Goal: Task Accomplishment & Management: Manage account settings

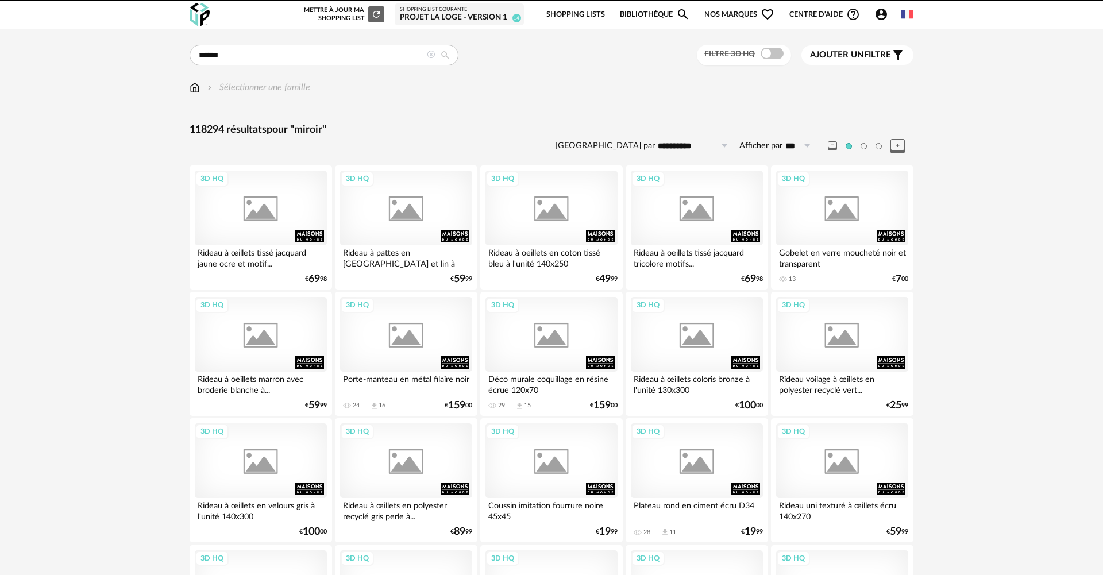
type input "******"
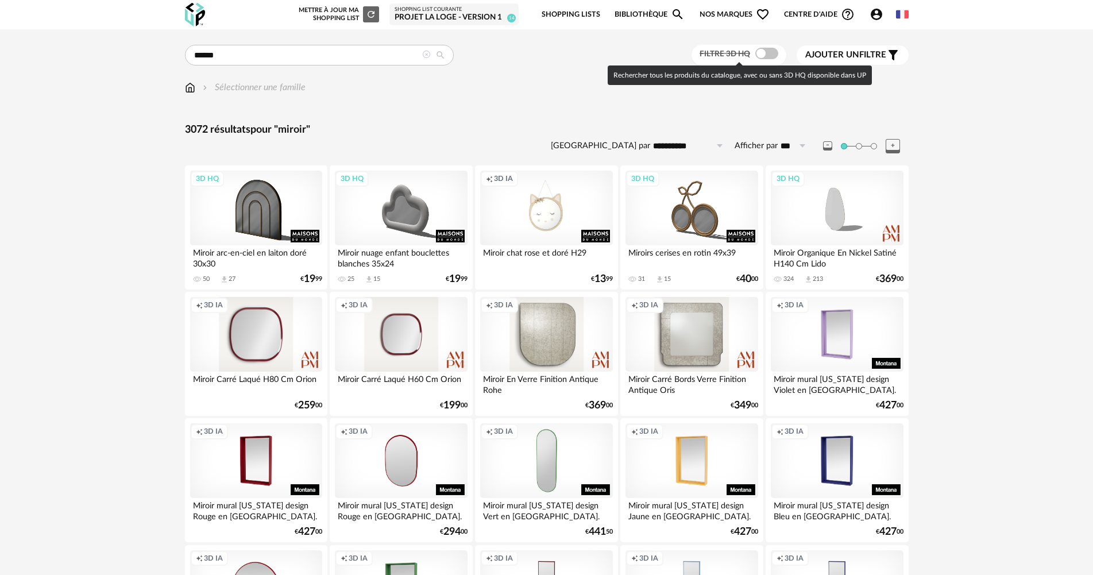
click at [764, 53] on span at bounding box center [766, 53] width 23 height 11
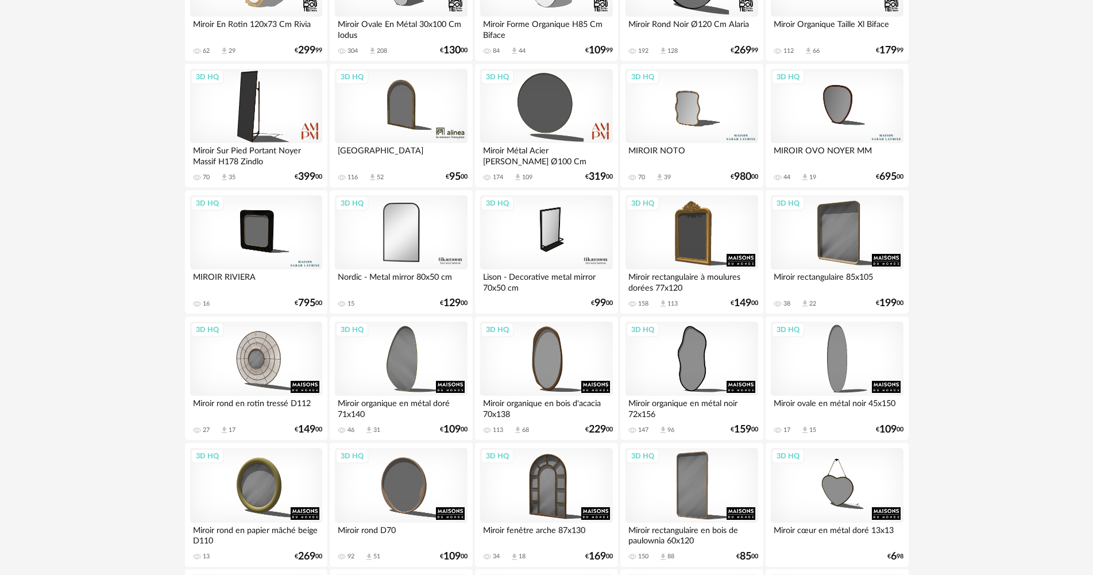
scroll to position [747, 0]
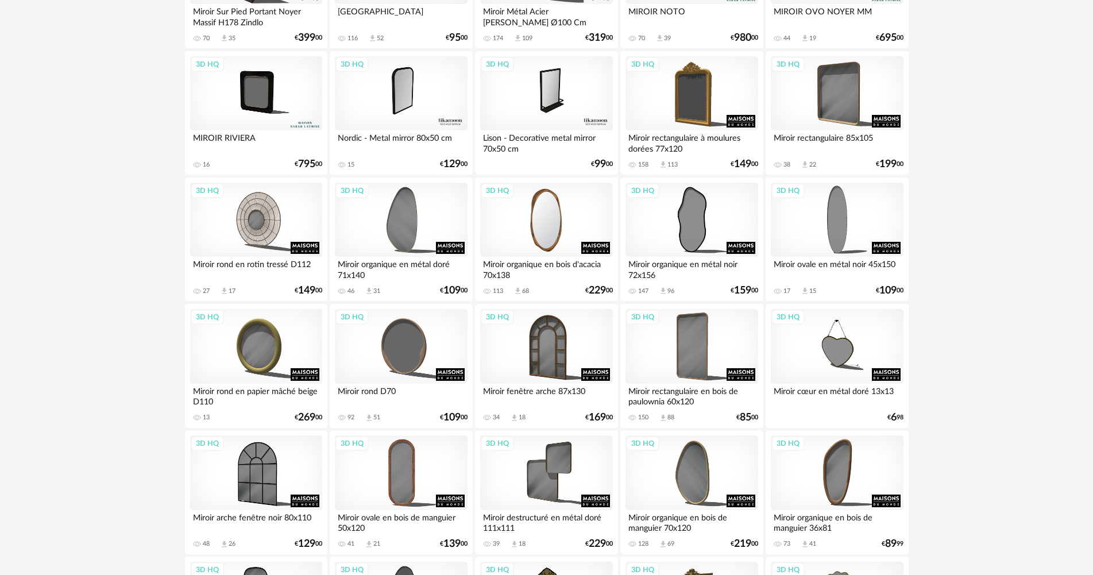
click at [571, 222] on div "3D HQ" at bounding box center [546, 220] width 132 height 75
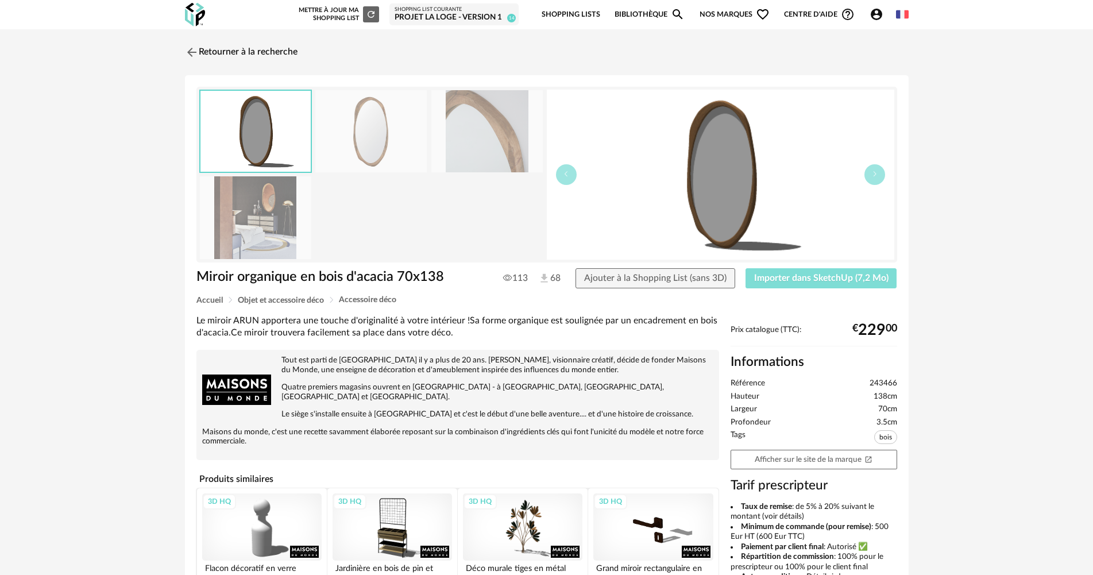
click at [841, 283] on button "Importer dans SketchUp (7,2 Mo)" at bounding box center [821, 278] width 152 height 21
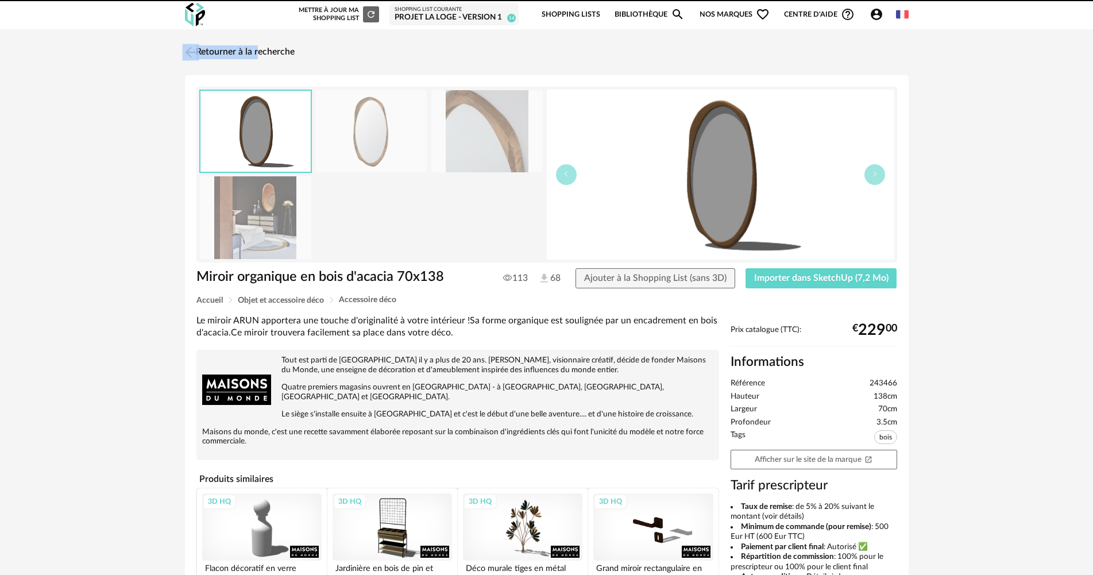
click at [235, 44] on div "Retourner à la recherche Miroir organique en bois d'acacia 70x138 Miroir organi…" at bounding box center [546, 407] width 1093 height 757
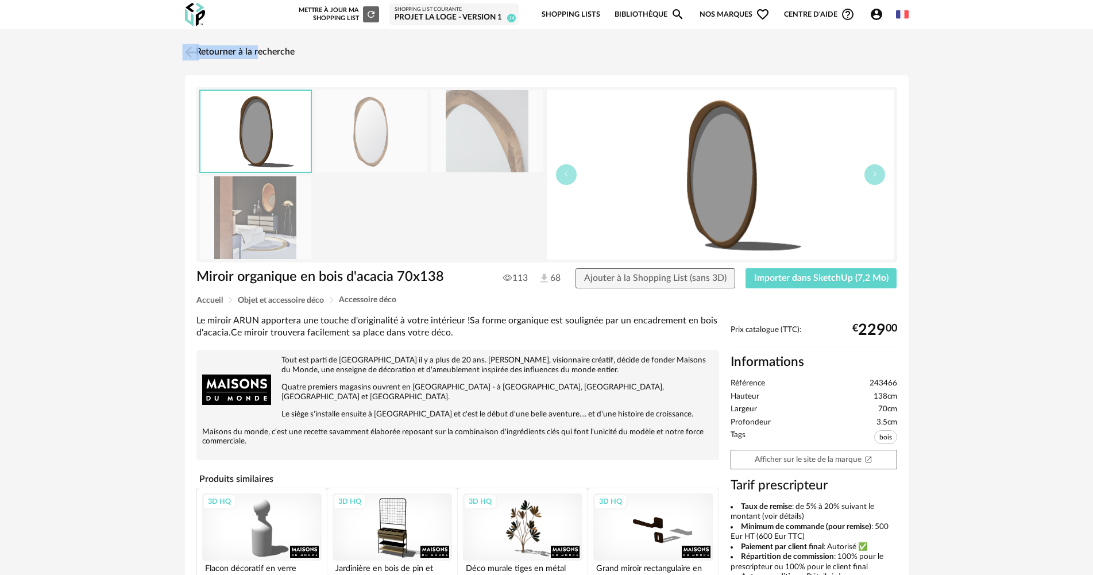
click at [236, 44] on link "Retourner à la recherche" at bounding box center [238, 52] width 113 height 25
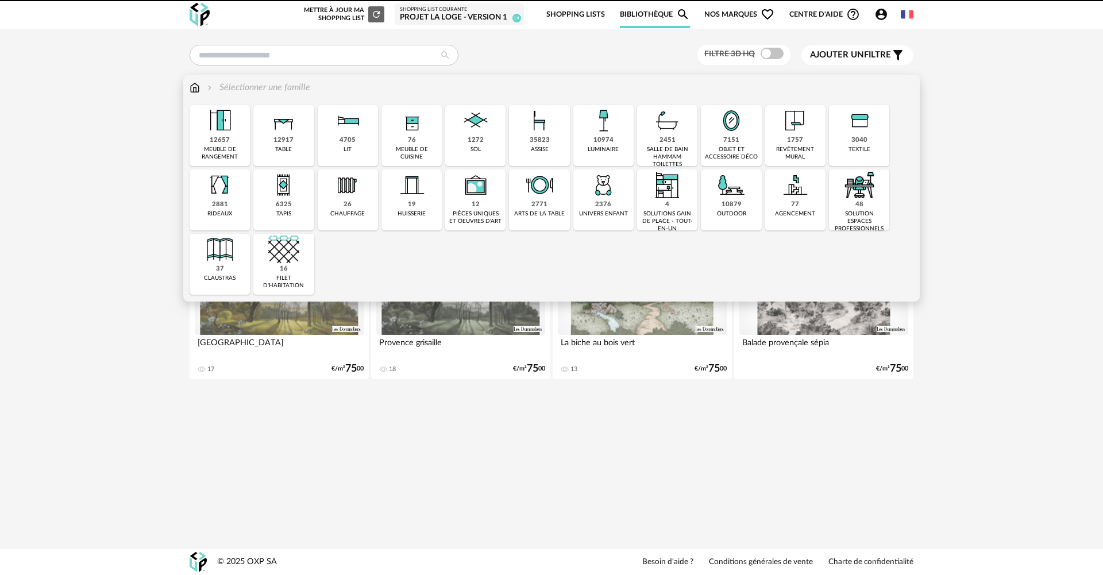
click at [864, 146] on div "textile" at bounding box center [859, 149] width 22 height 7
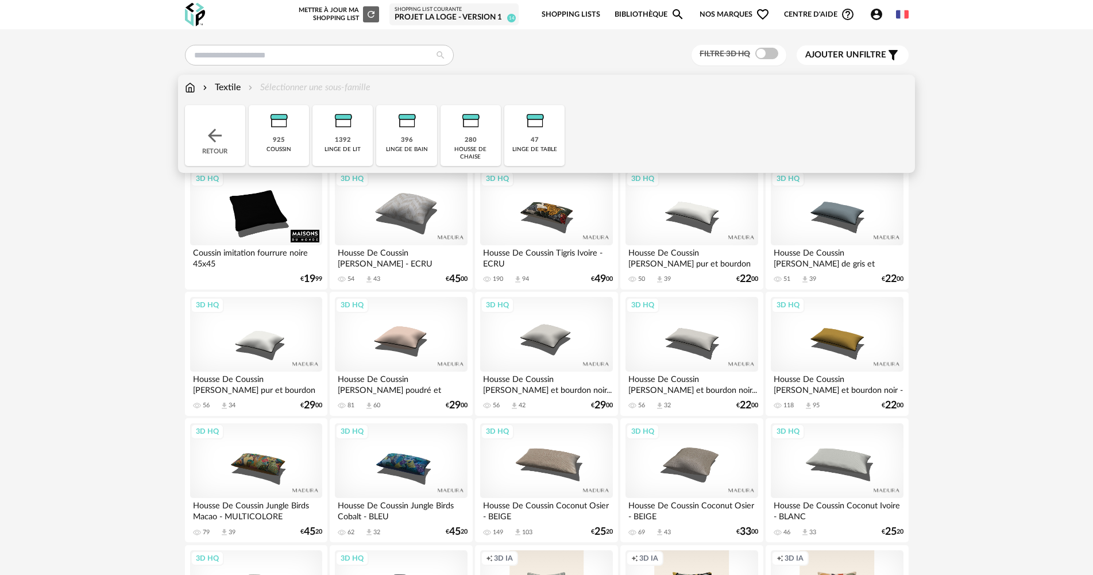
click at [299, 148] on div "925 coussin" at bounding box center [279, 135] width 60 height 61
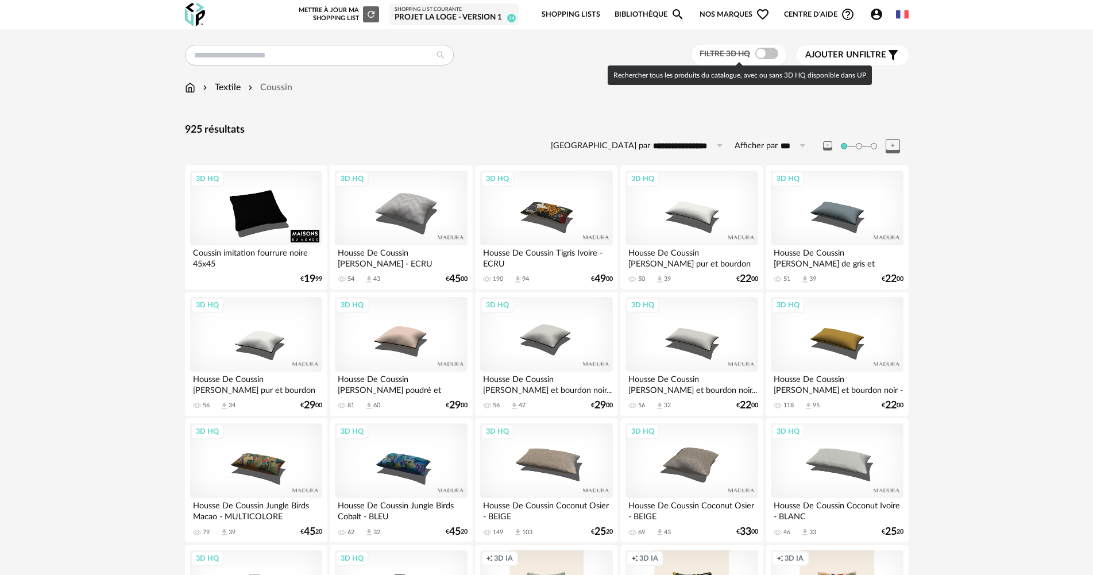
click at [770, 49] on span at bounding box center [766, 53] width 23 height 11
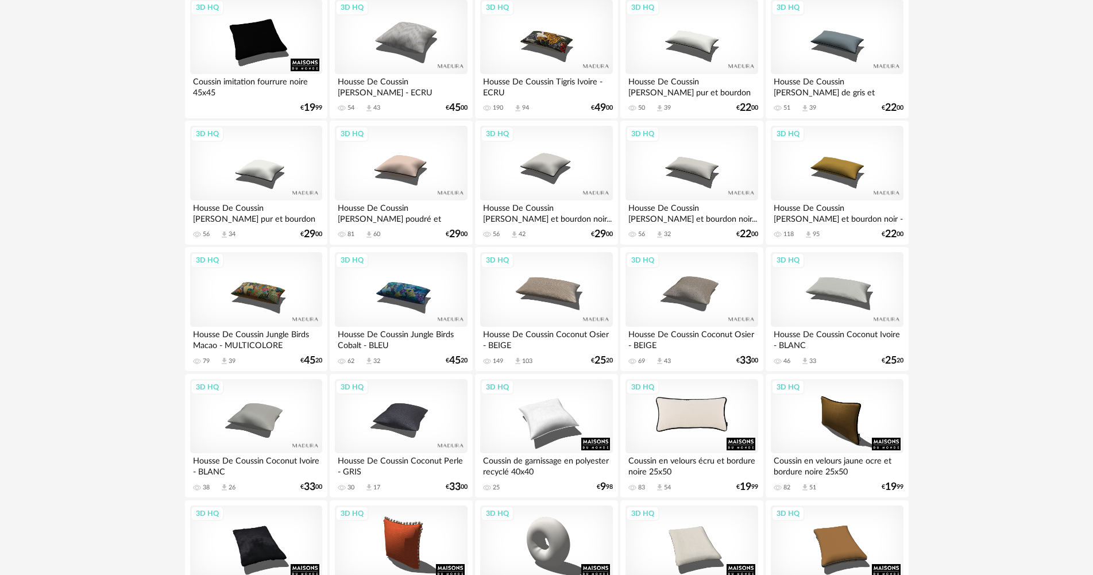
scroll to position [345, 0]
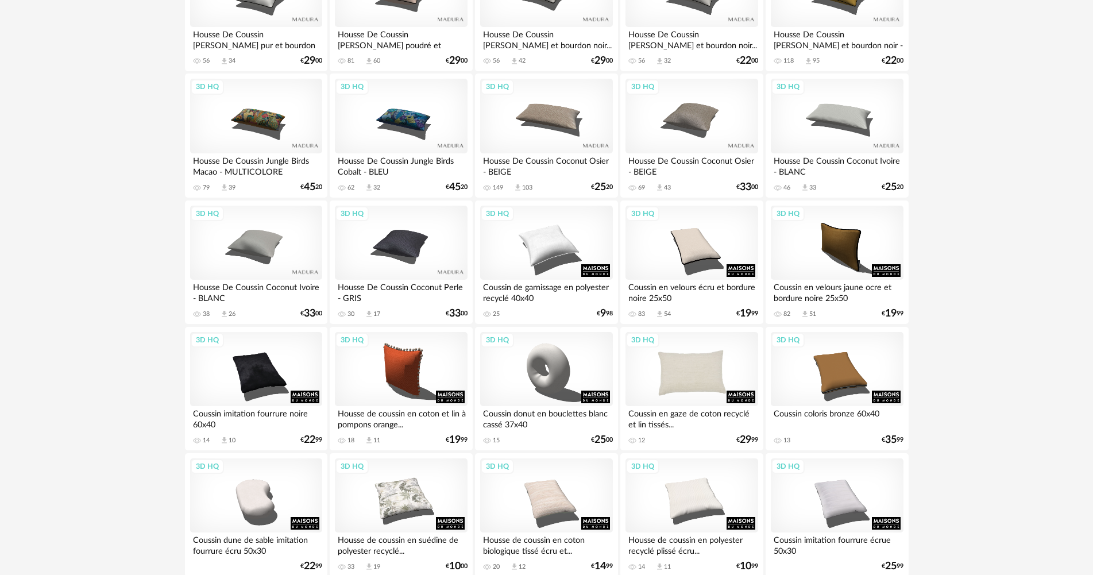
click at [680, 368] on div "3D HQ" at bounding box center [691, 369] width 132 height 75
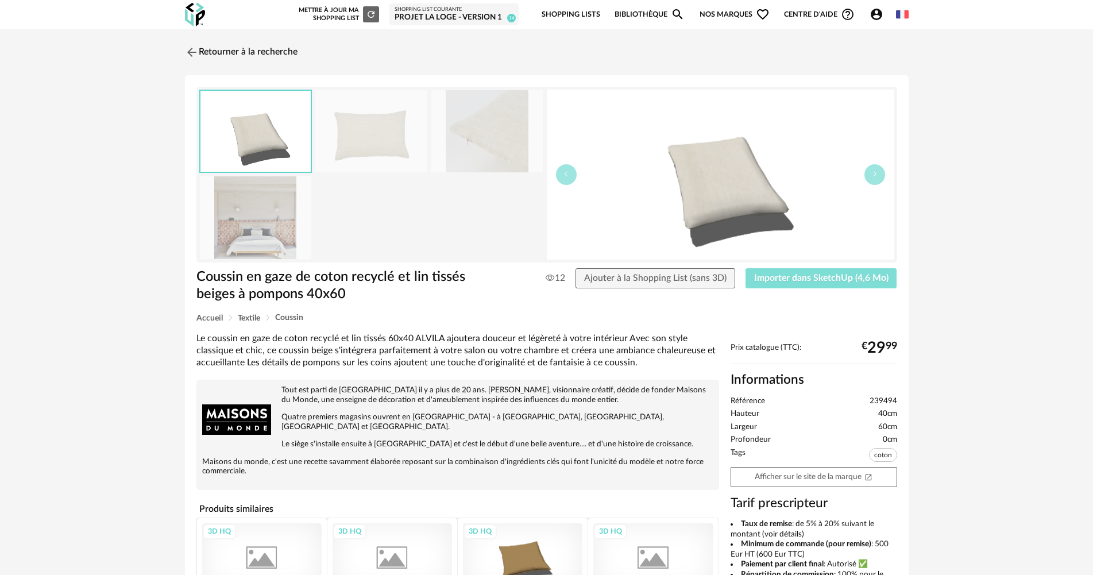
click at [786, 281] on span "Importer dans SketchUp (4,6 Mo)" at bounding box center [821, 277] width 134 height 9
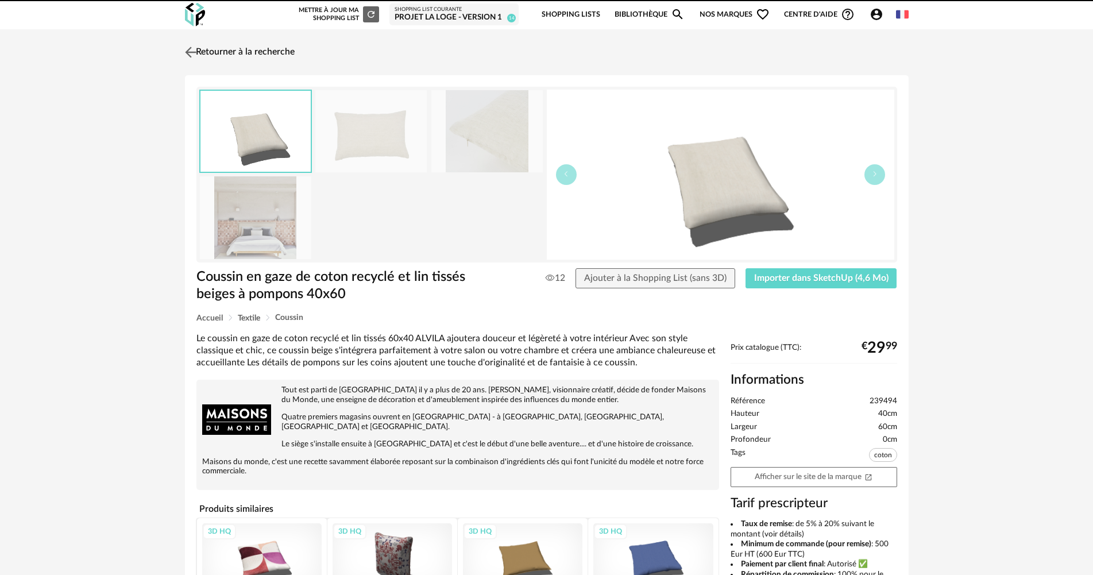
click at [248, 44] on link "Retourner à la recherche" at bounding box center [238, 52] width 113 height 25
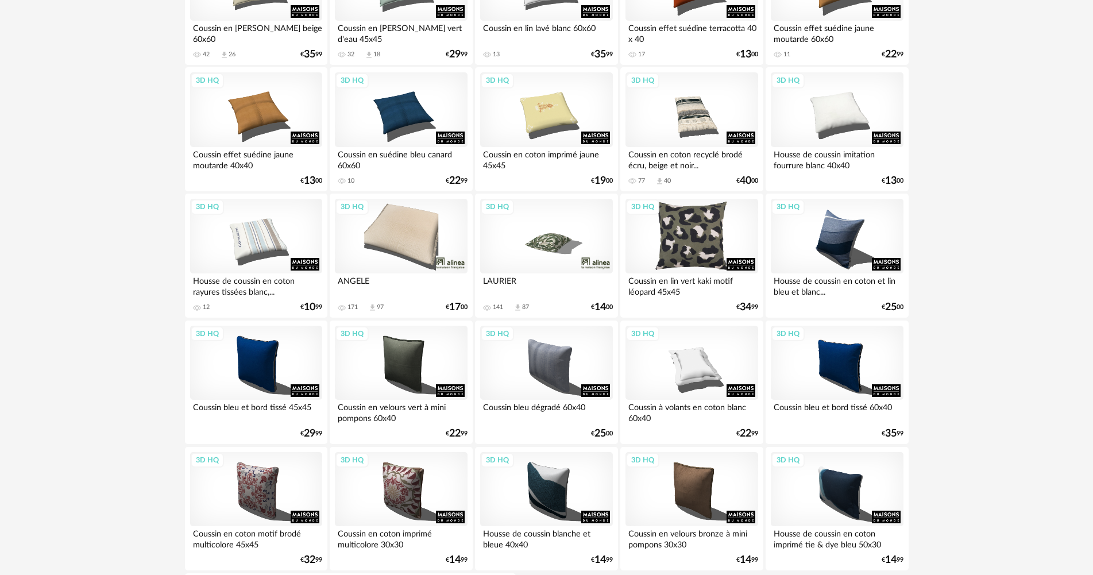
scroll to position [1723, 0]
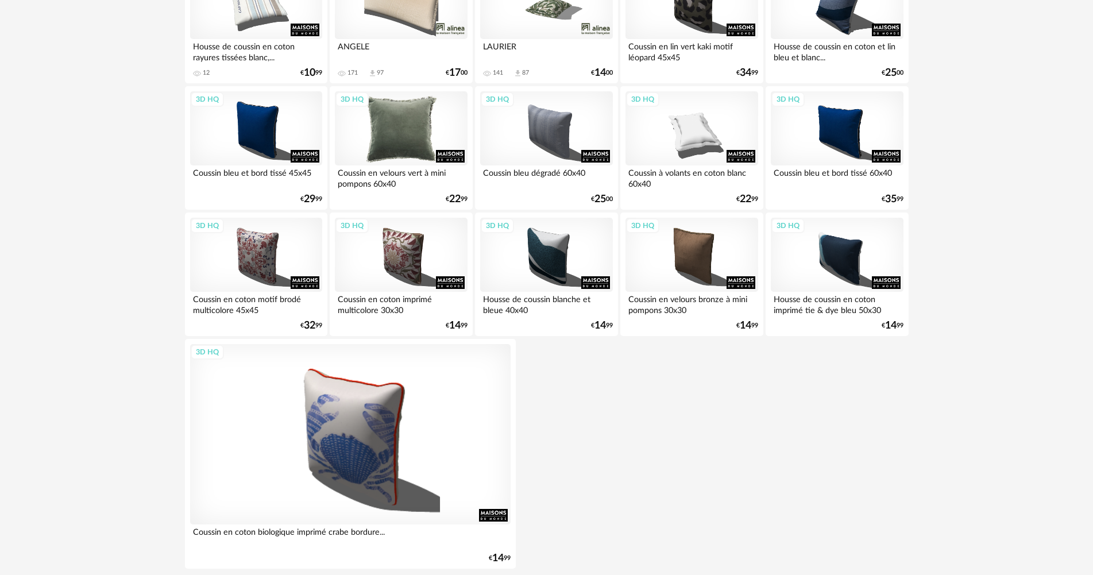
click at [405, 142] on div "3D HQ" at bounding box center [401, 128] width 132 height 75
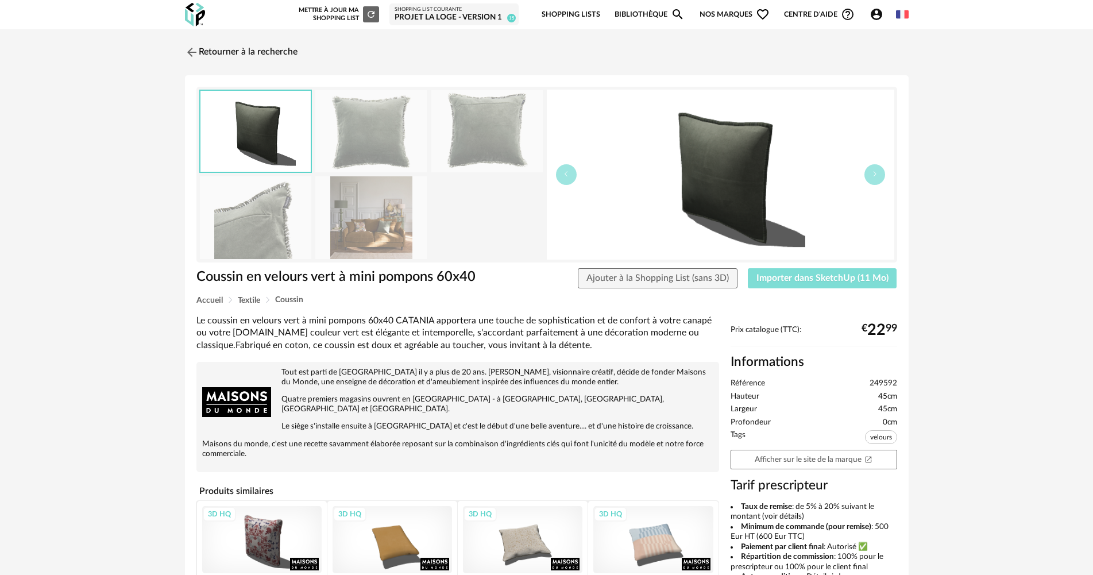
click at [778, 276] on span "Importer dans SketchUp (11 Mo)" at bounding box center [822, 277] width 132 height 9
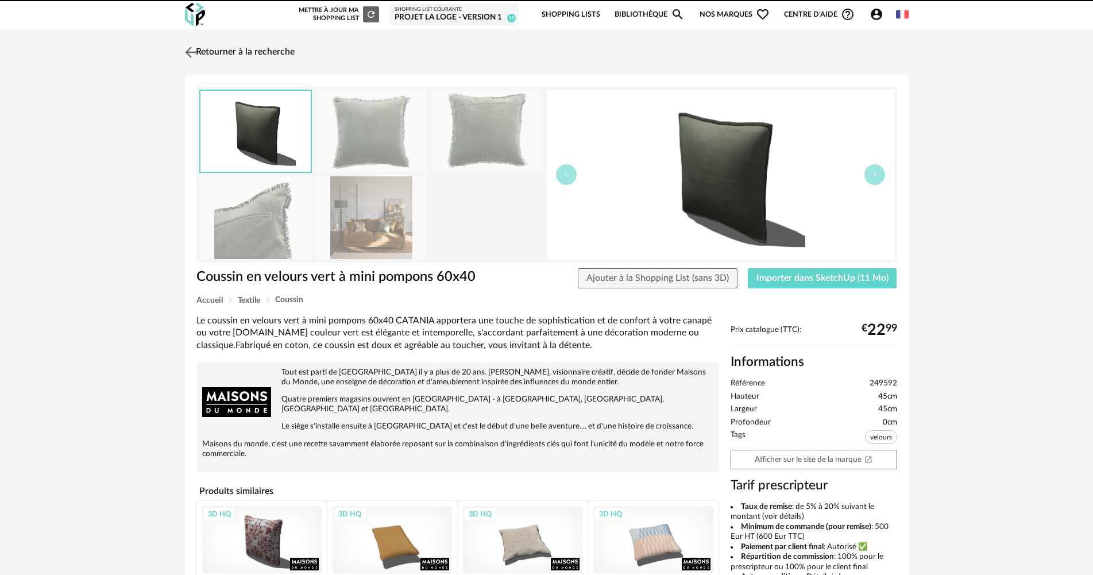
click at [247, 57] on link "Retourner à la recherche" at bounding box center [238, 52] width 113 height 25
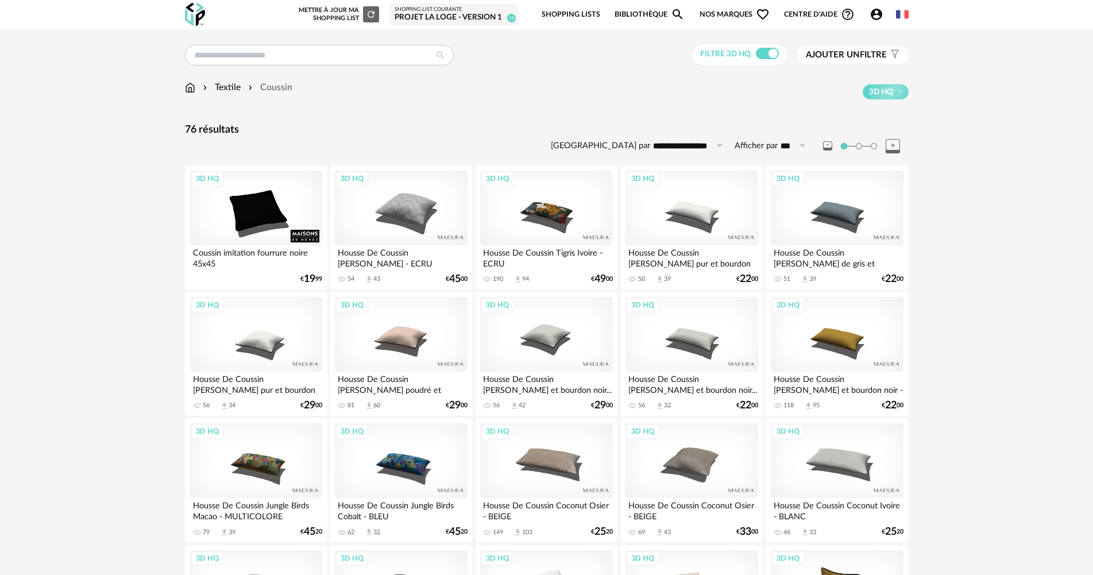
click at [277, 49] on input "text" at bounding box center [319, 55] width 269 height 21
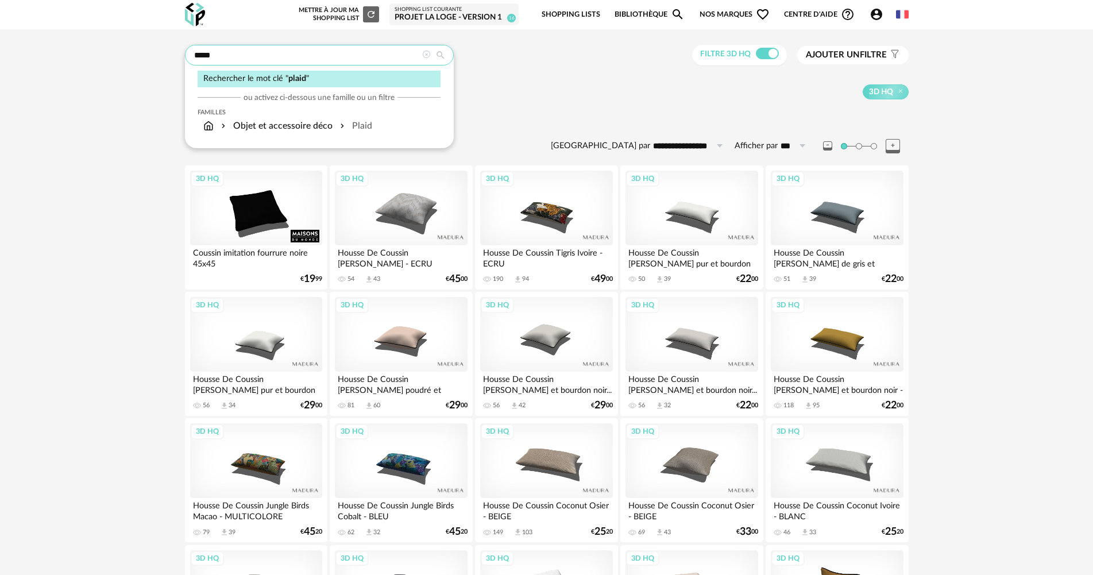
type input "*****"
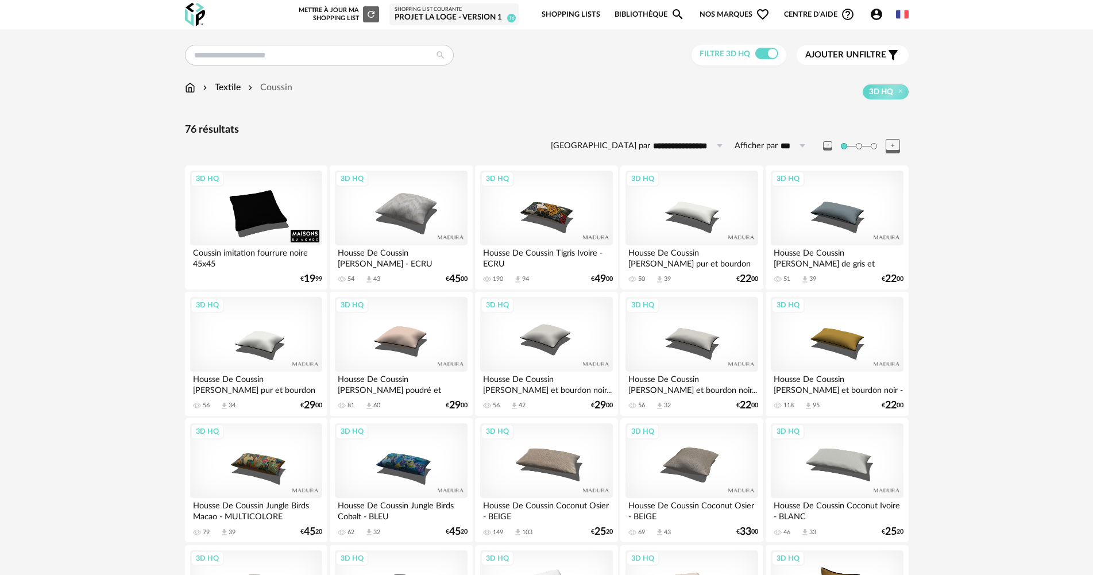
click at [226, 89] on div "Textile" at bounding box center [220, 87] width 40 height 13
click at [285, 48] on input "text" at bounding box center [319, 55] width 269 height 21
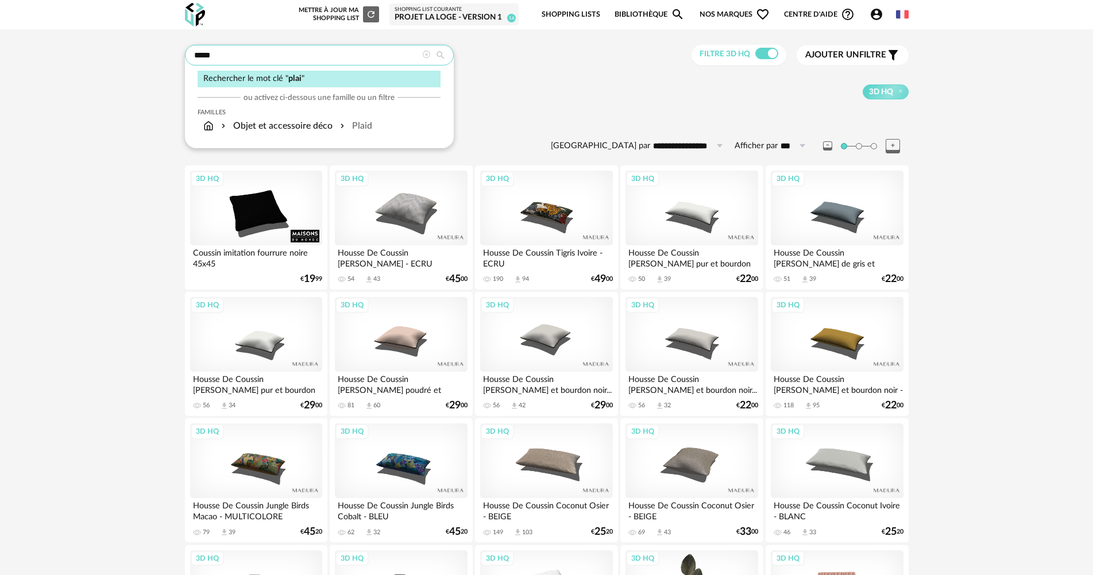
type input "*****"
type input "**********"
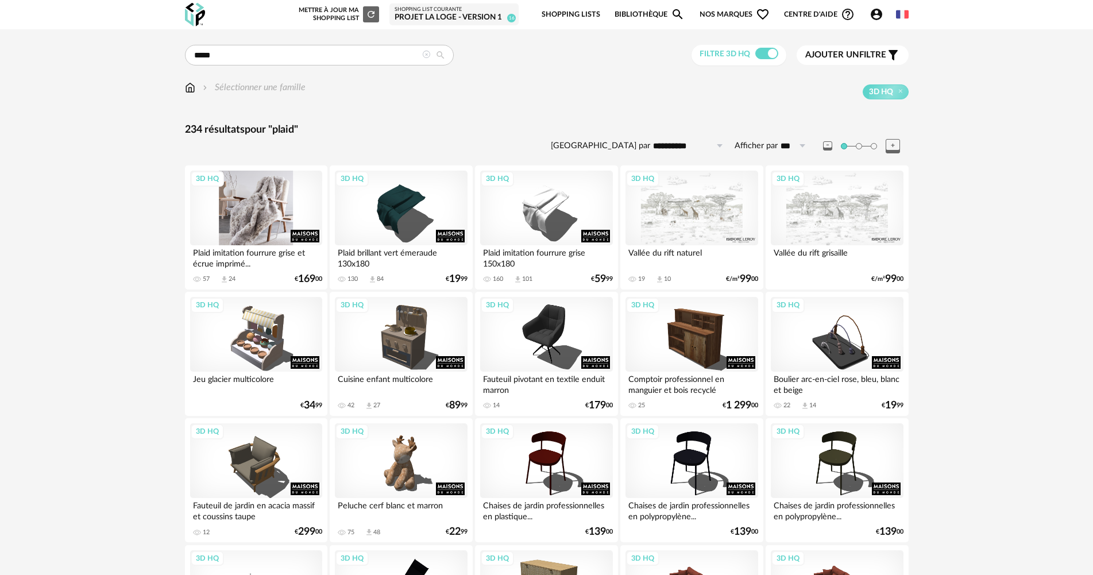
click at [256, 213] on div "3D HQ" at bounding box center [256, 208] width 132 height 75
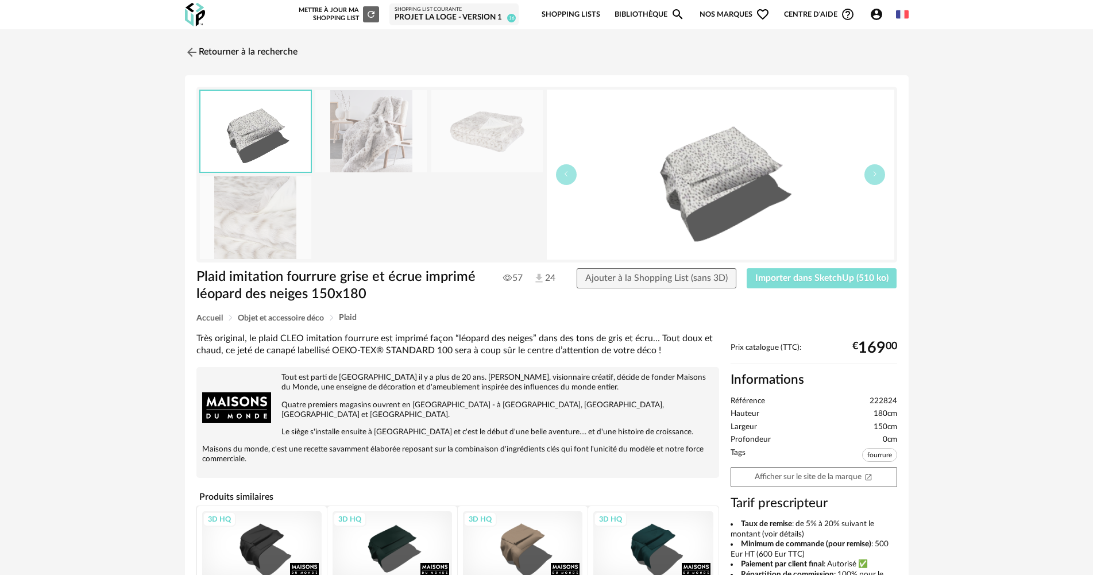
click at [794, 279] on span "Importer dans SketchUp (510 ko)" at bounding box center [821, 277] width 133 height 9
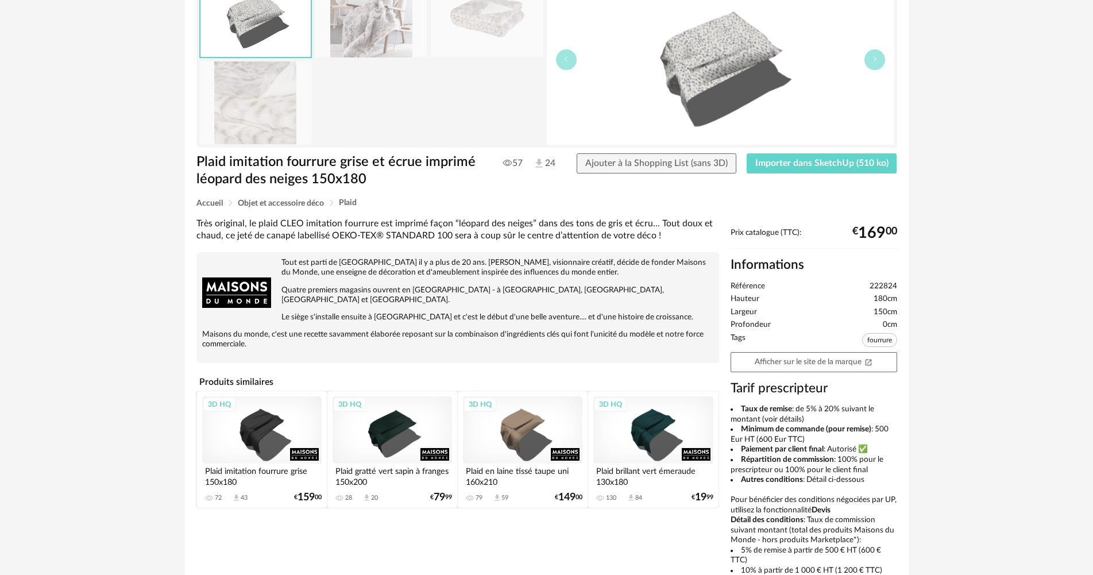
click at [536, 419] on div "3D HQ" at bounding box center [522, 429] width 119 height 67
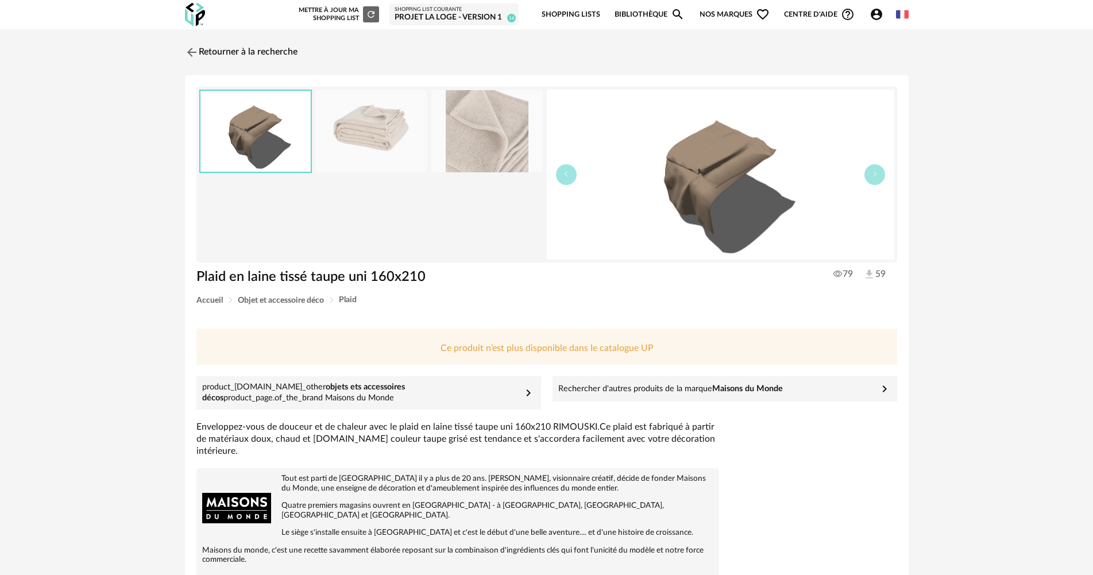
click at [374, 128] on img at bounding box center [370, 131] width 111 height 82
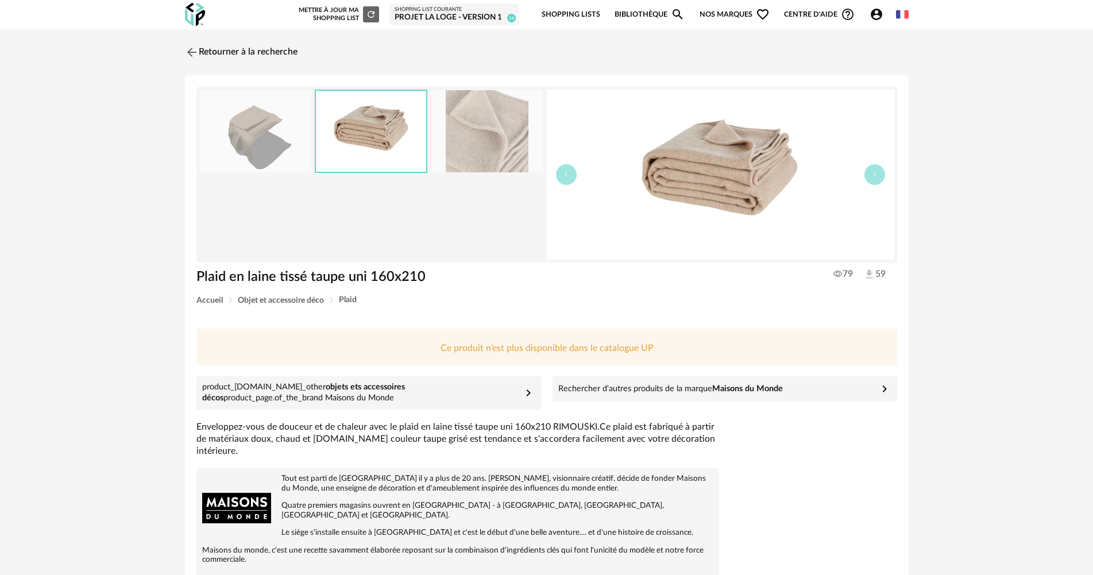
click at [472, 132] on img at bounding box center [486, 131] width 111 height 82
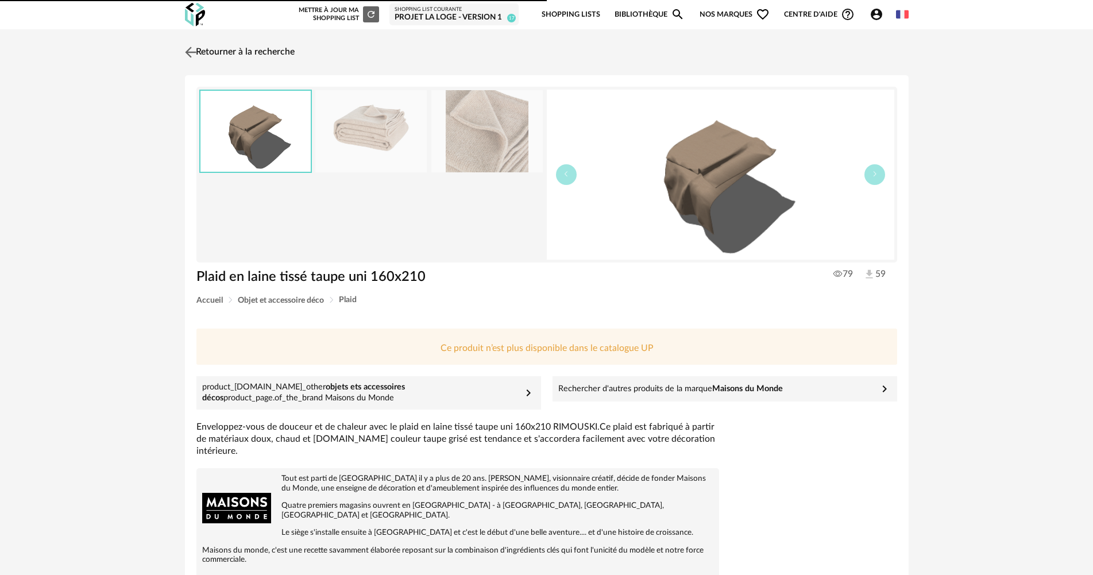
click at [243, 51] on link "Retourner à la recherche" at bounding box center [238, 52] width 113 height 25
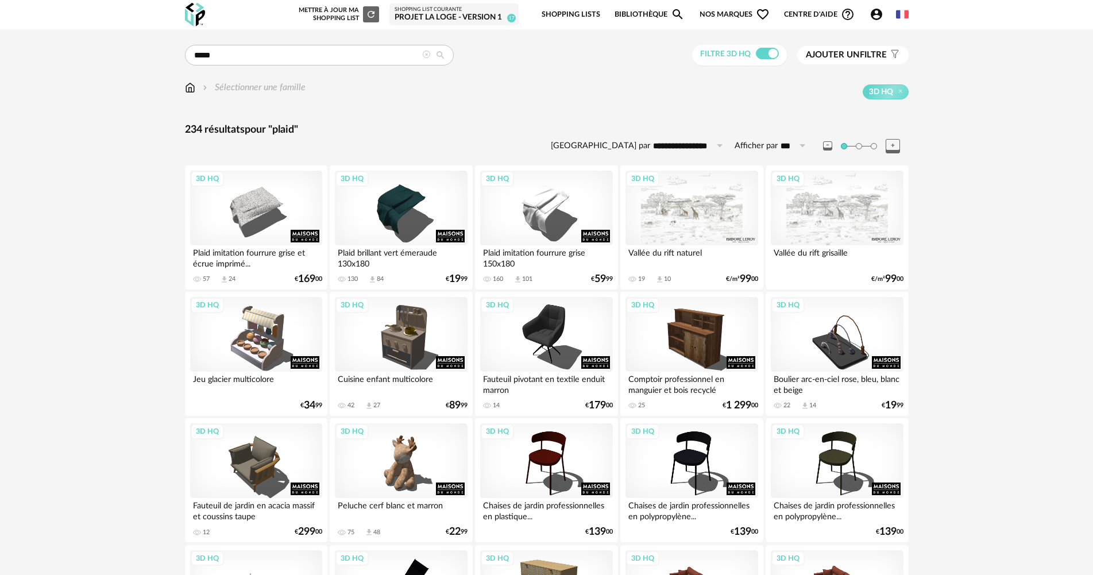
click at [191, 93] on img at bounding box center [190, 87] width 10 height 13
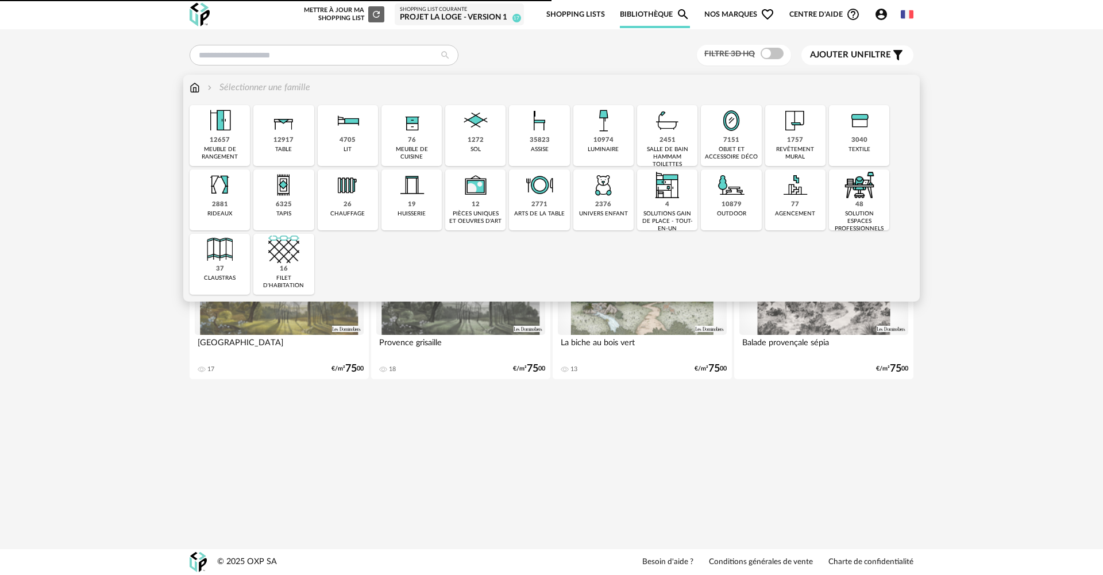
click at [593, 151] on div "luminaire" at bounding box center [602, 149] width 31 height 7
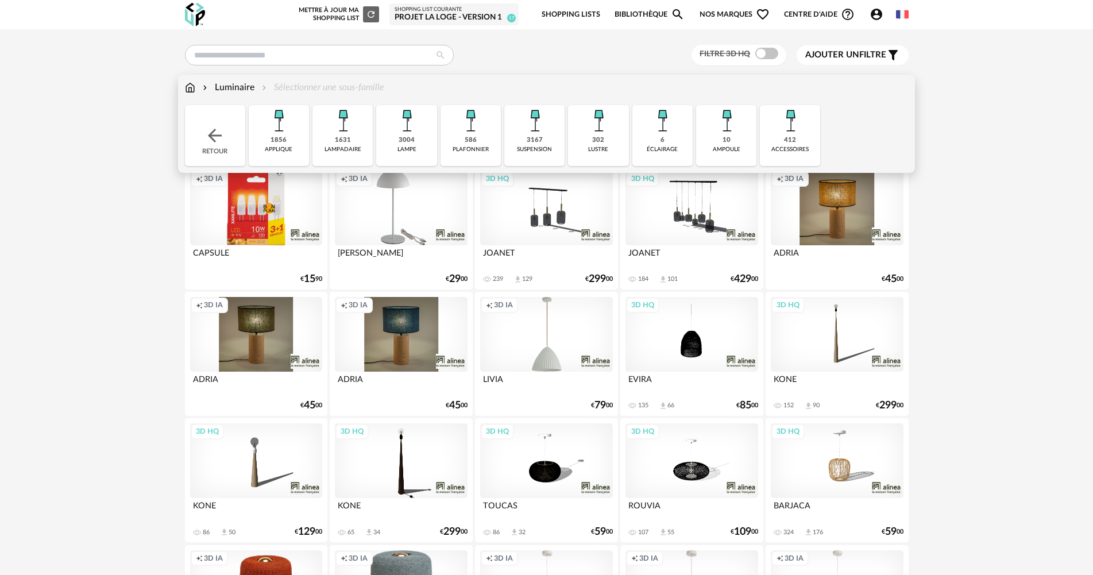
click at [274, 140] on div "1856" at bounding box center [278, 140] width 16 height 9
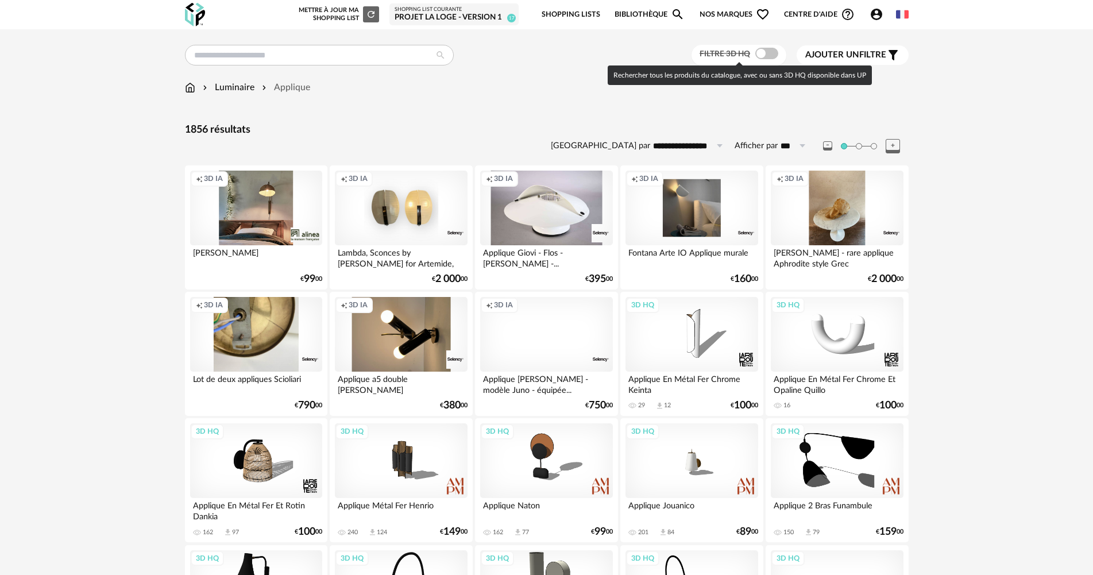
click at [772, 50] on span at bounding box center [766, 53] width 23 height 11
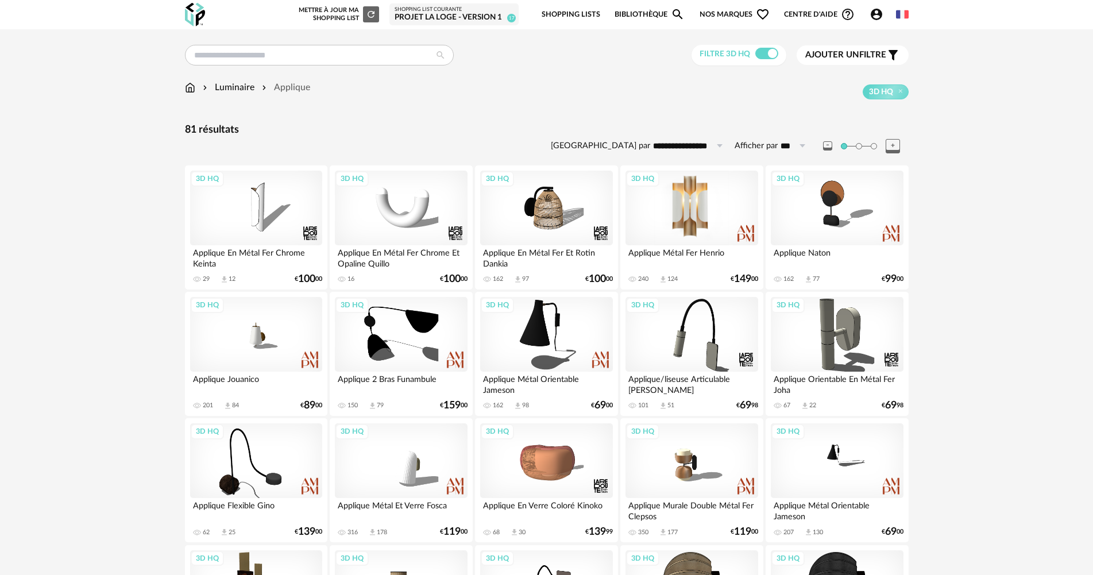
click at [705, 182] on div "3D HQ" at bounding box center [691, 208] width 132 height 75
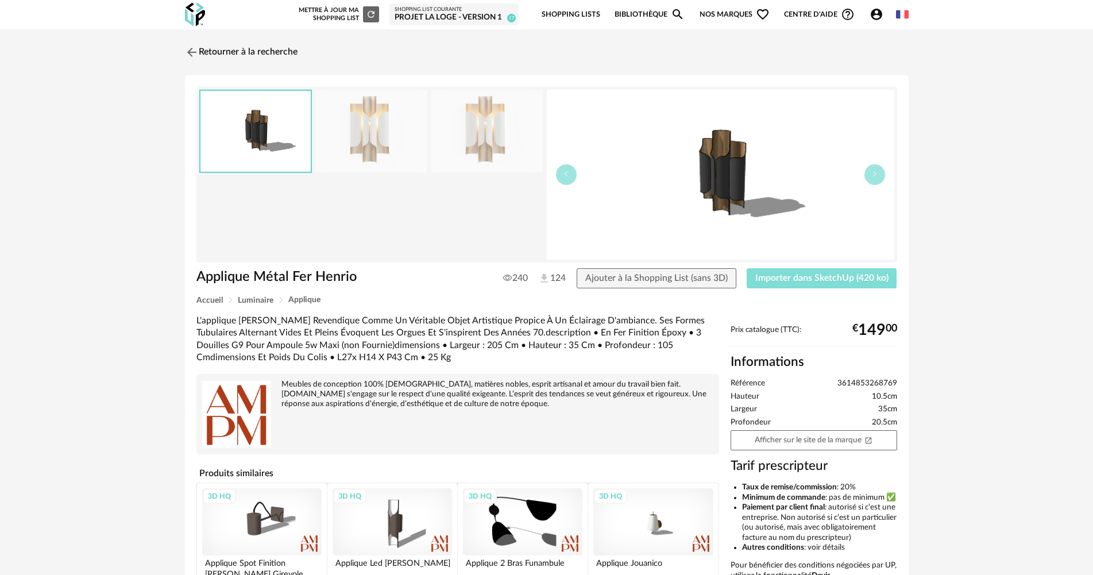
drag, startPoint x: 795, startPoint y: 277, endPoint x: 898, endPoint y: 141, distance: 170.4
click at [795, 277] on span "Importer dans SketchUp (420 ko)" at bounding box center [821, 277] width 133 height 9
drag, startPoint x: 258, startPoint y: 57, endPoint x: 1062, endPoint y: 5, distance: 805.6
click at [258, 58] on link "Retourner à la recherche" at bounding box center [241, 52] width 113 height 25
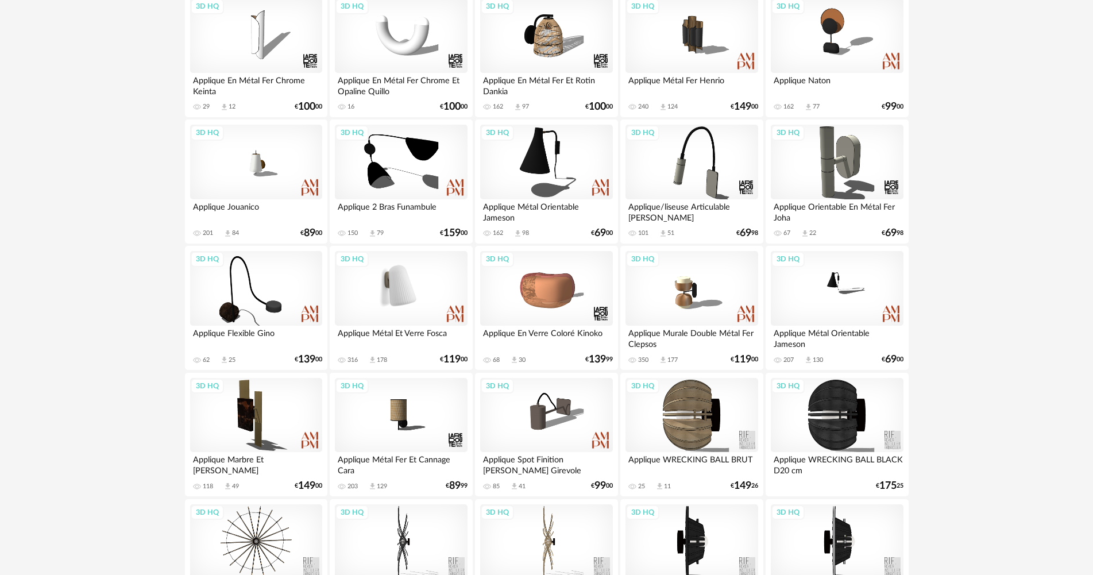
scroll to position [53, 0]
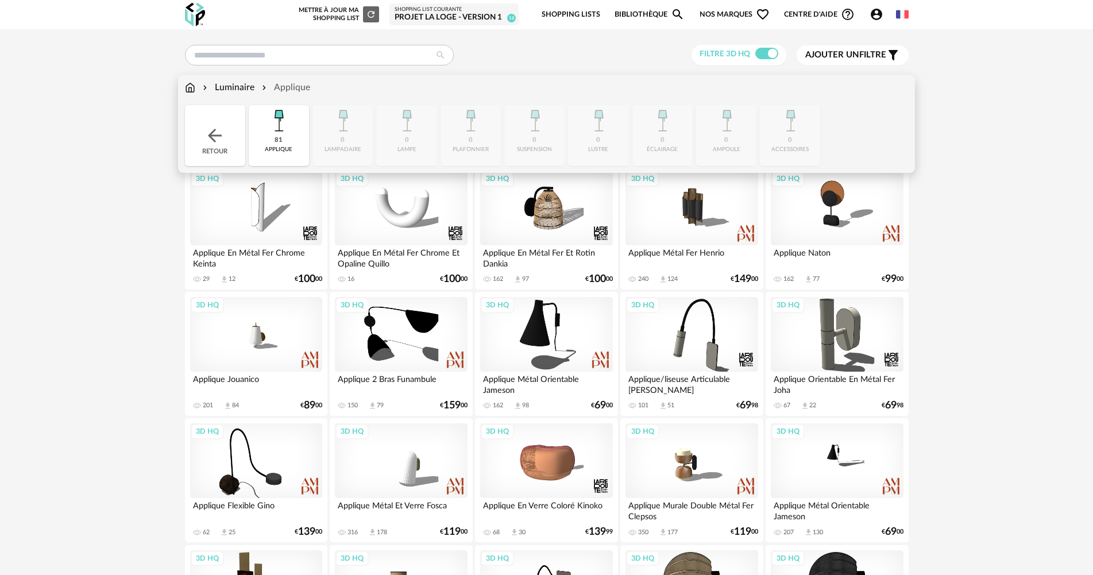
click at [285, 123] on img at bounding box center [278, 120] width 31 height 31
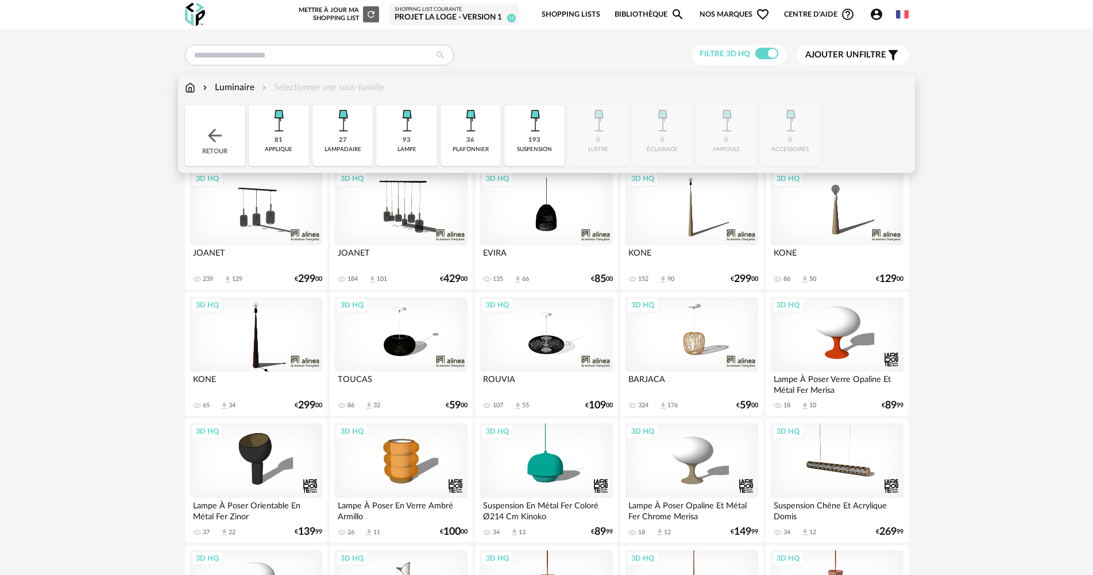
click at [529, 138] on div "193" at bounding box center [534, 140] width 12 height 9
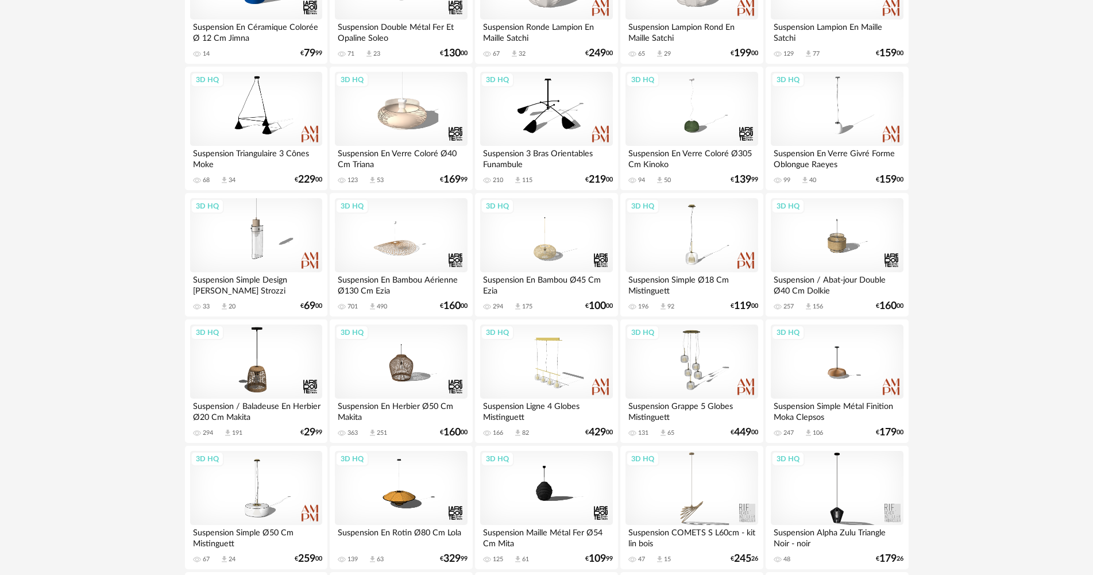
scroll to position [517, 0]
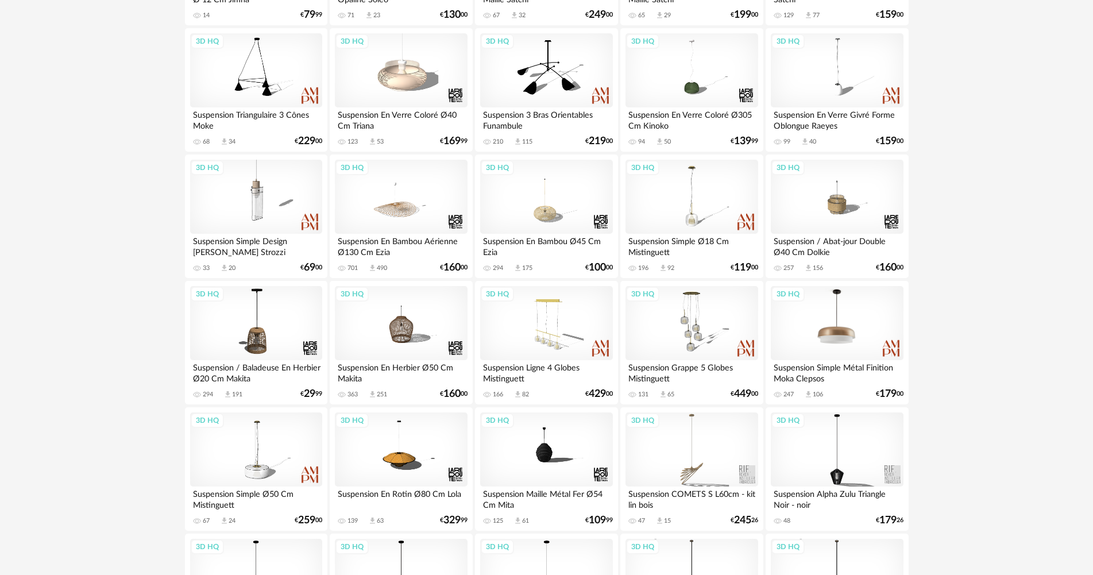
click at [804, 304] on div "3D HQ" at bounding box center [837, 323] width 132 height 75
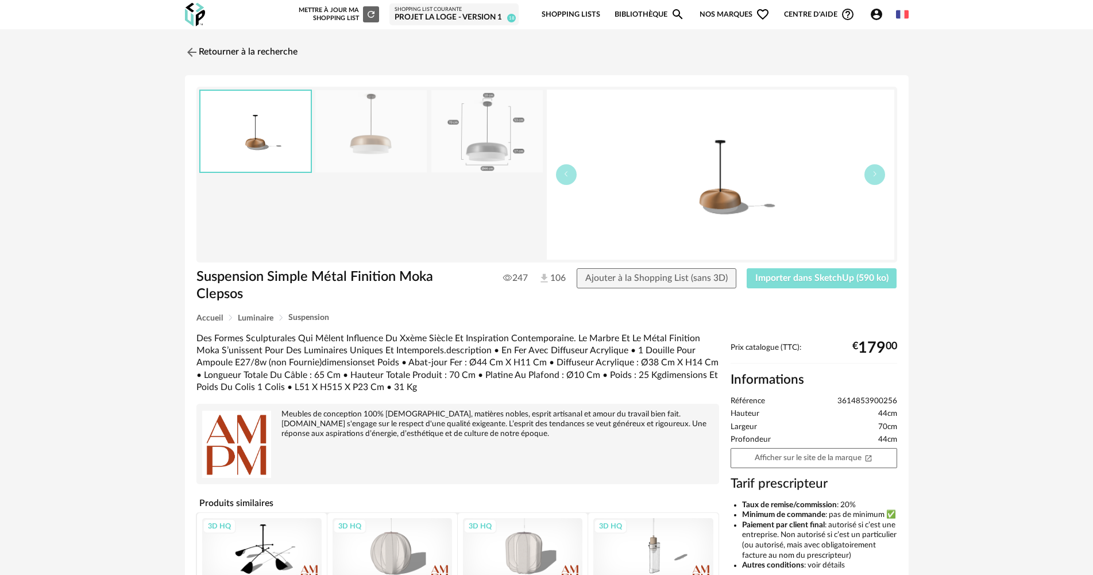
click at [835, 273] on span "Importer dans SketchUp (590 ko)" at bounding box center [821, 277] width 133 height 9
click at [250, 45] on link "Retourner à la recherche" at bounding box center [238, 52] width 113 height 25
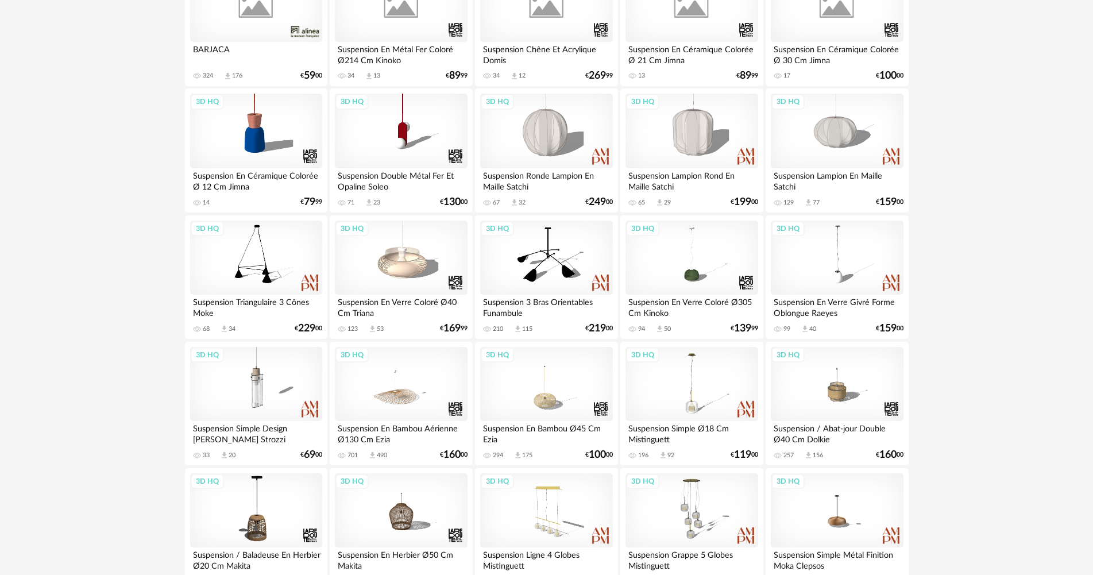
scroll to position [241, 0]
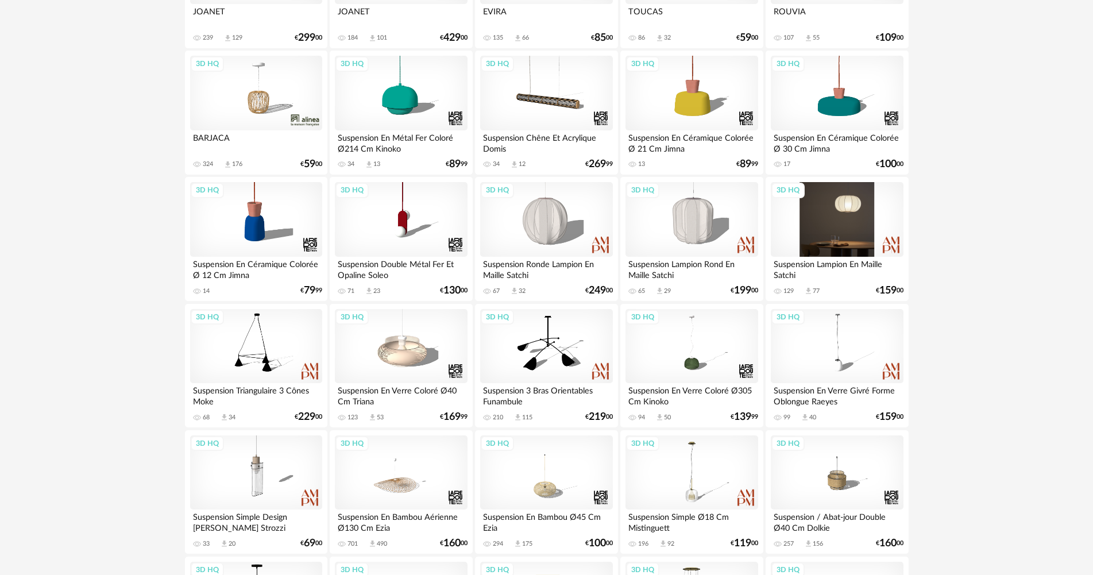
click at [803, 236] on div "3D HQ" at bounding box center [837, 219] width 132 height 75
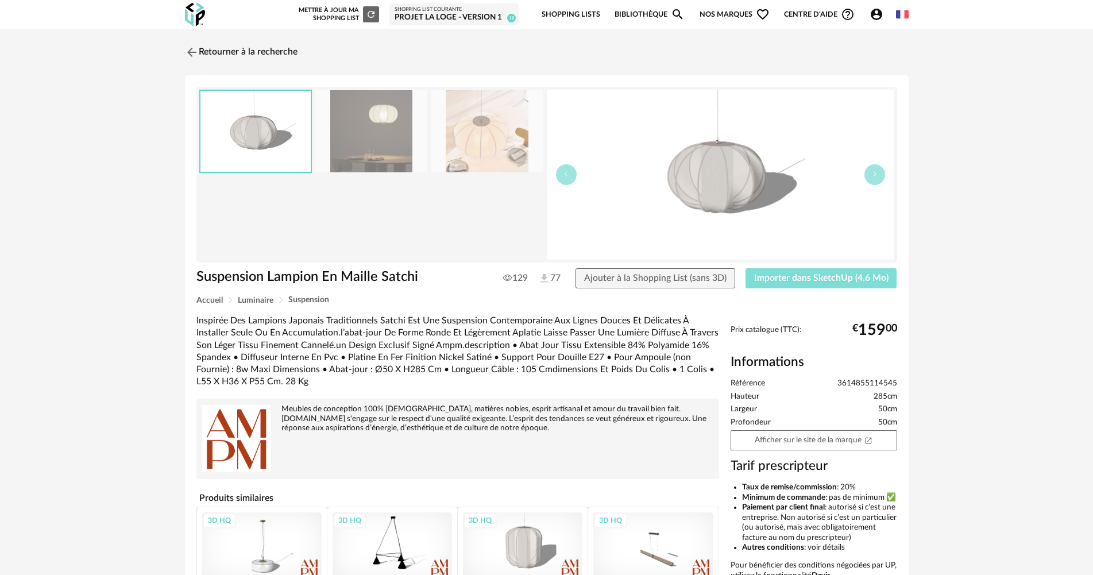
click at [807, 278] on span "Importer dans SketchUp (4,6 Mo)" at bounding box center [821, 277] width 134 height 9
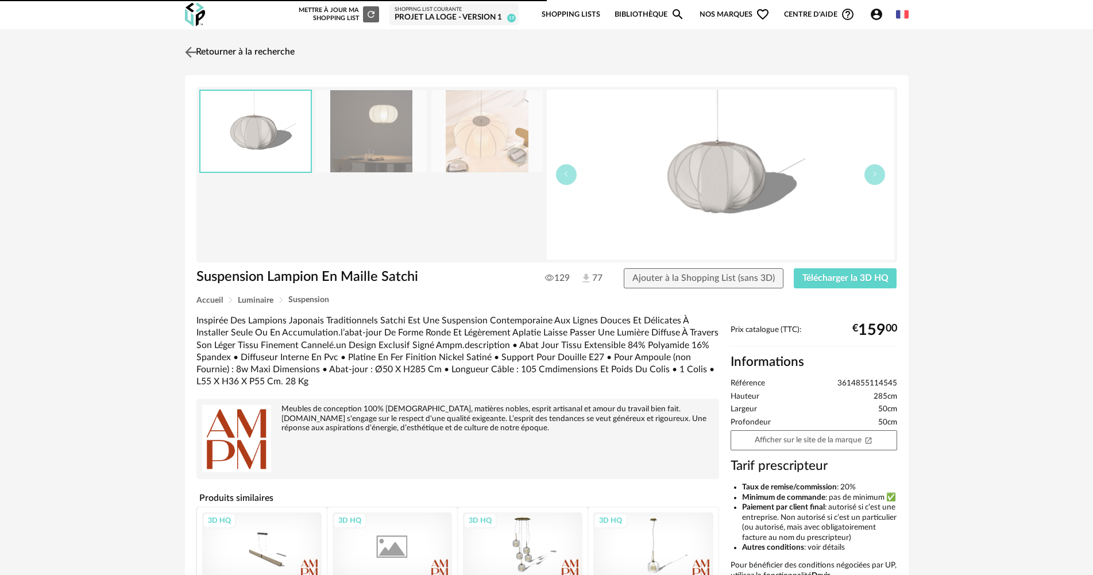
click at [249, 59] on link "Retourner à la recherche" at bounding box center [238, 52] width 113 height 25
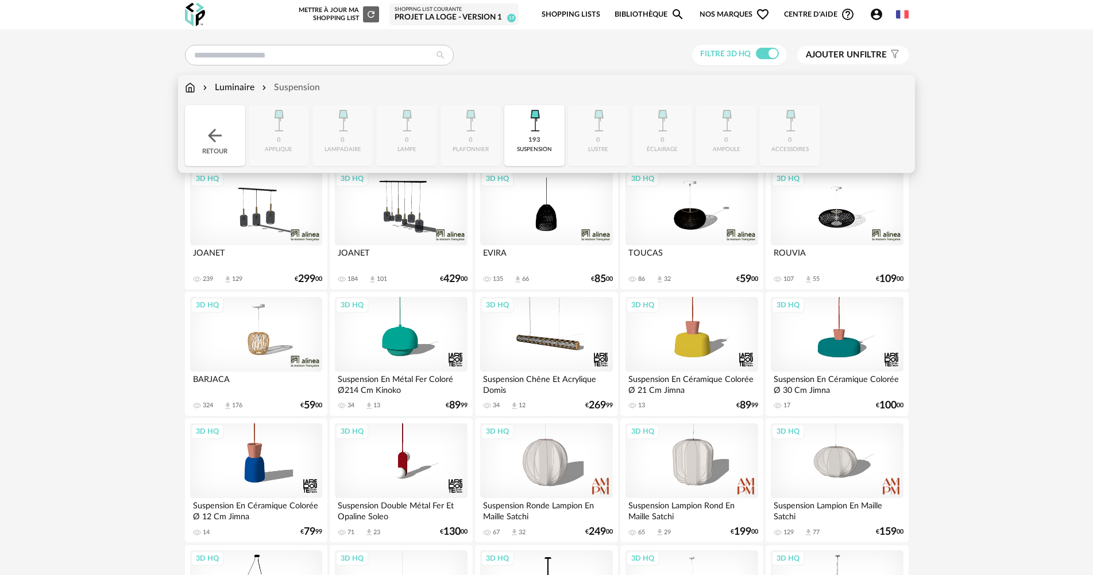
click at [524, 132] on img at bounding box center [534, 120] width 31 height 31
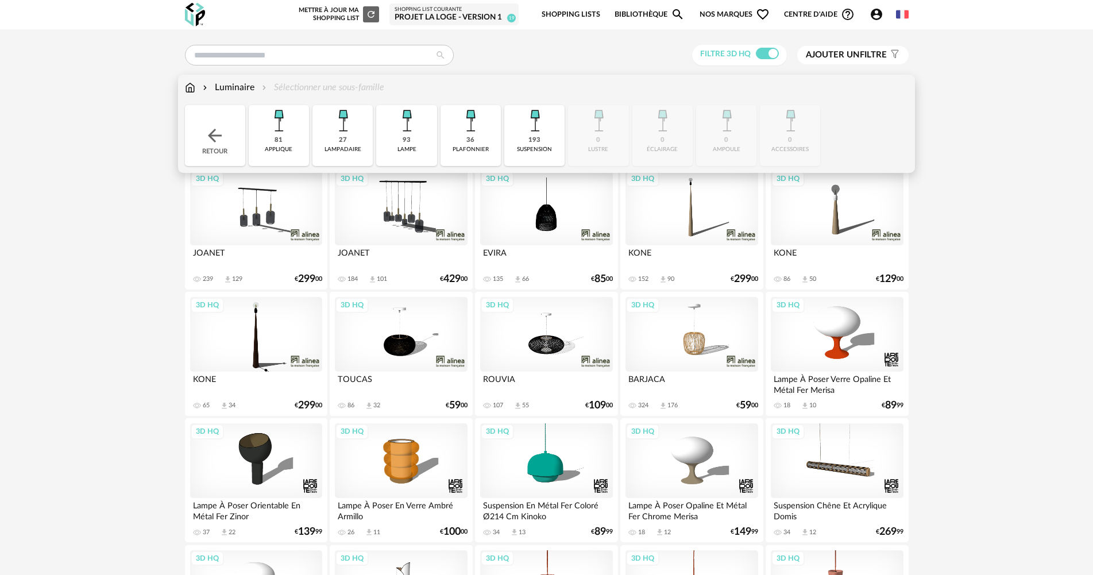
click at [295, 140] on div "81 applique" at bounding box center [279, 135] width 60 height 61
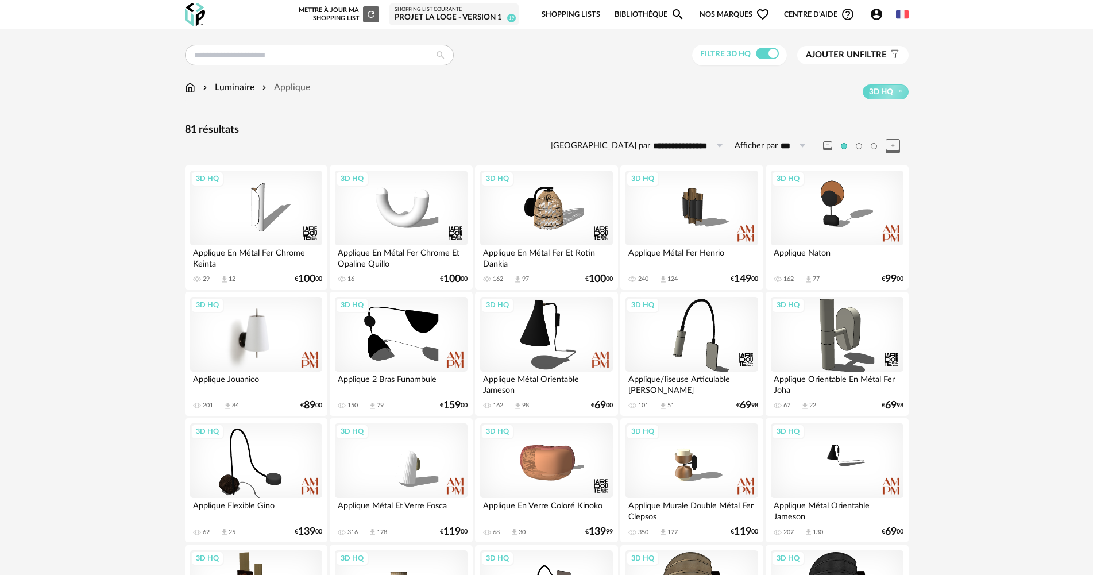
click at [305, 316] on div "3D HQ" at bounding box center [256, 334] width 132 height 75
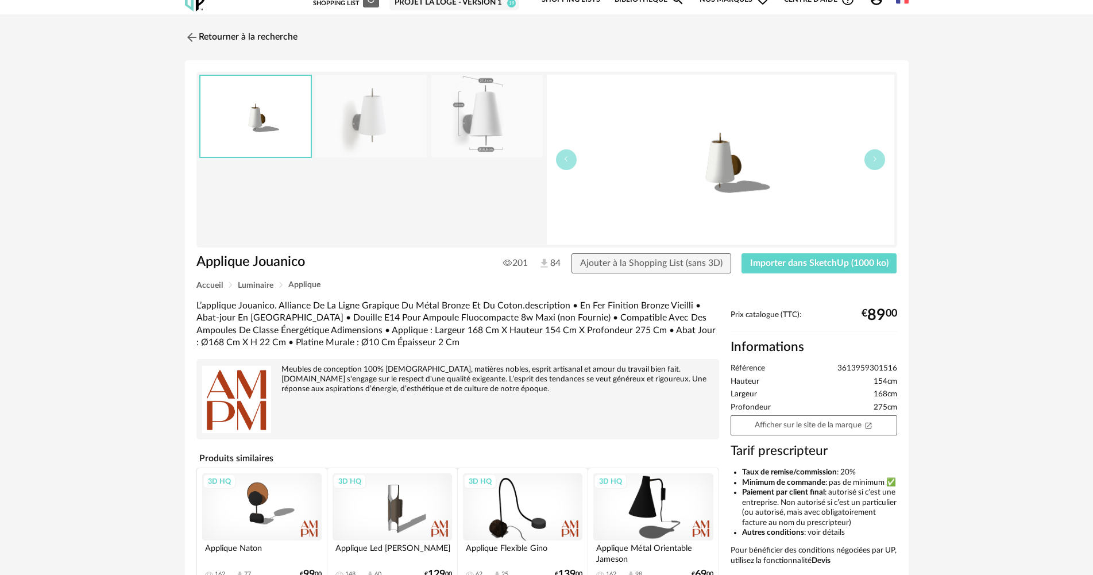
scroll to position [115, 0]
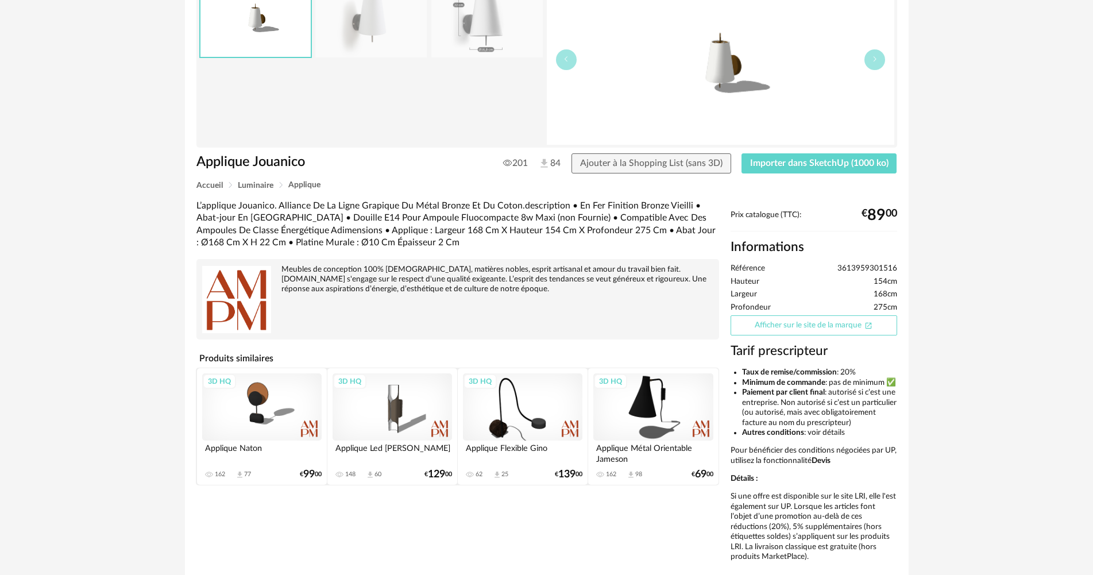
click at [784, 324] on link "Afficher sur le site de la marque Open In New icon" at bounding box center [813, 325] width 167 height 20
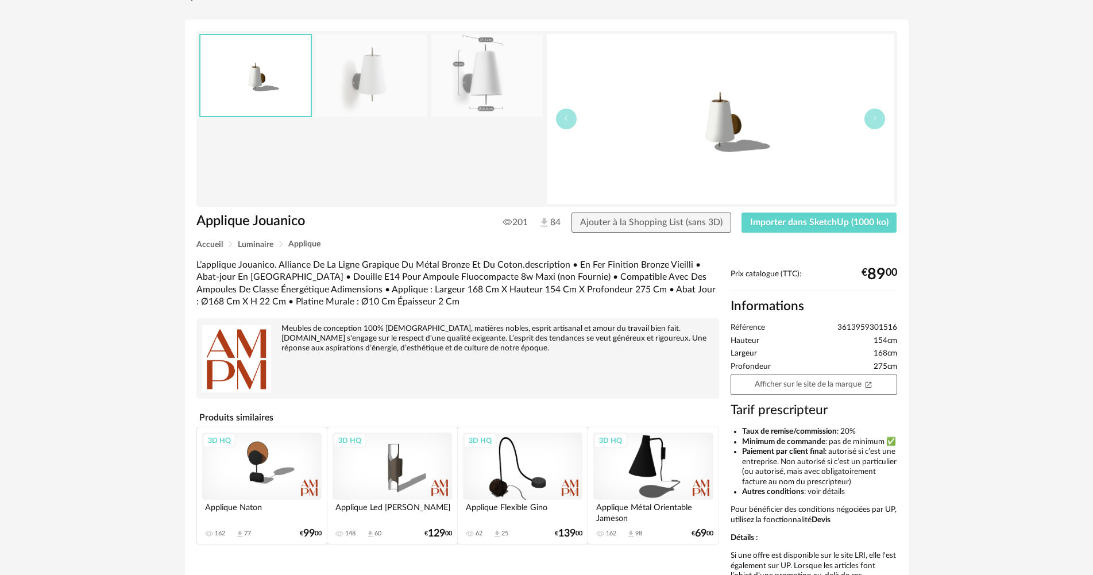
scroll to position [0, 0]
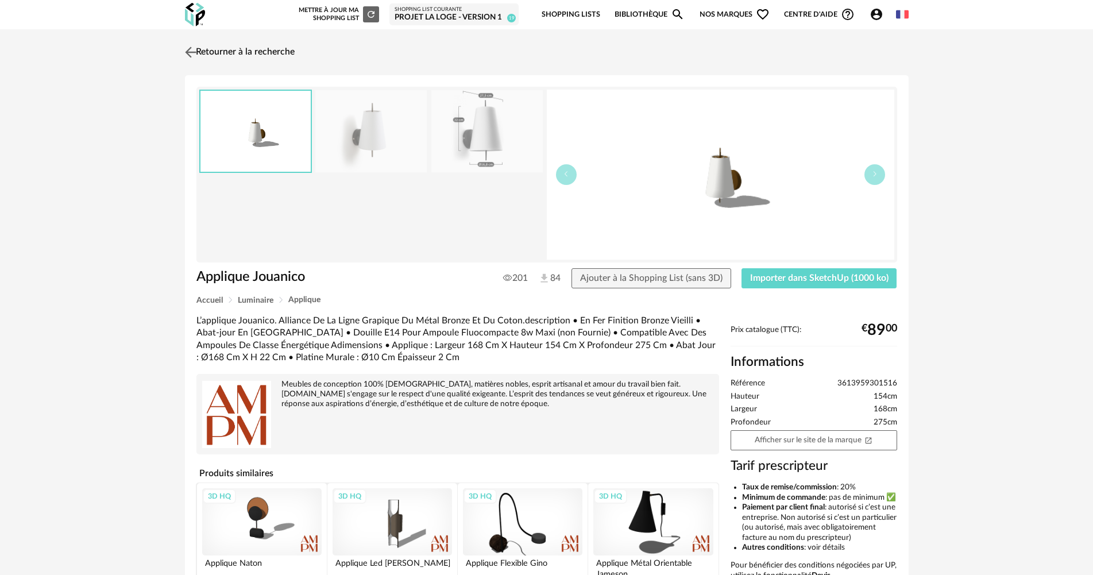
click at [272, 43] on link "Retourner à la recherche" at bounding box center [238, 52] width 113 height 25
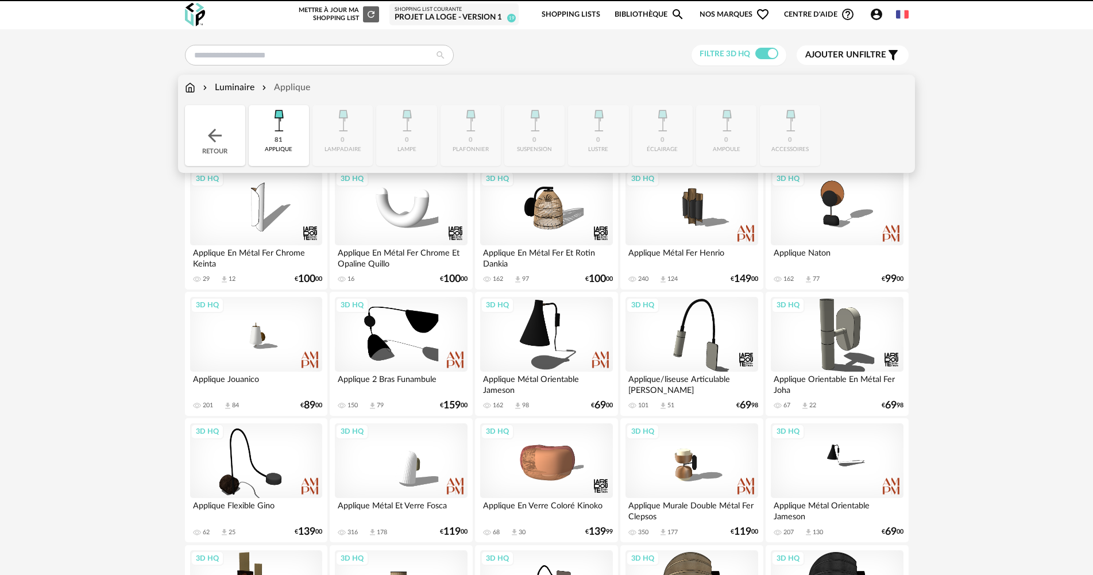
click at [189, 82] on img at bounding box center [190, 87] width 10 height 13
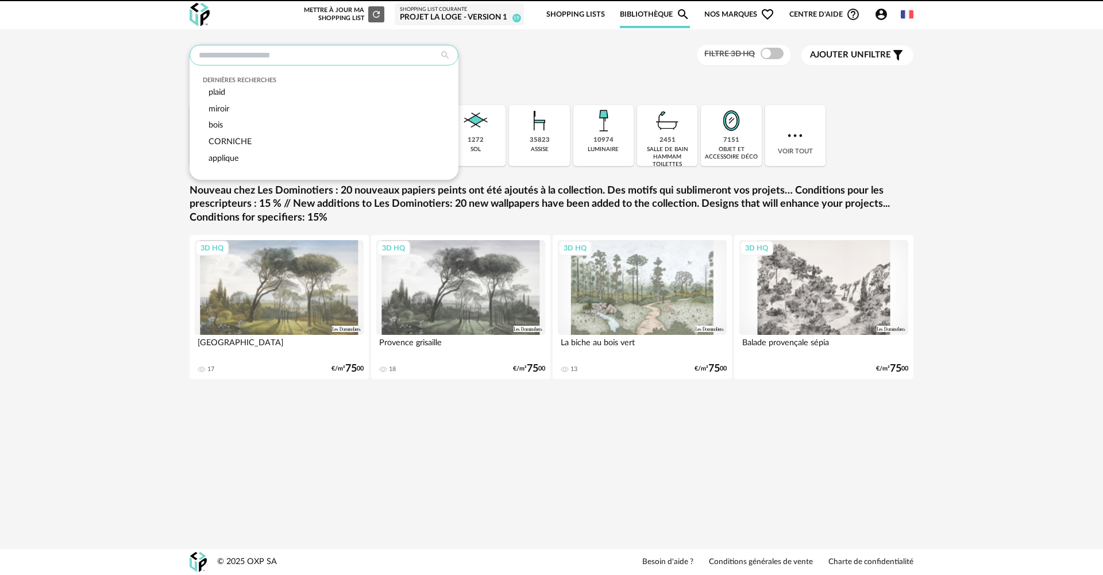
click at [250, 55] on input "text" at bounding box center [323, 55] width 269 height 21
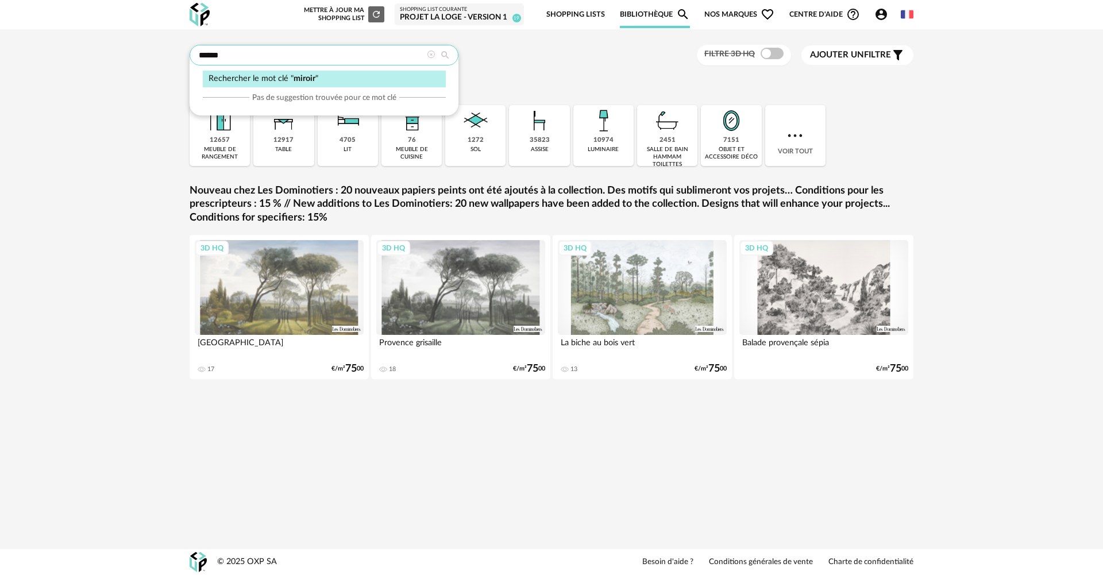
type input "******"
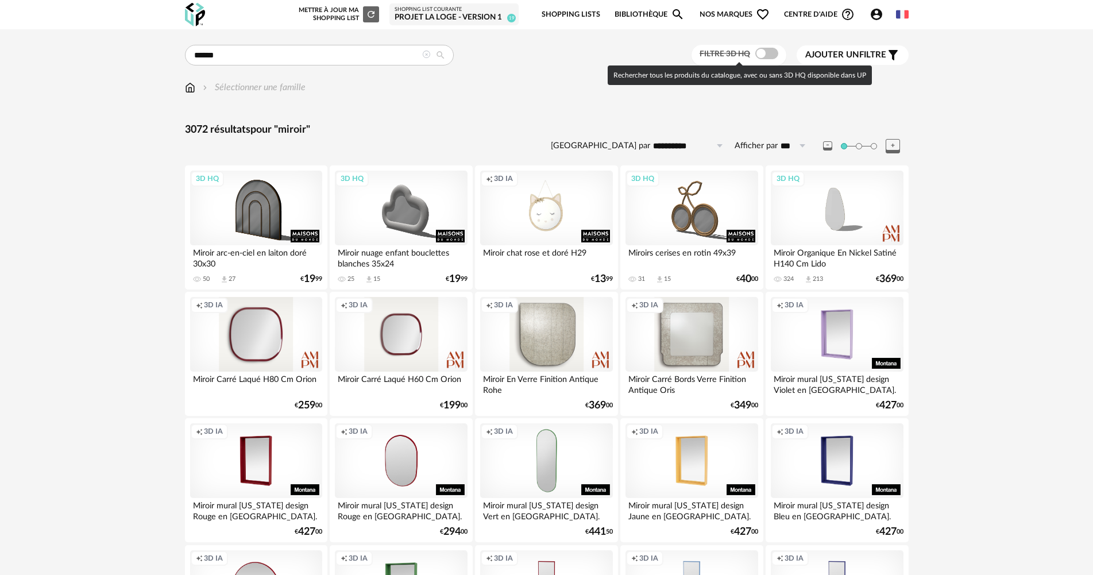
click at [759, 56] on span at bounding box center [766, 53] width 23 height 11
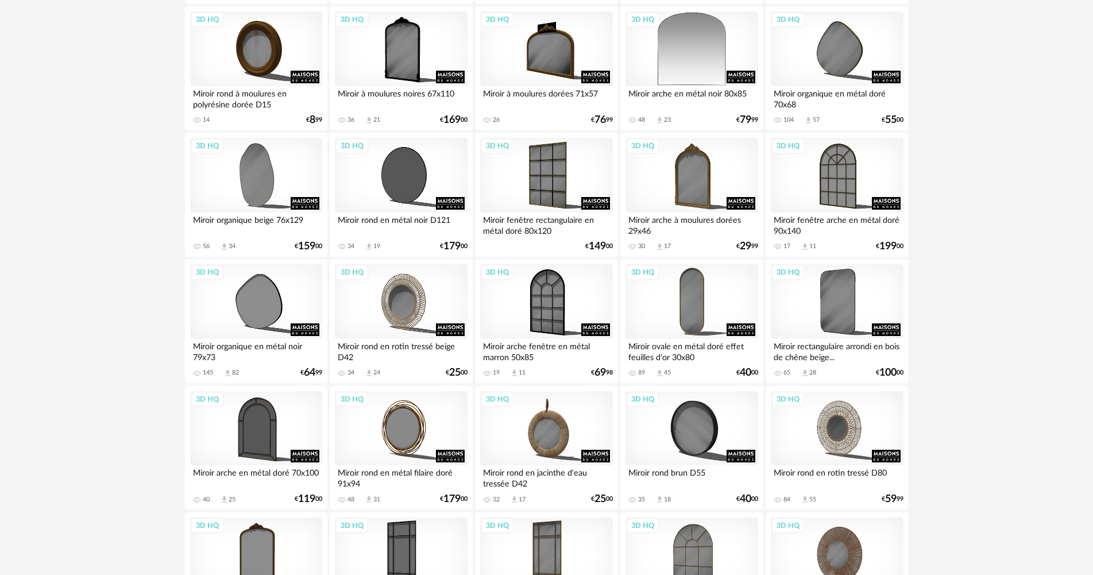
scroll to position [1436, 0]
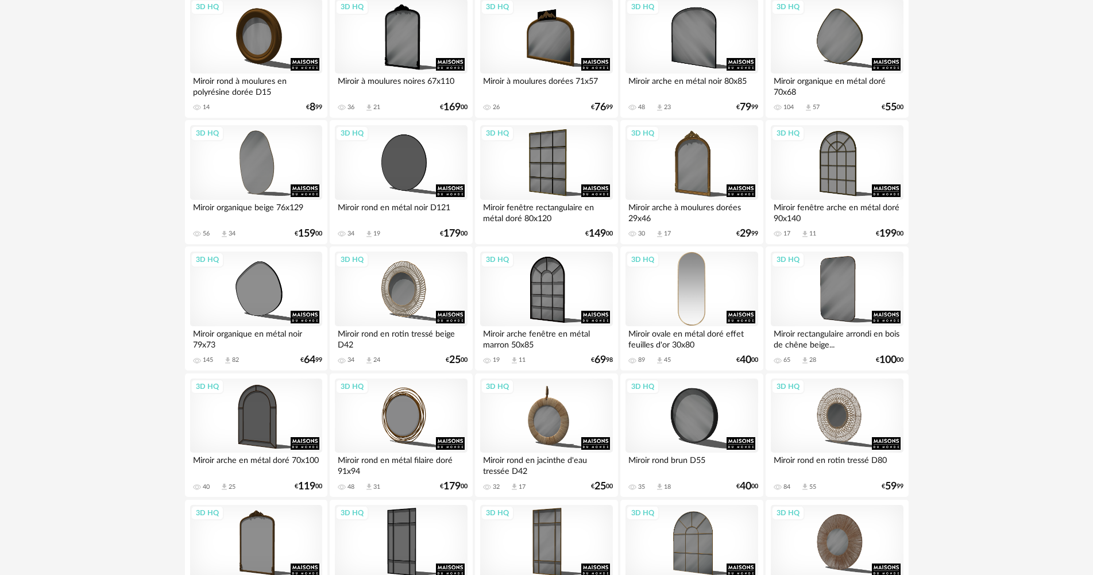
click at [713, 285] on div "3D HQ" at bounding box center [691, 289] width 132 height 75
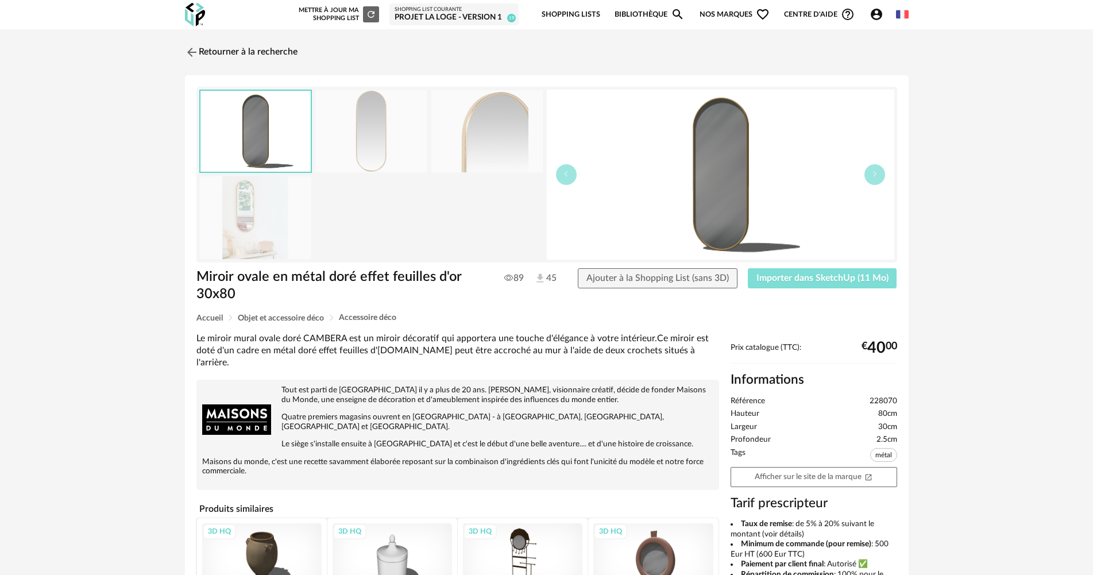
click at [823, 284] on button "Importer dans SketchUp (11 Mo)" at bounding box center [822, 278] width 149 height 21
click at [249, 53] on link "Retourner à la recherche" at bounding box center [238, 52] width 113 height 25
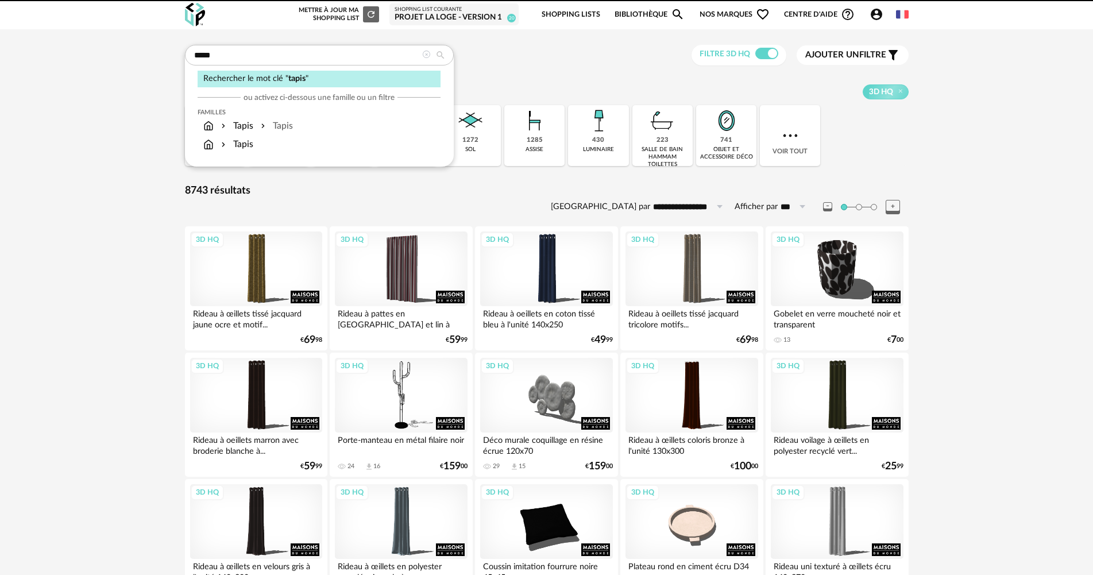
type input "*****"
type input "**********"
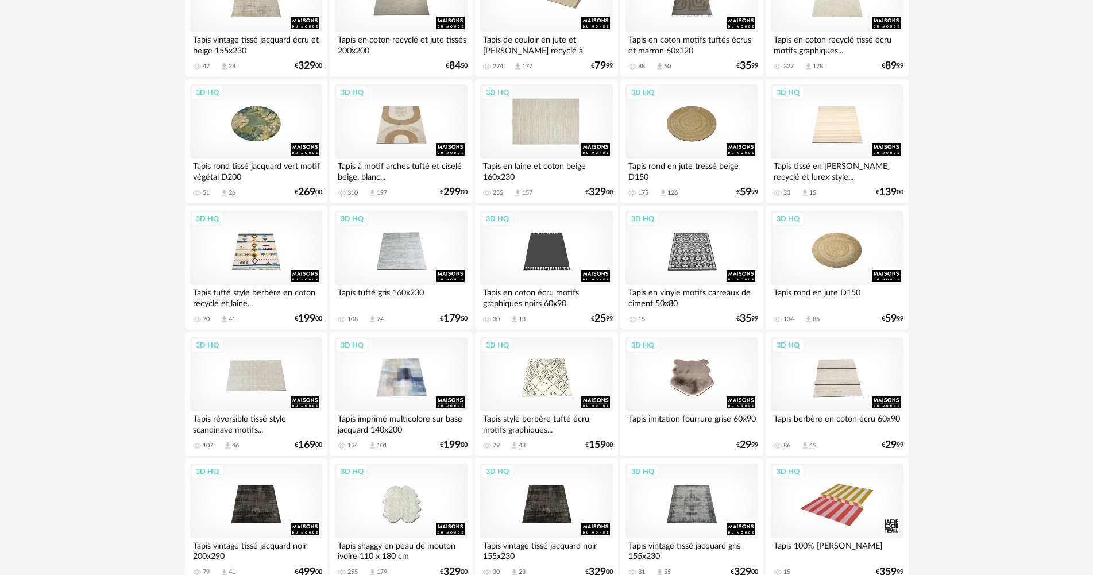
scroll to position [1849, 0]
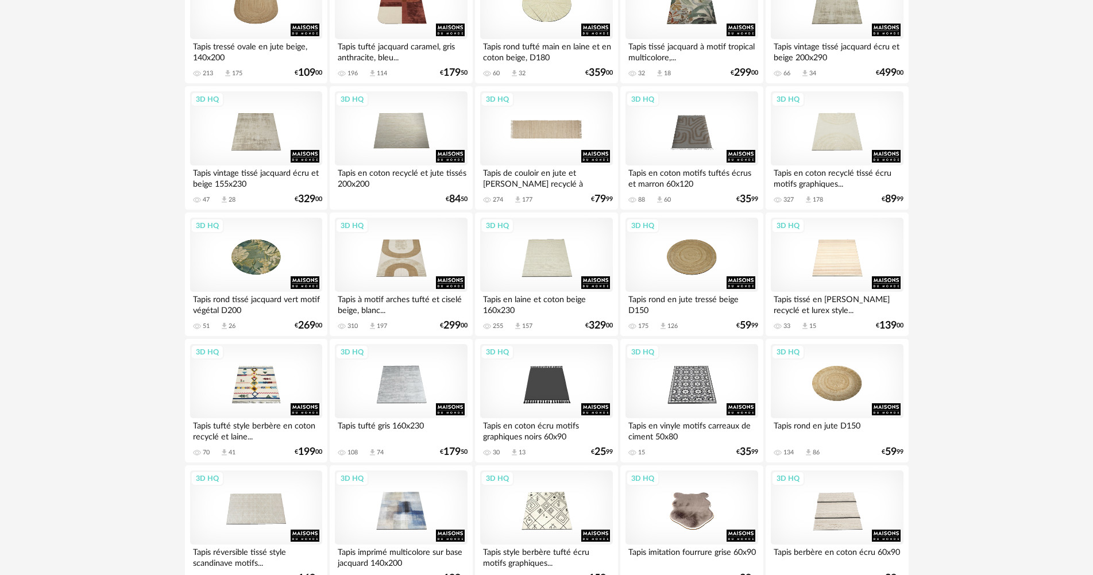
click at [544, 129] on div "3D HQ" at bounding box center [546, 128] width 132 height 75
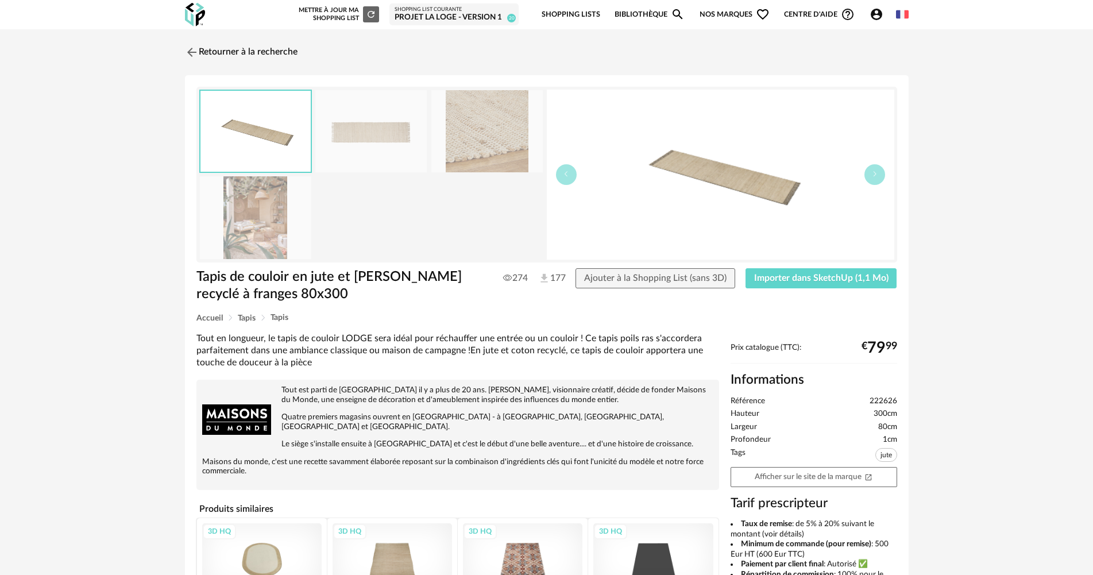
drag, startPoint x: 508, startPoint y: 149, endPoint x: 457, endPoint y: 144, distance: 50.8
click at [507, 149] on img at bounding box center [486, 131] width 111 height 82
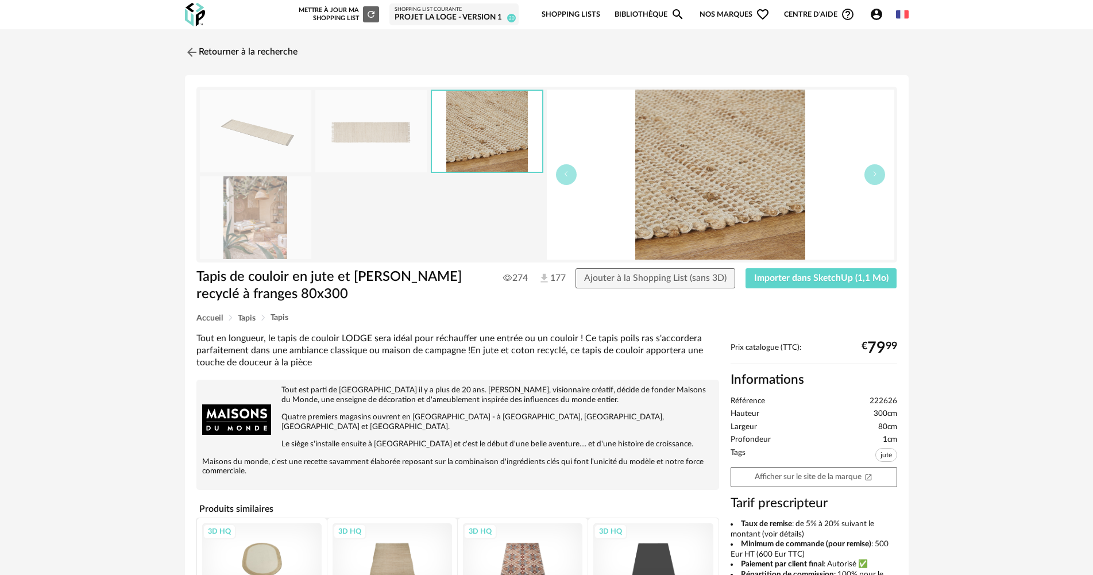
click at [368, 141] on img at bounding box center [370, 131] width 111 height 82
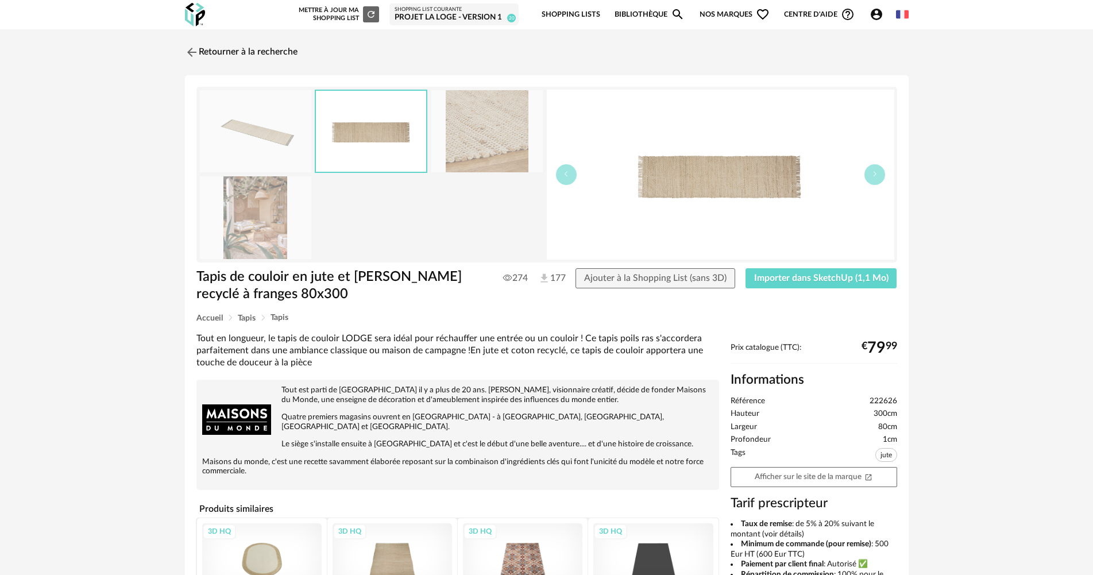
click at [287, 252] on img at bounding box center [255, 217] width 111 height 82
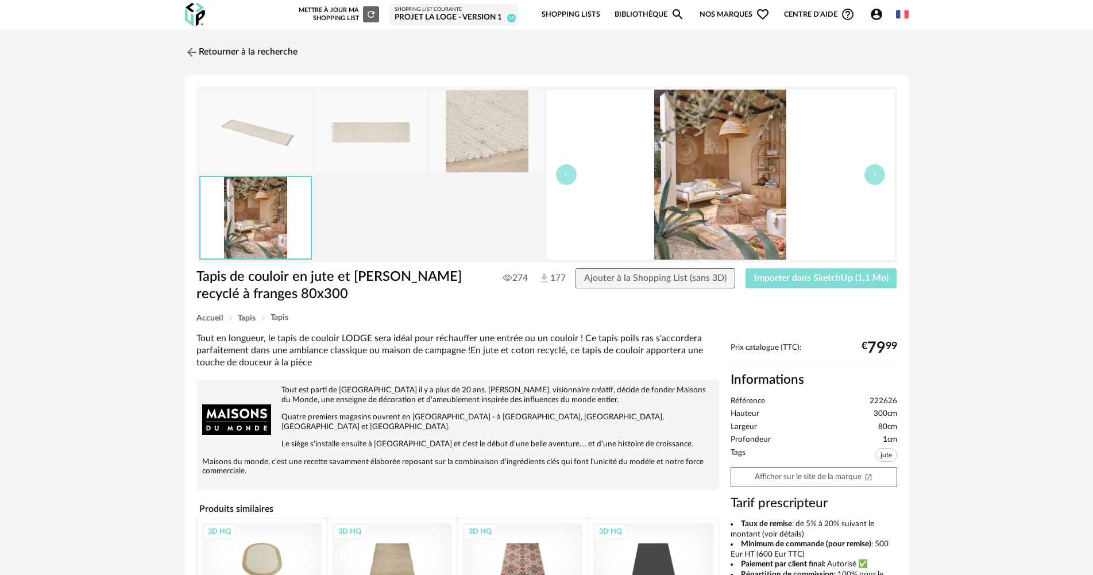
click at [781, 279] on span "Importer dans SketchUp (1,1 Mo)" at bounding box center [821, 277] width 134 height 9
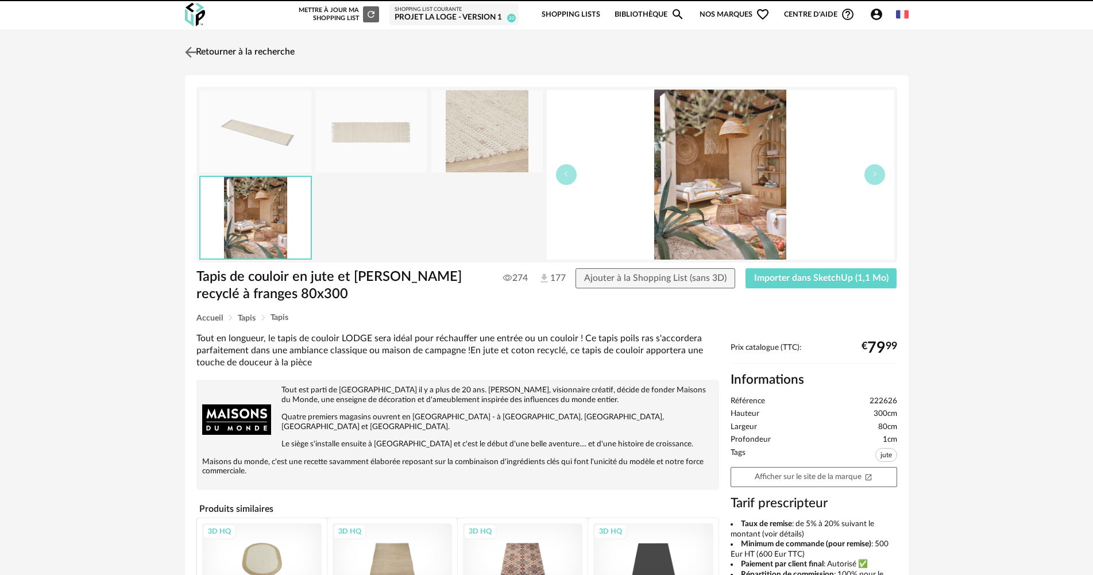
click at [295, 56] on link "Retourner à la recherche" at bounding box center [238, 52] width 113 height 25
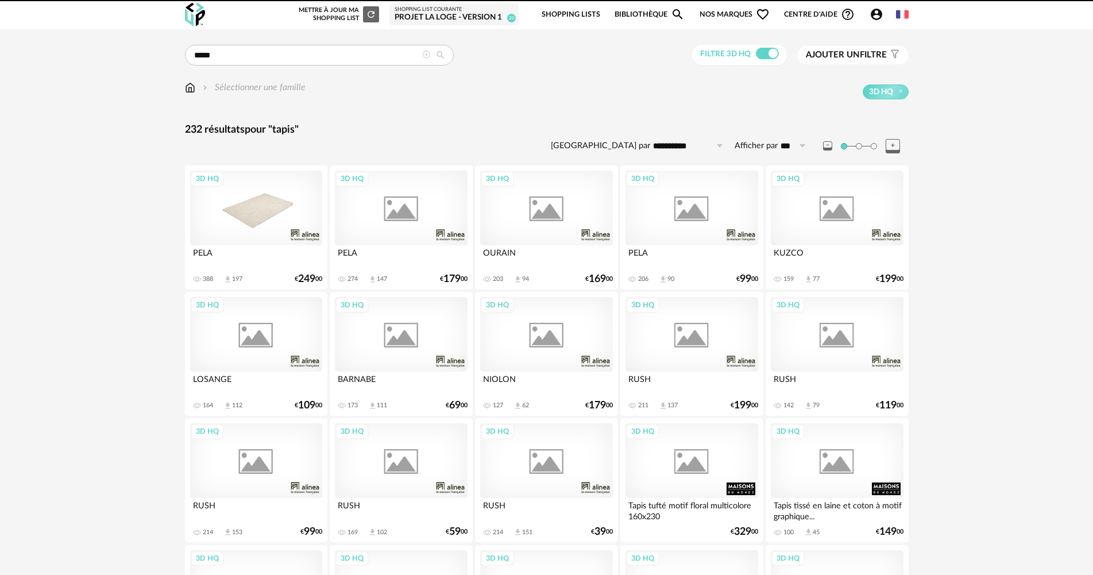
scroll to position [1849, 0]
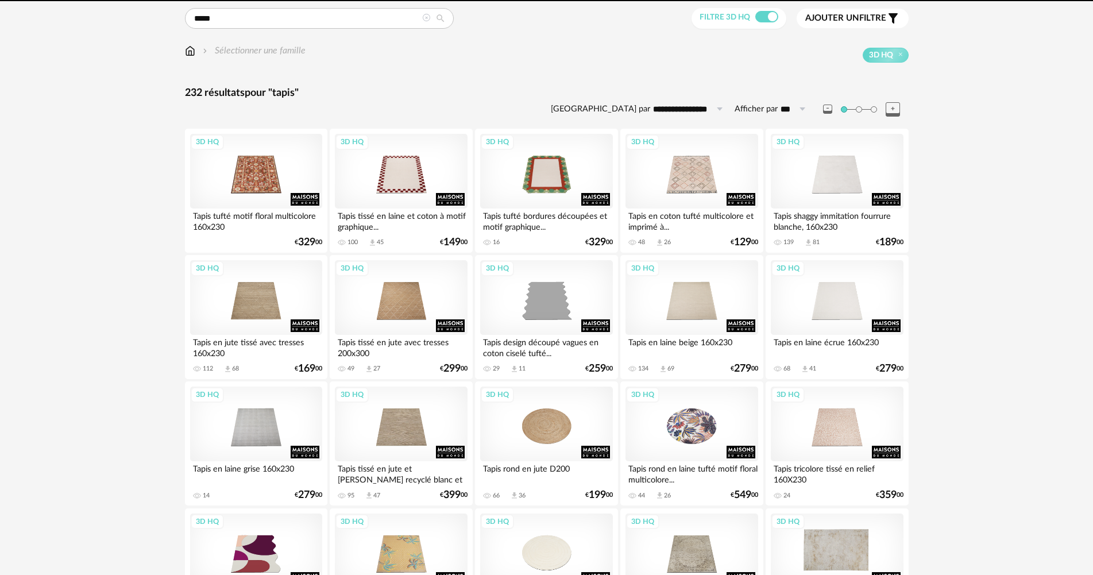
scroll to position [345, 0]
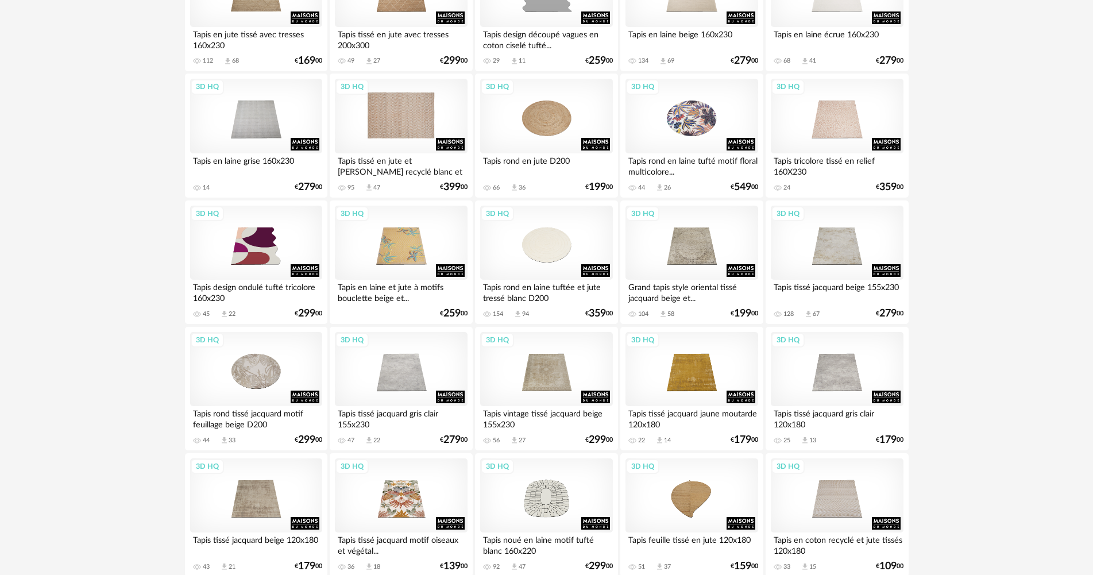
click at [362, 117] on div "3D HQ" at bounding box center [401, 116] width 132 height 75
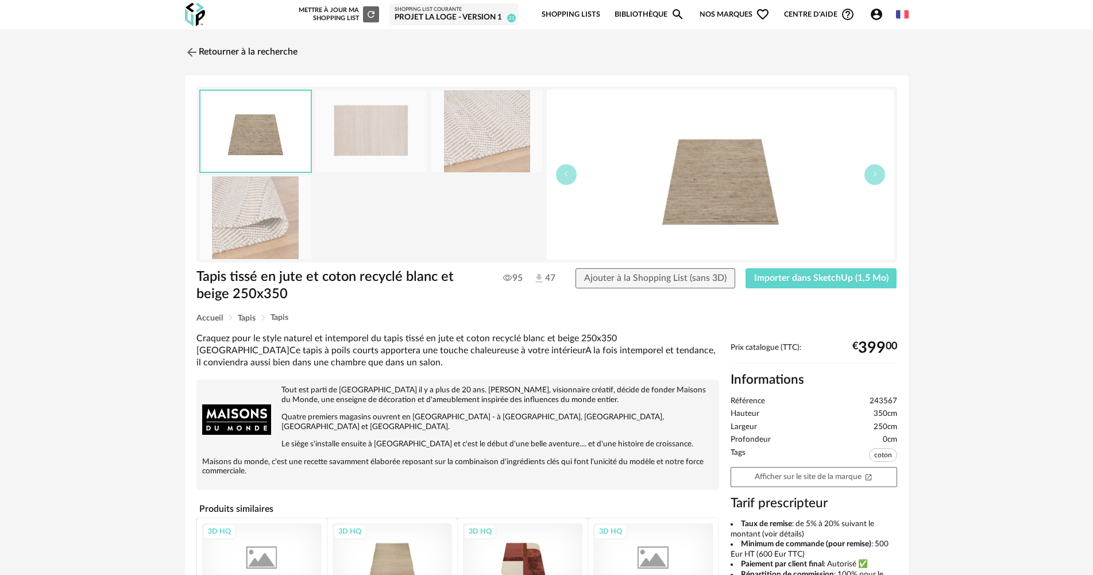
click at [252, 211] on img at bounding box center [255, 217] width 111 height 82
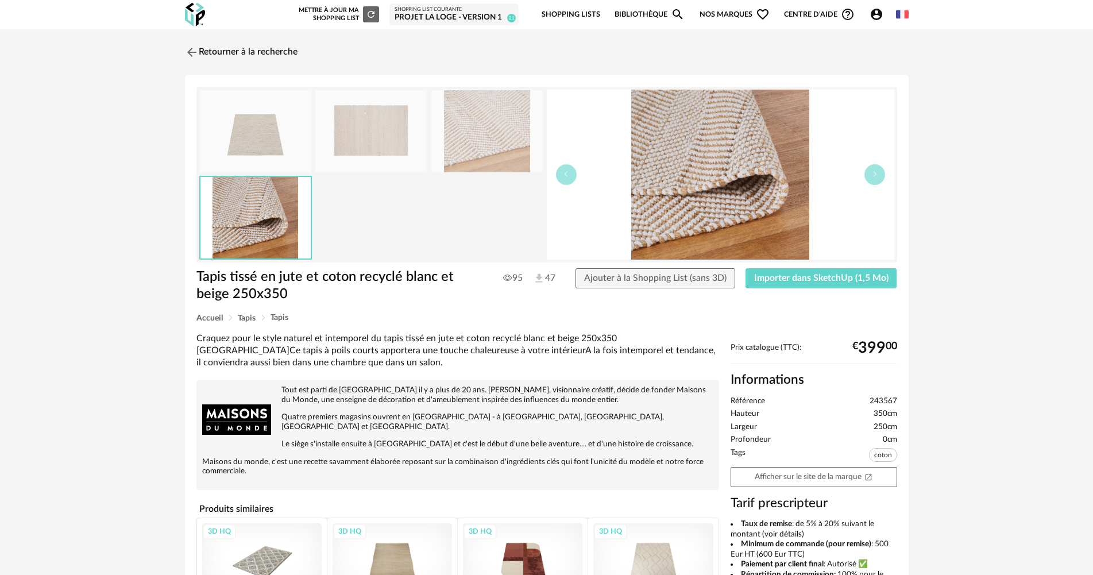
click at [381, 122] on img at bounding box center [370, 131] width 111 height 82
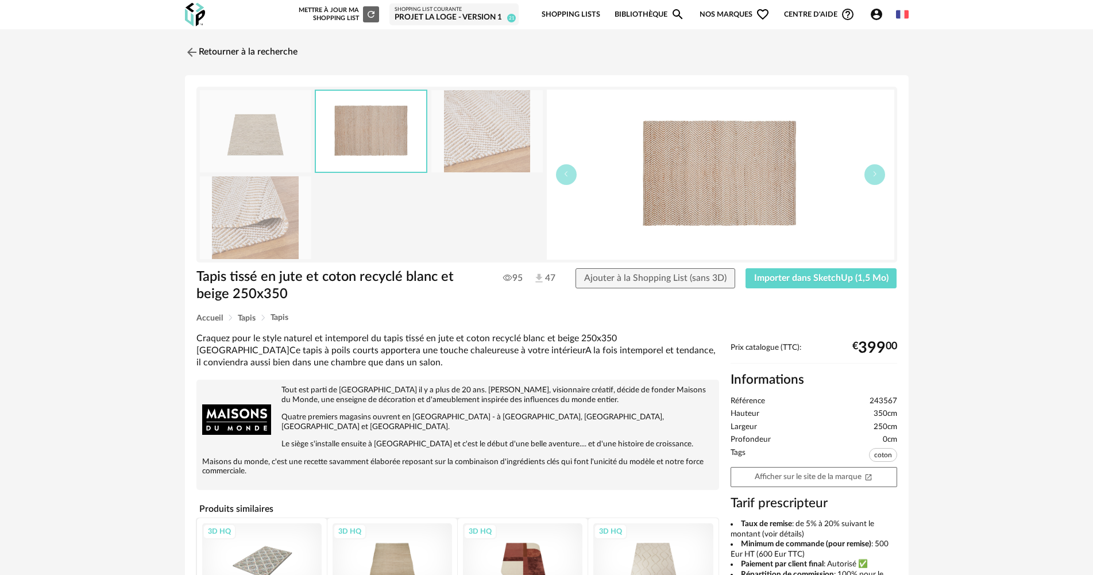
click at [477, 120] on img at bounding box center [486, 131] width 111 height 82
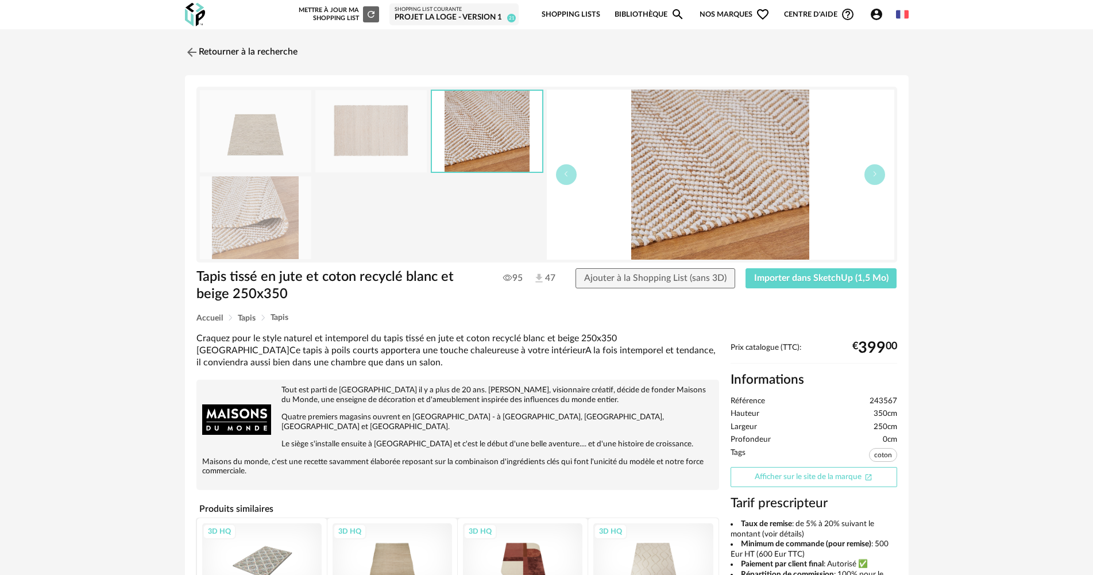
click at [859, 478] on link "Afficher sur le site de la marque Open In New icon" at bounding box center [813, 477] width 167 height 20
click at [851, 280] on span "Importer dans SketchUp (1,5 Mo)" at bounding box center [821, 277] width 134 height 9
click at [238, 59] on link "Retourner à la recherche" at bounding box center [238, 52] width 113 height 25
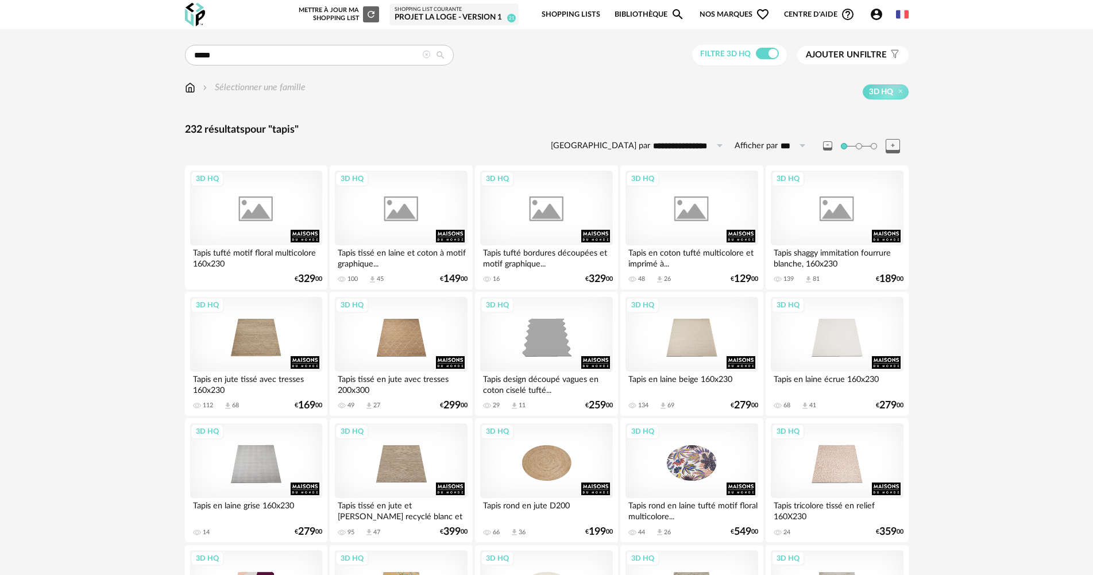
scroll to position [345, 0]
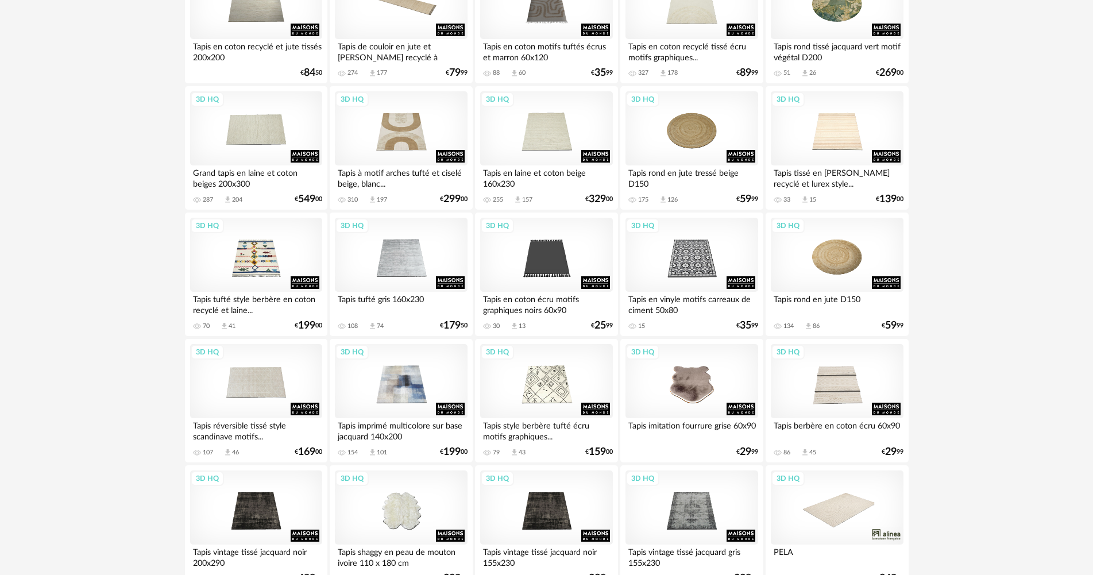
scroll to position [2194, 0]
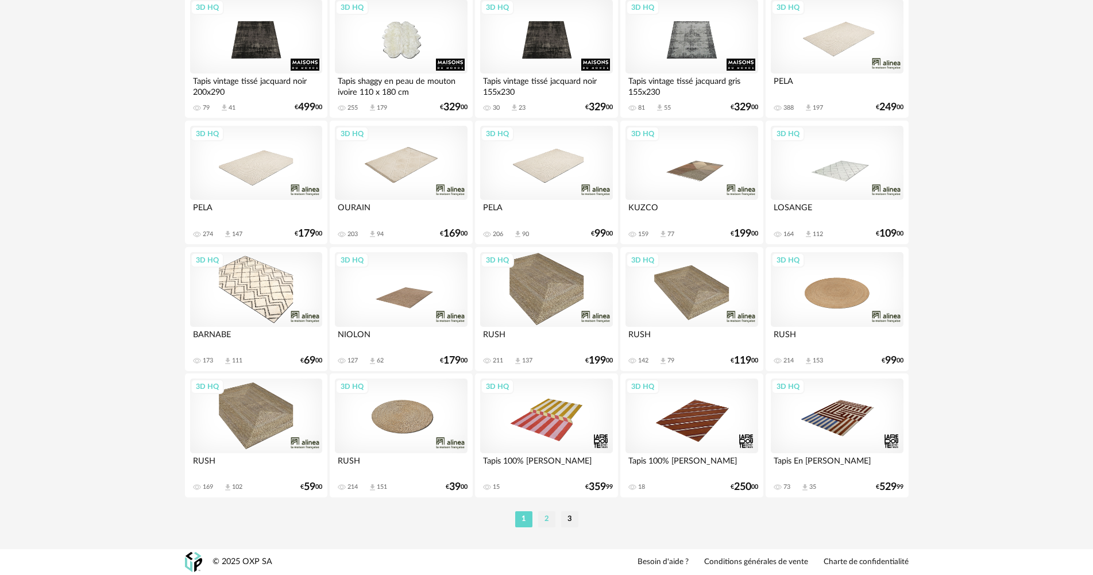
click at [543, 522] on li "2" at bounding box center [546, 519] width 17 height 16
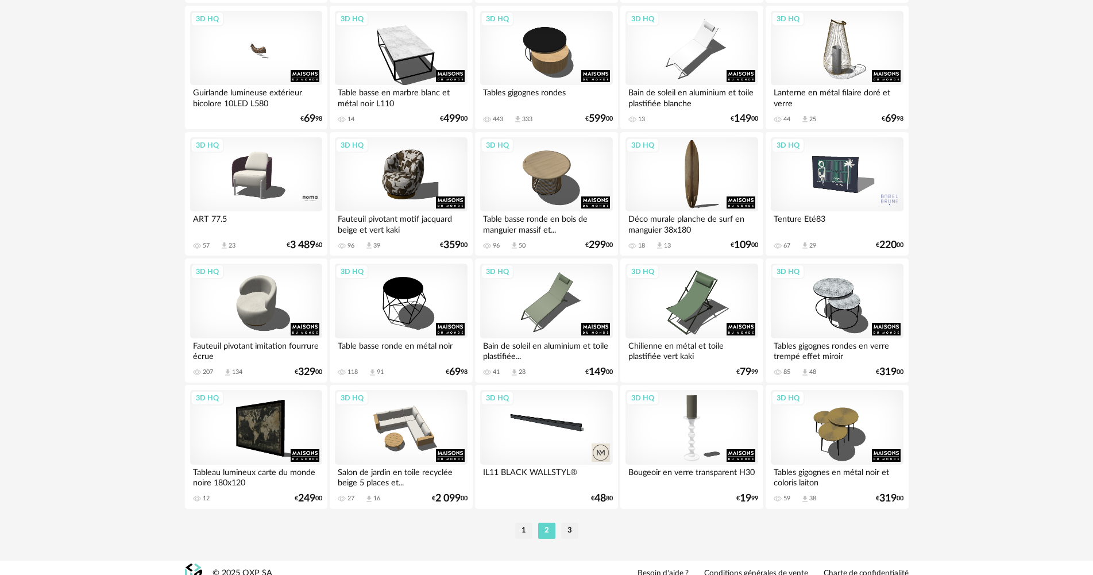
scroll to position [2194, 0]
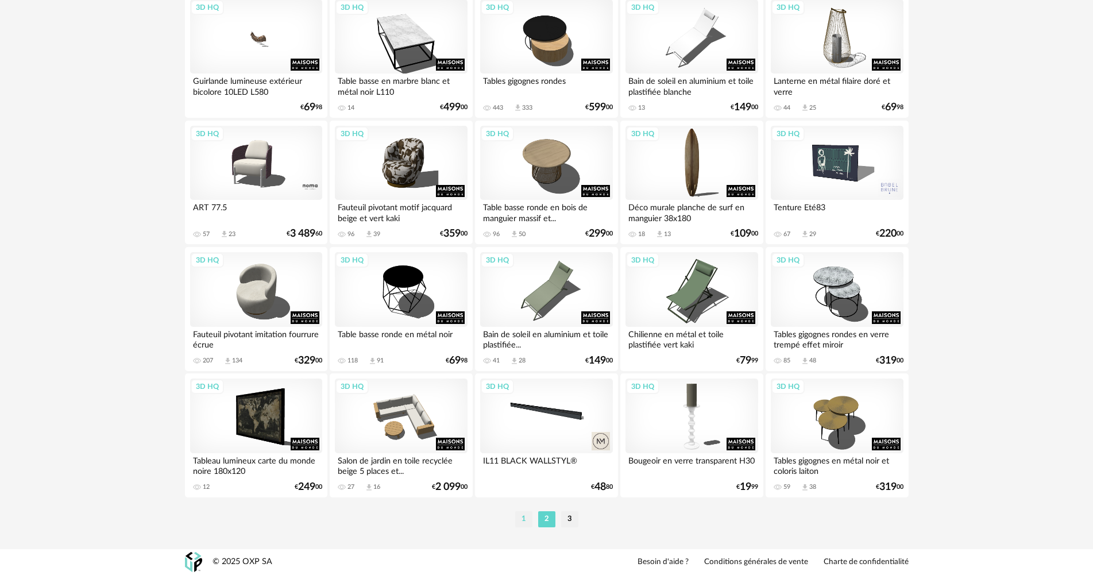
click at [528, 516] on li "1" at bounding box center [523, 519] width 17 height 16
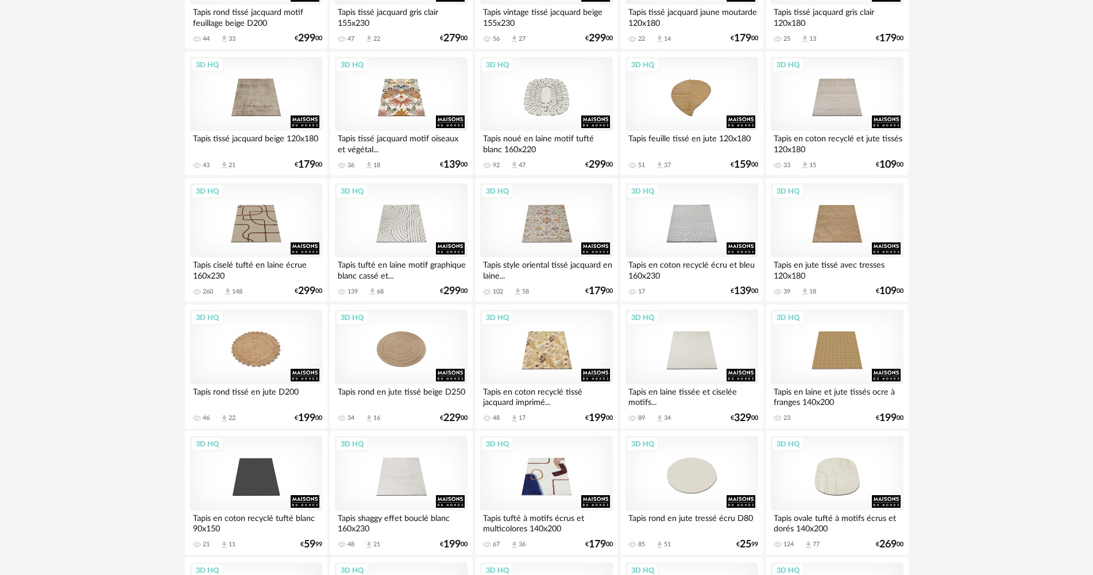
scroll to position [747, 0]
click at [675, 331] on div "3D HQ" at bounding box center [691, 346] width 132 height 75
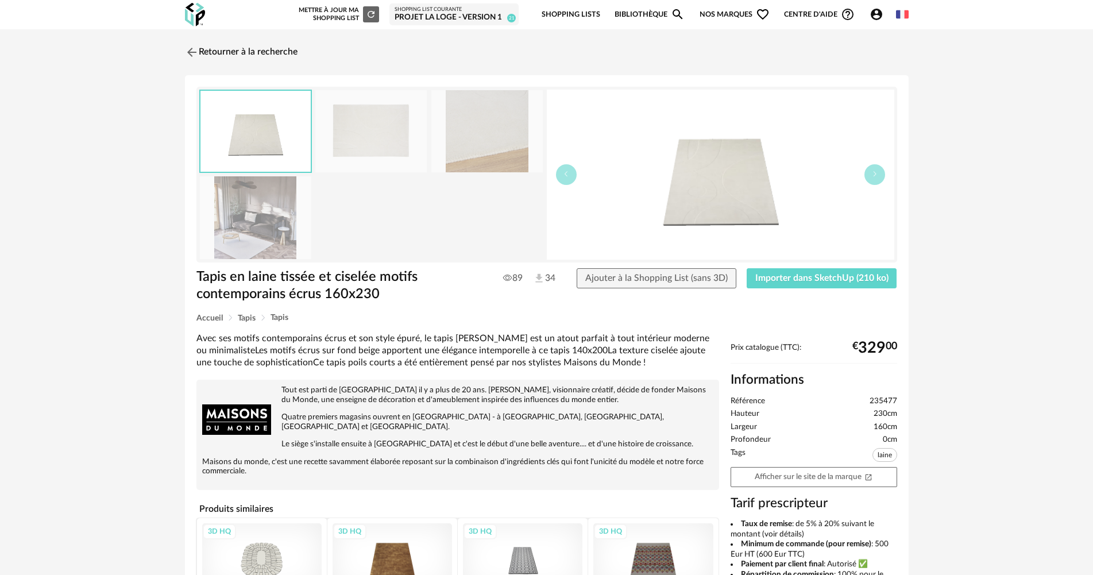
click at [477, 83] on div "Tapis en laine tissée et ciselée motifs contemporains écrus 160x230 Tapis en la…" at bounding box center [547, 428] width 724 height 707
click at [479, 112] on img at bounding box center [486, 131] width 111 height 82
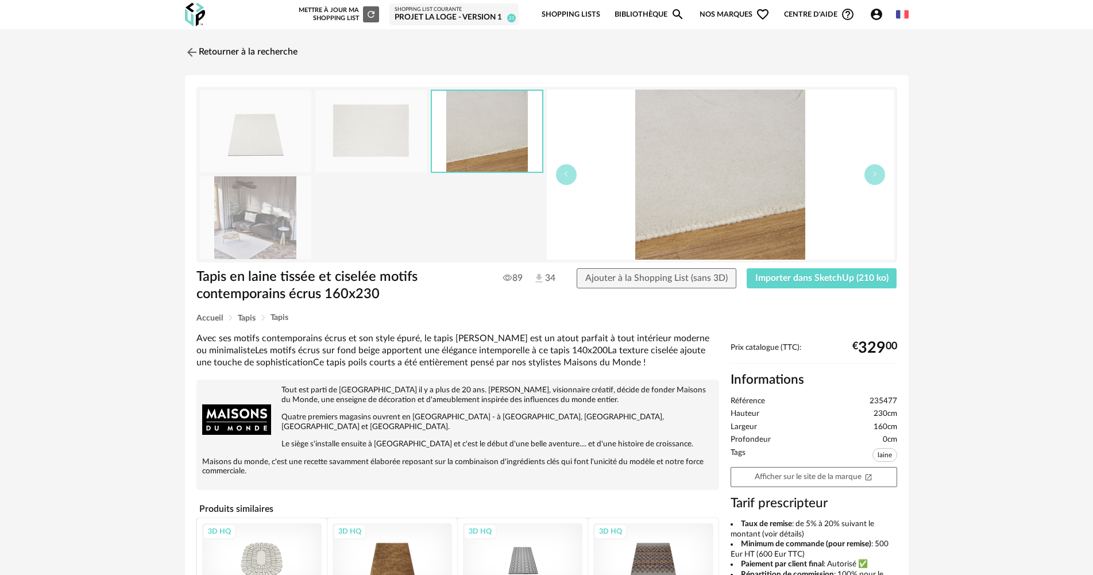
click at [389, 119] on img at bounding box center [370, 131] width 111 height 82
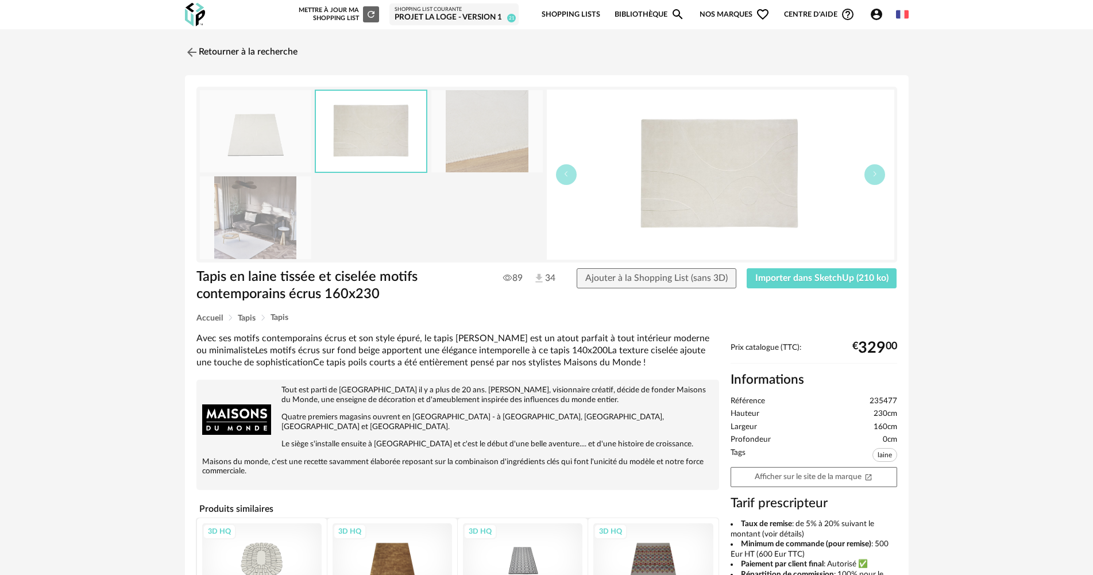
click at [296, 122] on img at bounding box center [255, 131] width 111 height 82
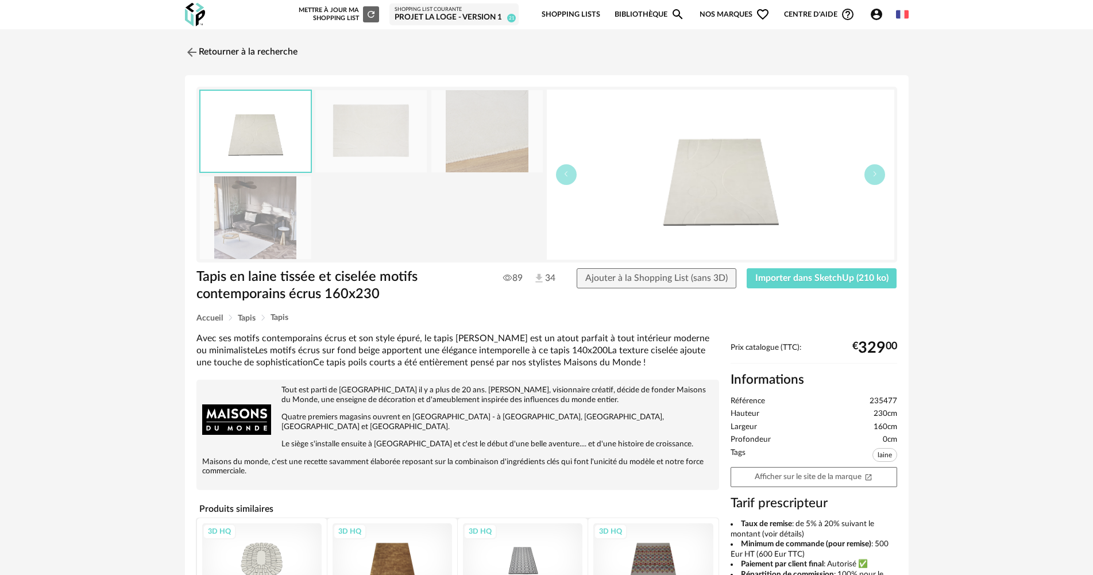
click at [300, 220] on img at bounding box center [255, 217] width 111 height 82
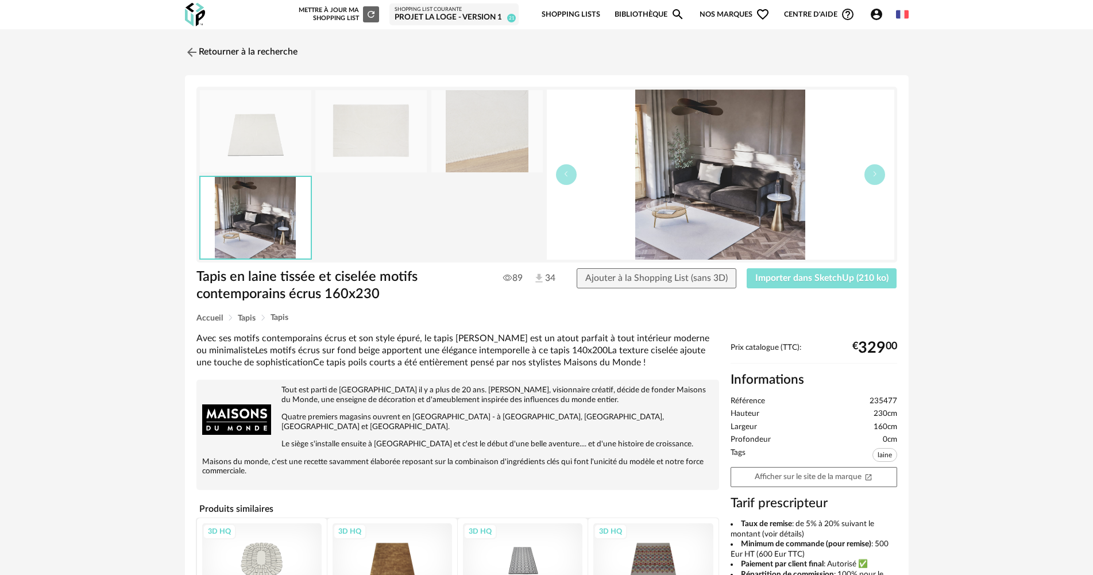
click at [857, 284] on button "Importer dans SketchUp (210 ko)" at bounding box center [822, 278] width 150 height 21
click at [227, 47] on link "Retourner à la recherche" at bounding box center [238, 52] width 113 height 25
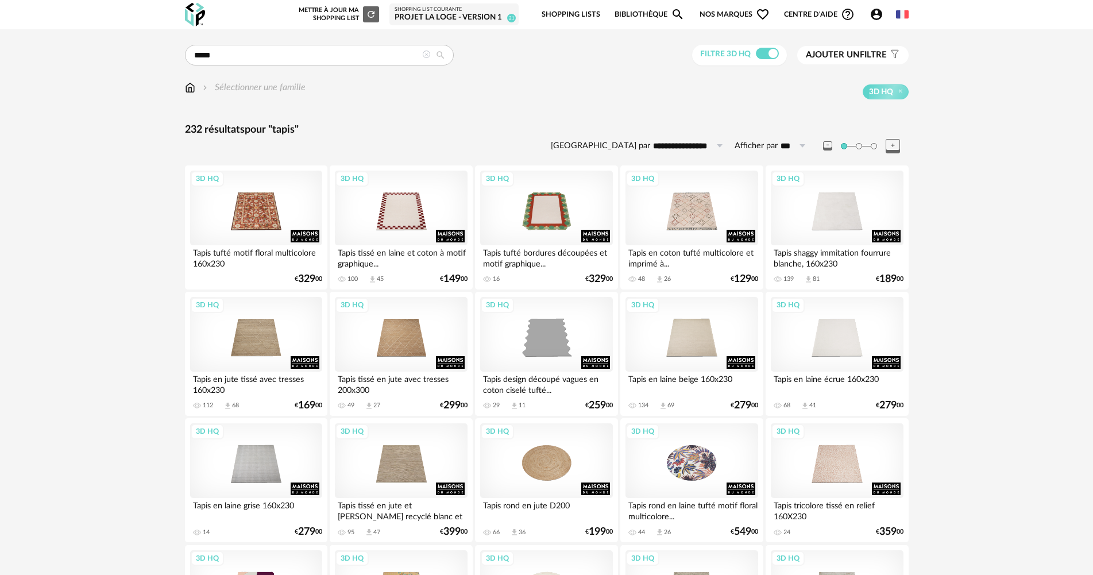
click at [192, 85] on img at bounding box center [190, 87] width 10 height 13
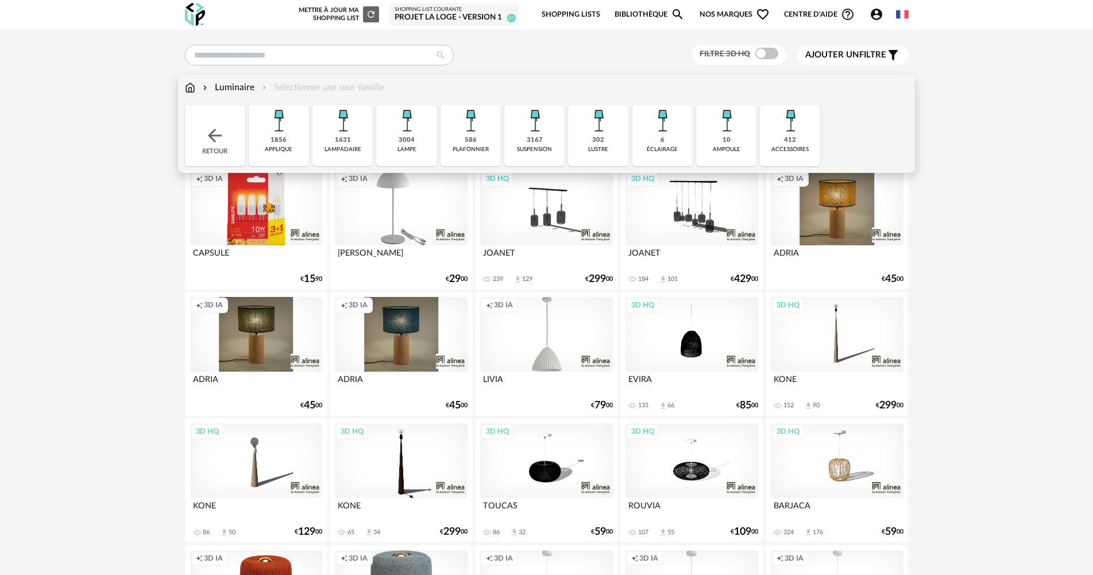
click at [186, 86] on img at bounding box center [190, 87] width 10 height 13
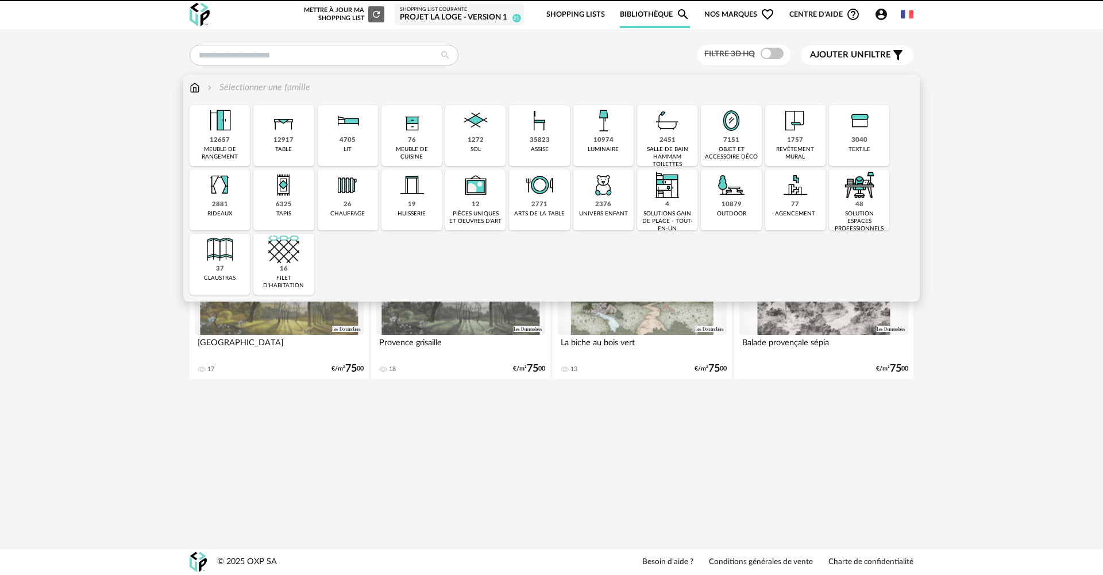
click at [713, 148] on div "objet et accessoire déco" at bounding box center [730, 153] width 53 height 15
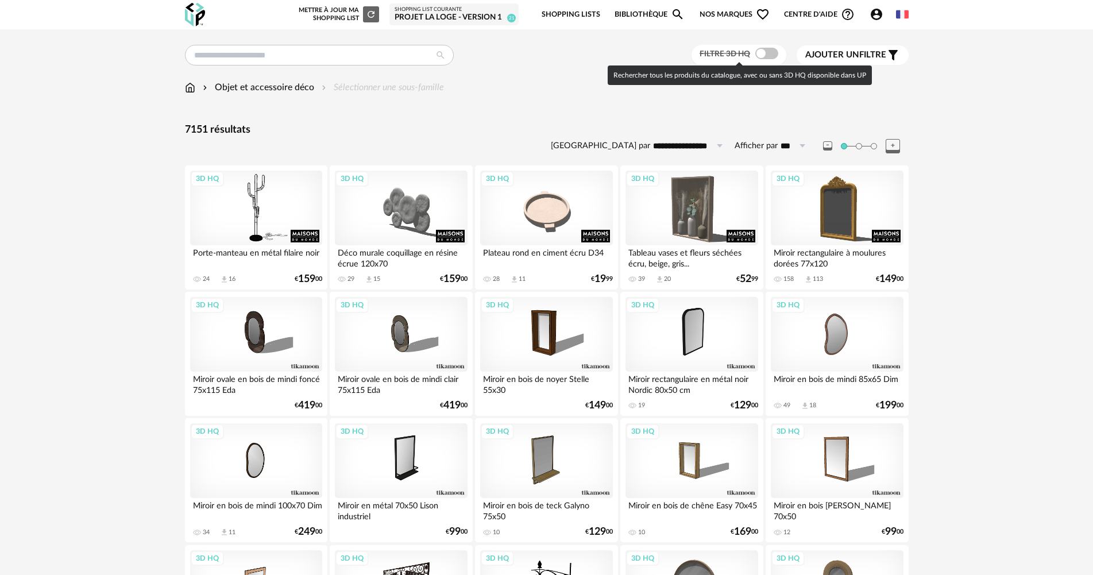
click at [770, 55] on span at bounding box center [766, 53] width 23 height 11
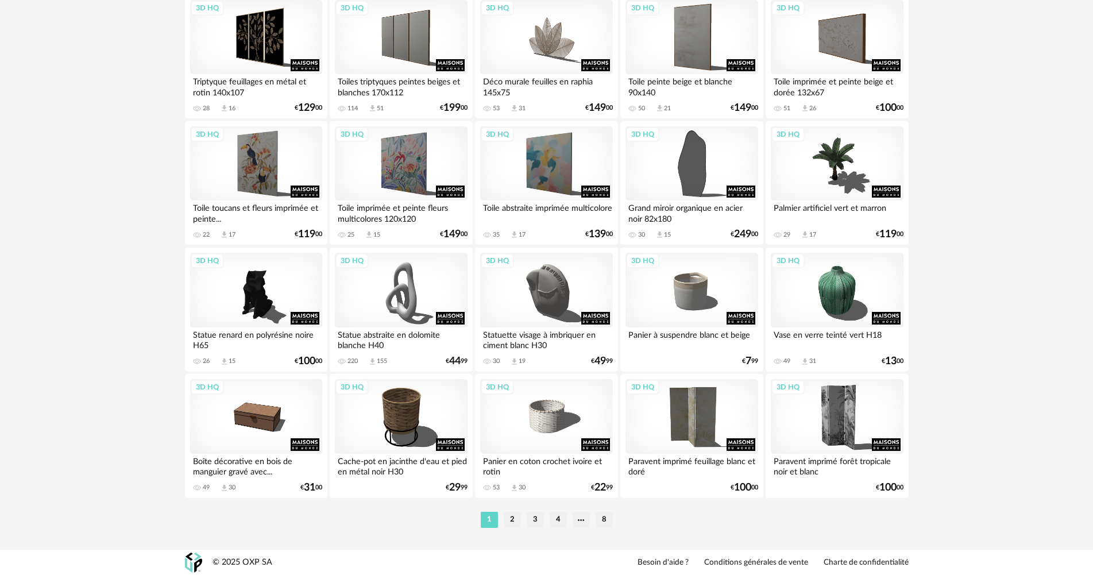
scroll to position [2194, 0]
click at [511, 513] on li "2" at bounding box center [512, 519] width 17 height 16
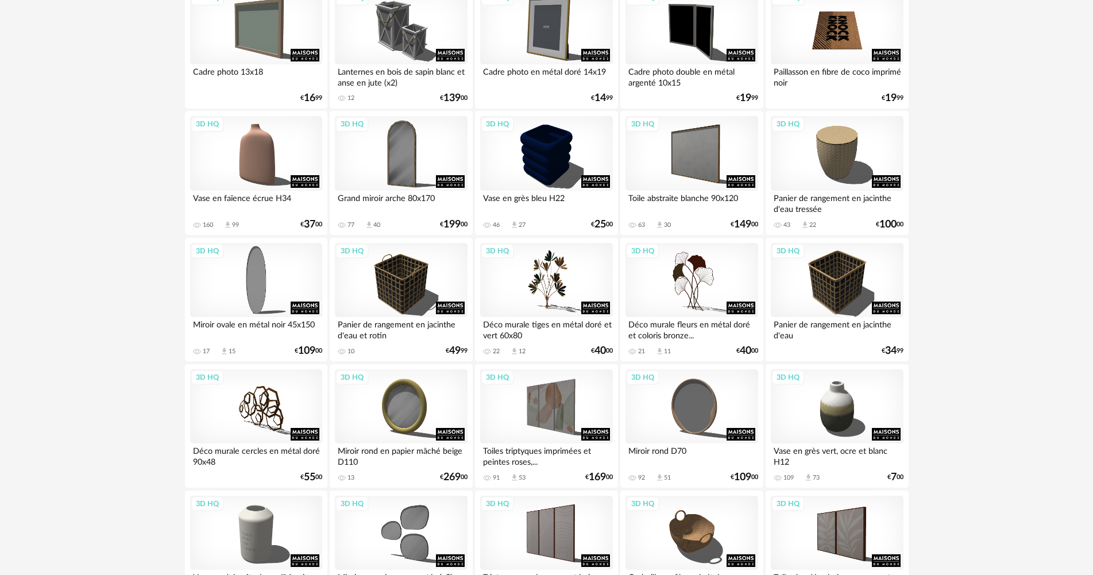
scroll to position [402, 0]
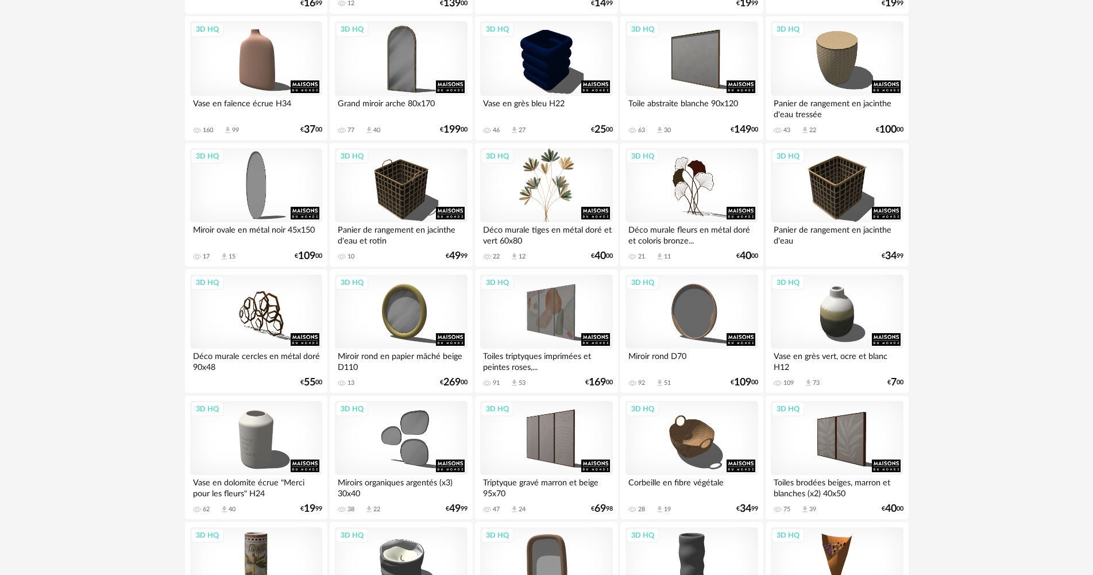
click at [532, 192] on div "3D HQ" at bounding box center [546, 185] width 132 height 75
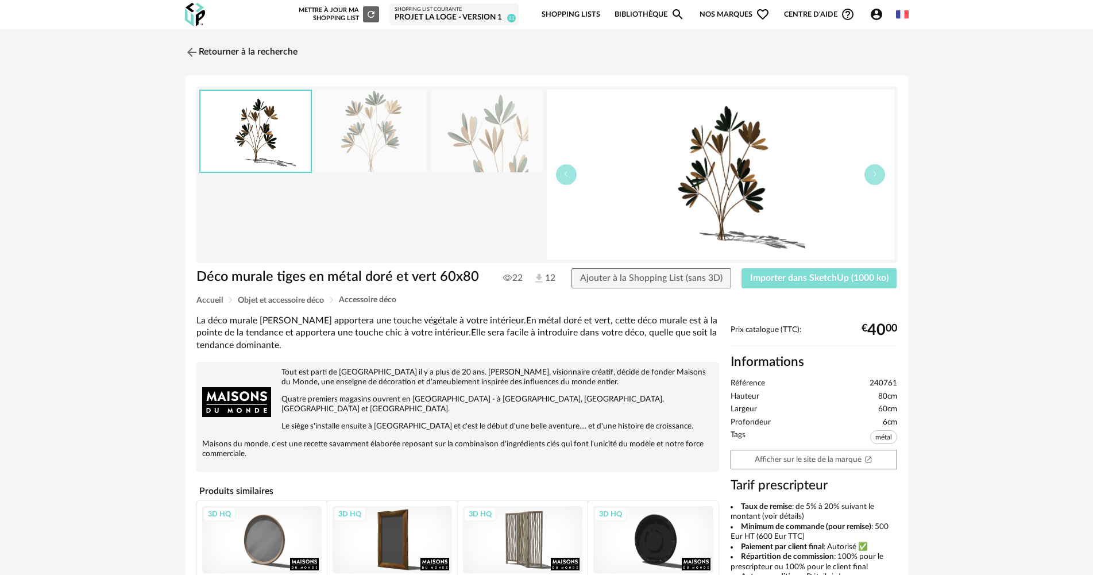
click at [784, 280] on span "Importer dans SketchUp (1000 ko)" at bounding box center [819, 277] width 138 height 9
click at [262, 57] on link "Retourner à la recherche" at bounding box center [238, 52] width 113 height 25
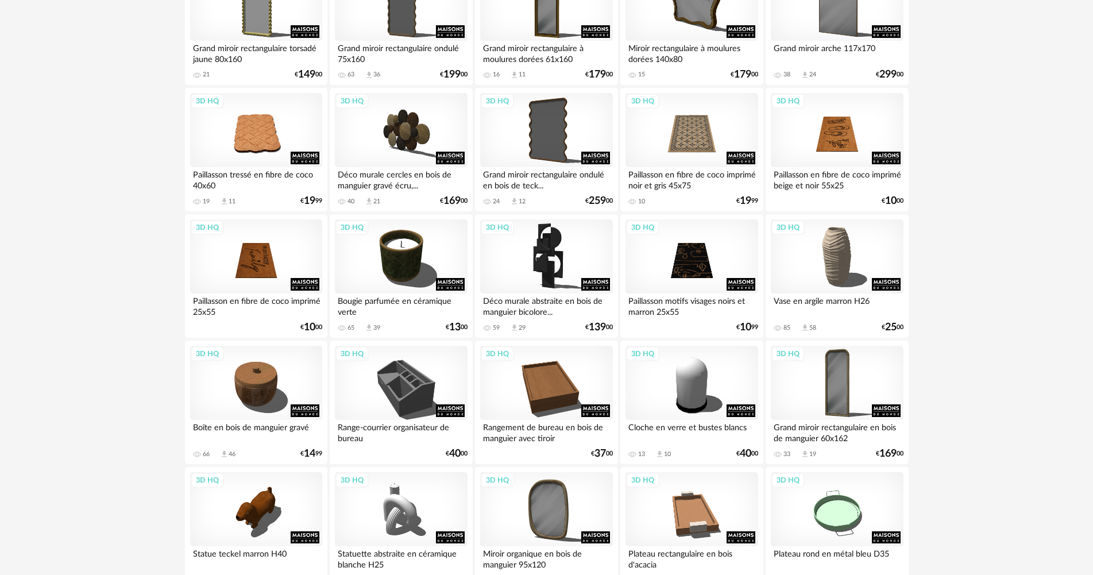
scroll to position [1723, 0]
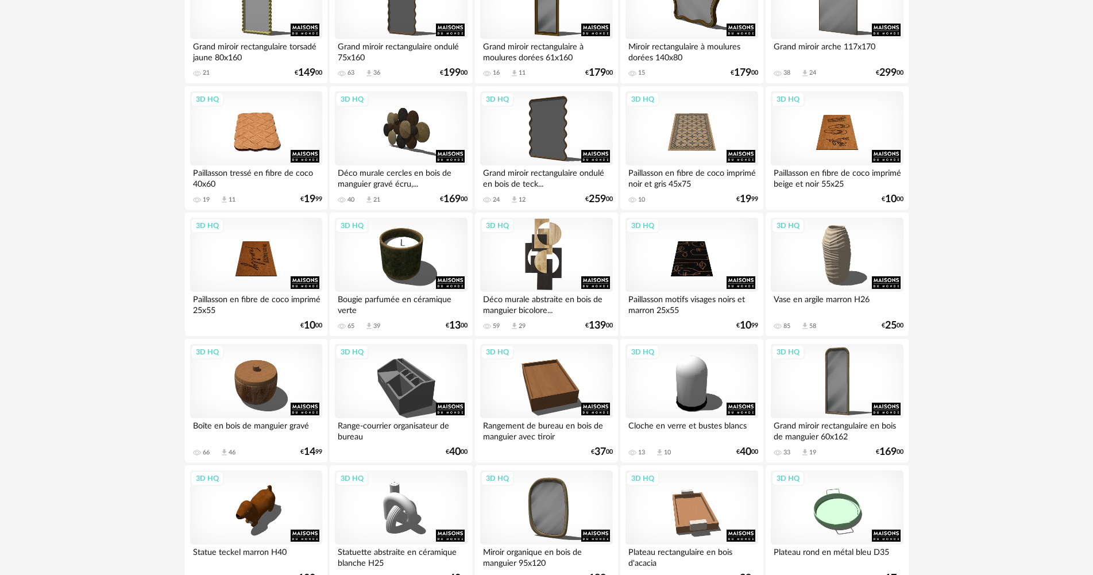
click at [568, 238] on div "3D HQ" at bounding box center [546, 255] width 132 height 75
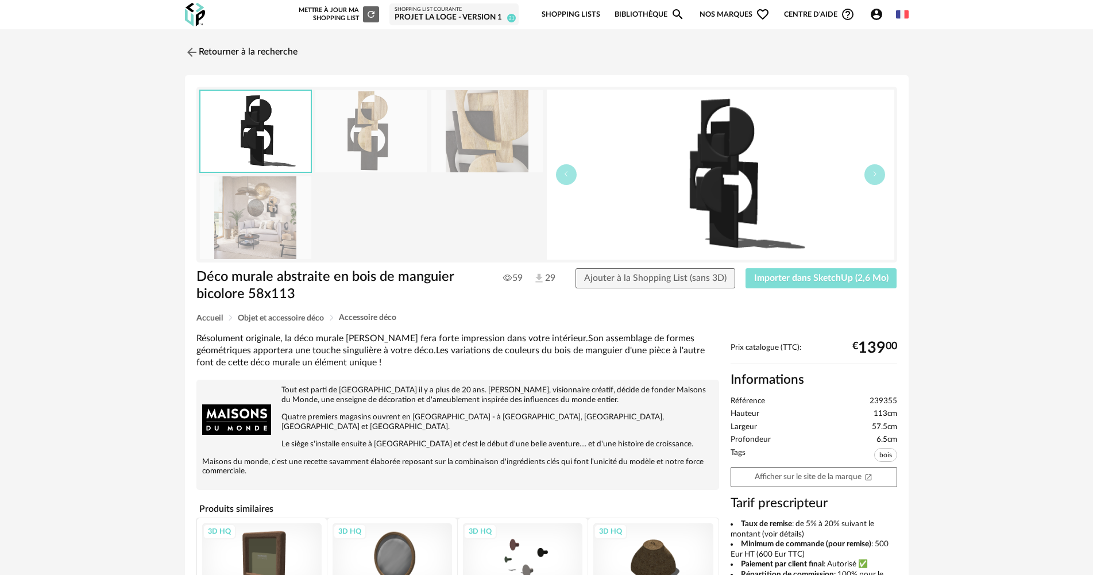
click at [813, 283] on button "Importer dans SketchUp (2,6 Mo)" at bounding box center [821, 278] width 152 height 21
click at [276, 51] on link "Retourner à la recherche" at bounding box center [238, 52] width 113 height 25
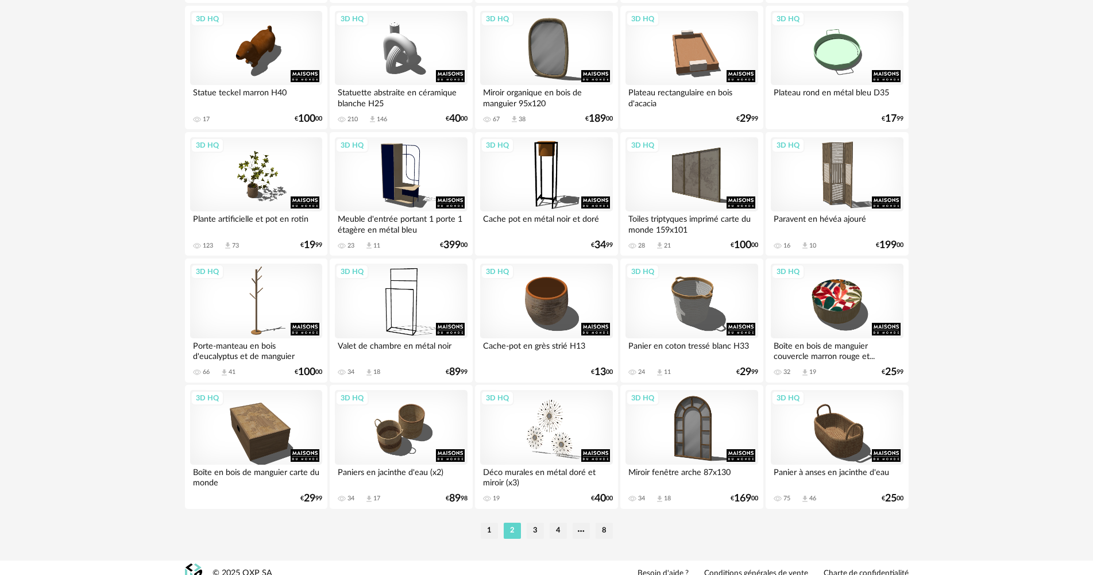
scroll to position [2194, 0]
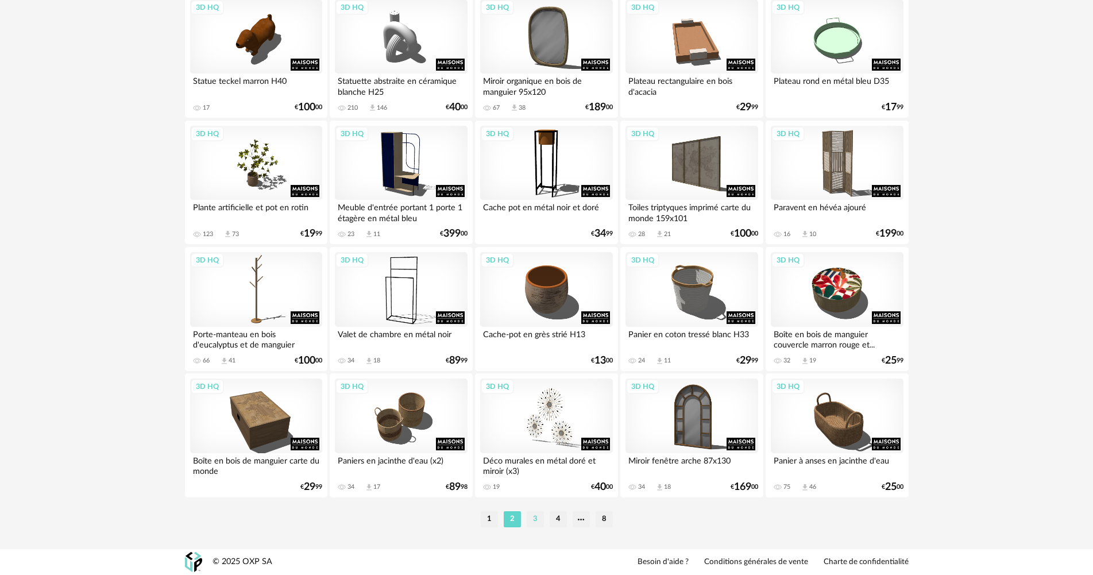
click at [536, 520] on li "3" at bounding box center [535, 519] width 17 height 16
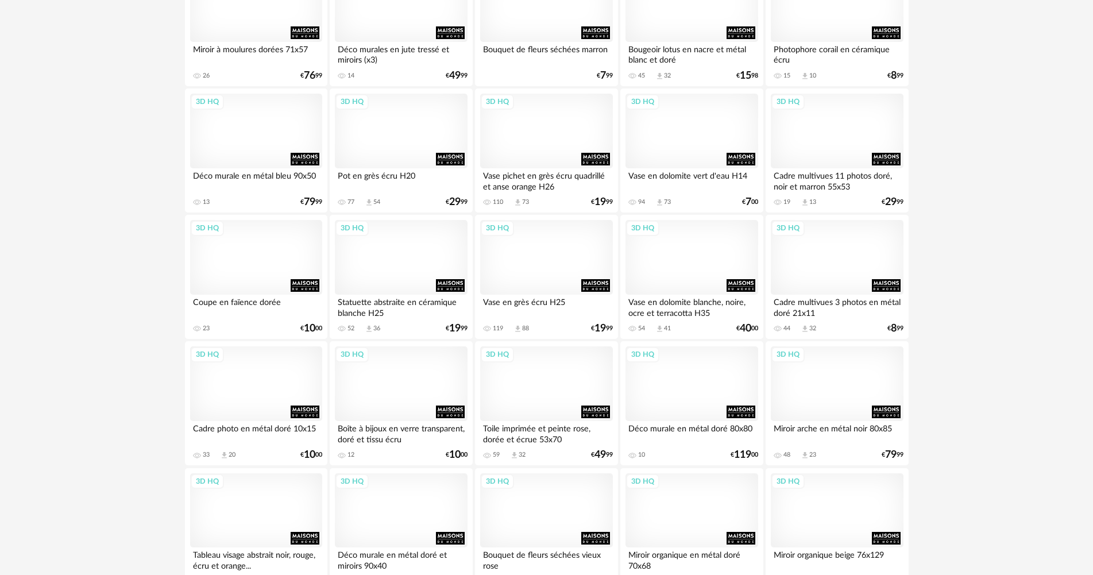
scroll to position [1493, 0]
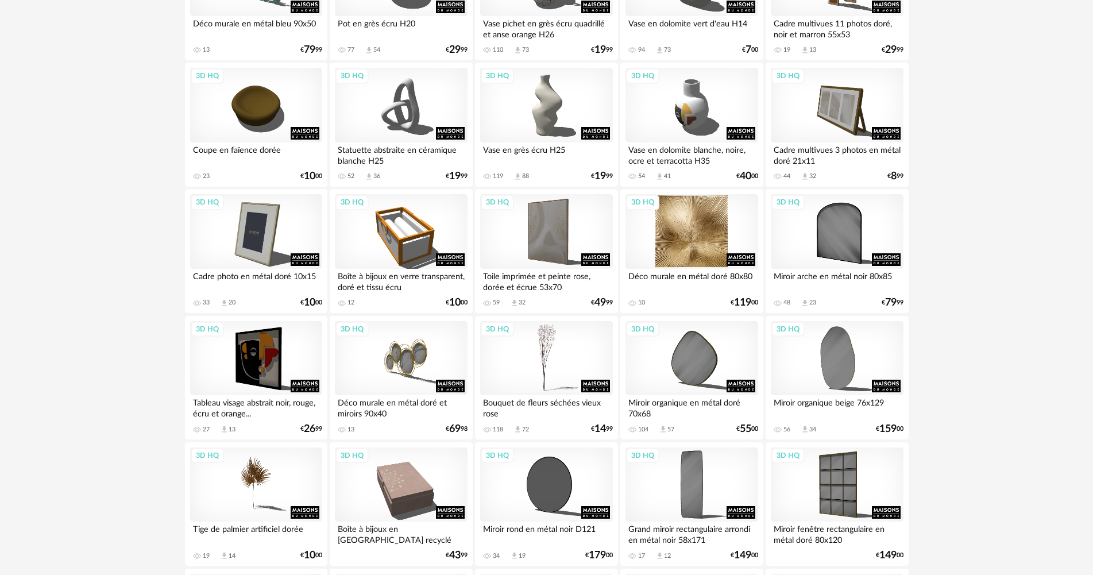
click at [726, 252] on div "3D HQ" at bounding box center [691, 231] width 132 height 75
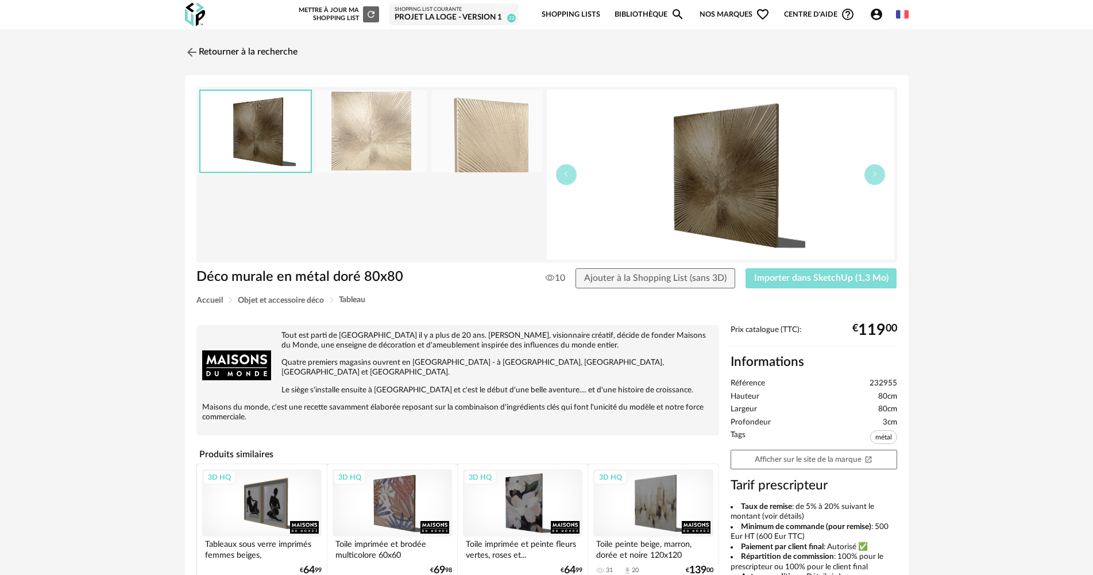
click at [822, 274] on span "Importer dans SketchUp (1,3 Mo)" at bounding box center [821, 277] width 134 height 9
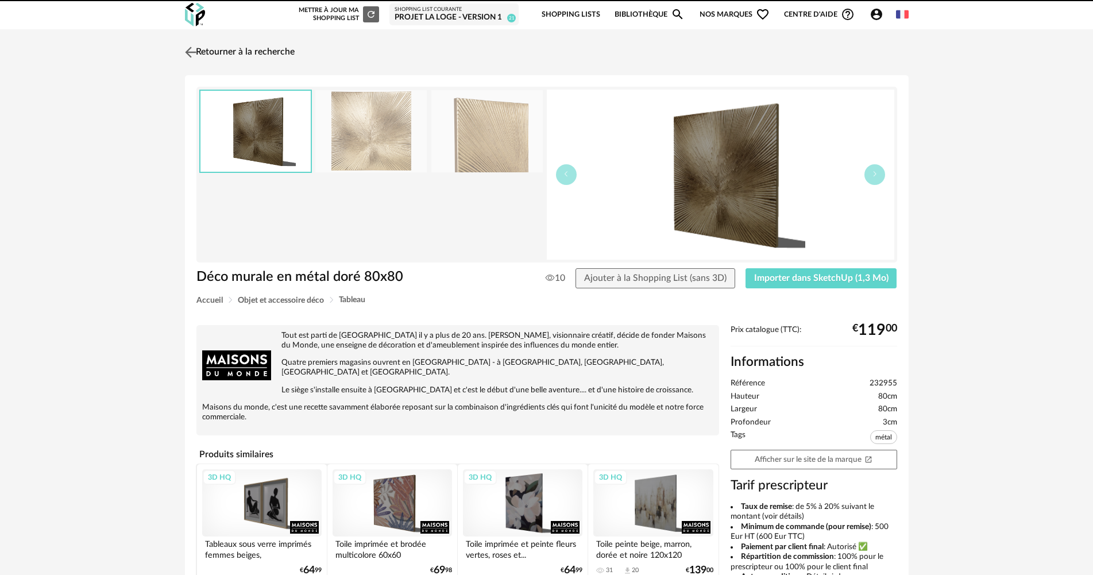
click at [219, 51] on link "Retourner à la recherche" at bounding box center [238, 52] width 113 height 25
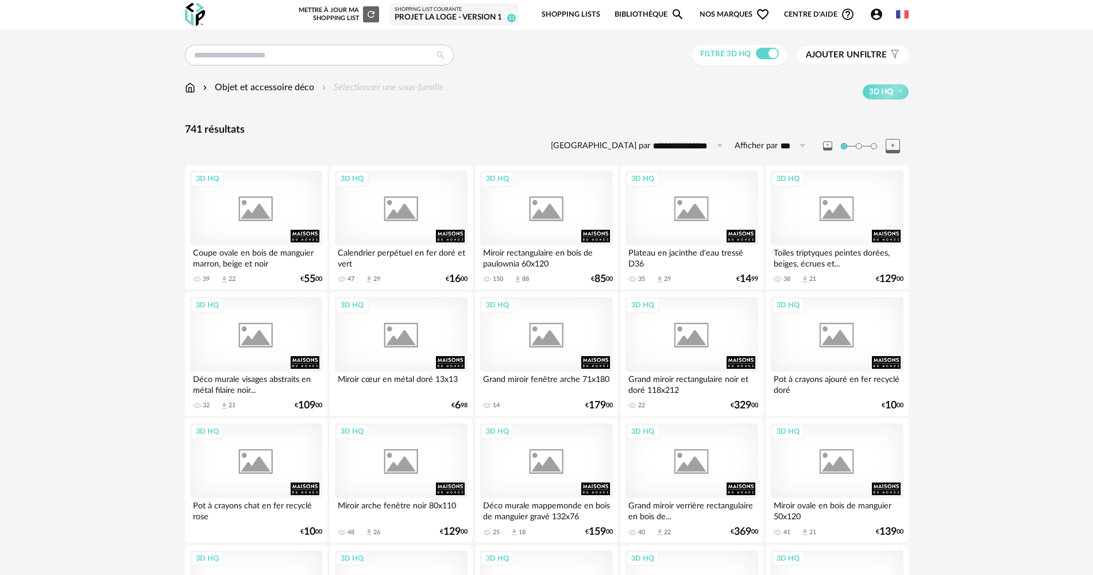
scroll to position [1493, 0]
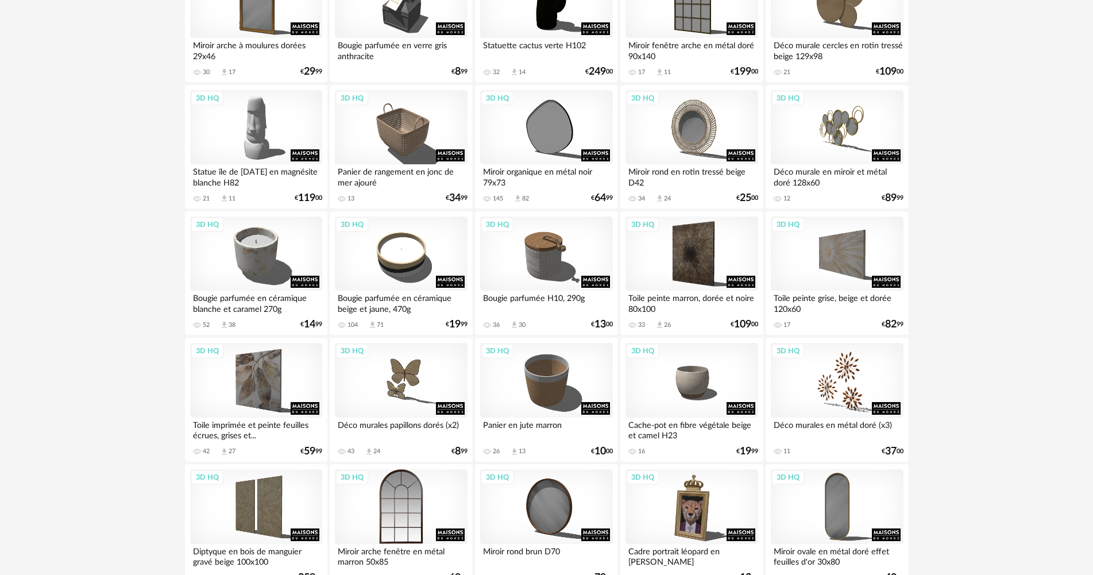
scroll to position [2194, 0]
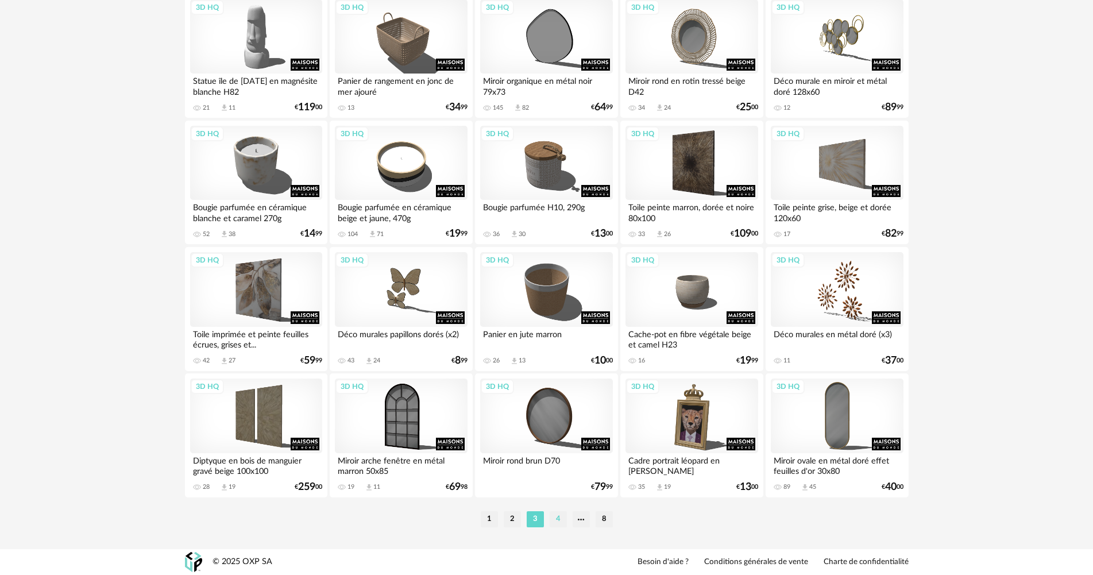
click at [562, 521] on li "4" at bounding box center [558, 519] width 17 height 16
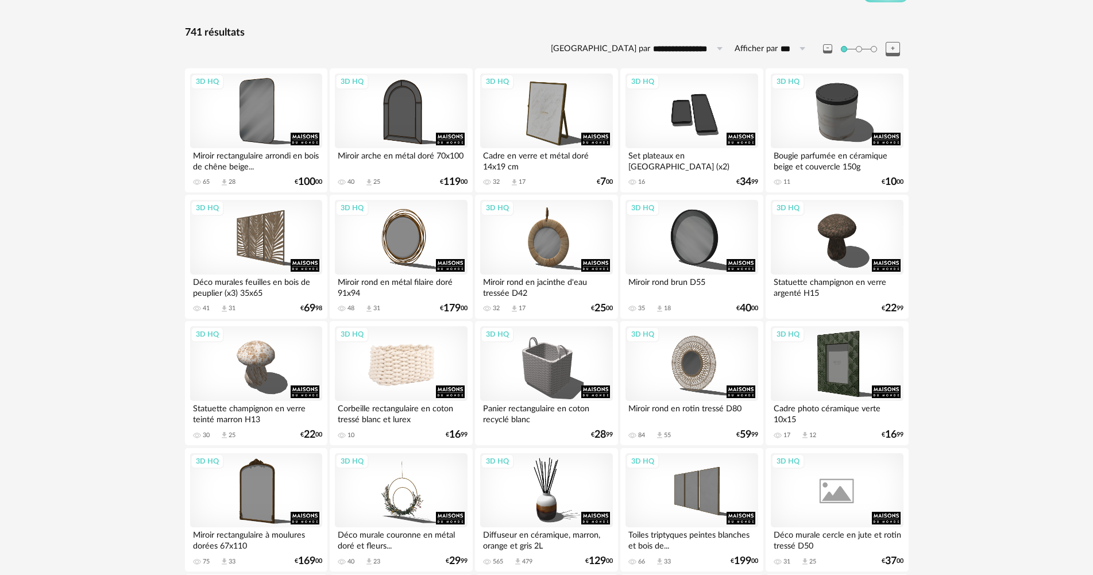
scroll to position [172, 0]
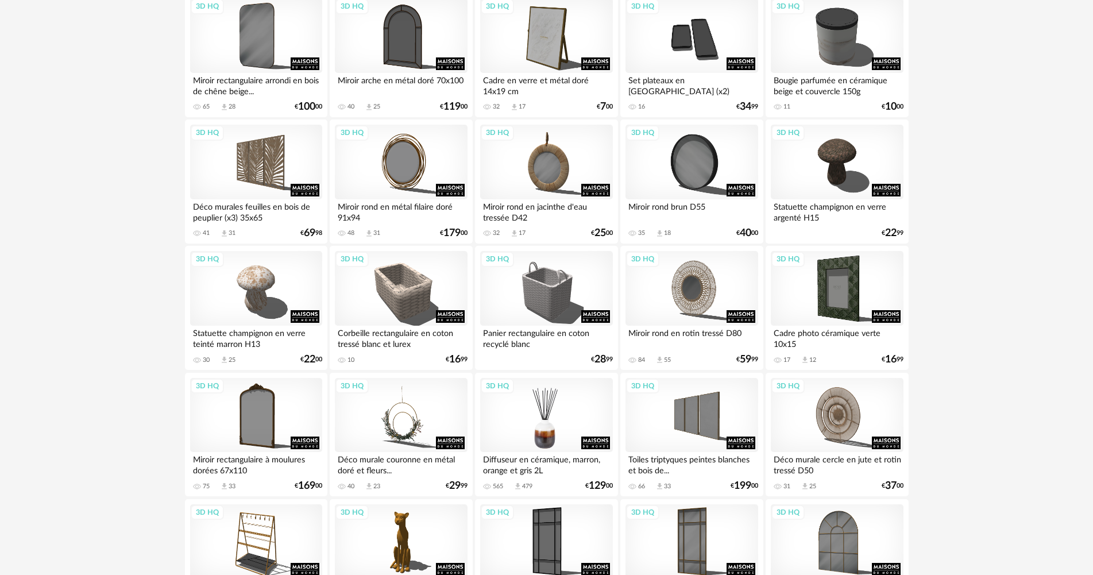
click at [517, 426] on div "3D HQ" at bounding box center [546, 415] width 132 height 75
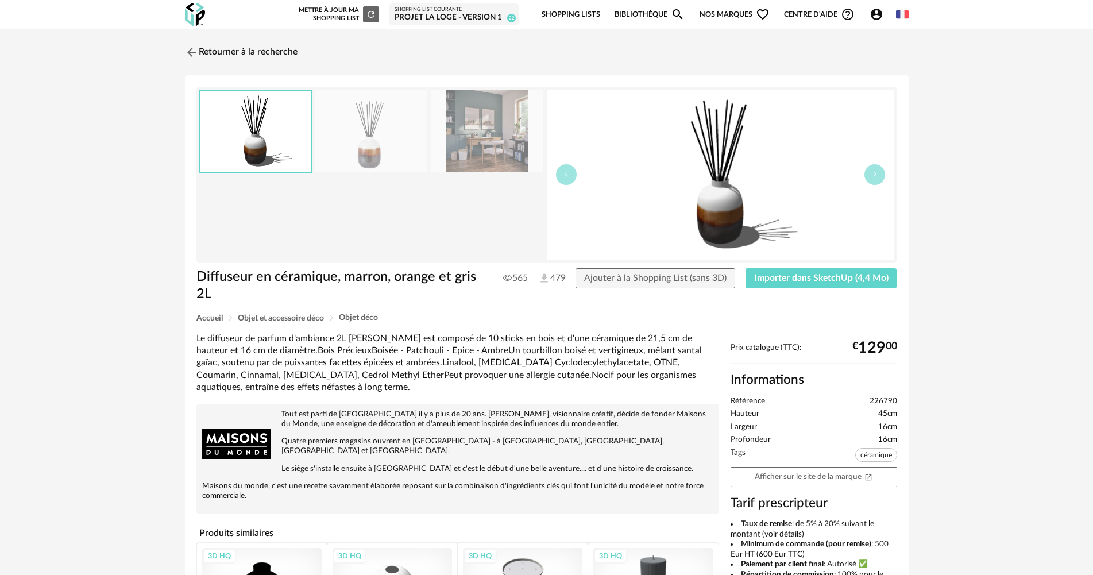
click at [792, 291] on div "Diffuseur en céramique, marron, orange et gris 2L 565 479 Ajouter à la Shopping…" at bounding box center [547, 290] width 712 height 45
click at [796, 284] on button "Importer dans SketchUp (4,4 Mo)" at bounding box center [821, 278] width 152 height 21
click at [251, 47] on link "Retourner à la recherche" at bounding box center [238, 52] width 113 height 25
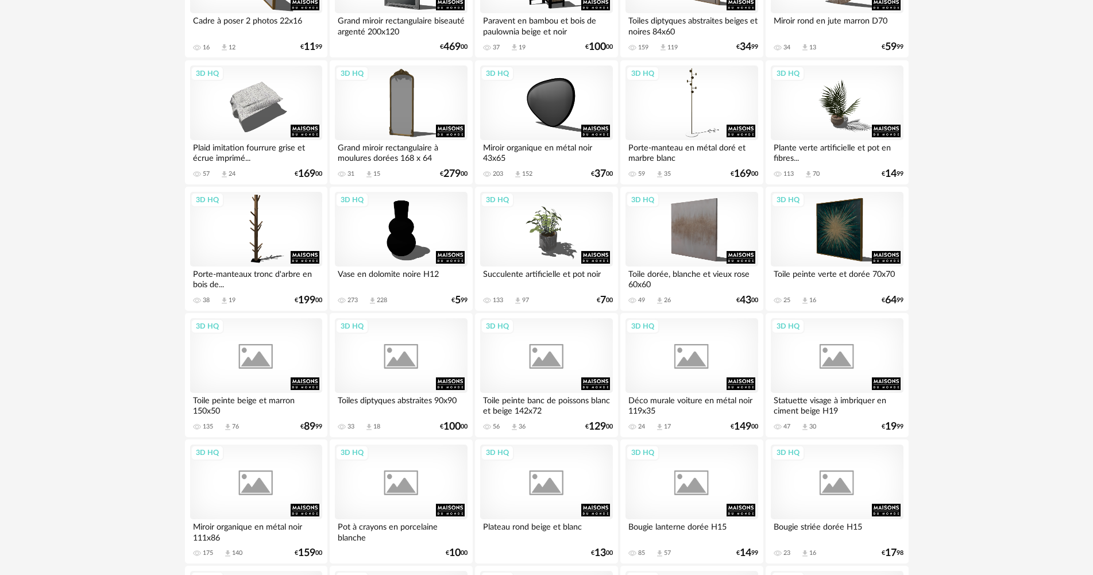
scroll to position [1000, 0]
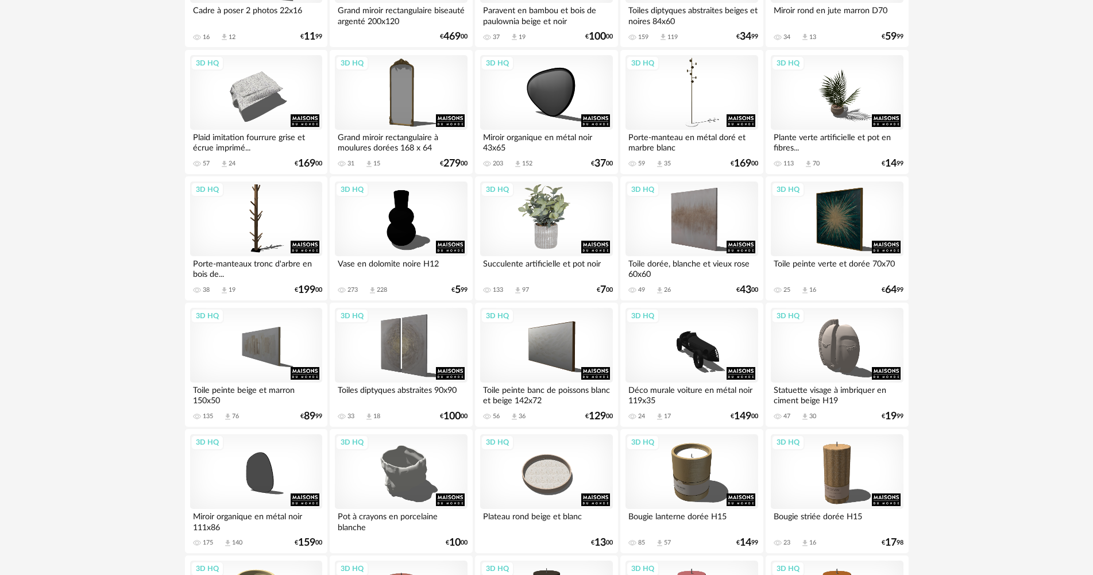
click at [555, 237] on div "3D HQ" at bounding box center [546, 218] width 132 height 75
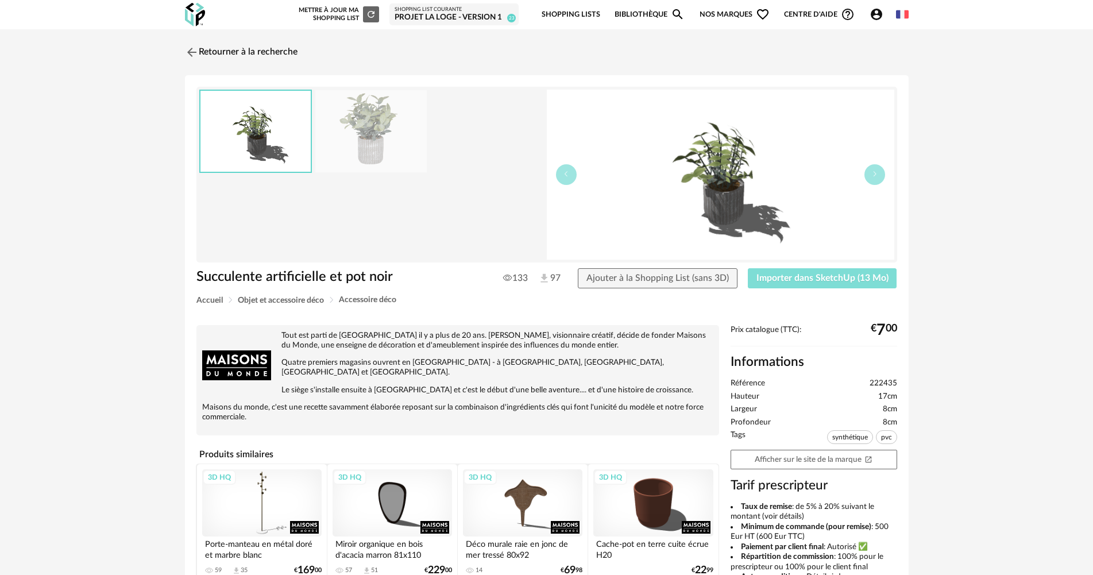
click at [826, 272] on button "Importer dans SketchUp (13 Mo)" at bounding box center [822, 278] width 149 height 21
click at [262, 63] on link "Retourner à la recherche" at bounding box center [238, 52] width 113 height 25
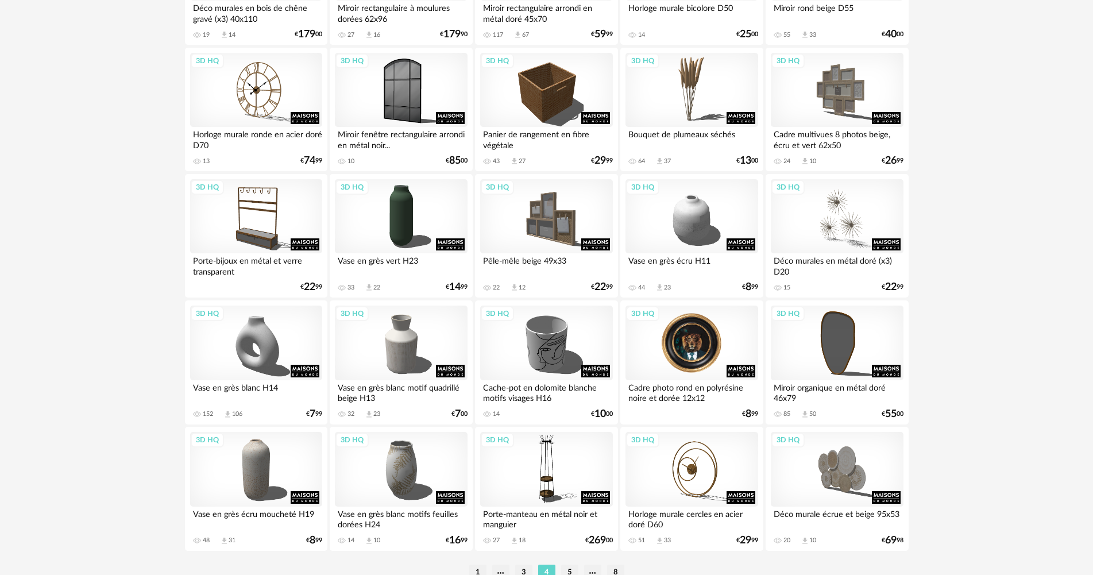
scroll to position [2194, 0]
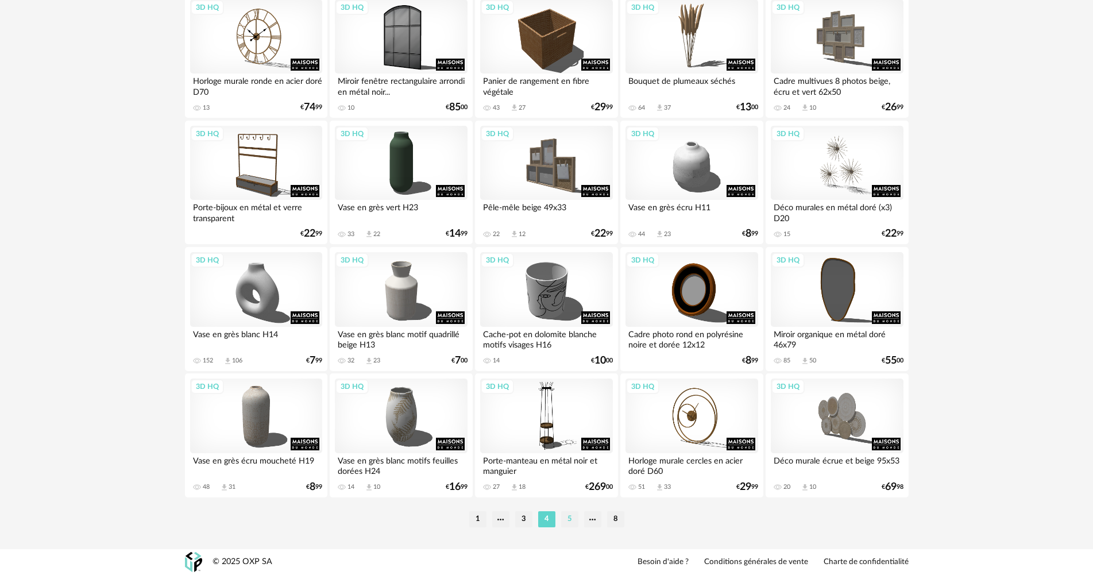
click at [567, 520] on li "5" at bounding box center [569, 519] width 17 height 16
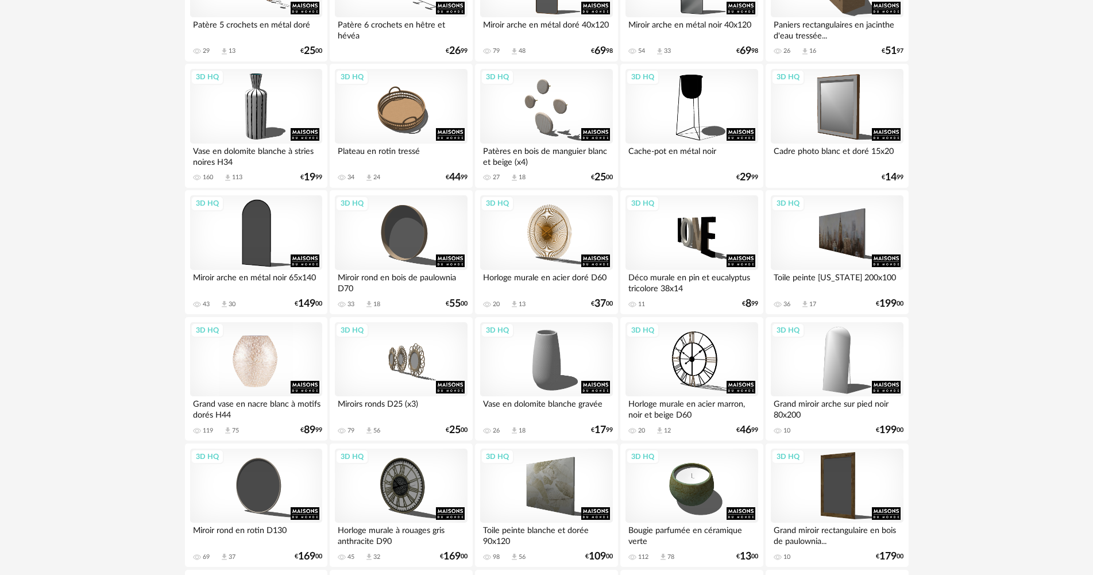
scroll to position [230, 0]
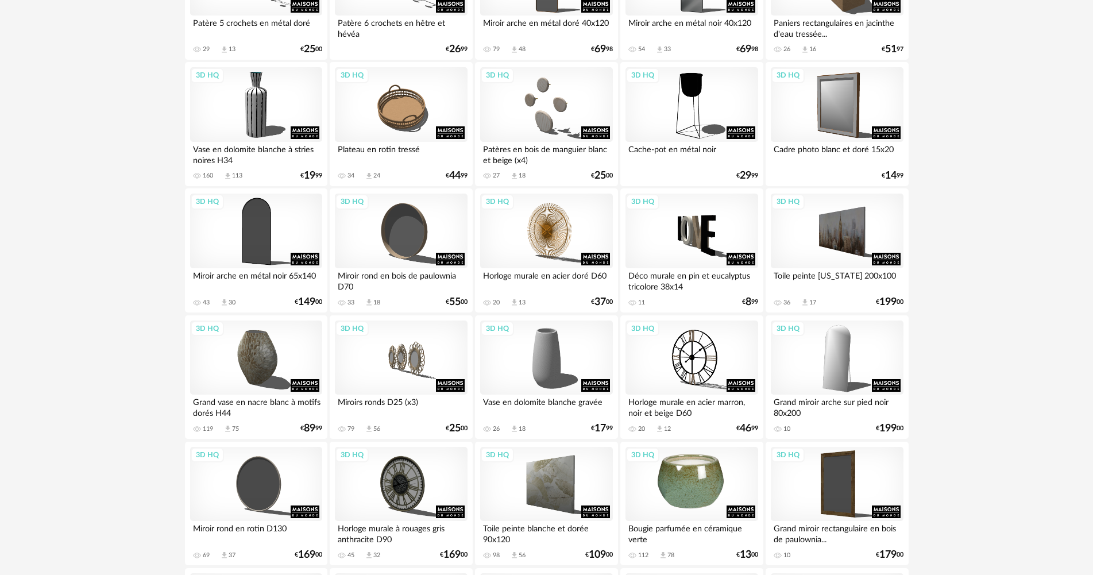
click at [691, 502] on div "3D HQ" at bounding box center [691, 484] width 132 height 75
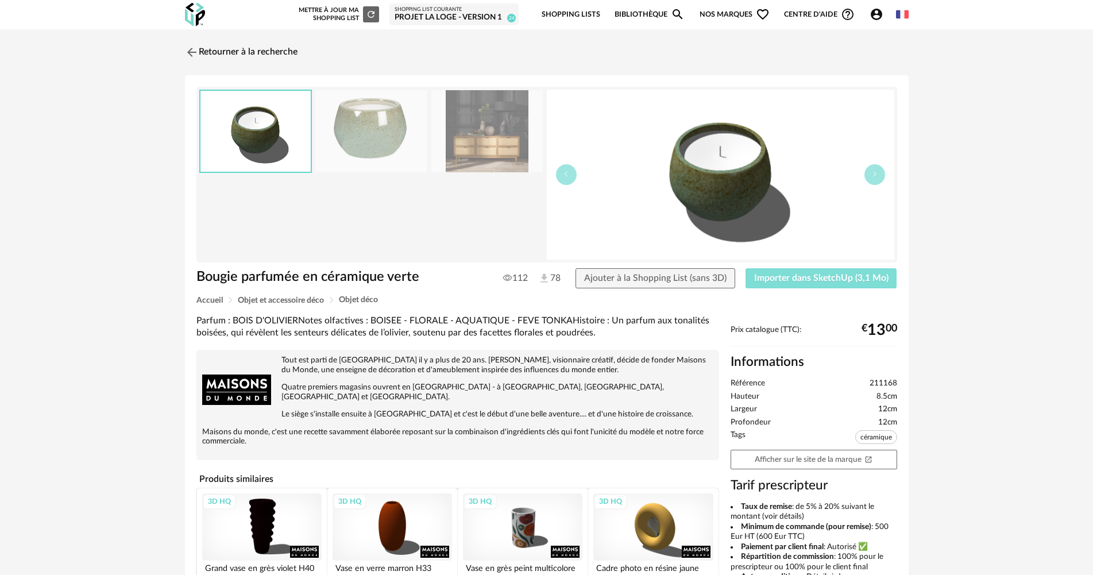
click at [819, 284] on button "Importer dans SketchUp (3,1 Mo)" at bounding box center [821, 278] width 152 height 21
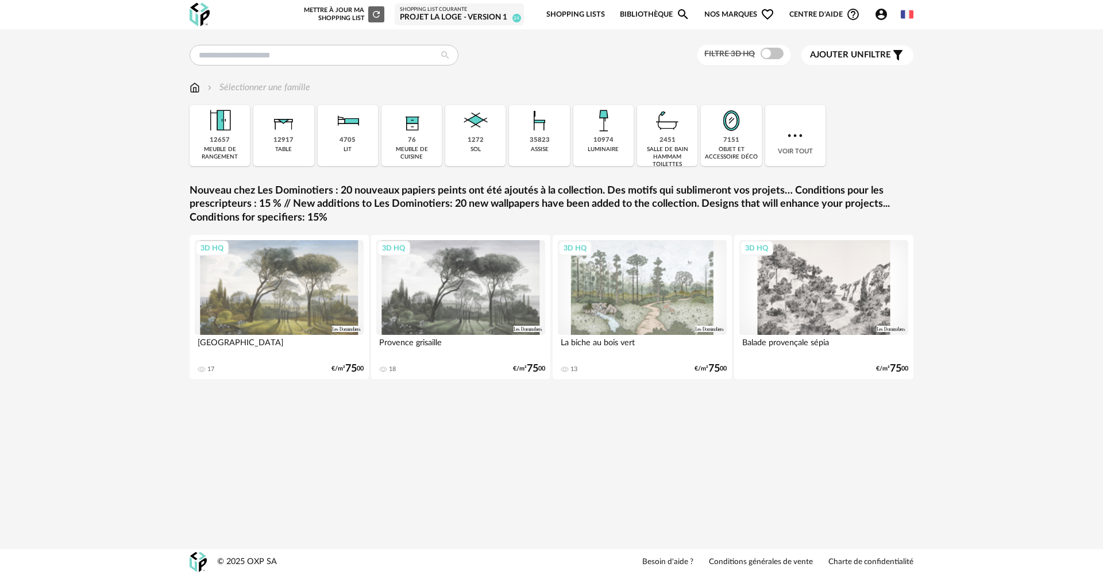
click at [457, 18] on div "Projet La Loge - Version 1" at bounding box center [459, 18] width 119 height 10
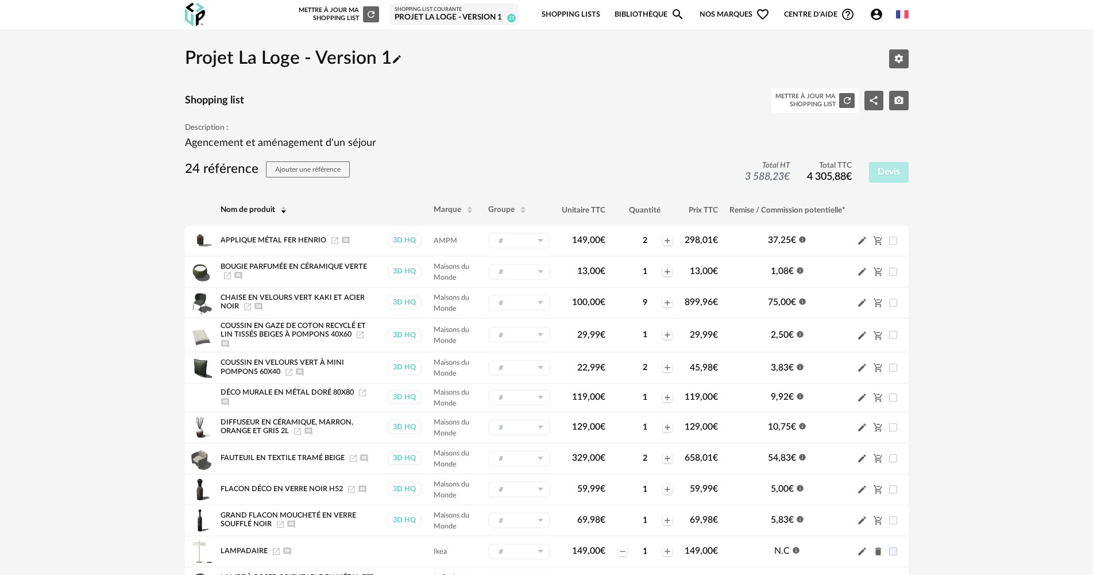
click at [384, 21] on div "Mettre à jour ma Shopping List Refresh icon Shopping List courante Projet La Lo…" at bounding box center [412, 14] width 243 height 27
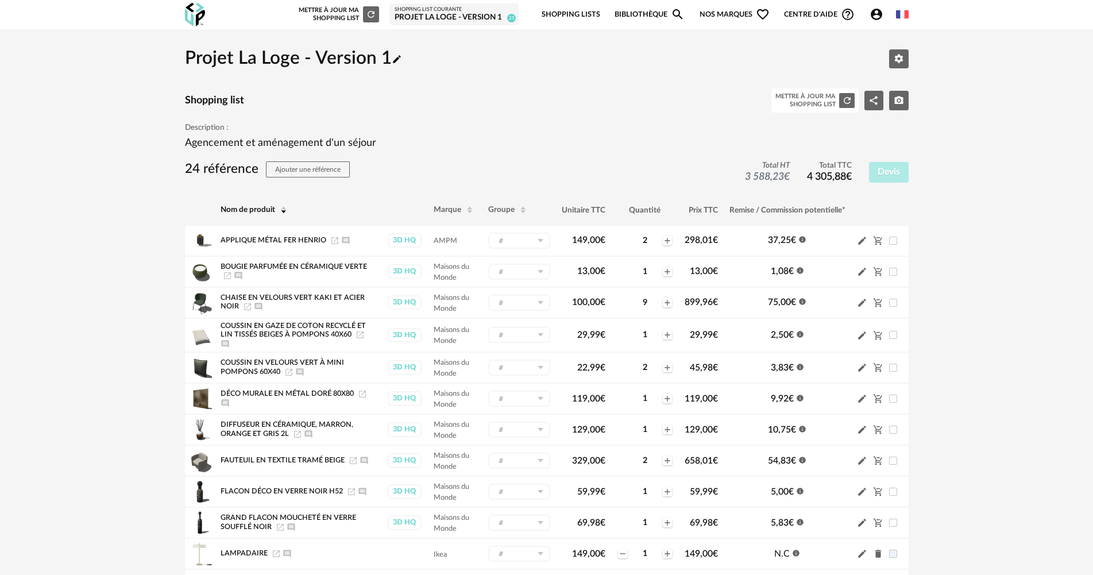
click at [374, 17] on icon "Refresh icon" at bounding box center [371, 14] width 10 height 10
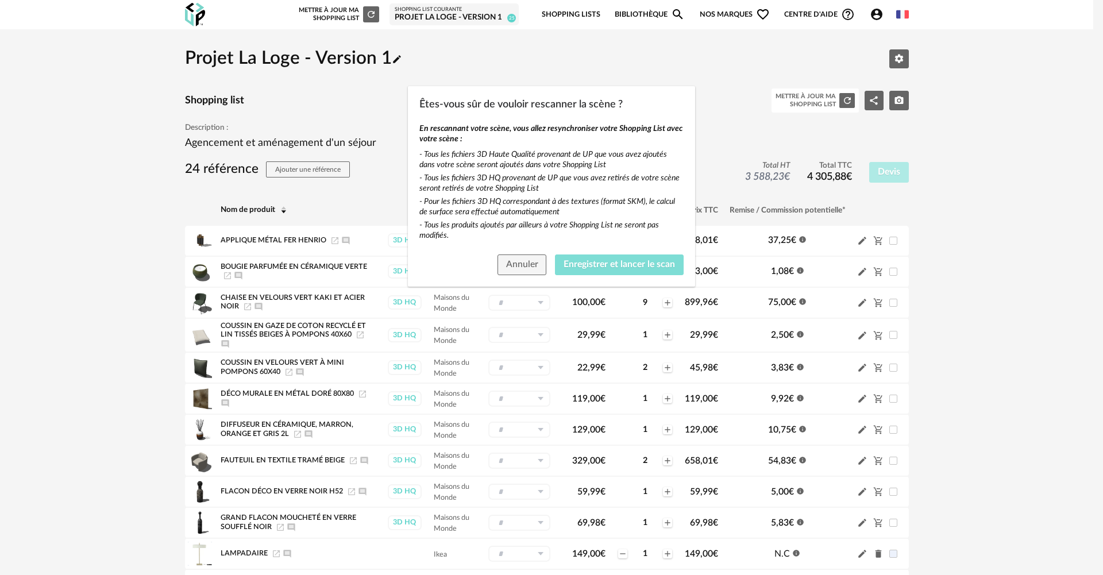
click at [641, 257] on button "Enregistrer et lancer le scan" at bounding box center [619, 264] width 129 height 21
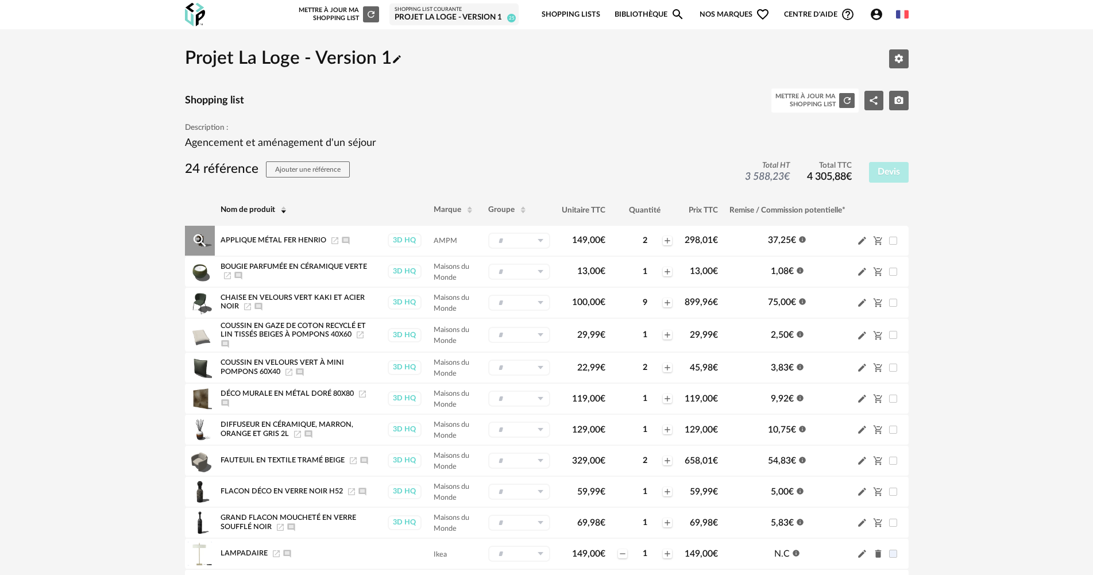
click at [521, 245] on input "text" at bounding box center [519, 241] width 62 height 16
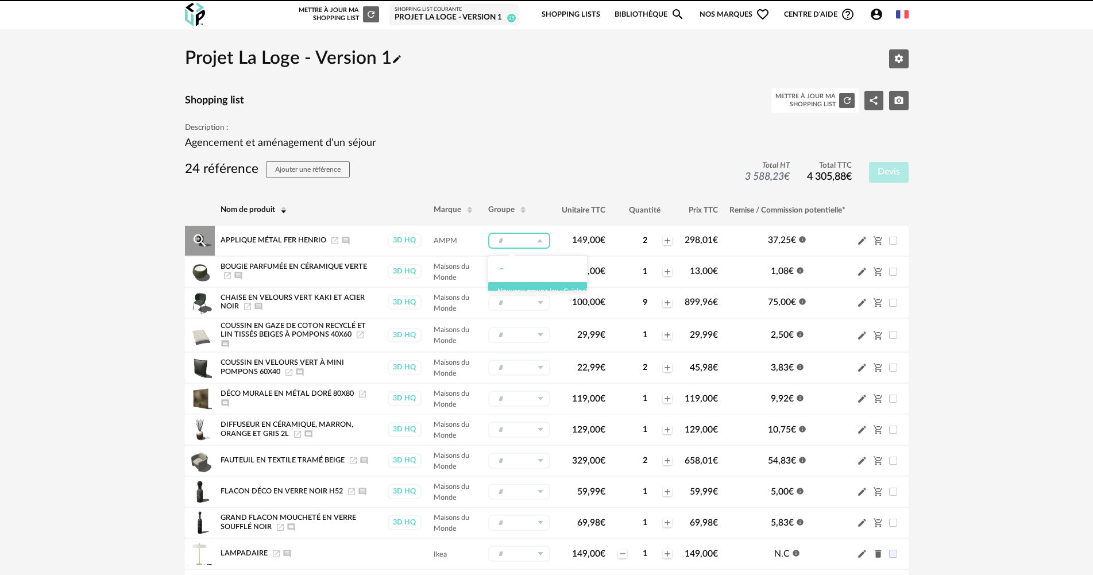
click at [538, 239] on icon at bounding box center [540, 241] width 14 height 16
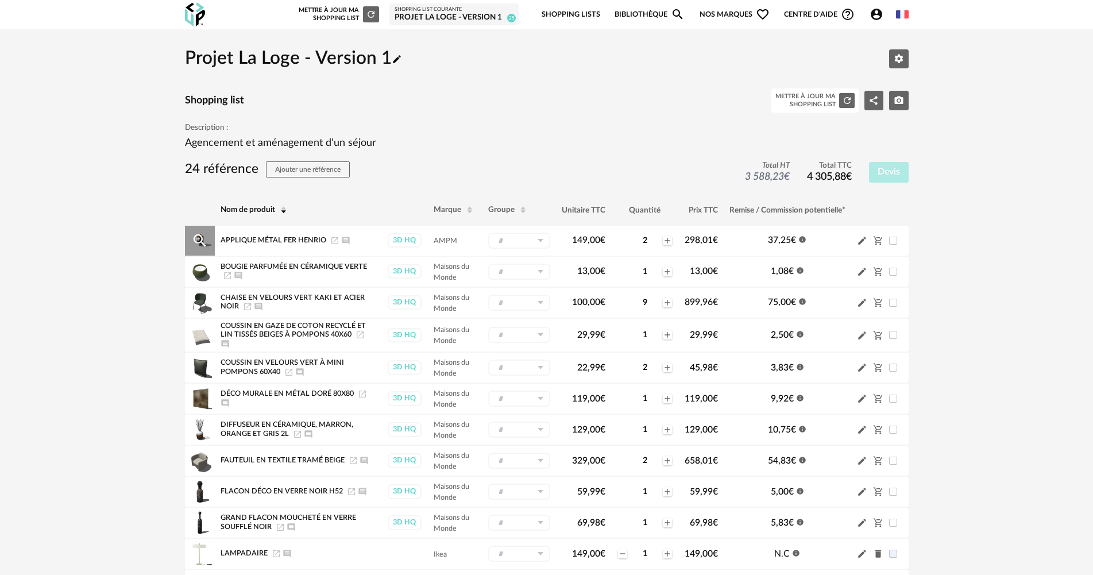
click at [538, 239] on icon at bounding box center [540, 241] width 14 height 16
click at [537, 288] on span "Nouveau groupe (ex.: Cuisine)" at bounding box center [542, 291] width 90 height 7
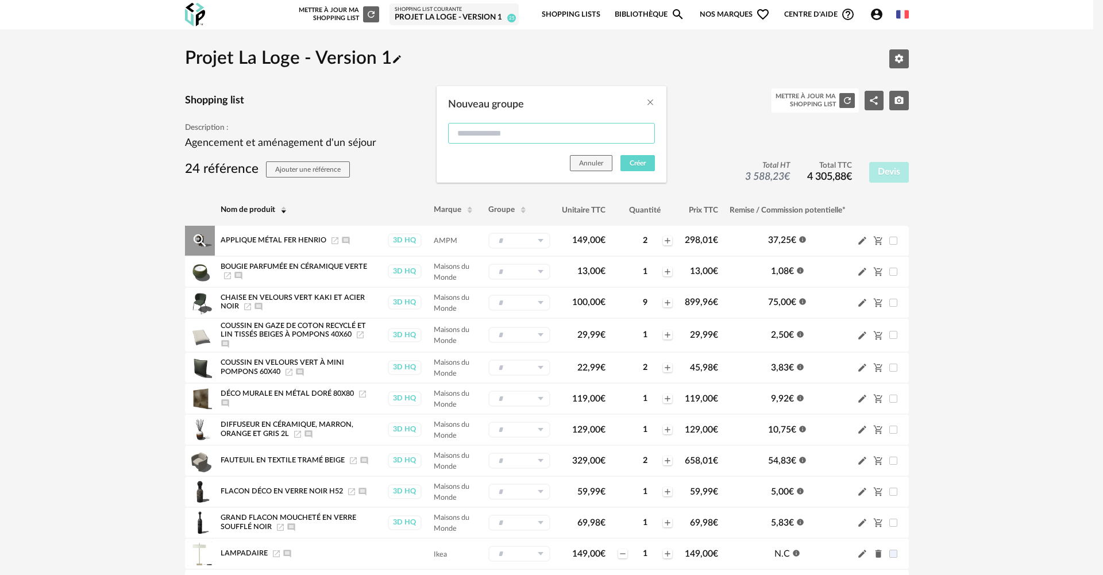
click at [546, 134] on input "Nouveau groupe" at bounding box center [551, 133] width 207 height 21
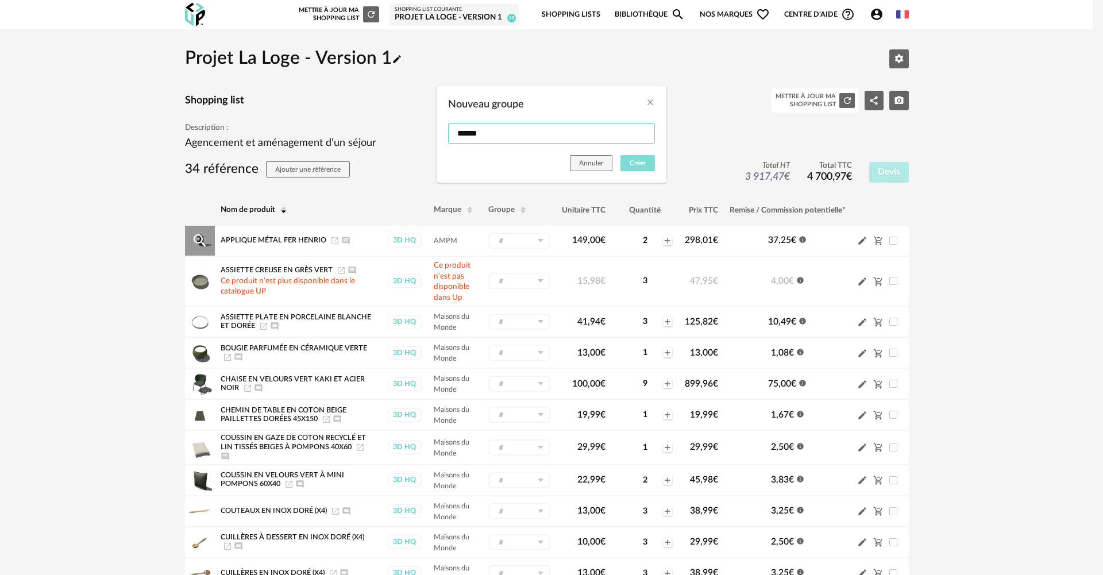
type input "******"
click at [640, 167] on button "Créer" at bounding box center [637, 163] width 34 height 16
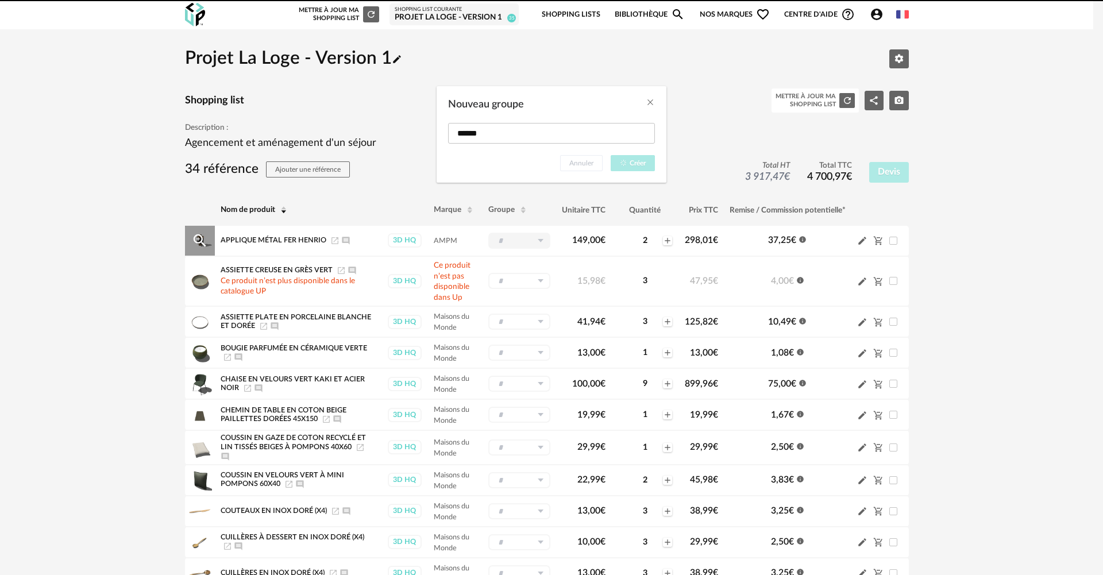
type input "******"
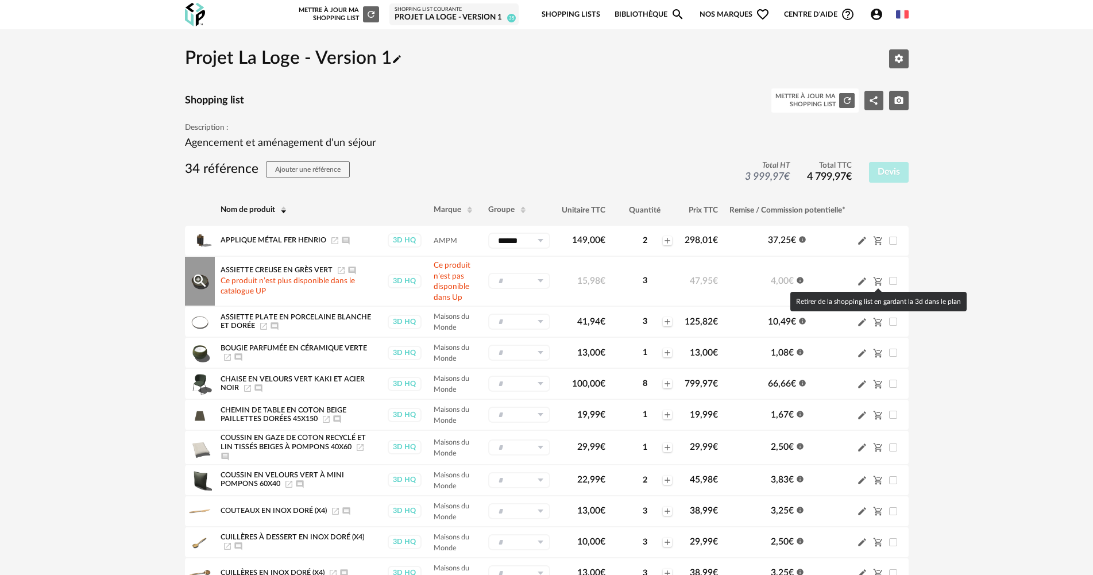
click at [876, 279] on icon "Cart Minus icon" at bounding box center [877, 281] width 9 height 9
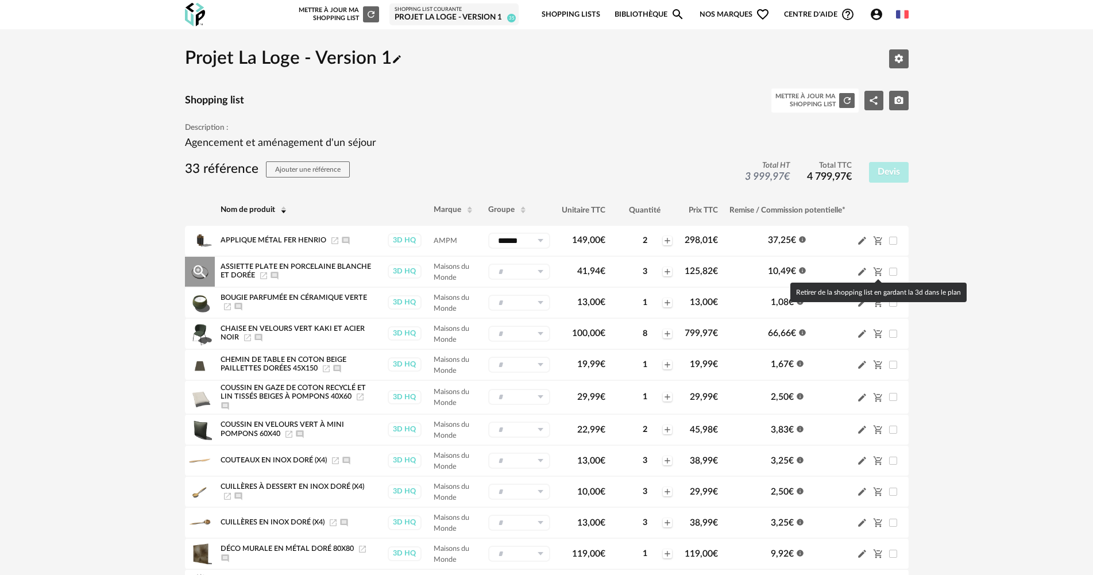
click at [879, 273] on icon "Cart Minus icon" at bounding box center [878, 271] width 10 height 10
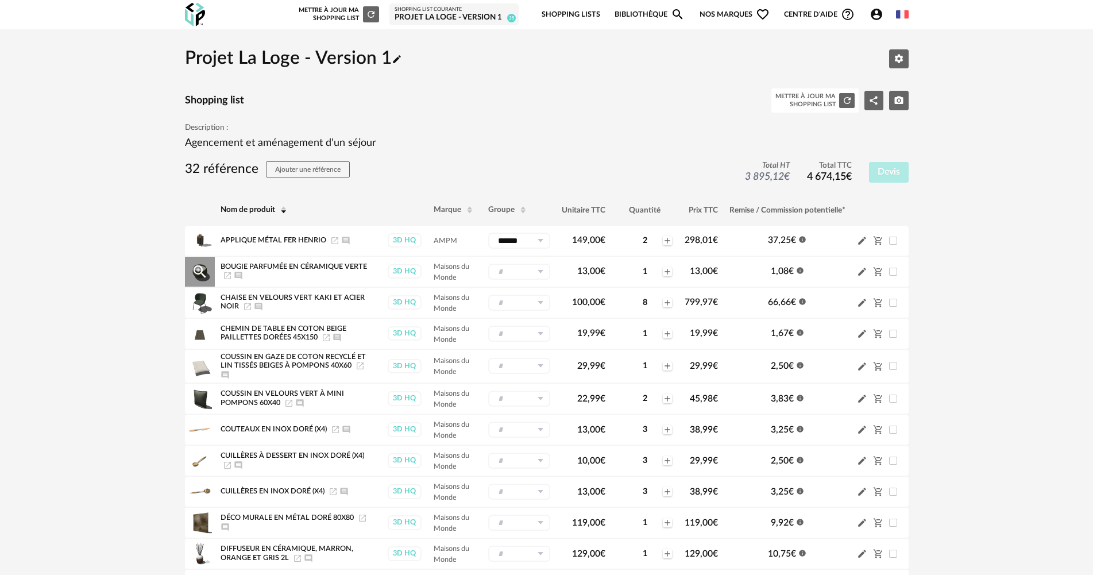
click at [531, 269] on input "text" at bounding box center [519, 272] width 62 height 16
click at [521, 341] on span "Nouveau groupe (ex.: Cuisine)" at bounding box center [542, 341] width 90 height 7
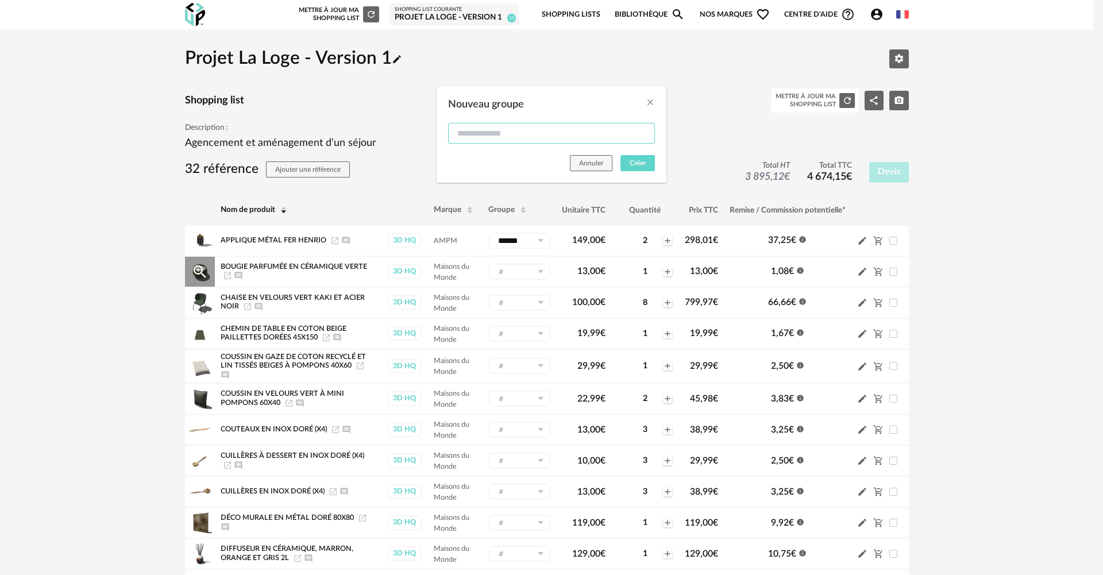
click at [521, 137] on input "Nouveau groupe" at bounding box center [551, 133] width 207 height 21
type input "**********"
click at [641, 157] on button "Créer" at bounding box center [637, 163] width 34 height 16
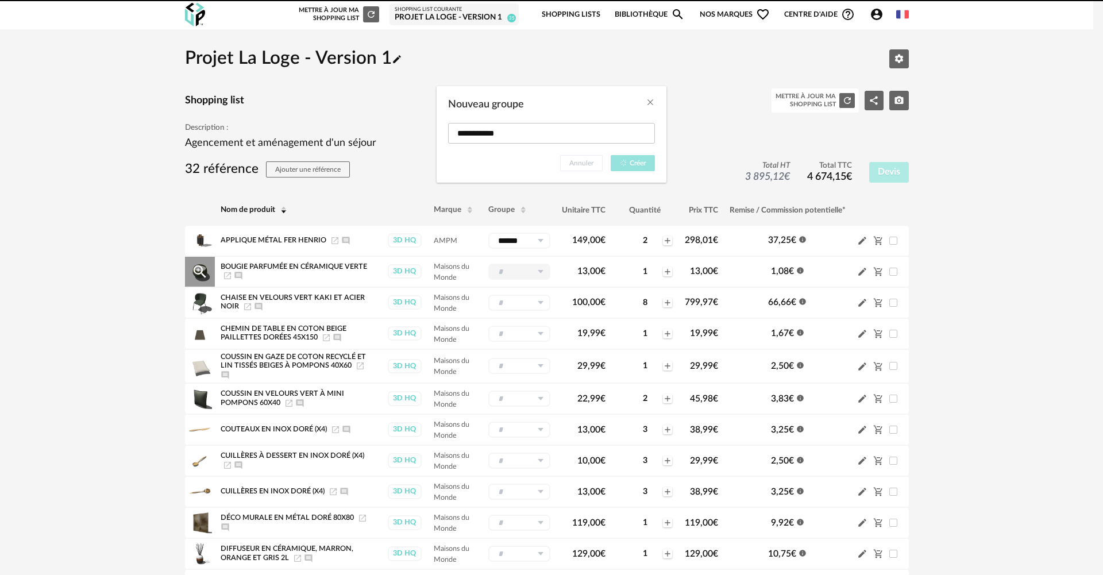
type input "**********"
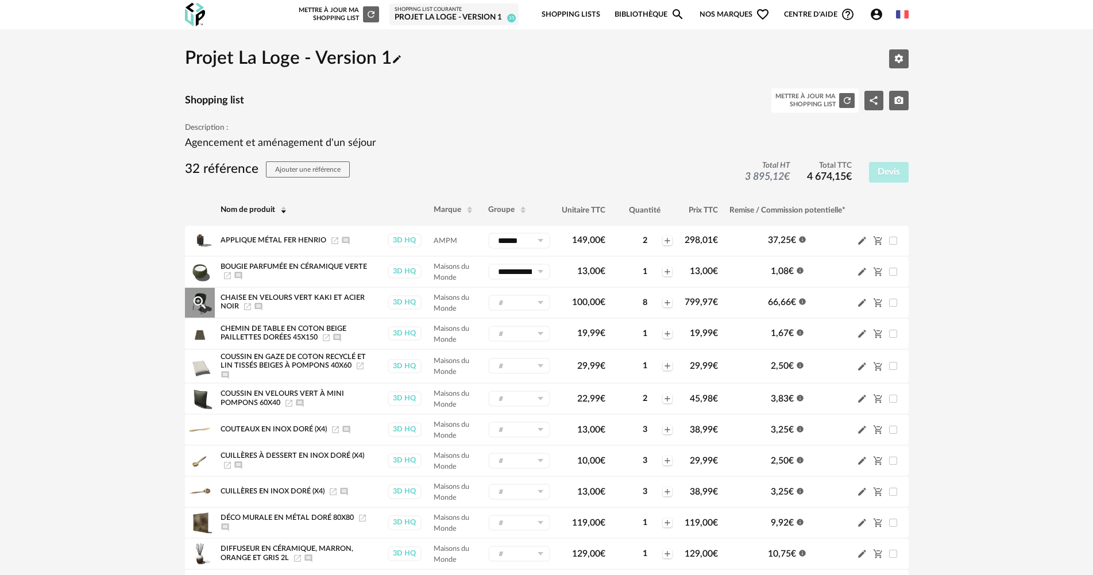
click at [539, 302] on icon at bounding box center [540, 303] width 14 height 16
click at [540, 392] on span "Nouveau groupe (ex.: Cuisine)" at bounding box center [542, 392] width 90 height 7
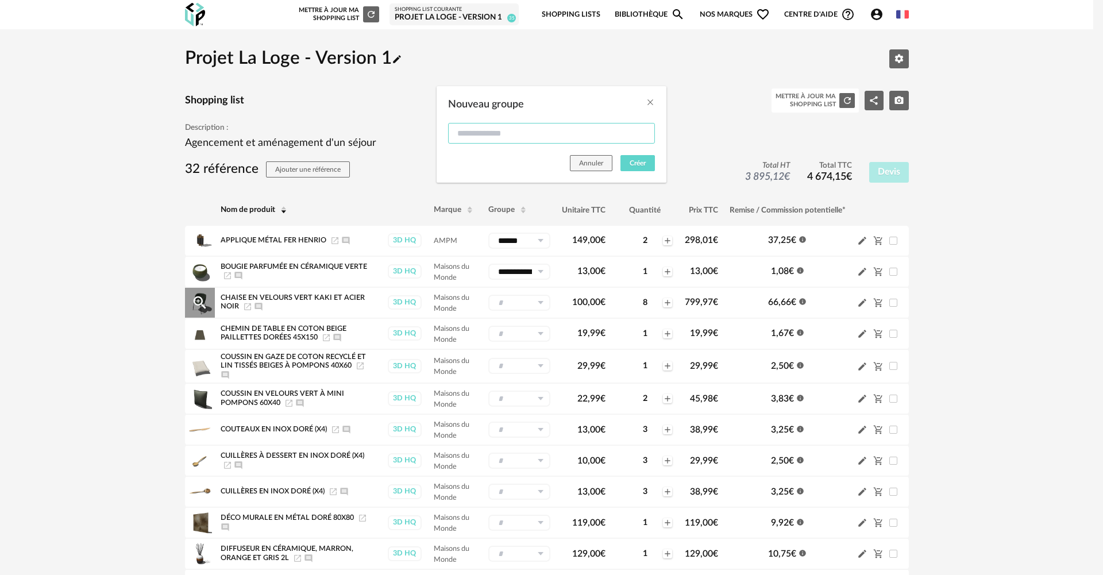
click at [539, 137] on input "Nouveau groupe" at bounding box center [551, 133] width 207 height 21
type input "********"
click at [646, 163] on button "Créer" at bounding box center [637, 163] width 34 height 16
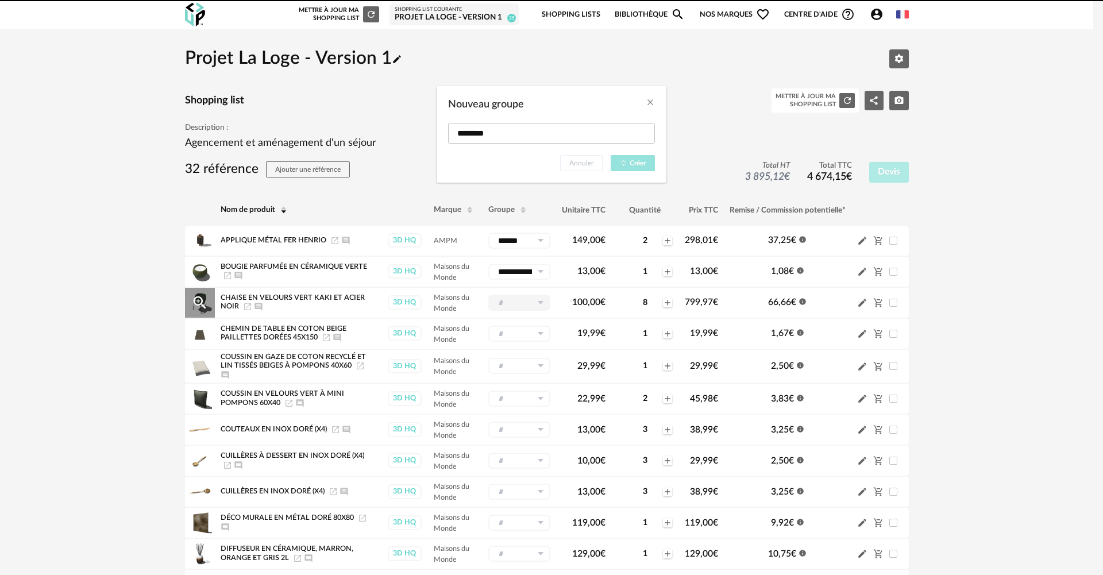
type input "********"
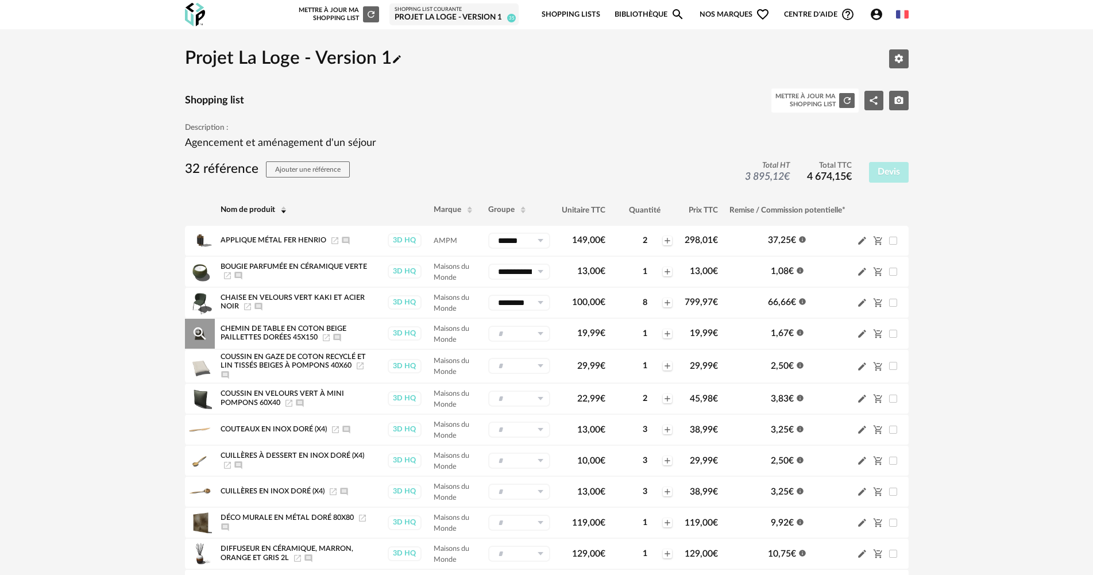
click at [530, 335] on input "text" at bounding box center [519, 334] width 62 height 16
click at [521, 377] on span "Entrée" at bounding box center [513, 381] width 26 height 13
type input "******"
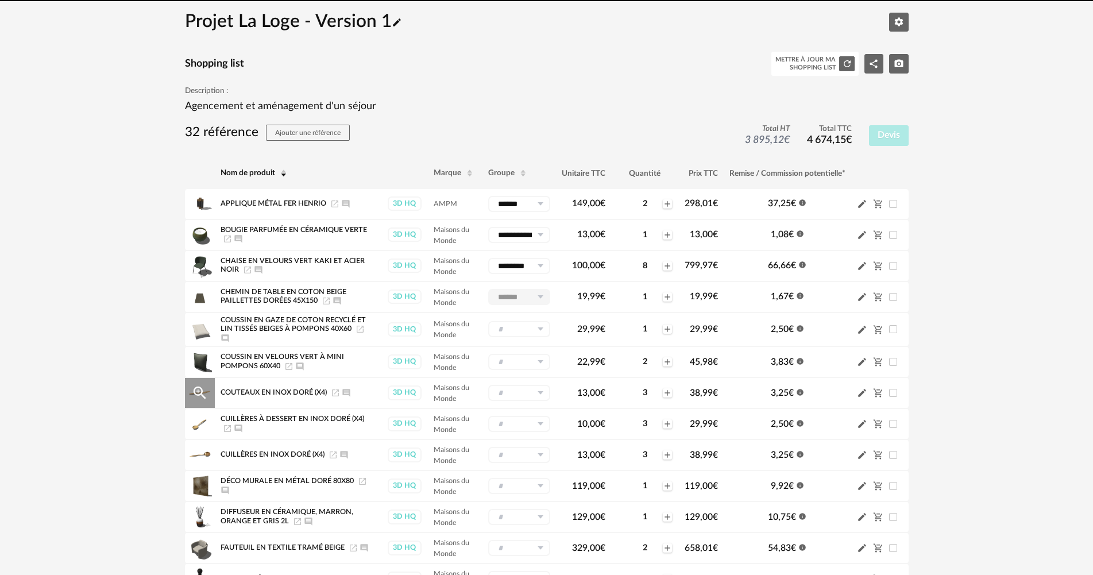
scroll to position [57, 0]
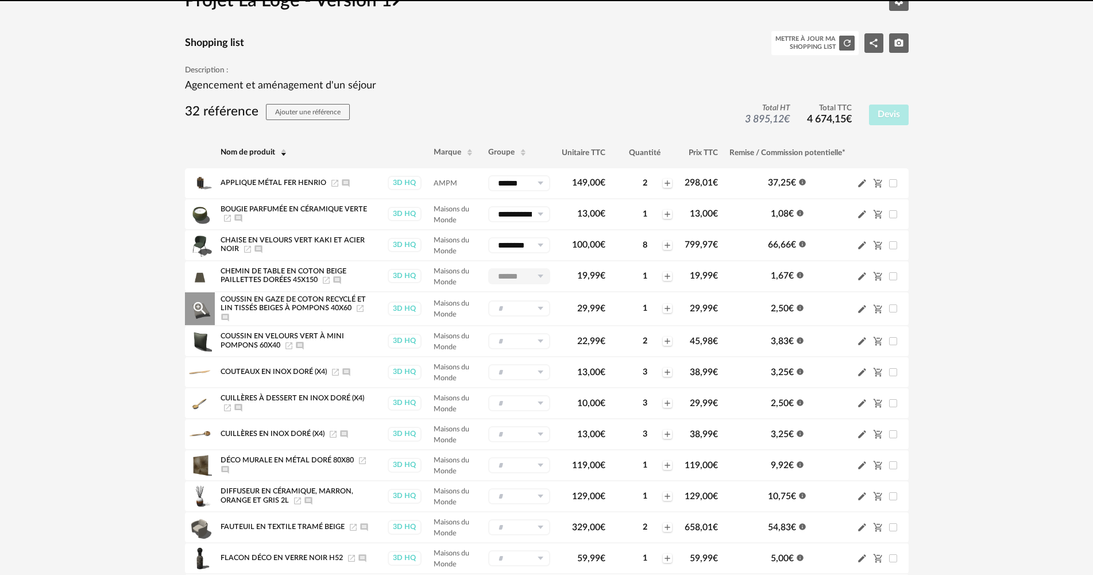
click at [523, 310] on input "text" at bounding box center [519, 308] width 62 height 16
click at [525, 376] on span "Décorations" at bounding box center [524, 376] width 49 height 13
type input "**********"
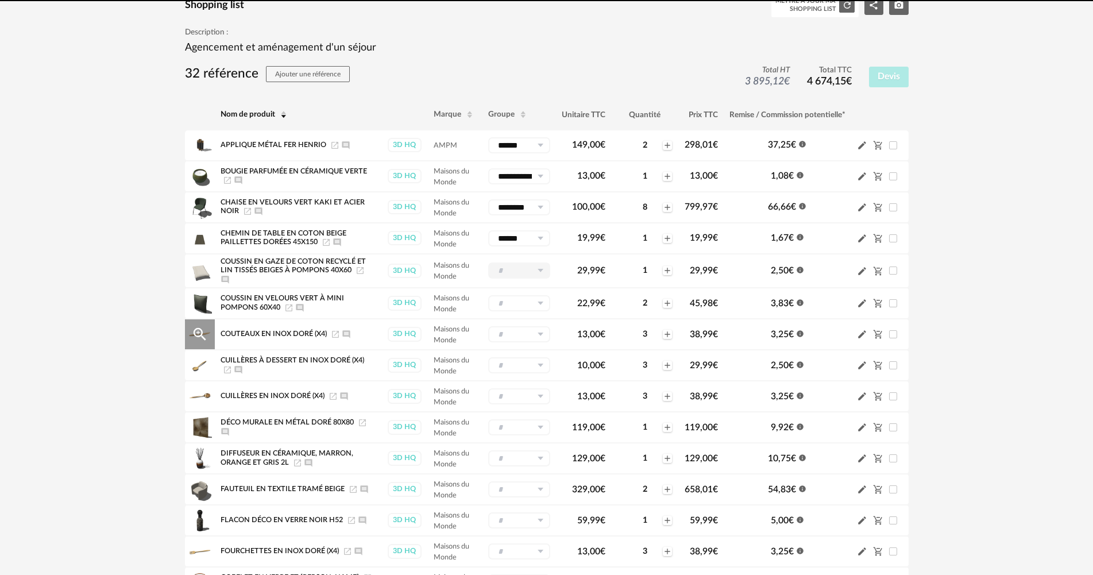
scroll to position [115, 0]
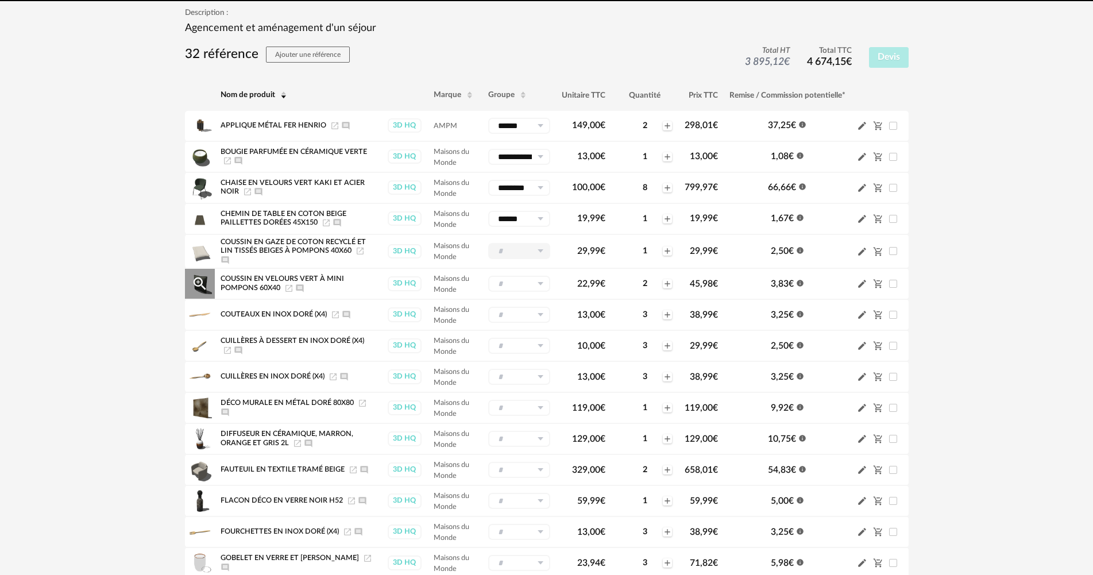
type input "**********"
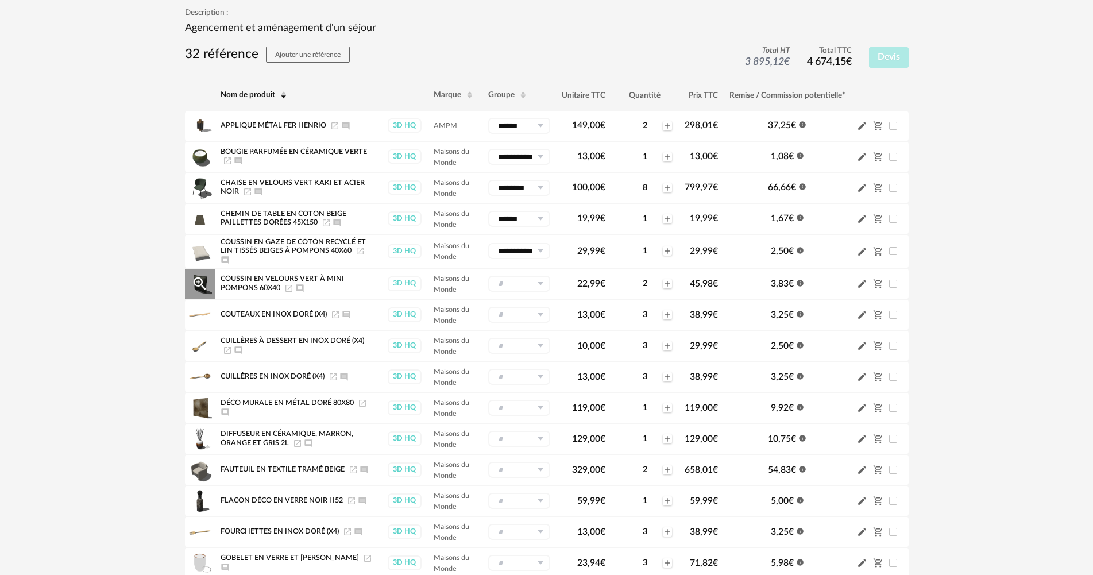
click at [520, 282] on input "text" at bounding box center [519, 284] width 62 height 16
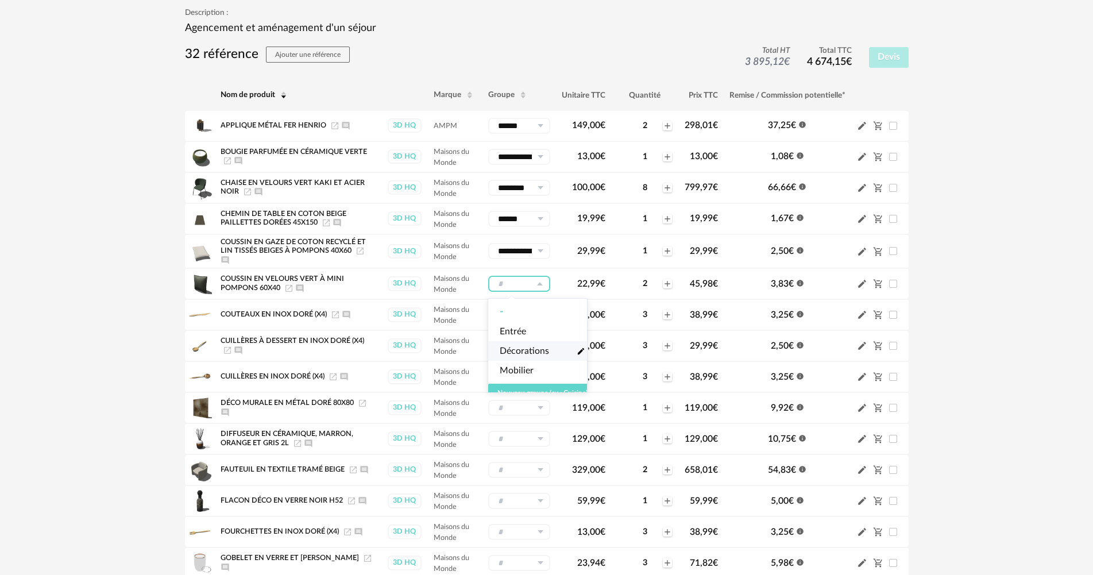
click at [522, 346] on span "Décorations" at bounding box center [524, 351] width 49 height 13
type input "**********"
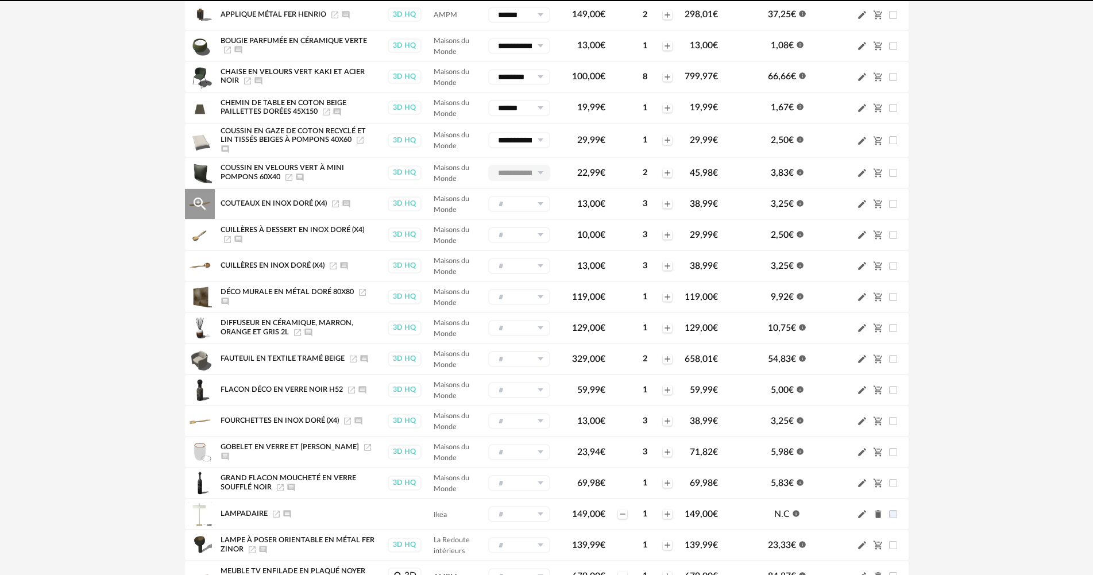
scroll to position [230, 0]
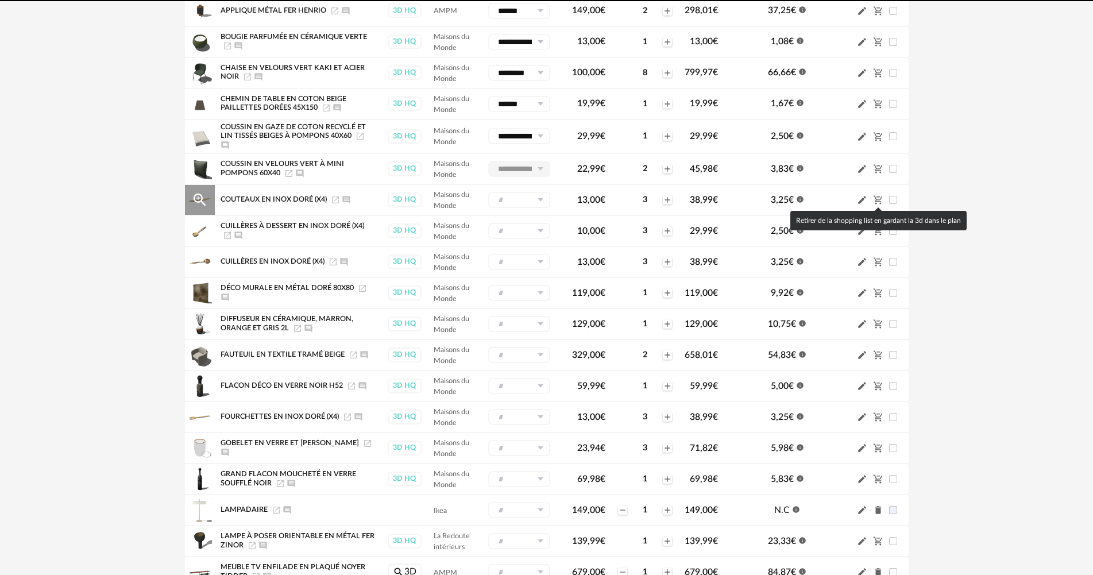
click at [875, 200] on icon "Cart Minus icon" at bounding box center [878, 200] width 10 height 10
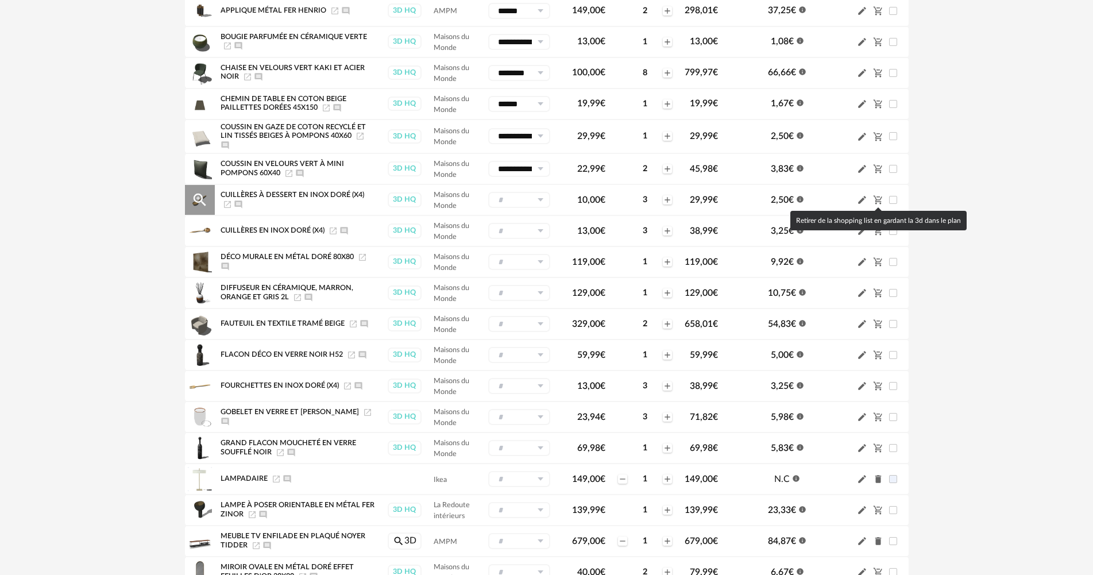
click at [877, 200] on icon "Cart Minus icon" at bounding box center [877, 200] width 9 height 9
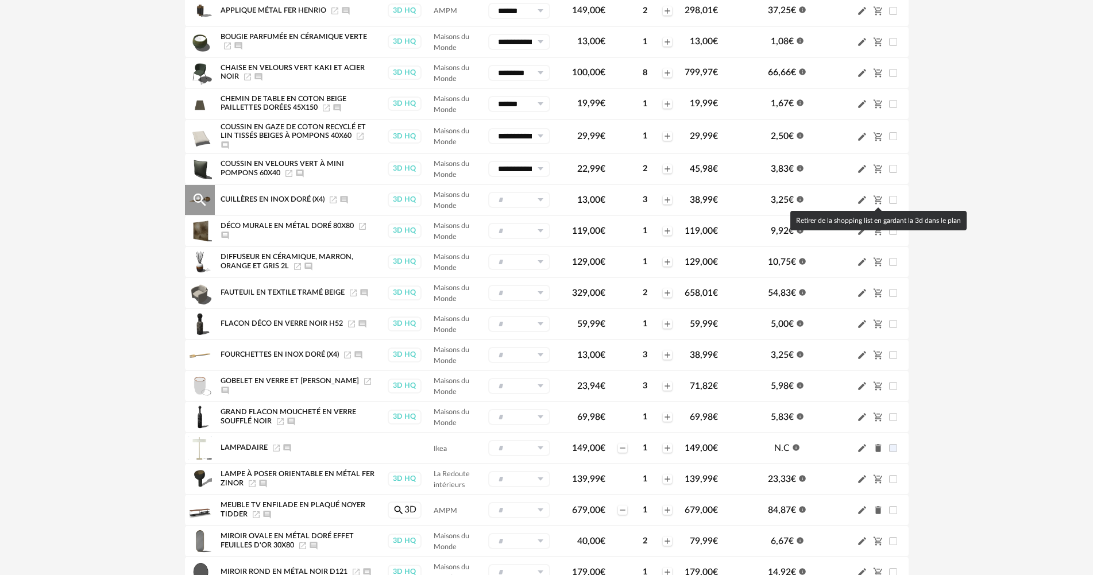
click at [878, 203] on icon "Cart Minus icon" at bounding box center [878, 200] width 10 height 10
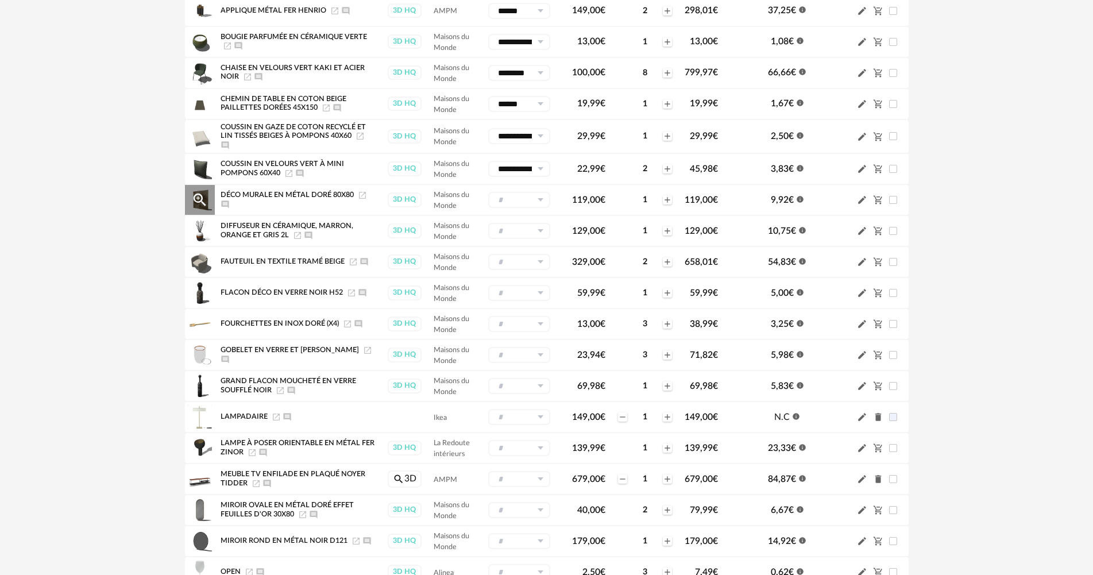
click at [524, 198] on input "text" at bounding box center [519, 200] width 62 height 16
click at [525, 262] on span "Décorations" at bounding box center [524, 267] width 49 height 13
type input "**********"
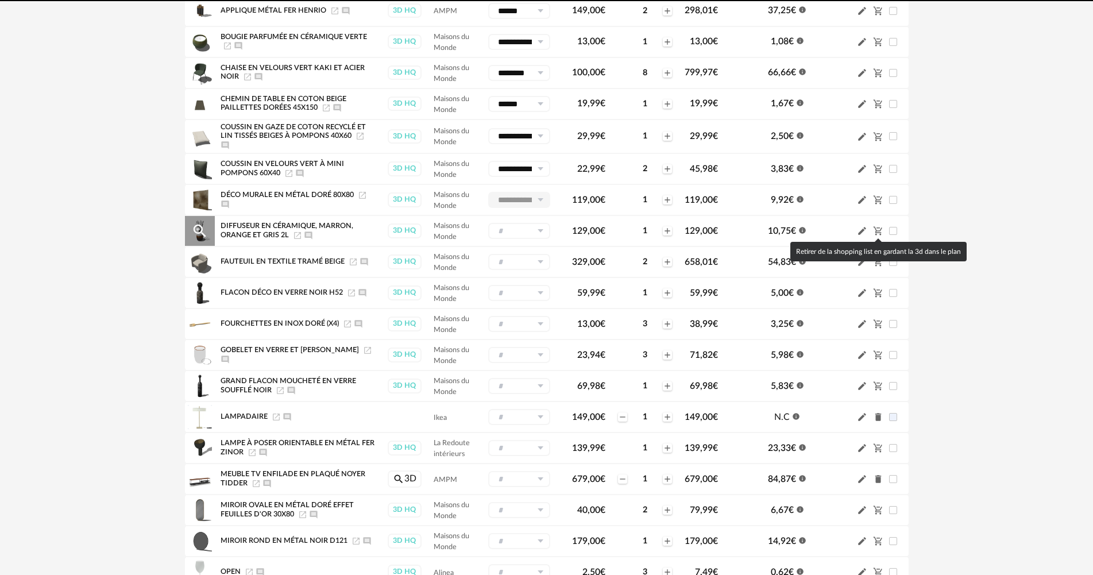
click at [875, 229] on icon "Cart Minus icon" at bounding box center [877, 231] width 9 height 9
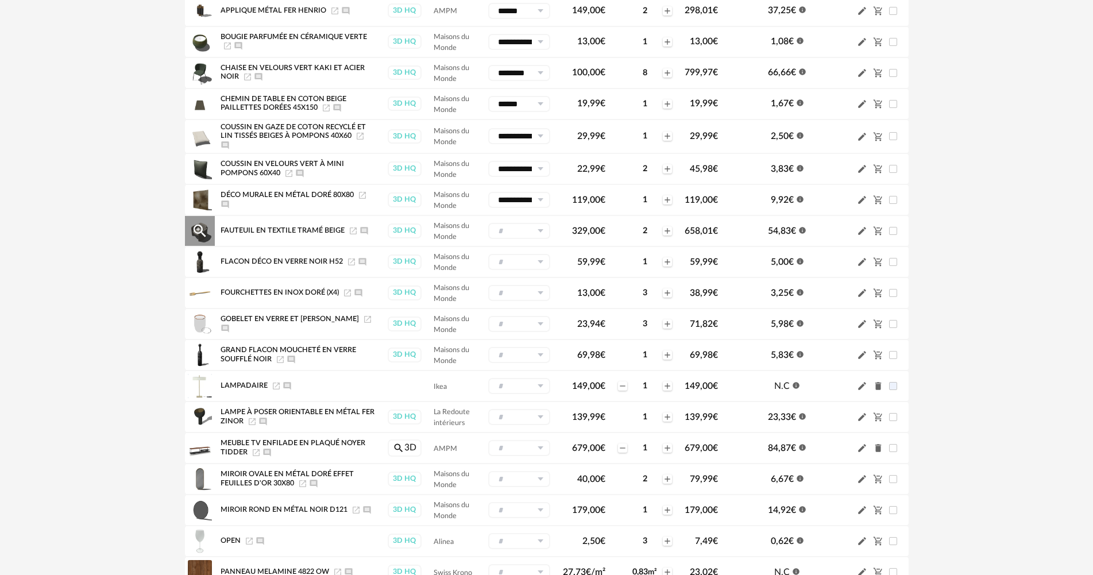
click at [535, 223] on icon at bounding box center [540, 231] width 14 height 16
click at [536, 317] on li "Mobilier Pencil icon" at bounding box center [542, 318] width 109 height 20
type input "********"
click at [535, 260] on icon at bounding box center [540, 262] width 14 height 16
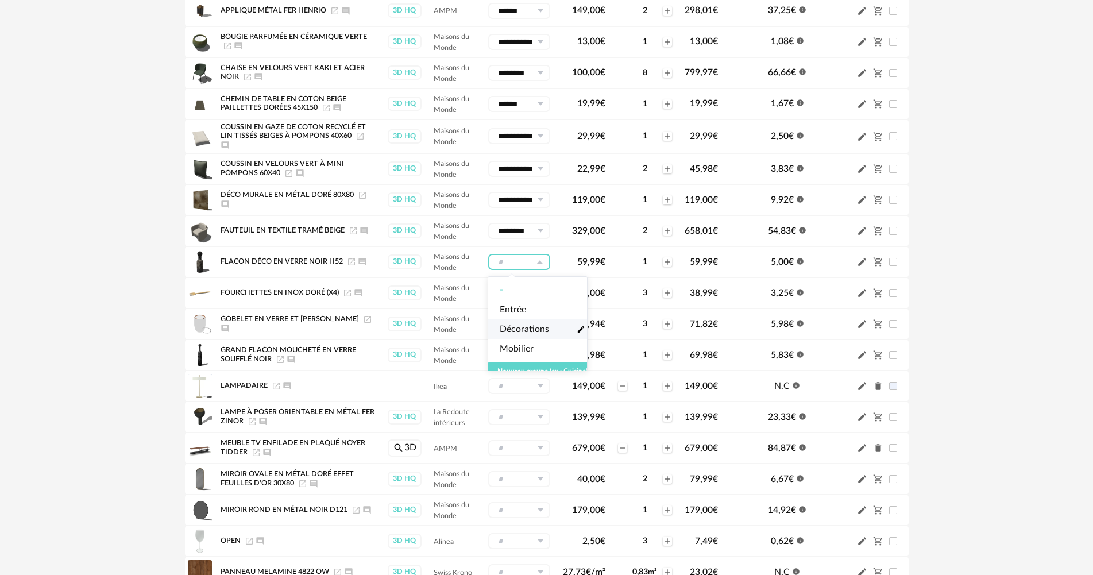
click at [525, 325] on span "Décorations" at bounding box center [524, 329] width 49 height 13
type input "**********"
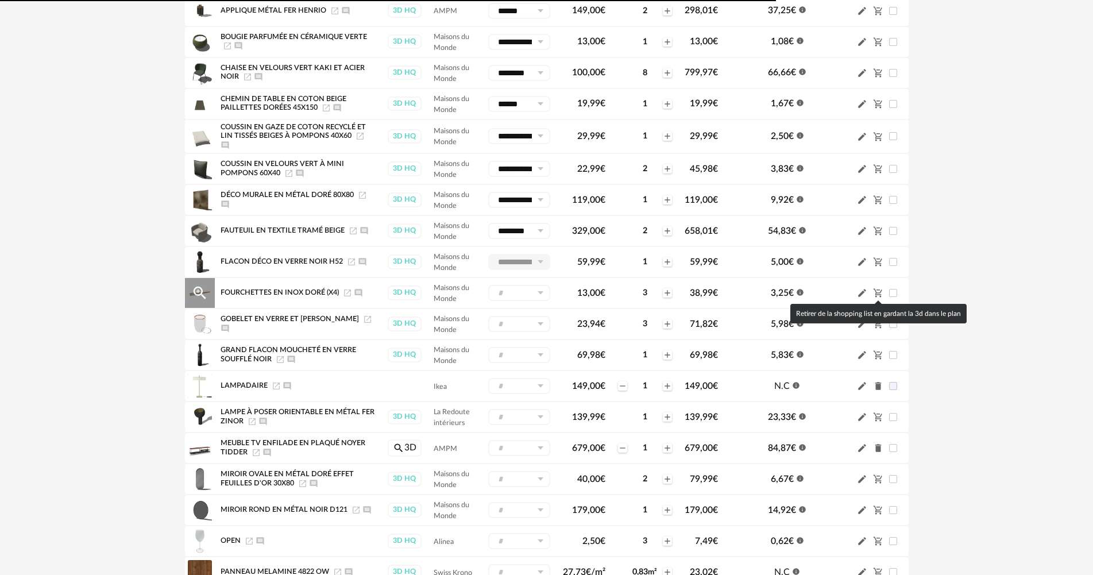
click at [876, 296] on icon "Cart Minus icon" at bounding box center [877, 293] width 9 height 9
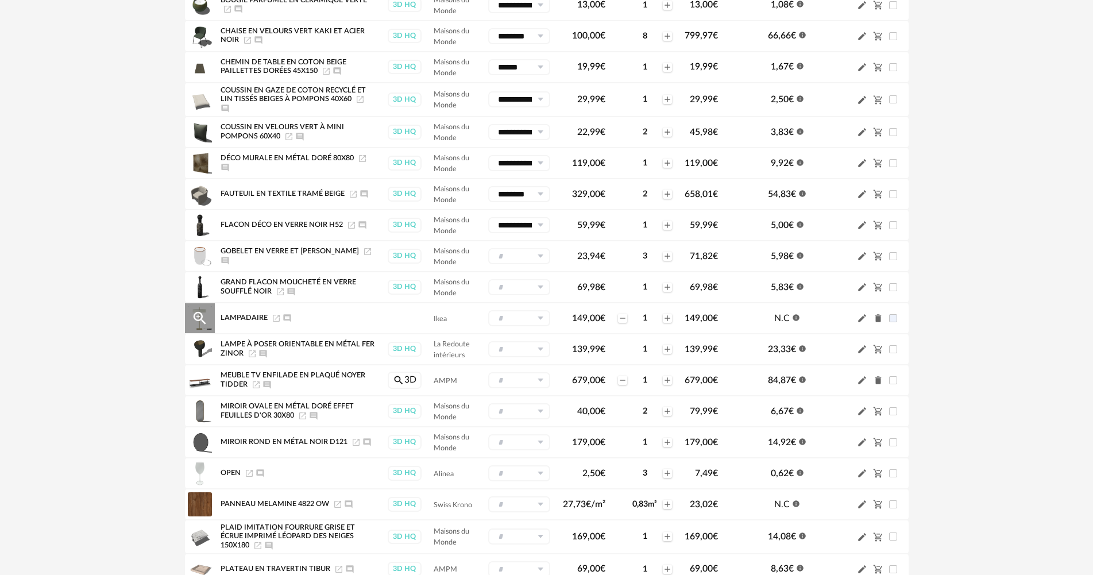
scroll to position [287, 0]
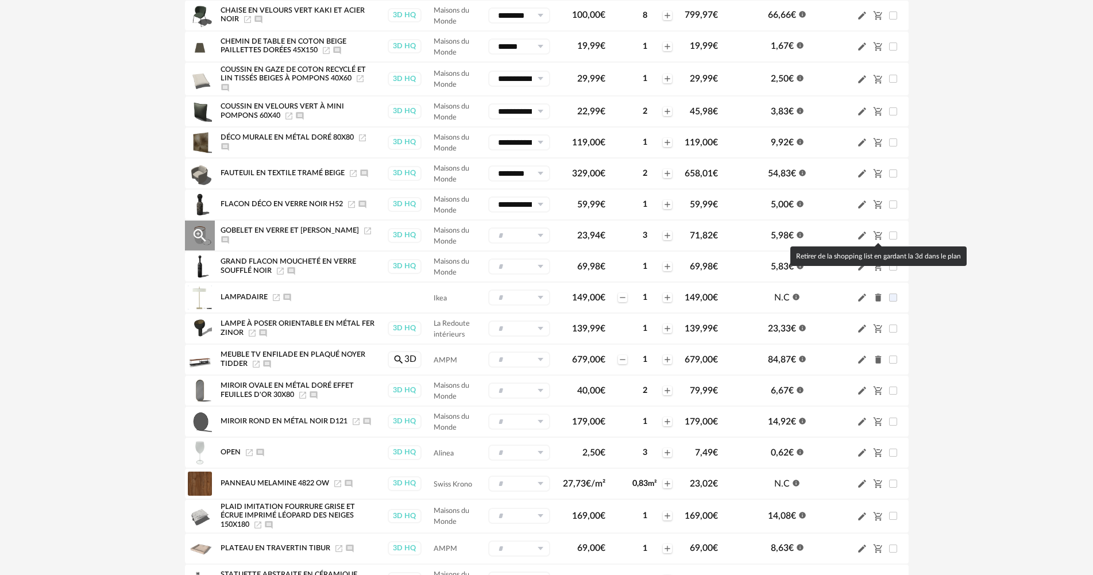
click at [879, 236] on icon "Cart Minus icon" at bounding box center [877, 235] width 9 height 9
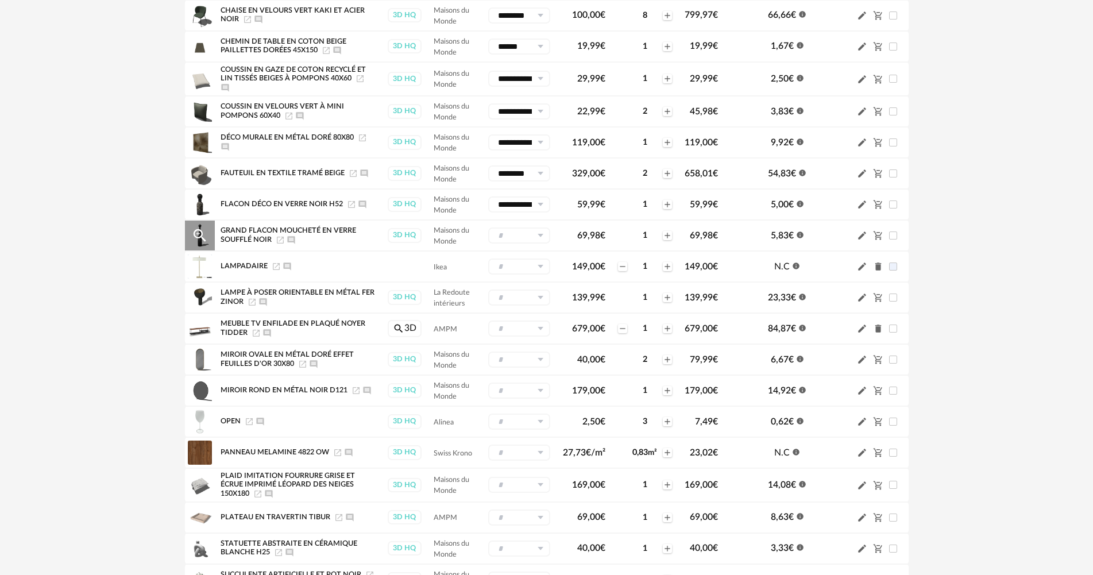
click at [543, 236] on icon at bounding box center [540, 235] width 14 height 16
click at [528, 318] on span "Mobilier" at bounding box center [517, 322] width 34 height 13
type input "********"
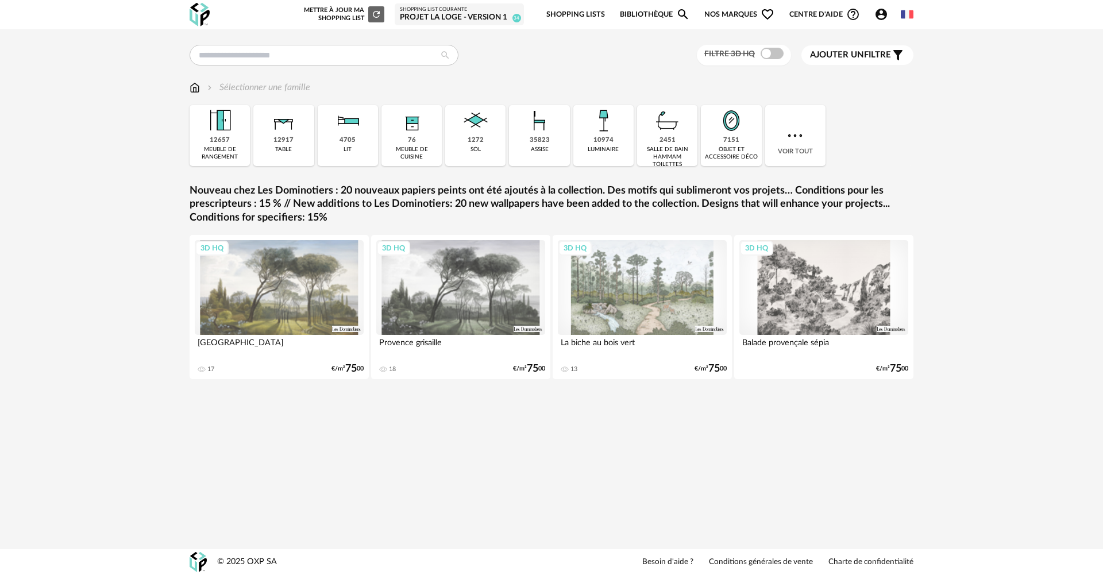
click at [464, 16] on div "Projet La Loge - Version 1" at bounding box center [459, 18] width 119 height 10
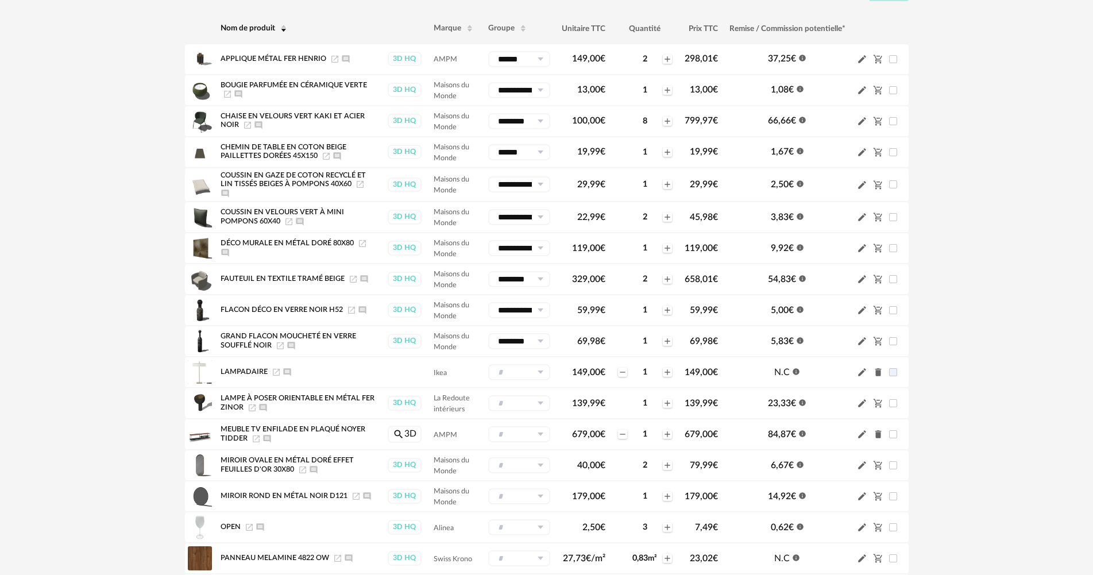
scroll to position [230, 0]
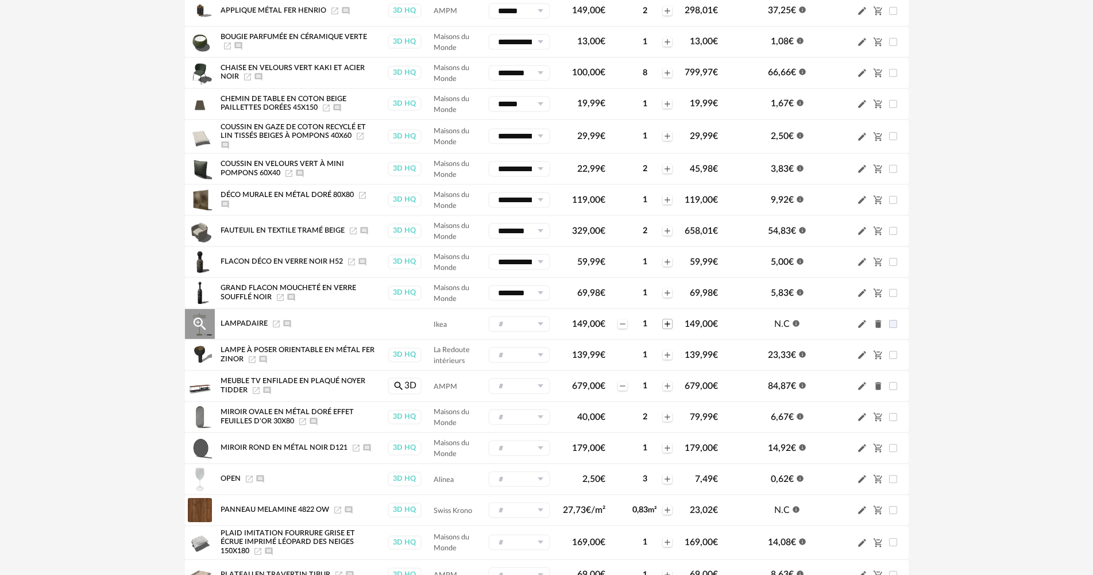
click at [666, 325] on icon "Plus icon" at bounding box center [667, 323] width 9 height 9
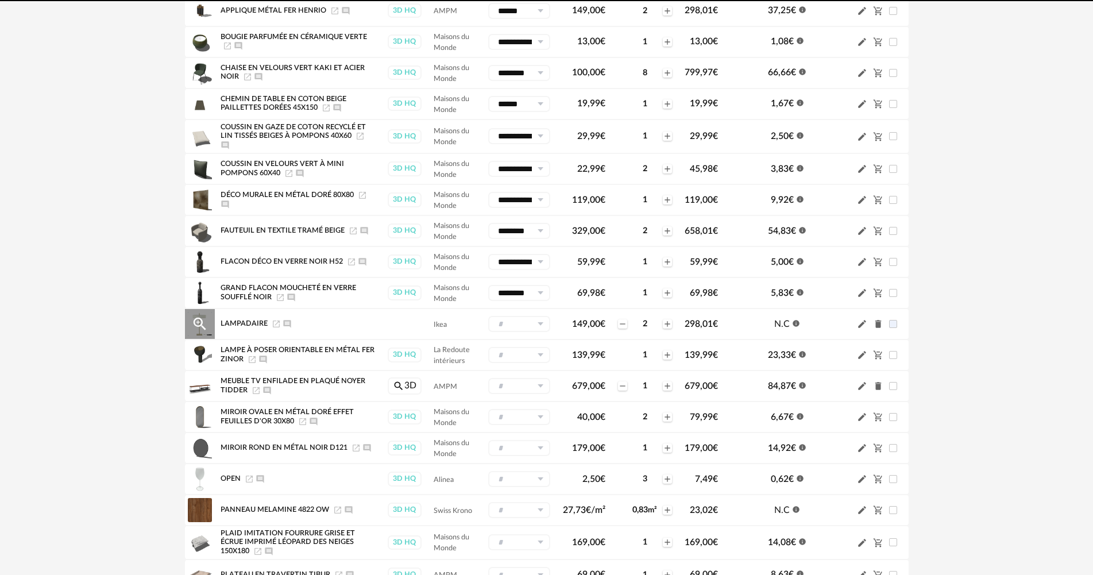
click at [533, 323] on icon at bounding box center [540, 324] width 14 height 16
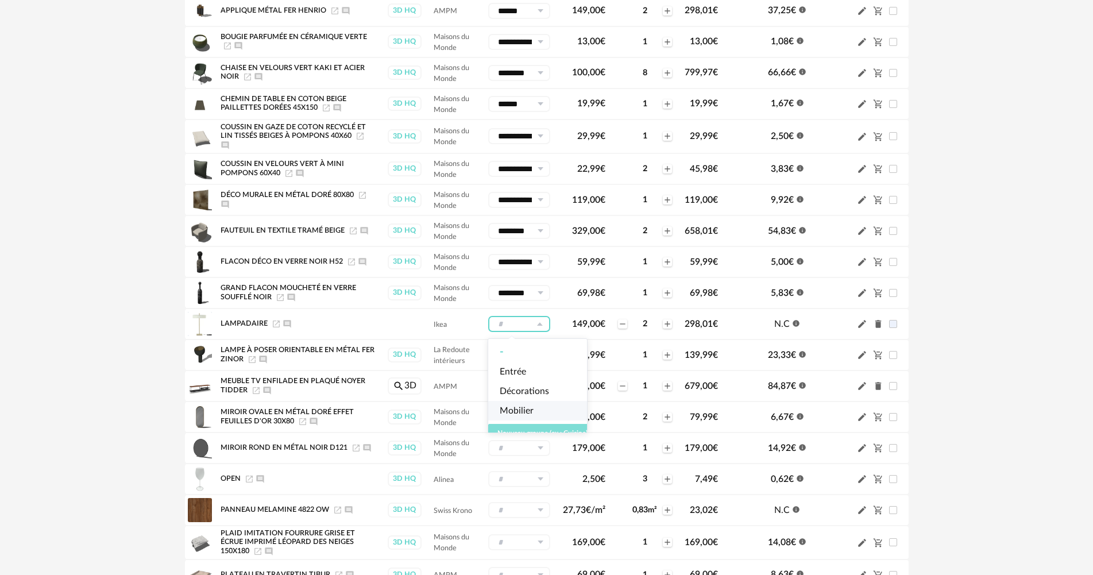
click at [531, 432] on span "Nouveau groupe (ex.: Cuisine)" at bounding box center [542, 433] width 90 height 7
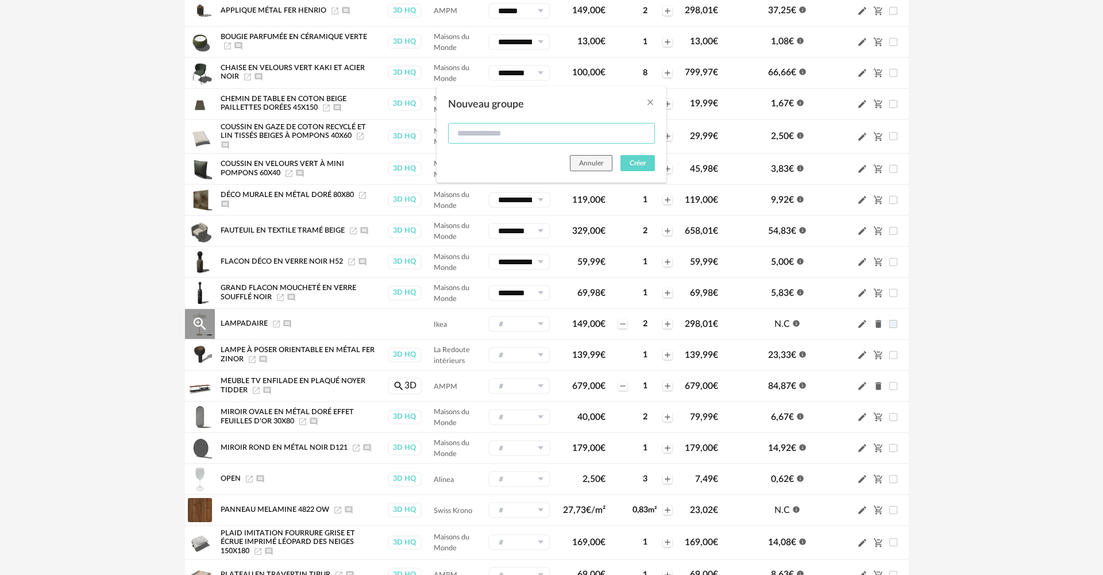
click at [515, 134] on input "Nouveau groupe" at bounding box center [551, 133] width 207 height 21
type input "**********"
click at [627, 165] on button "Créer" at bounding box center [637, 163] width 34 height 16
type input "**********"
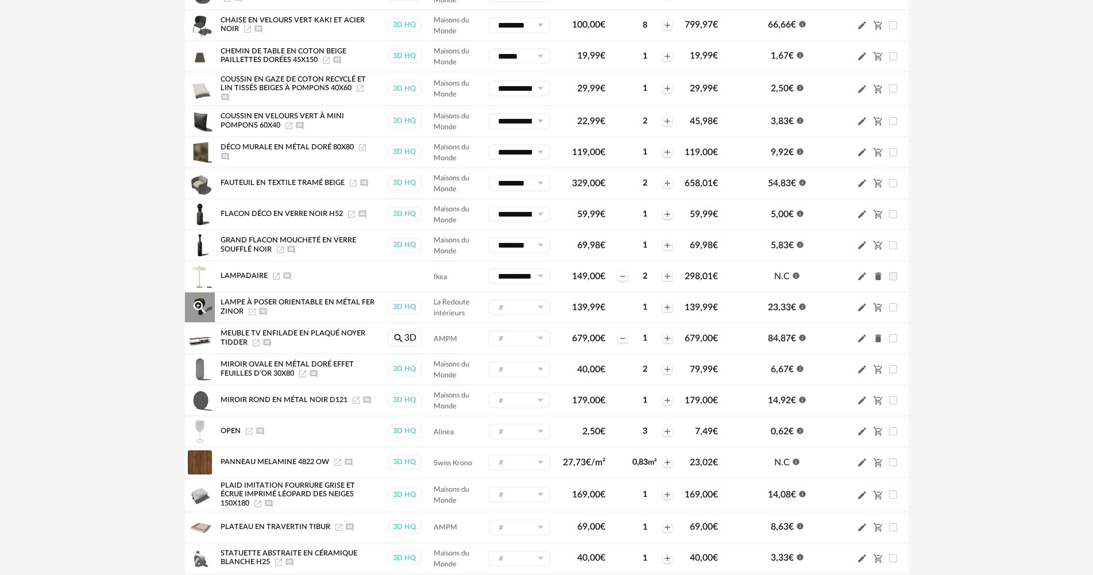
scroll to position [345, 0]
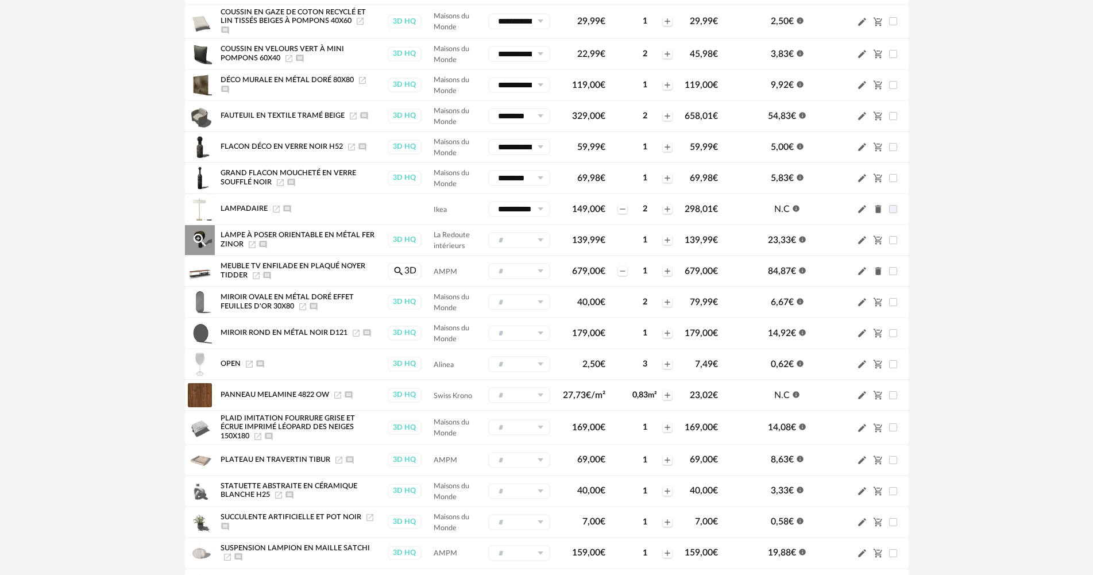
click at [533, 242] on icon at bounding box center [540, 240] width 14 height 16
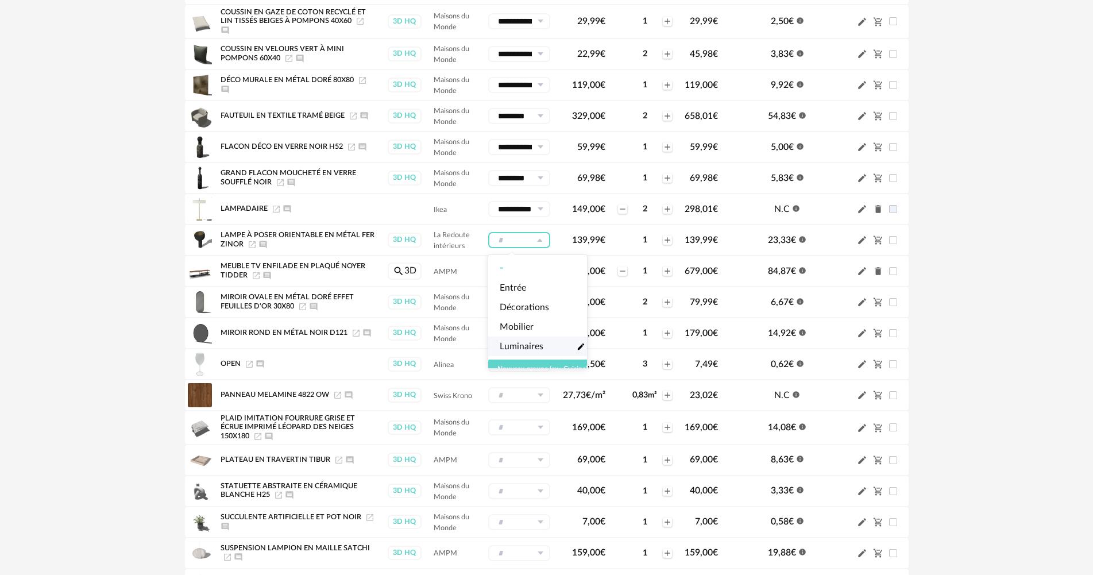
click at [527, 343] on span "Luminaires" at bounding box center [522, 346] width 44 height 13
type input "**********"
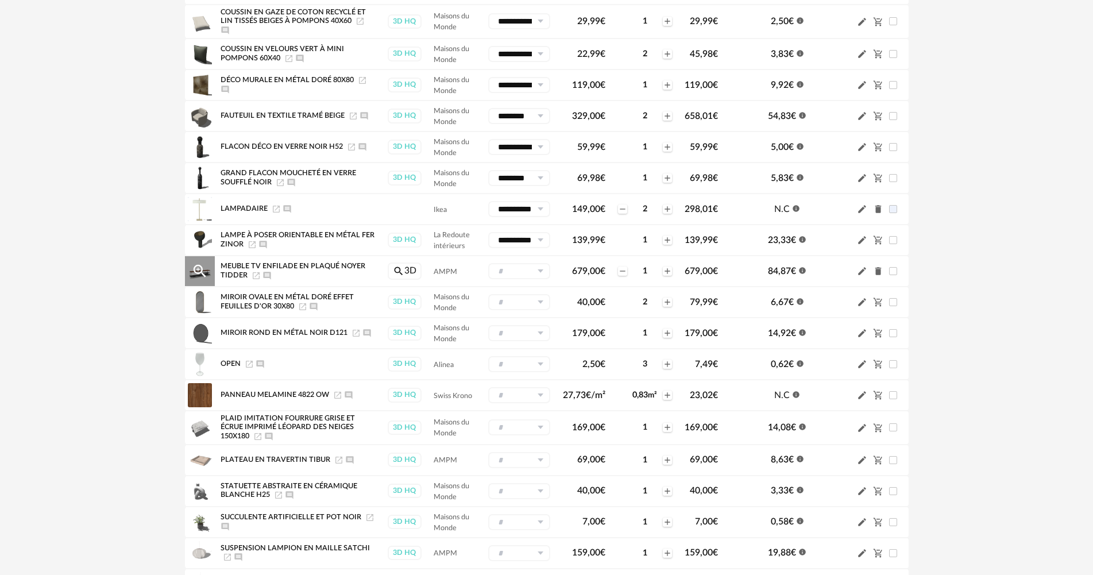
click at [536, 266] on icon at bounding box center [540, 271] width 14 height 16
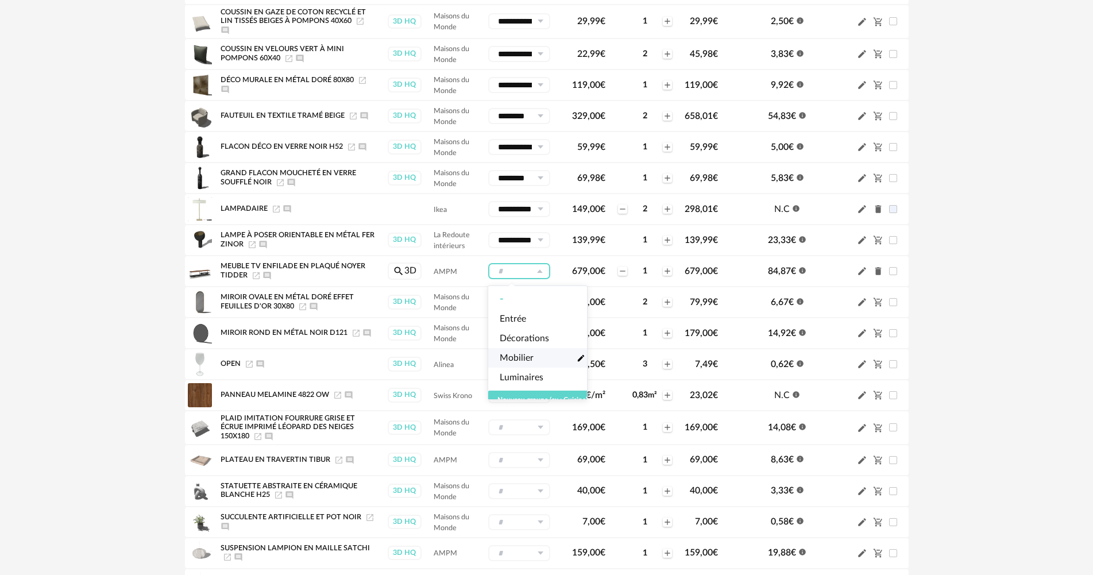
click at [533, 354] on li "Mobilier Pencil icon" at bounding box center [542, 358] width 109 height 20
type input "********"
click at [535, 303] on icon at bounding box center [540, 302] width 14 height 16
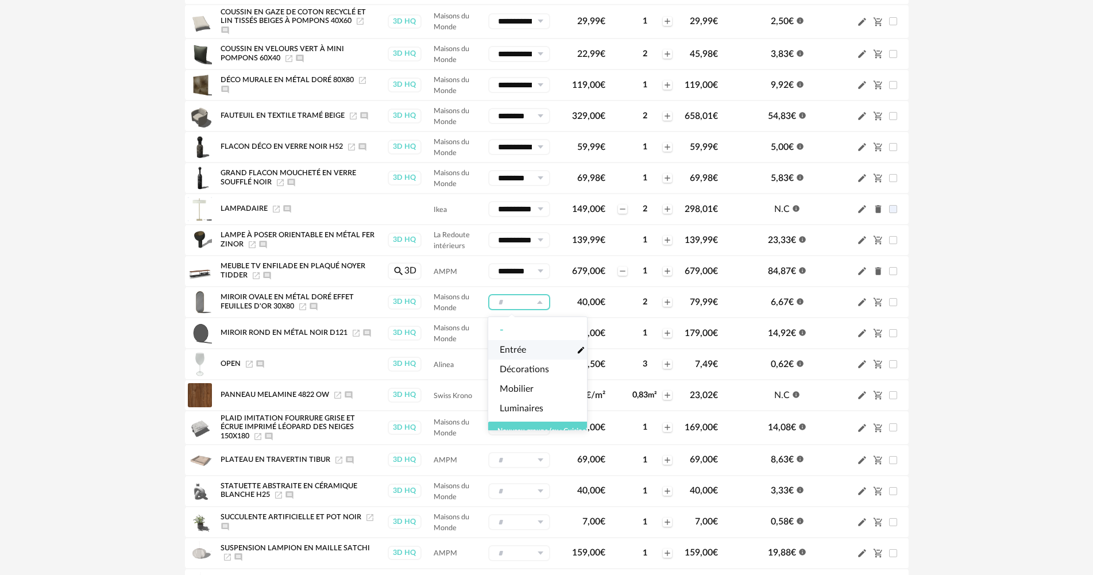
click at [532, 343] on li "Entrée Pencil icon" at bounding box center [542, 350] width 109 height 20
type input "******"
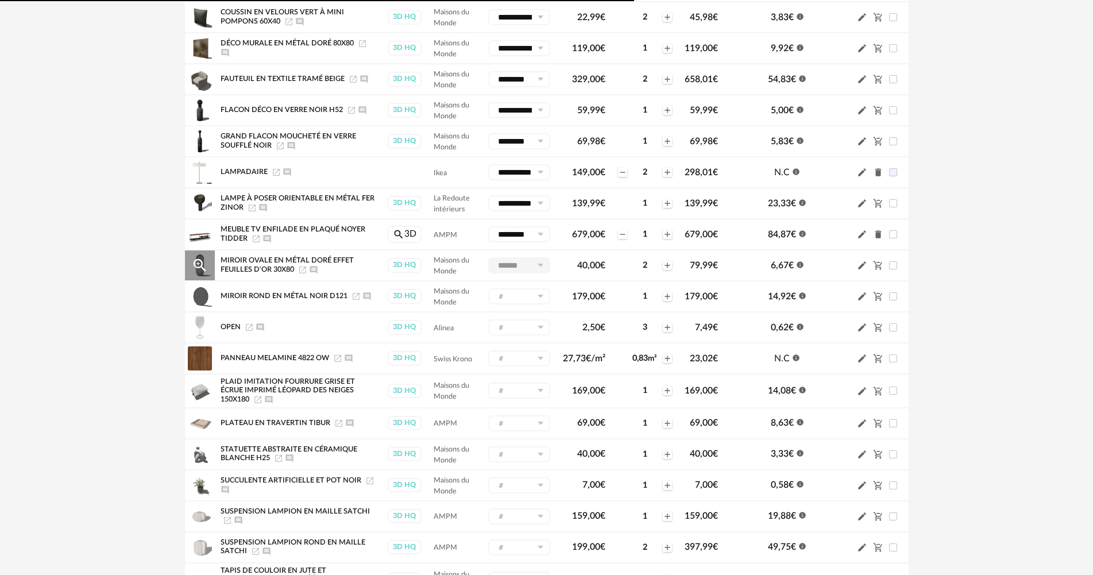
scroll to position [402, 0]
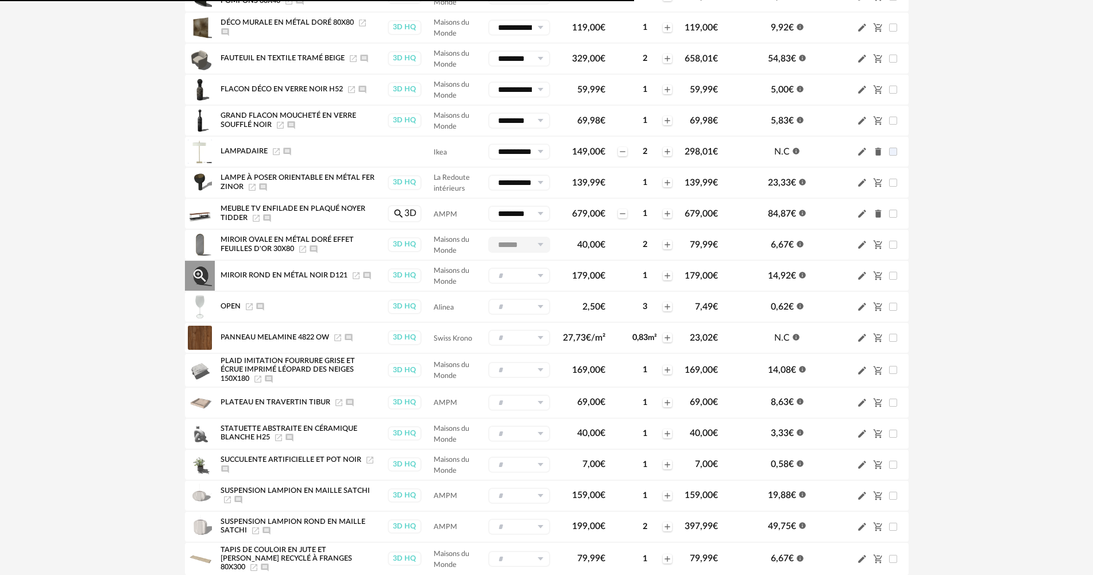
click at [530, 276] on input "text" at bounding box center [519, 276] width 62 height 16
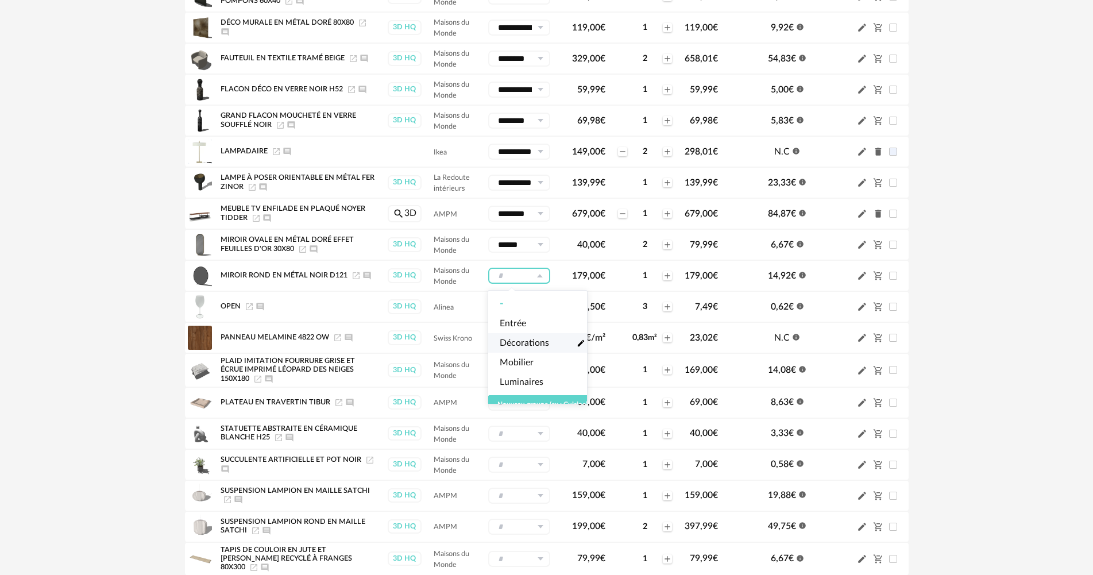
click at [529, 335] on li "Décorations Pencil icon" at bounding box center [542, 343] width 109 height 20
type input "**********"
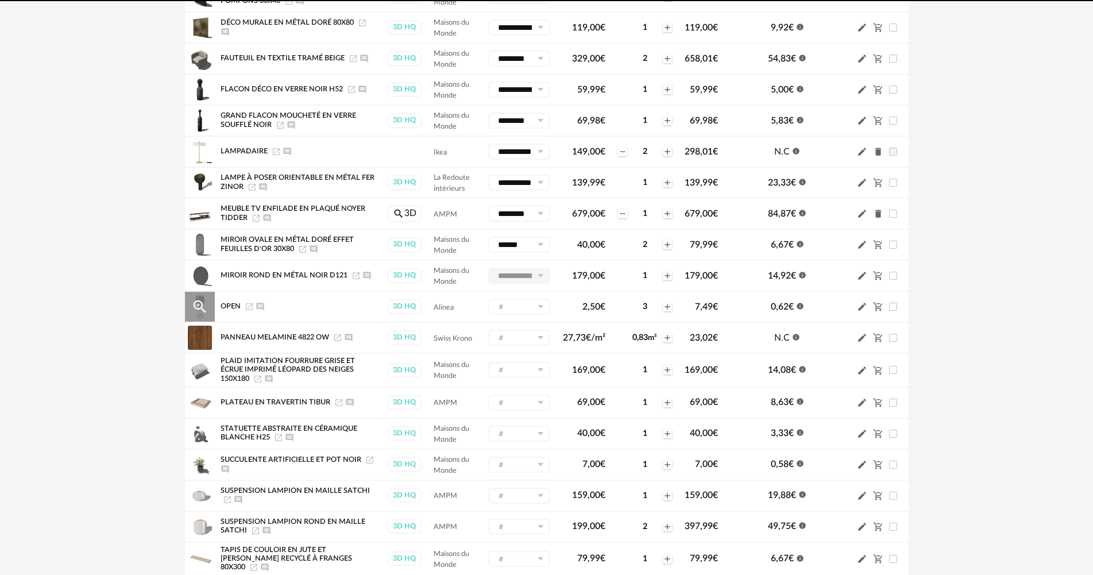
scroll to position [459, 0]
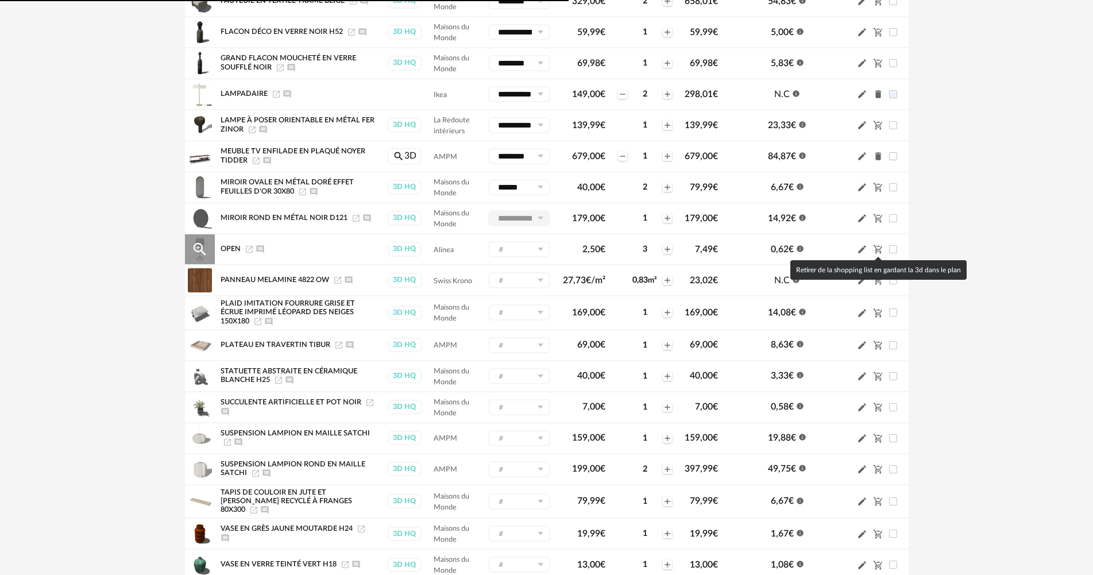
click at [882, 248] on icon "Cart Minus icon" at bounding box center [878, 249] width 10 height 10
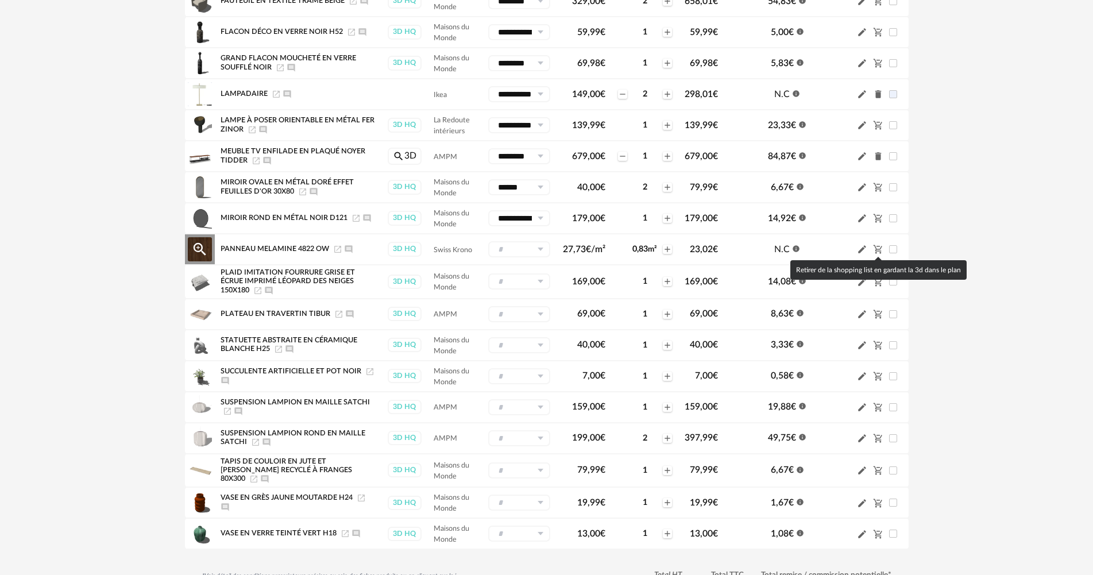
click at [877, 252] on icon "Cart Minus icon" at bounding box center [877, 249] width 9 height 9
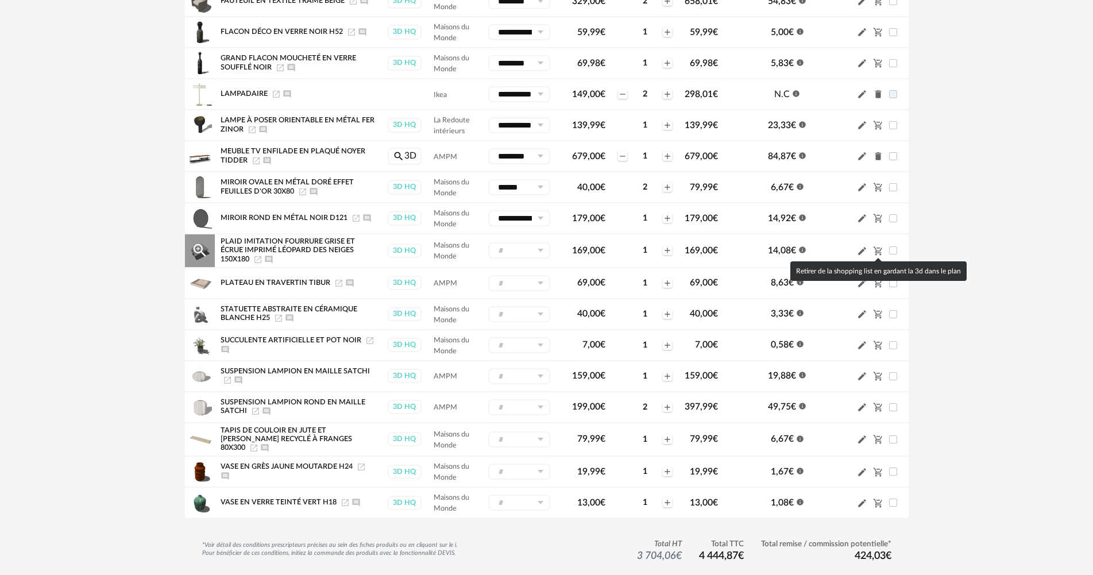
click at [876, 252] on icon "Cart Minus icon" at bounding box center [878, 251] width 10 height 10
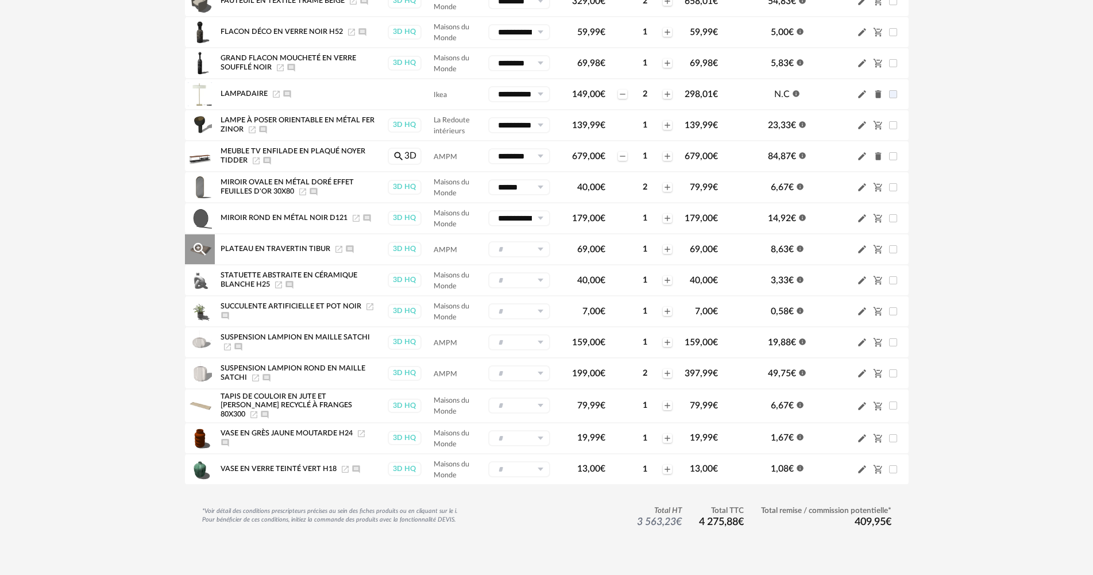
click at [516, 253] on input "text" at bounding box center [519, 249] width 62 height 16
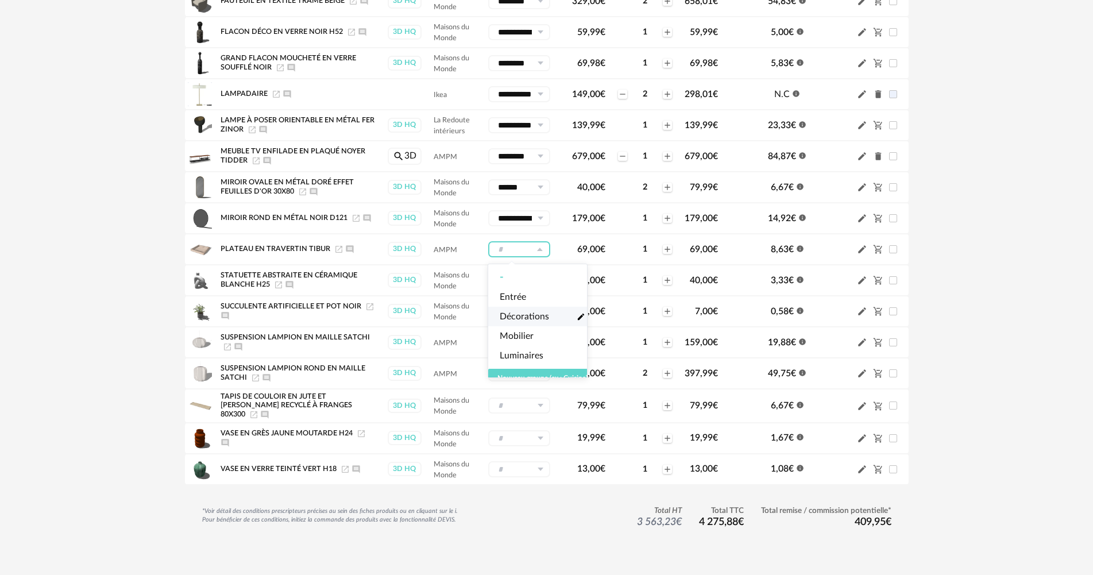
click at [528, 312] on span "Décorations" at bounding box center [524, 316] width 49 height 13
type input "**********"
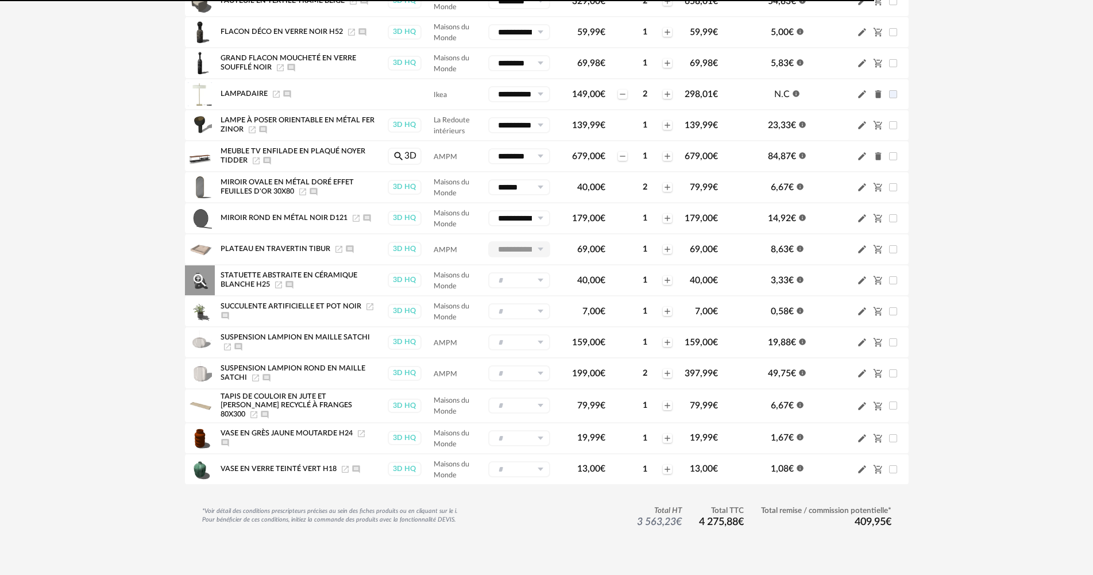
click at [528, 284] on input "text" at bounding box center [519, 280] width 62 height 16
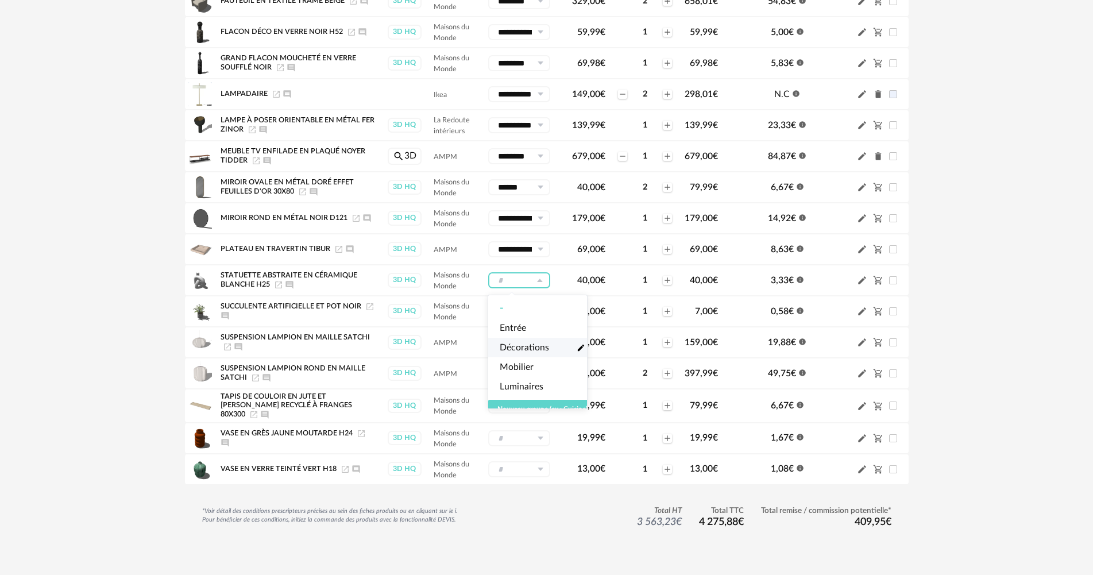
click at [527, 346] on span "Décorations" at bounding box center [524, 347] width 49 height 13
type input "**********"
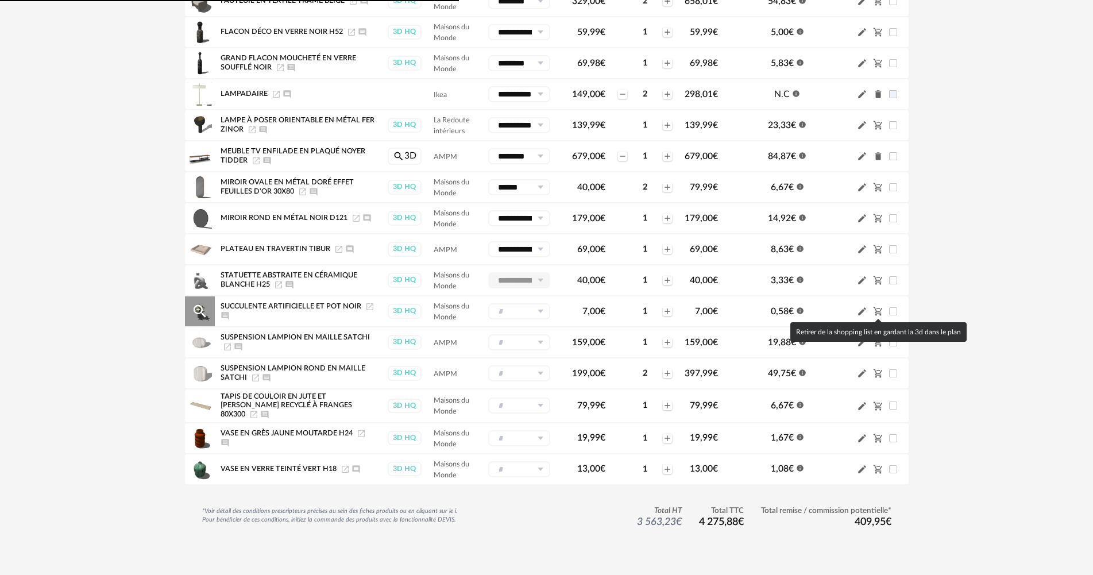
click at [878, 307] on icon "Cart Minus icon" at bounding box center [878, 311] width 10 height 10
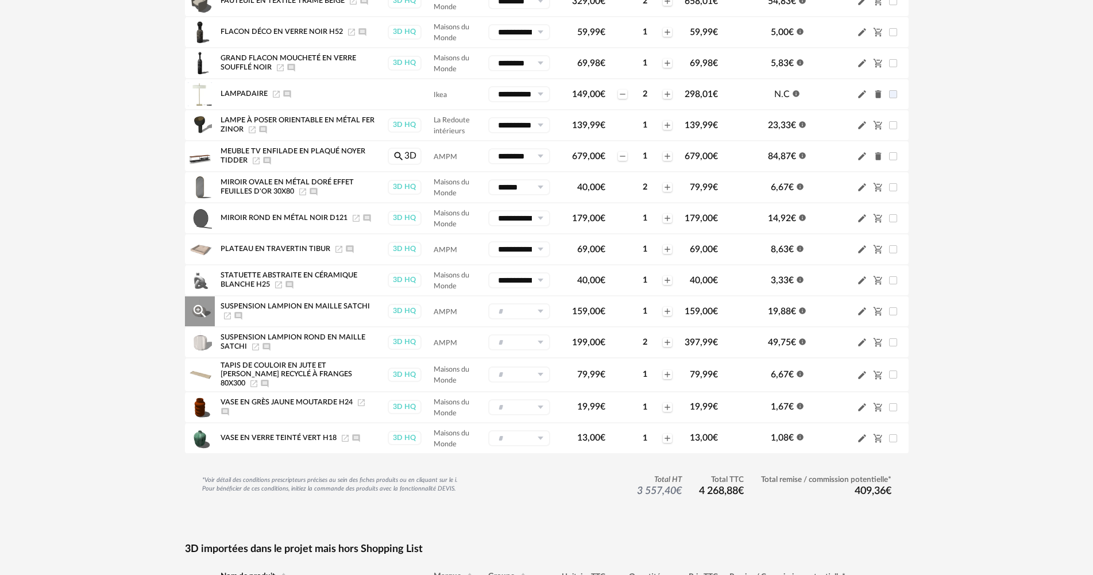
click at [537, 314] on icon at bounding box center [540, 311] width 14 height 16
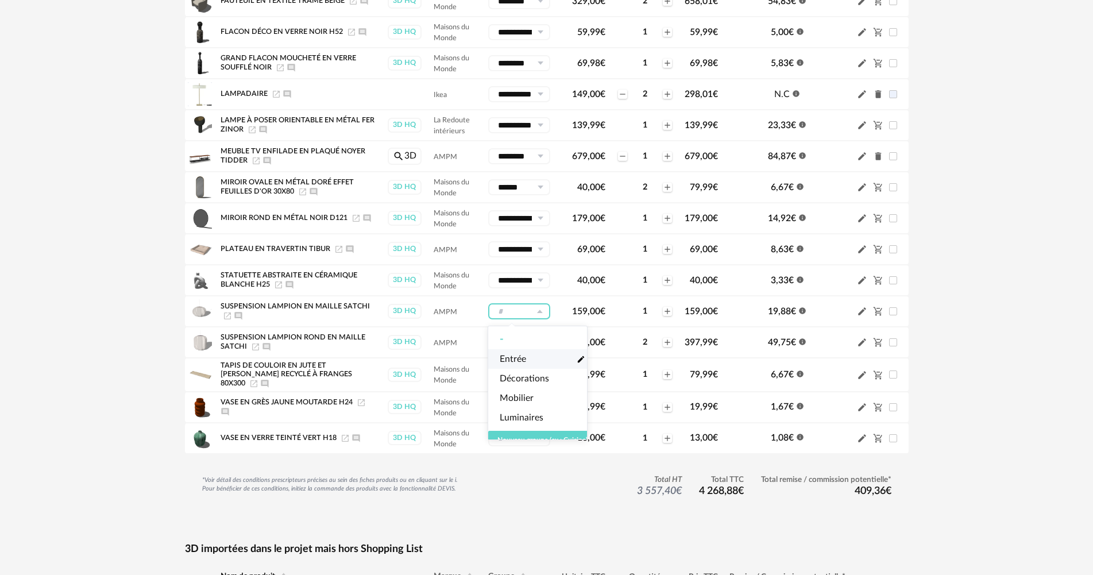
click at [525, 353] on span "Entrée" at bounding box center [513, 359] width 26 height 13
type input "******"
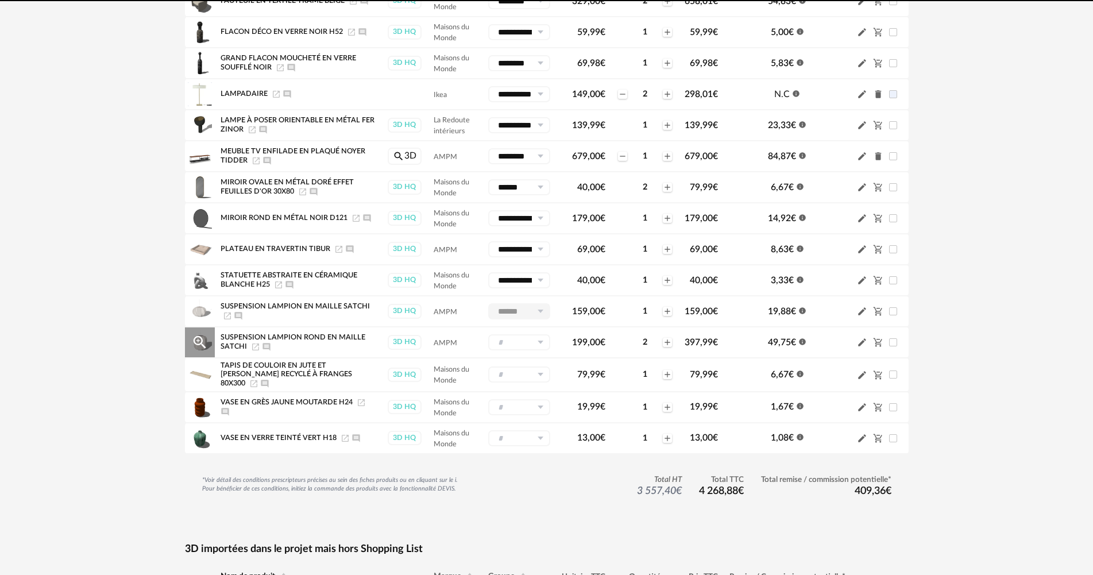
click at [527, 341] on input "text" at bounding box center [519, 342] width 62 height 16
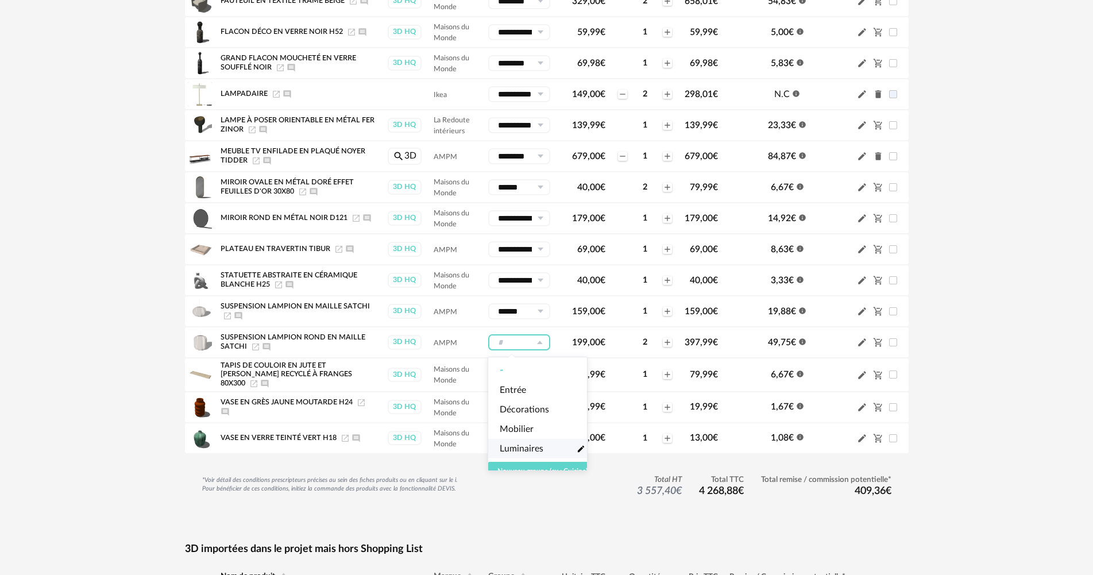
click at [526, 448] on span "Luminaires" at bounding box center [522, 448] width 44 height 13
type input "**********"
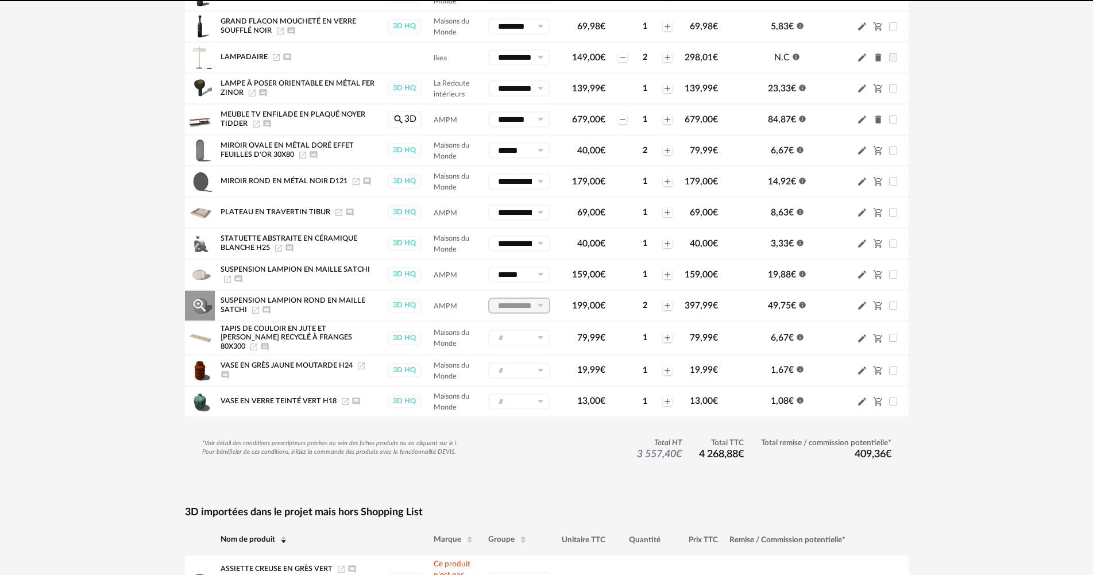
scroll to position [517, 0]
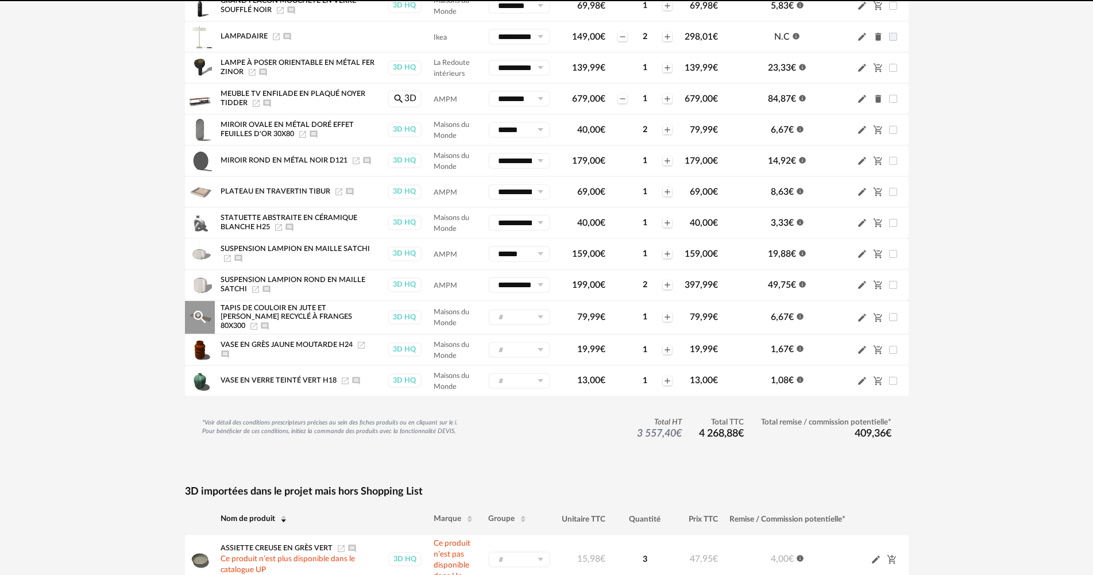
click at [540, 316] on icon at bounding box center [540, 317] width 14 height 16
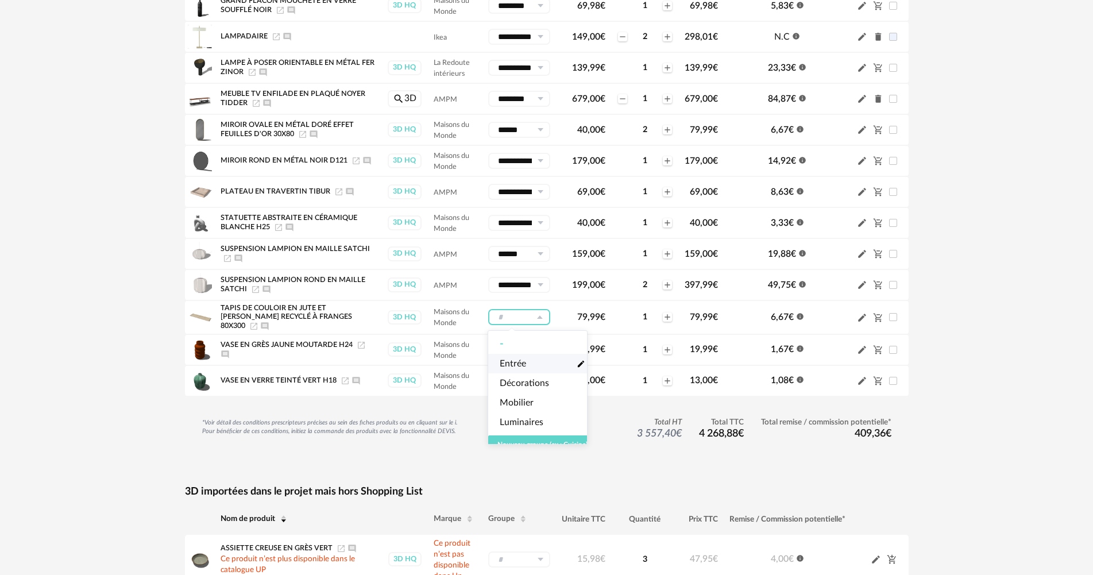
click at [515, 365] on span "Entrée" at bounding box center [513, 363] width 26 height 13
type input "******"
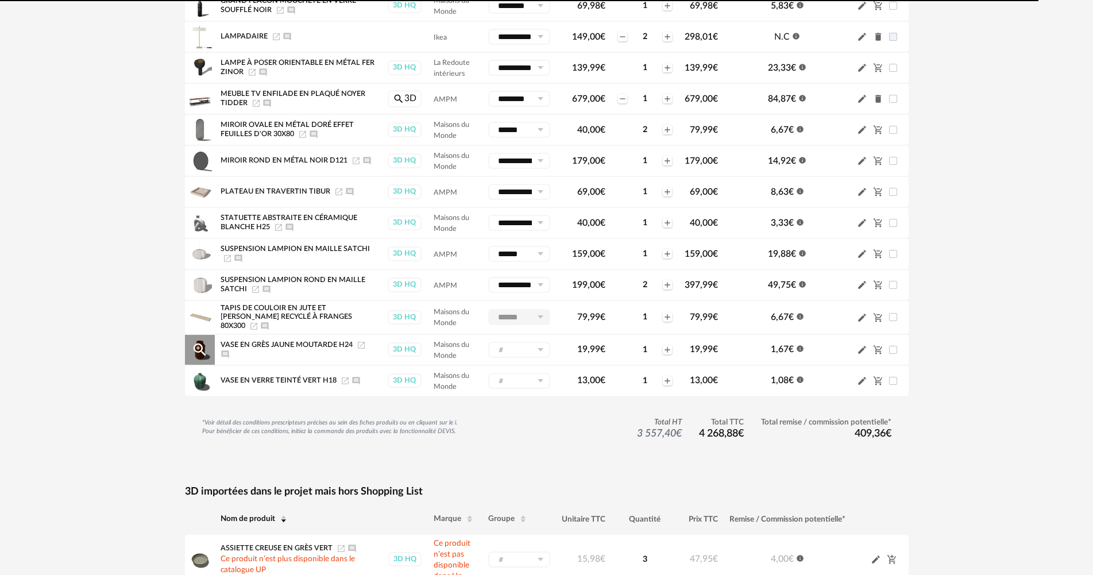
click at [520, 351] on input "text" at bounding box center [519, 350] width 62 height 16
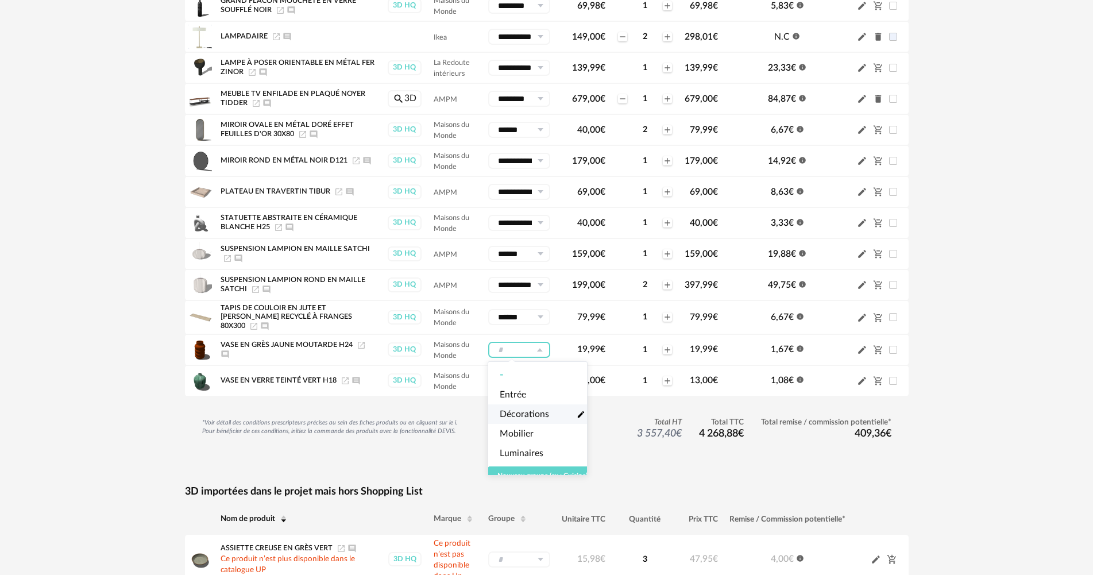
click at [520, 413] on span "Décorations" at bounding box center [524, 414] width 49 height 13
type input "**********"
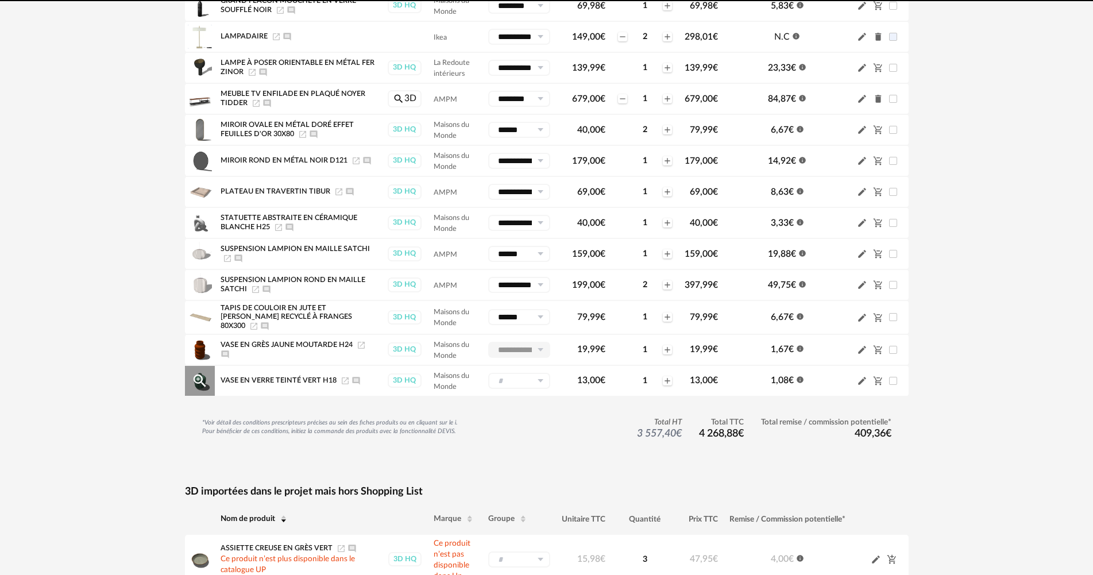
click at [523, 378] on input "text" at bounding box center [519, 381] width 62 height 16
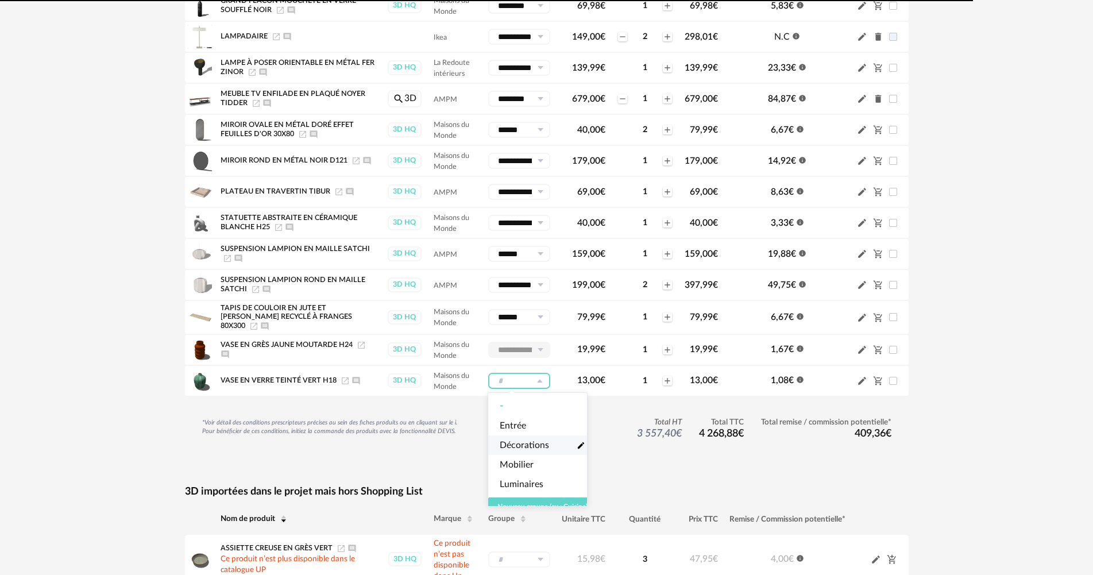
click at [523, 447] on span "Décorations" at bounding box center [524, 445] width 49 height 13
type input "**********"
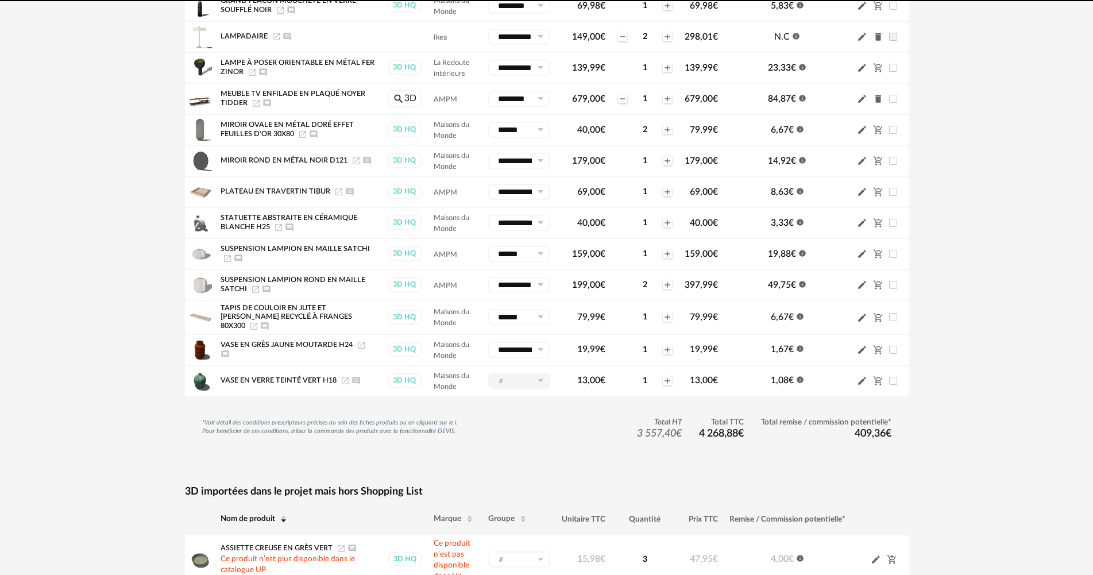
type input "**********"
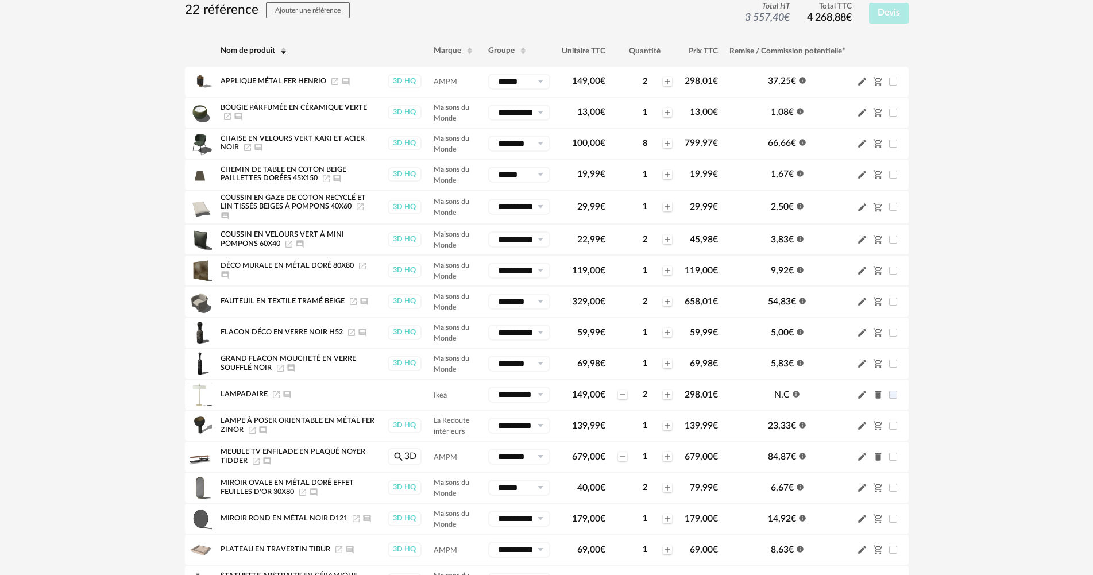
scroll to position [0, 0]
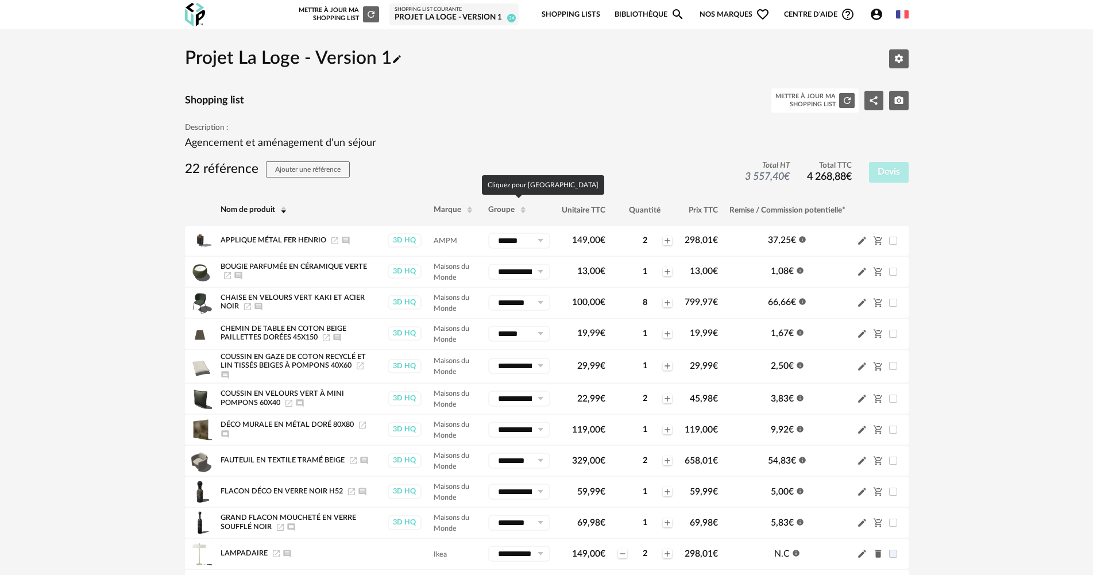
click at [493, 212] on span "Groupe" at bounding box center [501, 210] width 26 height 8
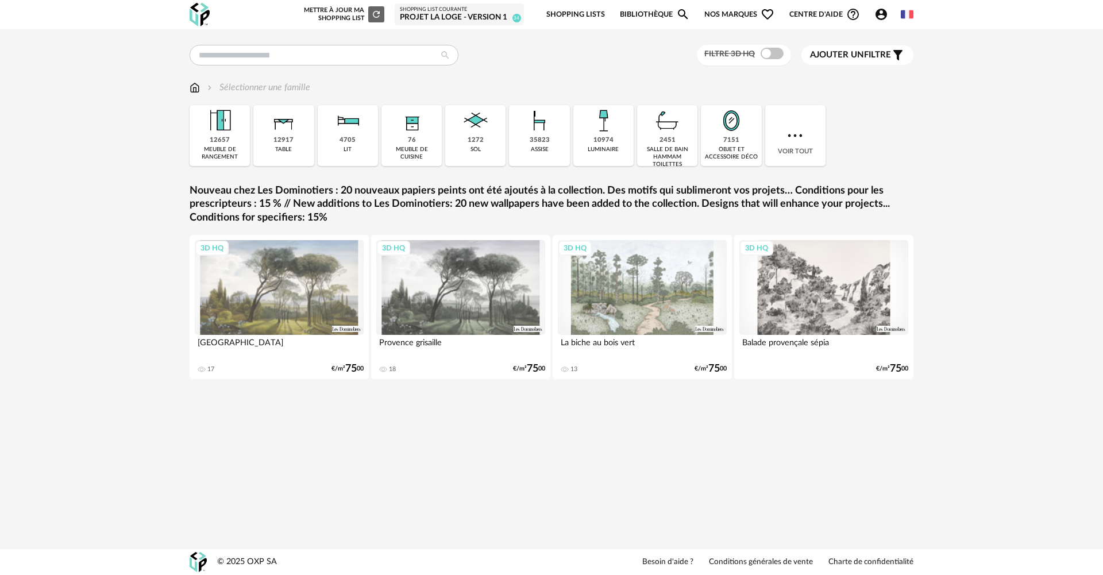
click at [547, 17] on div "Nouvelle shopping list Mettre à jour ma Shopping List Refresh icon Shopping Lis…" at bounding box center [604, 14] width 617 height 27
click at [555, 14] on link "Shopping Lists" at bounding box center [575, 14] width 59 height 27
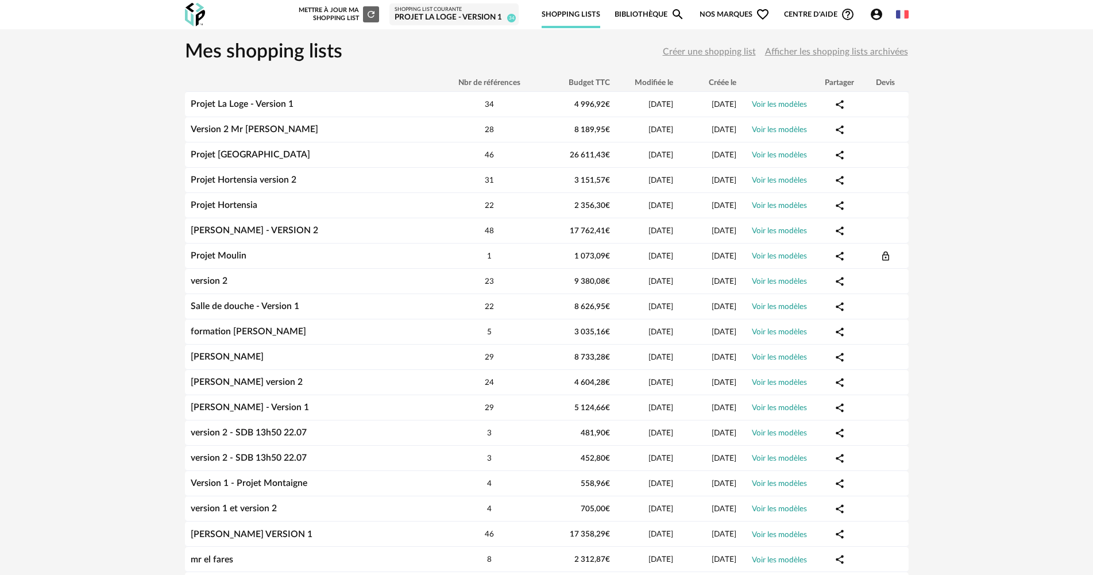
click at [447, 18] on div "Projet La Loge - Version 1" at bounding box center [454, 18] width 119 height 10
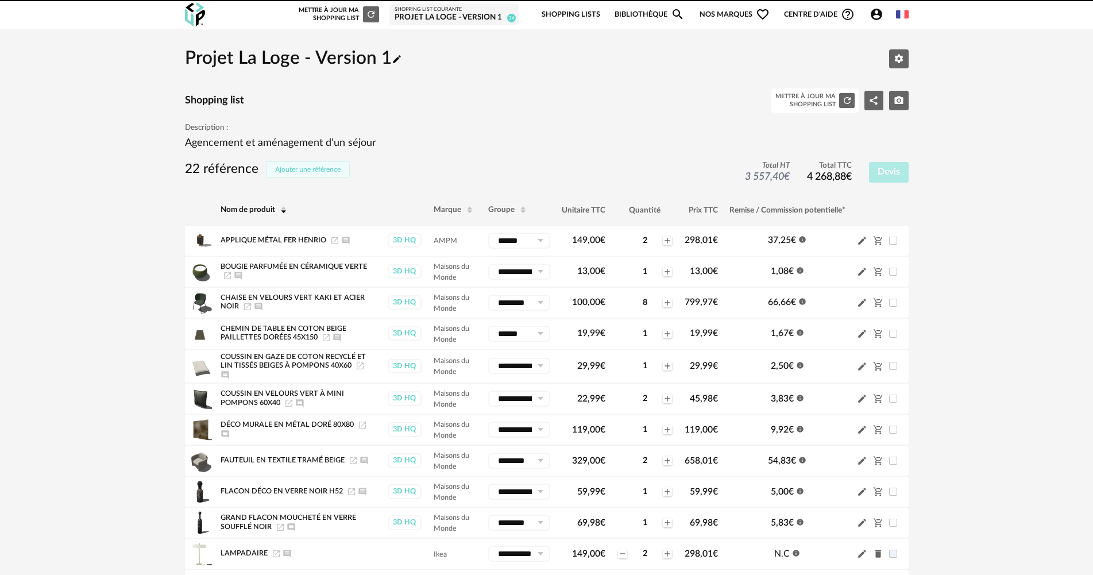
click at [338, 168] on span "Ajouter une référence" at bounding box center [307, 169] width 65 height 7
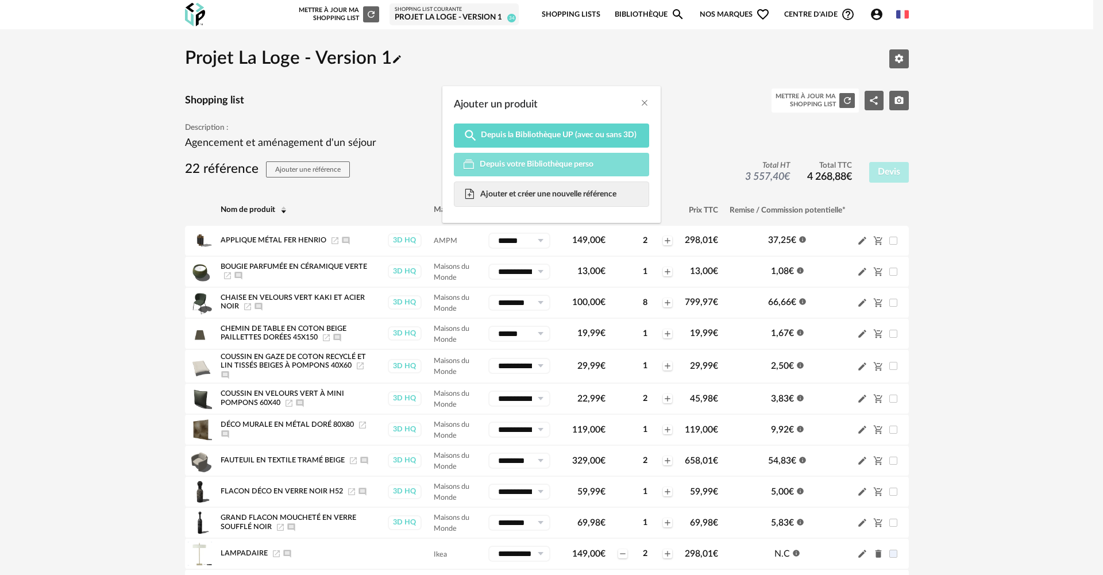
click at [500, 160] on span "Depuis votre Bibliothèque perso" at bounding box center [536, 164] width 114 height 10
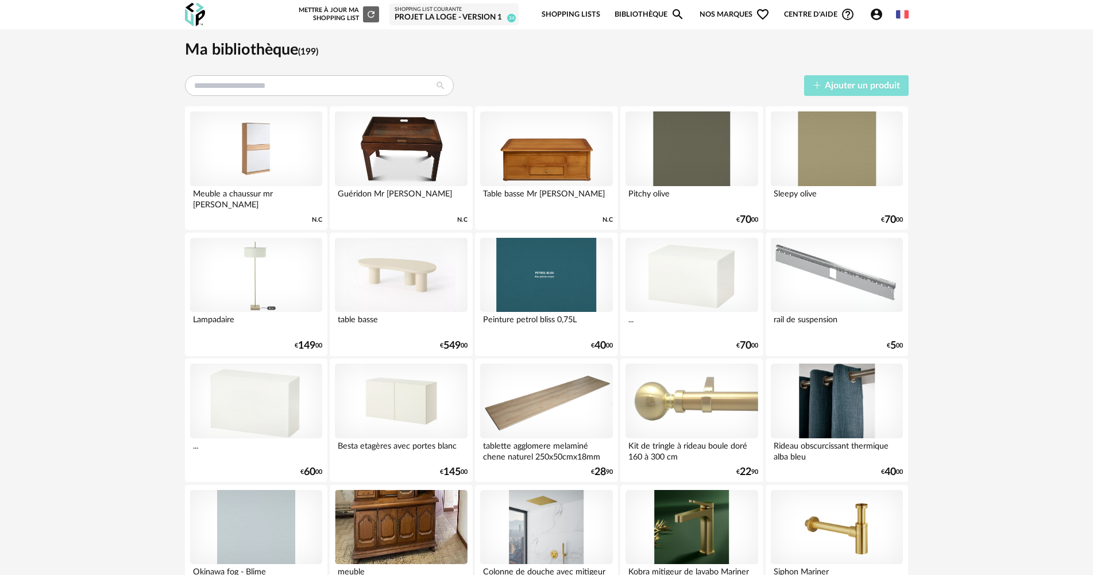
click at [850, 88] on span "Ajouter un produit" at bounding box center [862, 85] width 75 height 9
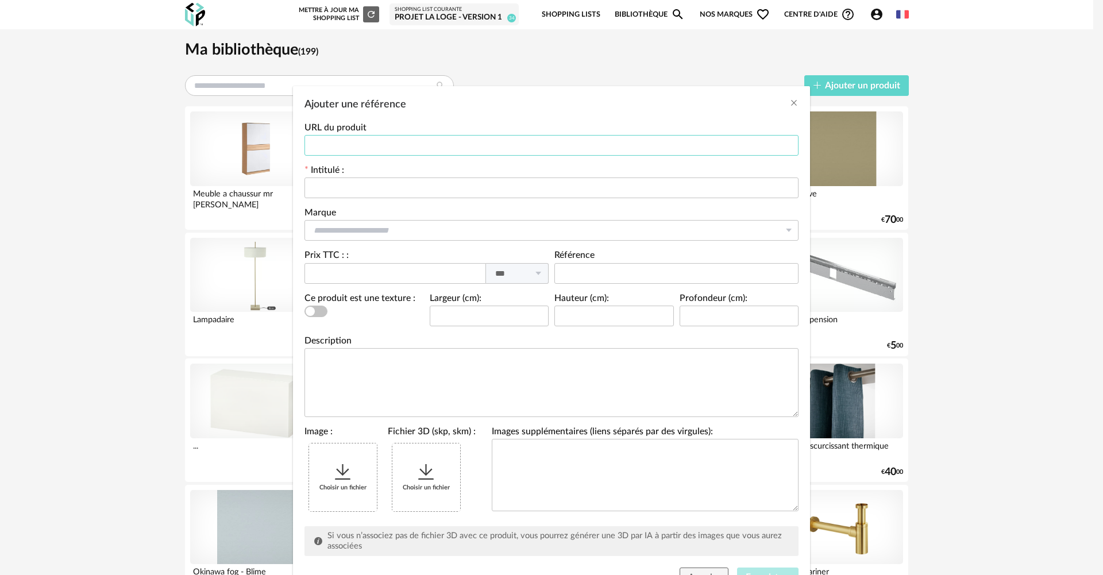
click at [436, 141] on input "Ajouter une référence" at bounding box center [551, 145] width 494 height 21
drag, startPoint x: 121, startPoint y: 205, endPoint x: 264, endPoint y: 150, distance: 152.5
click at [122, 205] on div "Ajouter une référence URL du produit Intitulé : Marque Atelier de la nuagerie &…" at bounding box center [551, 287] width 1103 height 575
click at [316, 142] on input "Ajouter une référence" at bounding box center [551, 145] width 494 height 21
paste input "**********"
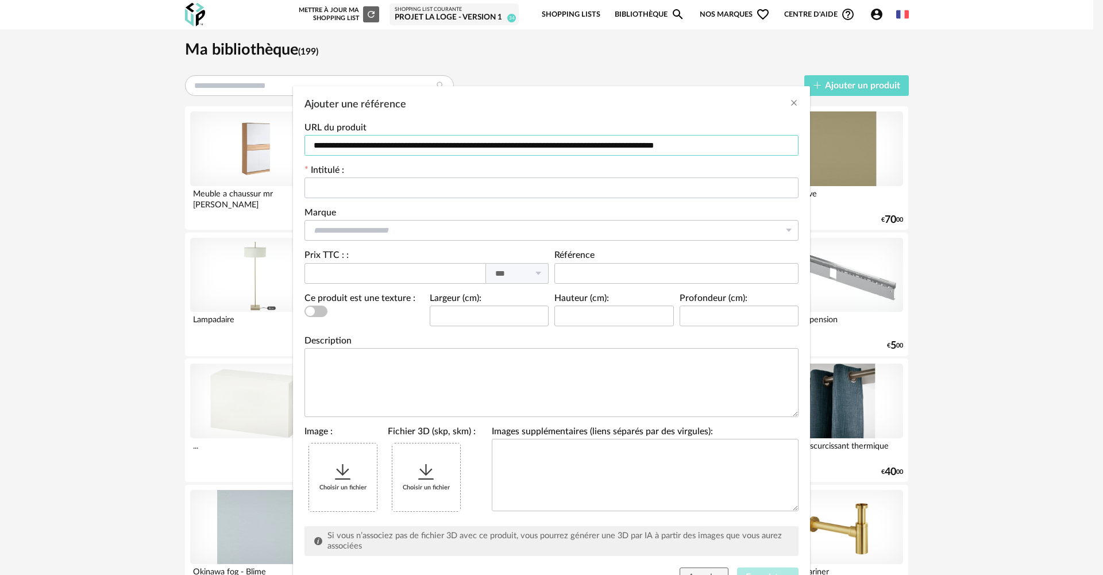
type input "**********"
click at [355, 191] on input "Ajouter une référence" at bounding box center [551, 187] width 494 height 21
type input "********"
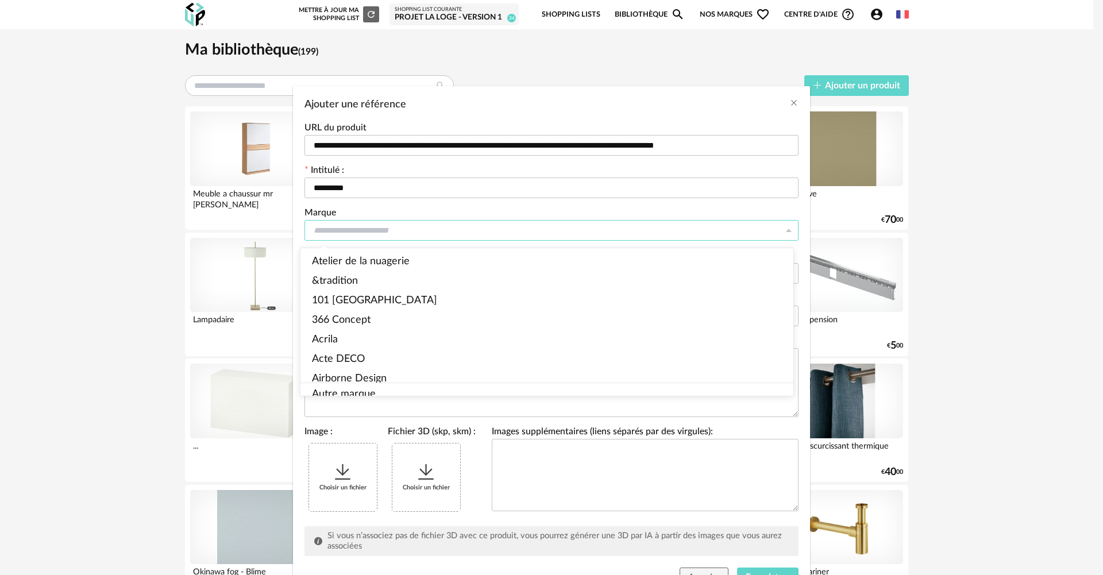
click at [351, 223] on input "Ajouter une référence" at bounding box center [551, 230] width 494 height 21
click at [351, 383] on li "Autre marque" at bounding box center [551, 394] width 502 height 23
type input "**********"
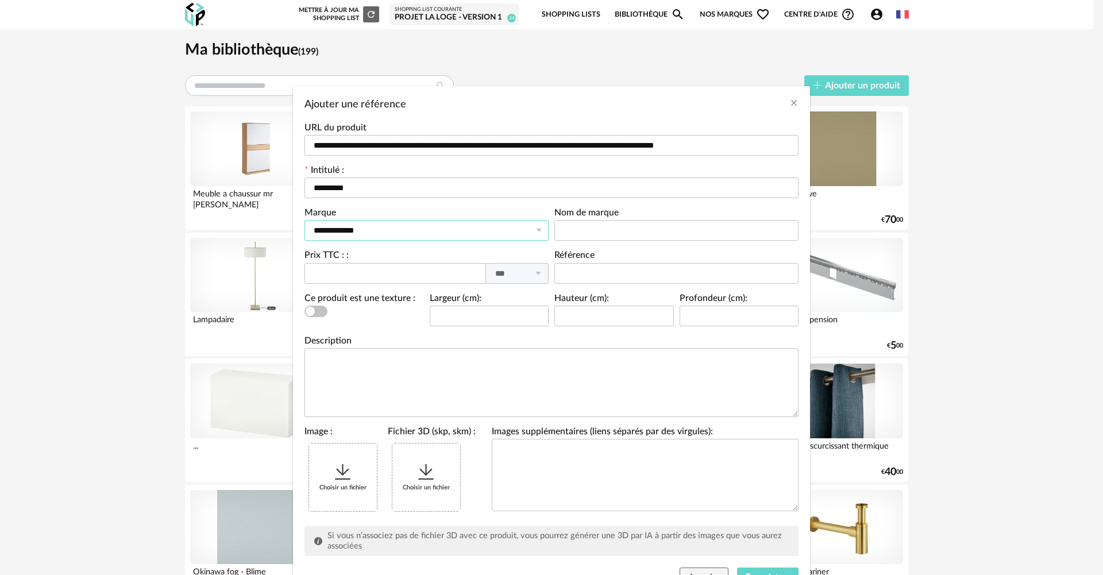
scroll to position [1, 0]
click at [582, 230] on input "Ajouter une référence" at bounding box center [676, 230] width 244 height 21
type input "*****"
click at [510, 357] on textarea "Ajouter une référence" at bounding box center [551, 382] width 494 height 69
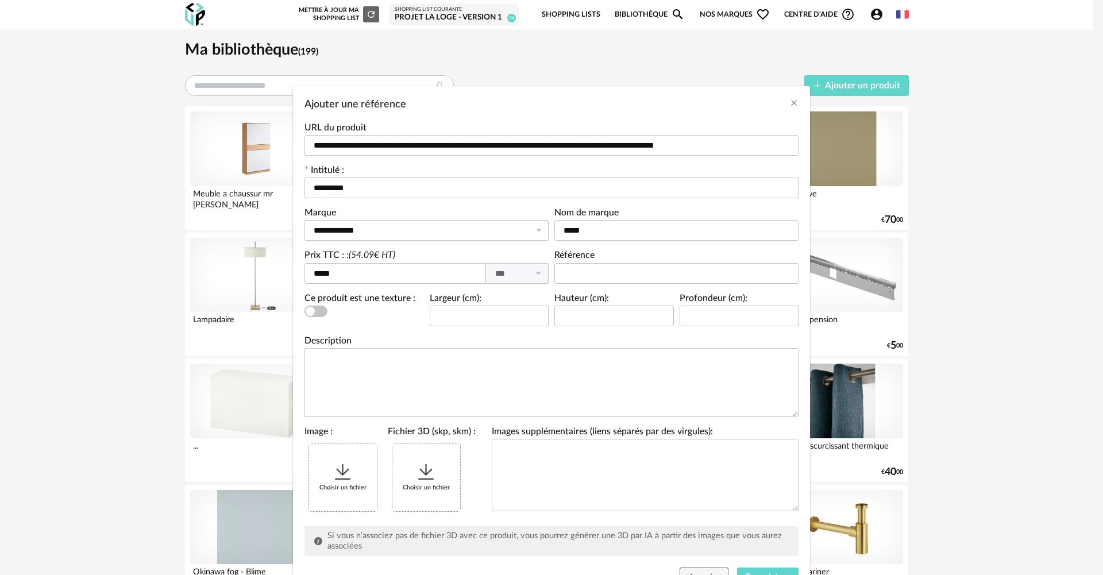
click at [319, 469] on div "Choisir un fichier" at bounding box center [343, 477] width 68 height 68
click at [320, 368] on textarea "Ajouter une référence" at bounding box center [551, 382] width 494 height 69
paste textarea "**********"
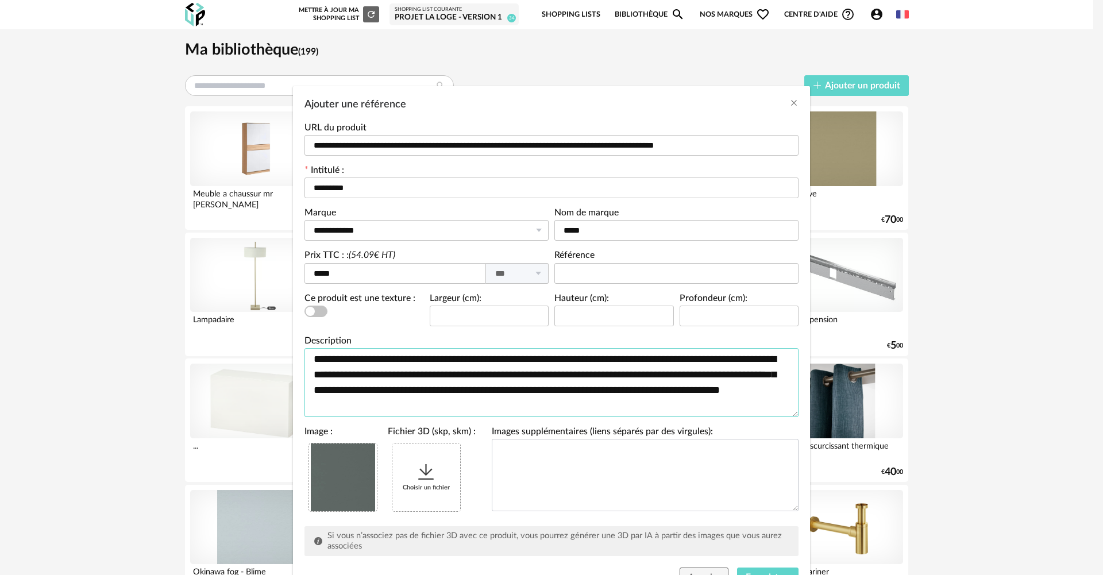
scroll to position [53, 0]
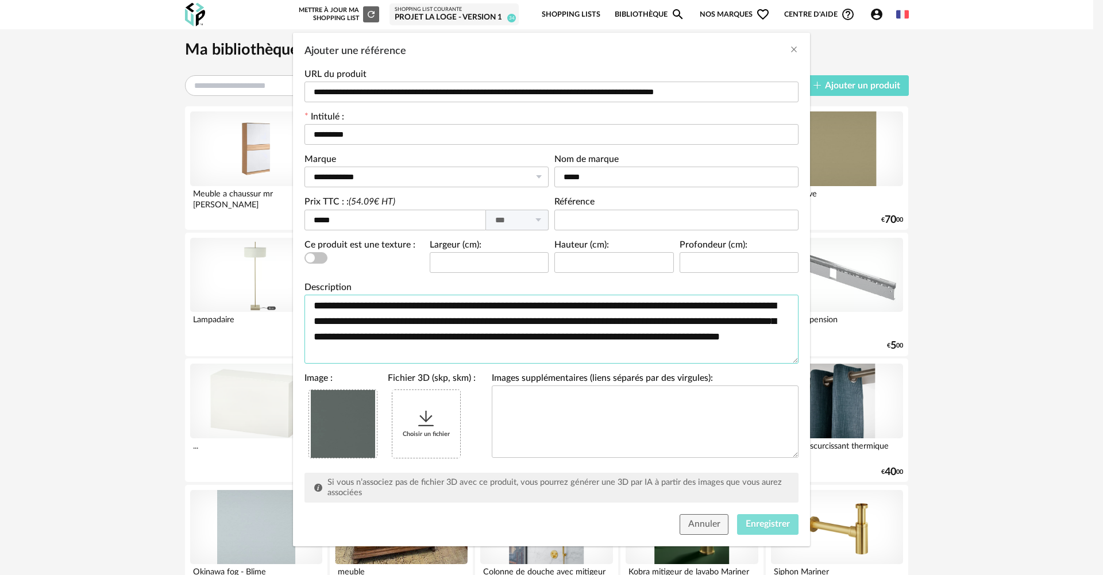
type textarea "**********"
click at [774, 516] on button "Enregistrer" at bounding box center [767, 524] width 61 height 21
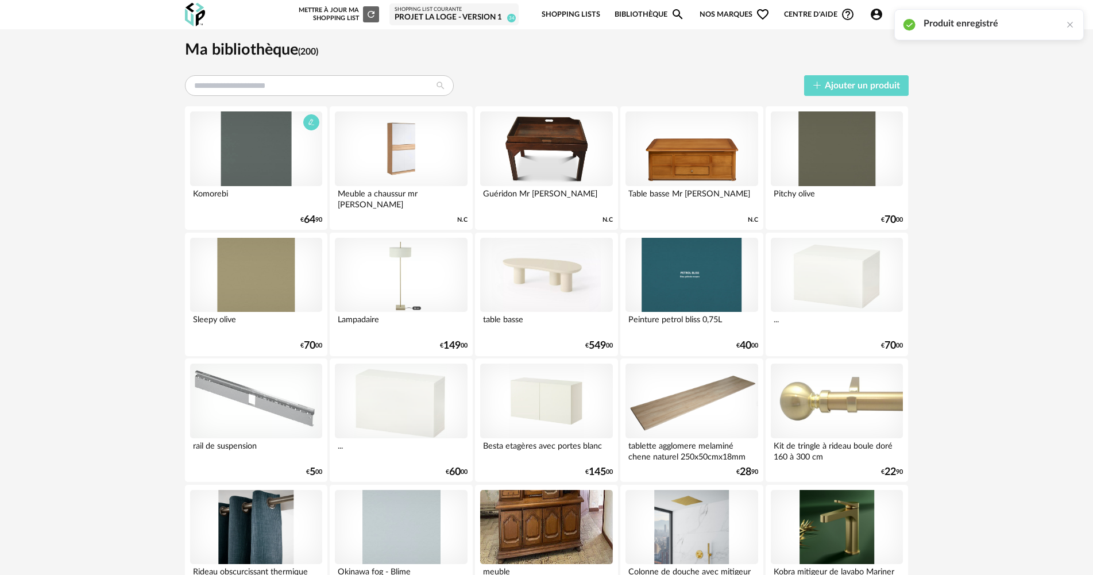
click at [275, 146] on div at bounding box center [256, 148] width 132 height 75
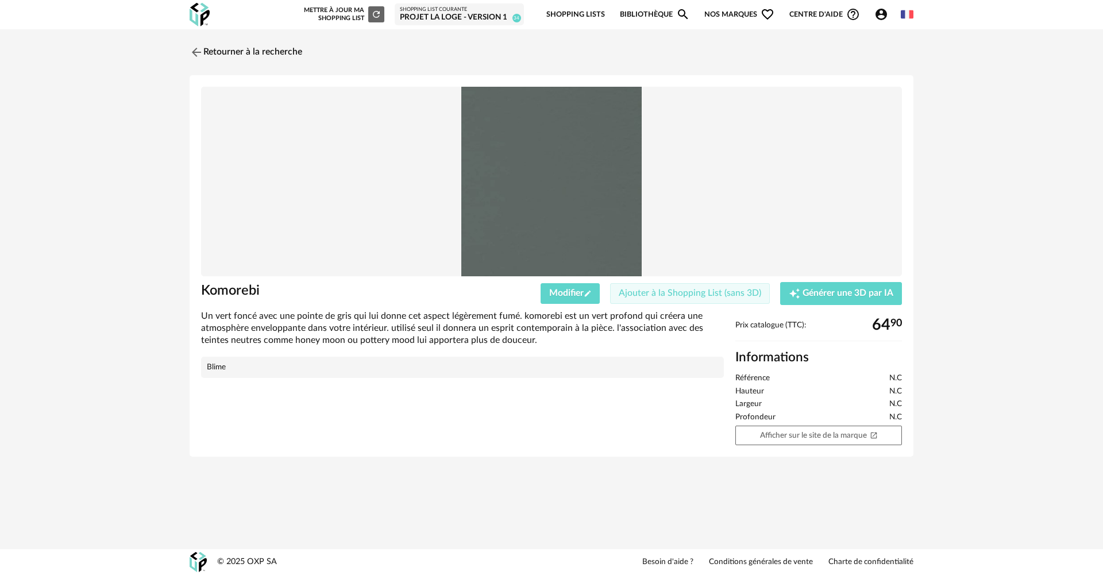
click at [734, 297] on button "Ajouter à la Shopping List (sans 3D)" at bounding box center [690, 293] width 160 height 21
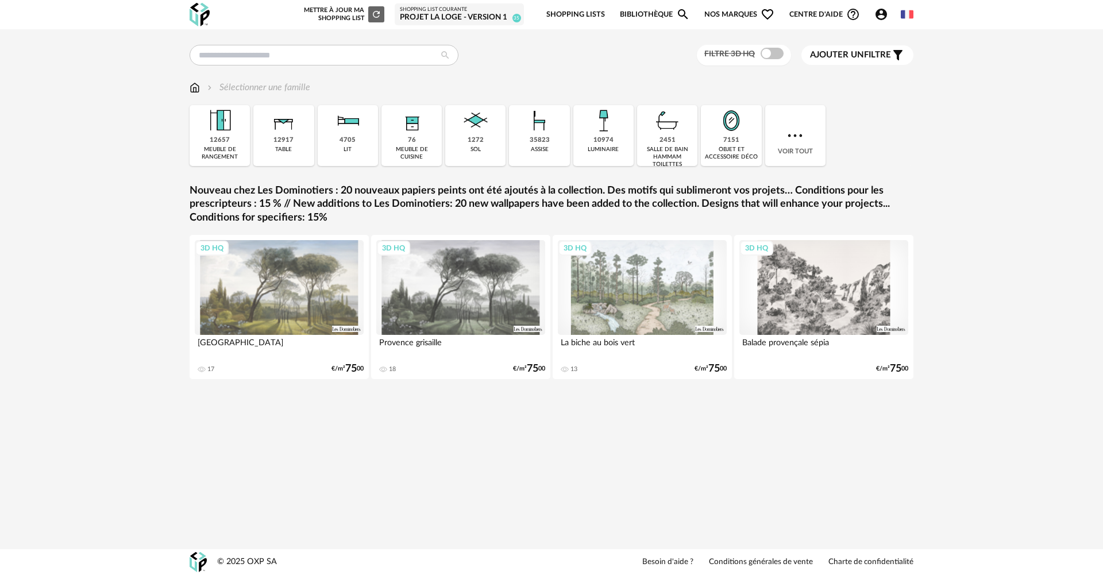
click at [430, 14] on div "Projet La Loge - Version 1" at bounding box center [459, 18] width 119 height 10
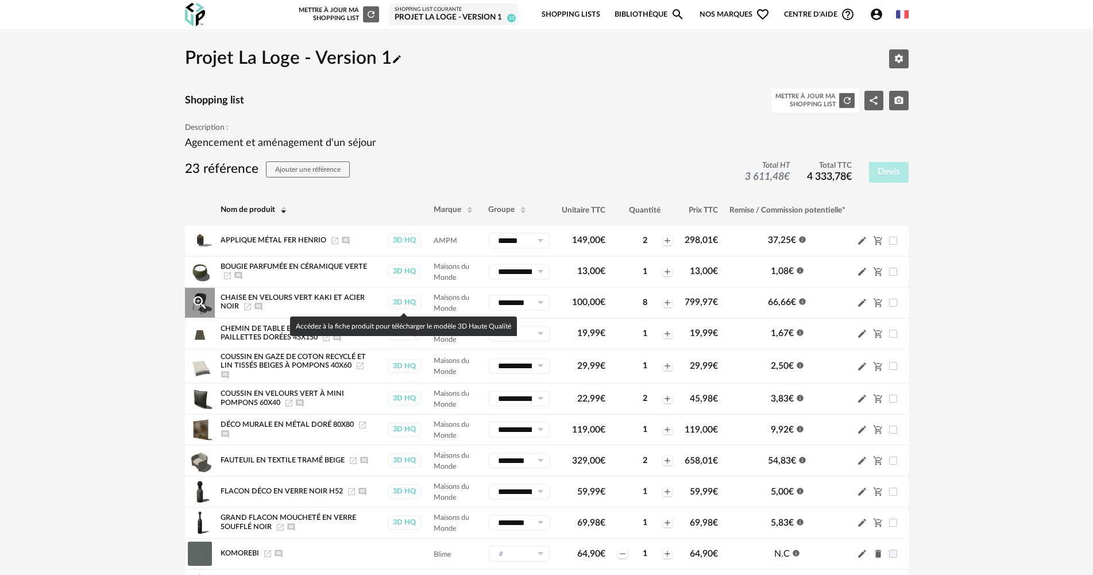
scroll to position [345, 0]
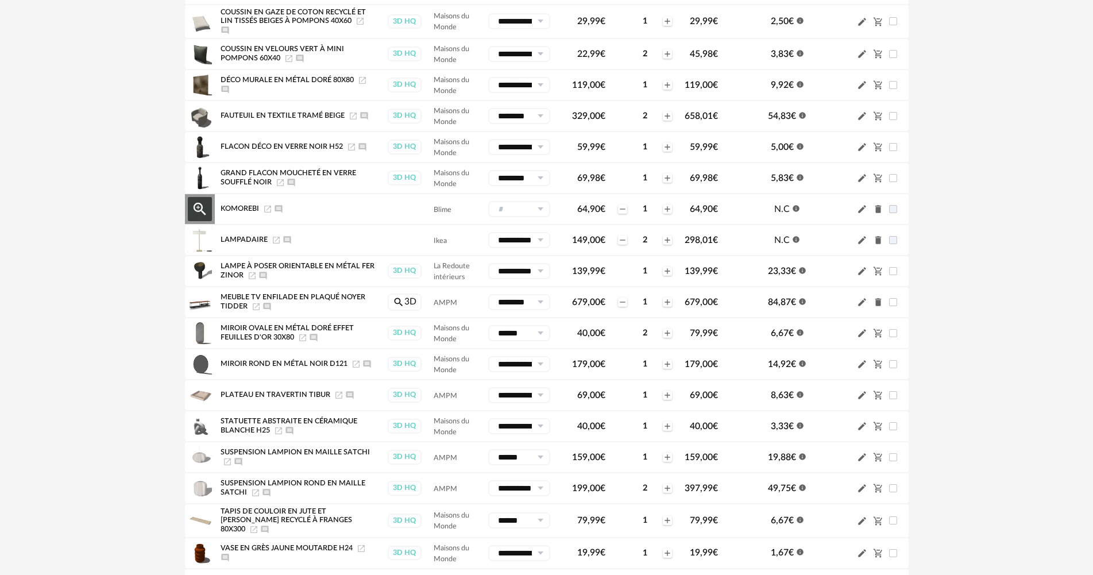
click at [661, 210] on div "Minus icon 1 Plus icon" at bounding box center [645, 209] width 56 height 13
click at [667, 210] on icon "Plus icon" at bounding box center [667, 208] width 9 height 9
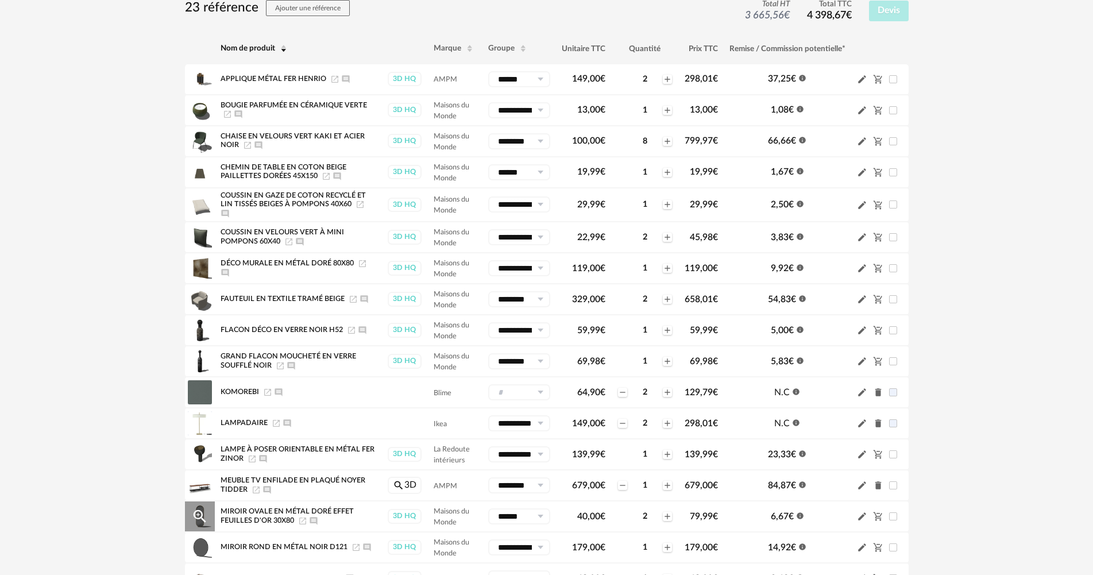
scroll to position [115, 0]
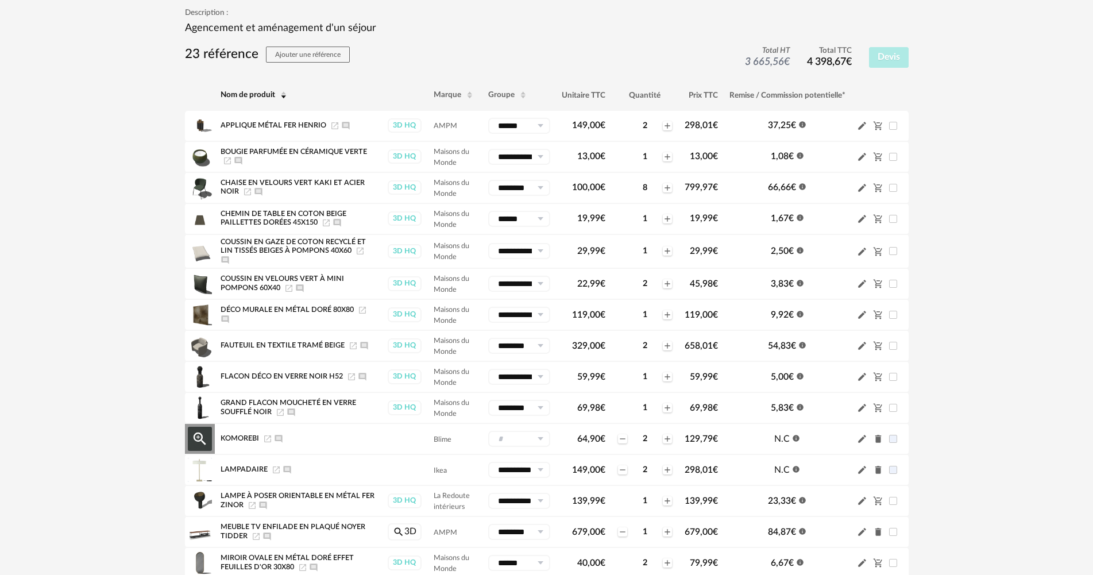
click at [529, 442] on input "text" at bounding box center [519, 439] width 62 height 16
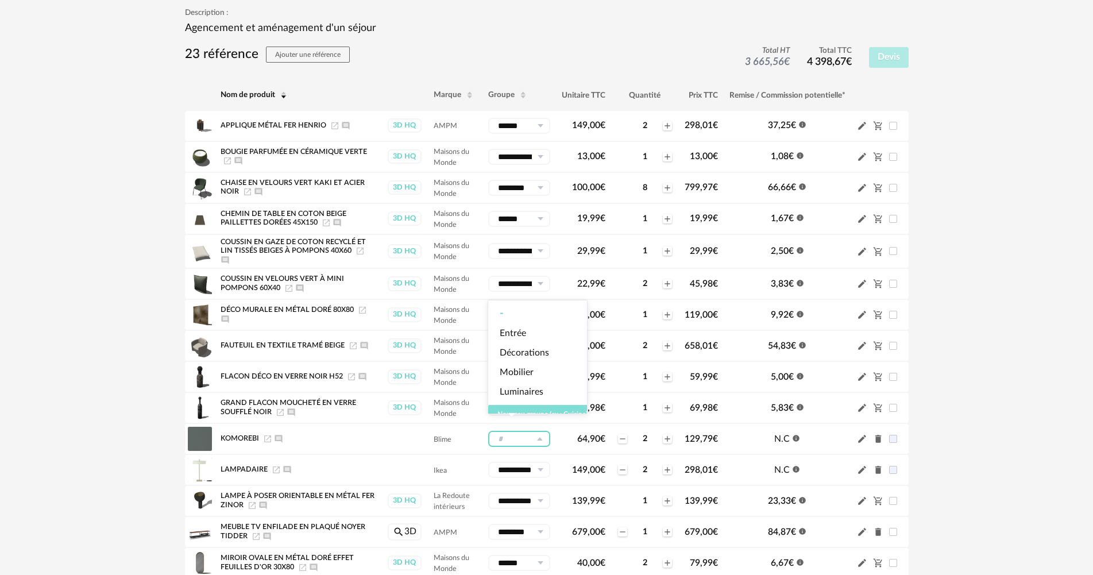
click at [534, 416] on span "Nouveau groupe (ex.: Cuisine)" at bounding box center [542, 414] width 90 height 7
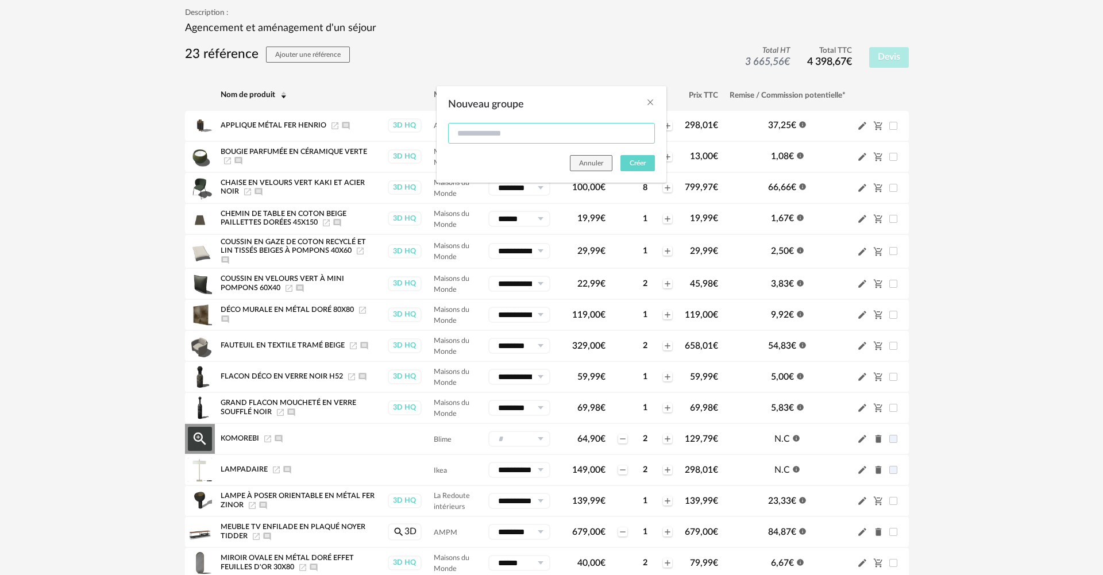
click at [489, 140] on input "Nouveau groupe" at bounding box center [551, 133] width 207 height 21
type input "********"
click at [637, 165] on span "Créer" at bounding box center [637, 163] width 16 height 7
type input "********"
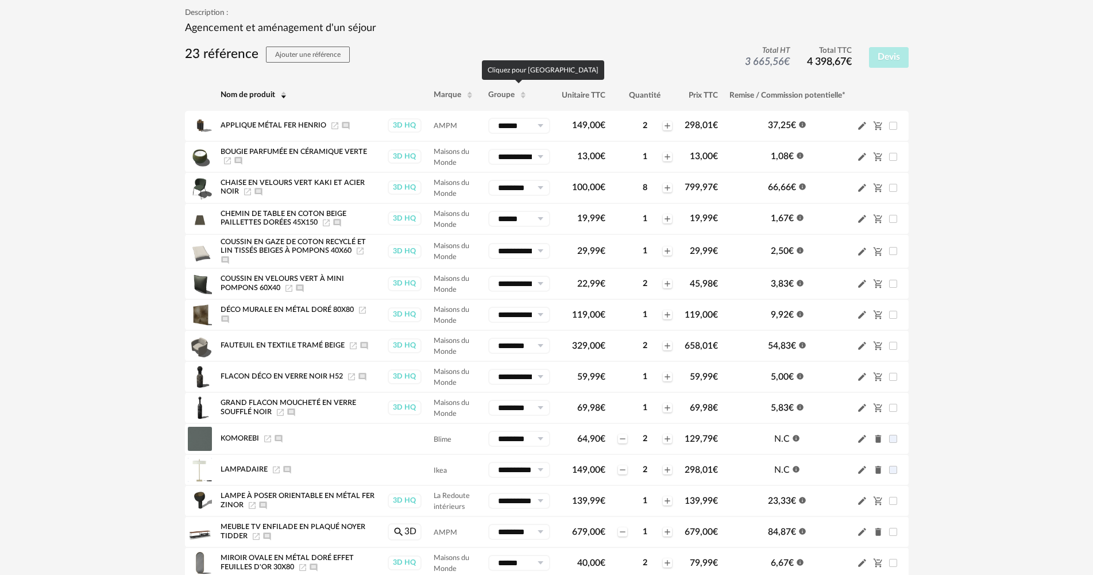
click at [496, 91] on span "Groupe" at bounding box center [501, 95] width 26 height 8
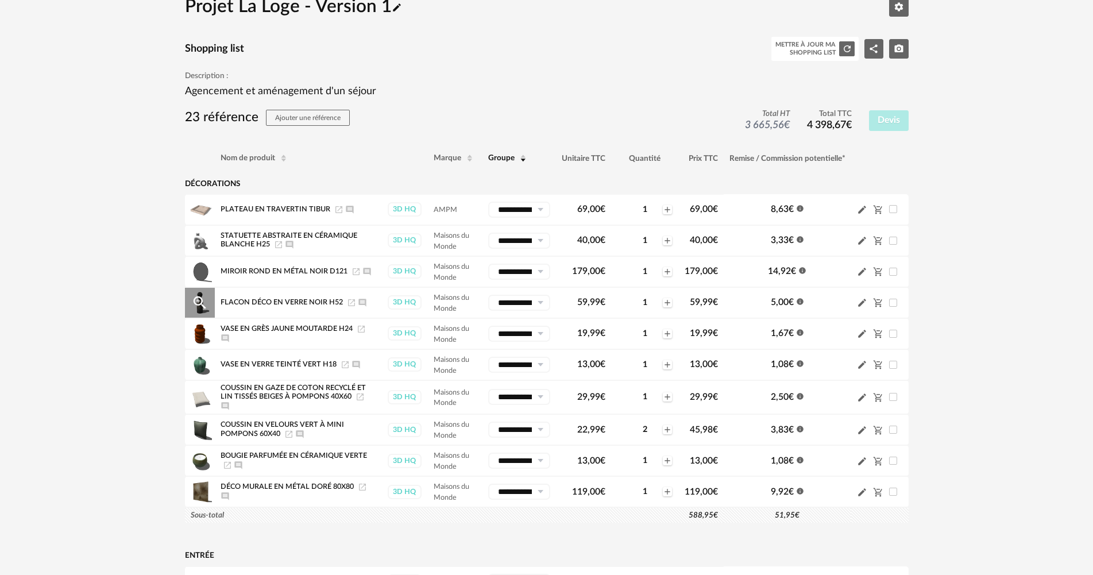
scroll to position [0, 0]
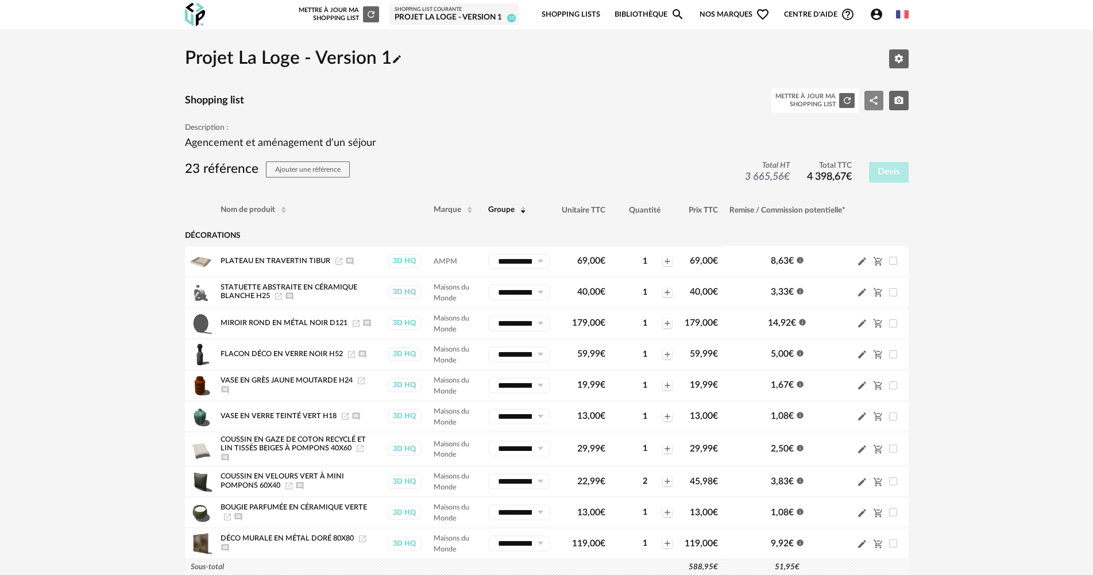
click at [877, 95] on button "Share Variant icon" at bounding box center [874, 101] width 20 height 20
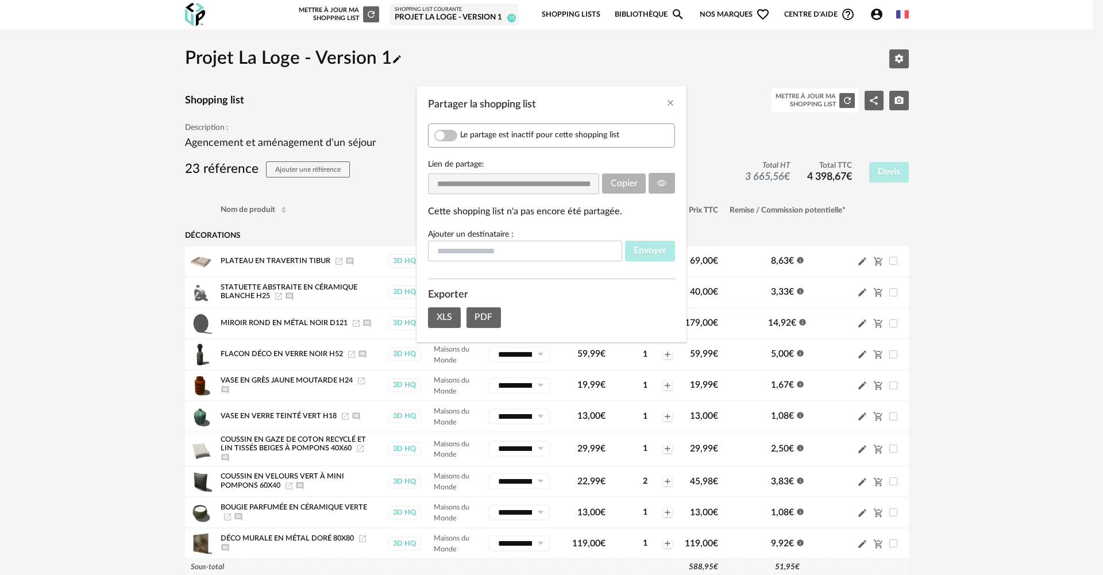
click at [524, 127] on div "Le partage est inactif pour cette shopping list" at bounding box center [551, 135] width 247 height 24
click at [522, 134] on span "Le partage est inactif pour cette shopping list" at bounding box center [539, 135] width 159 height 10
click at [659, 183] on icon "Partager la shopping list" at bounding box center [661, 183] width 9 height 9
click at [668, 100] on icon "Close" at bounding box center [670, 102] width 9 height 9
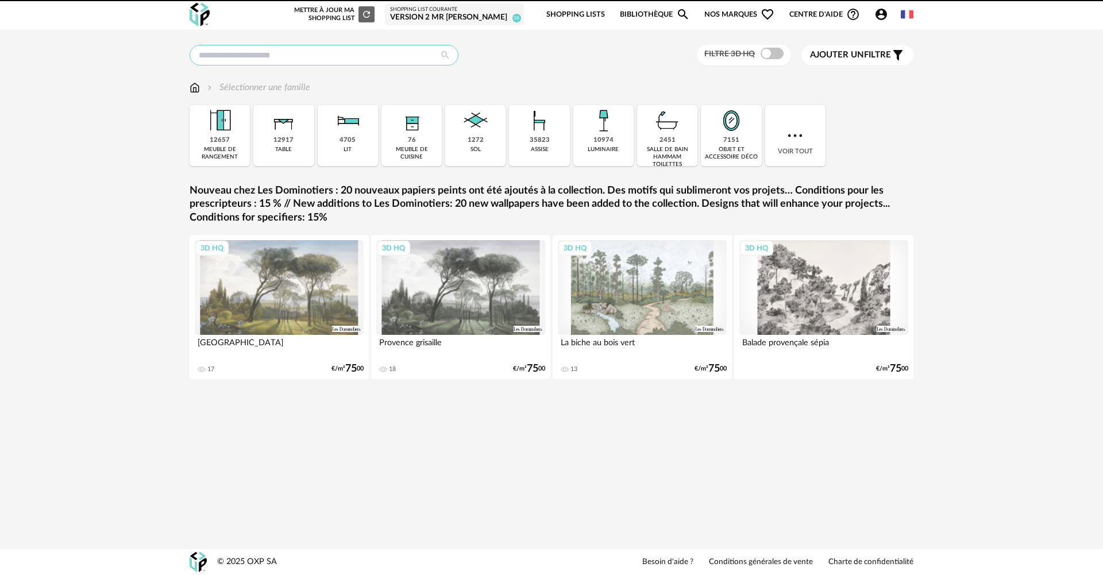
click at [386, 61] on input "text" at bounding box center [323, 55] width 269 height 21
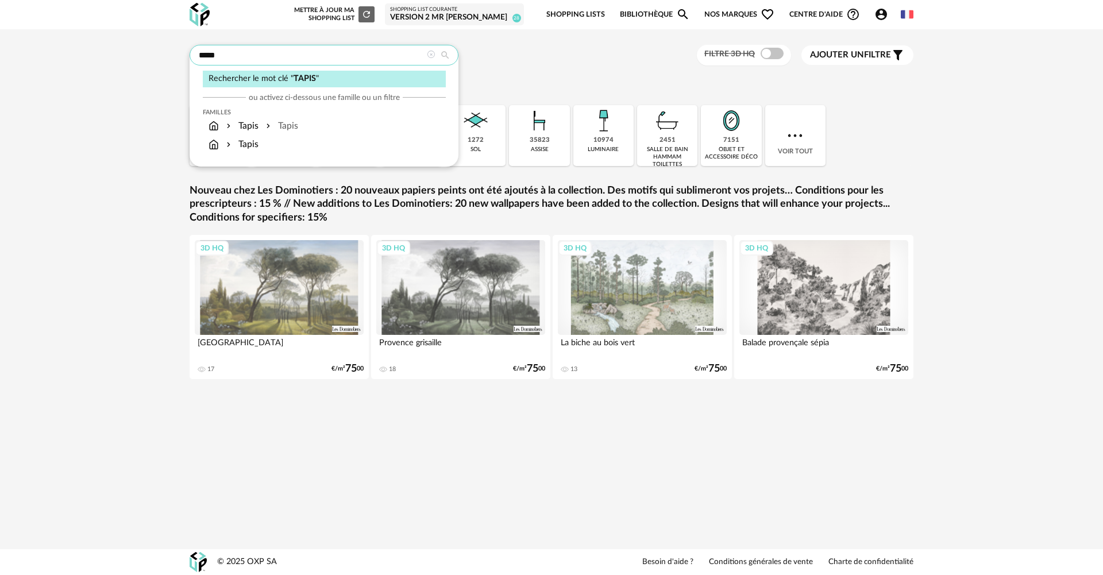
type input "*****"
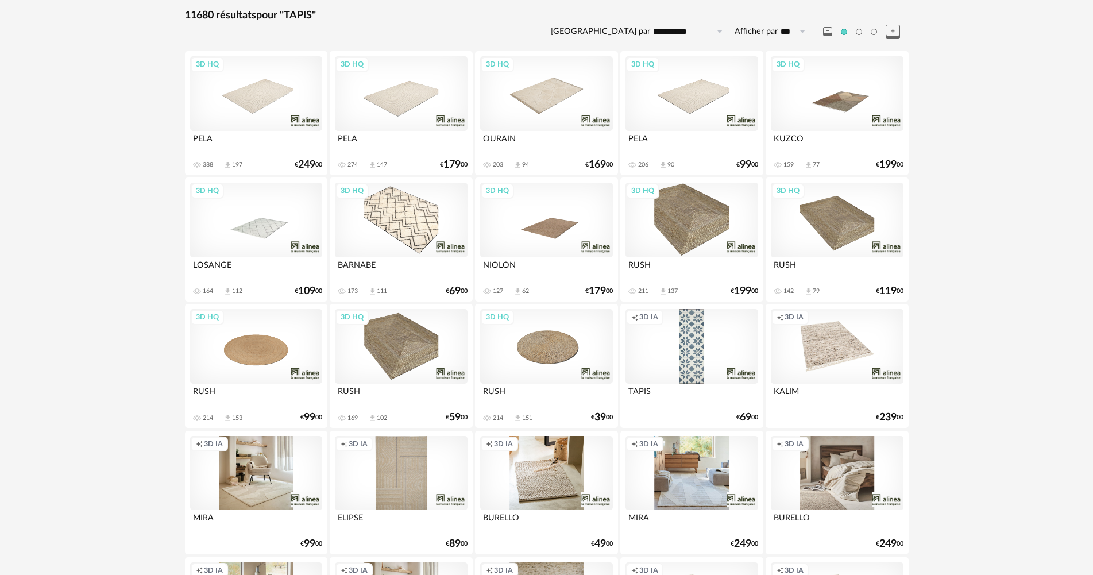
scroll to position [115, 0]
click at [879, 354] on div "Creation icon 3D IA" at bounding box center [837, 345] width 132 height 75
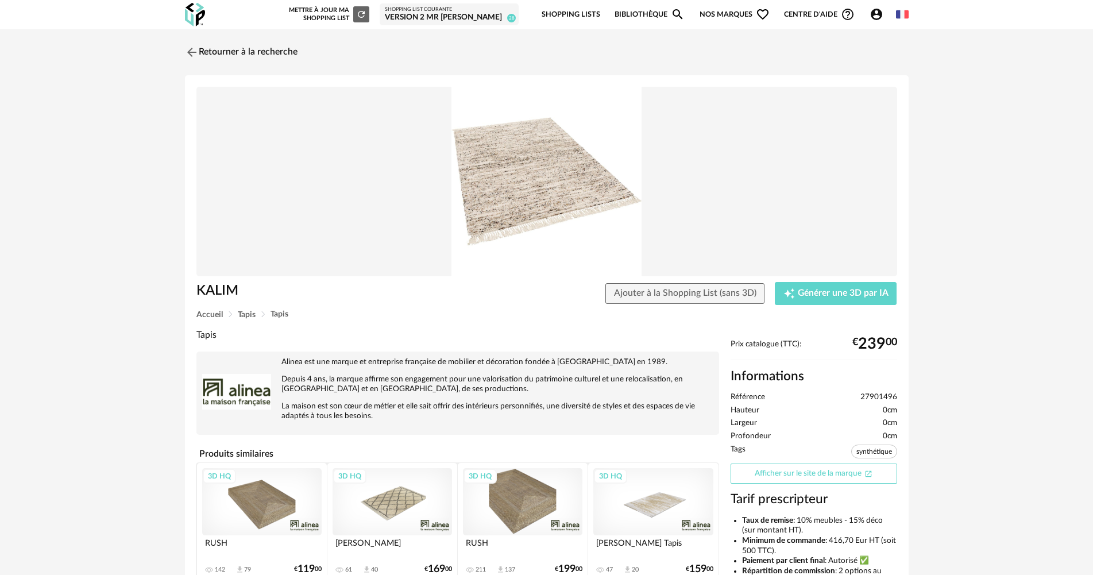
click at [775, 479] on link "Afficher sur le site de la marque Open In New icon" at bounding box center [813, 473] width 167 height 20
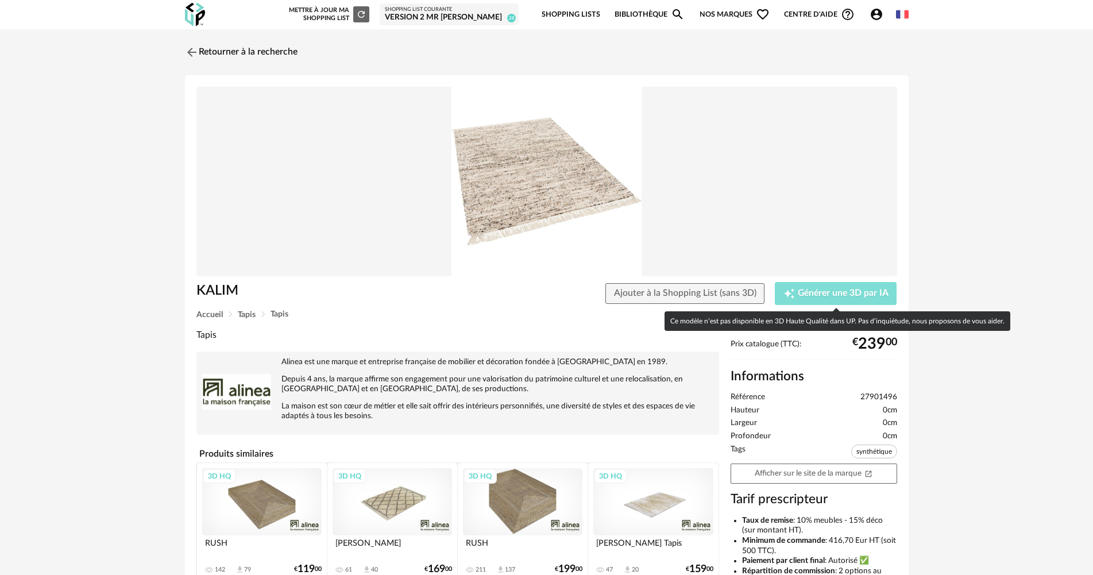
click at [853, 297] on span "Générer une 3D par IA" at bounding box center [843, 293] width 91 height 9
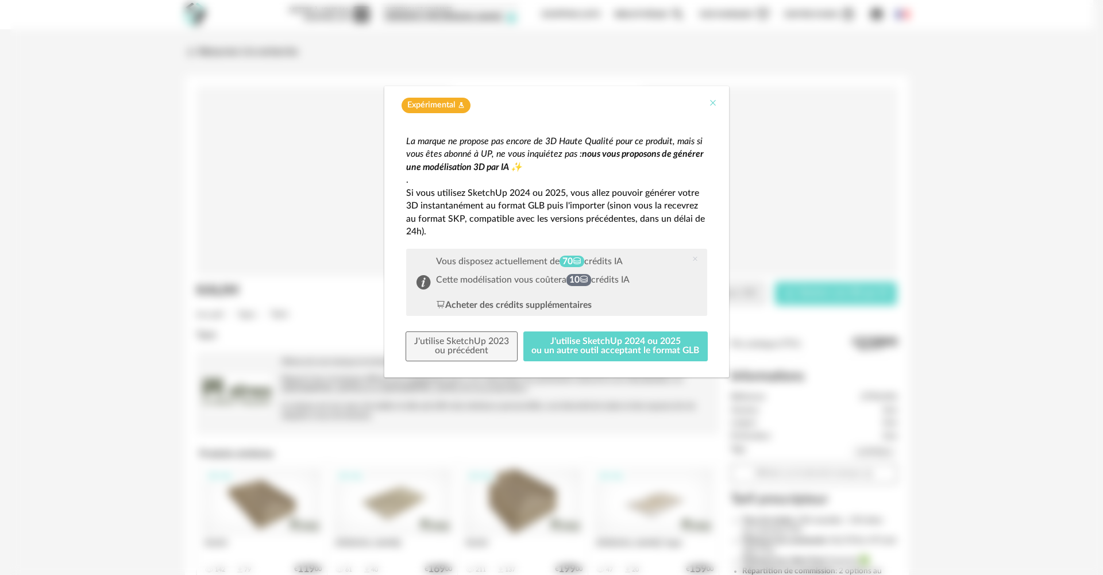
click at [712, 98] on icon "Close" at bounding box center [712, 102] width 9 height 9
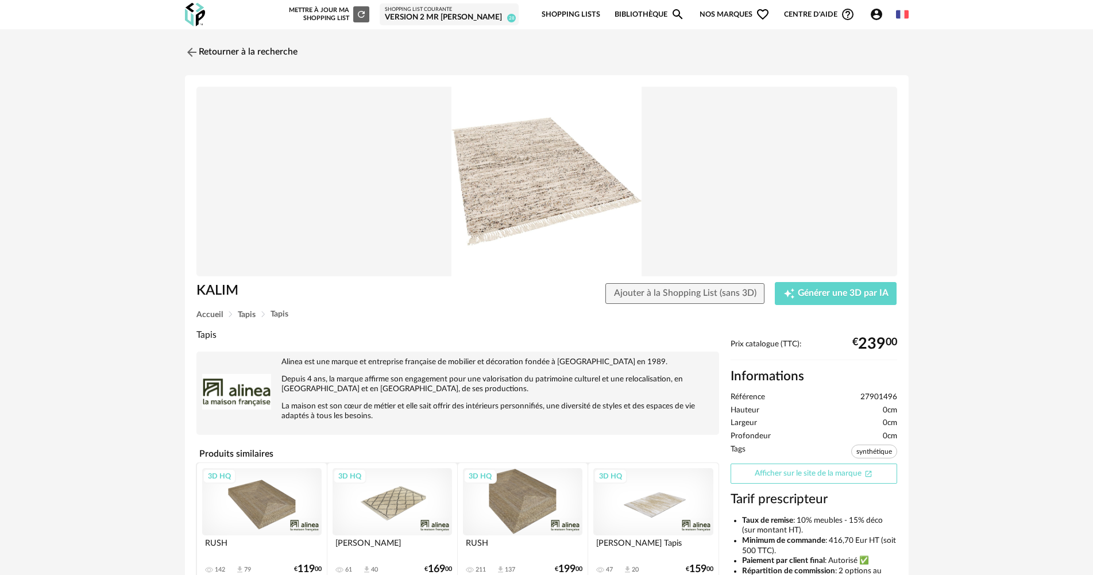
click at [809, 481] on link "Afficher sur le site de la marque Open In New icon" at bounding box center [813, 473] width 167 height 20
click at [217, 47] on link "Retourner à la recherche" at bounding box center [238, 52] width 113 height 25
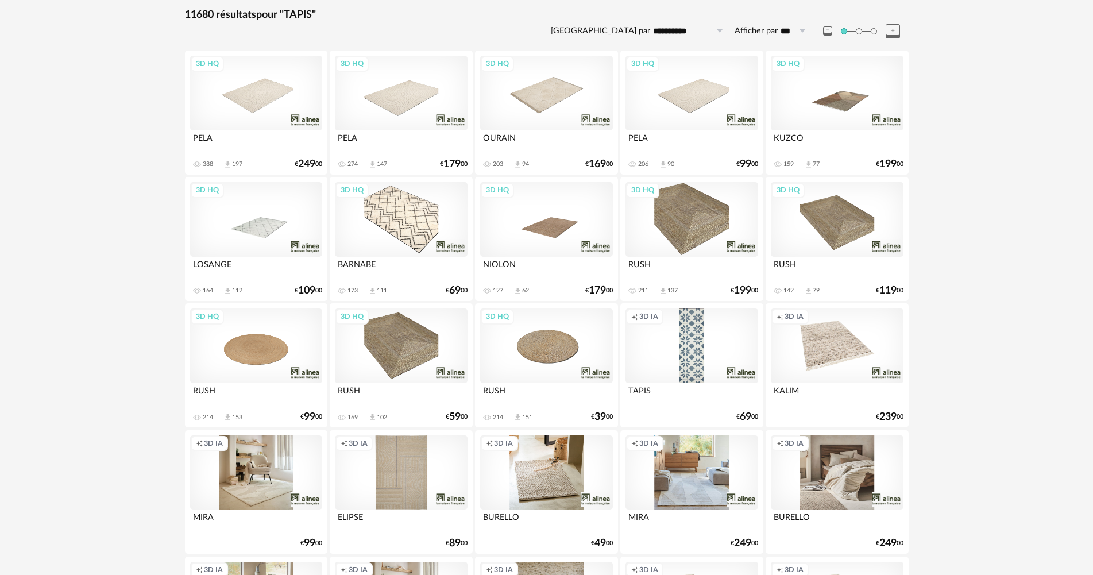
click at [400, 342] on div "3D HQ" at bounding box center [401, 345] width 132 height 75
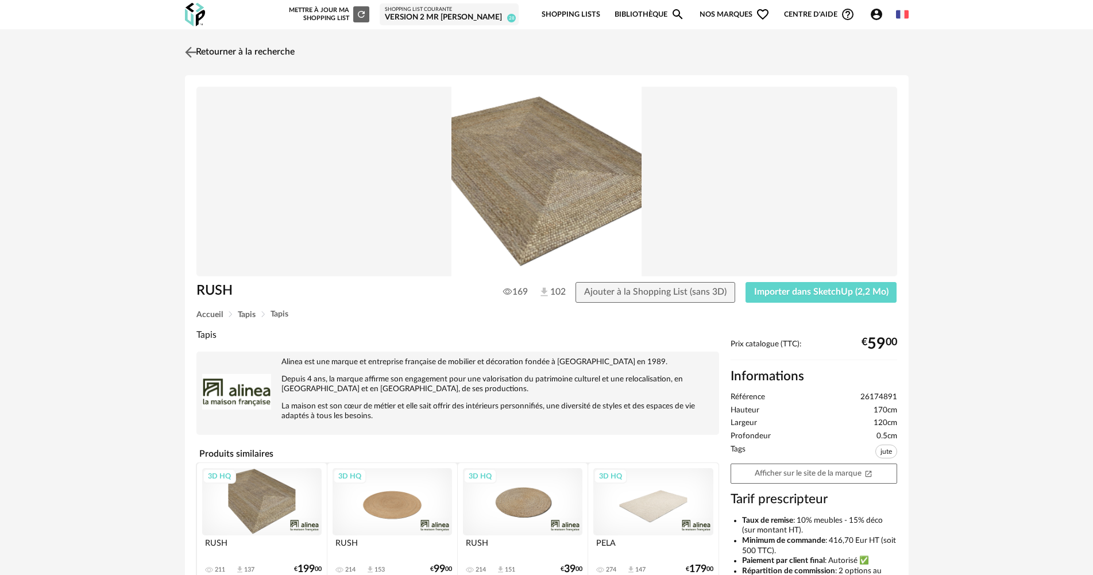
click at [203, 61] on link "Retourner à la recherche" at bounding box center [238, 52] width 113 height 25
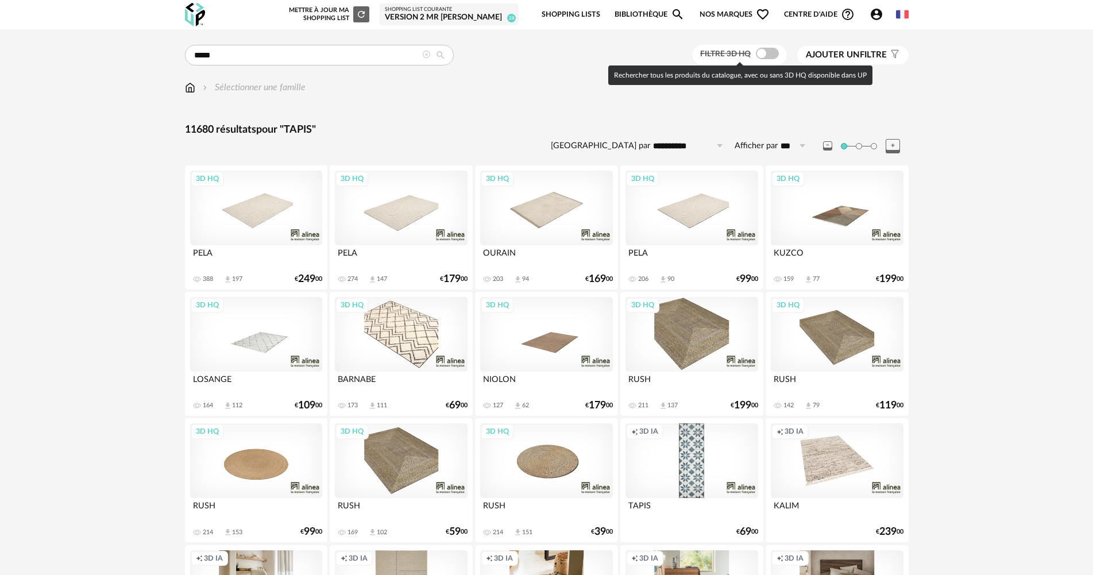
click at [765, 54] on span at bounding box center [767, 53] width 23 height 11
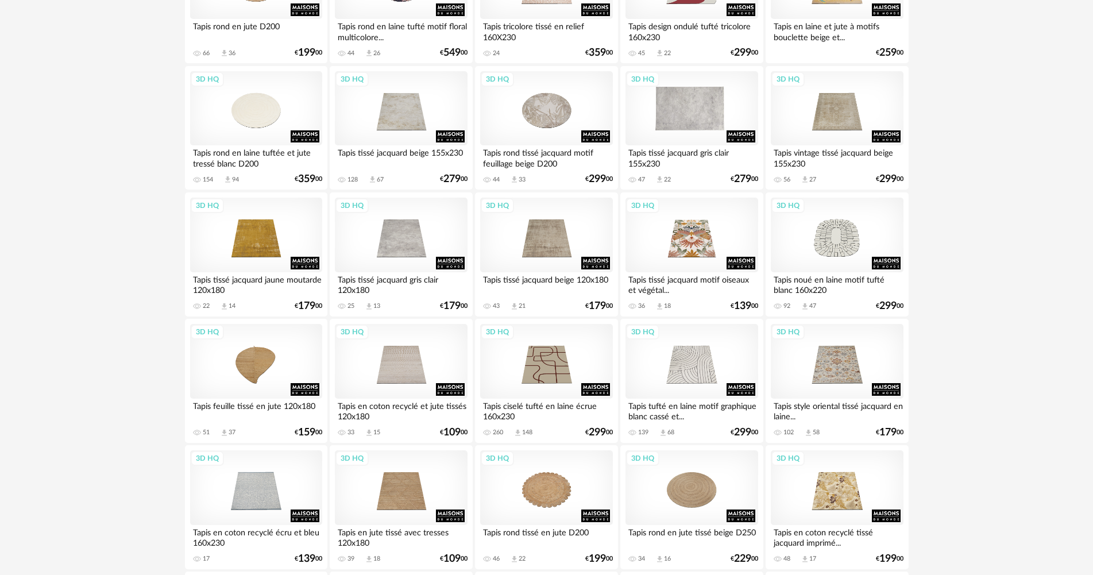
scroll to position [919, 0]
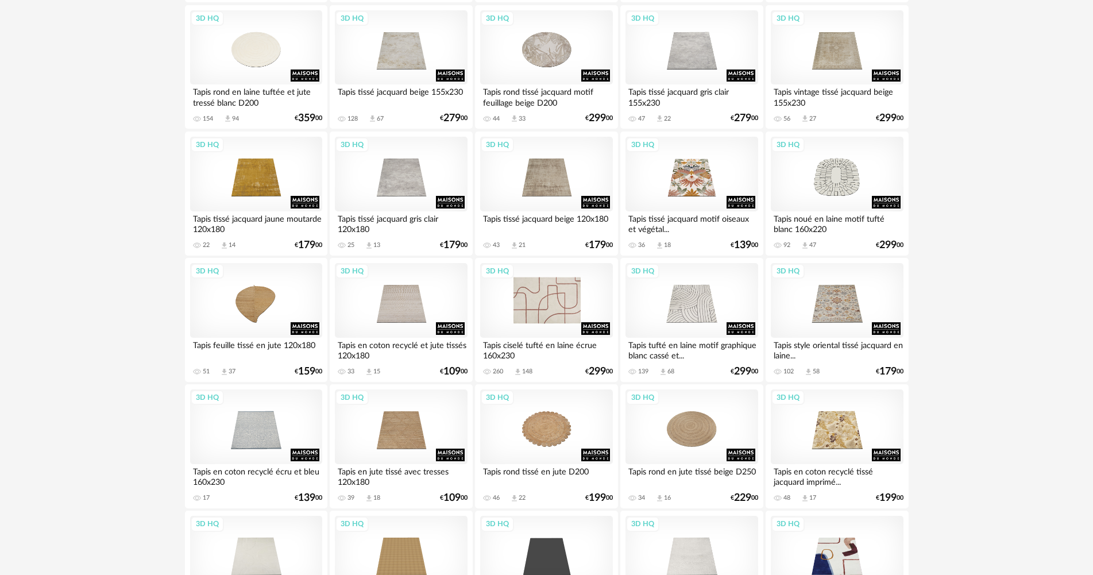
click at [546, 305] on div "3D HQ" at bounding box center [546, 300] width 132 height 75
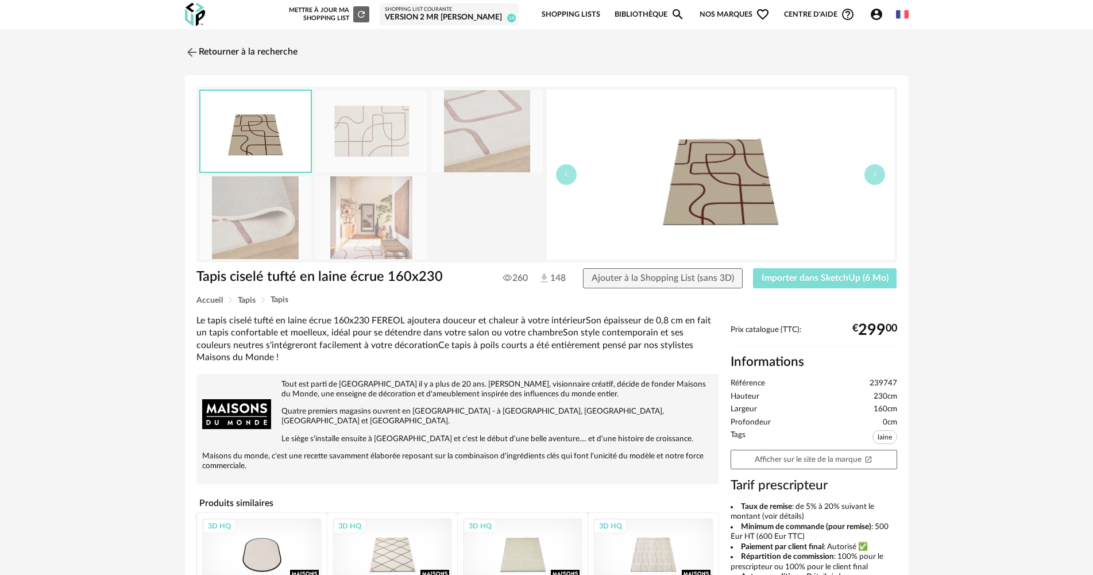
click at [827, 276] on span "Importer dans SketchUp (6 Mo)" at bounding box center [824, 277] width 127 height 9
click at [247, 71] on div "Retourner à la recherche Tapis ciselé tufté en laine écrue 160x230 Tapis ciselé…" at bounding box center [547, 413] width 744 height 747
click at [210, 40] on link "Retourner à la recherche" at bounding box center [238, 52] width 113 height 25
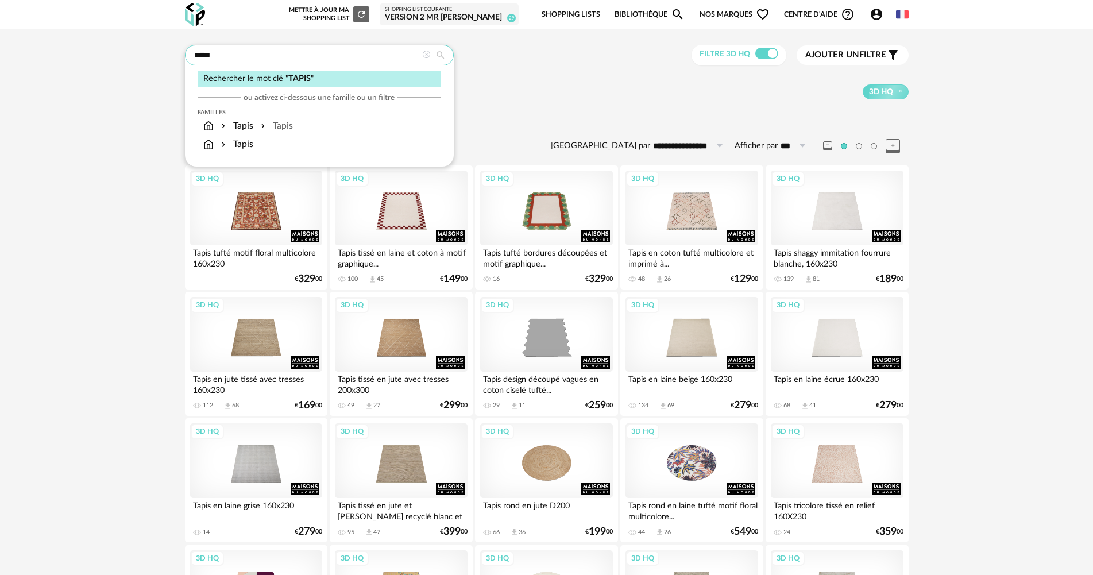
drag, startPoint x: 316, startPoint y: 60, endPoint x: 8, endPoint y: 33, distance: 309.0
type input "********"
type input "**********"
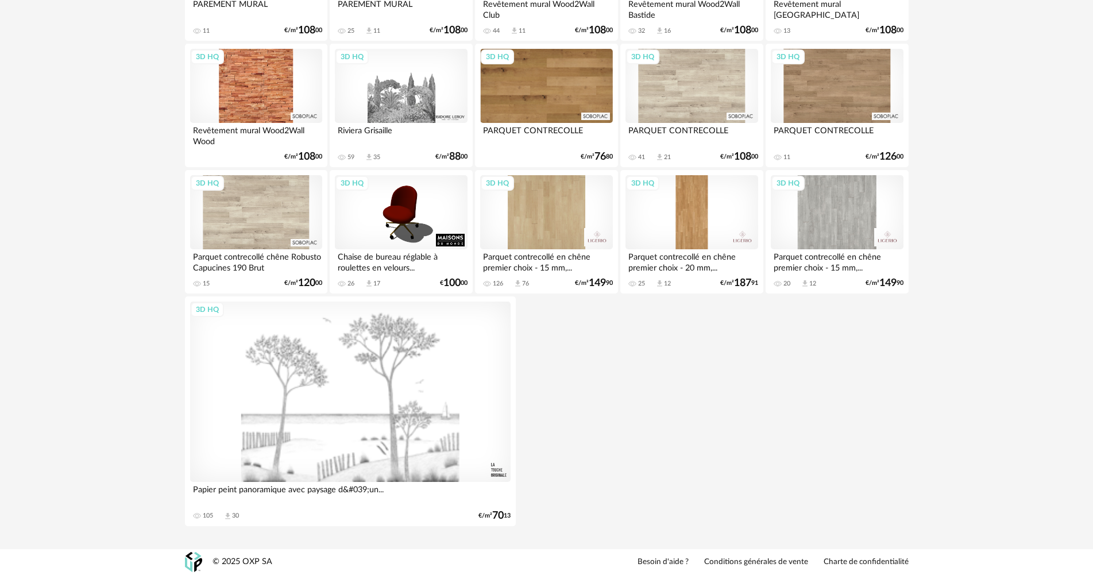
scroll to position [341, 0]
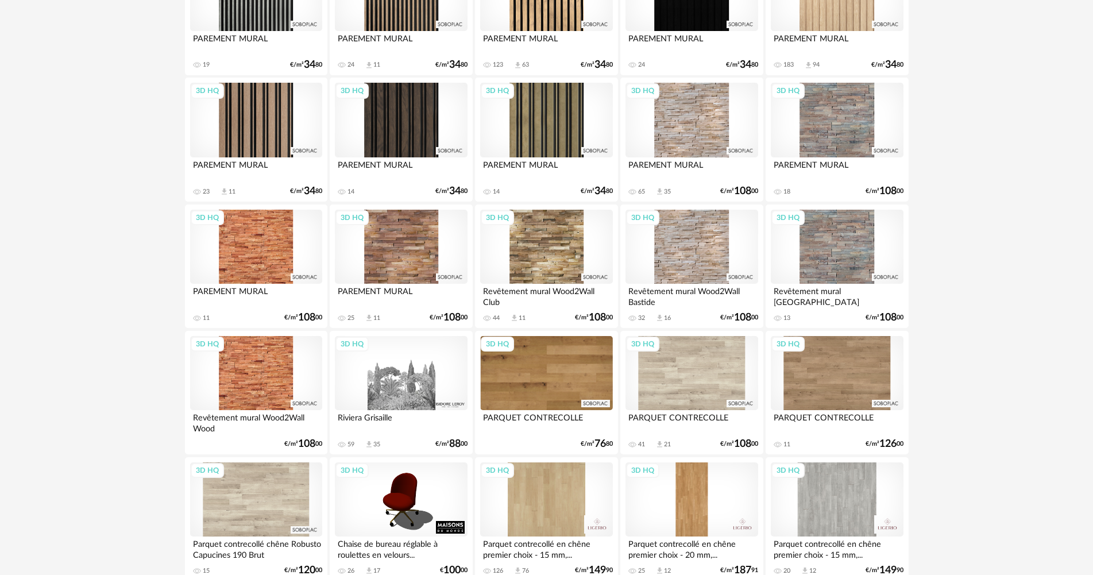
click at [703, 115] on div "3D HQ" at bounding box center [691, 120] width 132 height 75
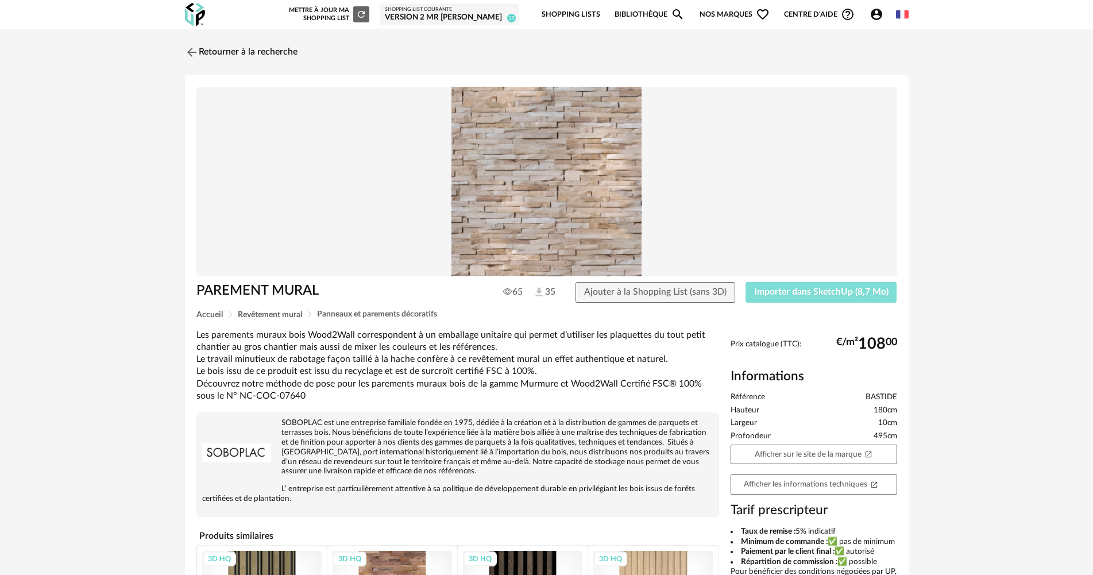
click at [794, 298] on button "Importer dans SketchUp (8,7 Mo)" at bounding box center [821, 292] width 152 height 21
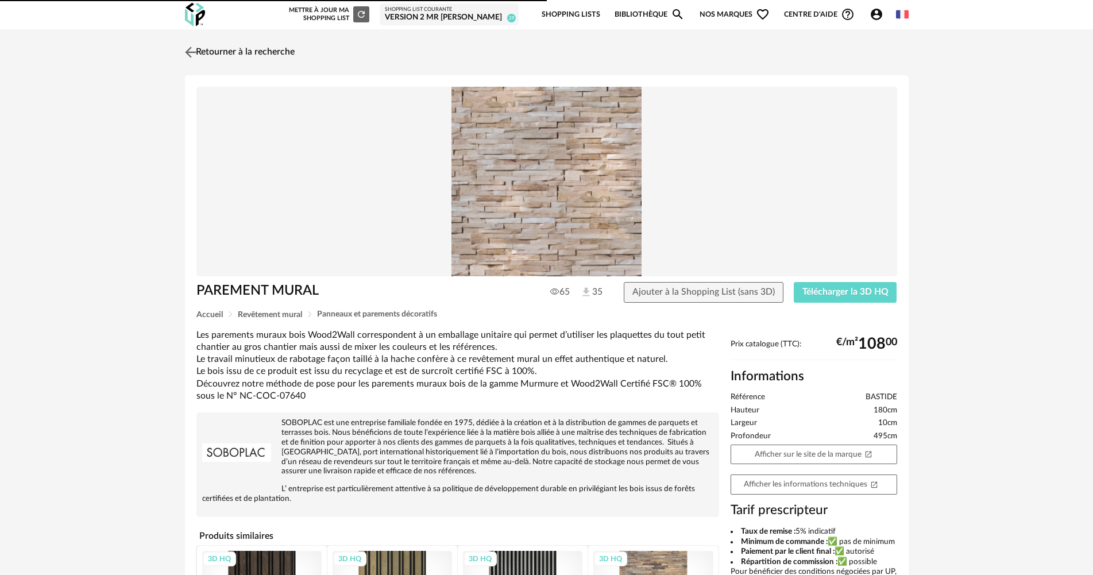
click at [265, 41] on link "Retourner à la recherche" at bounding box center [238, 52] width 113 height 25
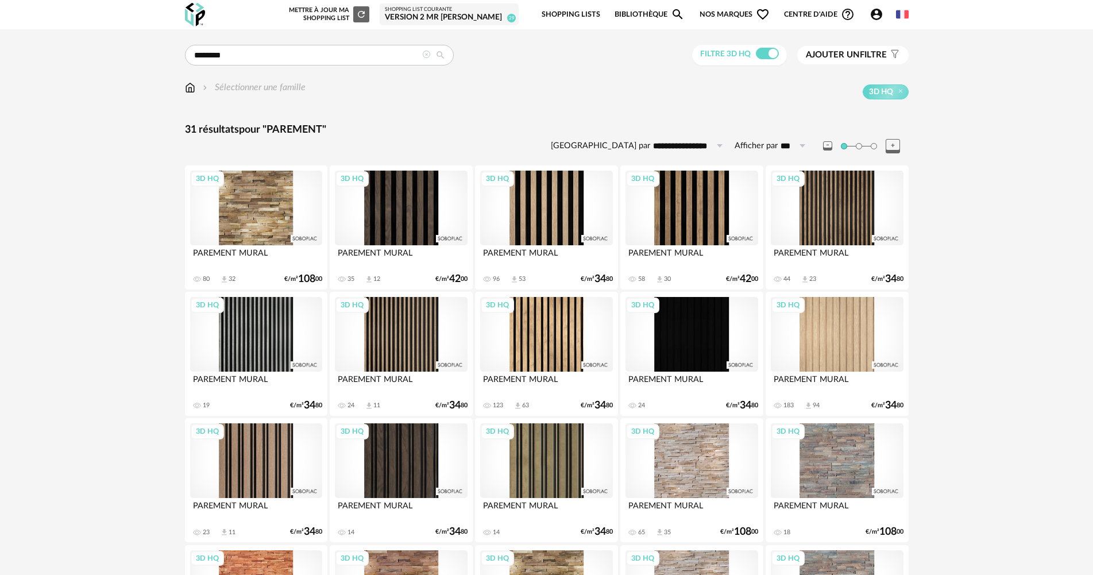
click at [427, 55] on icon at bounding box center [426, 55] width 8 height 8
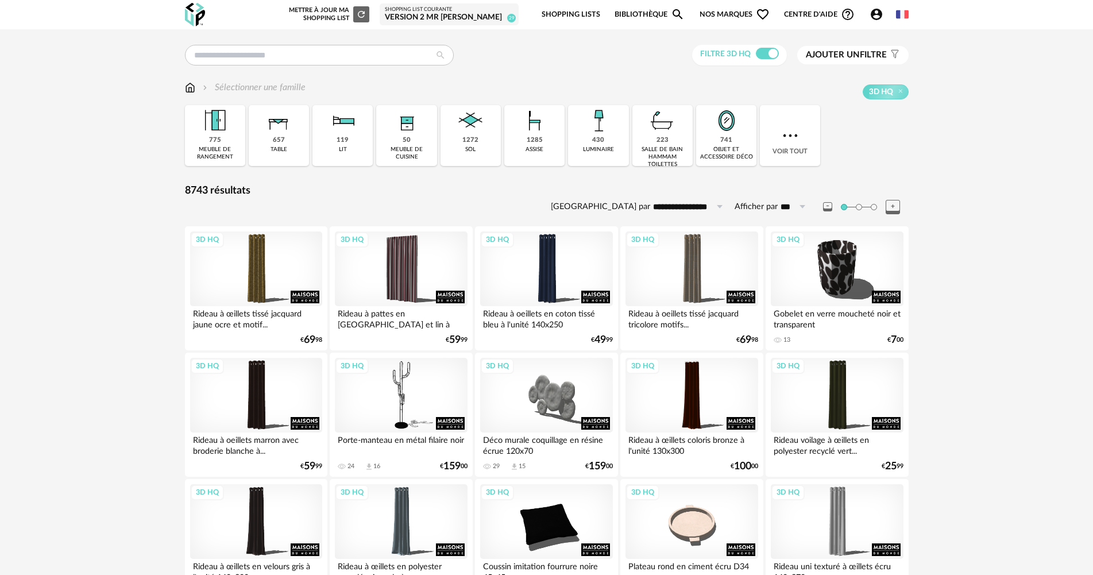
click at [471, 14] on div "Version 2 Mr [PERSON_NAME]" at bounding box center [449, 18] width 129 height 10
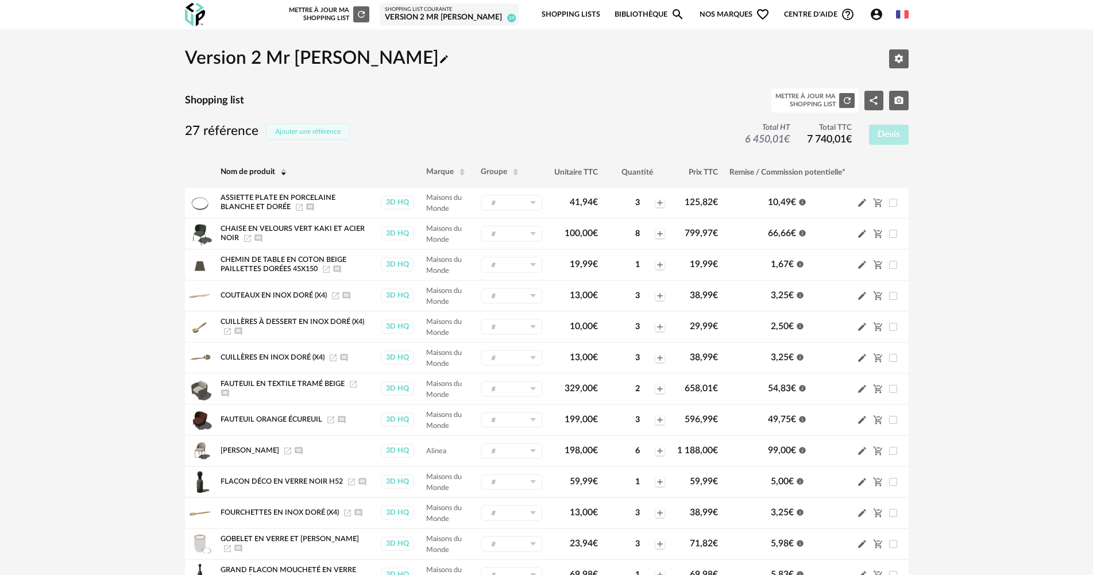
click at [290, 126] on button "Ajouter une référence" at bounding box center [308, 131] width 84 height 16
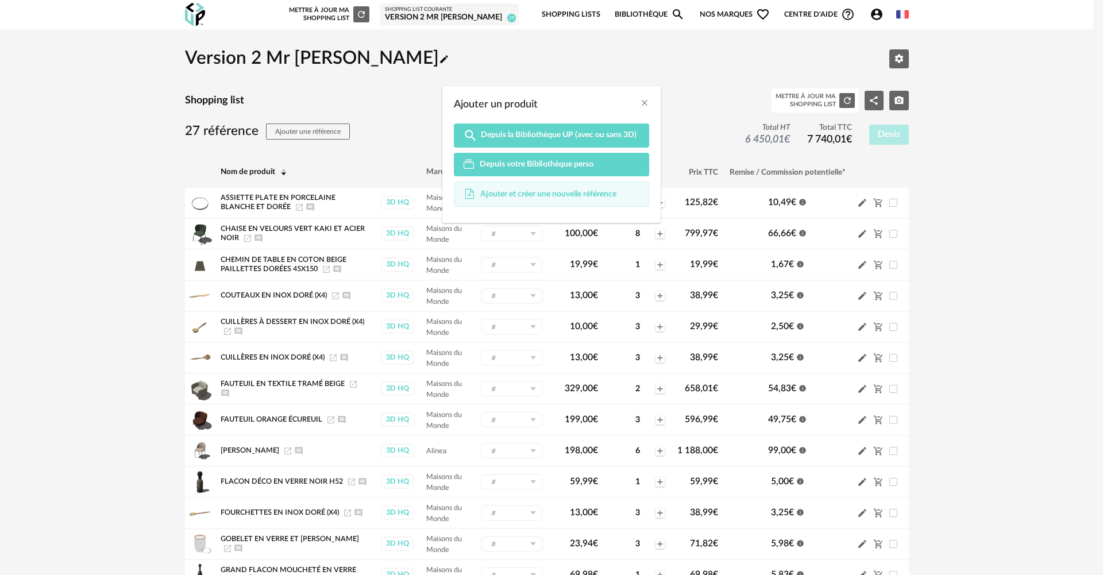
click at [509, 194] on span "Ajouter et créer une nouvelle référence" at bounding box center [548, 194] width 136 height 10
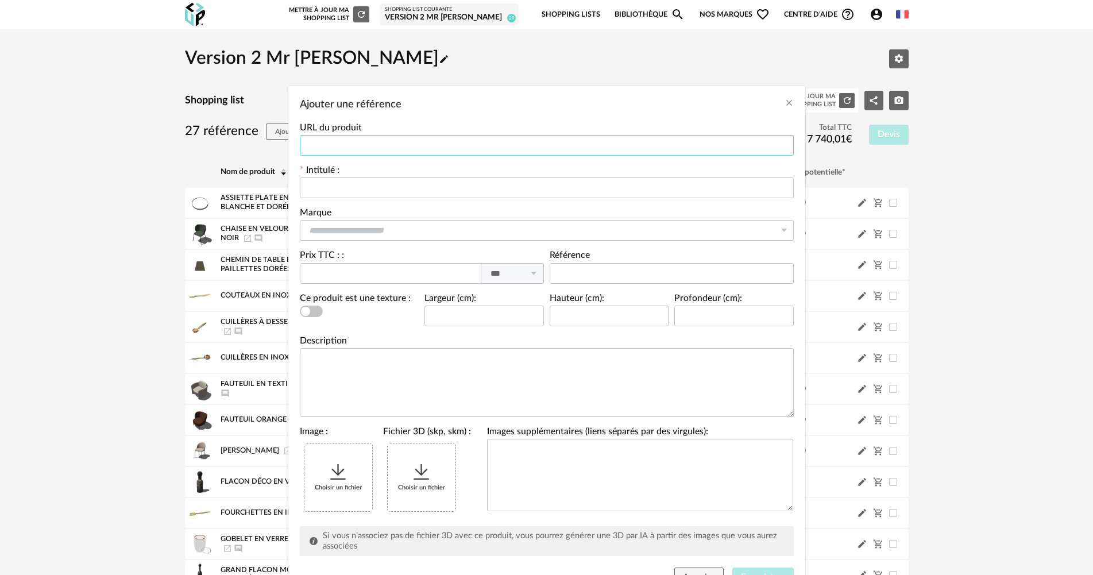
paste input "**********"
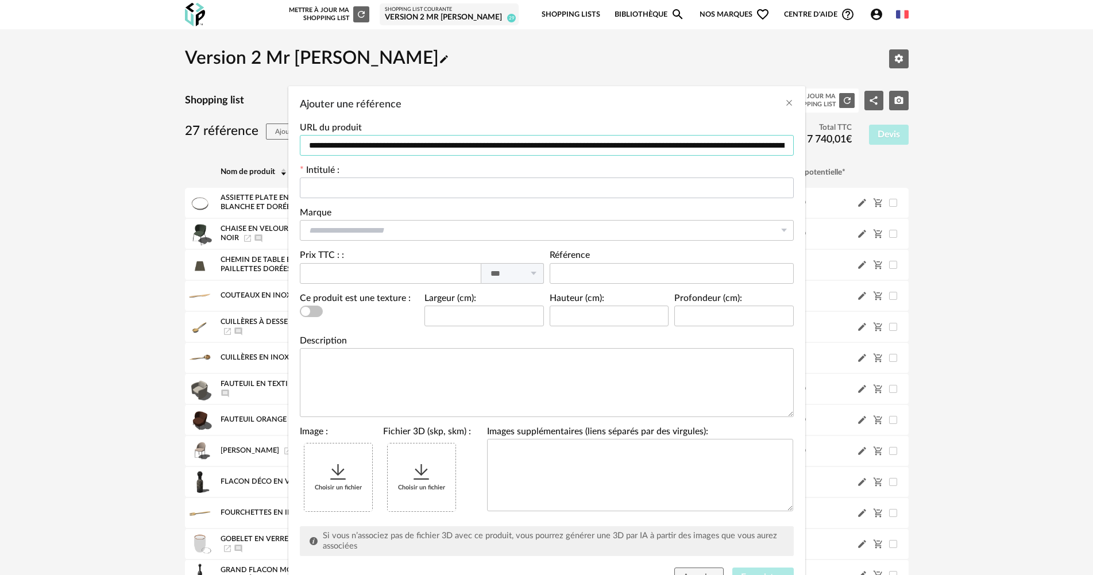
scroll to position [0, 1958]
type input "**********"
click at [332, 176] on label "Intitulé :" at bounding box center [320, 171] width 40 height 11
click at [334, 186] on input "Ajouter une référence" at bounding box center [547, 187] width 494 height 21
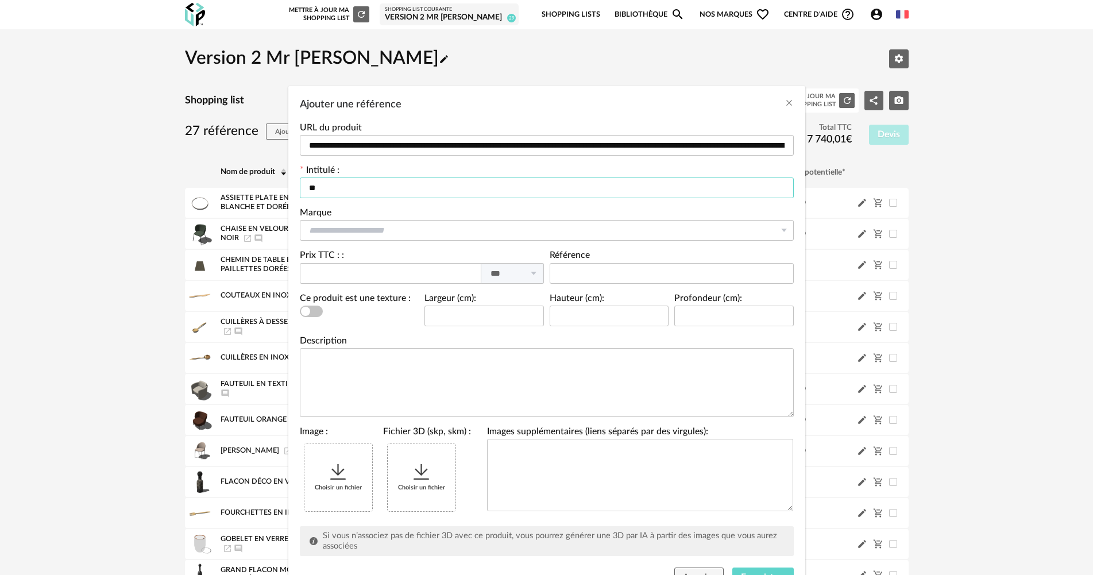
type input "*"
type input "**********"
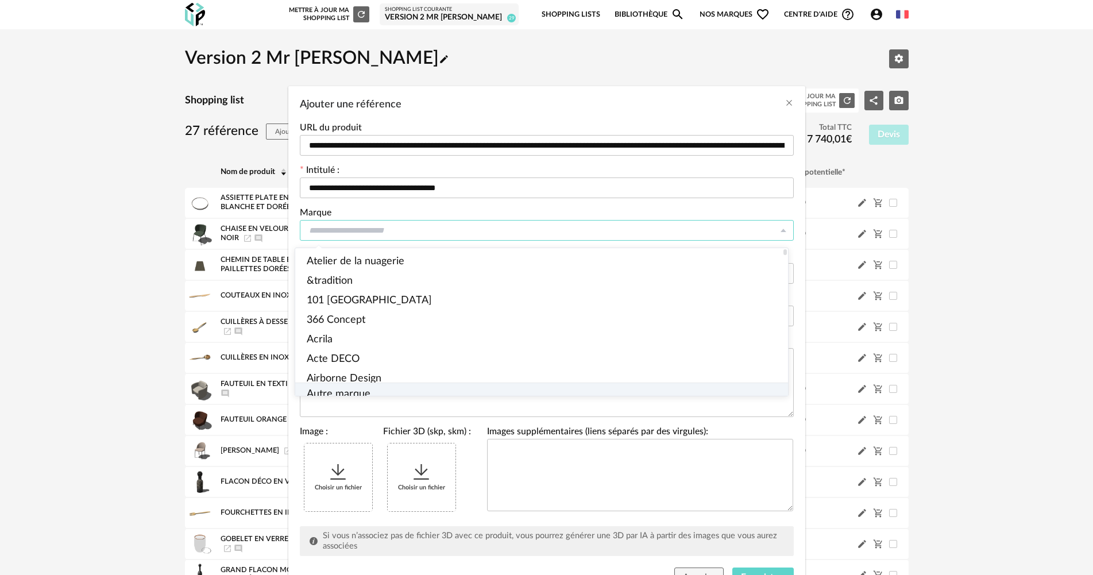
click at [416, 389] on li "Autre marque" at bounding box center [546, 394] width 502 height 23
type input "**********"
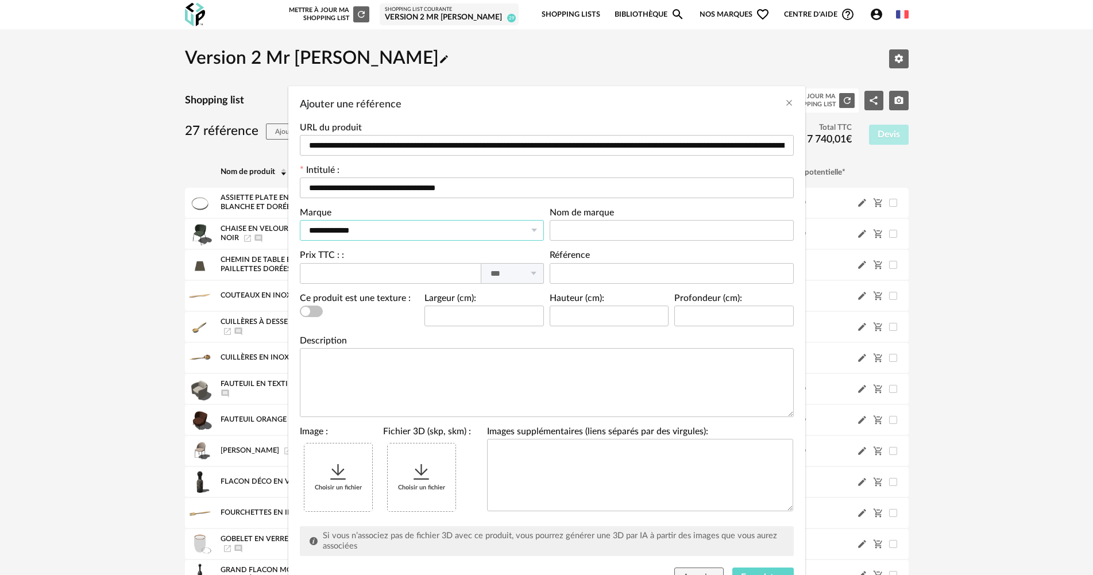
scroll to position [1, 0]
click at [565, 222] on input "Ajouter une référence" at bounding box center [672, 230] width 244 height 21
type input "**********"
type input "*****"
click at [388, 379] on textarea "Ajouter une référence" at bounding box center [547, 382] width 494 height 69
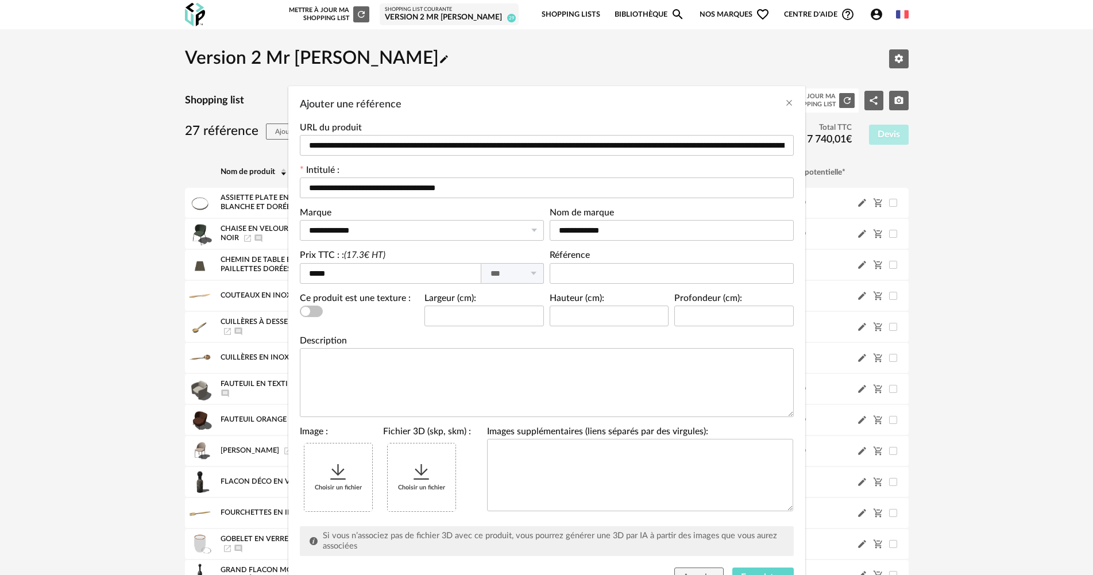
click at [335, 467] on icon "Ajouter une référence" at bounding box center [338, 472] width 21 height 21
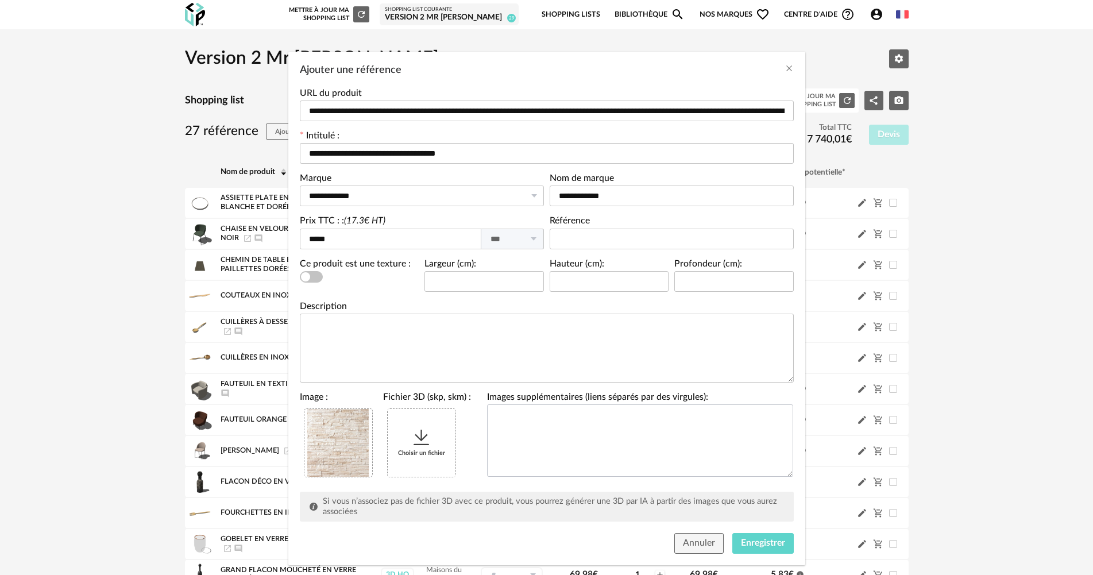
scroll to position [53, 0]
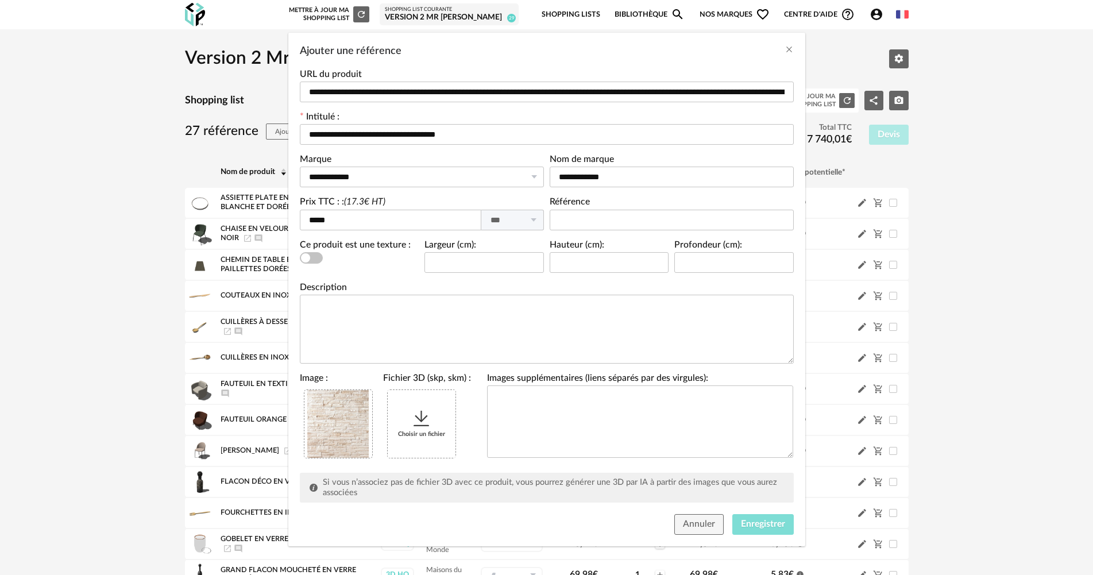
click at [744, 523] on span "Enregistrer" at bounding box center [763, 523] width 44 height 9
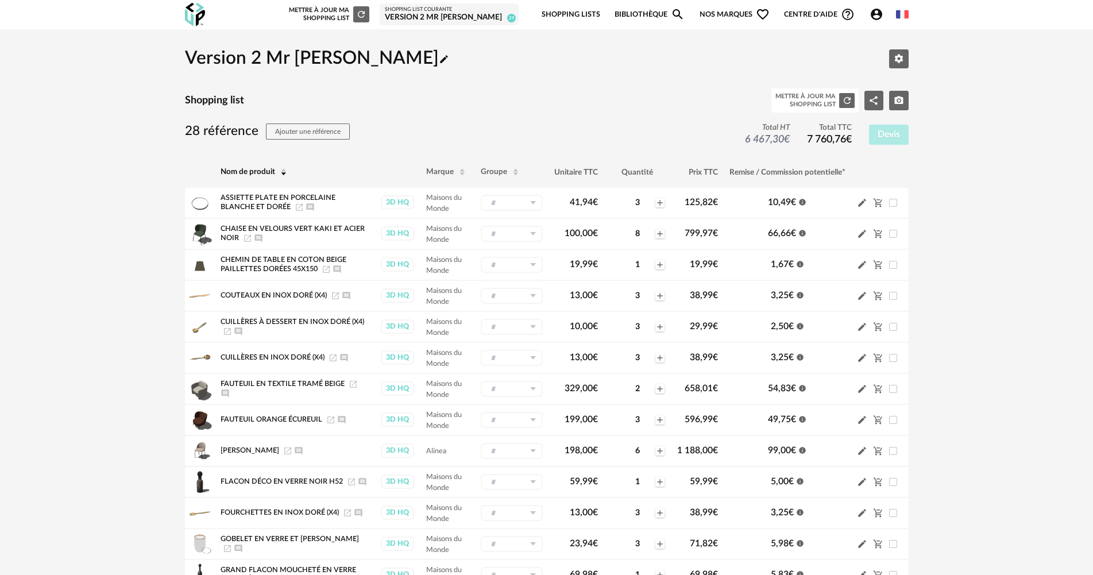
click at [366, 14] on icon "Refresh icon" at bounding box center [361, 14] width 10 height 10
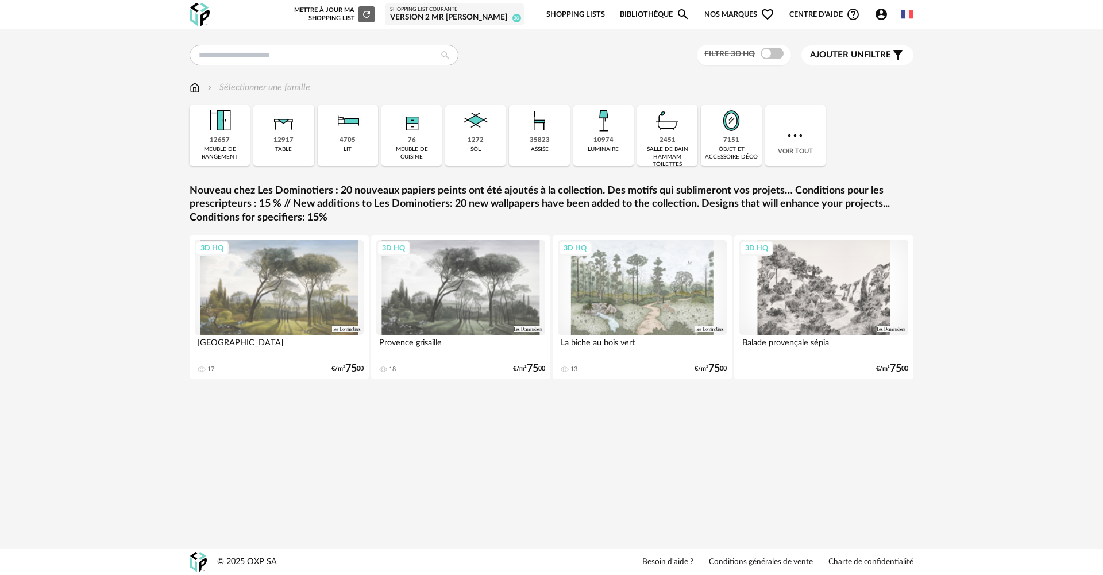
click at [453, 12] on div "Shopping List courante" at bounding box center [454, 9] width 129 height 7
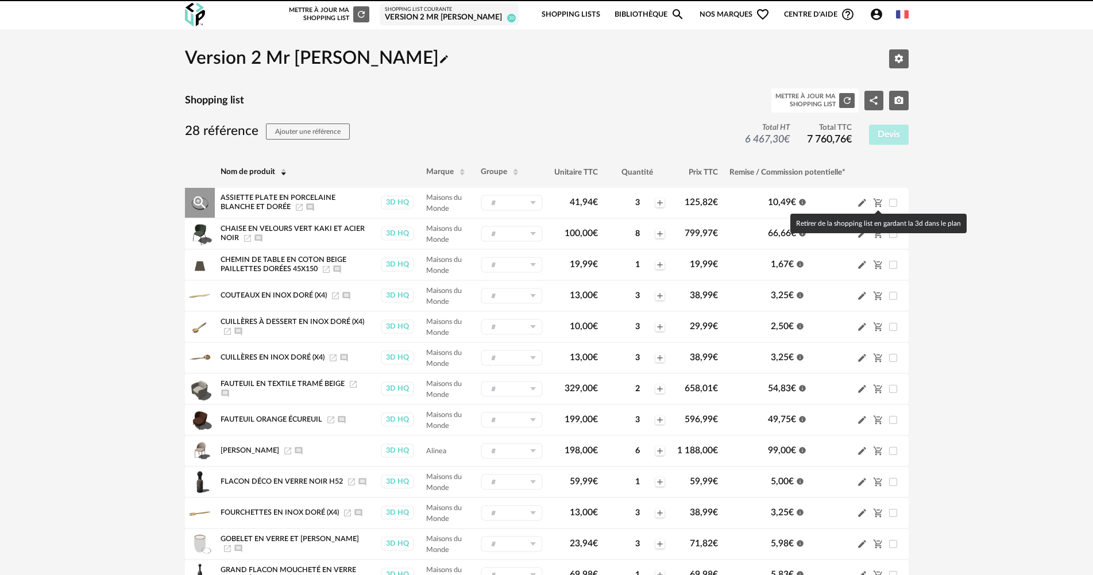
click at [880, 206] on icon "Cart Minus icon" at bounding box center [877, 203] width 9 height 9
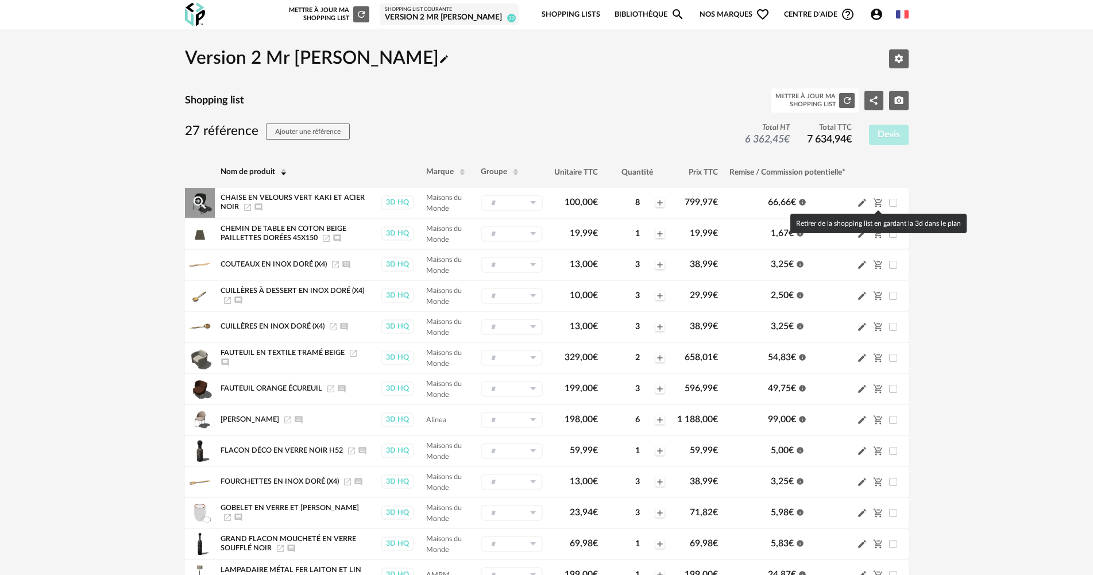
click at [880, 201] on icon "Cart Minus icon" at bounding box center [877, 203] width 9 height 9
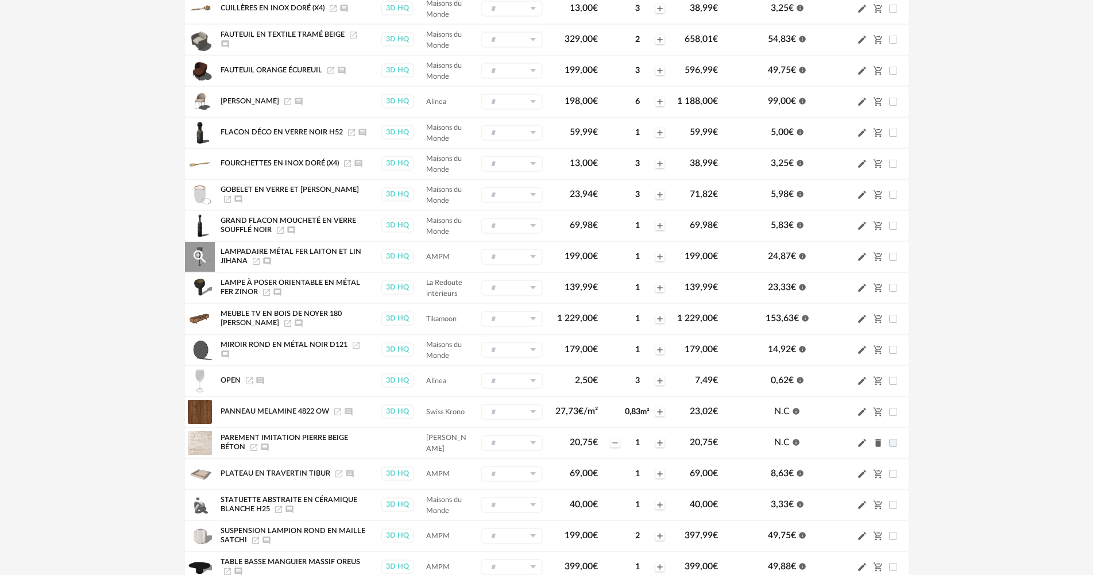
scroll to position [517, 0]
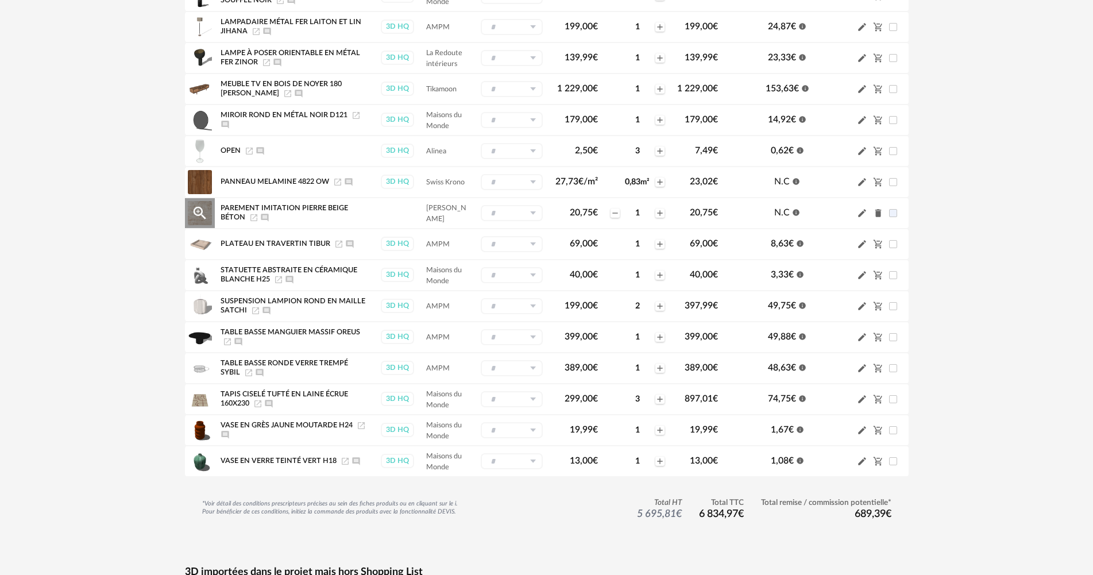
click at [664, 212] on div "Minus icon 1 Plus icon" at bounding box center [637, 213] width 56 height 13
click at [656, 212] on icon "Plus icon" at bounding box center [659, 212] width 9 height 9
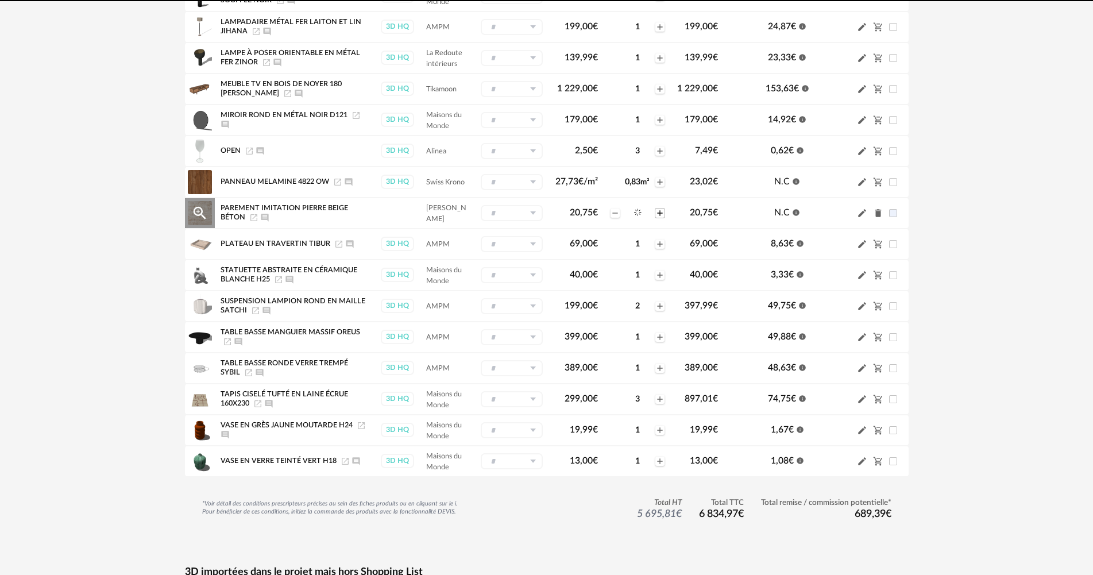
click at [656, 212] on icon "Plus icon" at bounding box center [659, 212] width 9 height 9
click at [661, 212] on icon "Plus icon" at bounding box center [659, 212] width 9 height 9
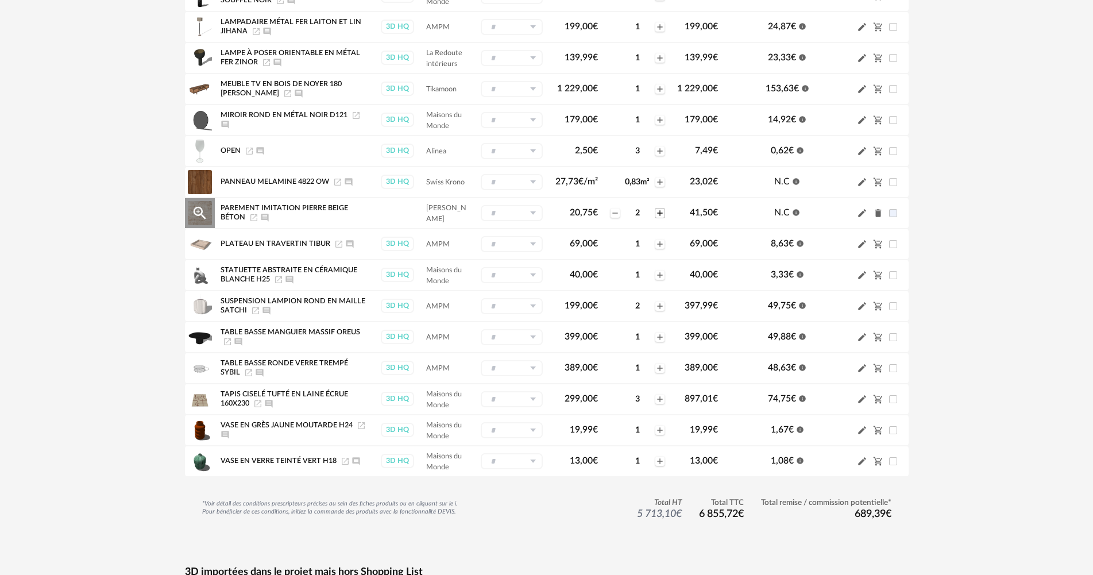
click at [661, 212] on icon "Plus icon" at bounding box center [659, 212] width 9 height 9
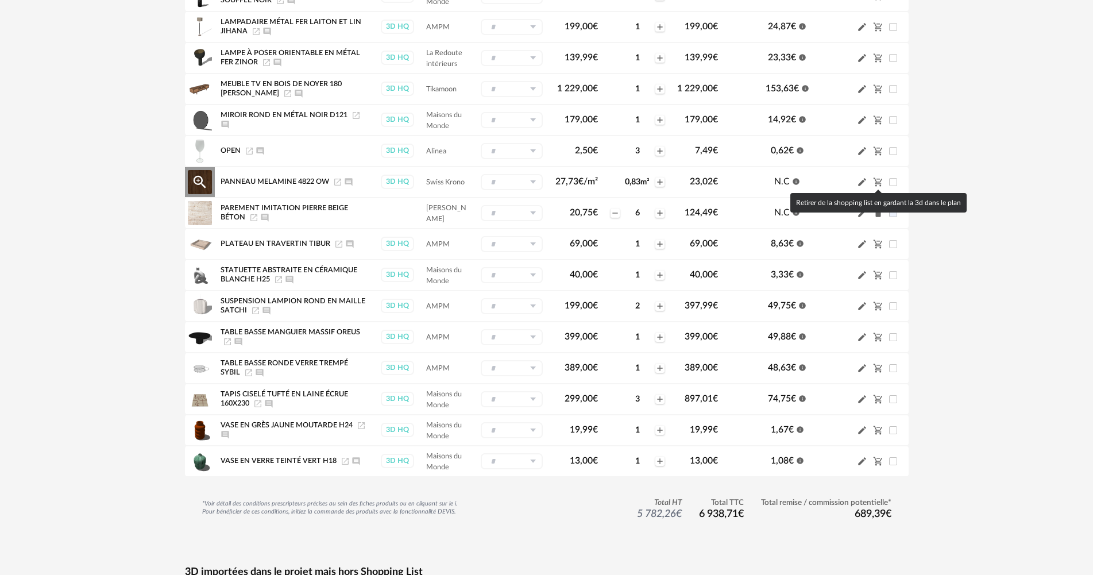
click at [879, 182] on icon "Cart Minus icon" at bounding box center [877, 182] width 9 height 9
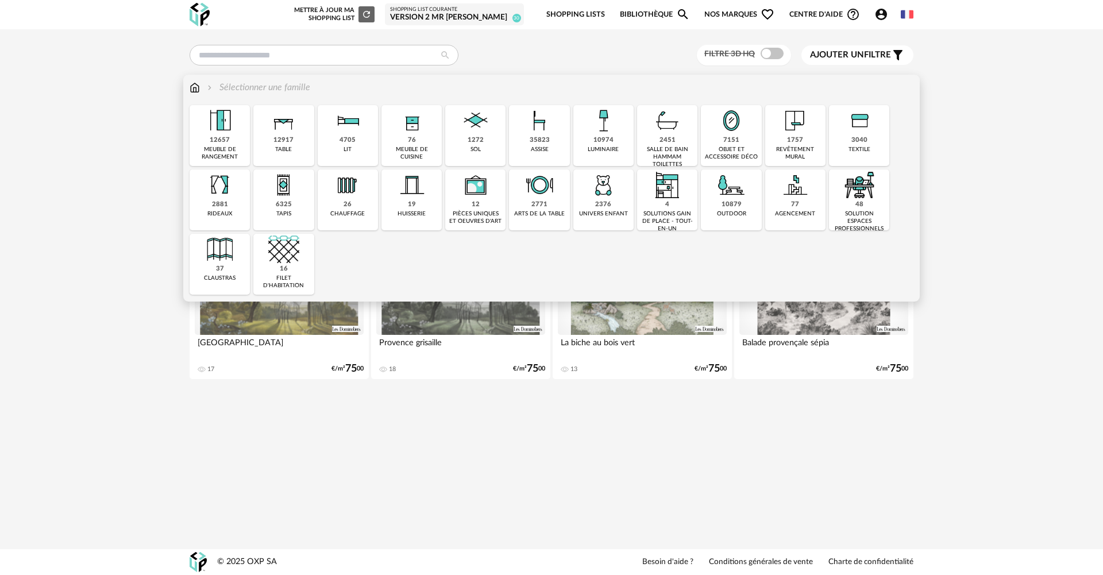
click at [598, 144] on div "10974" at bounding box center [603, 140] width 20 height 9
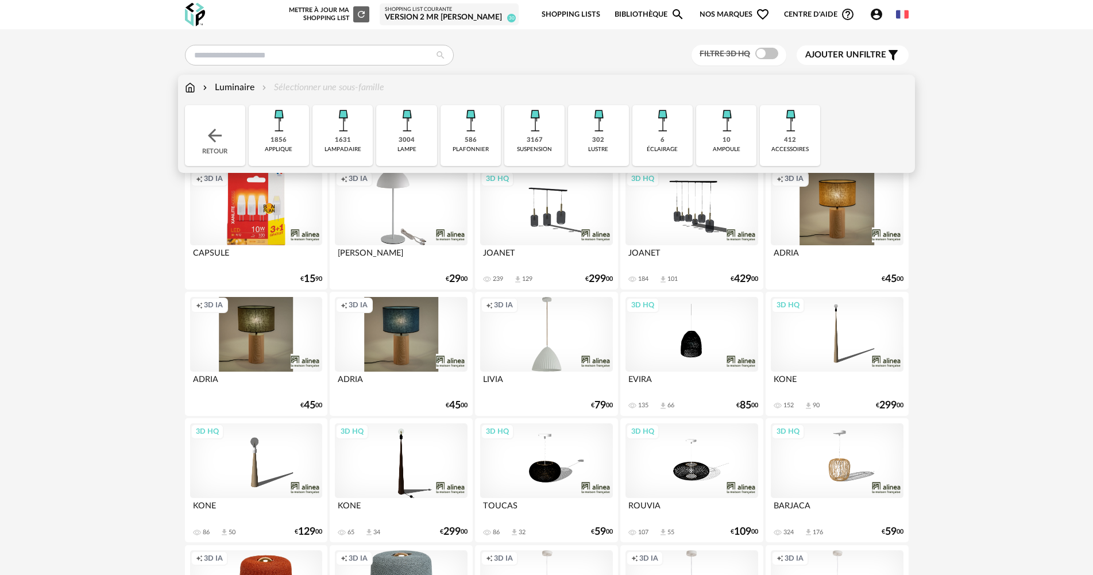
click at [341, 142] on div "1631" at bounding box center [343, 140] width 16 height 9
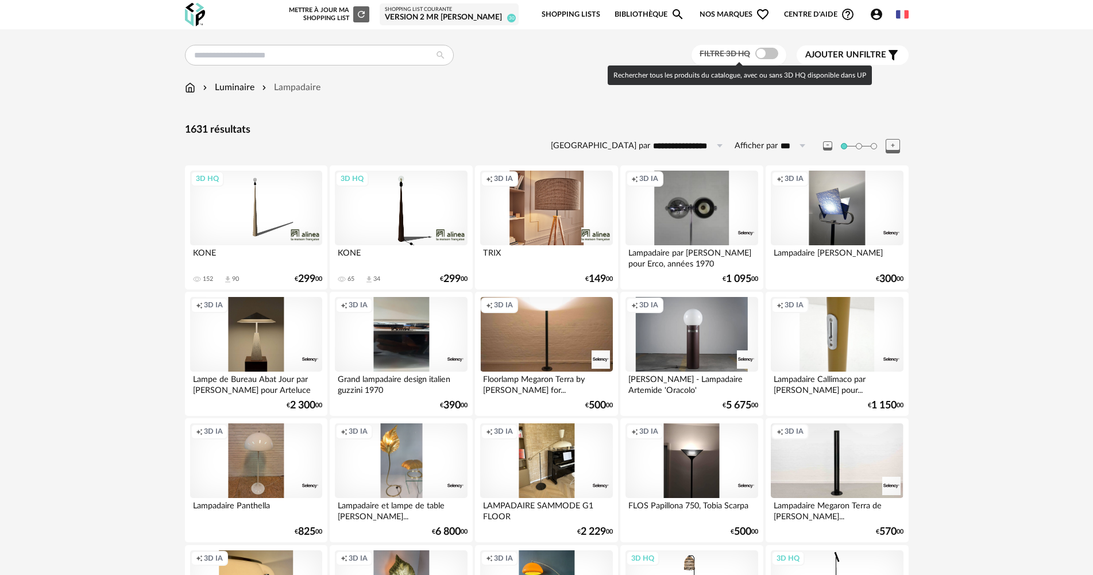
click at [765, 49] on span at bounding box center [766, 53] width 23 height 11
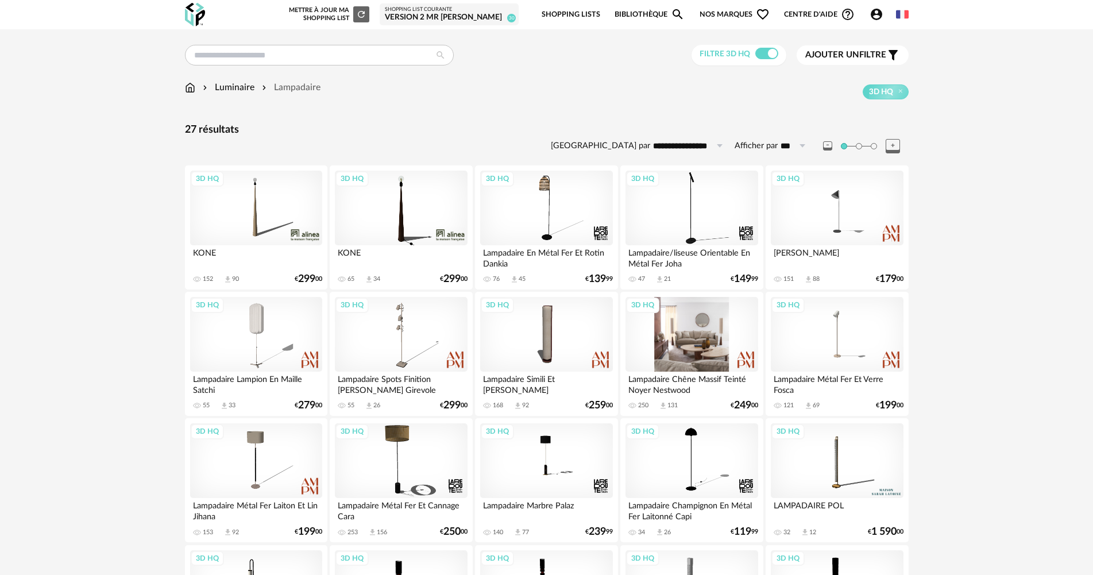
click at [655, 344] on div "3D HQ" at bounding box center [691, 334] width 132 height 75
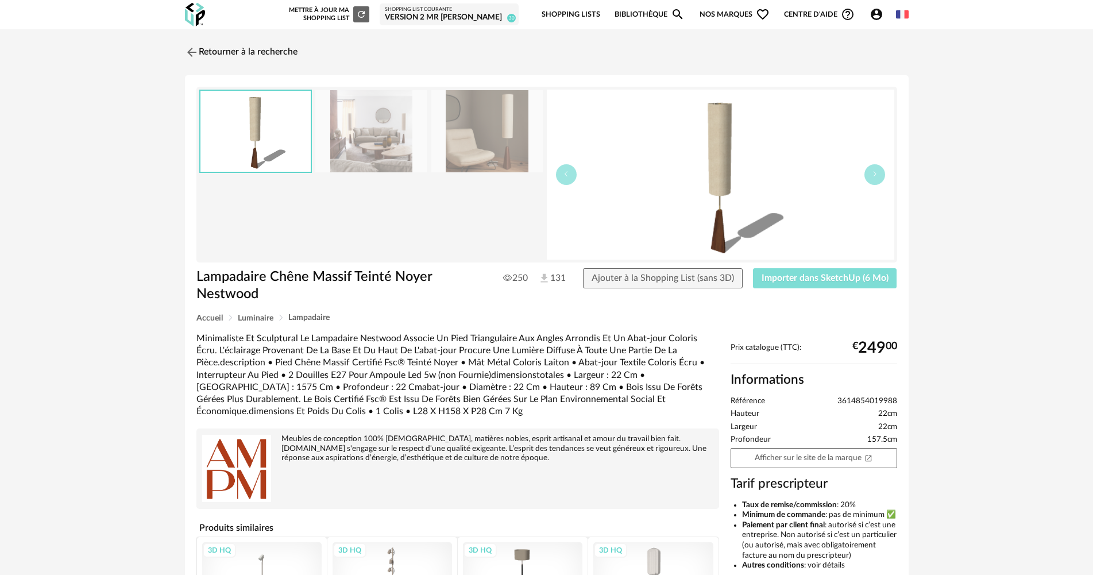
click at [853, 282] on span "Importer dans SketchUp (6 Mo)" at bounding box center [824, 277] width 127 height 9
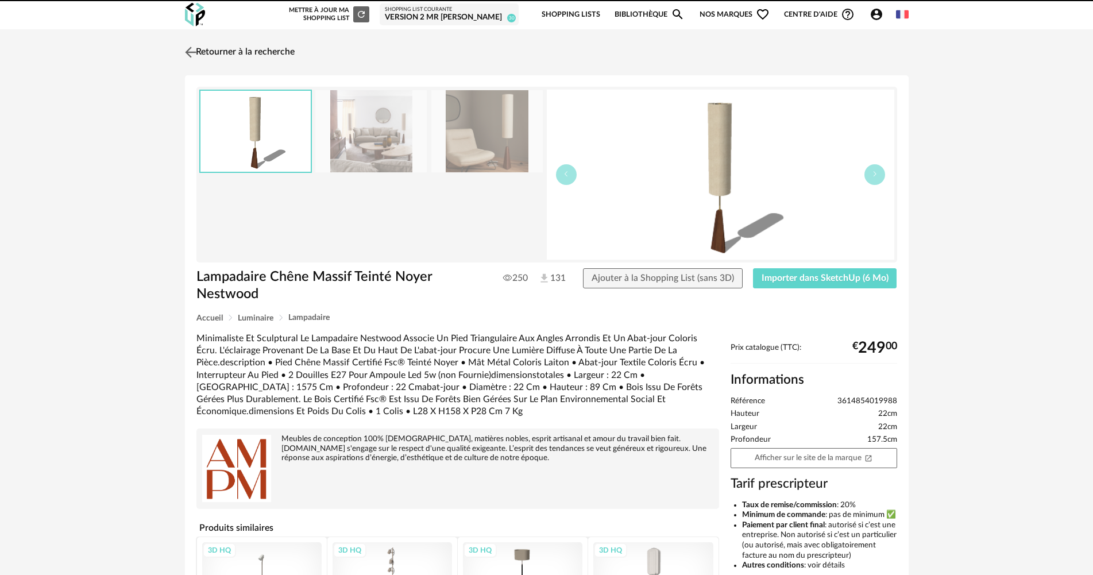
click at [255, 57] on link "Retourner à la recherche" at bounding box center [238, 52] width 113 height 25
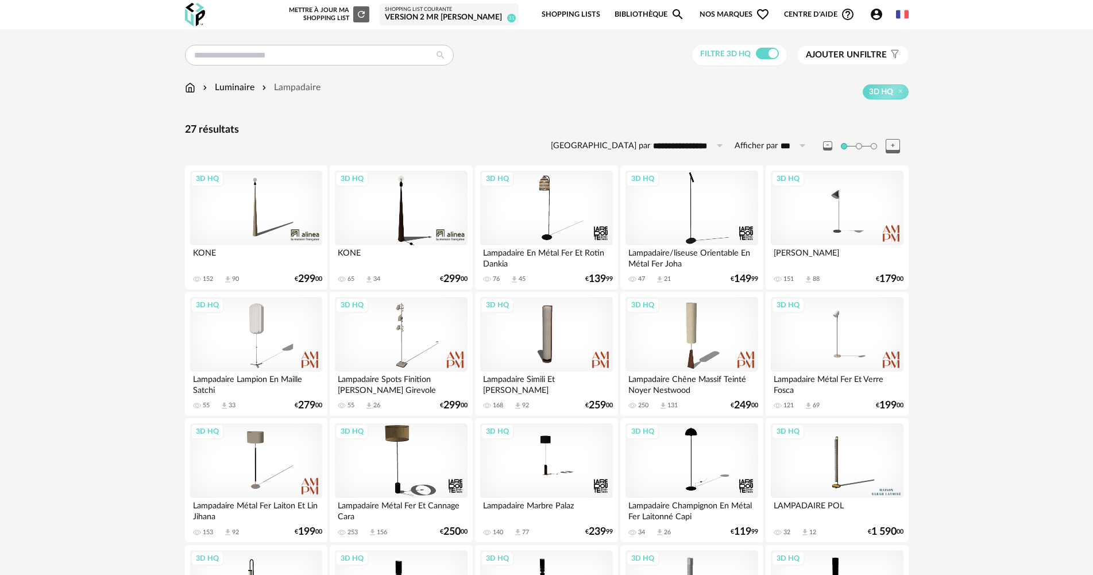
click at [188, 78] on div "**********" at bounding box center [547, 548] width 744 height 1006
click at [188, 86] on img at bounding box center [190, 87] width 10 height 13
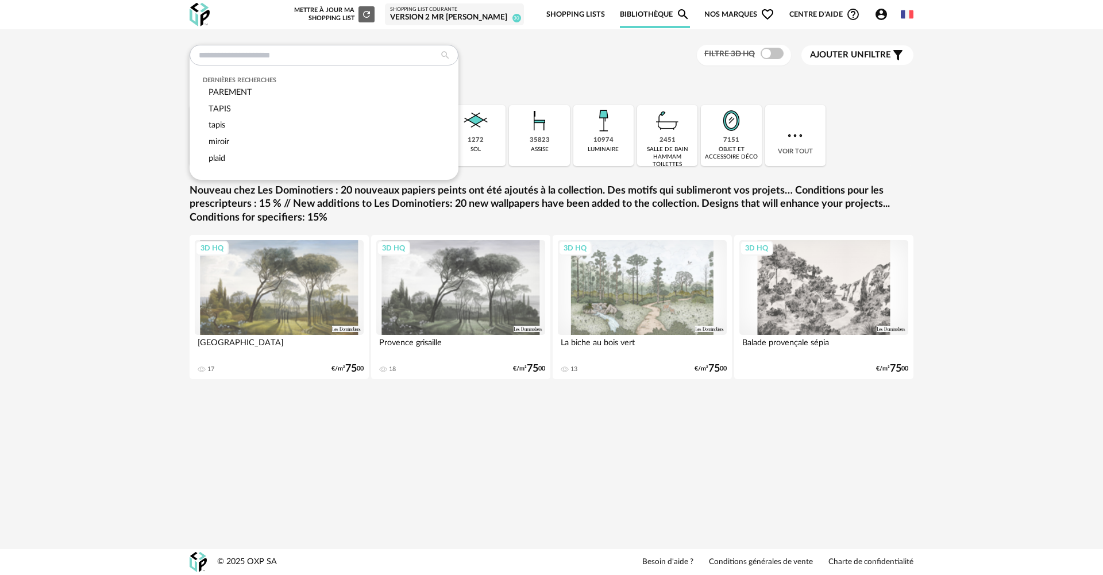
click at [347, 54] on input "text" at bounding box center [323, 55] width 269 height 21
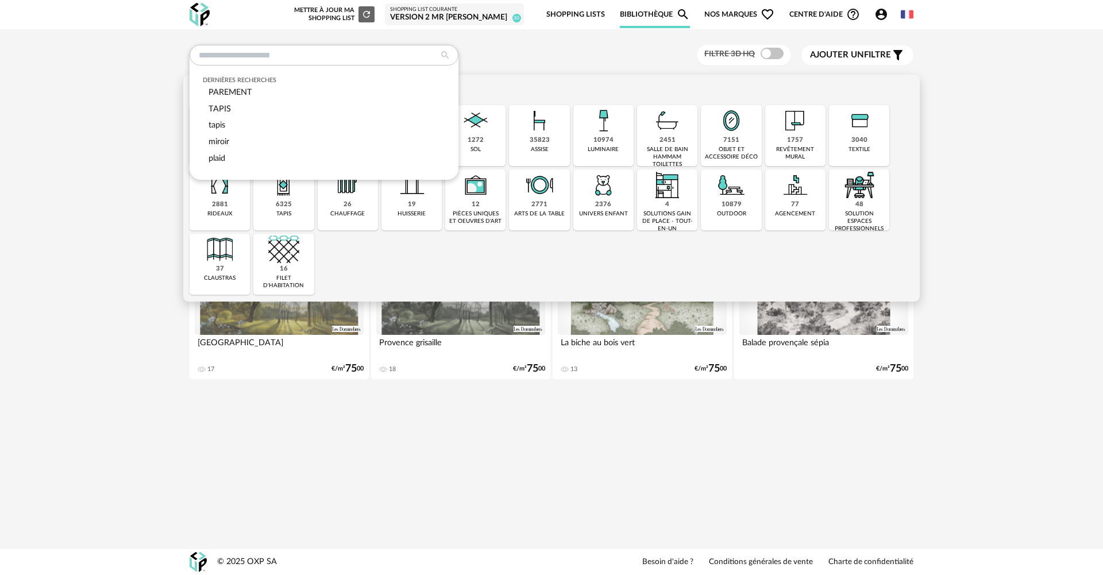
click at [854, 141] on div "3040" at bounding box center [859, 140] width 16 height 9
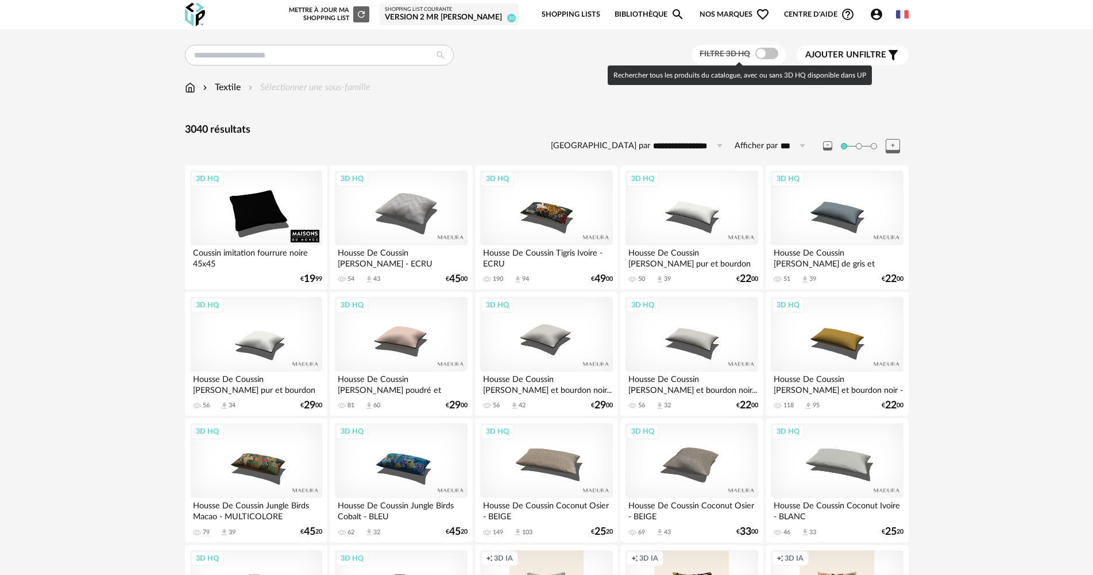
click at [767, 54] on span at bounding box center [766, 53] width 23 height 11
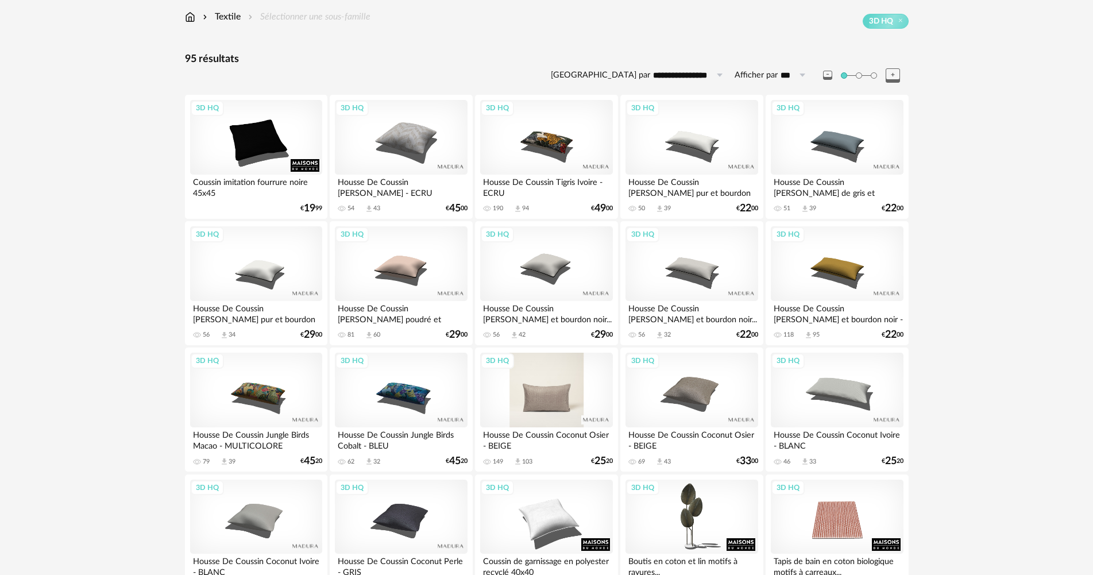
scroll to position [172, 0]
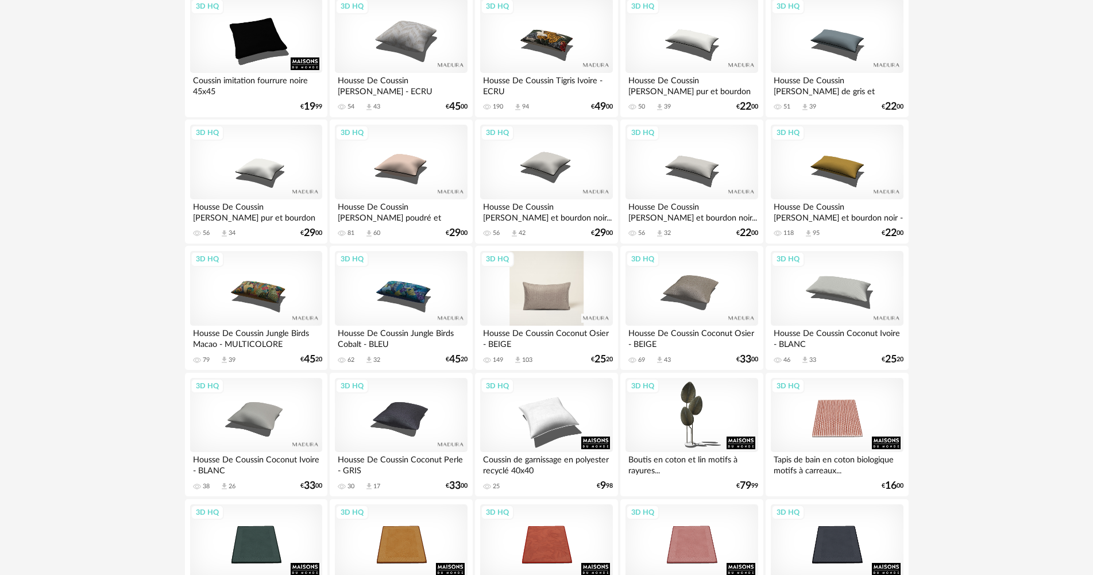
click at [543, 284] on div "3D HQ" at bounding box center [546, 288] width 132 height 75
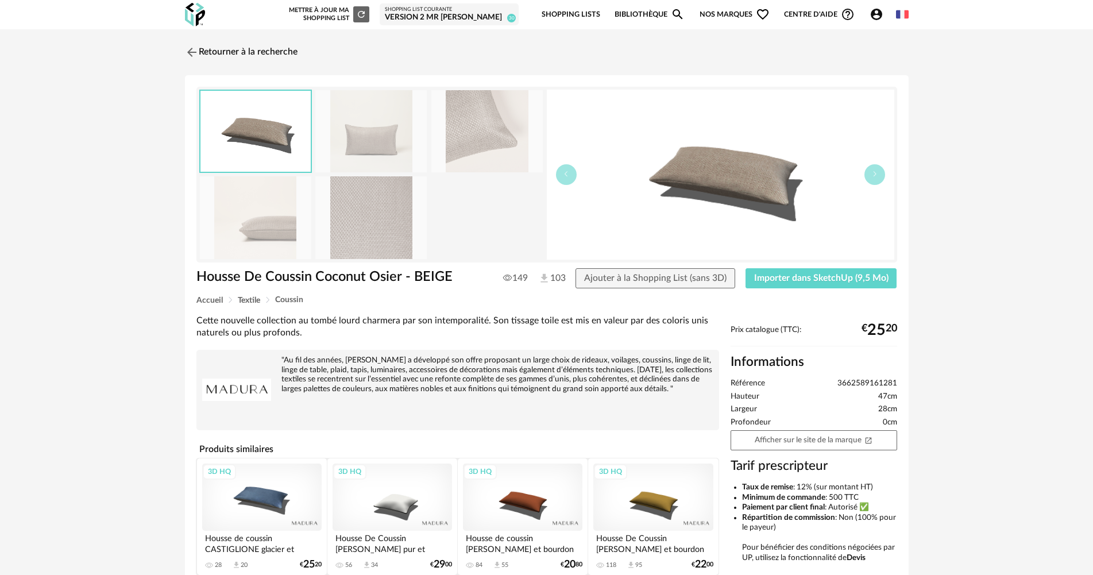
click at [322, 191] on img at bounding box center [370, 217] width 111 height 82
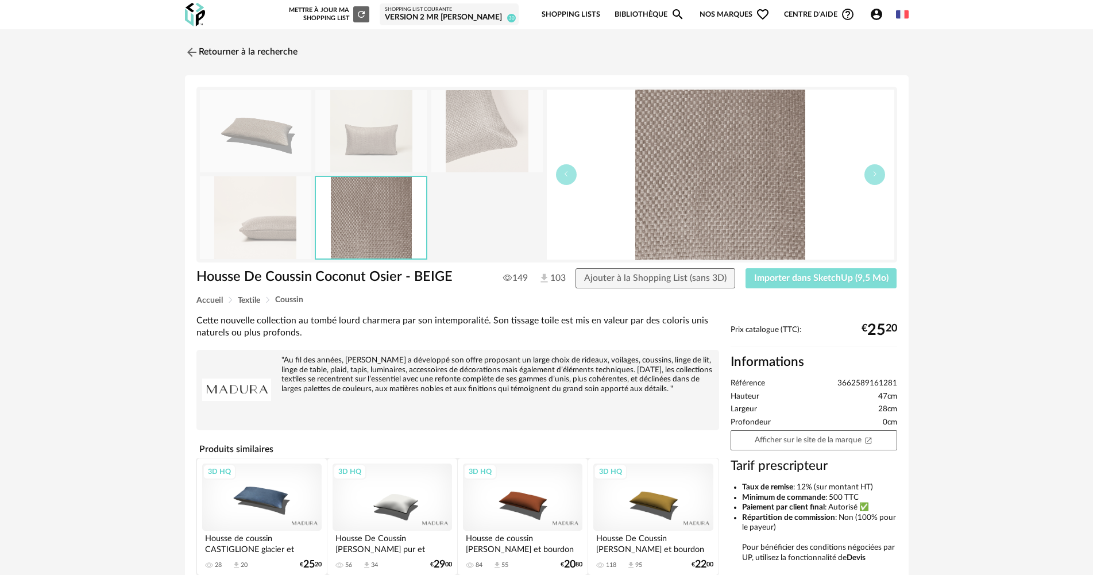
click at [820, 279] on span "Importer dans SketchUp (9,5 Mo)" at bounding box center [821, 277] width 134 height 9
click at [279, 53] on link "Retourner à la recherche" at bounding box center [238, 52] width 113 height 25
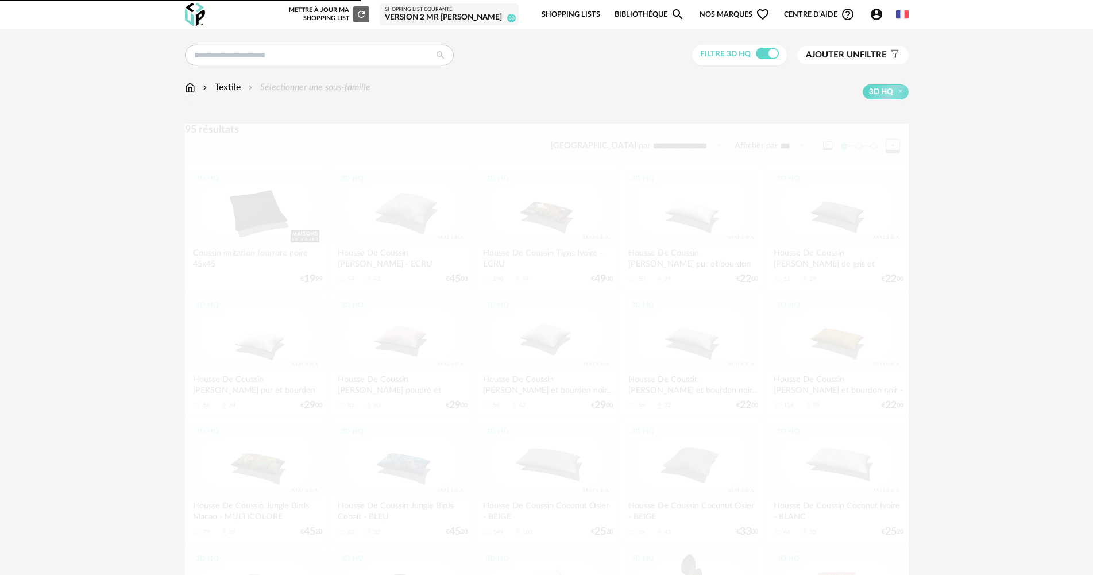
scroll to position [172, 0]
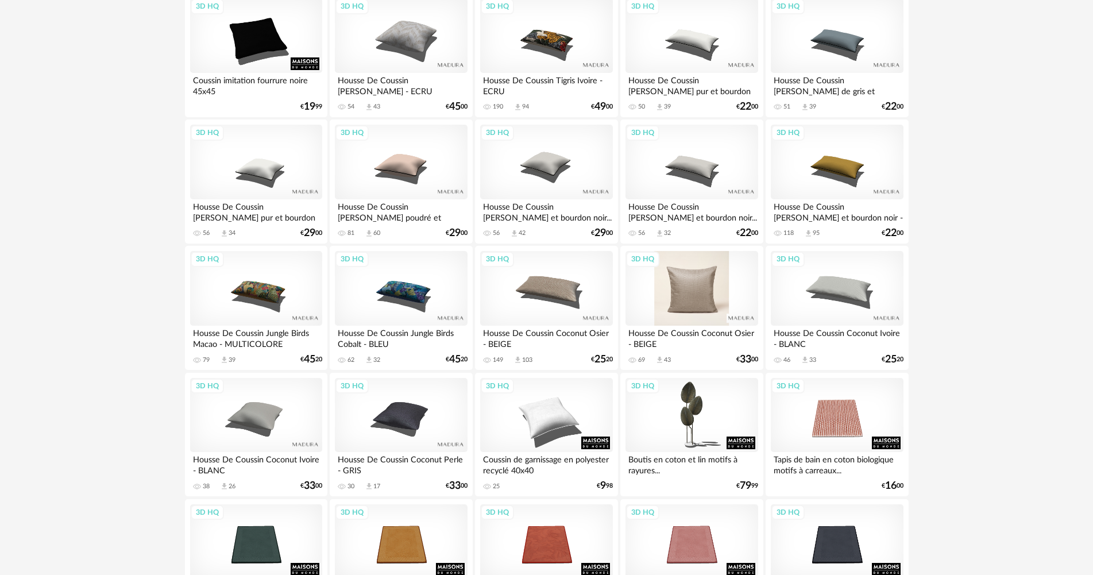
click at [678, 284] on div "3D HQ" at bounding box center [691, 288] width 132 height 75
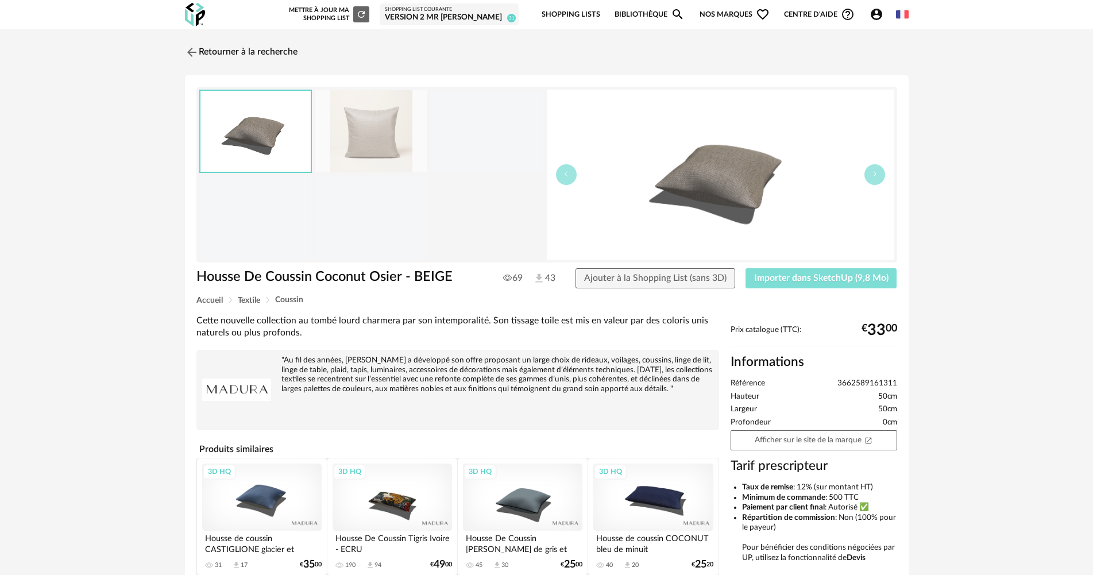
click at [877, 286] on button "Importer dans SketchUp (9,8 Mo)" at bounding box center [821, 278] width 152 height 21
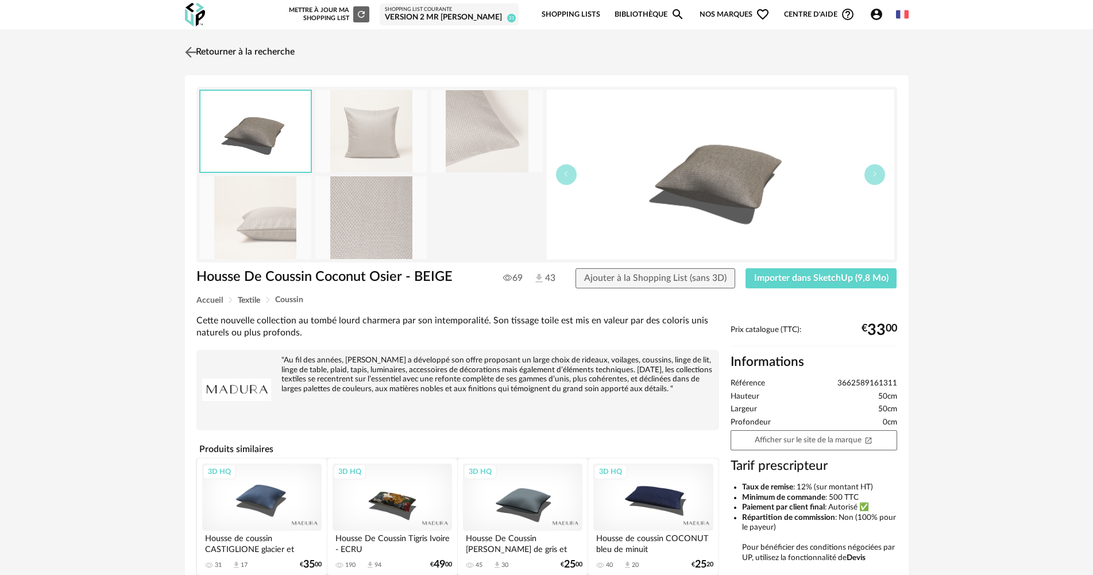
click at [231, 51] on link "Retourner à la recherche" at bounding box center [238, 52] width 113 height 25
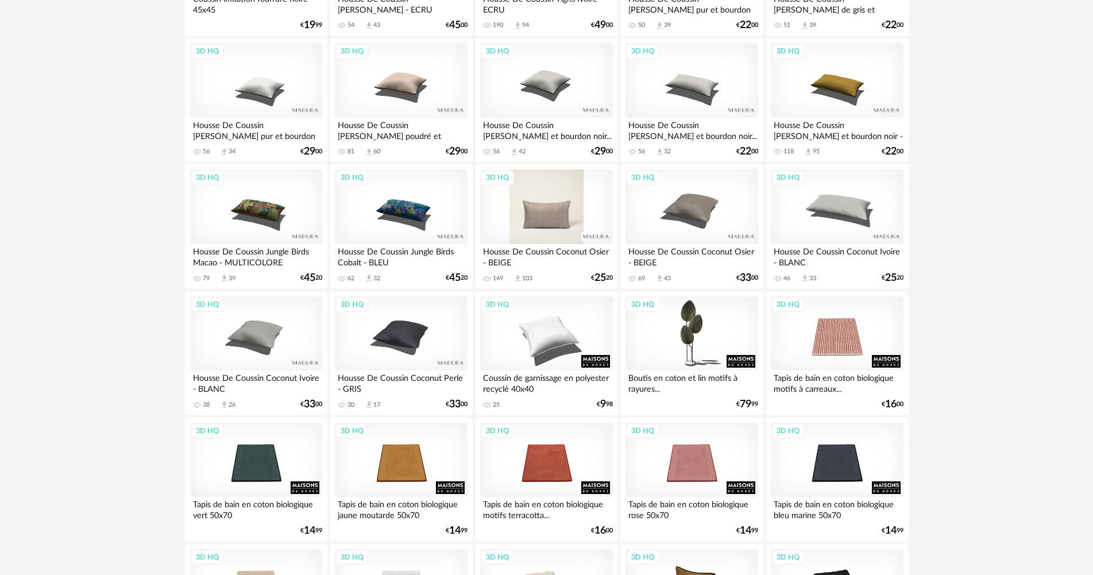
scroll to position [459, 0]
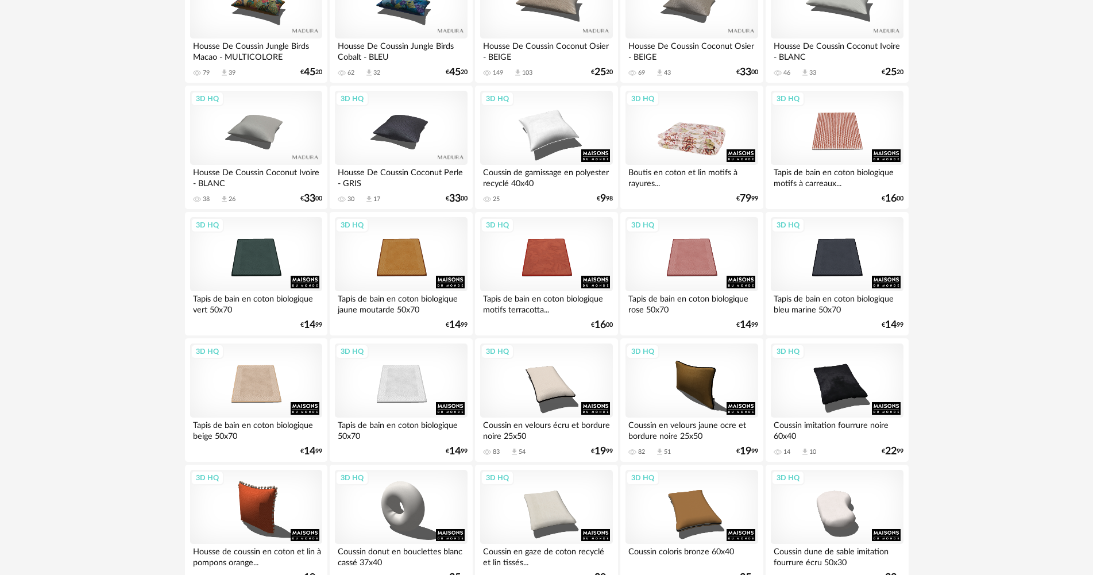
click at [666, 130] on div "3D HQ" at bounding box center [691, 128] width 132 height 75
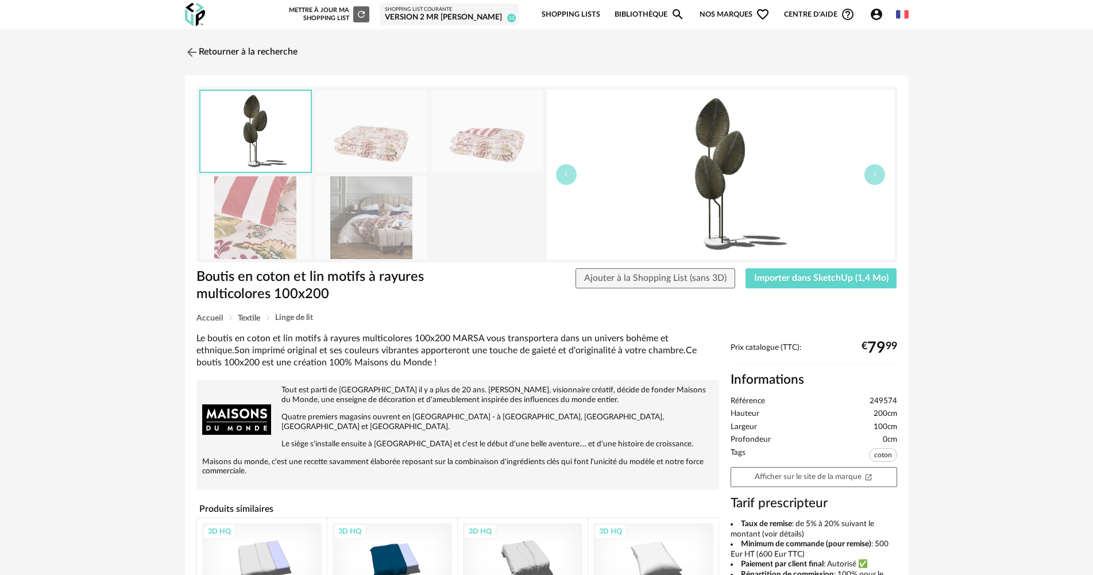
click at [335, 211] on img at bounding box center [370, 217] width 111 height 82
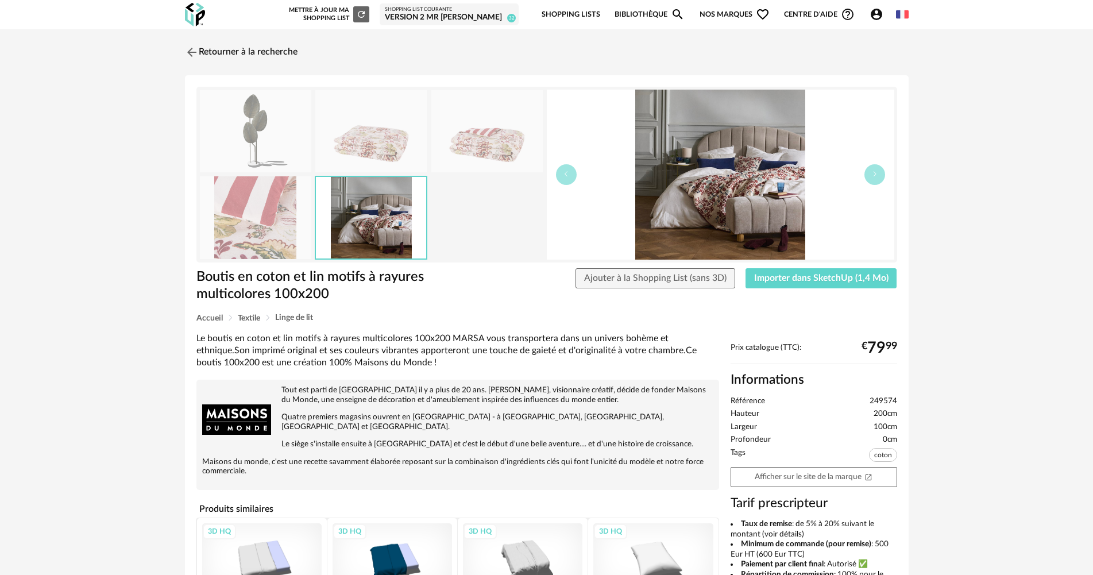
drag, startPoint x: 343, startPoint y: 137, endPoint x: 416, endPoint y: 134, distance: 73.0
click at [345, 137] on img at bounding box center [370, 131] width 111 height 82
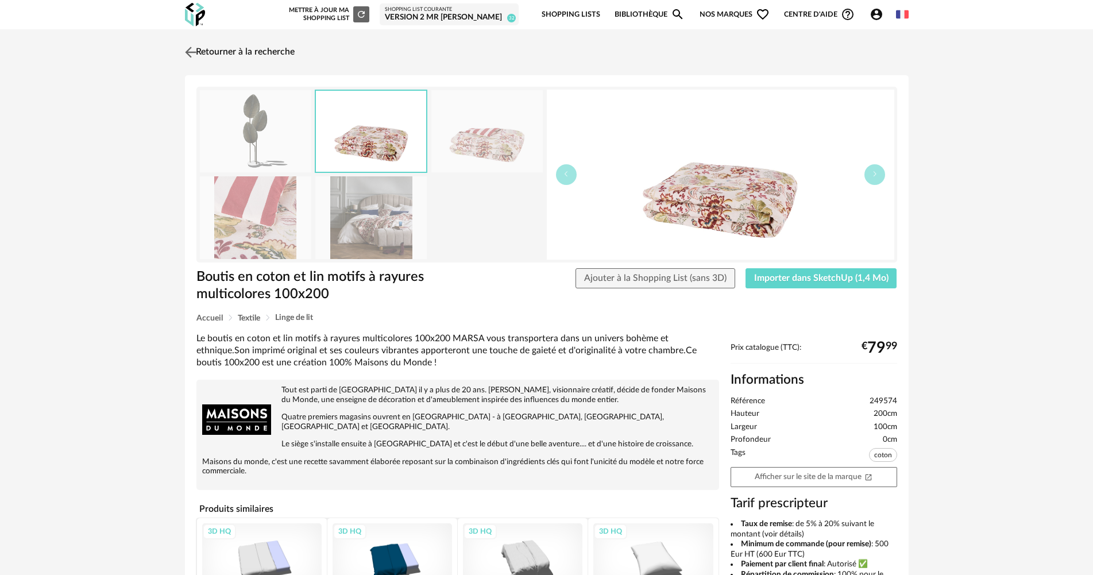
click at [217, 49] on link "Retourner à la recherche" at bounding box center [238, 52] width 113 height 25
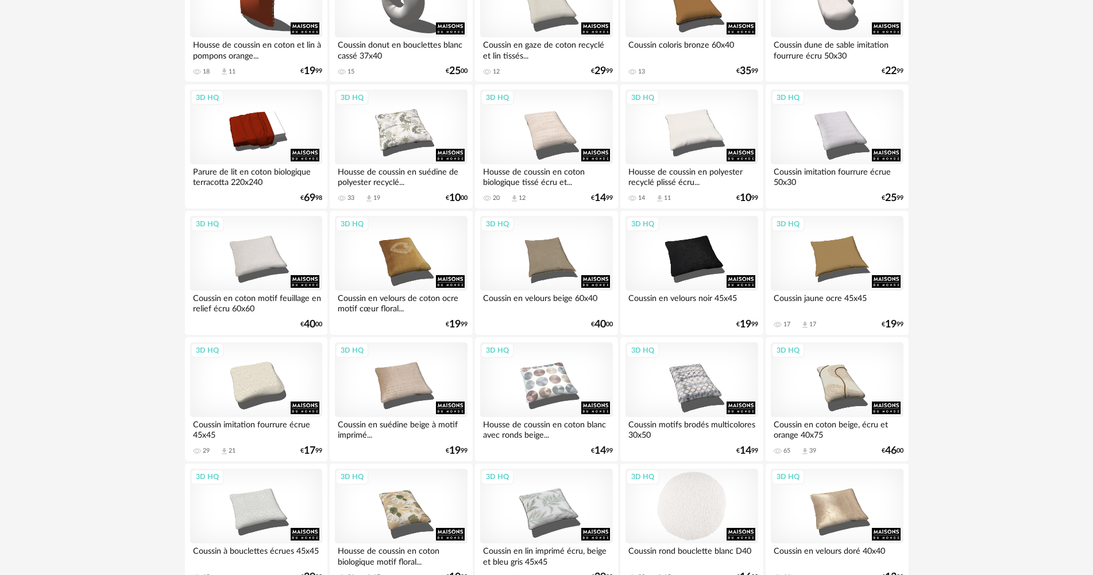
scroll to position [1034, 0]
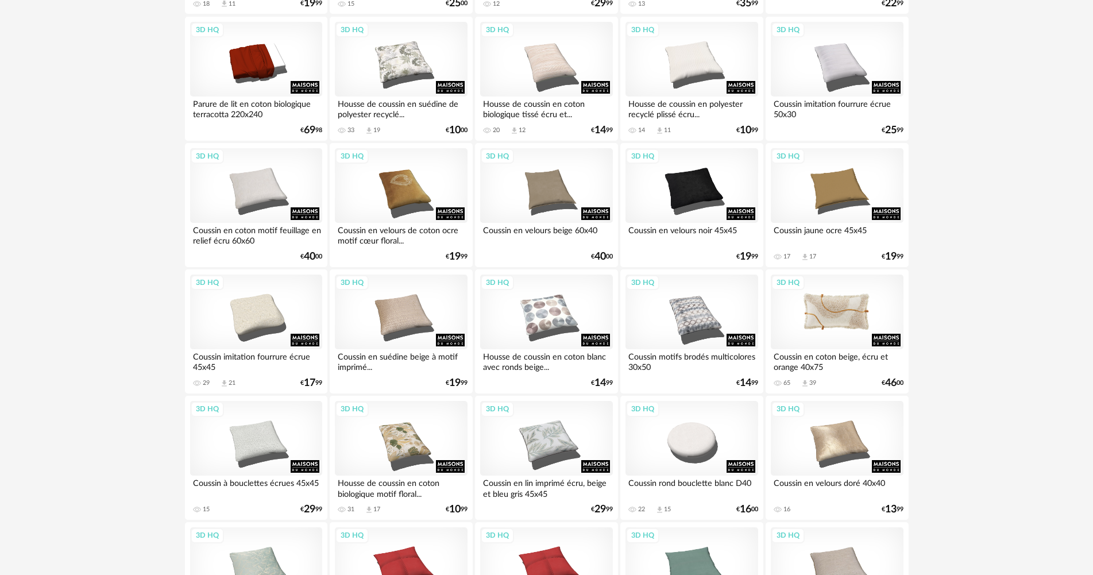
click at [820, 300] on div "3D HQ" at bounding box center [837, 311] width 132 height 75
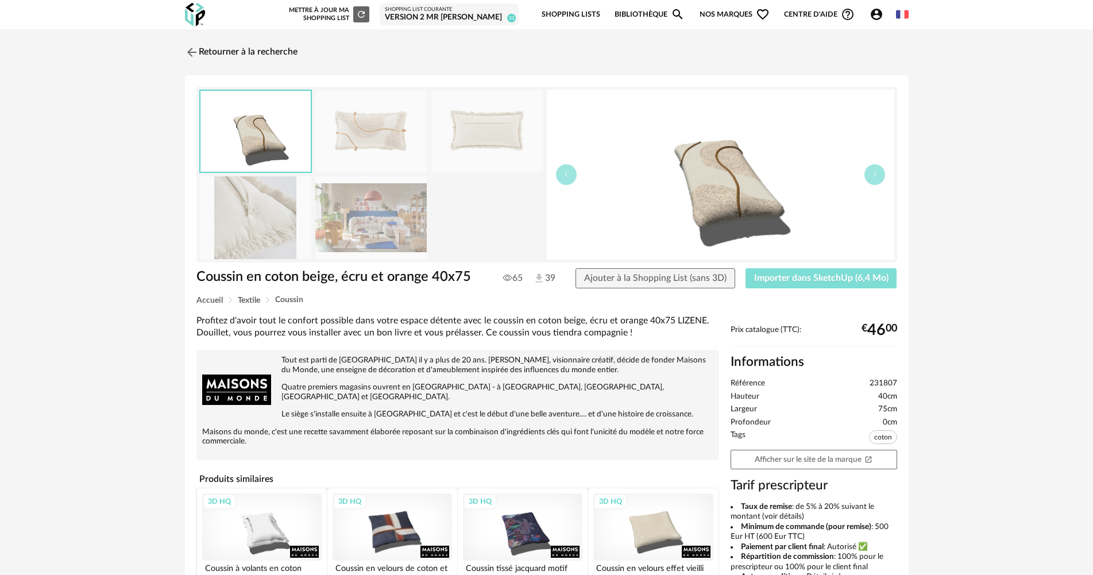
click at [827, 283] on button "Importer dans SketchUp (6,4 Mo)" at bounding box center [821, 278] width 152 height 21
drag, startPoint x: 238, startPoint y: 71, endPoint x: 245, endPoint y: 61, distance: 11.5
click at [240, 69] on div "Retourner à la recherche Coussin en coton beige, écru et orange 40x75 Coussin e…" at bounding box center [547, 413] width 744 height 747
click at [247, 53] on link "Retourner à la recherche" at bounding box center [238, 52] width 113 height 25
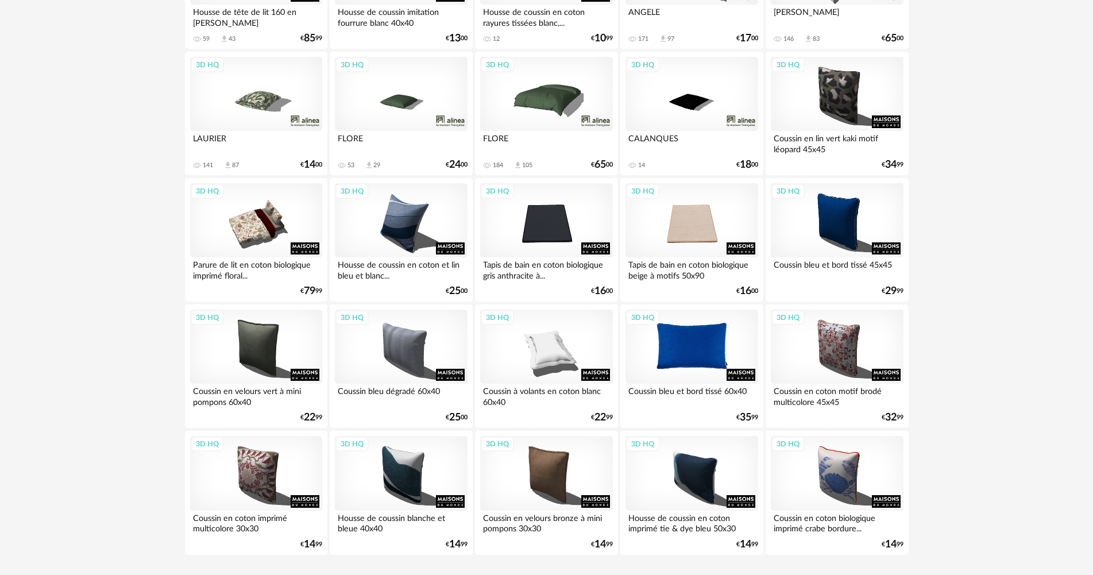
scroll to position [2039, 0]
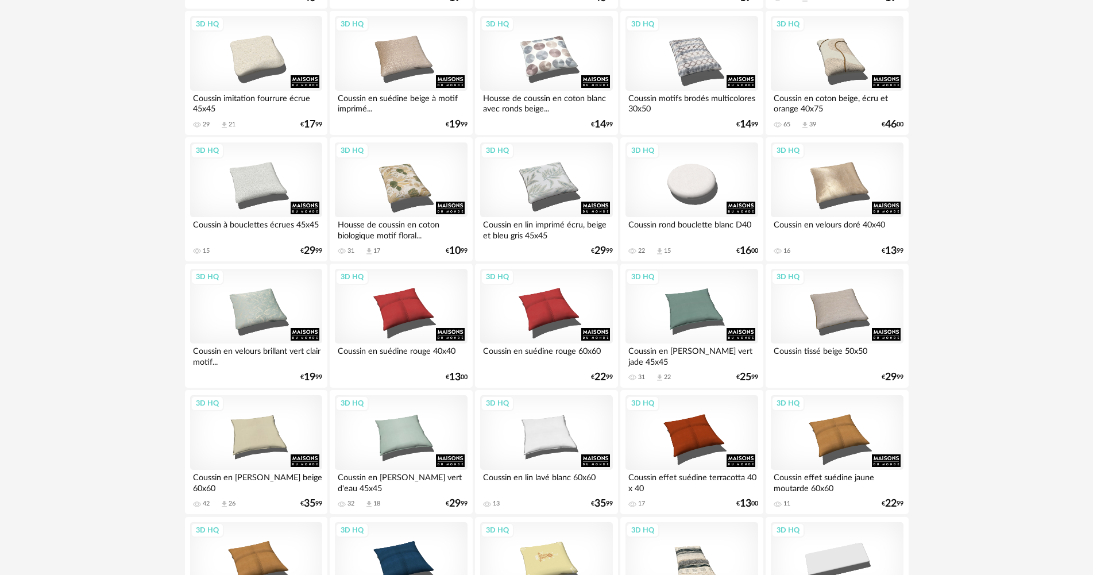
scroll to position [1436, 0]
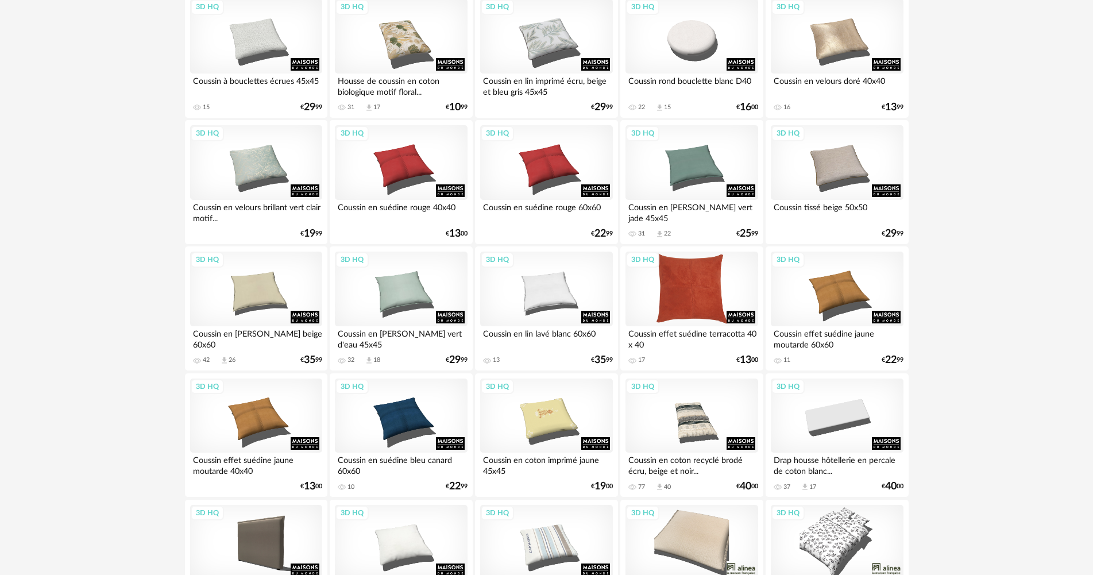
click at [665, 285] on div "3D HQ" at bounding box center [691, 289] width 132 height 75
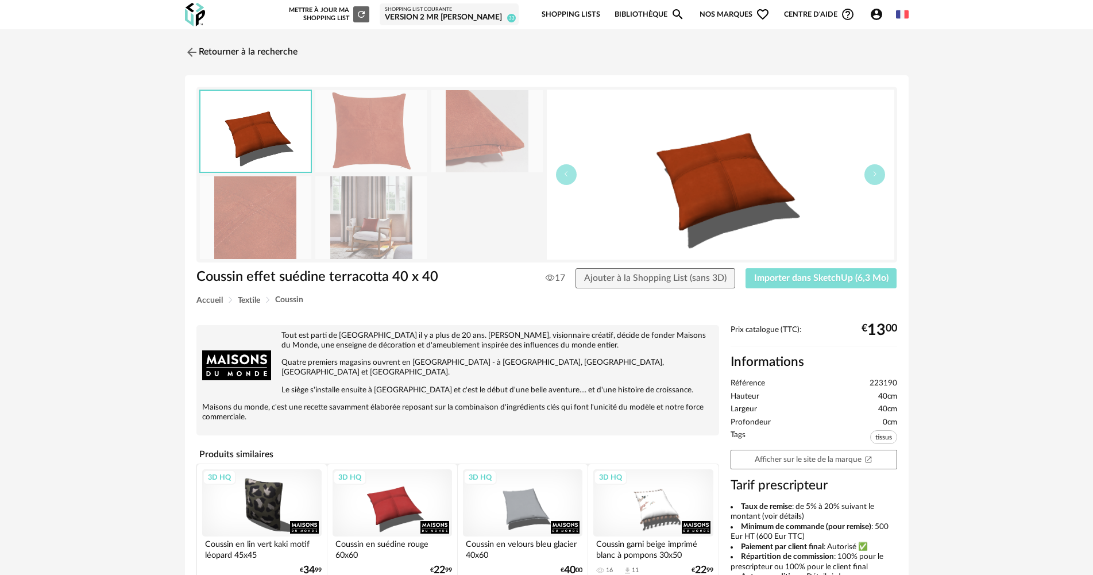
click at [807, 273] on span "Importer dans SketchUp (6,3 Mo)" at bounding box center [821, 277] width 134 height 9
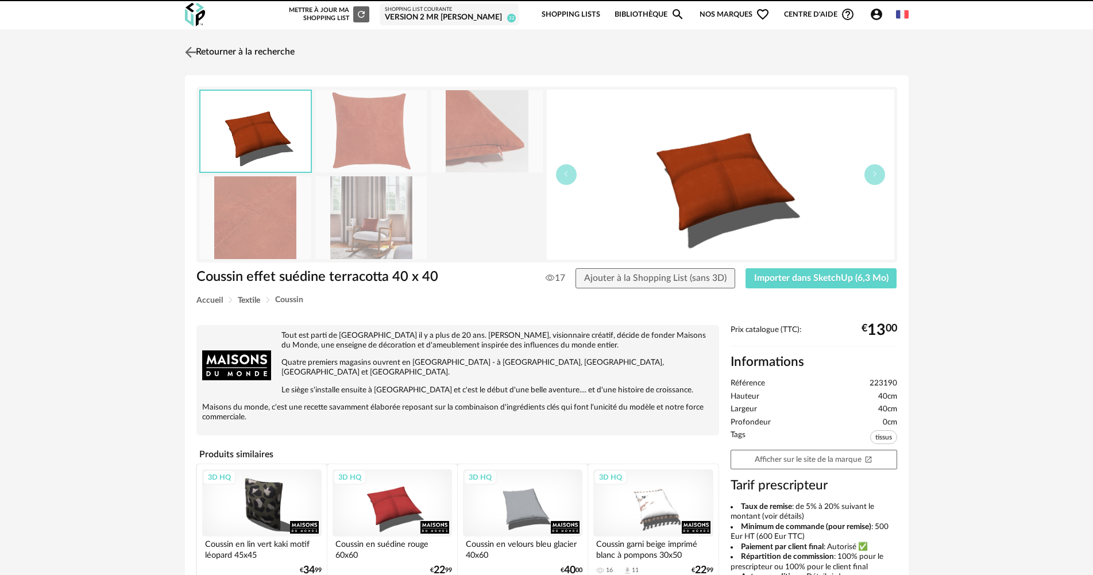
click at [224, 41] on link "Retourner à la recherche" at bounding box center [238, 52] width 113 height 25
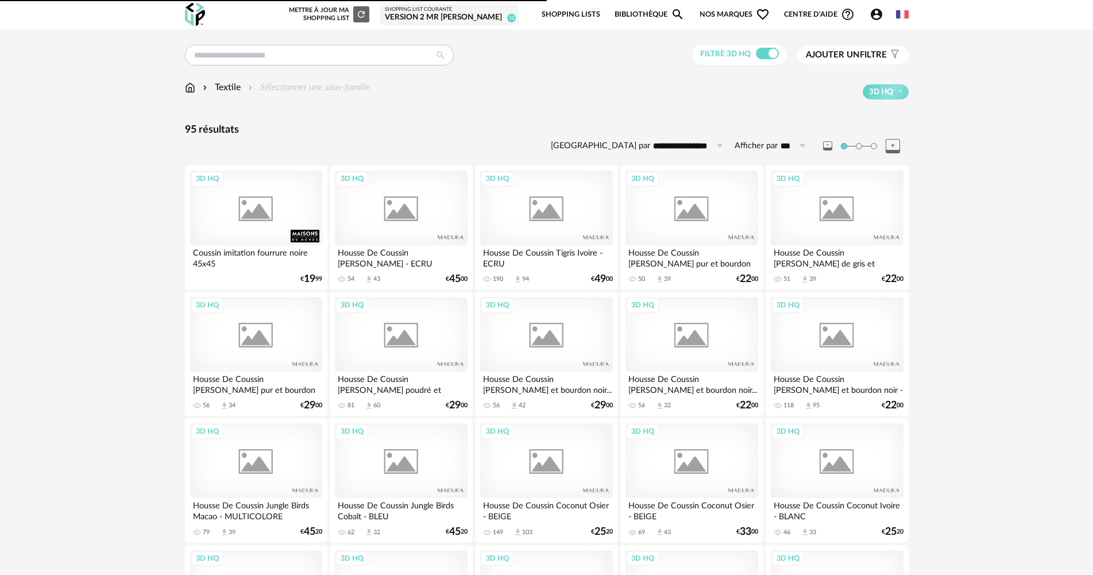
scroll to position [1436, 0]
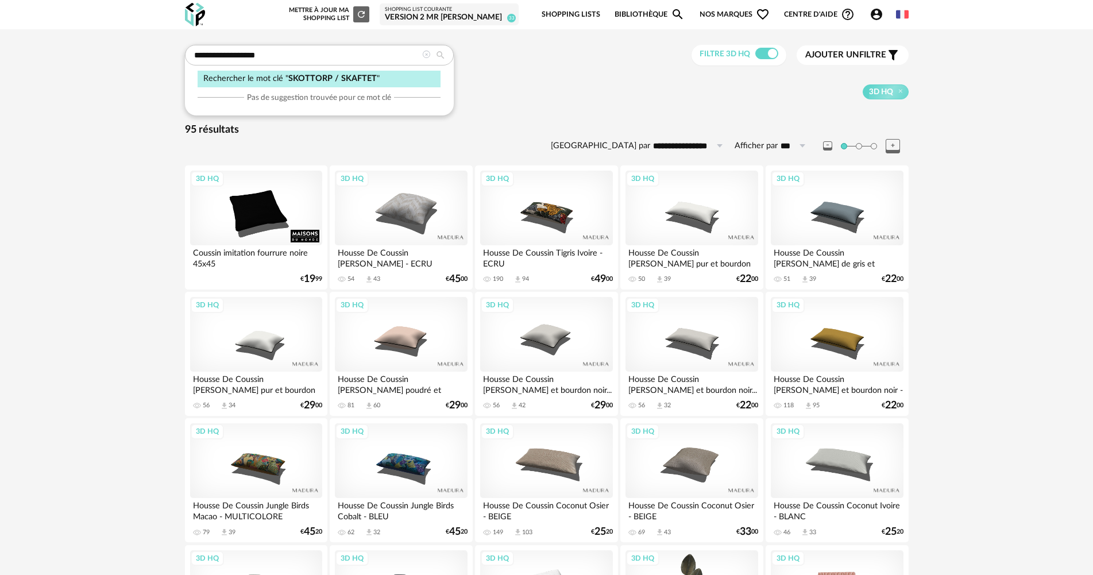
type input "**********"
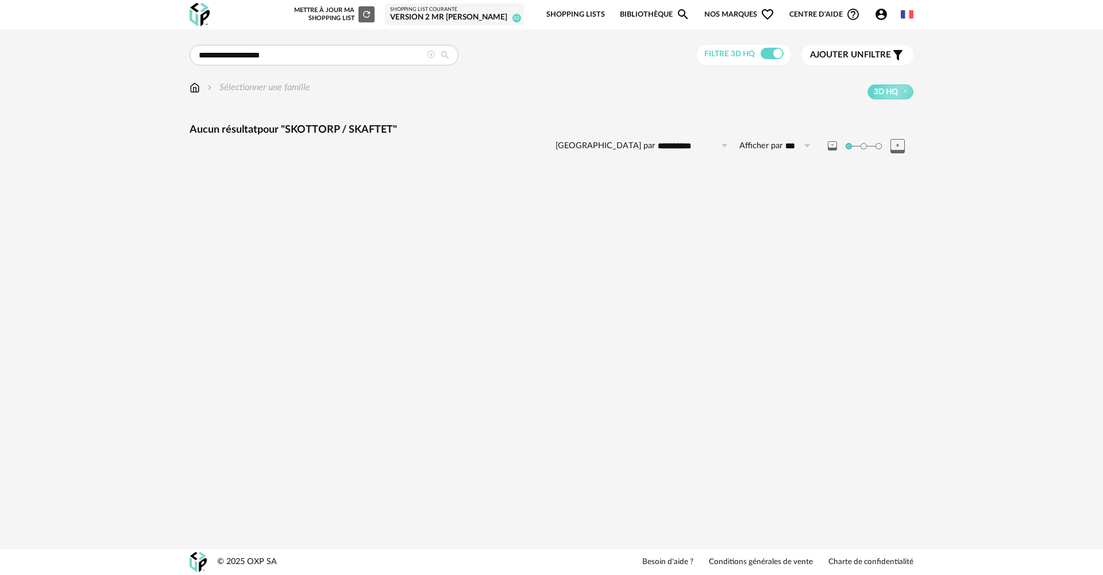
click at [434, 53] on icon at bounding box center [431, 55] width 8 height 8
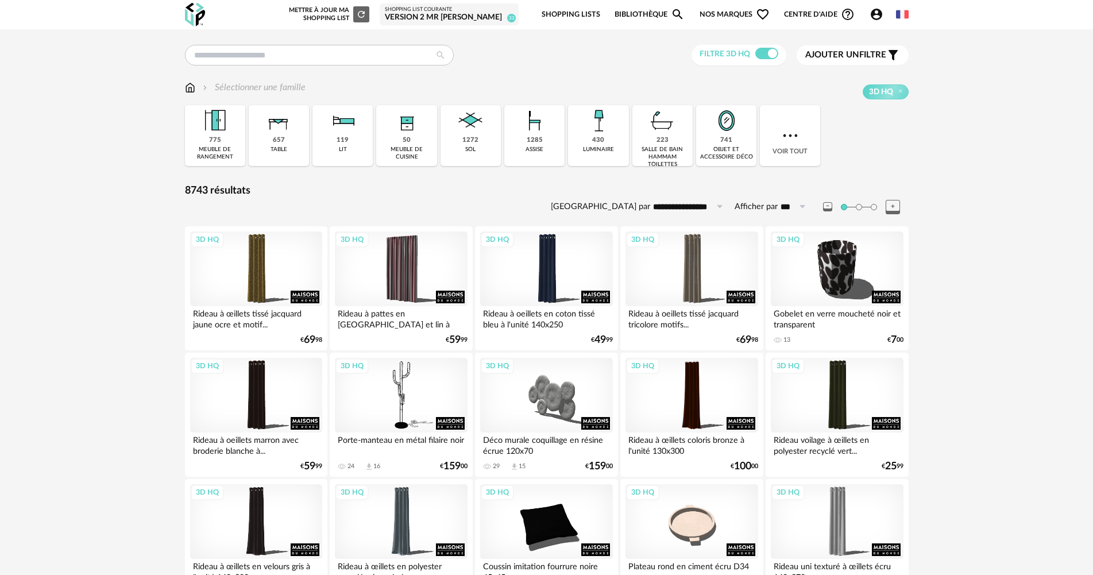
click at [423, 14] on div "Version 2 Mr [PERSON_NAME]" at bounding box center [449, 18] width 129 height 10
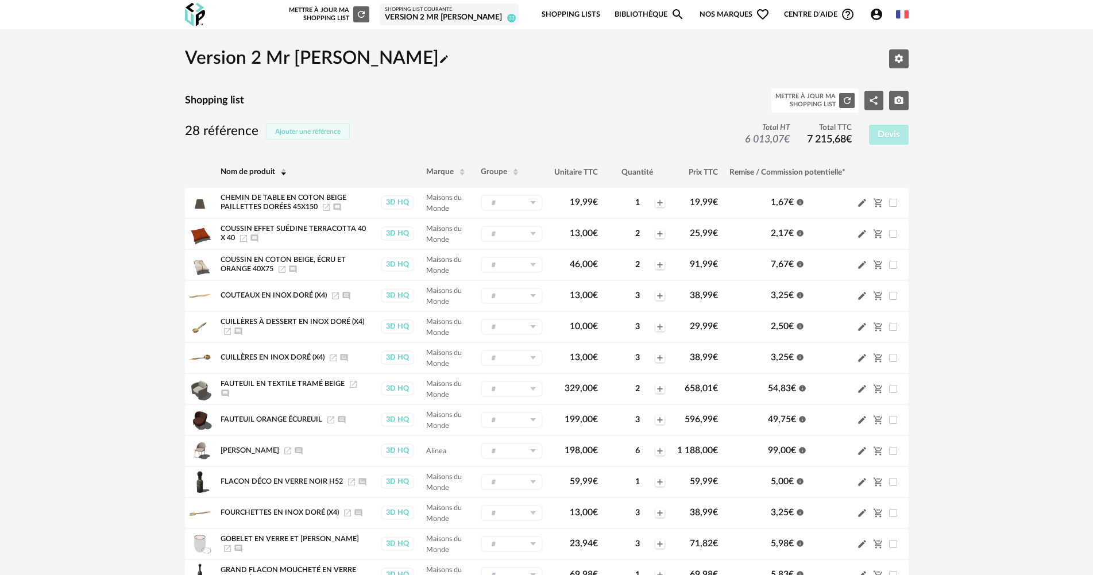
click at [289, 138] on button "Ajouter une référence" at bounding box center [308, 131] width 84 height 16
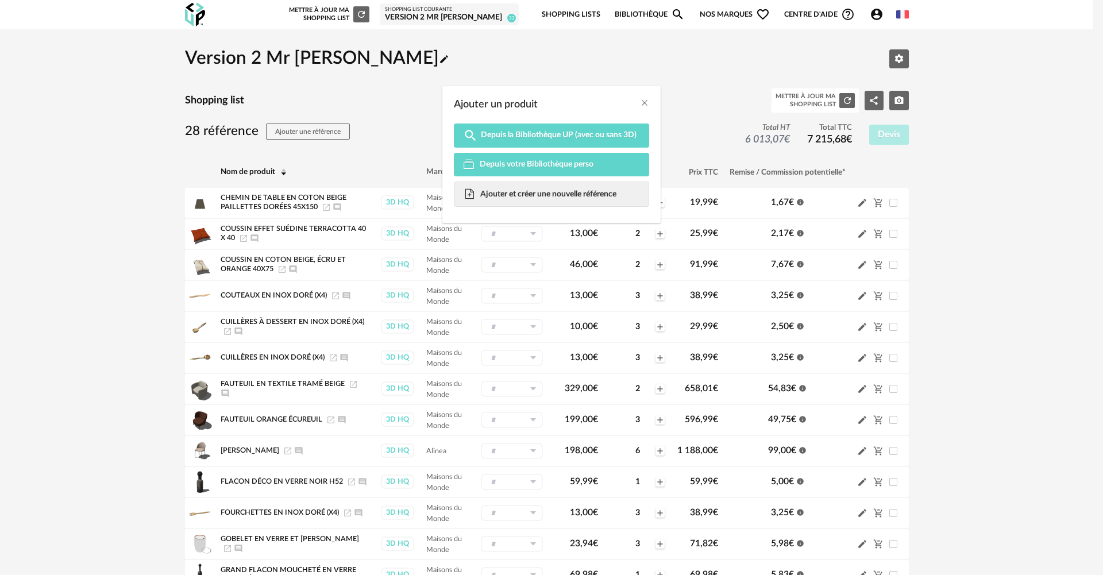
click at [506, 180] on div "Magnify icon Depuis la Bibliothèque UP (avec ou sans 3D) Depuis votre Bibliothè…" at bounding box center [551, 170] width 195 height 94
click at [504, 199] on span "Ajouter et créer une nouvelle référence" at bounding box center [548, 194] width 136 height 10
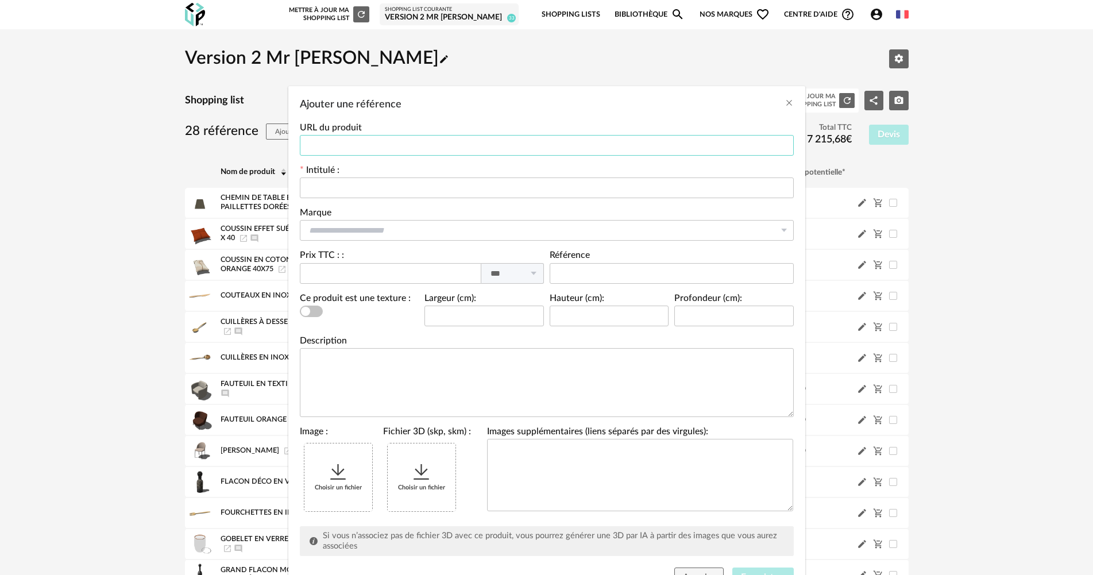
paste input "**********"
type input "**********"
click at [347, 184] on input "Ajouter une référence" at bounding box center [547, 187] width 494 height 21
type input "**********"
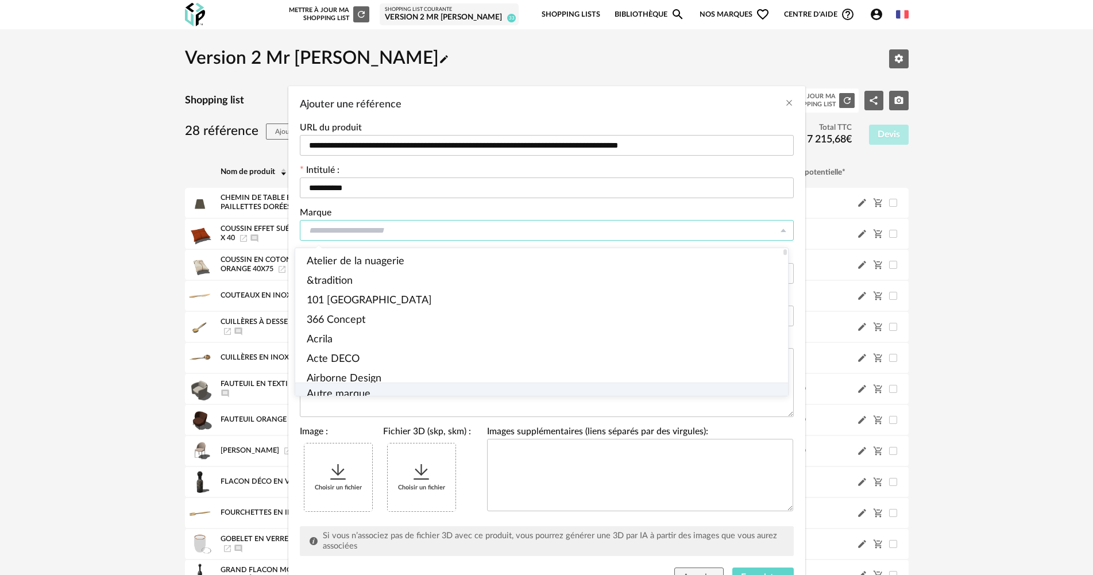
click at [372, 383] on li "Autre marque" at bounding box center [546, 394] width 502 height 23
type input "**********"
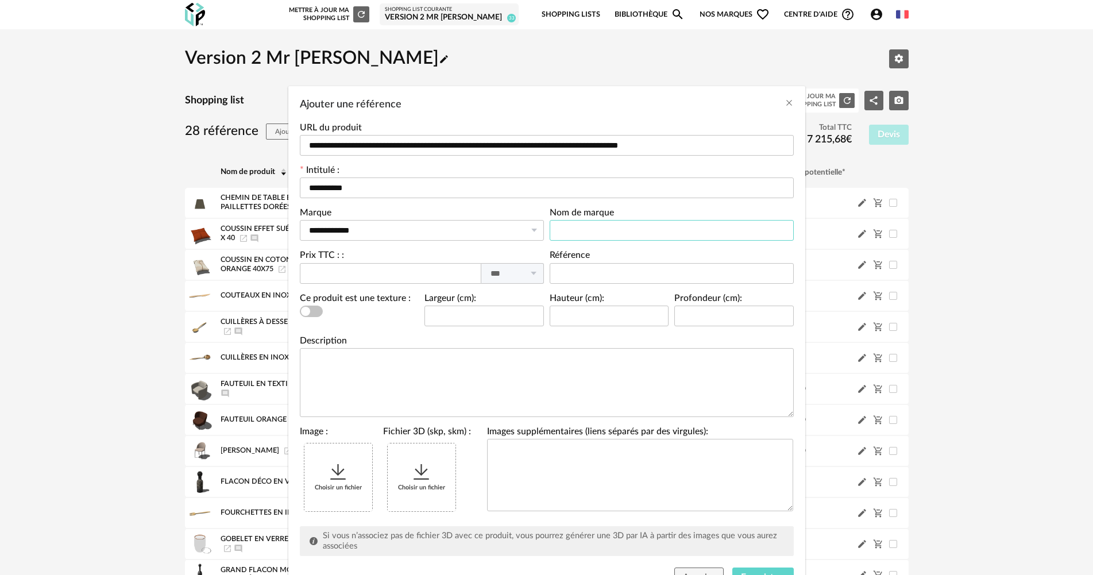
click at [597, 229] on input "Ajouter une référence" at bounding box center [672, 230] width 244 height 21
type input "****"
click at [397, 283] on input "Ajouter une référence" at bounding box center [390, 273] width 181 height 21
type input "*****"
click at [331, 453] on div "Choisir un fichier" at bounding box center [338, 477] width 68 height 68
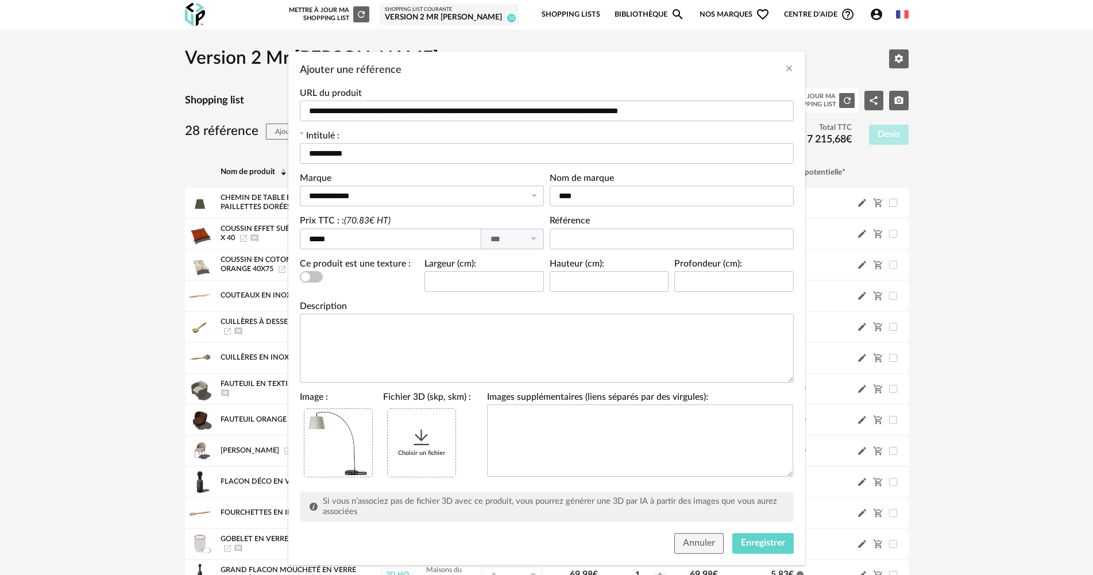
scroll to position [53, 0]
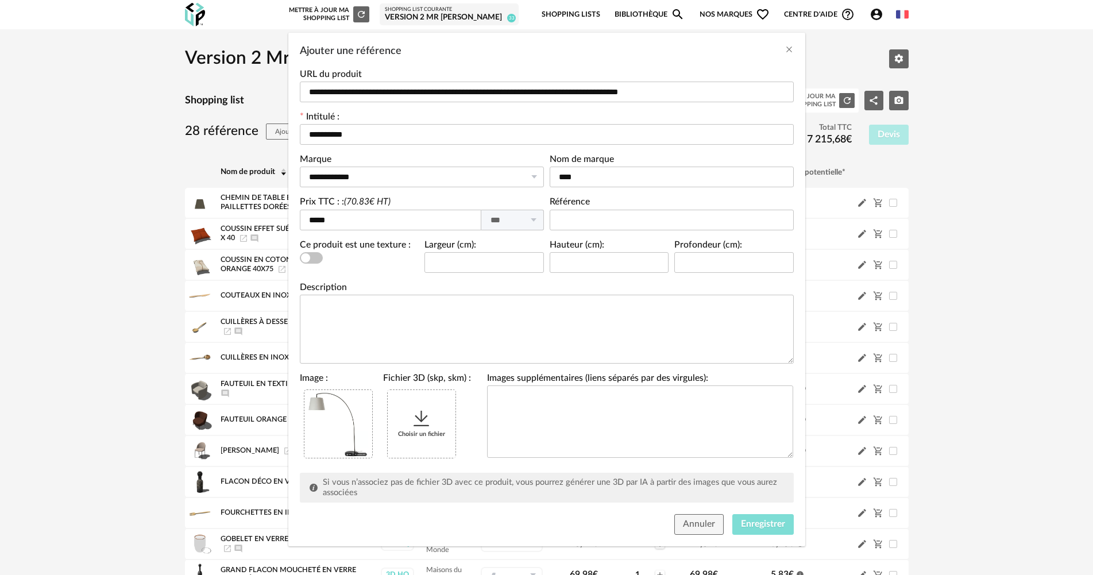
click at [783, 528] on button "Enregistrer" at bounding box center [762, 524] width 61 height 21
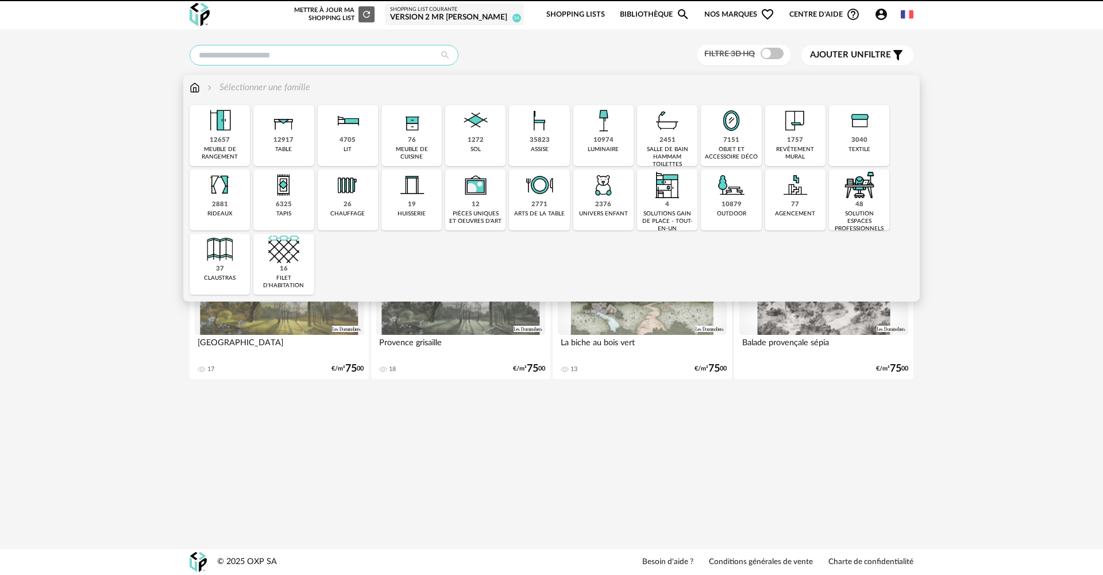
click at [261, 48] on input "text" at bounding box center [323, 55] width 269 height 21
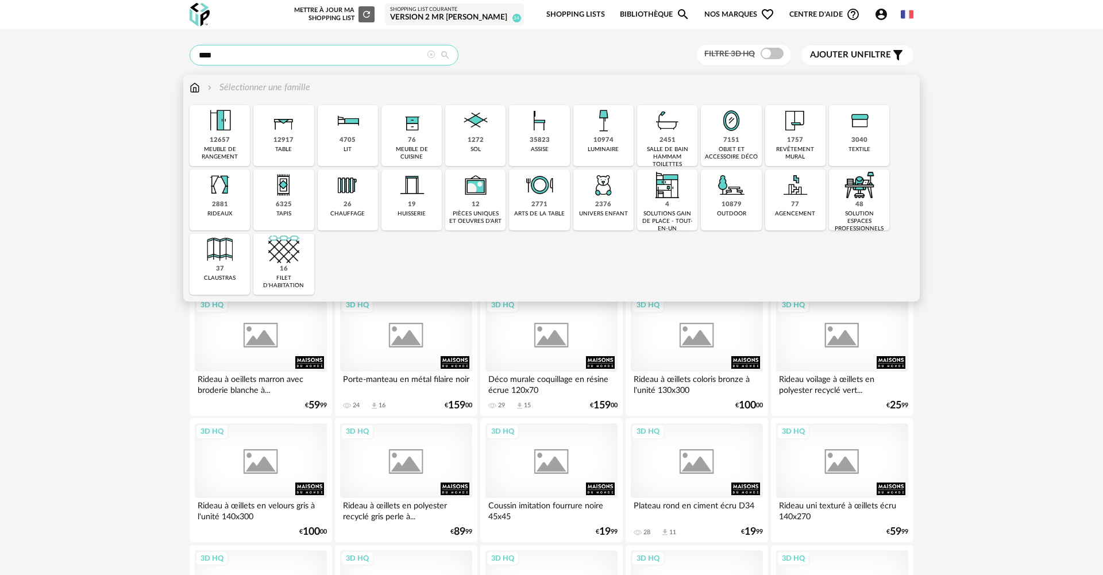
type input "****"
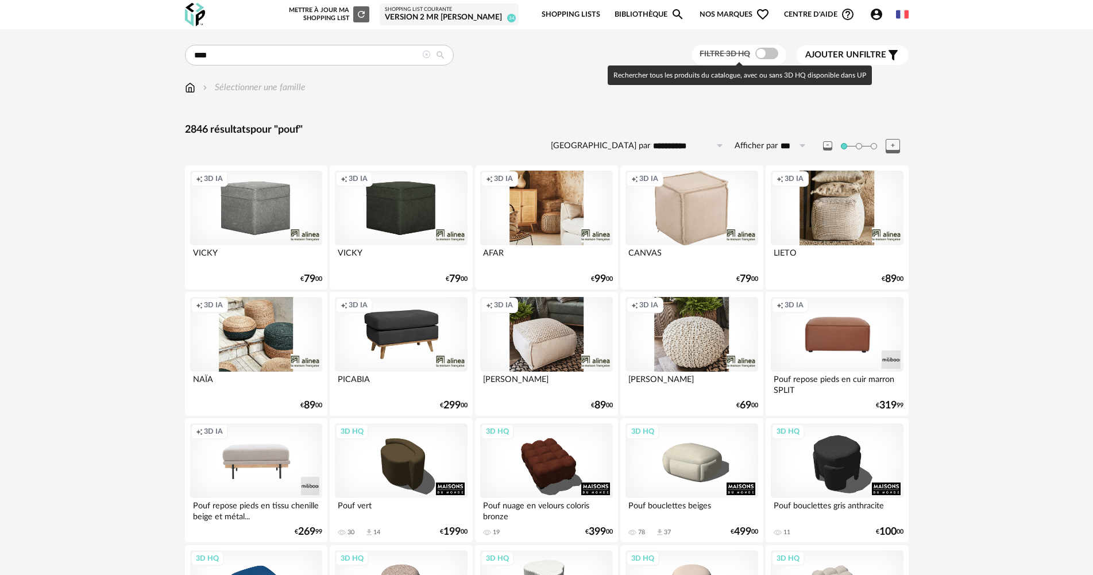
click at [760, 56] on span at bounding box center [766, 53] width 23 height 11
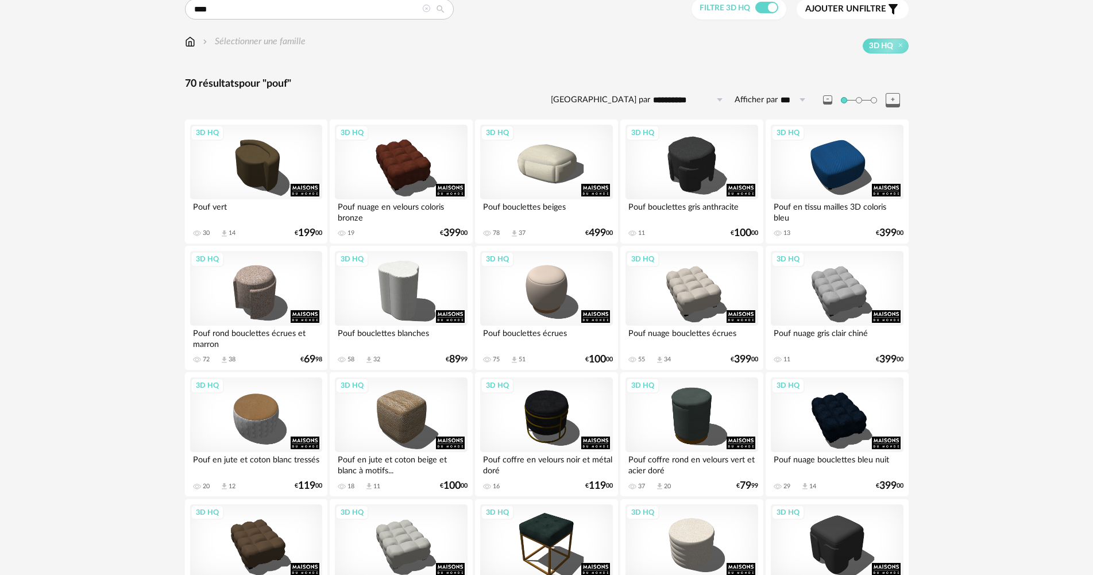
scroll to position [115, 0]
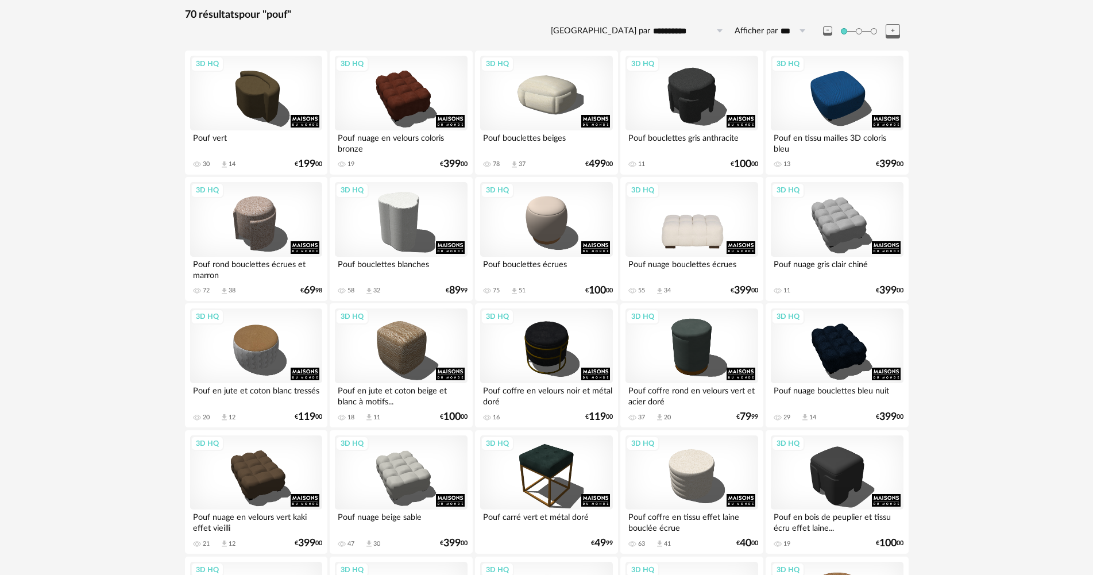
click at [689, 237] on div "3D HQ" at bounding box center [691, 219] width 132 height 75
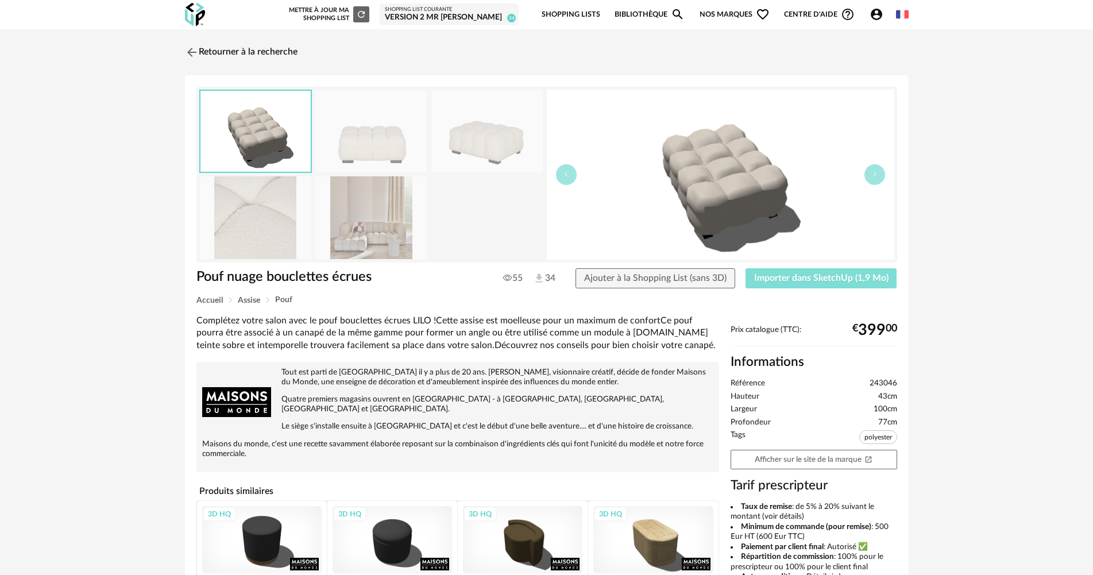
click at [819, 280] on span "Importer dans SketchUp (1,9 Mo)" at bounding box center [821, 277] width 134 height 9
click at [222, 47] on link "Retourner à la recherche" at bounding box center [238, 52] width 113 height 25
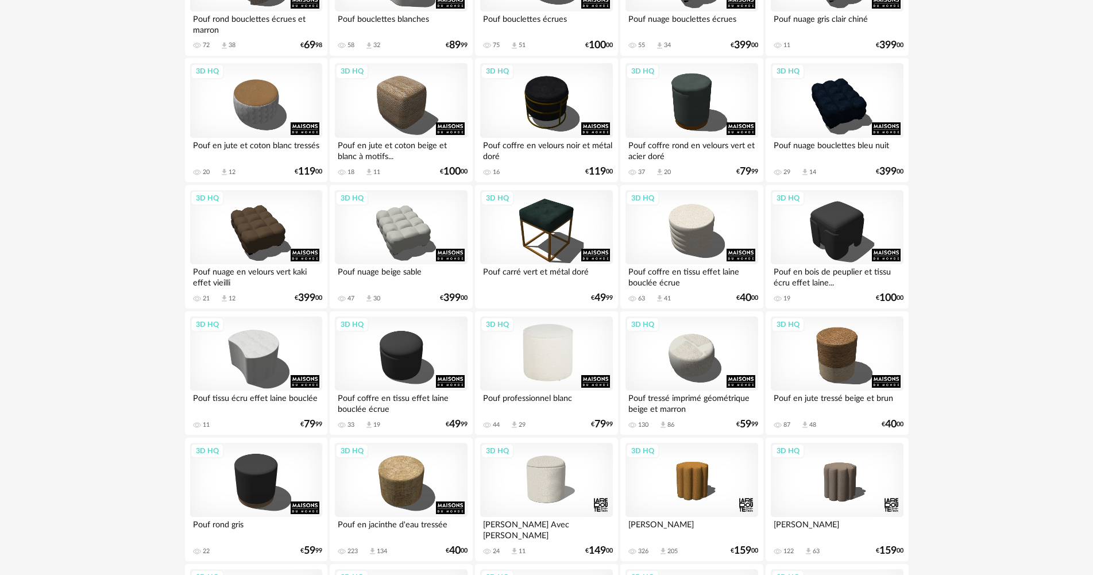
scroll to position [517, 0]
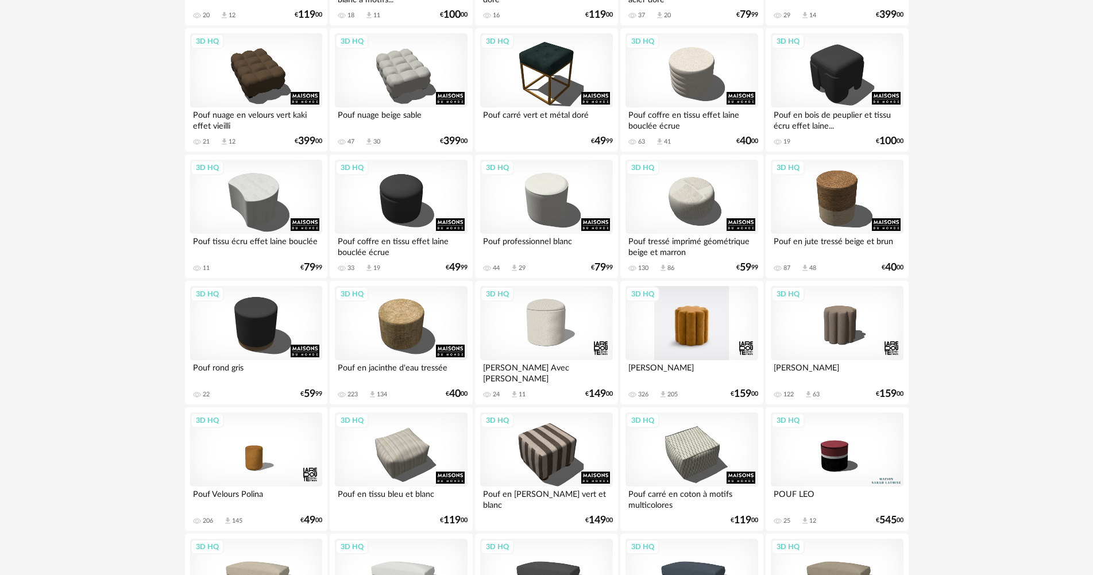
click at [687, 322] on div "3D HQ" at bounding box center [691, 323] width 132 height 75
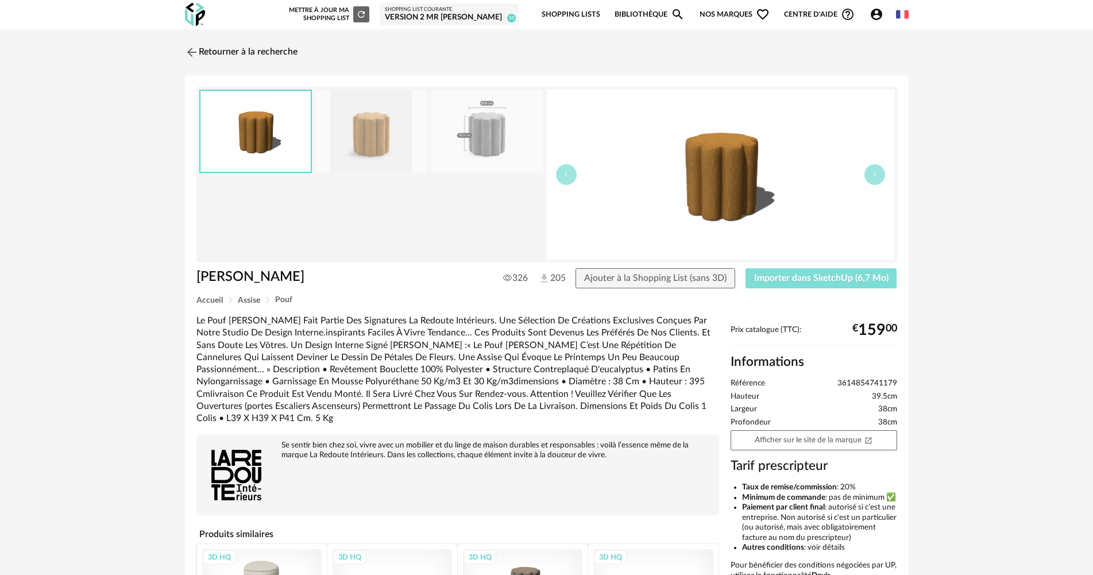
click at [777, 280] on span "Importer dans SketchUp (6,7 Mo)" at bounding box center [821, 277] width 134 height 9
click at [272, 33] on div "Retourner à la recherche Pouf Bouclette Justyna Pouf Bouclette Justyna 326 205 …" at bounding box center [546, 373] width 1093 height 688
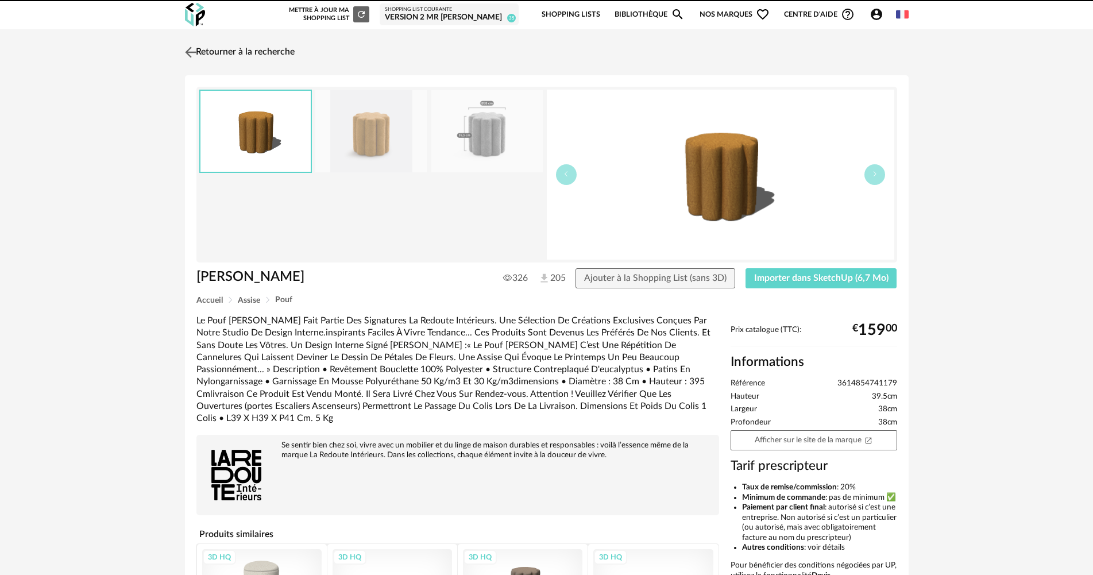
click at [272, 52] on link "Retourner à la recherche" at bounding box center [238, 52] width 113 height 25
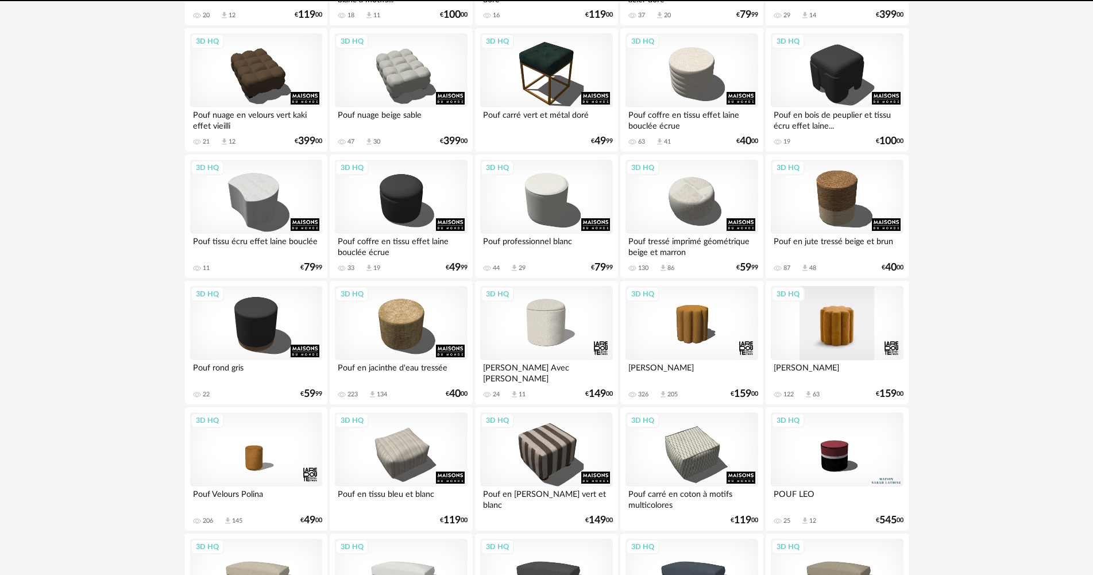
click at [845, 334] on div "3D HQ" at bounding box center [837, 323] width 132 height 75
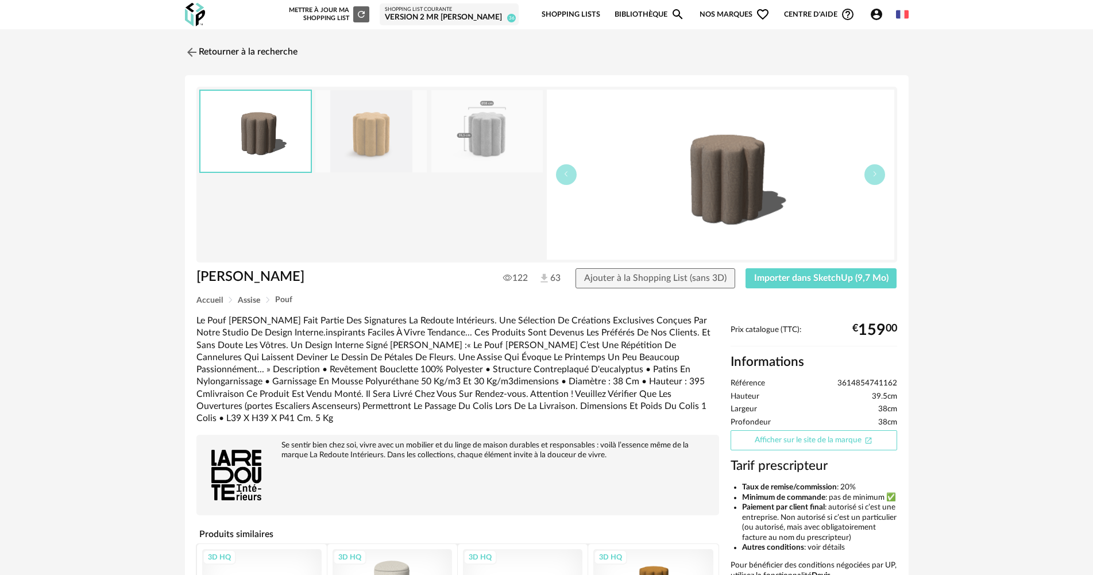
click at [794, 444] on link "Afficher sur le site de la marque Open In New icon" at bounding box center [813, 440] width 167 height 20
click at [869, 281] on span "Importer dans SketchUp (9,7 Mo)" at bounding box center [821, 277] width 134 height 9
click at [215, 57] on link "Retourner à la recherche" at bounding box center [238, 52] width 113 height 25
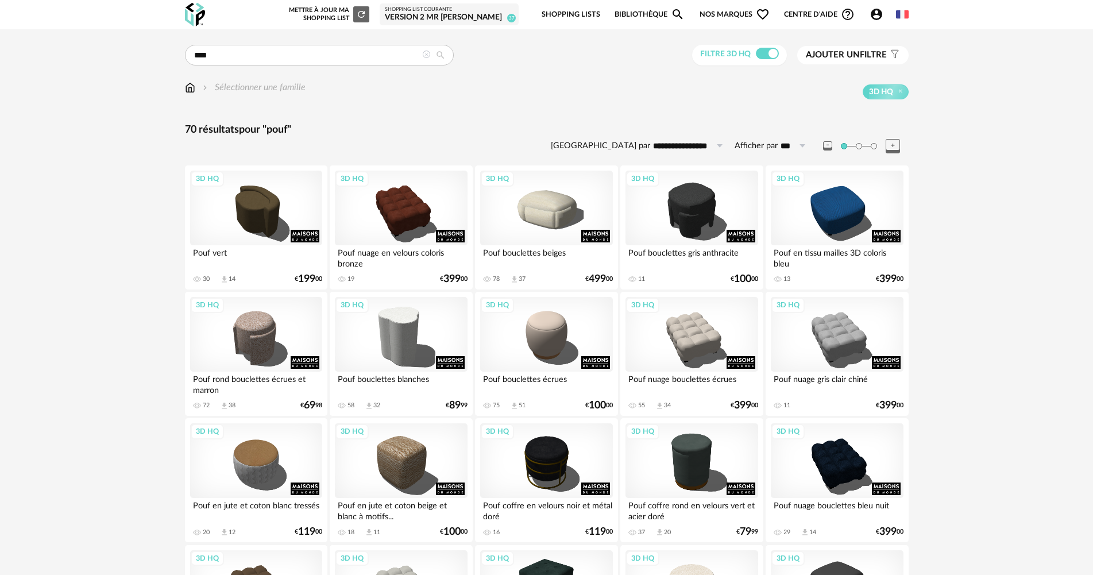
click at [426, 57] on icon at bounding box center [426, 55] width 8 height 8
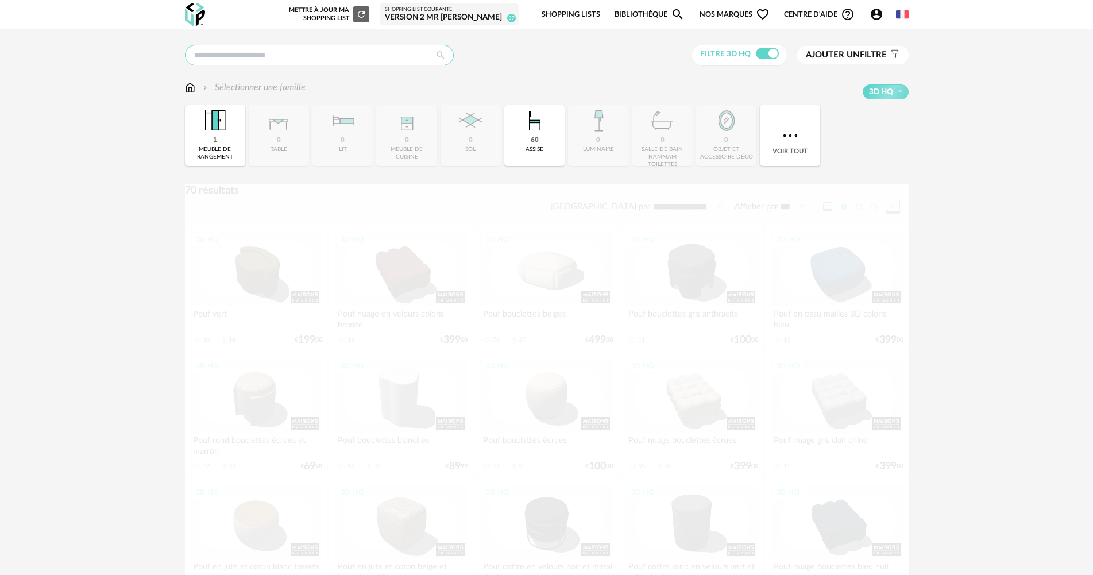
click at [380, 59] on input "text" at bounding box center [319, 55] width 269 height 21
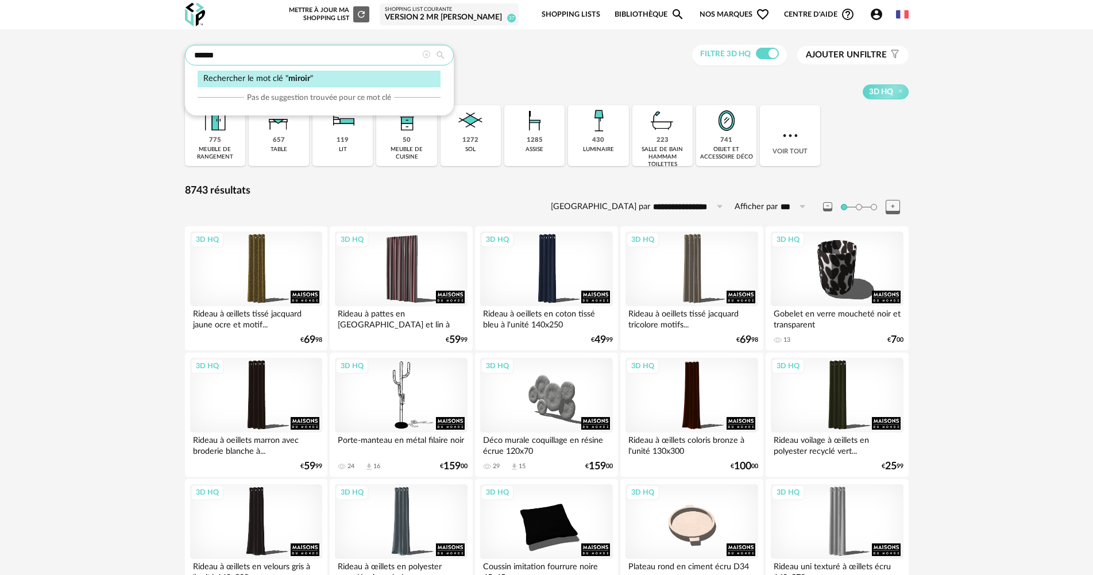
type input "******"
type input "**********"
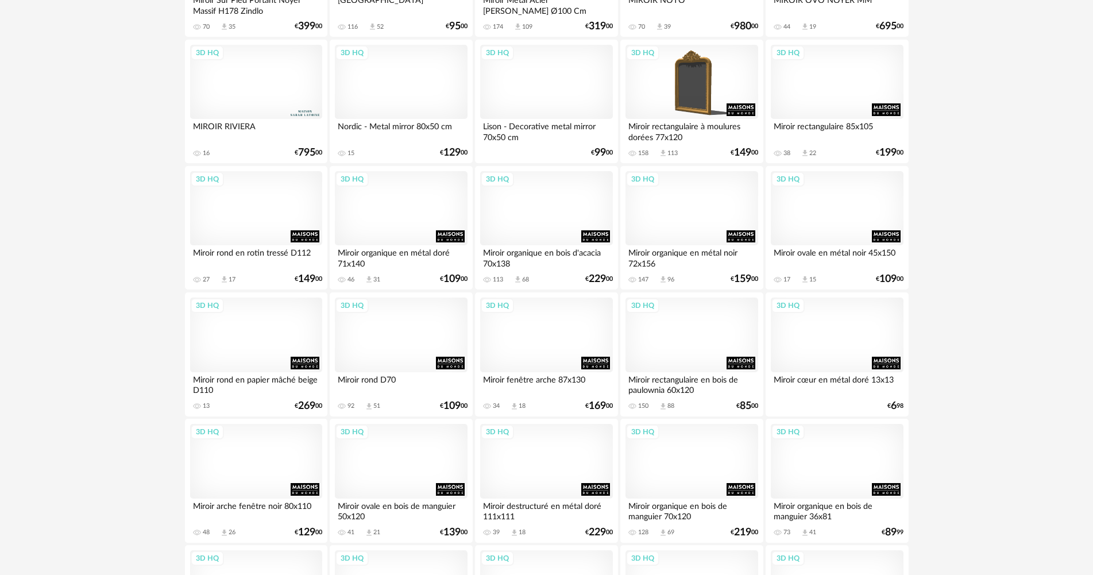
scroll to position [643, 0]
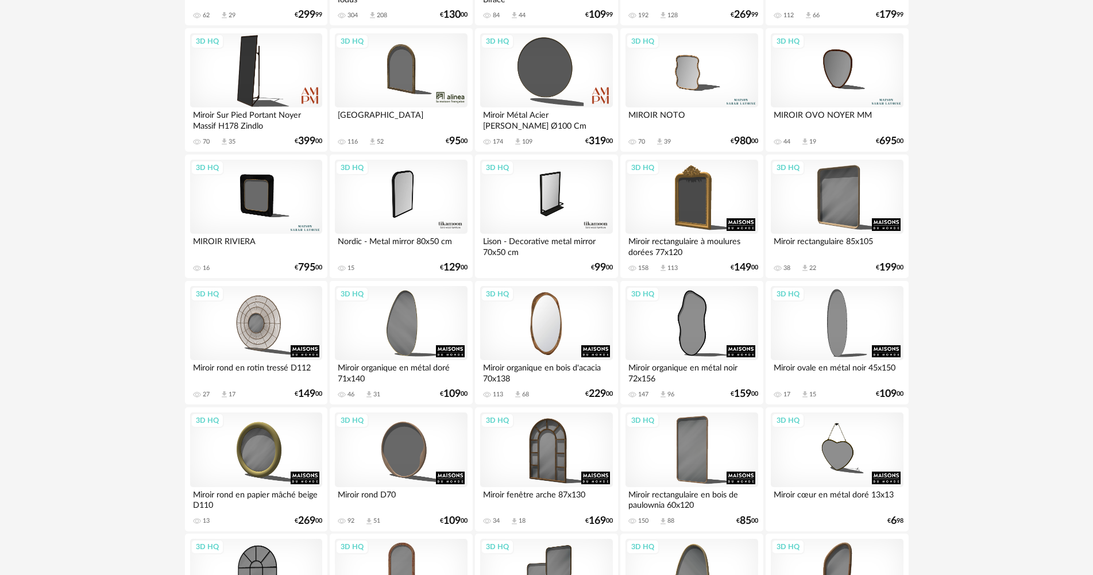
click at [544, 356] on div "3D HQ" at bounding box center [546, 323] width 132 height 75
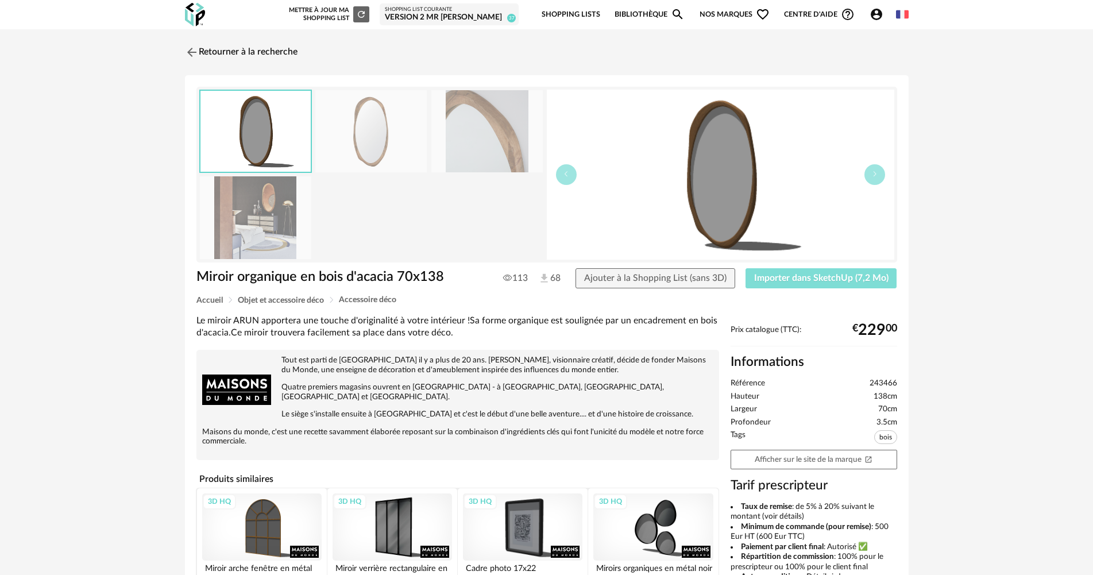
click at [779, 270] on button "Importer dans SketchUp (7,2 Mo)" at bounding box center [821, 278] width 152 height 21
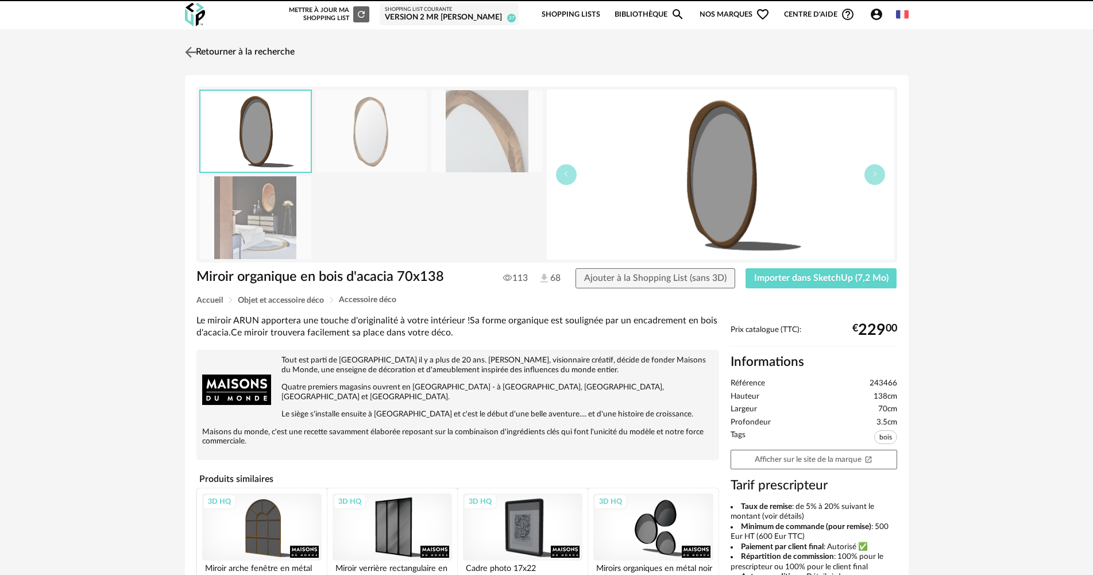
click at [264, 53] on link "Retourner à la recherche" at bounding box center [238, 52] width 113 height 25
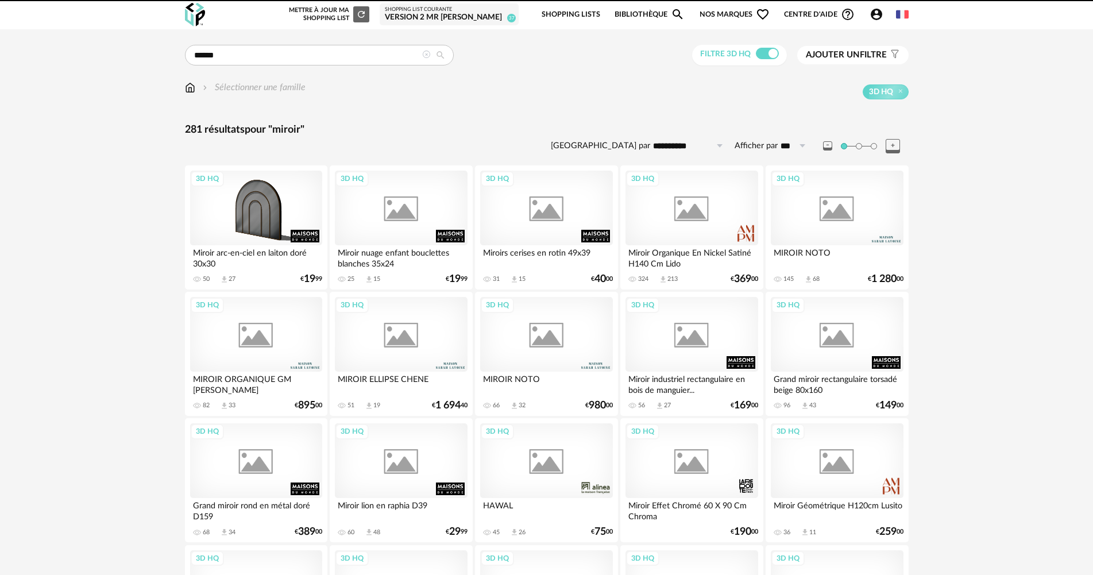
scroll to position [643, 0]
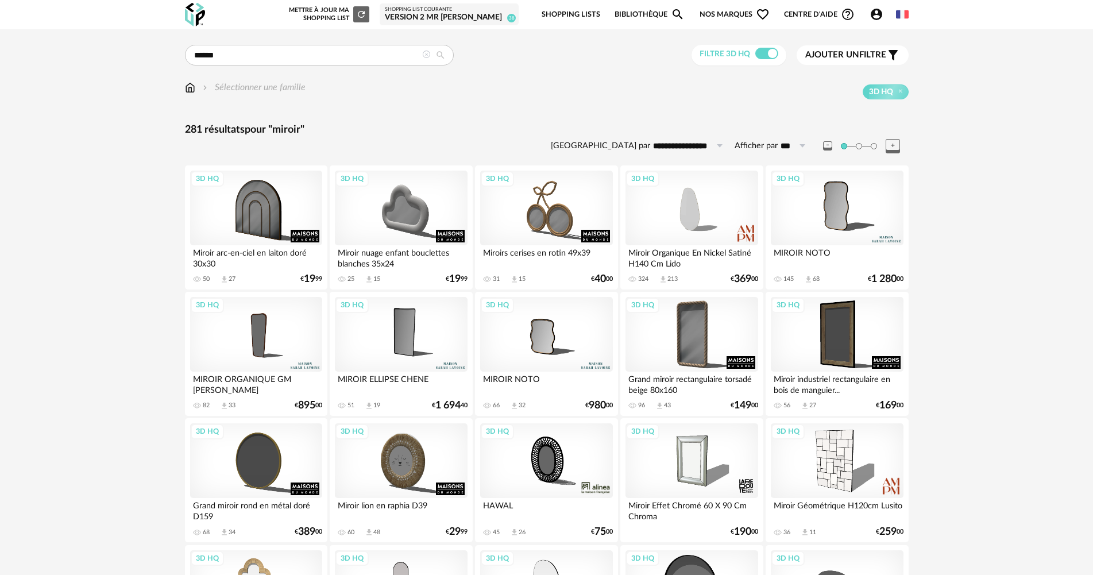
click at [429, 55] on icon at bounding box center [426, 55] width 8 height 8
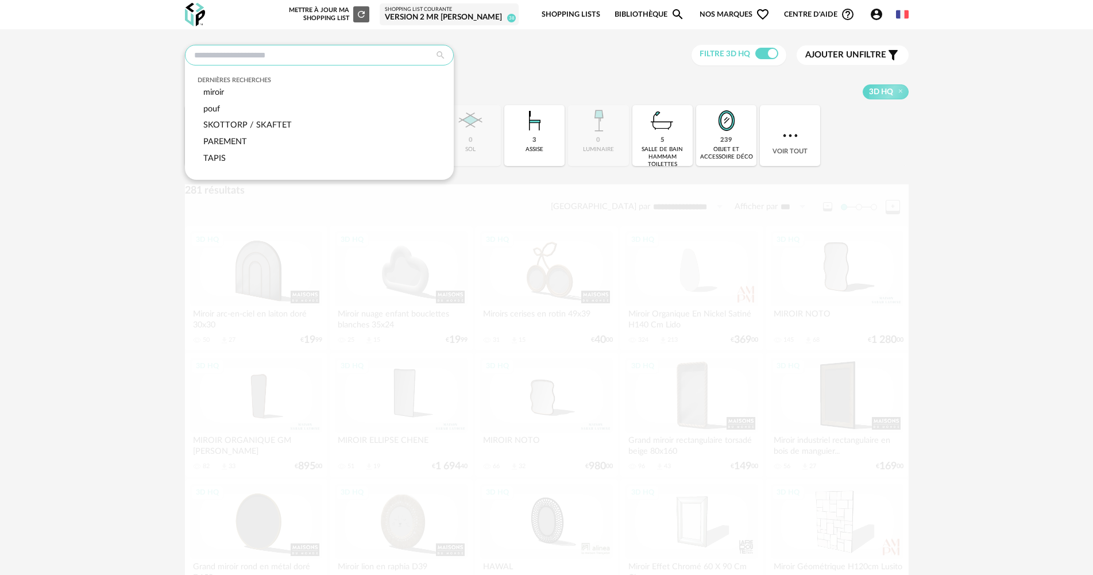
click at [342, 57] on input "text" at bounding box center [319, 55] width 269 height 21
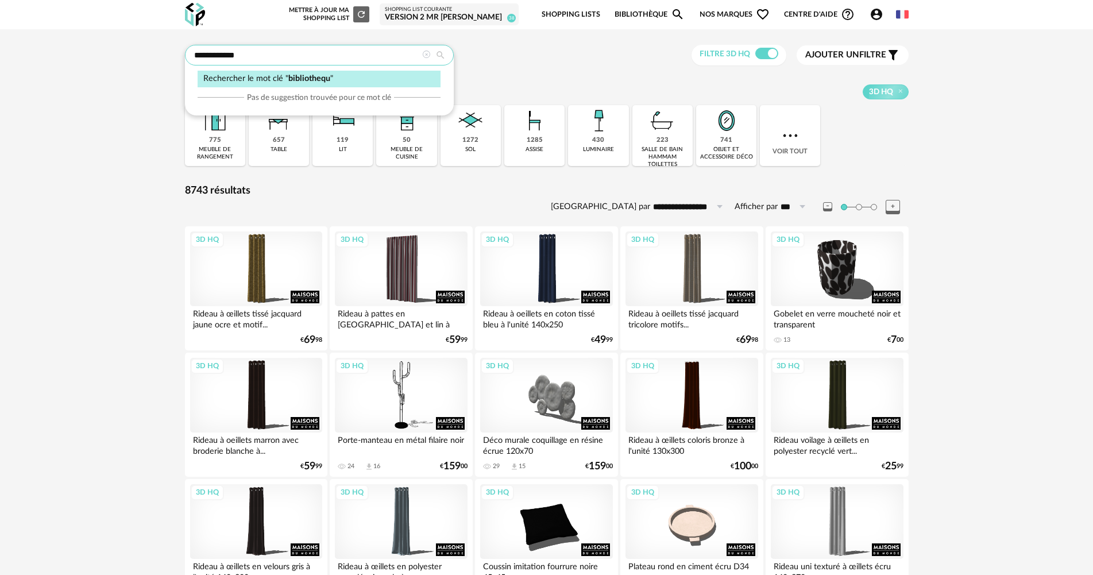
type input "**********"
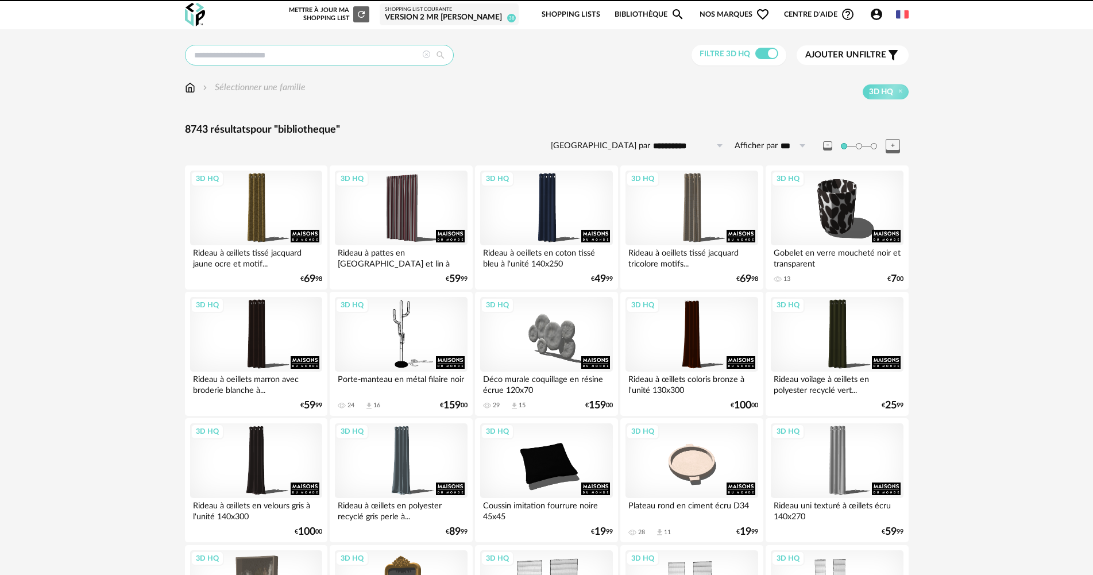
type input "**********"
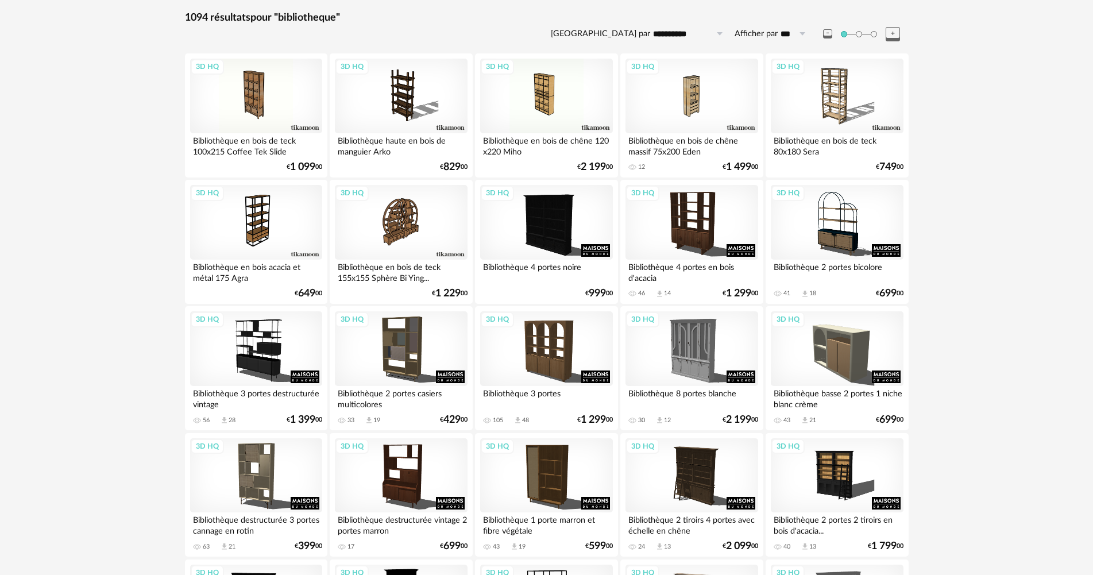
scroll to position [115, 0]
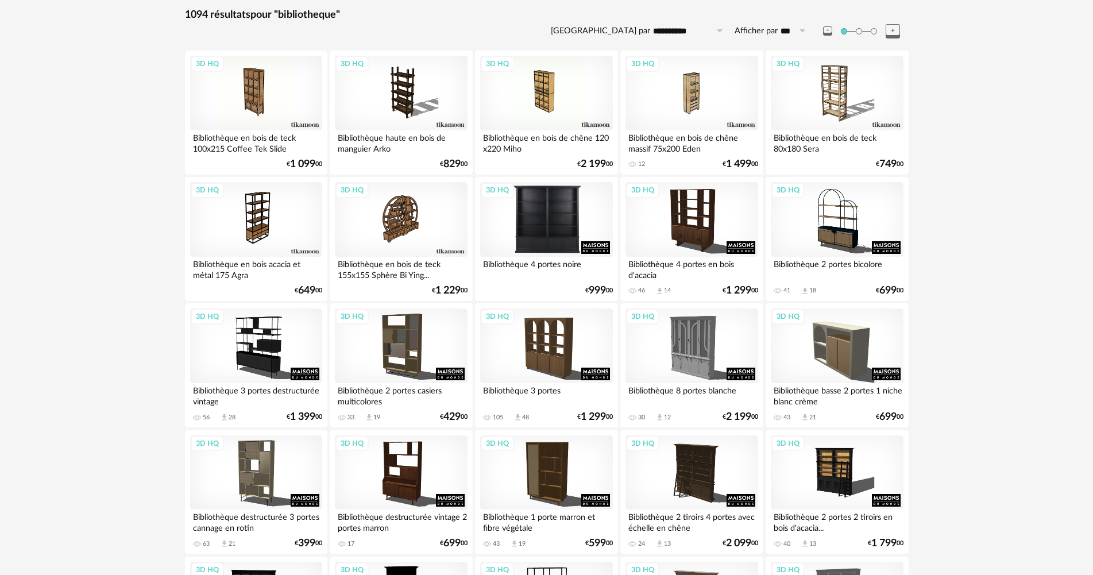
click at [573, 212] on div "3D HQ" at bounding box center [546, 219] width 132 height 75
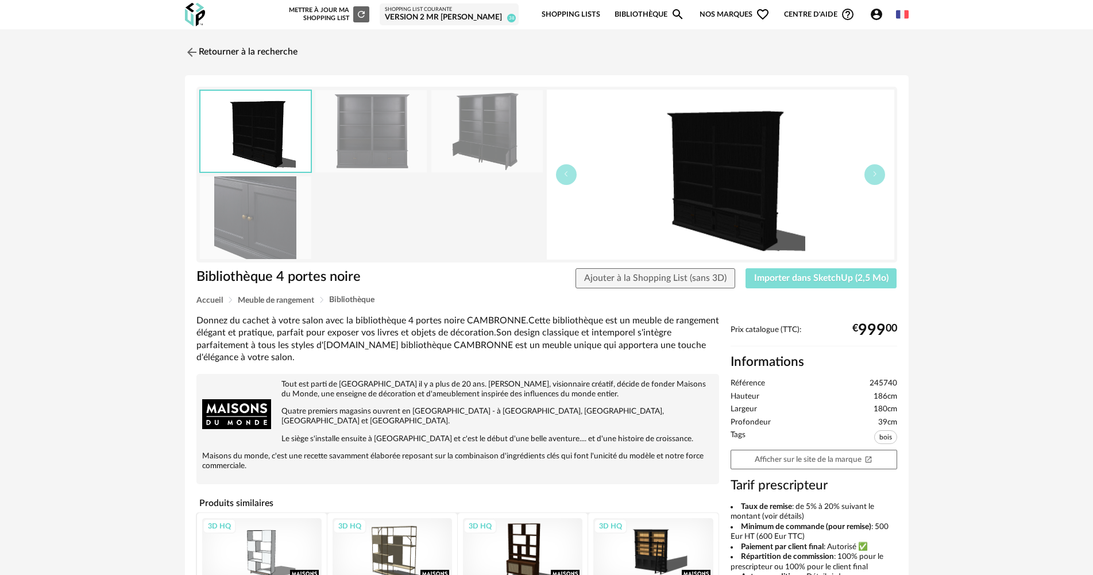
click at [782, 279] on span "Importer dans SketchUp (2,5 Mo)" at bounding box center [821, 277] width 134 height 9
click at [262, 59] on link "Retourner à la recherche" at bounding box center [238, 52] width 113 height 25
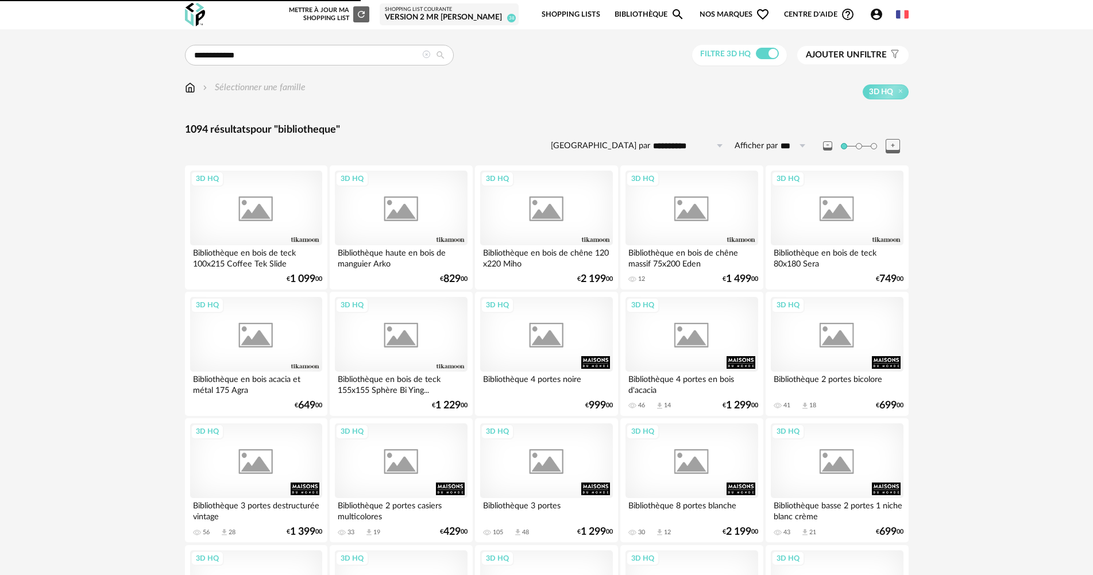
scroll to position [115, 0]
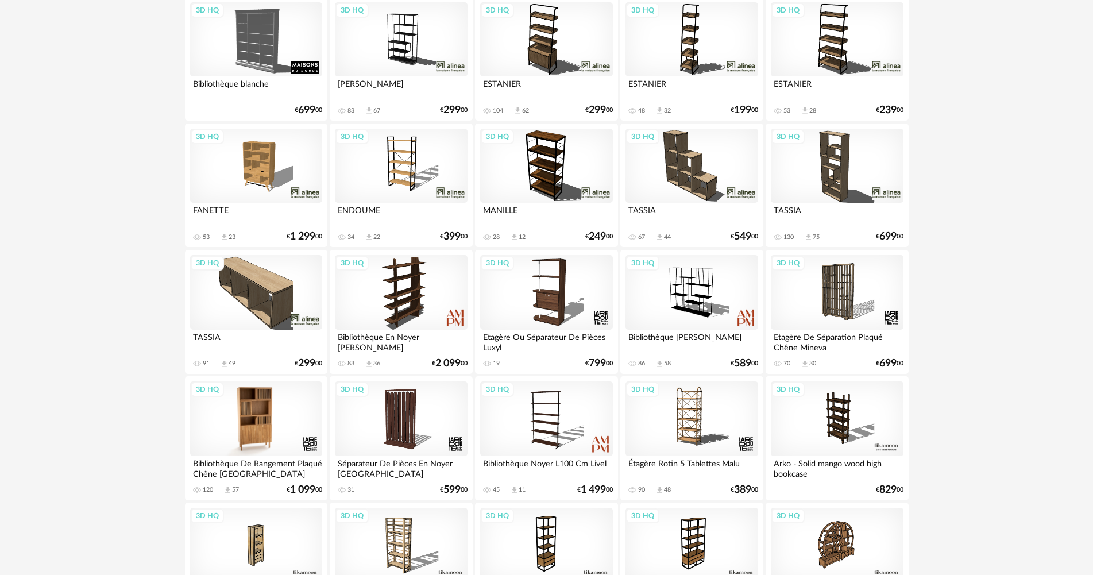
scroll to position [804, 0]
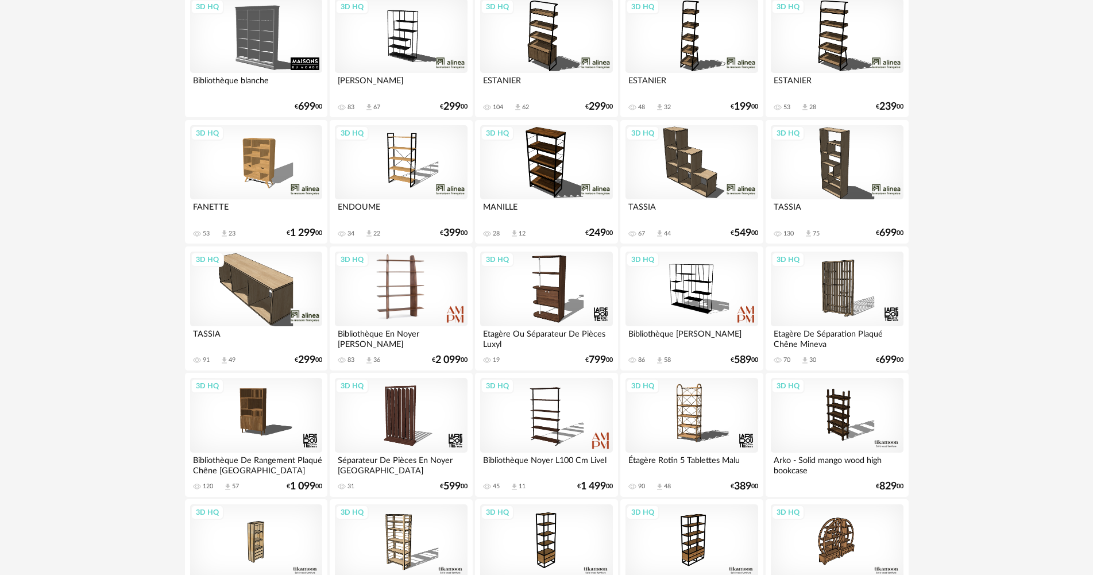
click at [433, 293] on div "3D HQ" at bounding box center [401, 289] width 132 height 75
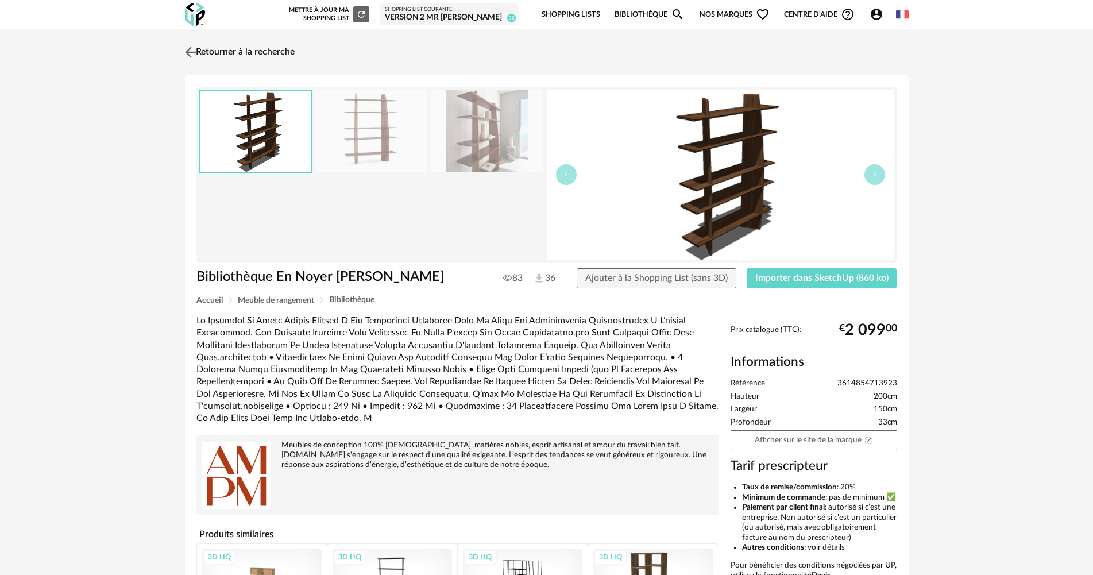
click at [226, 51] on link "Retourner à la recherche" at bounding box center [238, 52] width 113 height 25
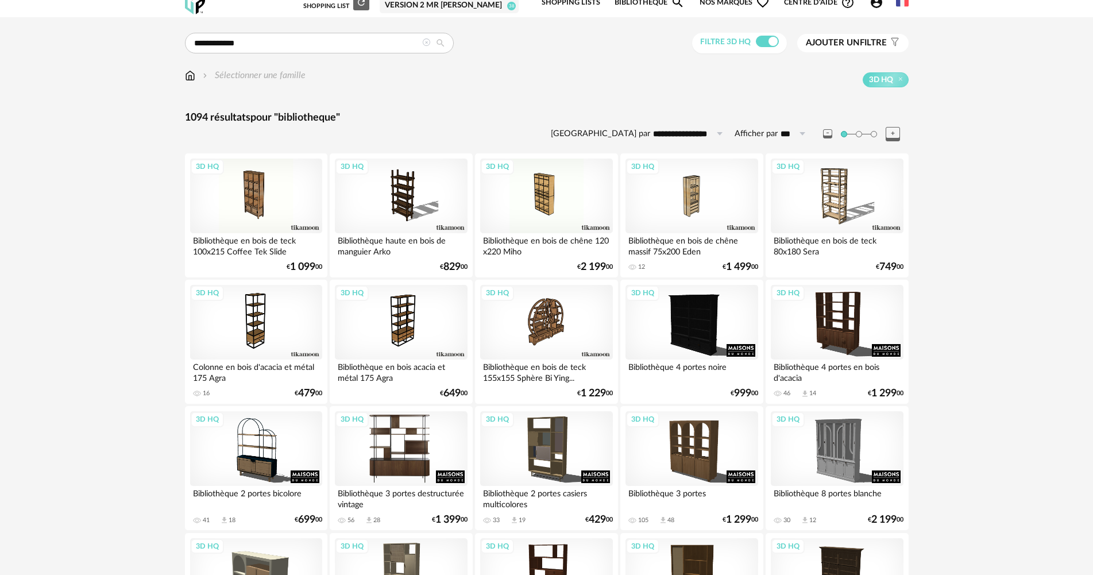
scroll to position [11, 0]
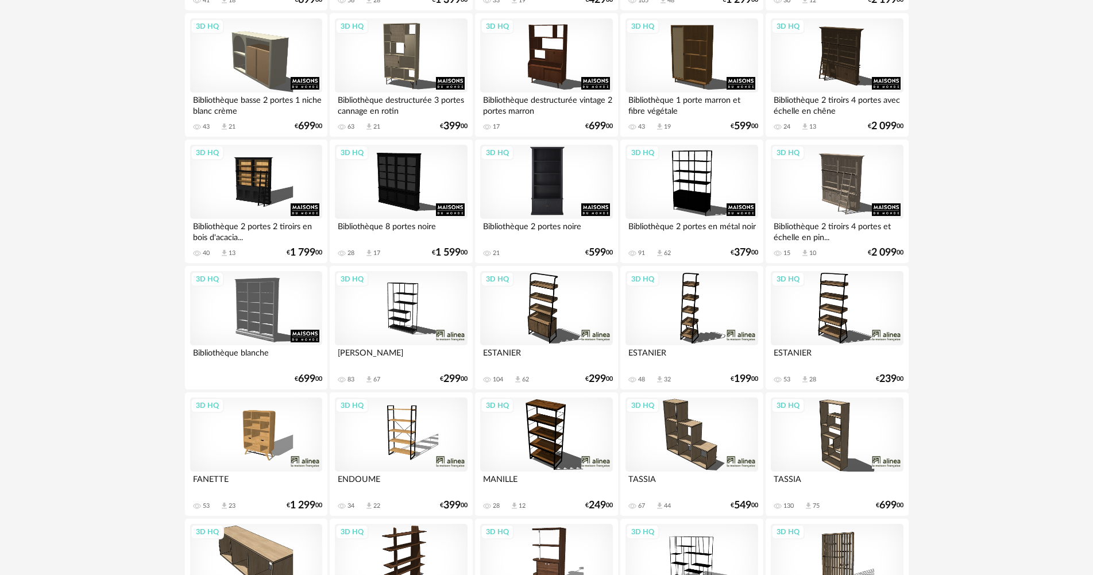
scroll to position [574, 0]
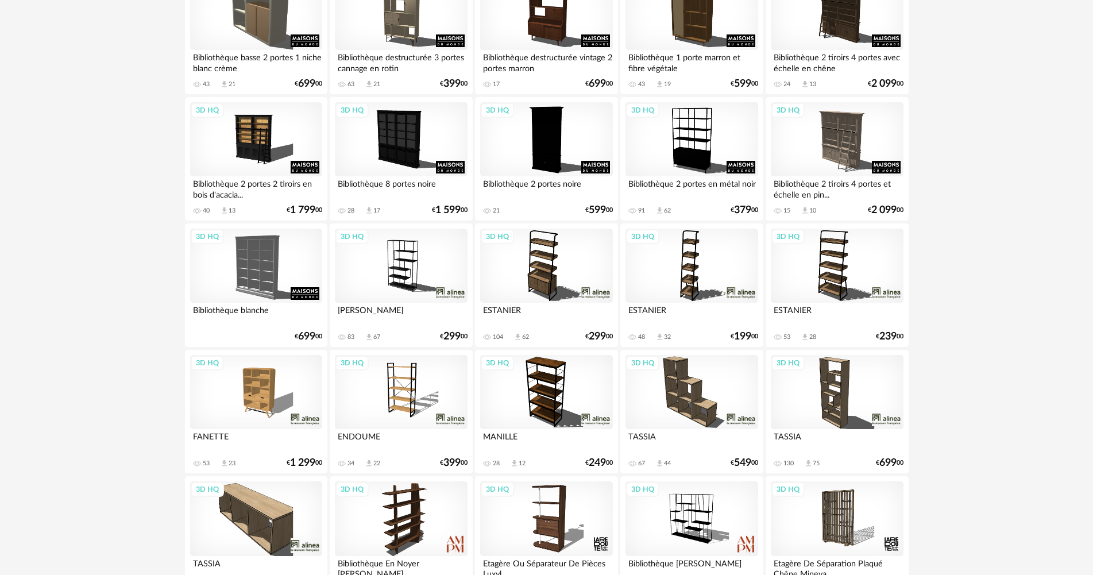
click at [396, 278] on div "3D HQ" at bounding box center [401, 266] width 132 height 75
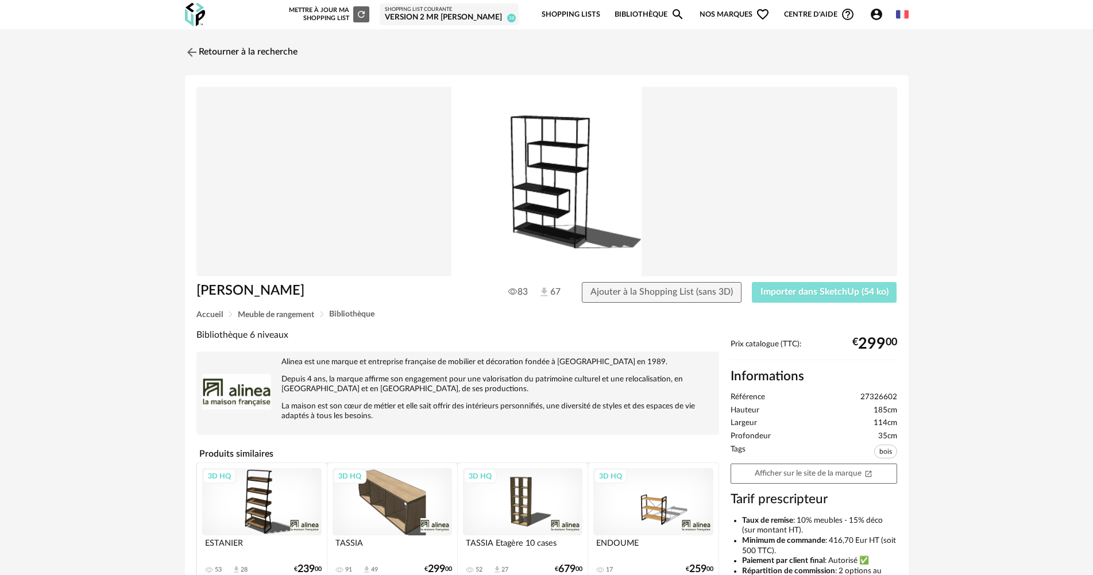
click at [778, 297] on button "Importer dans SketchUp (54 ko)" at bounding box center [824, 292] width 145 height 21
click at [218, 55] on link "Retourner à la recherche" at bounding box center [238, 52] width 113 height 25
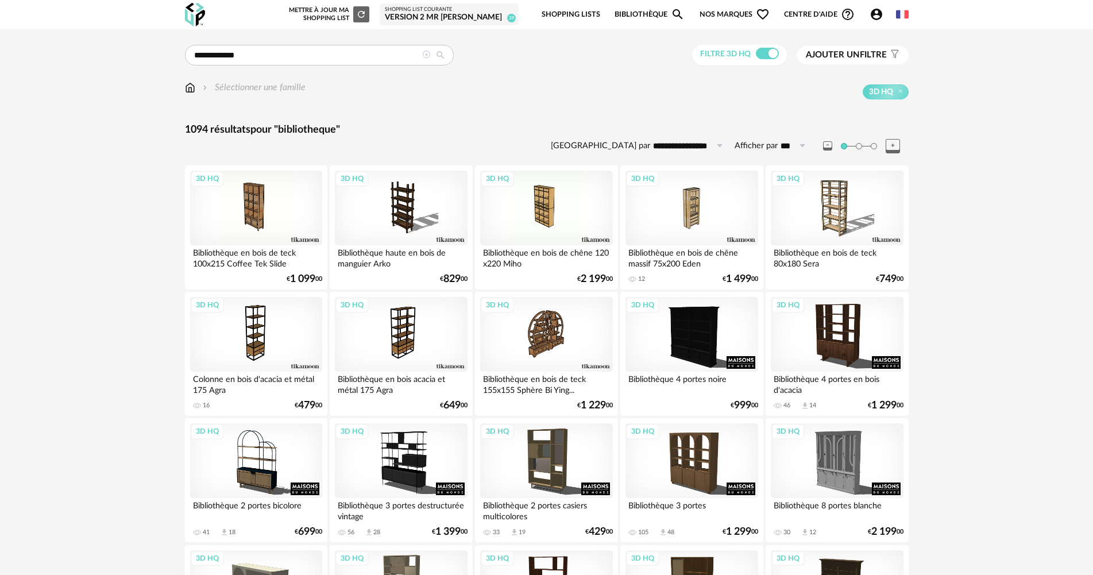
click at [424, 56] on icon at bounding box center [426, 55] width 8 height 8
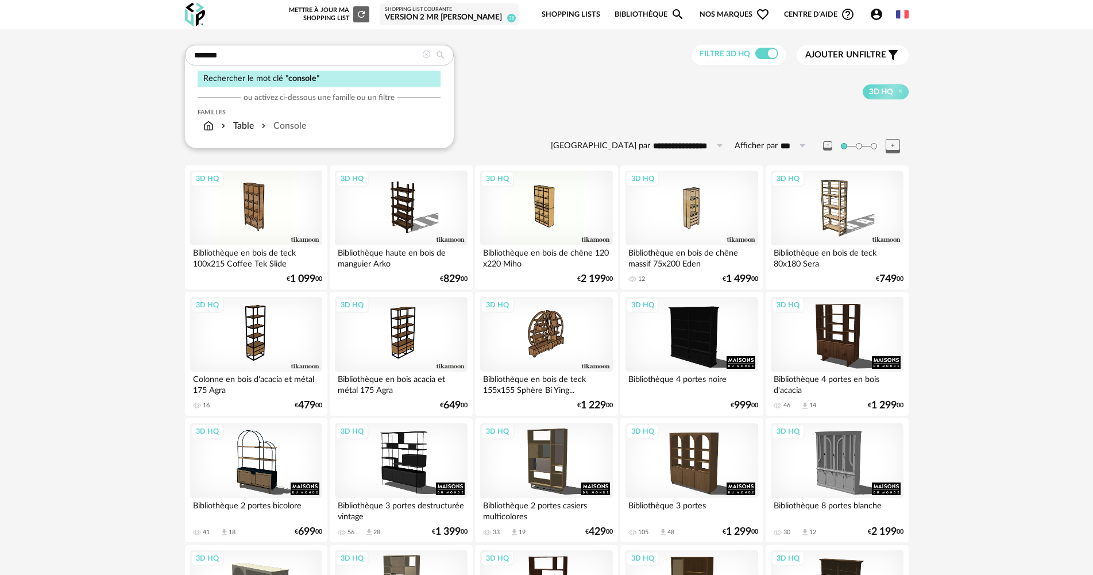
type input "*******"
type input "**********"
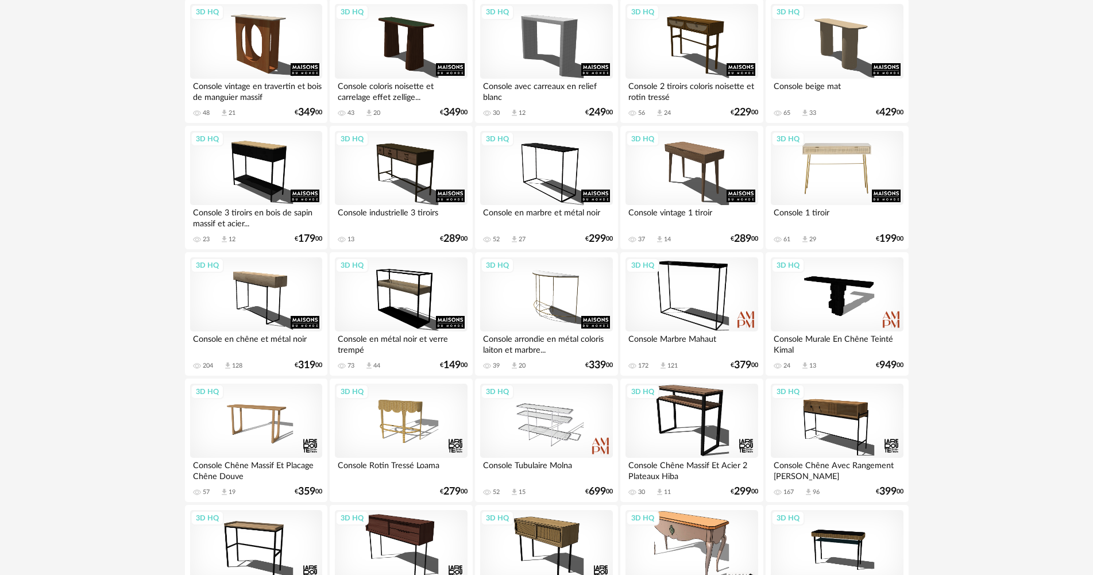
scroll to position [413, 0]
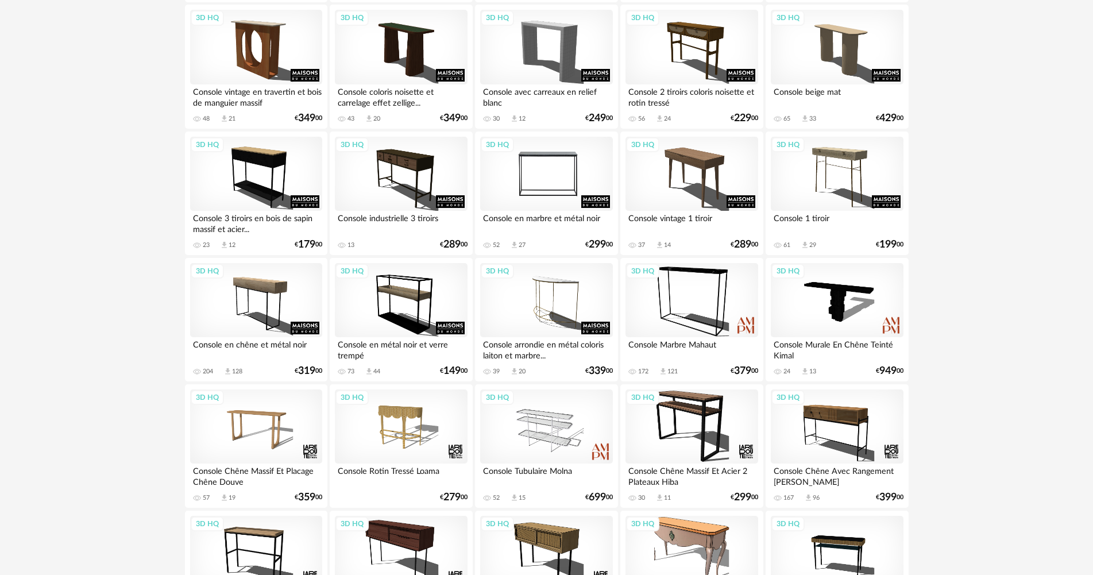
click at [537, 190] on div "3D HQ" at bounding box center [546, 174] width 132 height 75
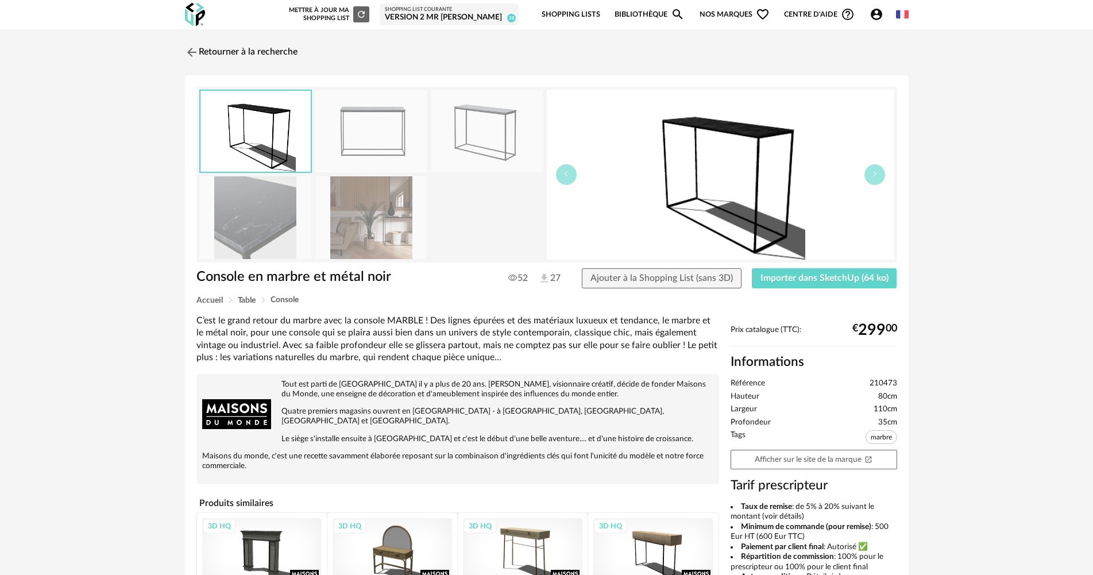
click at [833, 303] on div "Accueil Table Console" at bounding box center [546, 300] width 701 height 9
click at [840, 280] on span "Importer dans SketchUp (64 ko)" at bounding box center [824, 277] width 128 height 9
click at [242, 41] on link "Retourner à la recherche" at bounding box center [238, 52] width 113 height 25
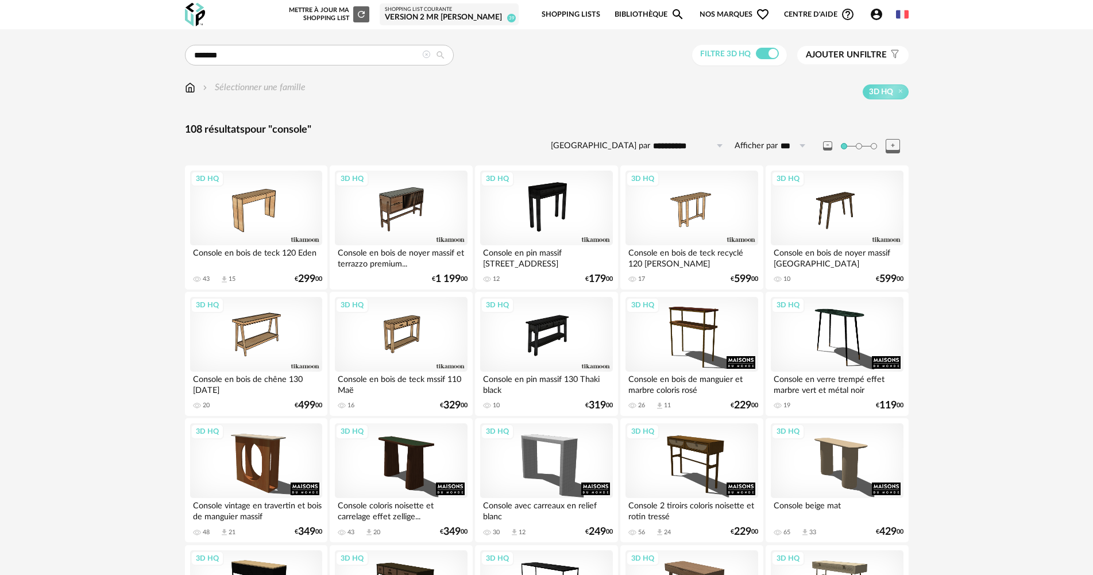
click at [425, 54] on icon at bounding box center [426, 55] width 8 height 8
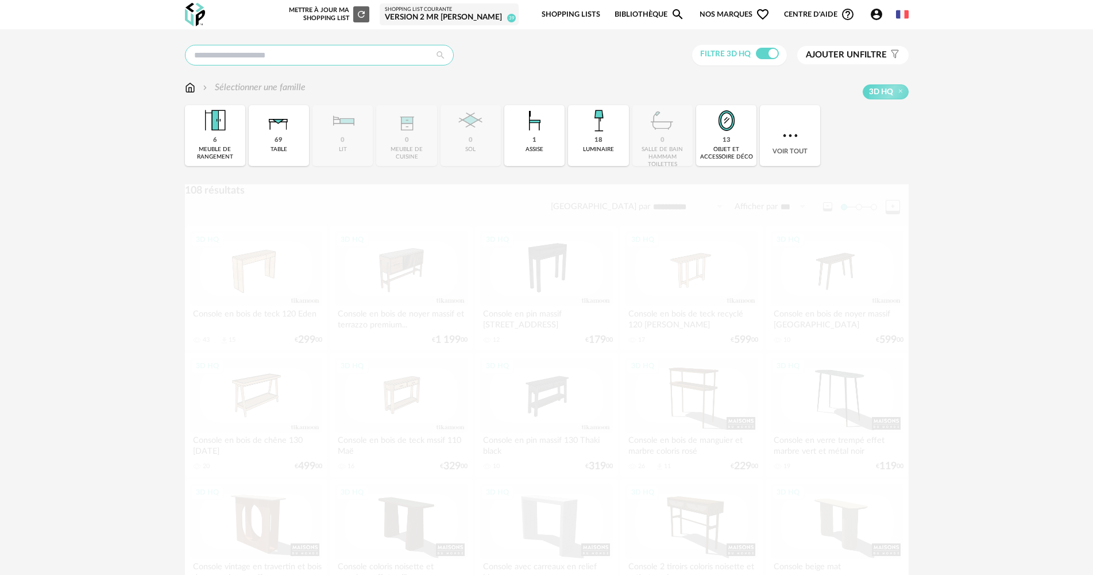
click at [401, 54] on input "text" at bounding box center [319, 55] width 269 height 21
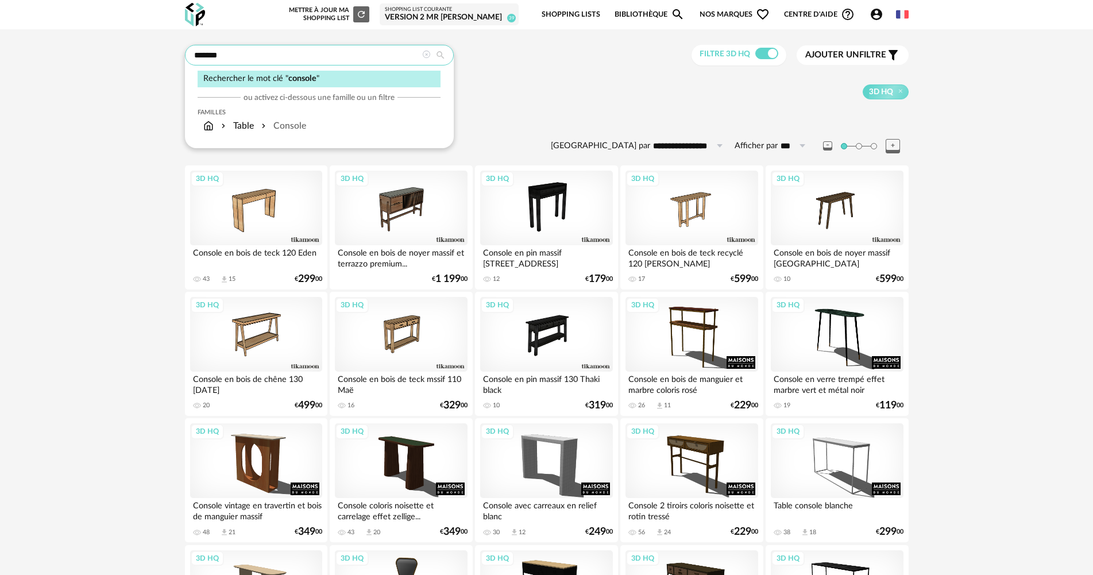
drag, startPoint x: 0, startPoint y: 0, endPoint x: 36, endPoint y: -17, distance: 40.1
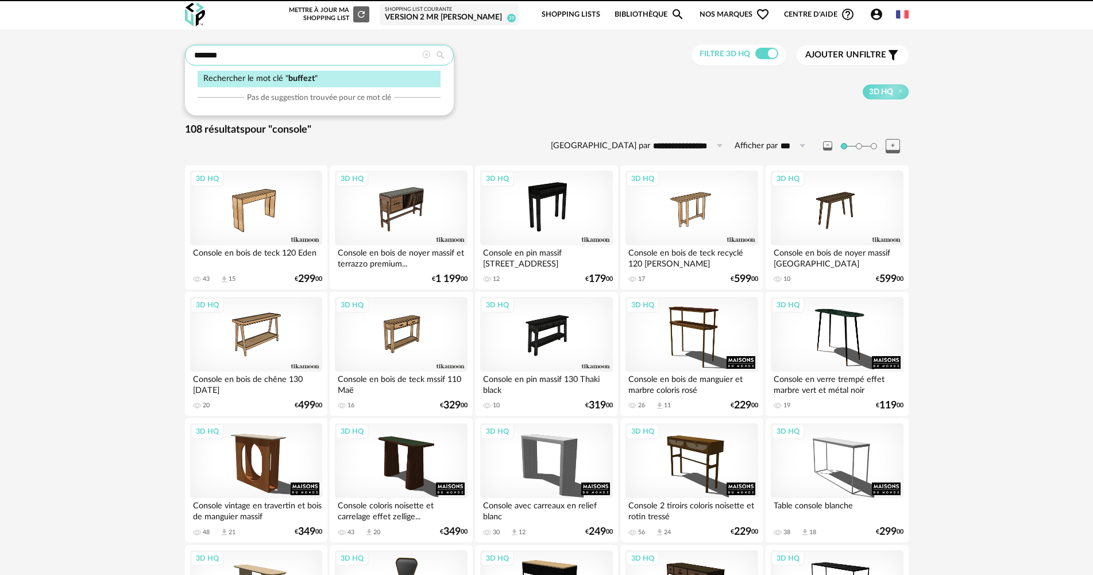
type input "*******"
type input "**********"
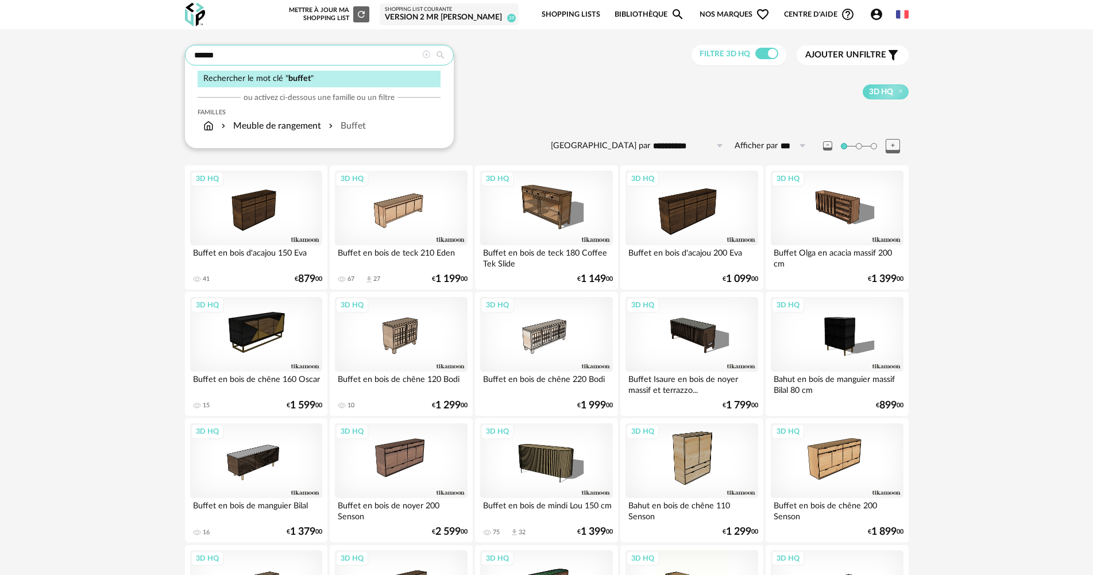
type input "******"
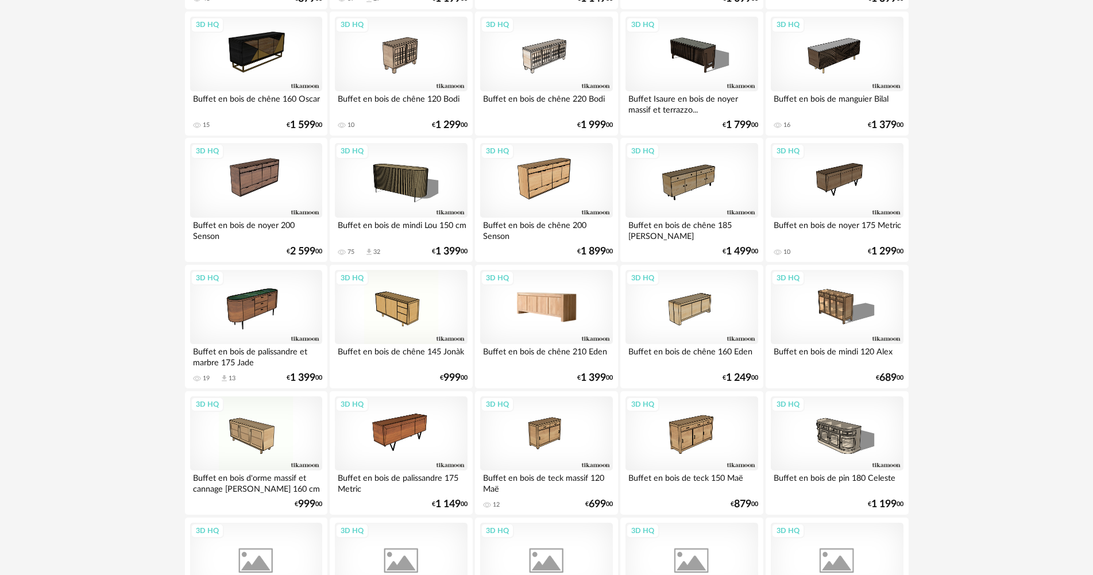
scroll to position [345, 0]
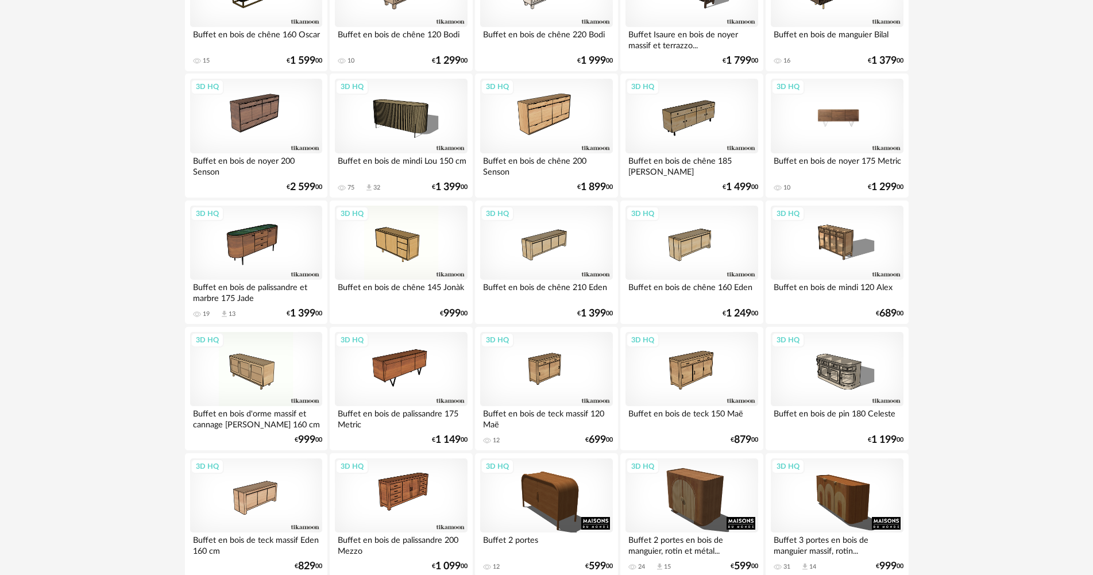
click at [819, 119] on div "3D HQ" at bounding box center [837, 116] width 132 height 75
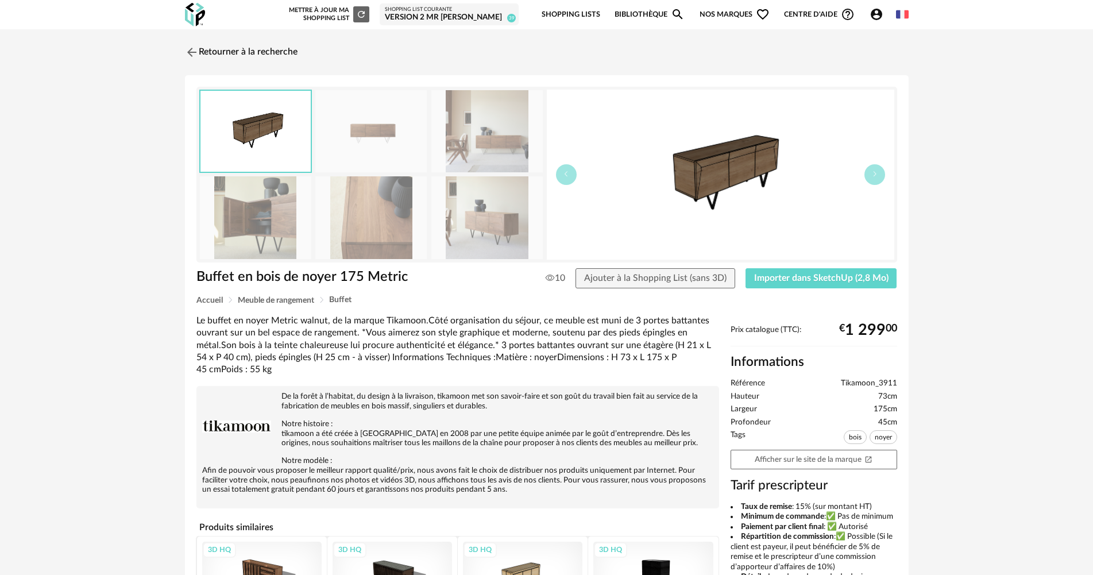
click at [515, 221] on img at bounding box center [486, 217] width 111 height 82
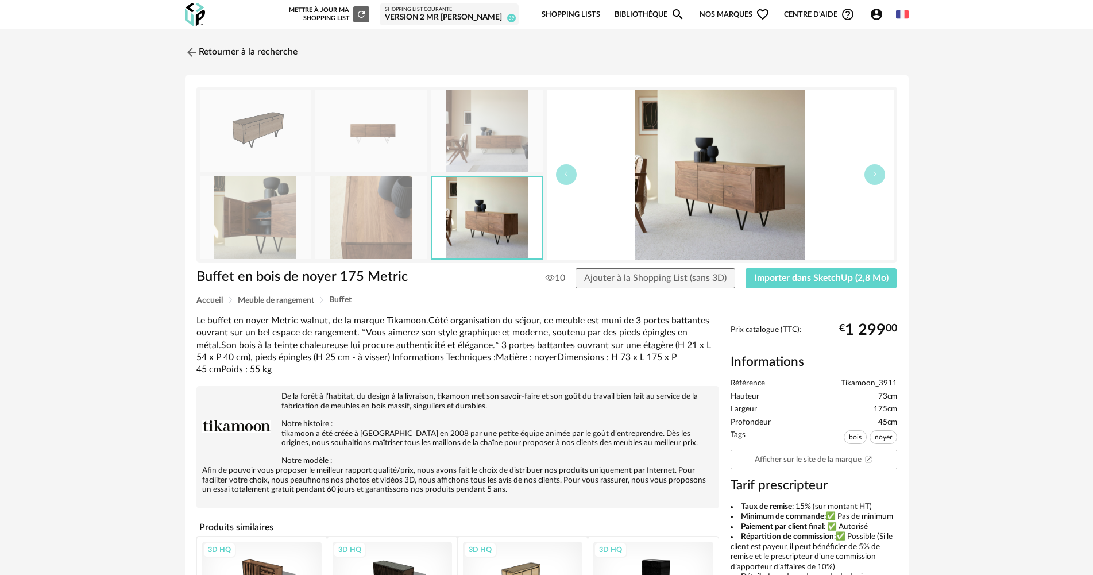
click at [405, 213] on img at bounding box center [370, 217] width 111 height 82
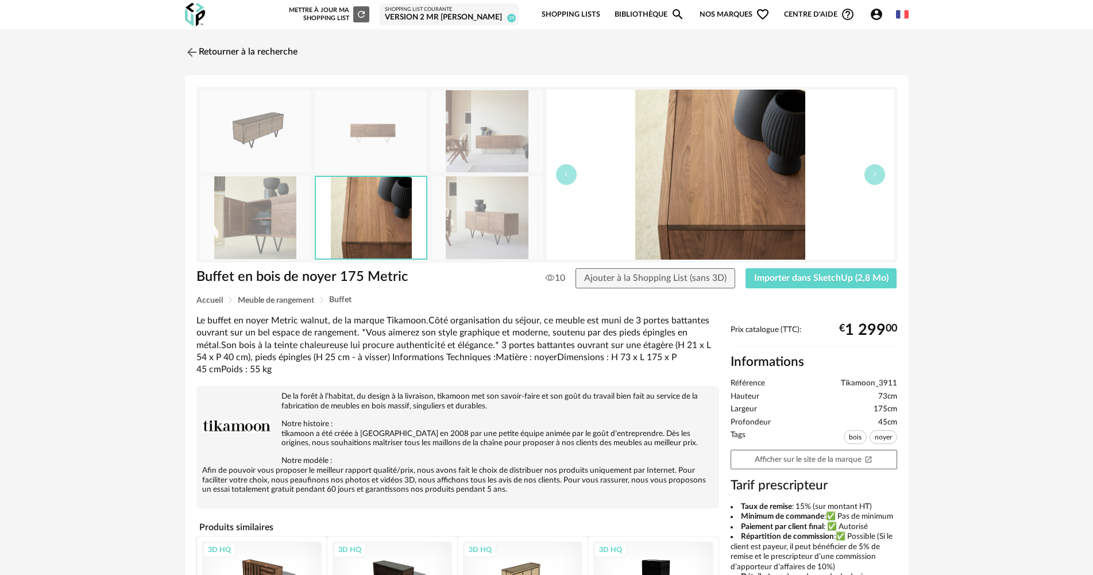
click at [496, 105] on img at bounding box center [486, 131] width 111 height 82
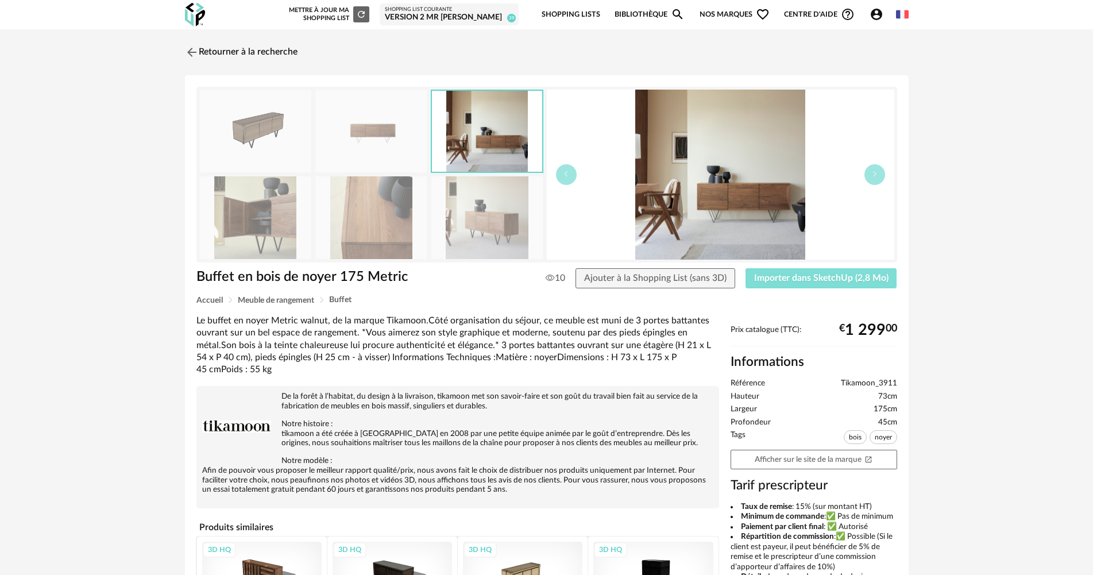
click at [854, 279] on span "Importer dans SketchUp (2,8 Mo)" at bounding box center [821, 277] width 134 height 9
click at [242, 41] on link "Retourner à la recherche" at bounding box center [238, 52] width 113 height 25
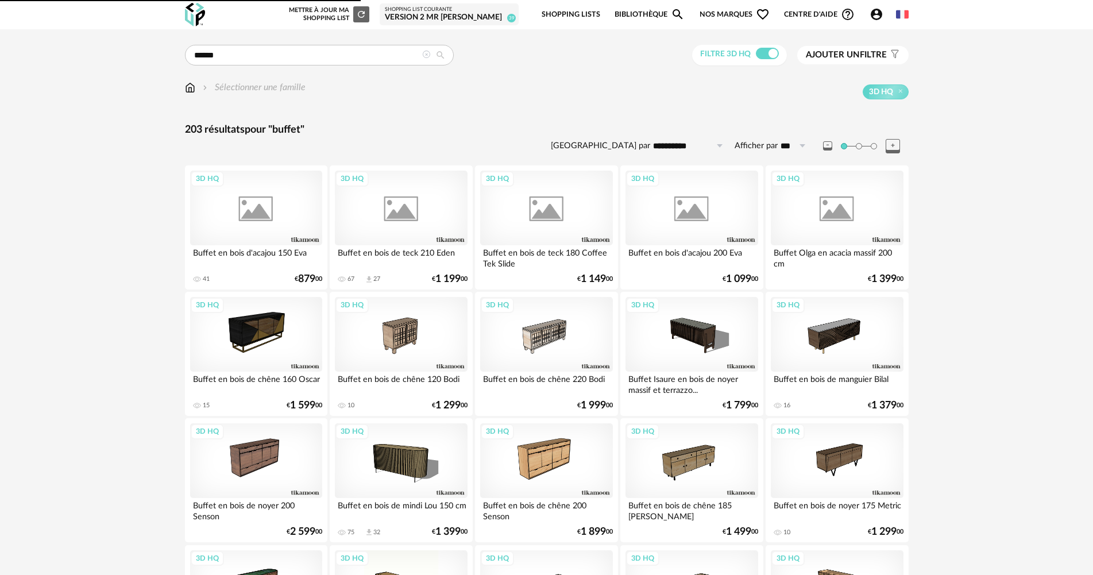
scroll to position [345, 0]
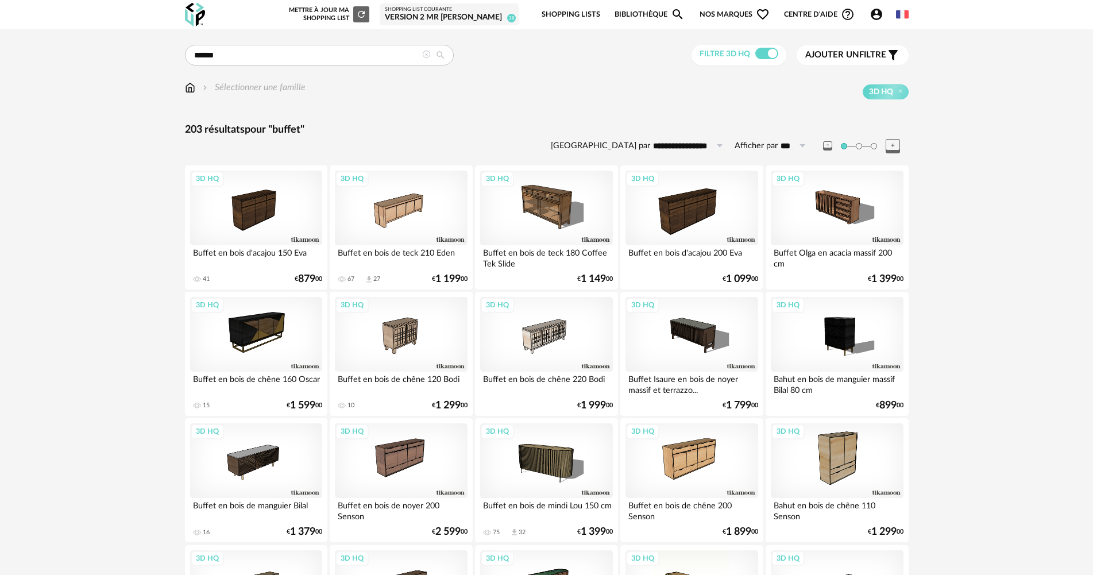
click at [423, 56] on icon at bounding box center [426, 55] width 8 height 8
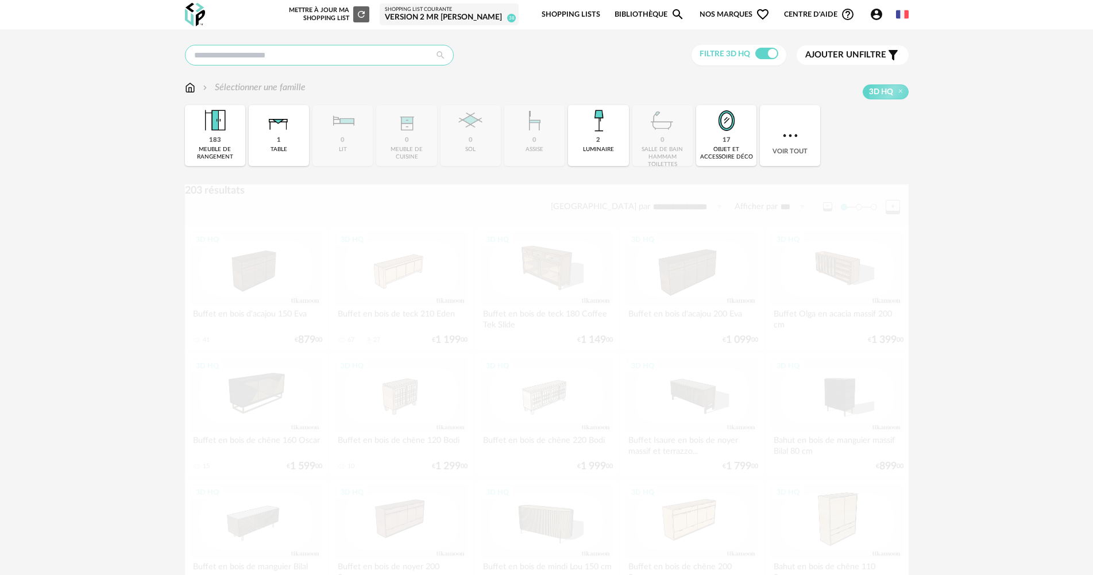
click at [374, 56] on input "text" at bounding box center [319, 55] width 269 height 21
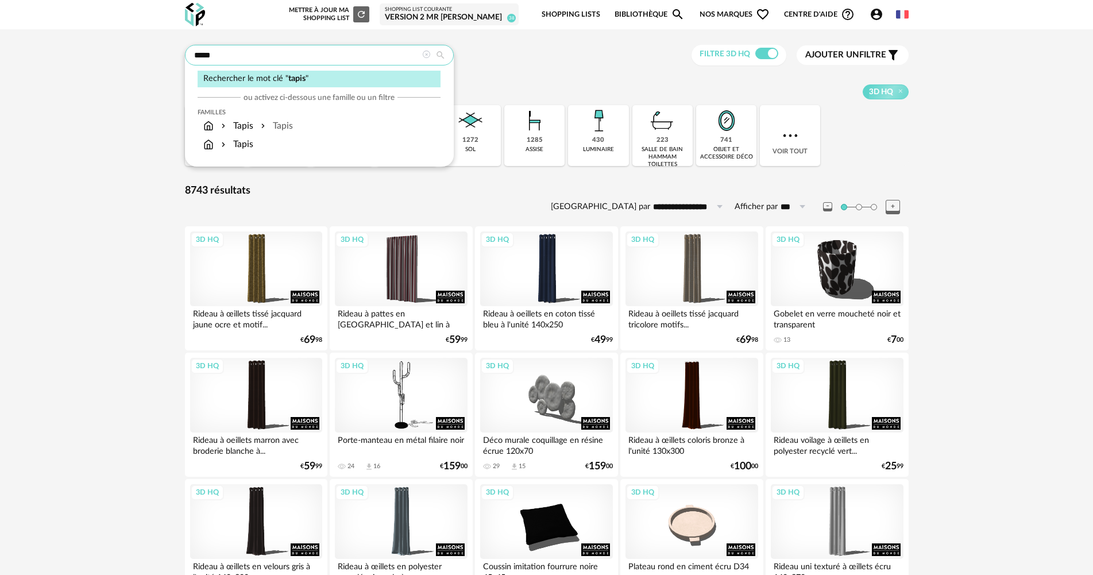
type input "*****"
type input "**********"
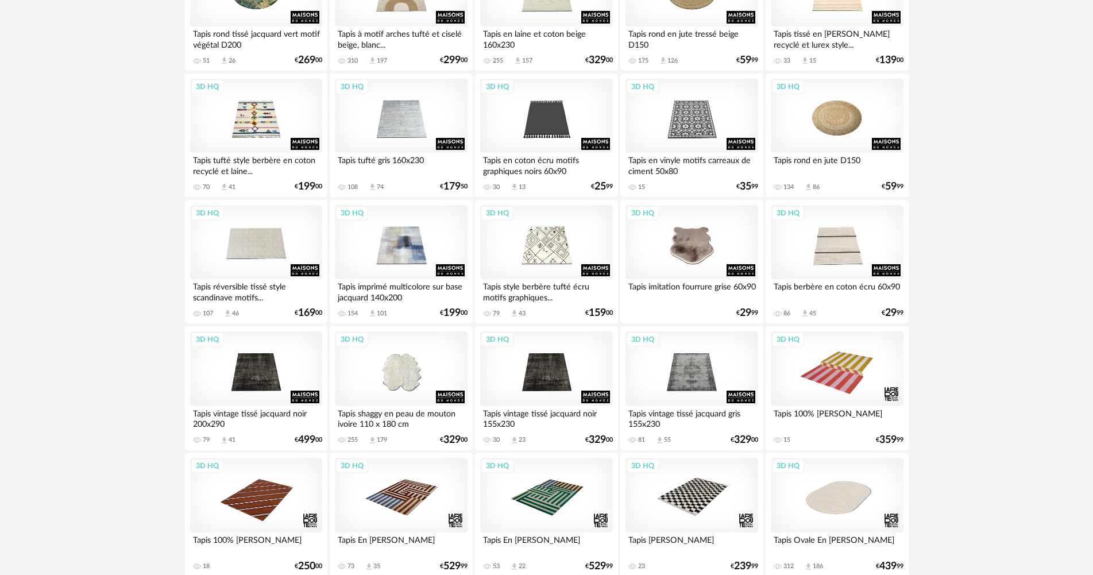
scroll to position [2194, 0]
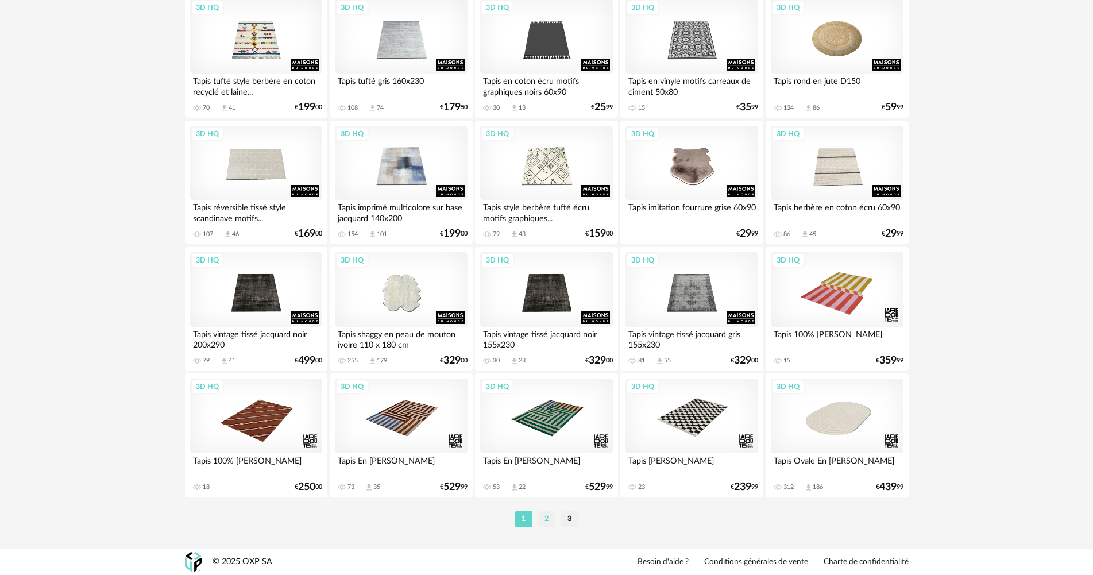
click at [542, 521] on li "2" at bounding box center [546, 519] width 17 height 16
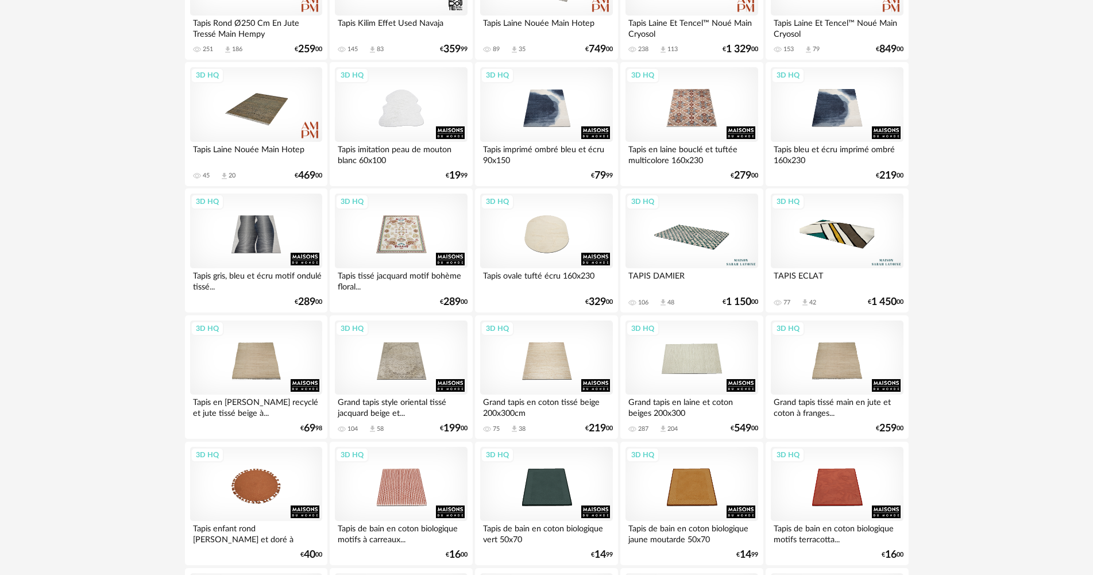
scroll to position [459, 0]
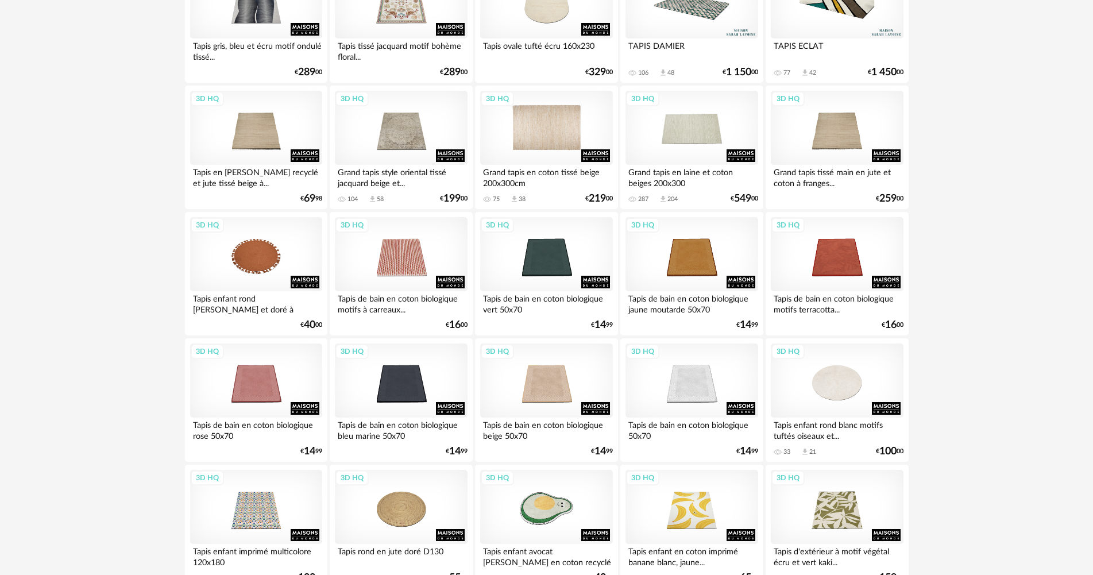
click at [587, 140] on div "3D HQ" at bounding box center [546, 128] width 132 height 75
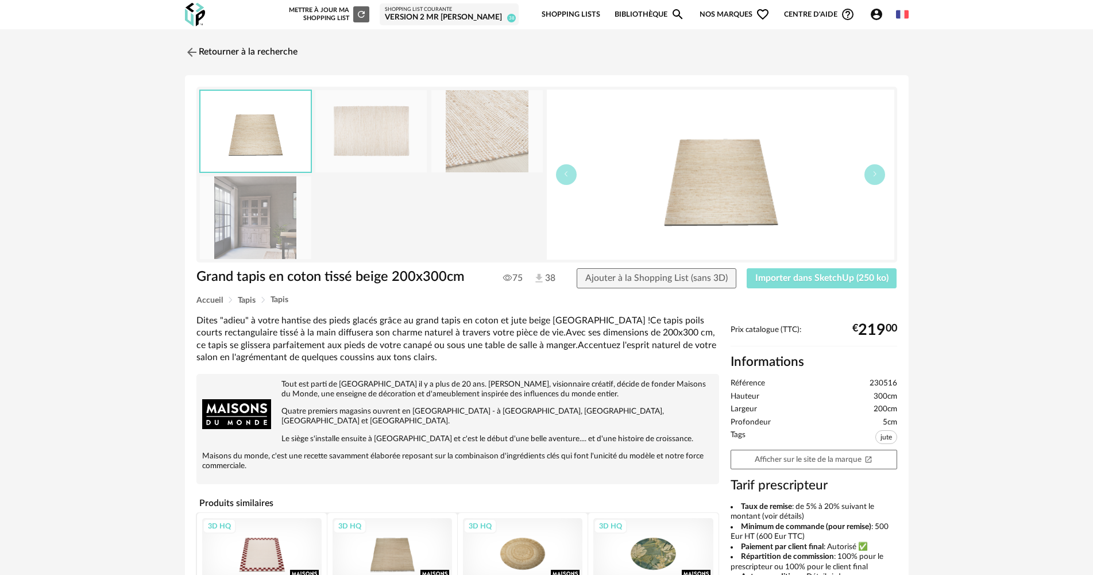
click at [822, 274] on span "Importer dans SketchUp (250 ko)" at bounding box center [821, 277] width 133 height 9
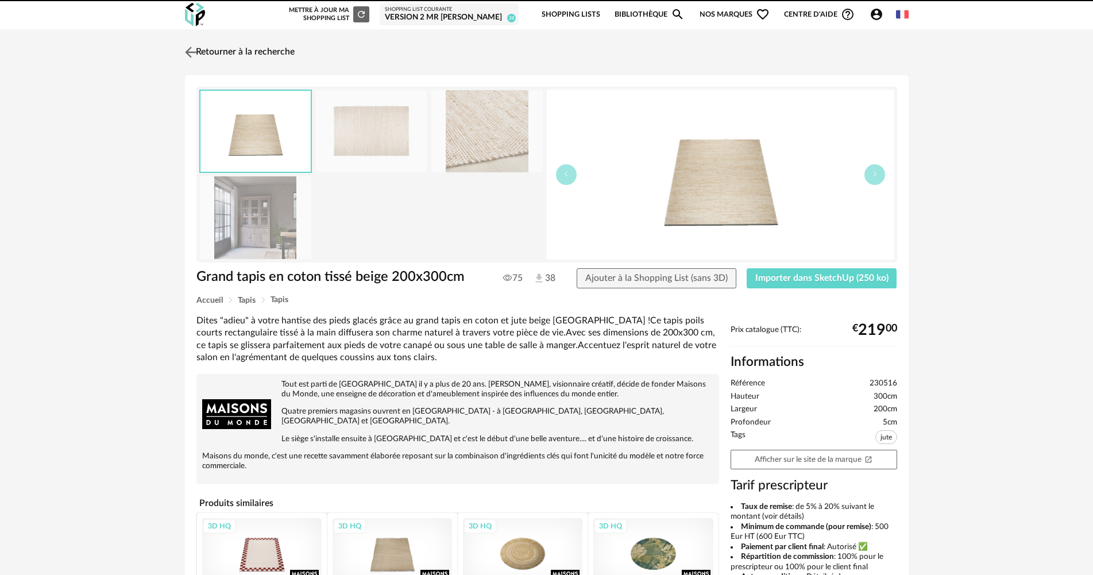
click at [295, 52] on link "Retourner à la recherche" at bounding box center [238, 52] width 113 height 25
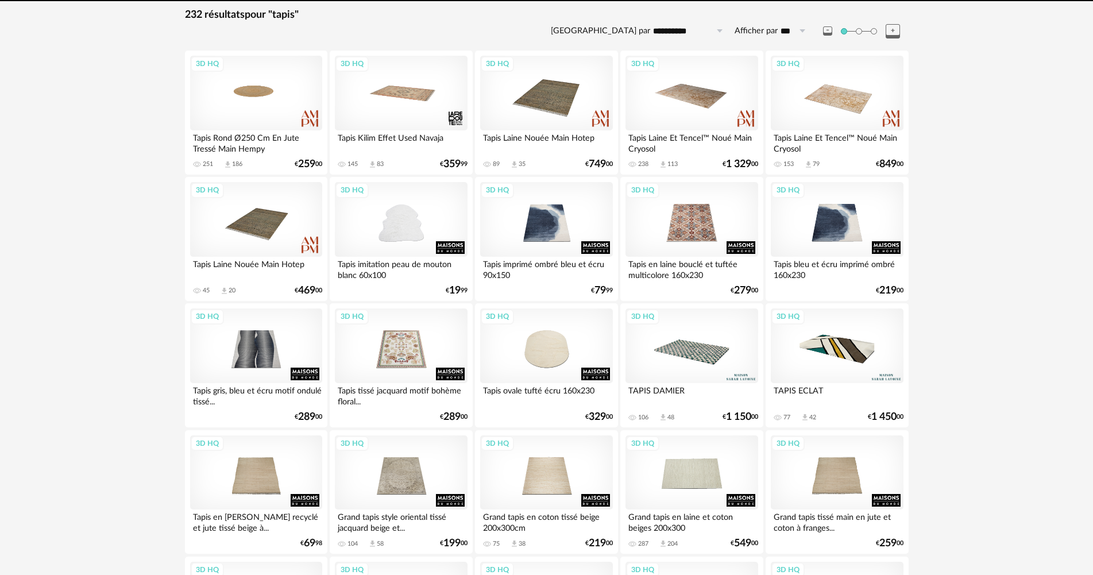
scroll to position [57, 0]
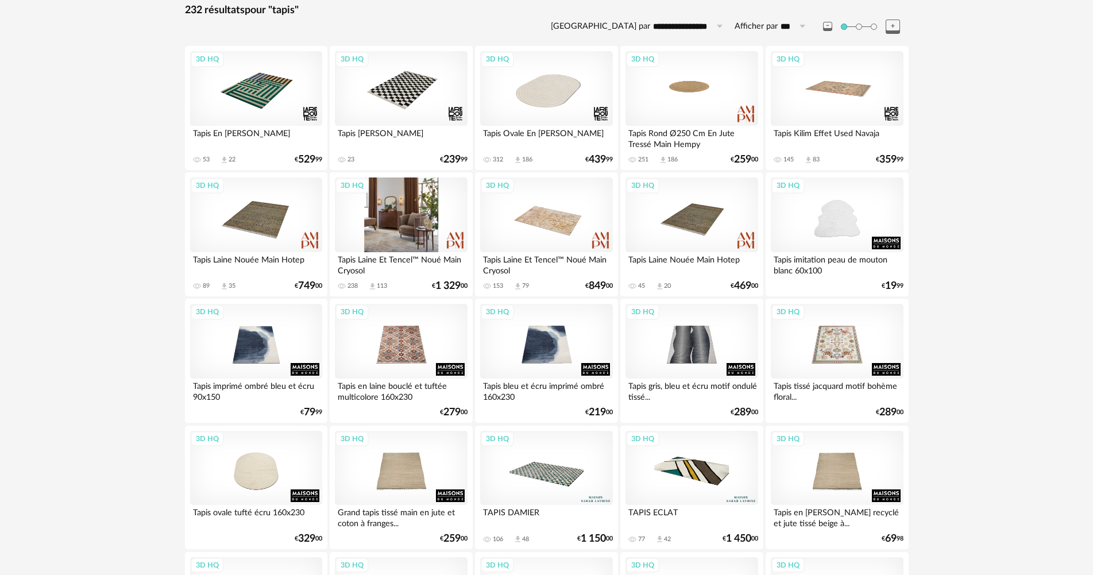
scroll to position [287, 0]
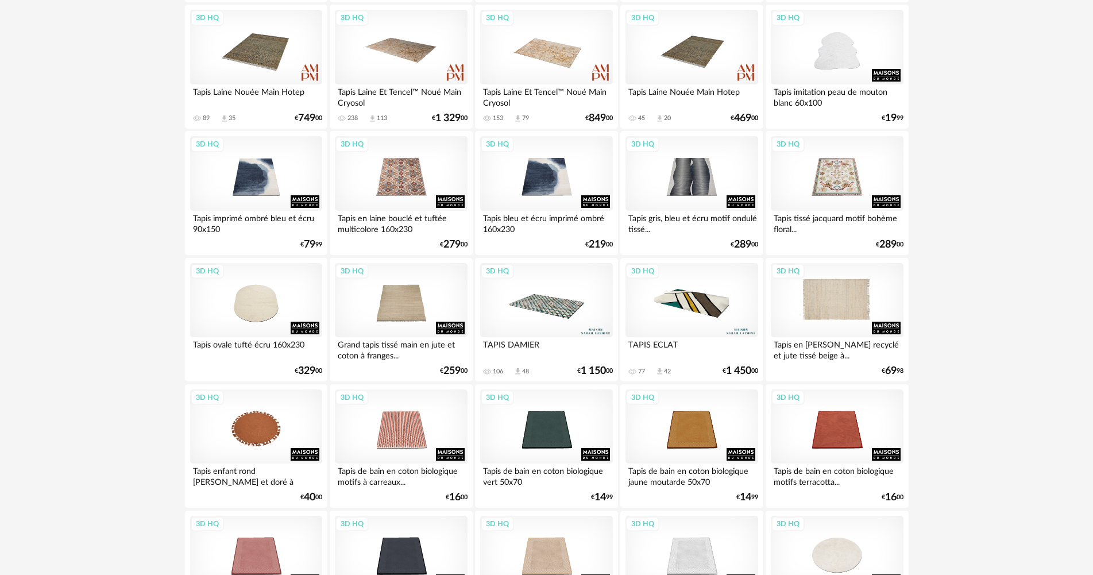
click at [846, 306] on div "3D HQ" at bounding box center [837, 300] width 132 height 75
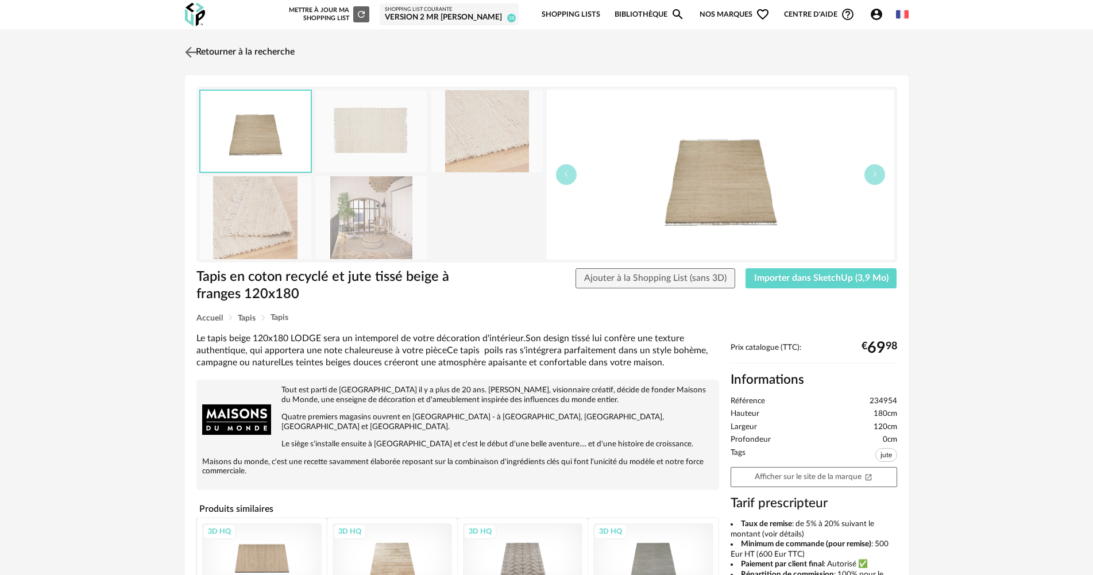
click at [227, 63] on link "Retourner à la recherche" at bounding box center [238, 52] width 113 height 25
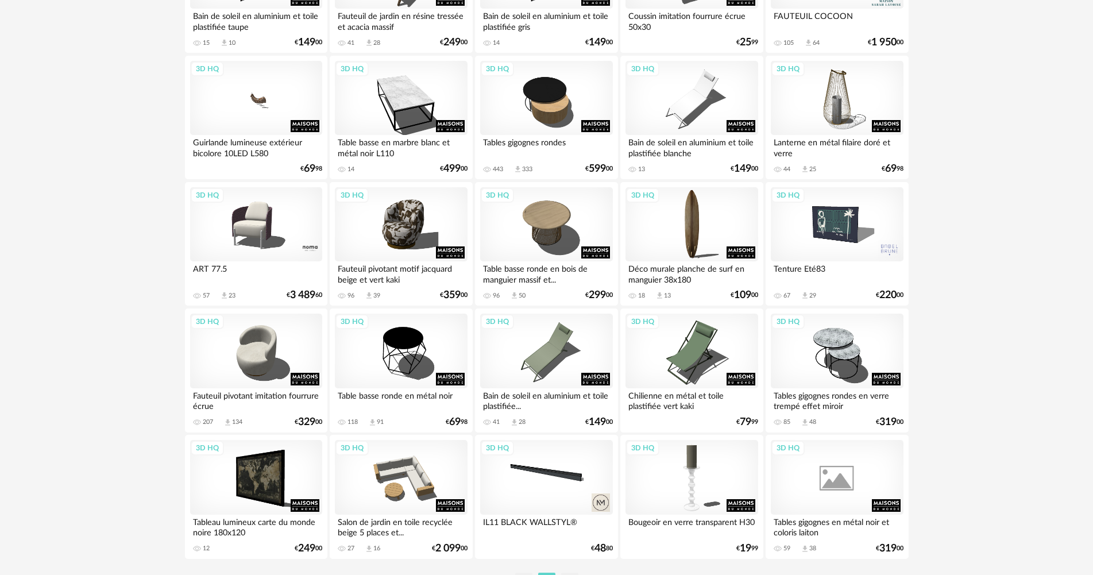
scroll to position [2194, 0]
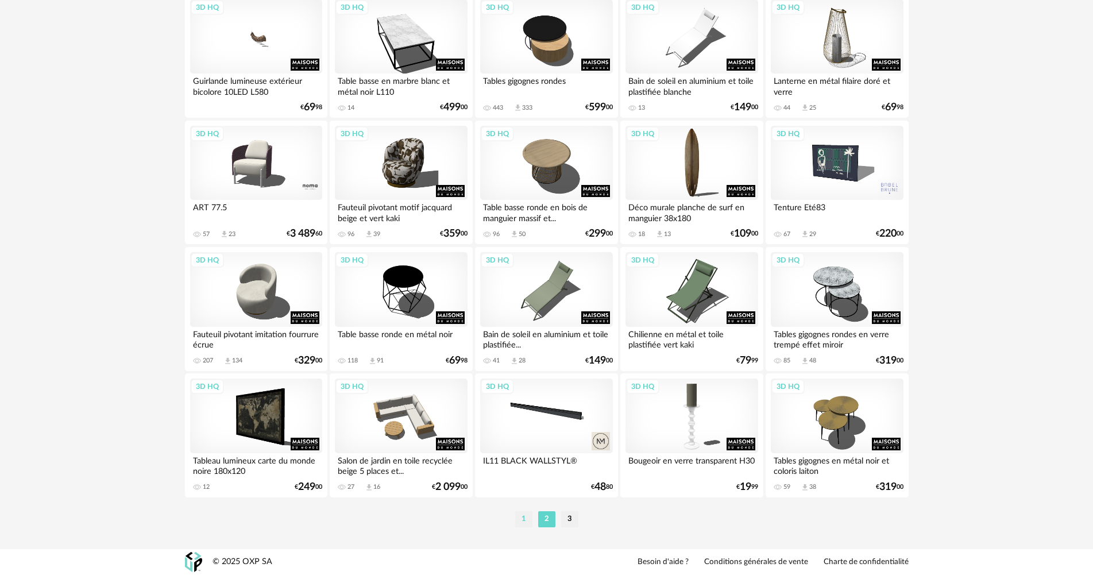
click at [523, 515] on li "1" at bounding box center [523, 519] width 17 height 16
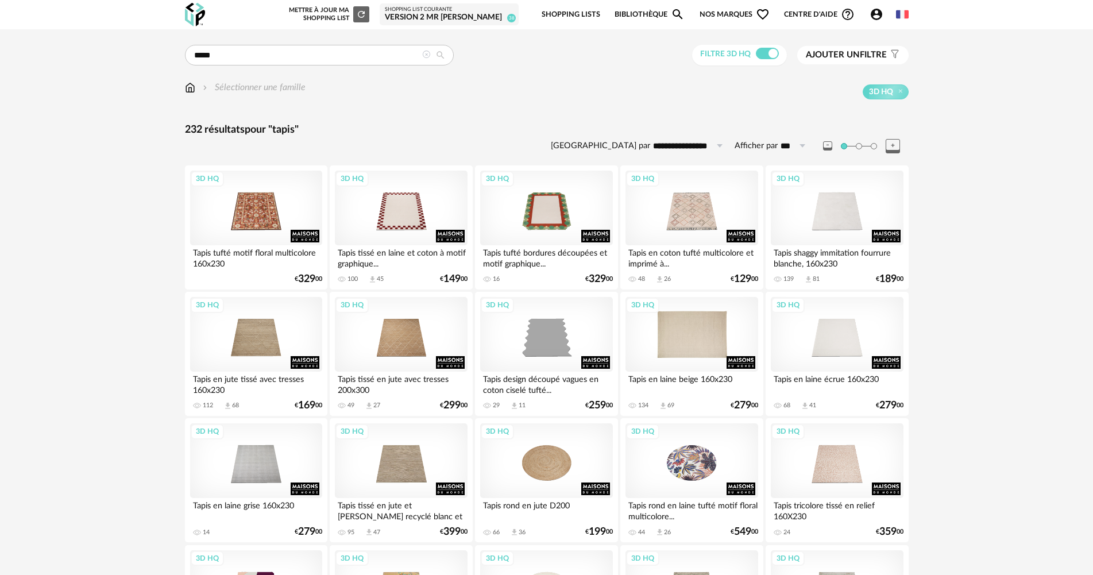
click at [652, 355] on div "3D HQ" at bounding box center [691, 334] width 132 height 75
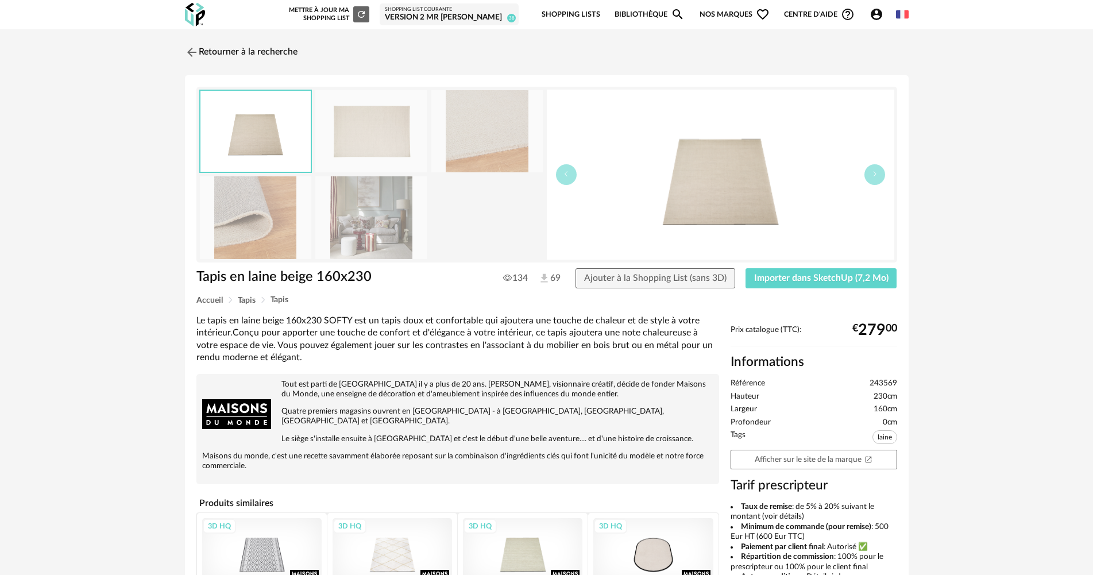
click at [308, 202] on img at bounding box center [255, 217] width 111 height 82
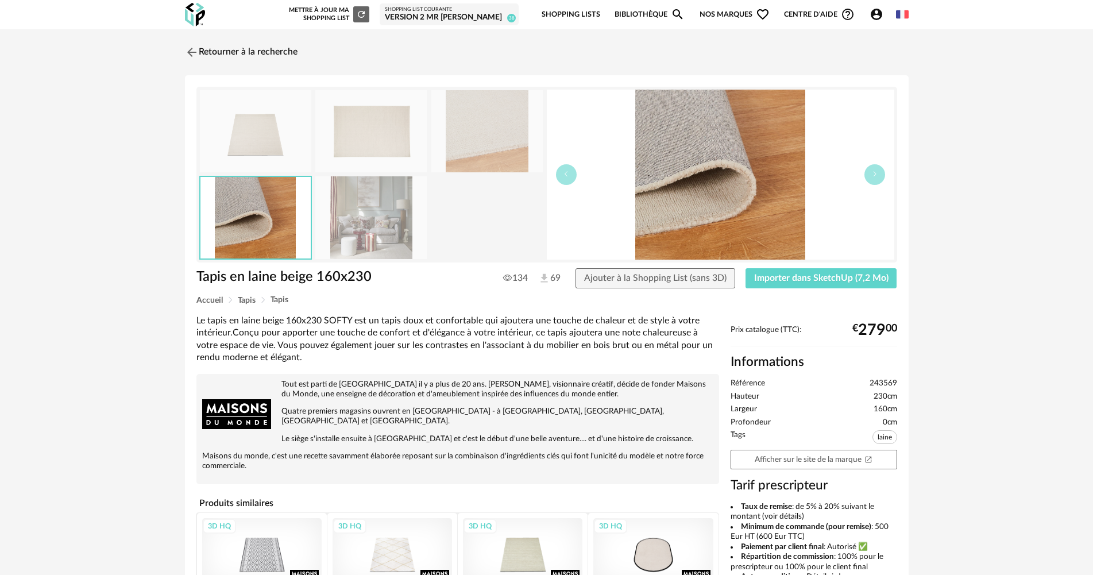
click at [471, 156] on img at bounding box center [486, 131] width 111 height 82
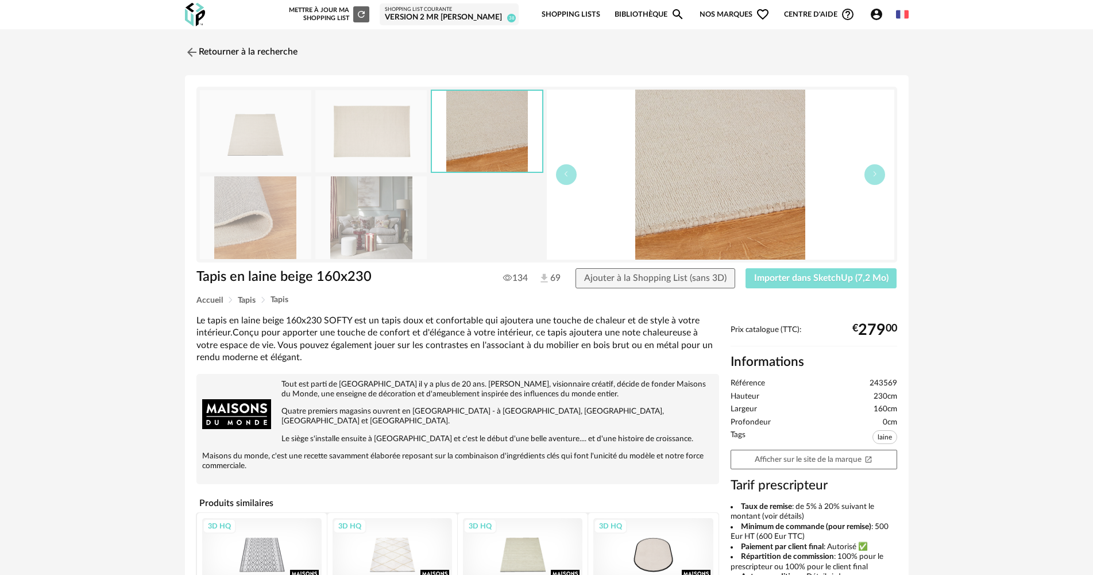
click at [783, 279] on span "Importer dans SketchUp (7,2 Mo)" at bounding box center [821, 277] width 134 height 9
click at [262, 47] on link "Retourner à la recherche" at bounding box center [238, 52] width 113 height 25
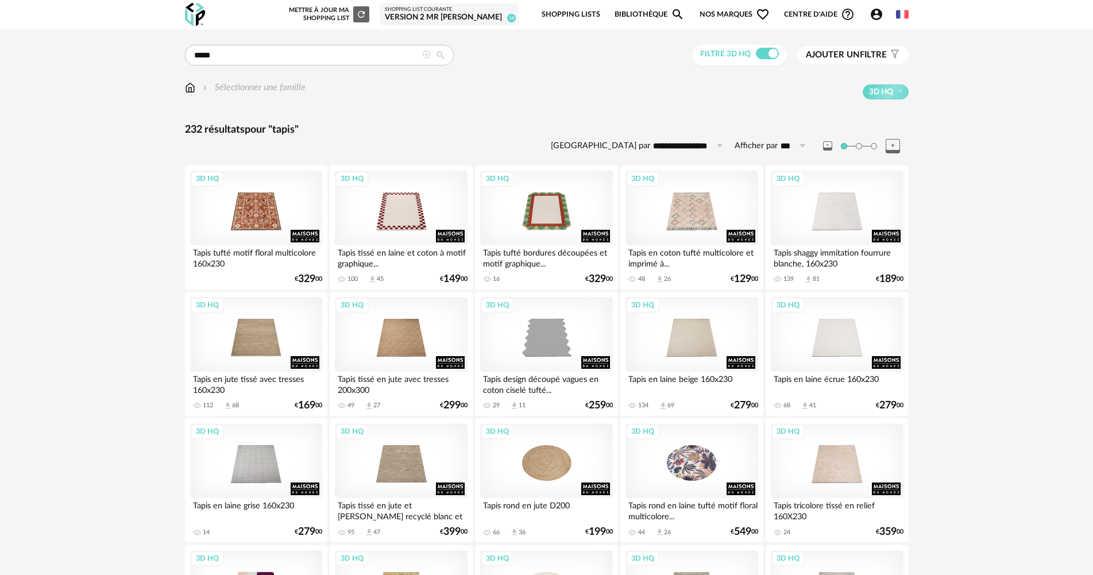
click at [442, 16] on div "Version 2 Mr [PERSON_NAME]" at bounding box center [449, 18] width 129 height 10
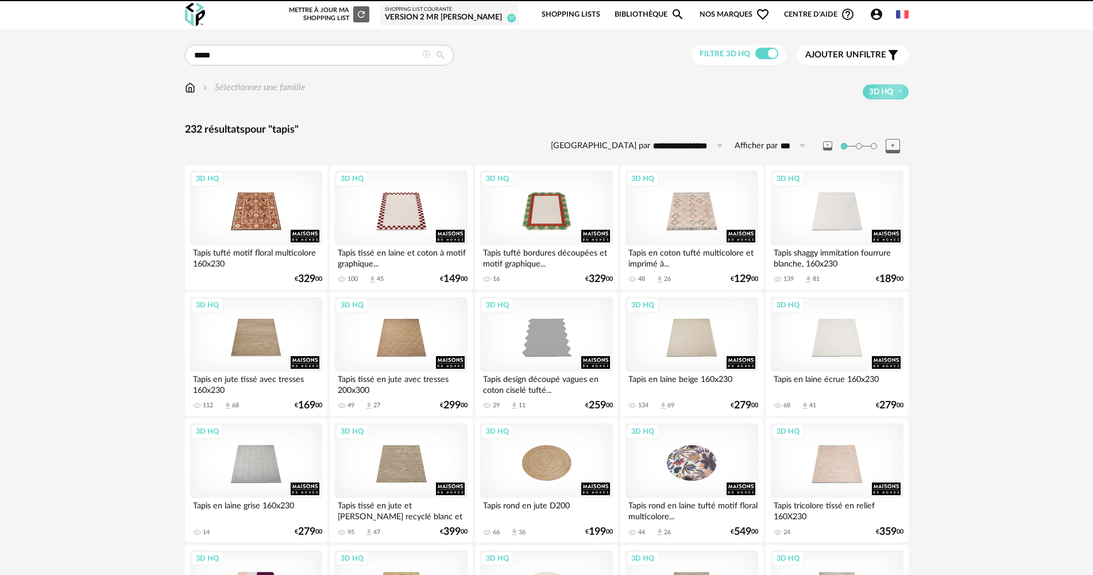
click at [463, 13] on div "Version 2 Mr [PERSON_NAME]" at bounding box center [449, 18] width 129 height 10
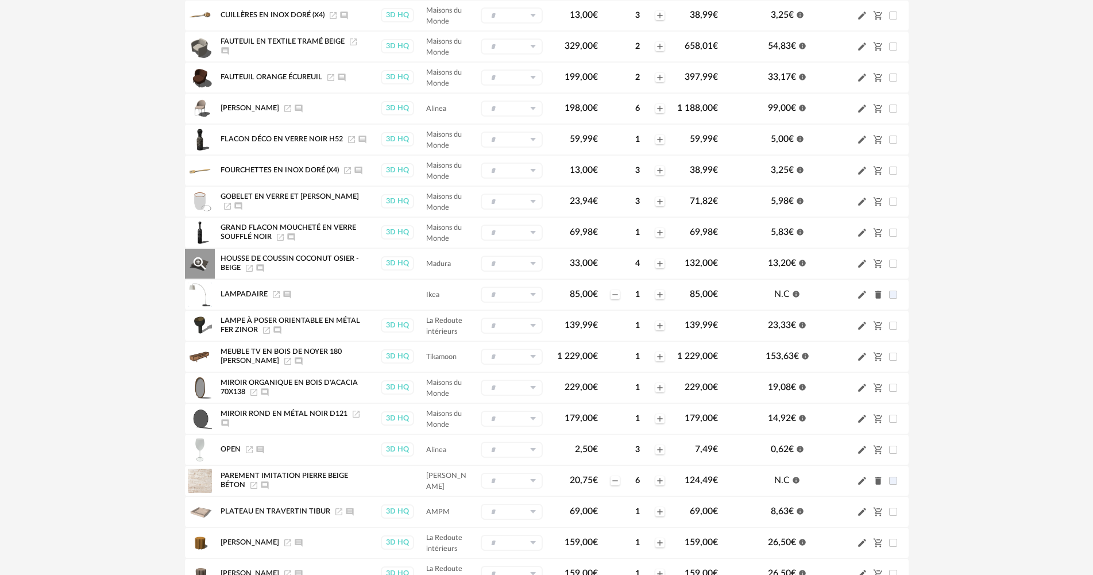
scroll to position [345, 0]
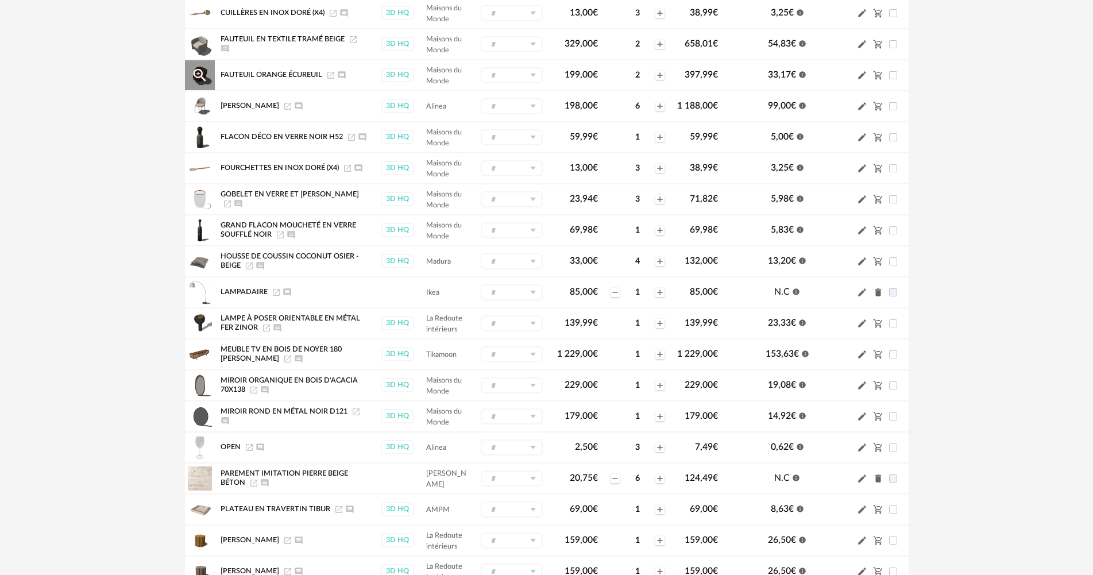
click at [327, 76] on icon "Launch icon" at bounding box center [330, 75] width 9 height 9
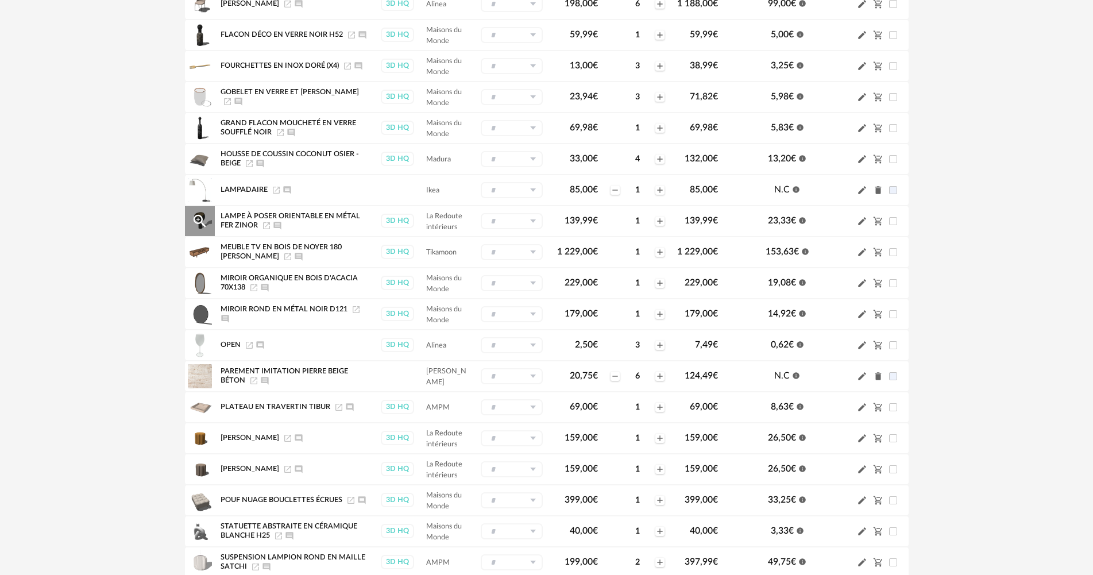
scroll to position [689, 0]
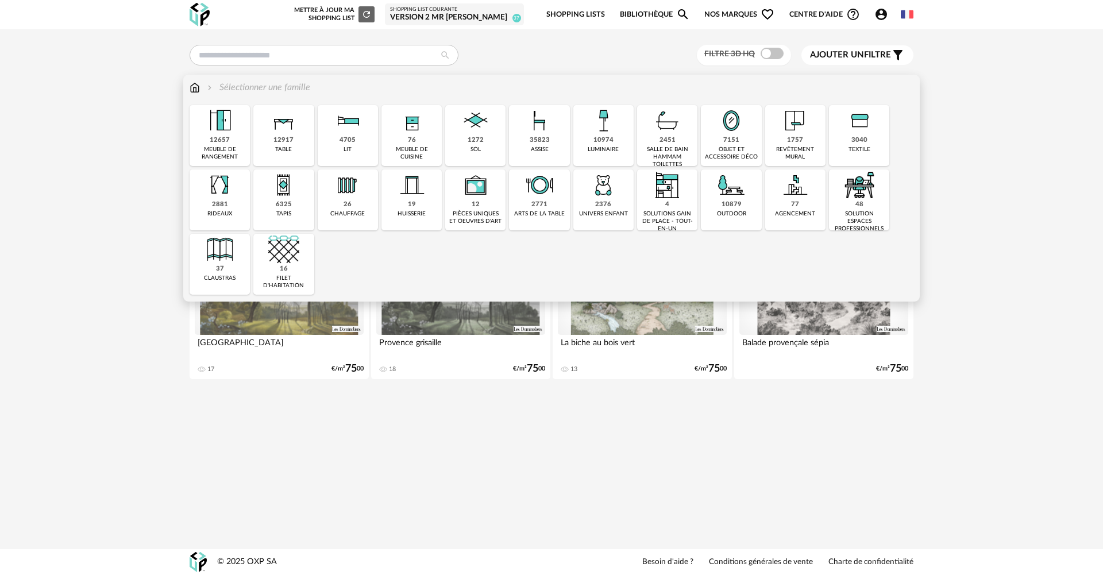
click at [531, 131] on img at bounding box center [539, 120] width 31 height 31
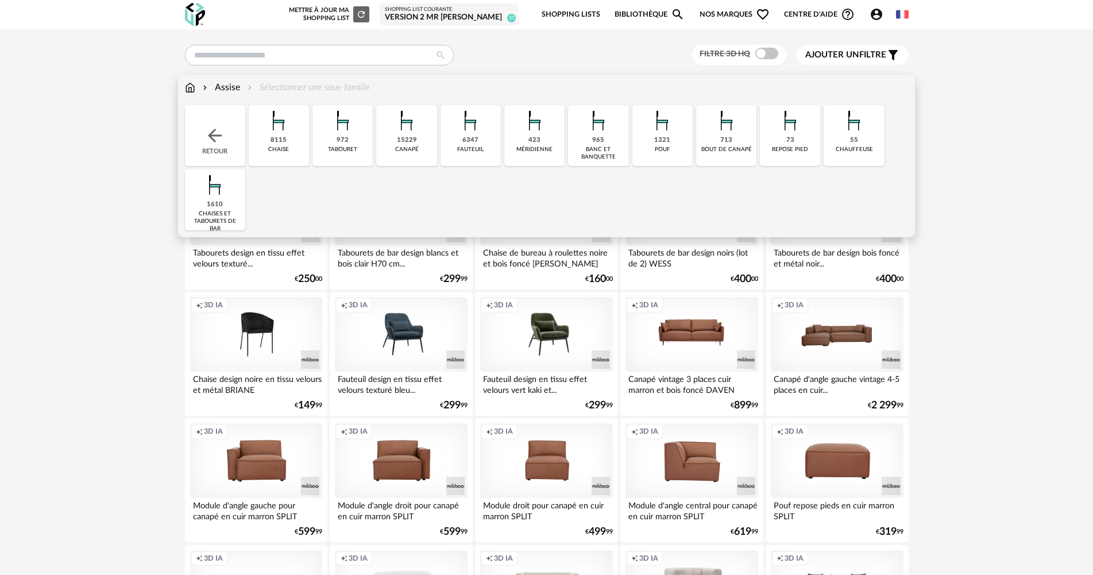
click at [284, 129] on img at bounding box center [278, 120] width 31 height 31
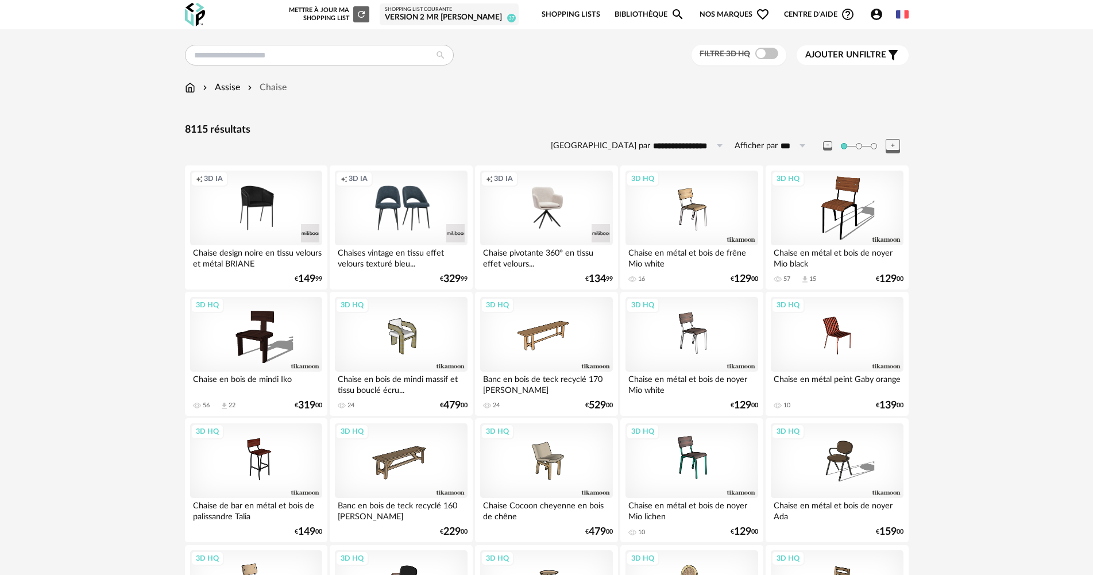
click at [763, 55] on span at bounding box center [766, 53] width 23 height 11
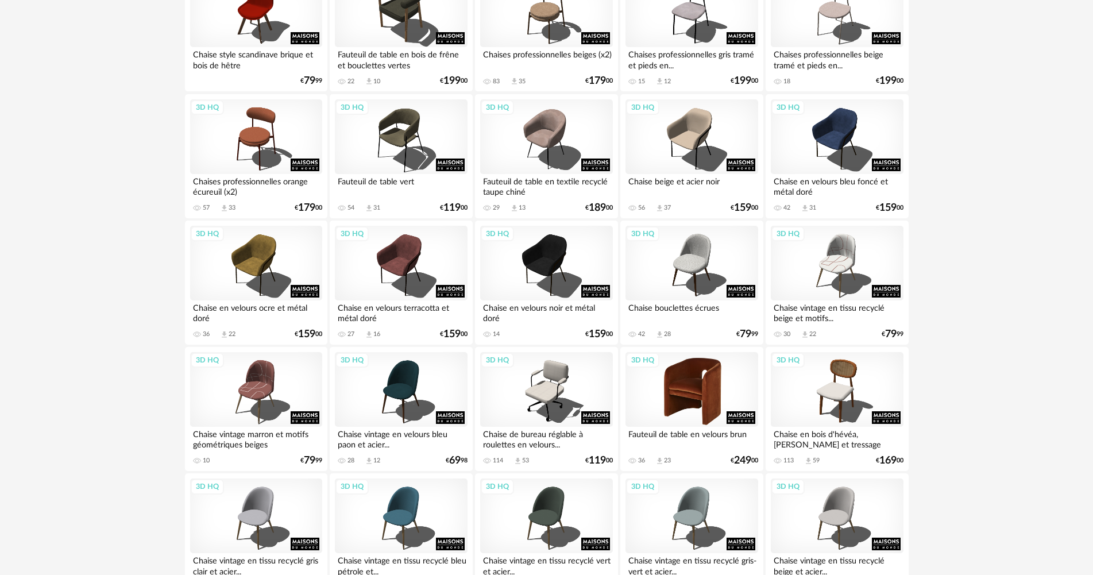
scroll to position [976, 0]
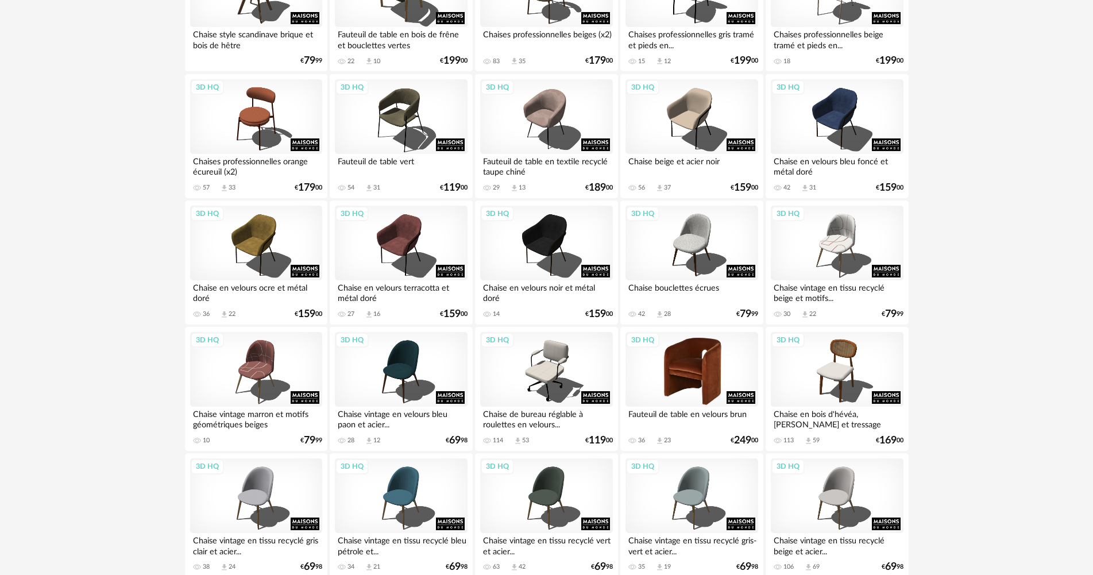
click at [718, 360] on div "3D HQ" at bounding box center [691, 369] width 132 height 75
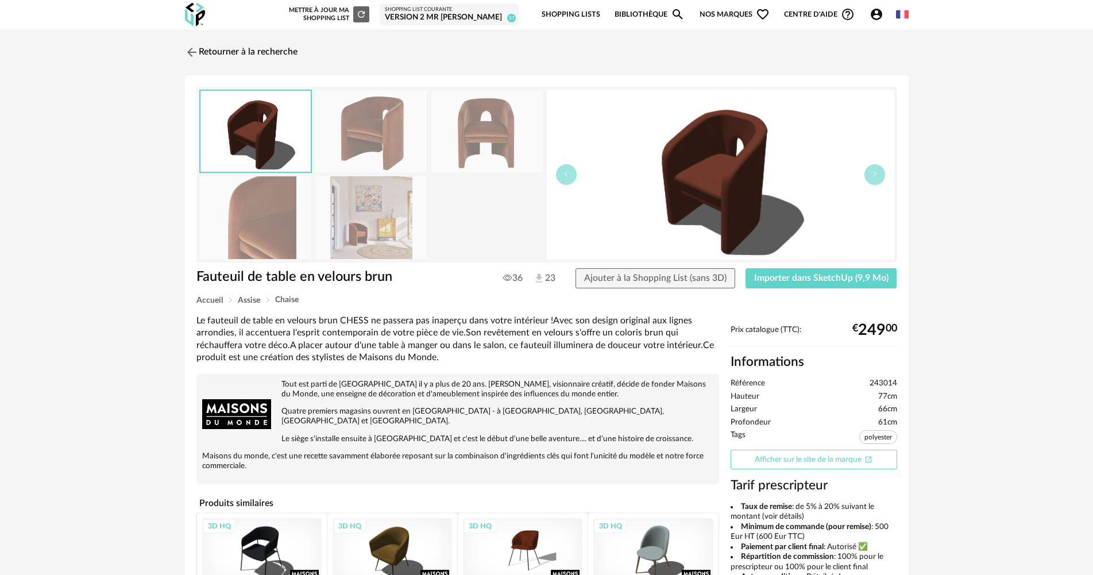
click at [794, 453] on link "Afficher sur le site de la marque Open In New icon" at bounding box center [813, 460] width 167 height 20
click at [776, 266] on div "Fauteuil de table en velours brun Fauteuil de table en velours brun 36 23 Ajout…" at bounding box center [547, 420] width 724 height 690
click at [776, 273] on span "Importer dans SketchUp (9,9 Mo)" at bounding box center [821, 277] width 134 height 9
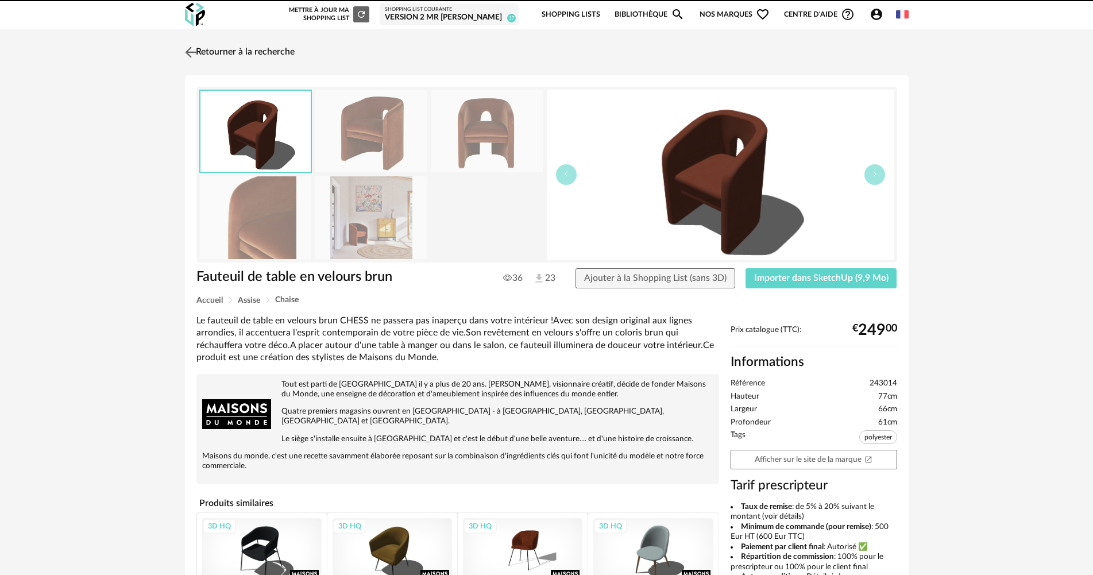
click at [292, 57] on link "Retourner à la recherche" at bounding box center [238, 52] width 113 height 25
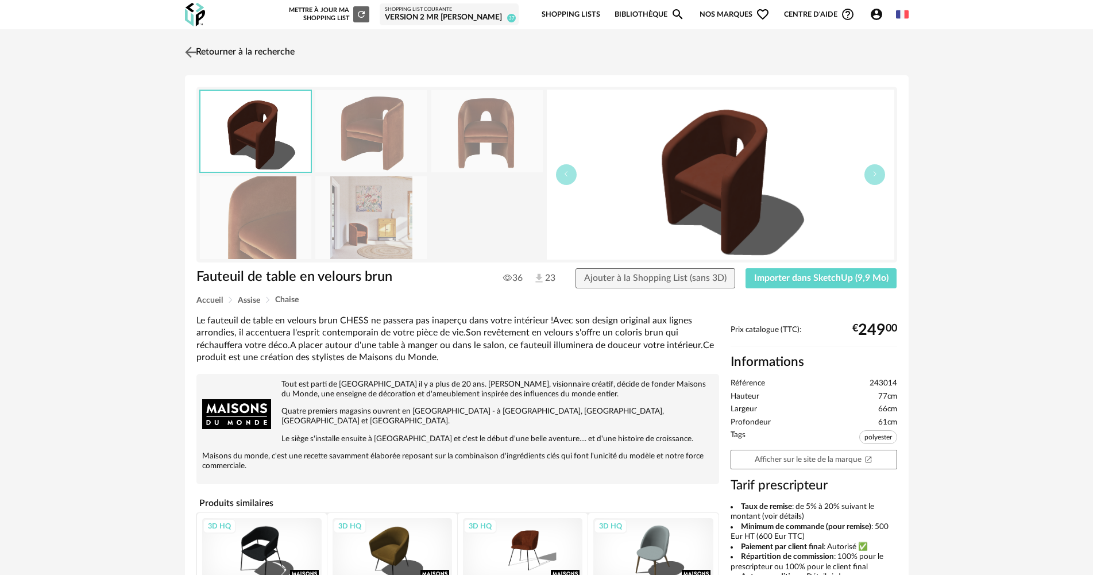
scroll to position [976, 0]
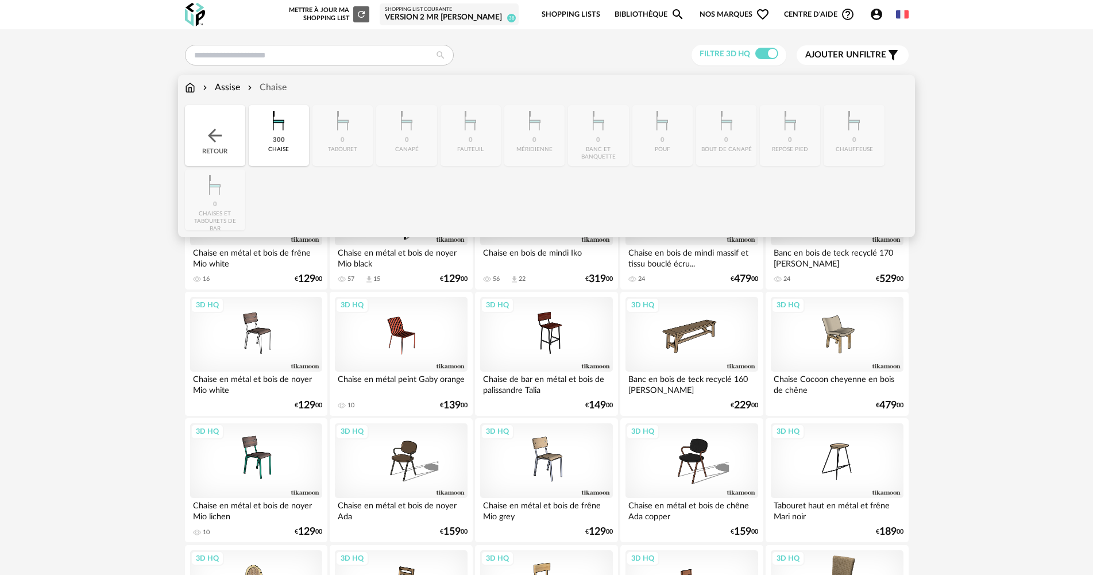
click at [190, 85] on img at bounding box center [190, 87] width 10 height 13
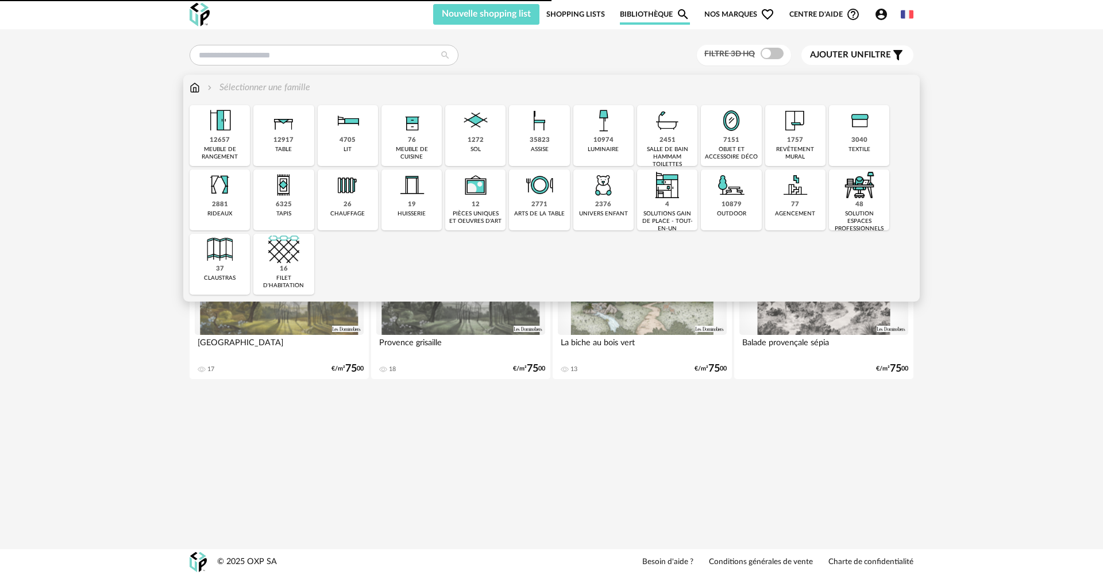
click at [598, 130] on img at bounding box center [602, 120] width 31 height 31
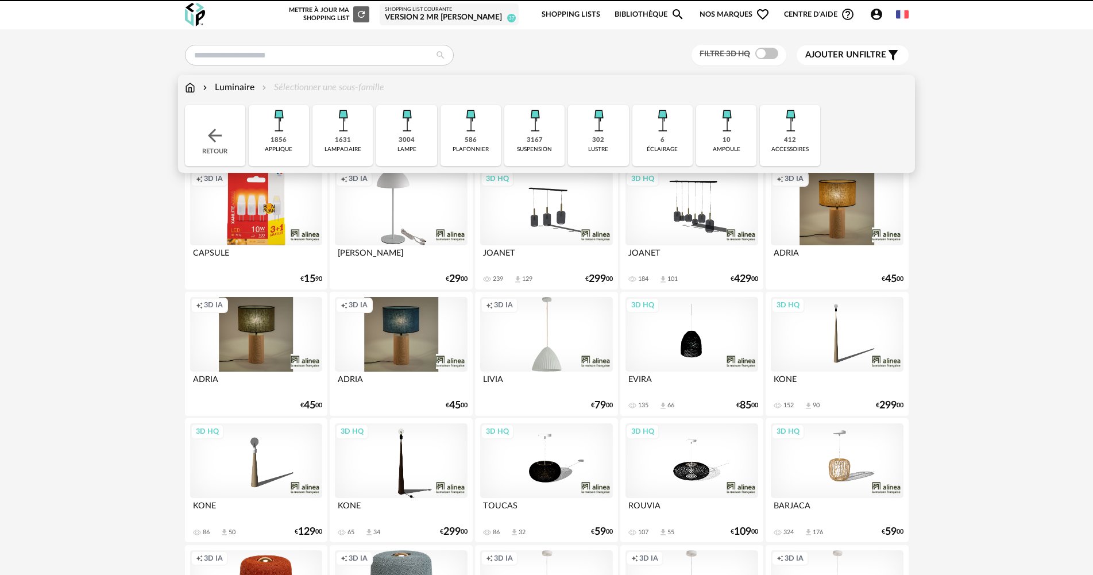
click at [411, 140] on div "3004" at bounding box center [407, 140] width 16 height 9
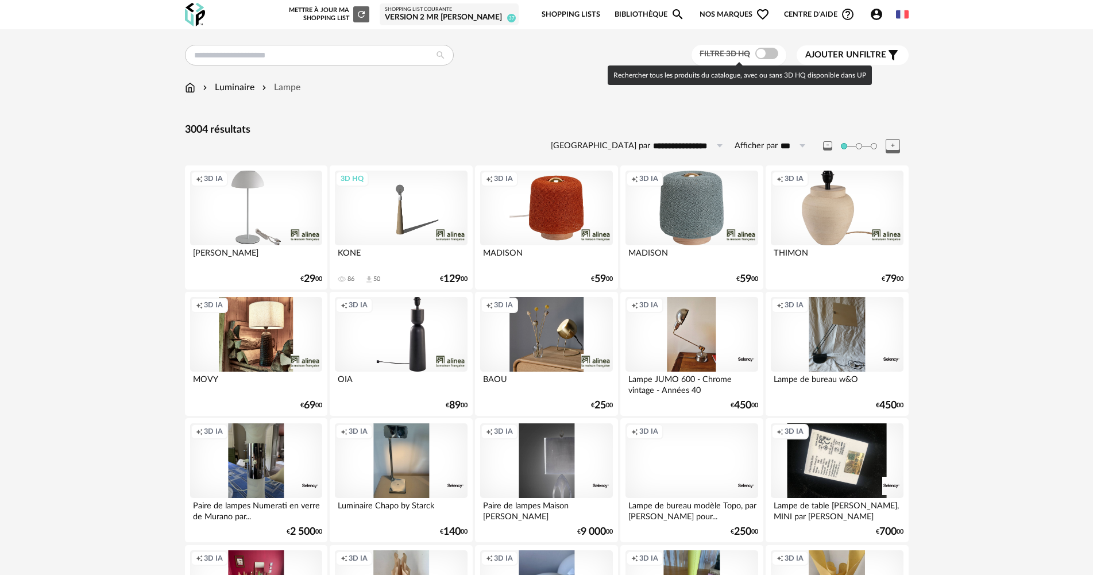
click at [764, 55] on span at bounding box center [766, 53] width 23 height 11
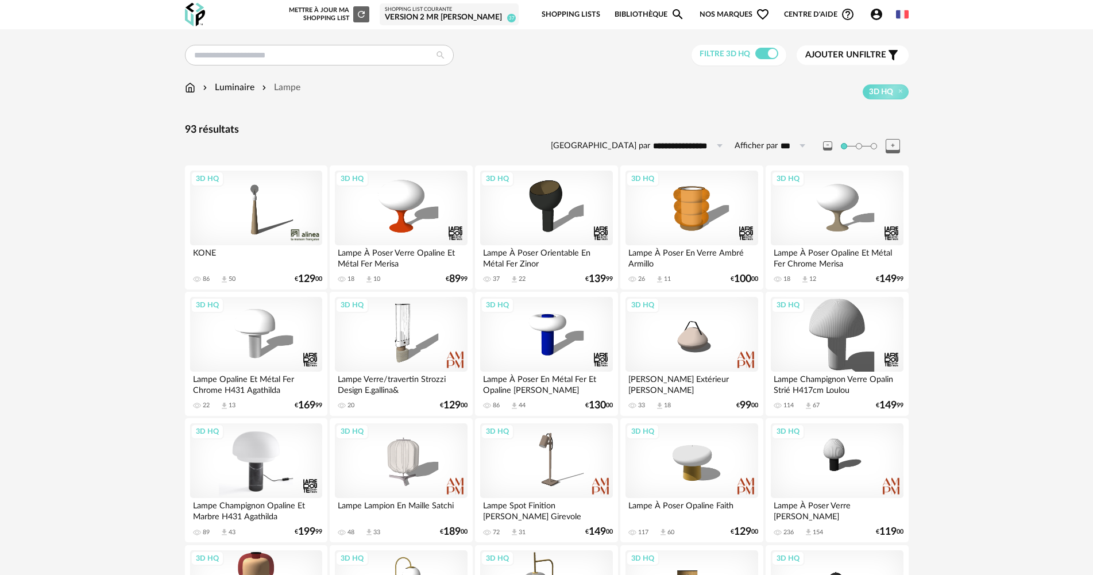
click at [275, 444] on div "3D HQ" at bounding box center [256, 460] width 132 height 75
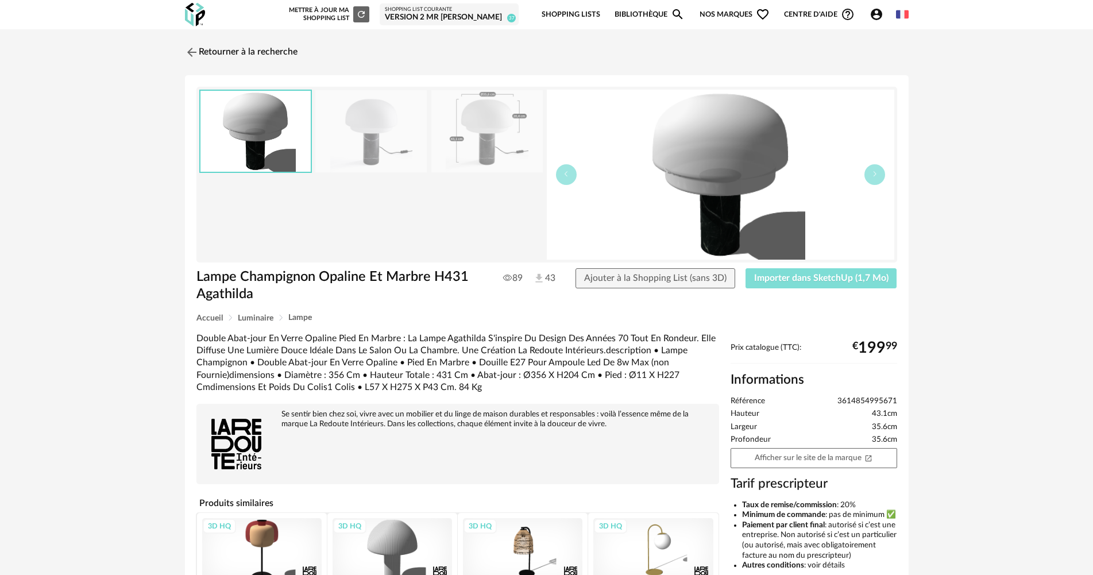
click at [844, 280] on span "Importer dans SketchUp (1,7 Mo)" at bounding box center [821, 277] width 134 height 9
click at [267, 56] on link "Retourner à la recherche" at bounding box center [238, 52] width 113 height 25
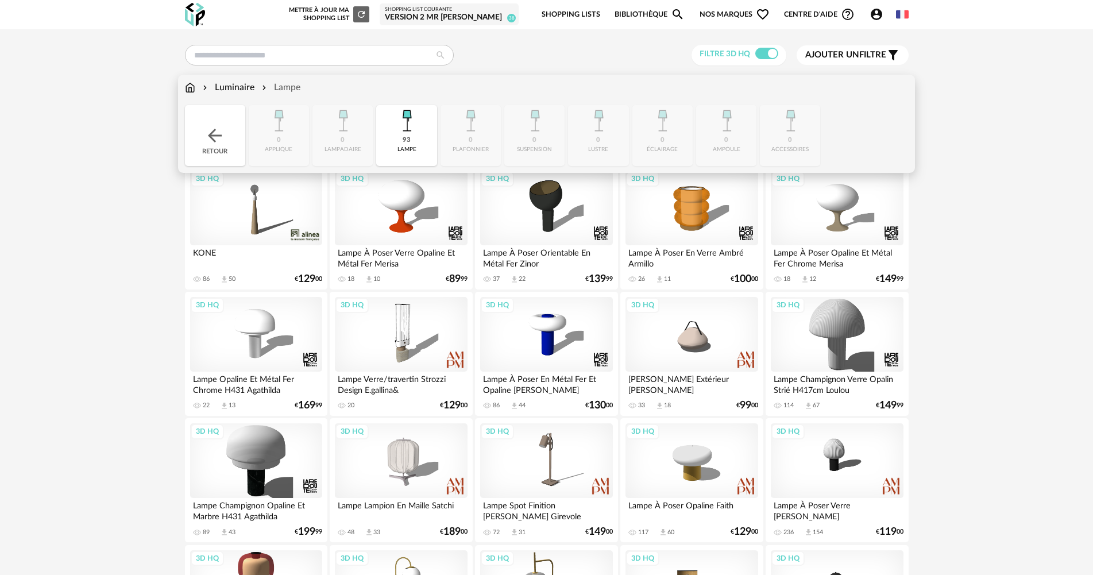
click at [189, 91] on img at bounding box center [190, 87] width 10 height 13
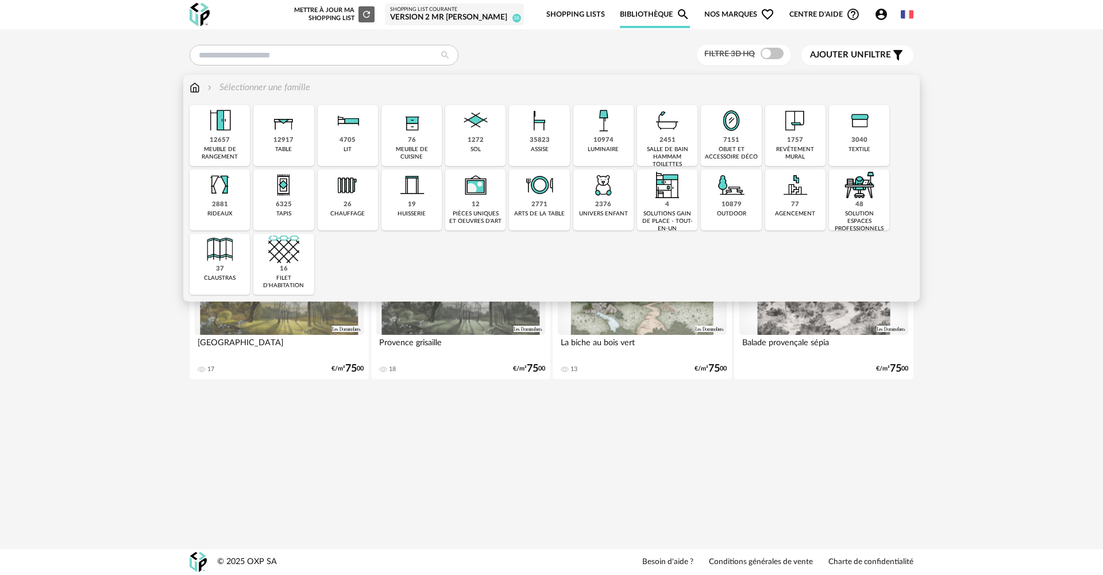
click at [213, 121] on img at bounding box center [219, 120] width 31 height 31
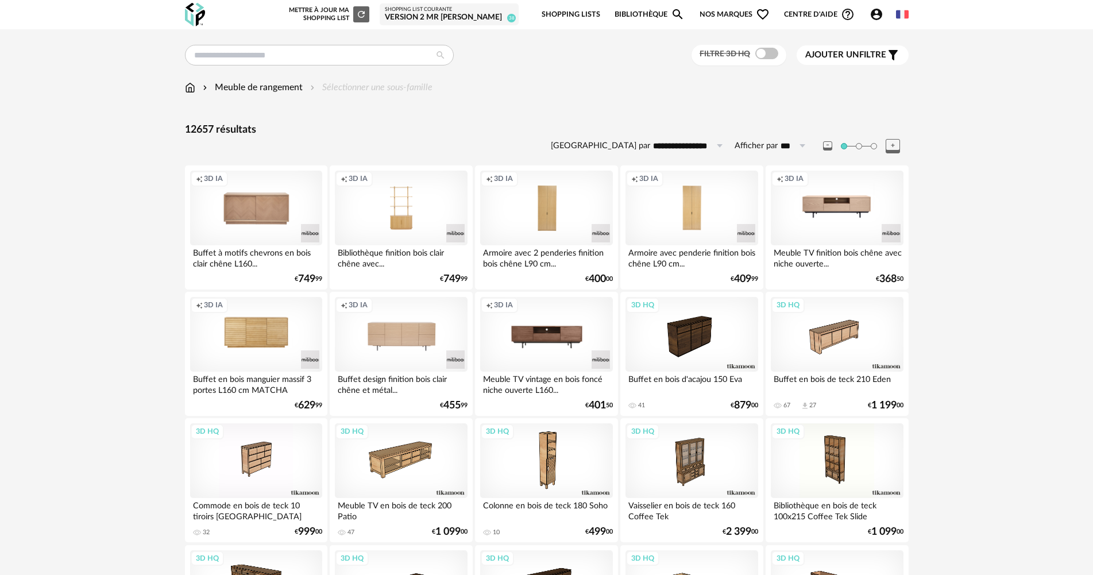
click at [283, 59] on input "text" at bounding box center [319, 55] width 269 height 21
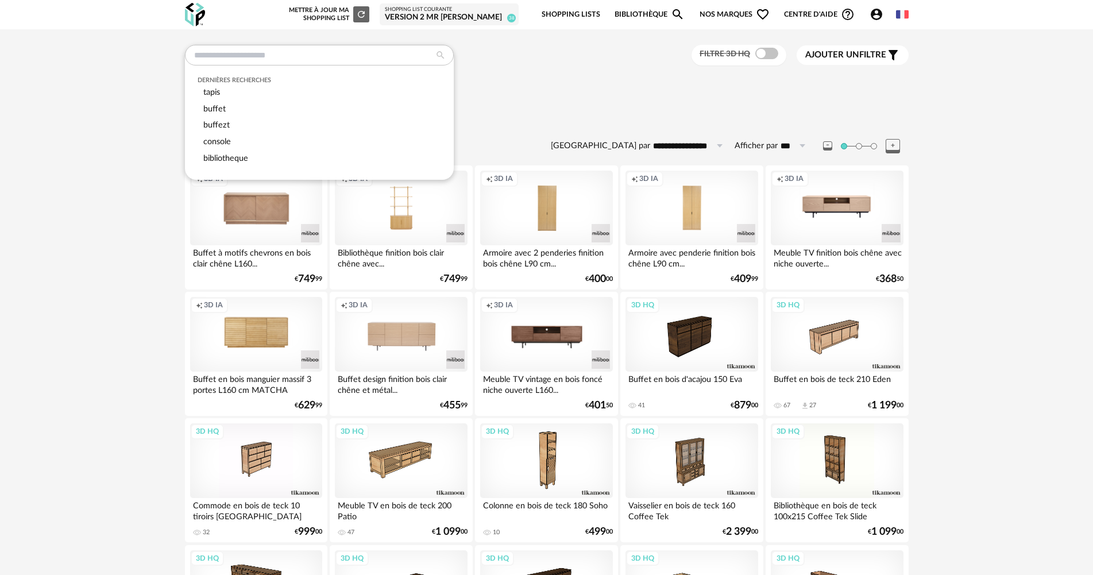
click at [482, 98] on div "Meuble de rangement Sélectionner une sous-famille" at bounding box center [547, 93] width 724 height 24
click at [280, 59] on input "text" at bounding box center [319, 55] width 269 height 21
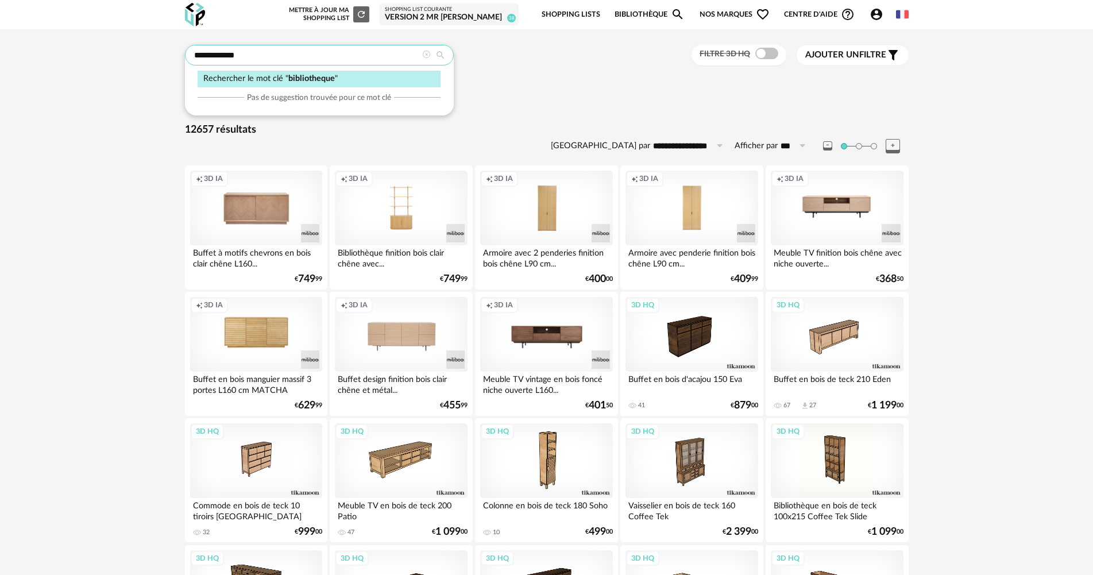
type input "**********"
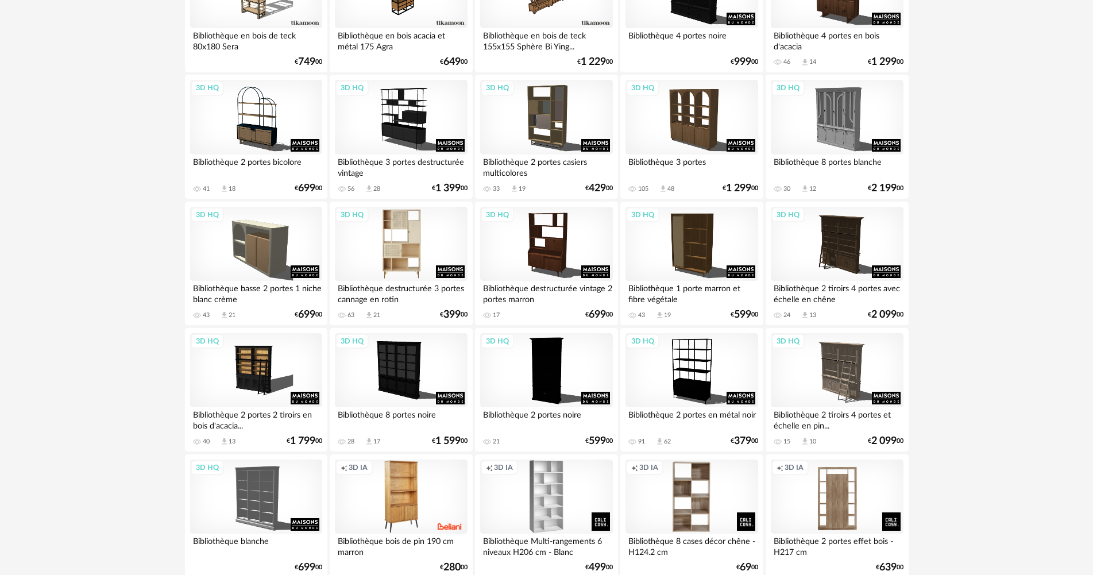
scroll to position [345, 0]
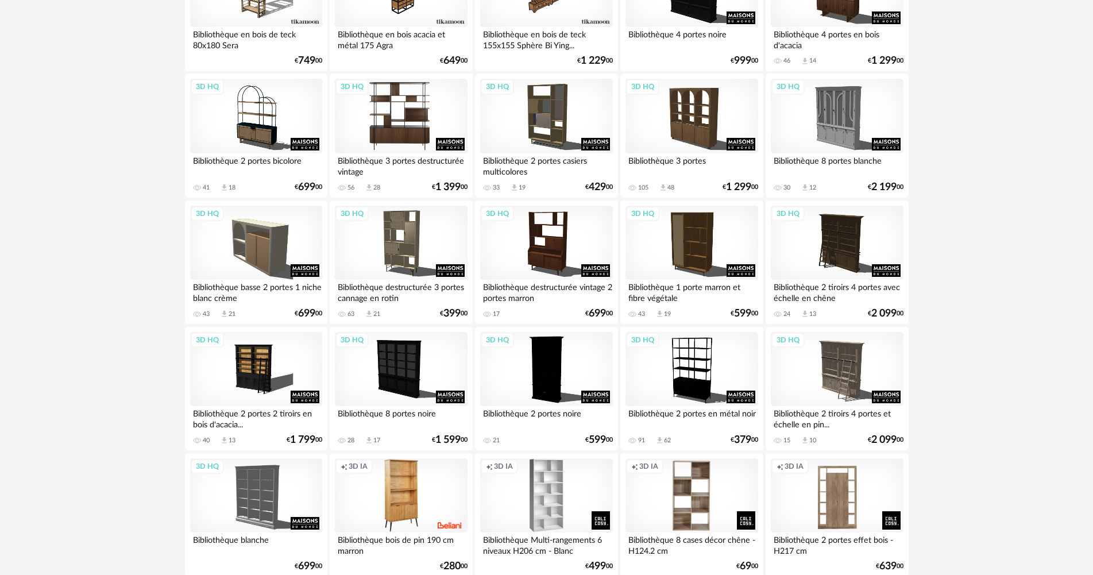
click at [416, 118] on div "3D HQ" at bounding box center [401, 116] width 132 height 75
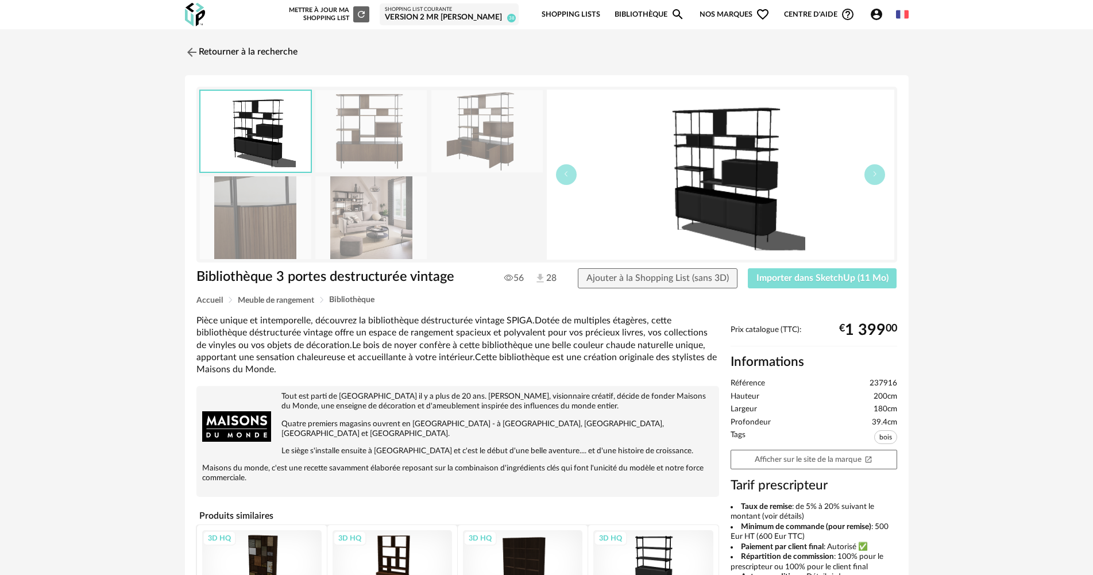
click at [774, 276] on span "Importer dans SketchUp (11 Mo)" at bounding box center [822, 277] width 132 height 9
click at [284, 52] on link "Retourner à la recherche" at bounding box center [238, 52] width 113 height 25
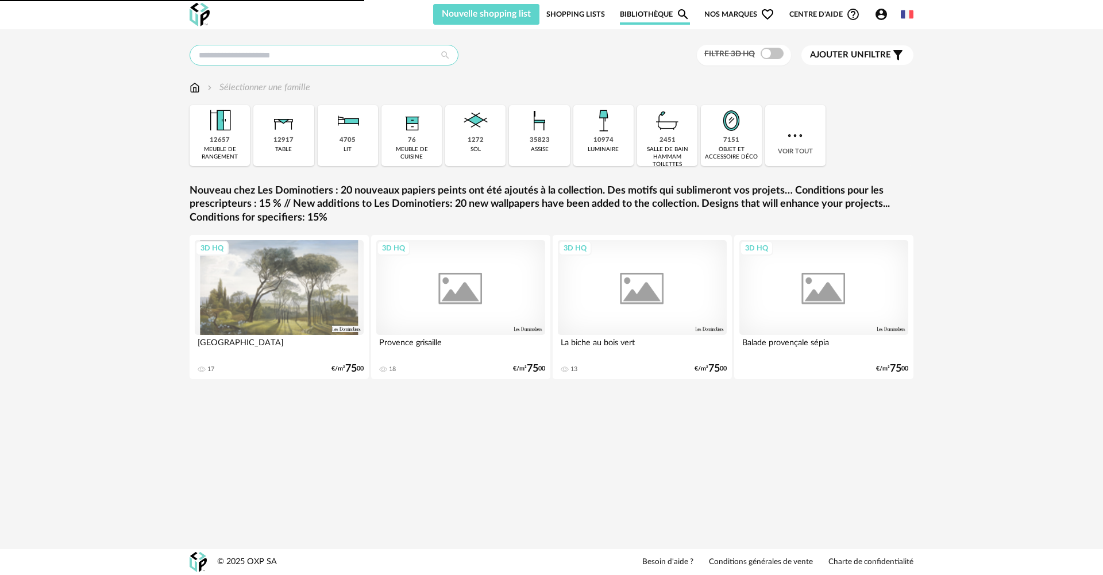
click at [378, 57] on input "text" at bounding box center [323, 55] width 269 height 21
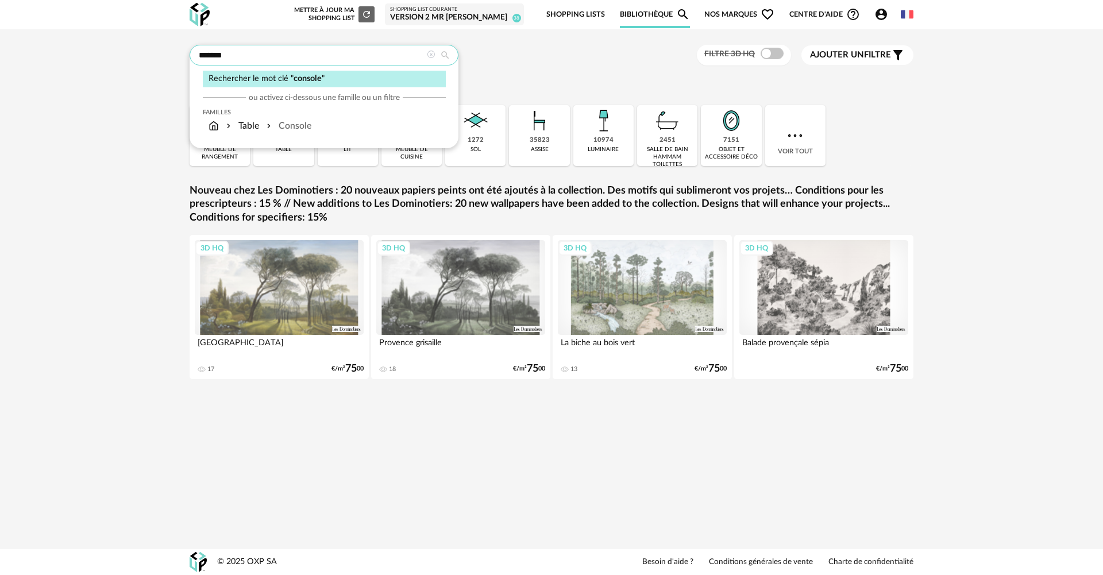
type input "*******"
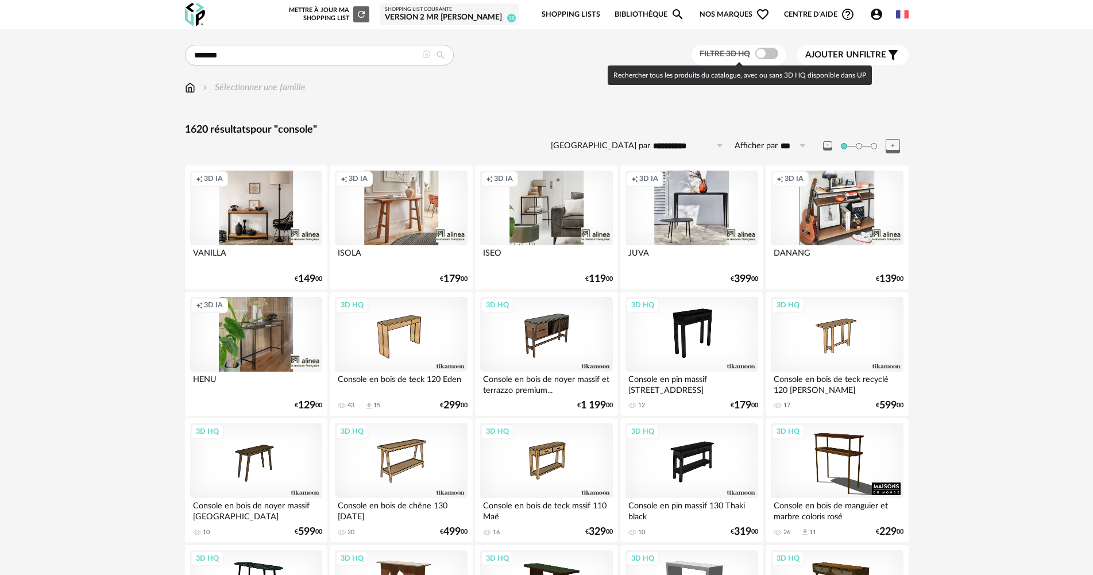
click at [765, 51] on span at bounding box center [766, 53] width 23 height 11
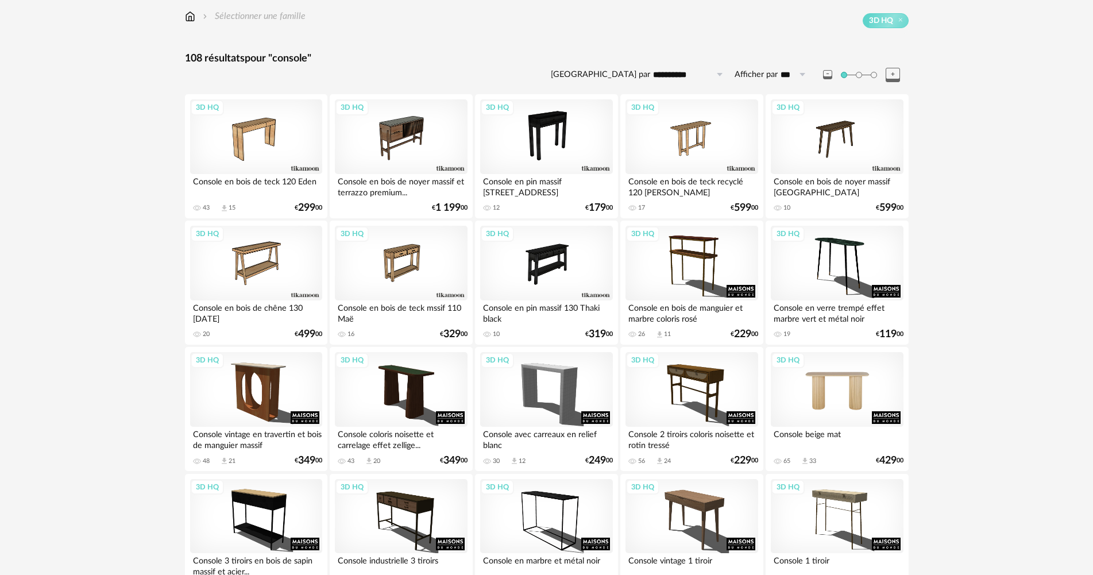
scroll to position [115, 0]
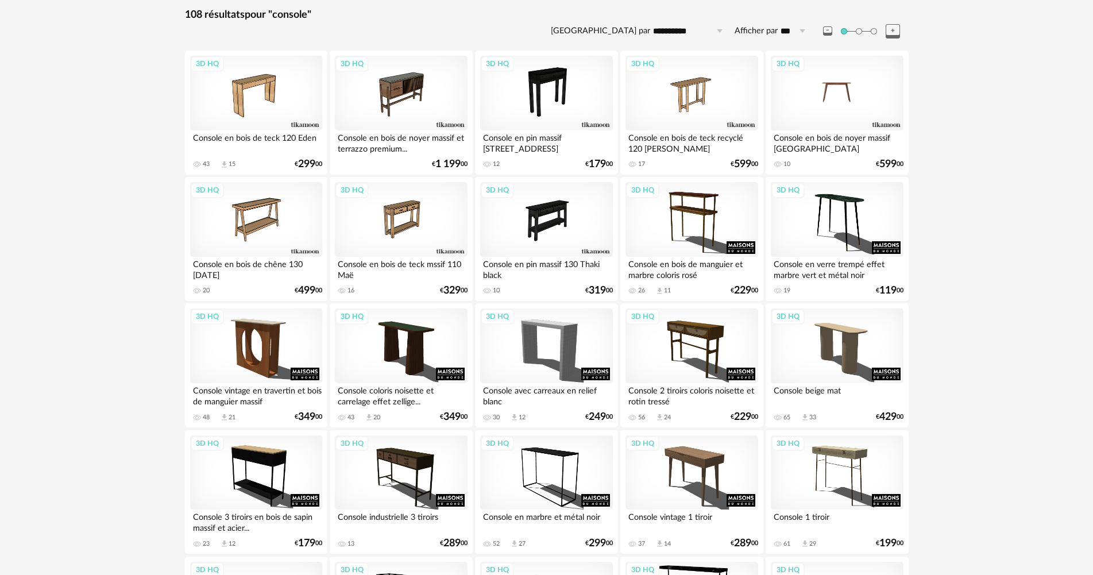
click at [854, 91] on div "3D HQ" at bounding box center [837, 93] width 132 height 75
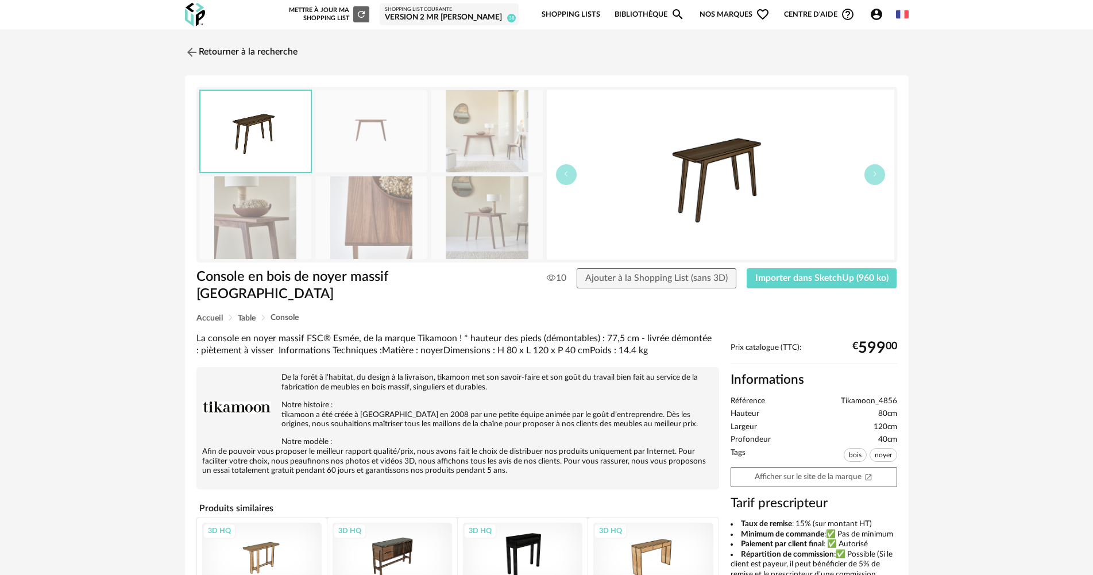
click at [443, 228] on img at bounding box center [486, 217] width 111 height 82
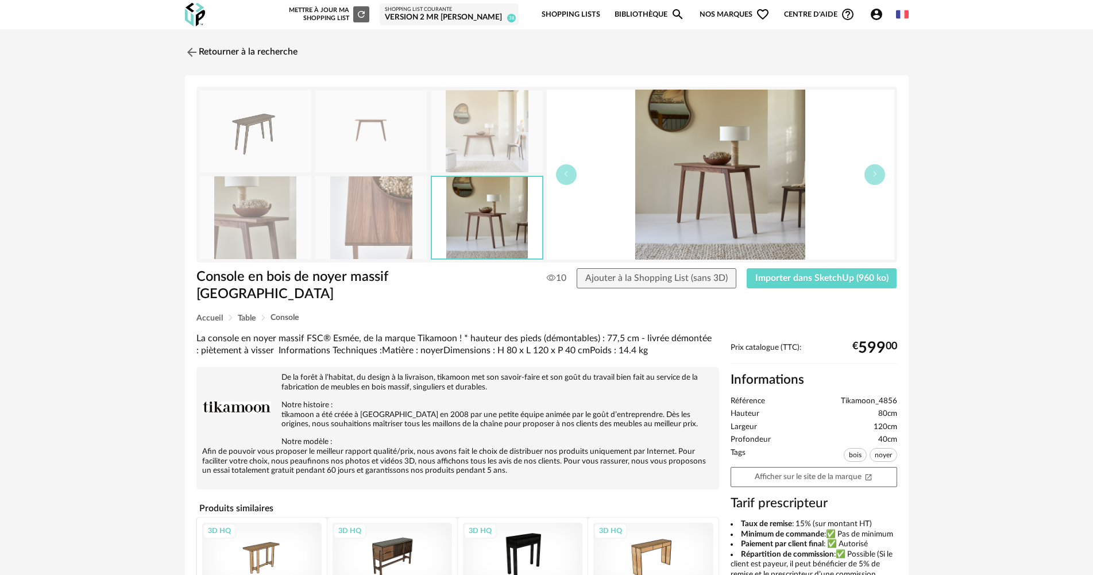
click at [365, 226] on img at bounding box center [370, 217] width 111 height 82
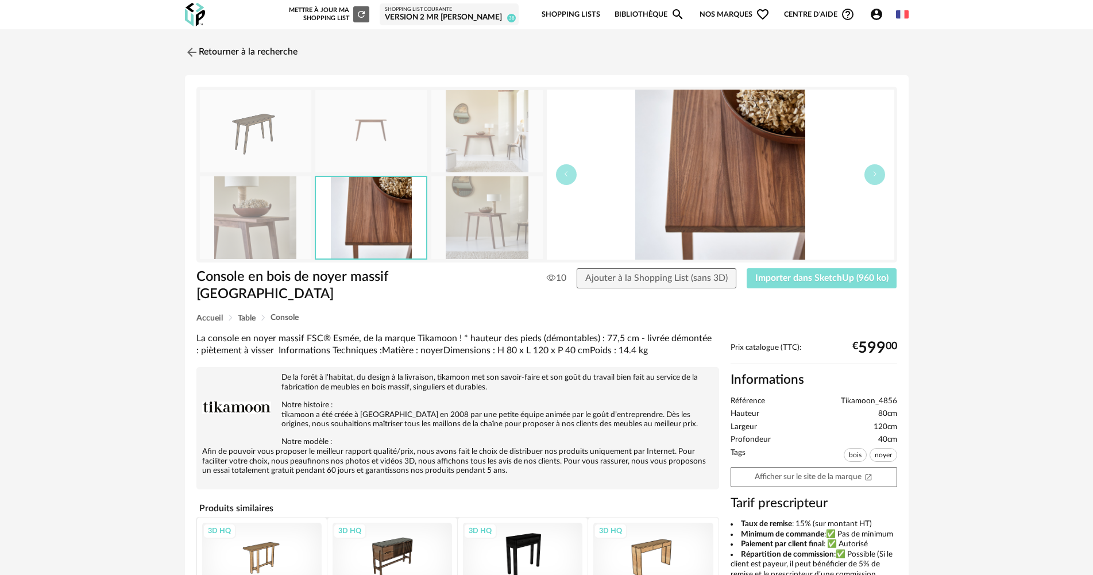
click at [805, 277] on span "Importer dans SketchUp (960 ko)" at bounding box center [821, 277] width 133 height 9
click at [269, 45] on link "Retourner à la recherche" at bounding box center [238, 52] width 113 height 25
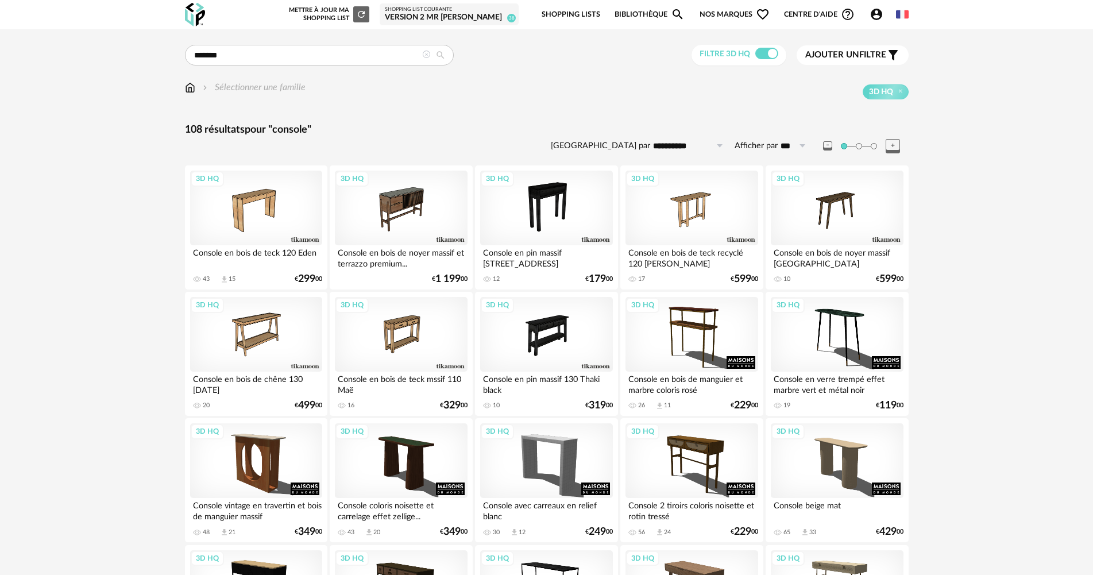
click at [425, 54] on icon at bounding box center [426, 55] width 8 height 8
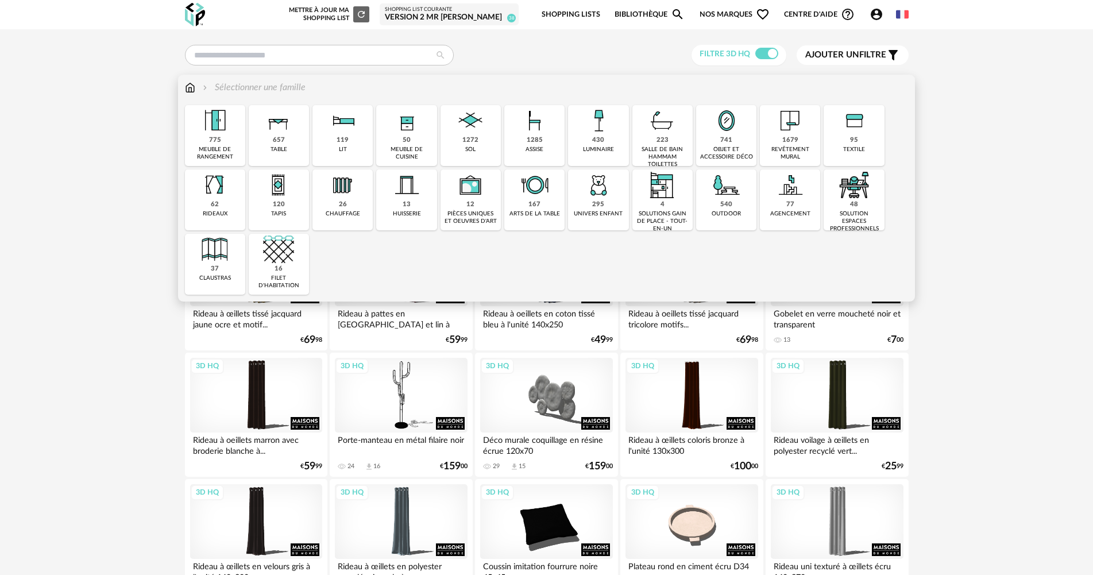
click at [574, 135] on div "430 luminaire" at bounding box center [598, 135] width 60 height 61
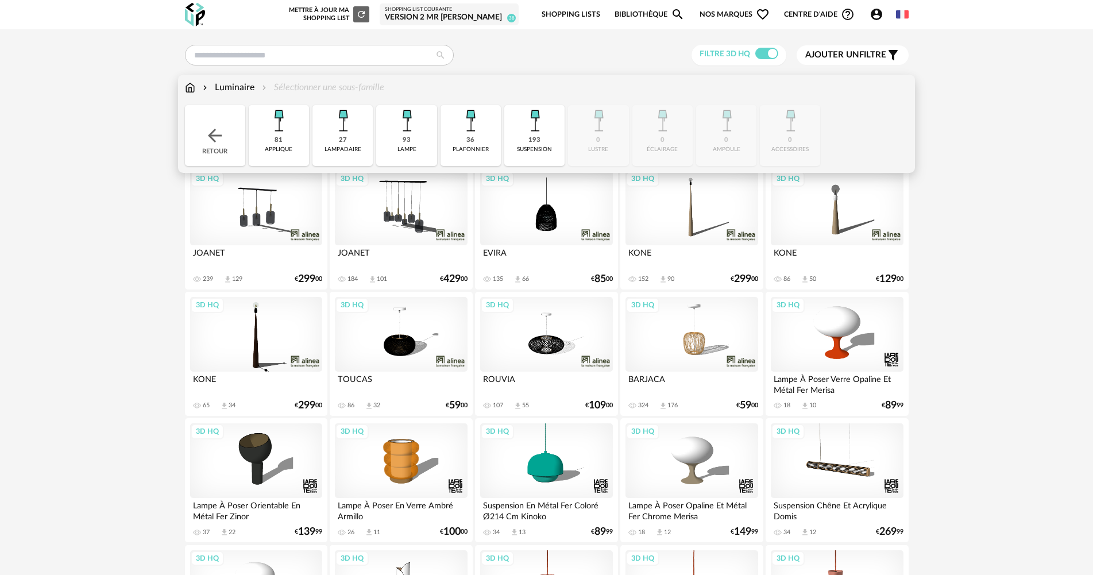
click at [346, 142] on div "27" at bounding box center [343, 140] width 8 height 9
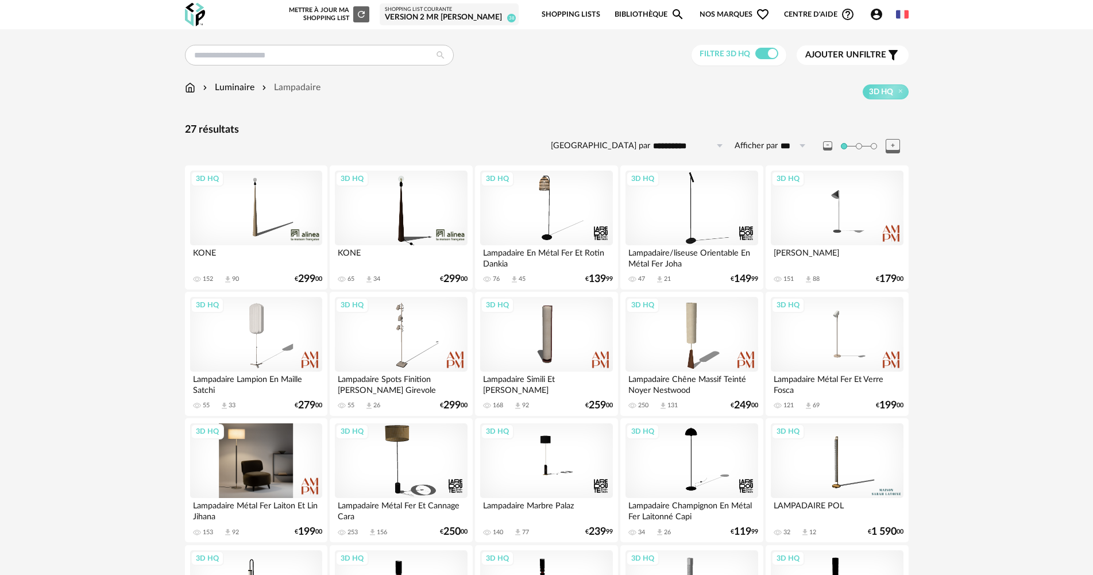
click at [262, 461] on div "3D HQ" at bounding box center [256, 460] width 132 height 75
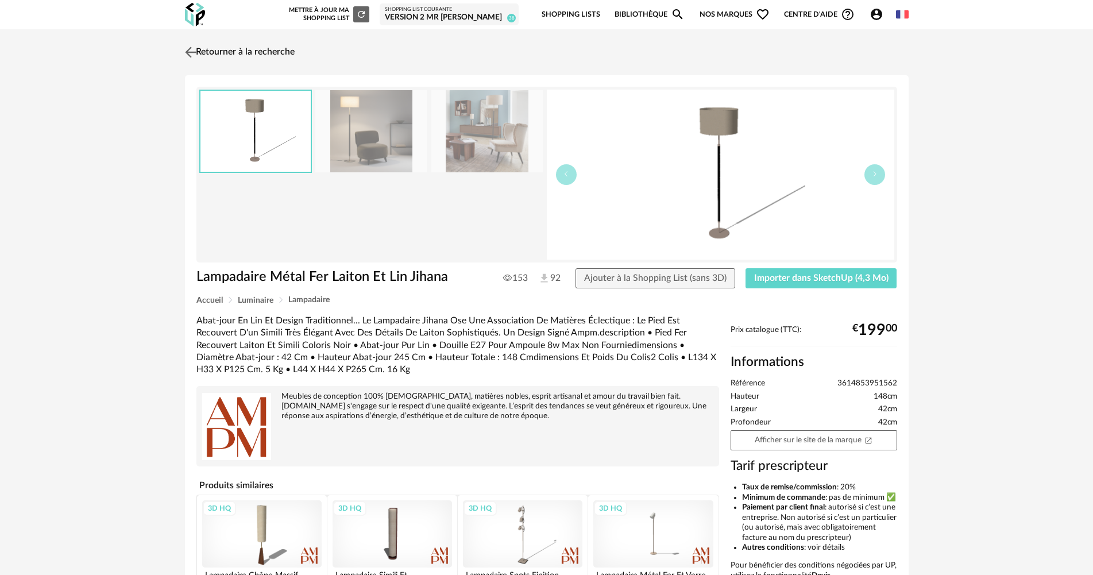
click at [288, 50] on link "Retourner à la recherche" at bounding box center [238, 52] width 113 height 25
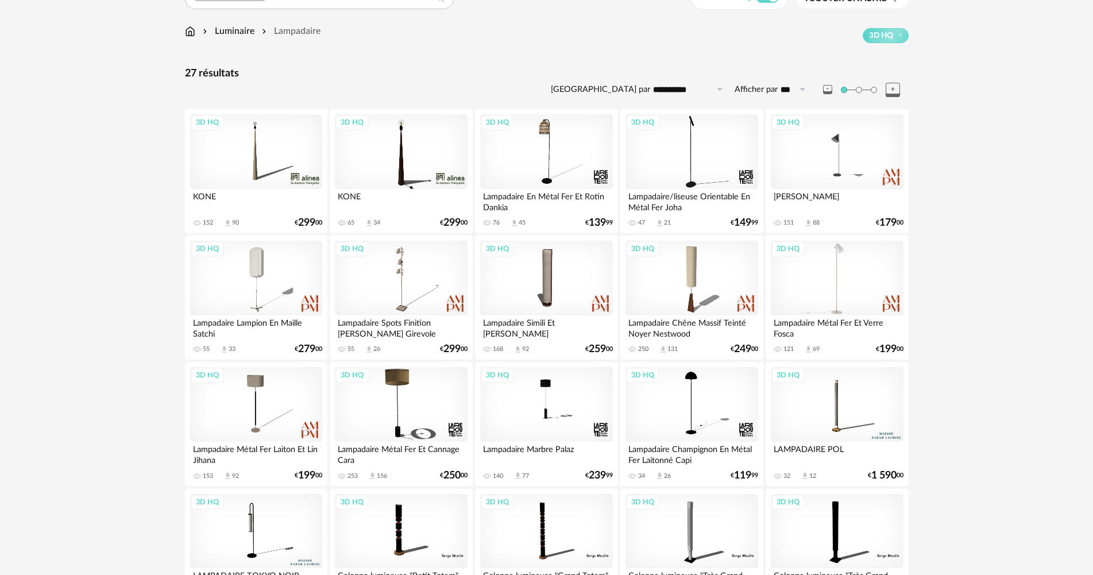
scroll to position [115, 0]
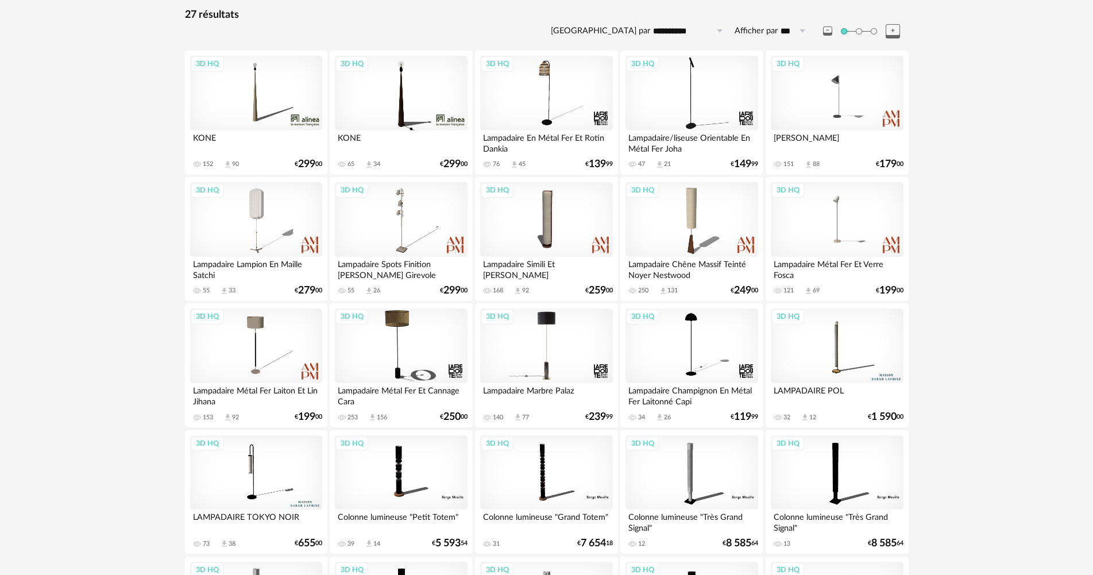
click at [547, 322] on div "3D HQ" at bounding box center [546, 345] width 132 height 75
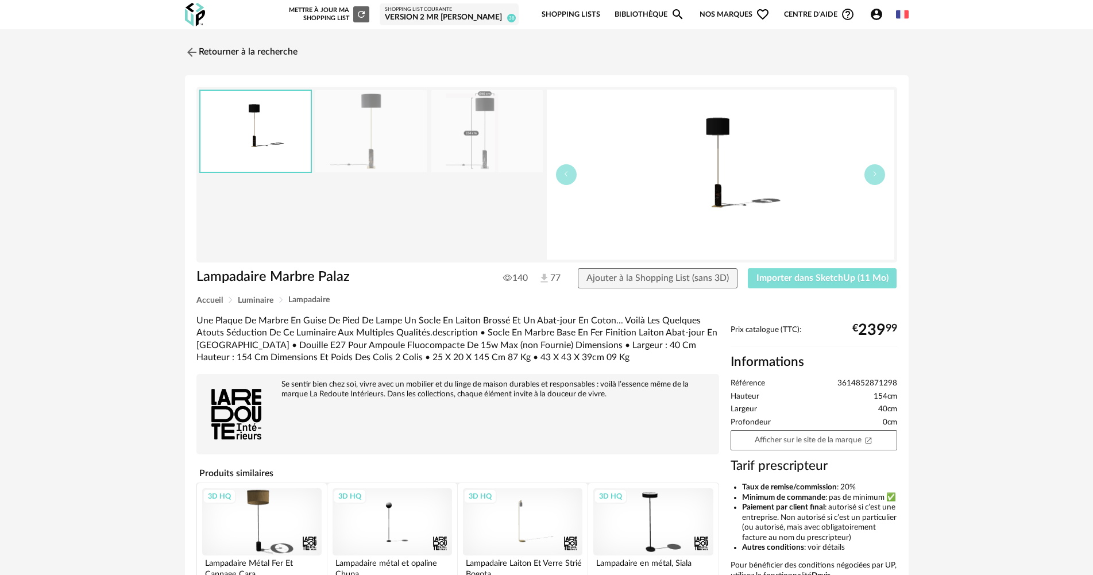
click at [795, 281] on span "Importer dans SketchUp (11 Mo)" at bounding box center [822, 277] width 132 height 9
click at [249, 61] on link "Retourner à la recherche" at bounding box center [238, 52] width 113 height 25
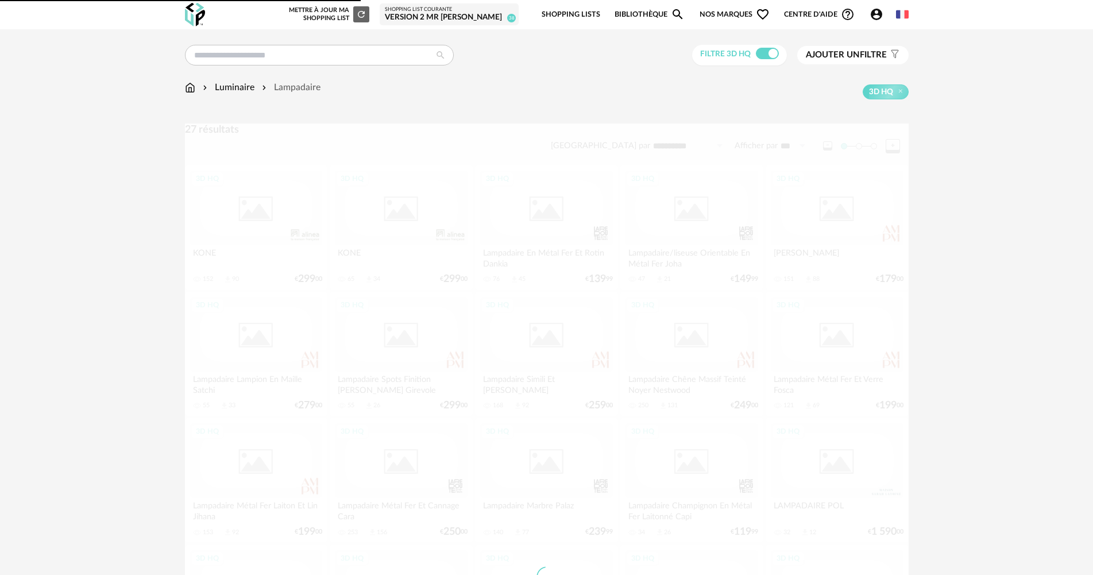
scroll to position [115, 0]
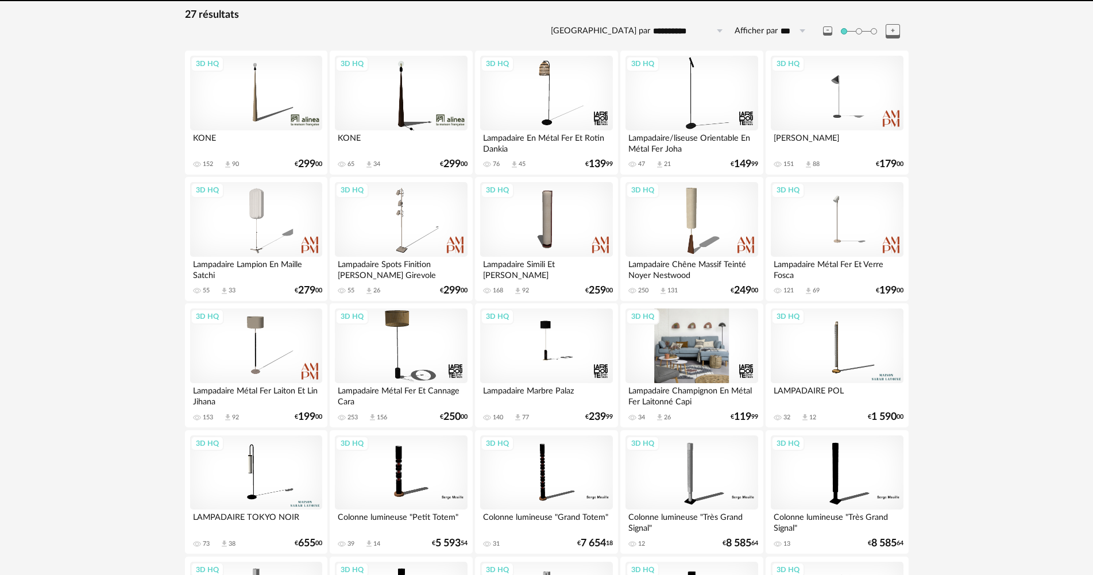
click at [700, 357] on div "3D HQ" at bounding box center [691, 345] width 132 height 75
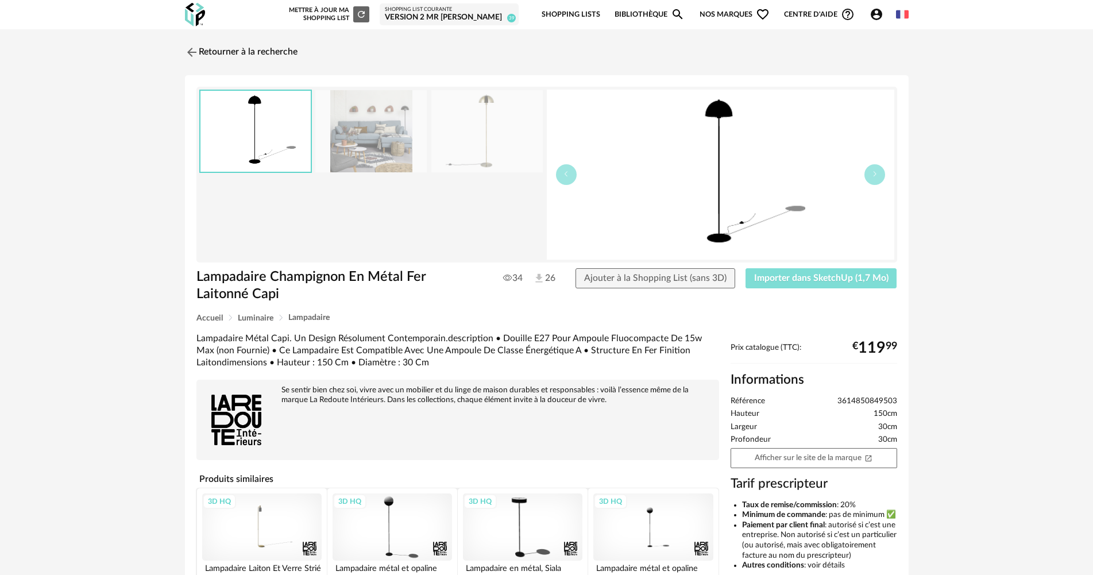
click at [821, 280] on span "Importer dans SketchUp (1,7 Mo)" at bounding box center [821, 277] width 134 height 9
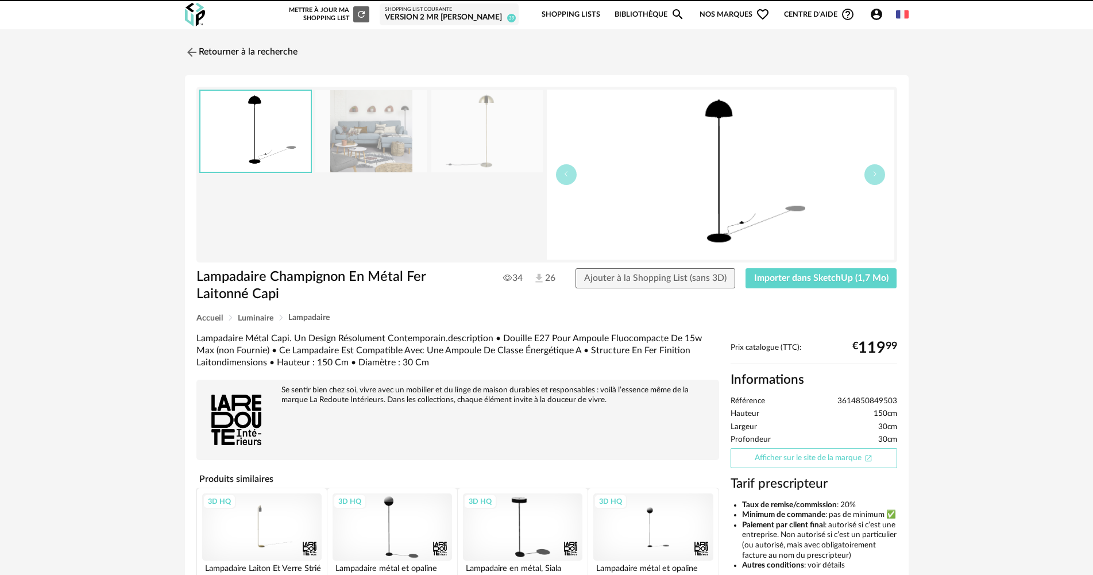
click at [782, 455] on link "Afficher sur le site de la marque Open In New icon" at bounding box center [813, 458] width 167 height 20
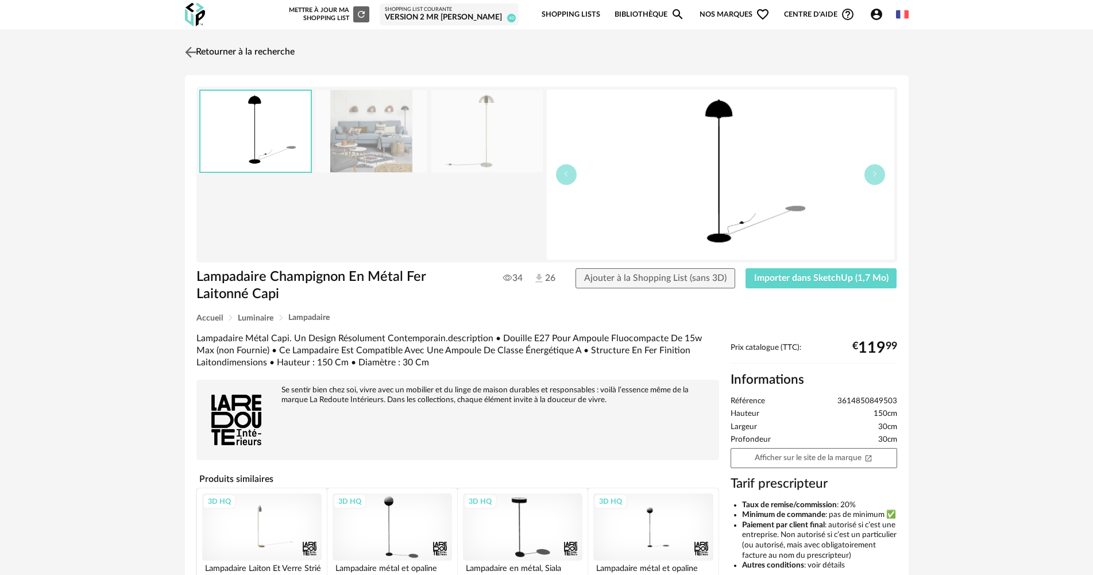
click at [289, 57] on link "Retourner à la recherche" at bounding box center [238, 52] width 113 height 25
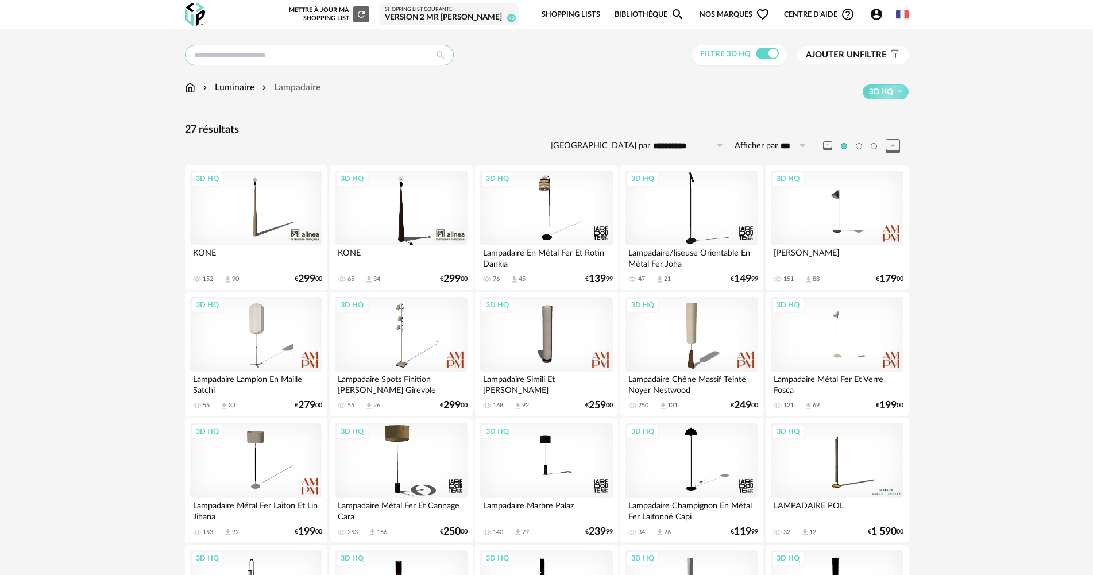
click at [363, 53] on input "text" at bounding box center [319, 55] width 269 height 21
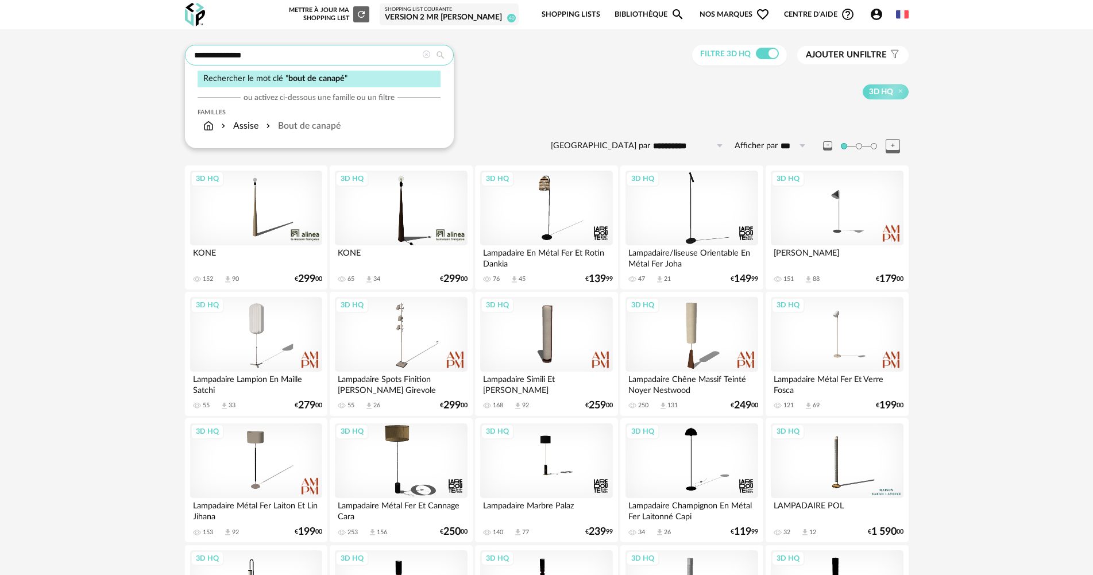
type input "**********"
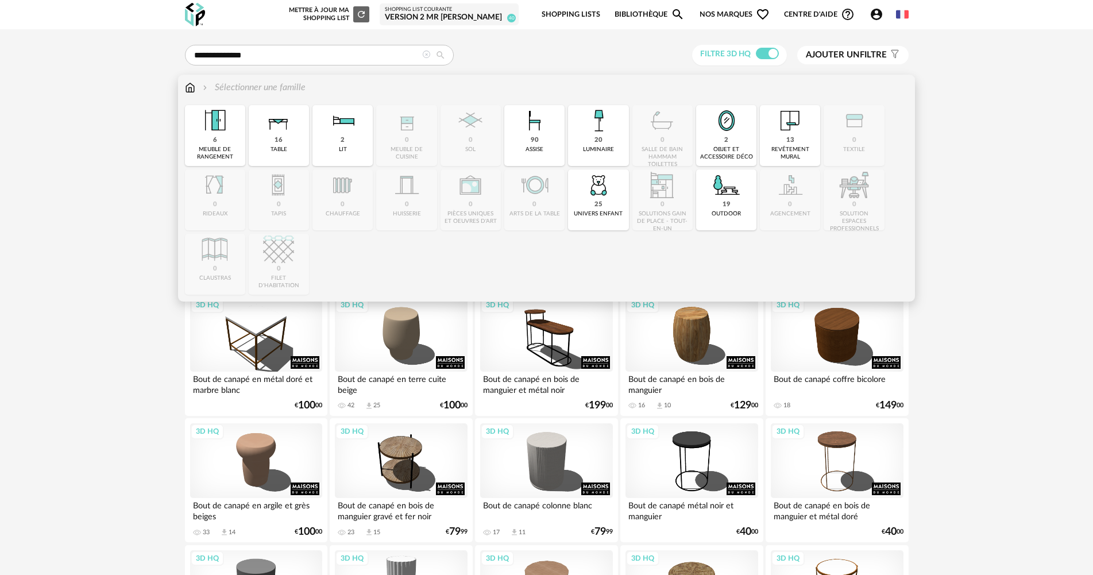
click at [191, 91] on img at bounding box center [190, 87] width 10 height 13
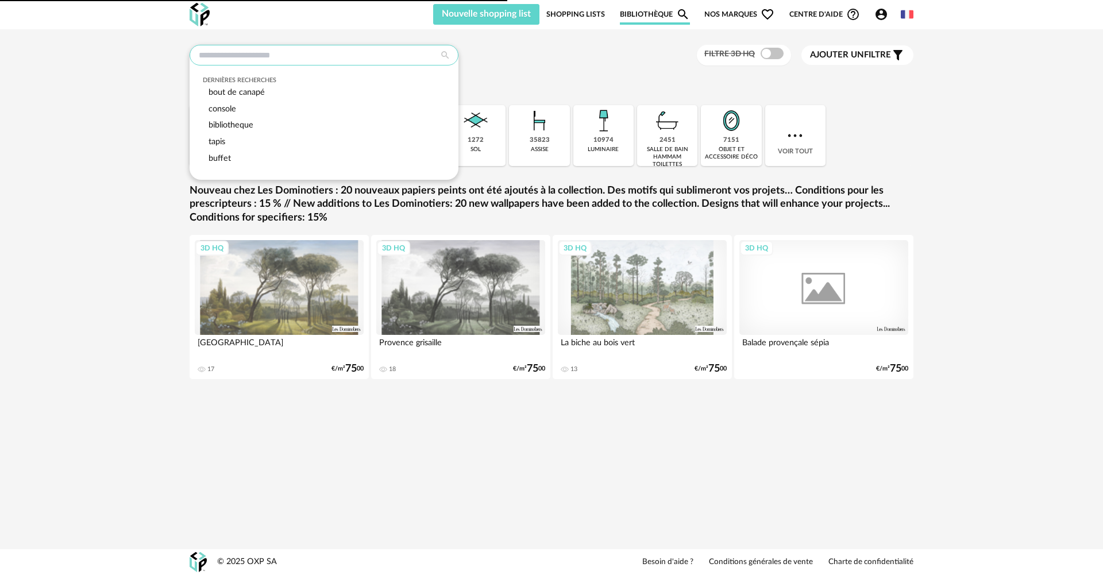
click at [276, 64] on input "text" at bounding box center [323, 55] width 269 height 21
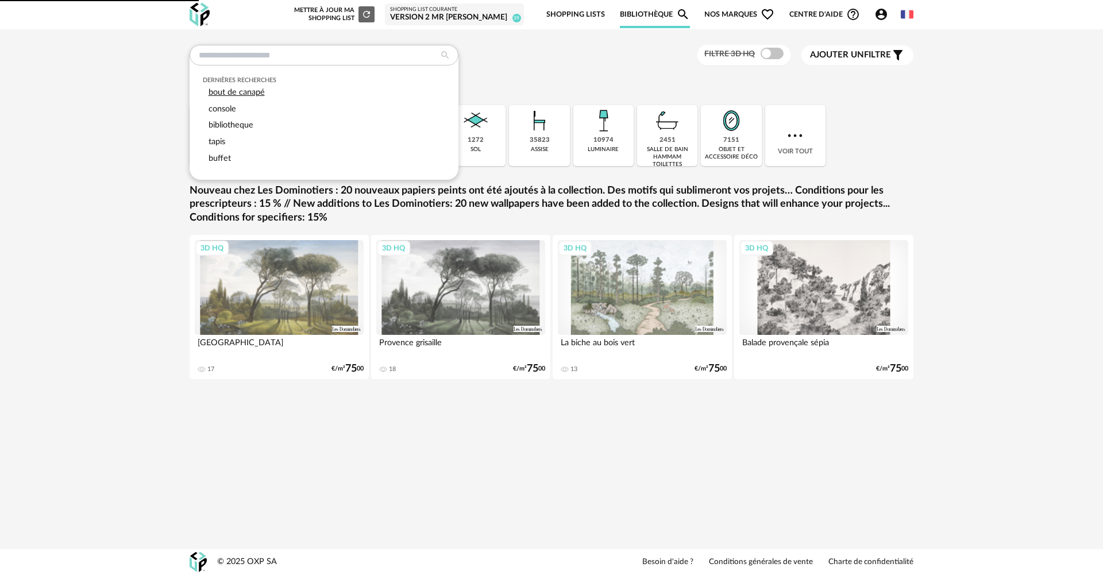
click at [276, 88] on div "bout de canapé" at bounding box center [324, 92] width 243 height 17
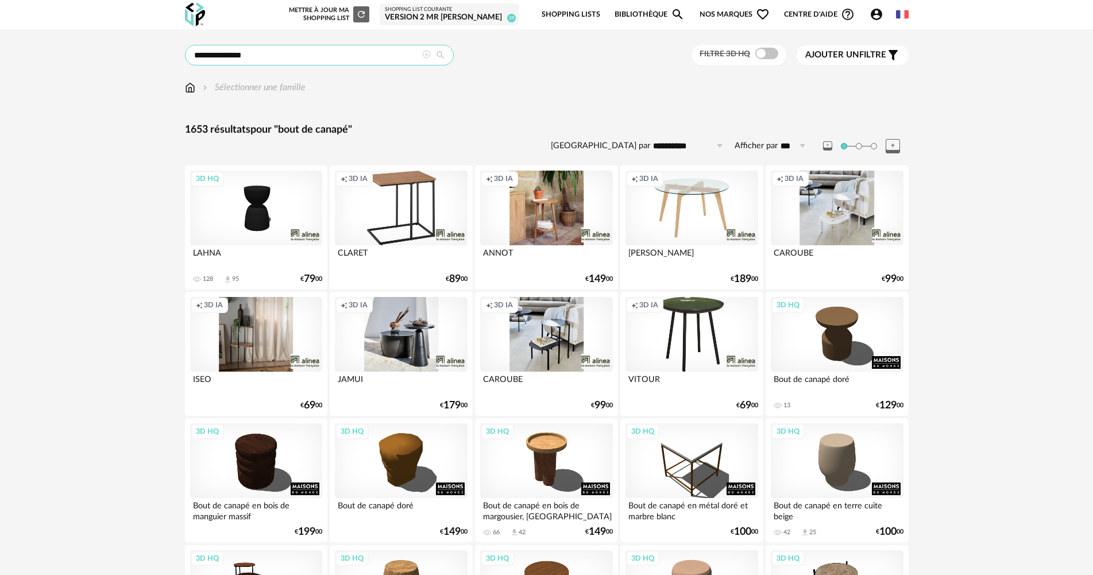
drag, startPoint x: 261, startPoint y: 55, endPoint x: 224, endPoint y: 53, distance: 36.8
click at [224, 53] on input "**********" at bounding box center [319, 55] width 269 height 21
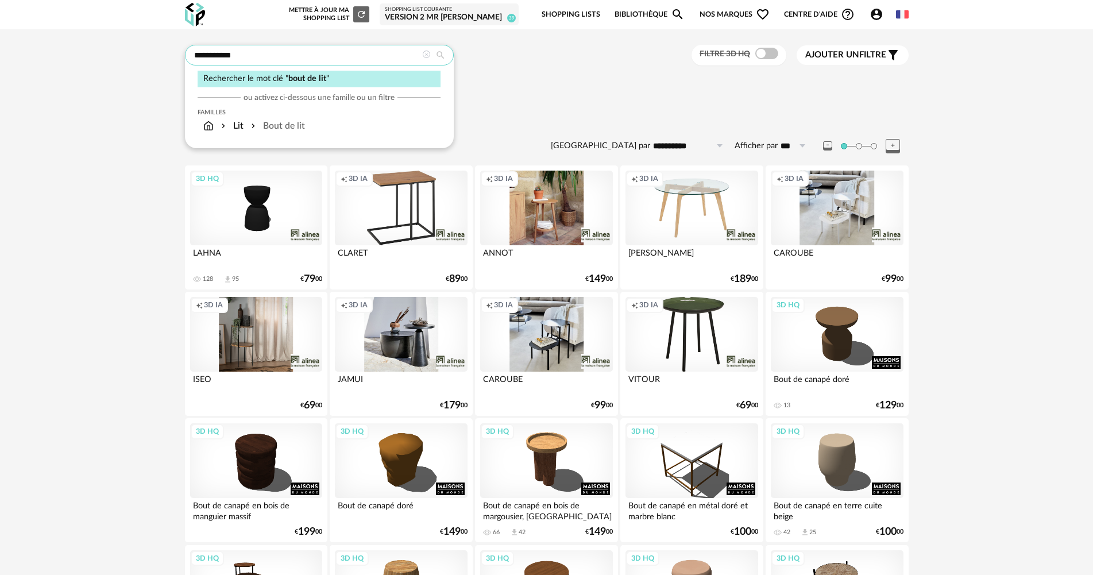
type input "**********"
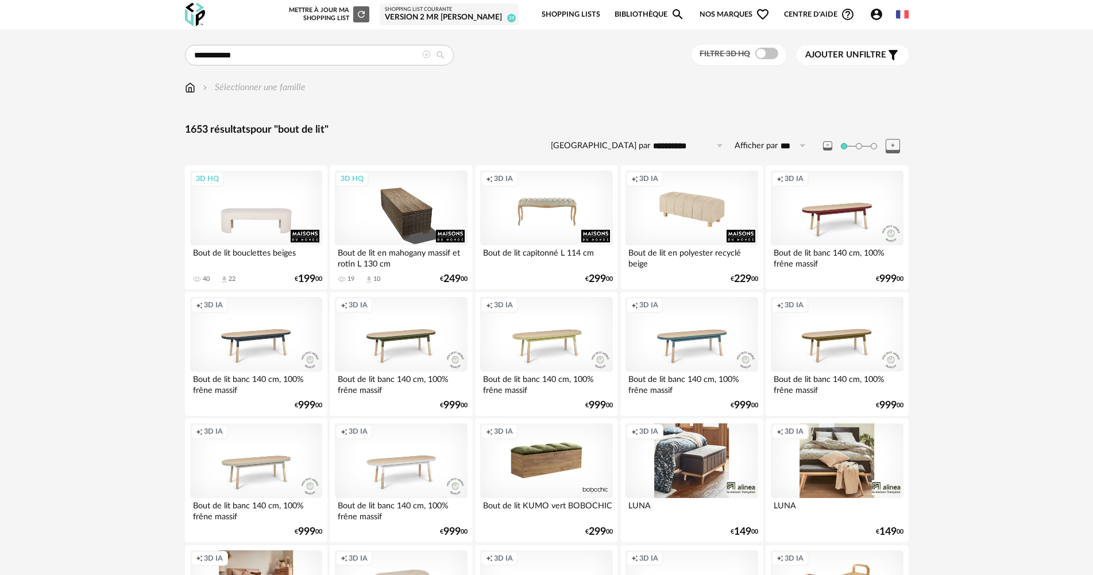
click at [258, 227] on div "3D HQ" at bounding box center [256, 208] width 132 height 75
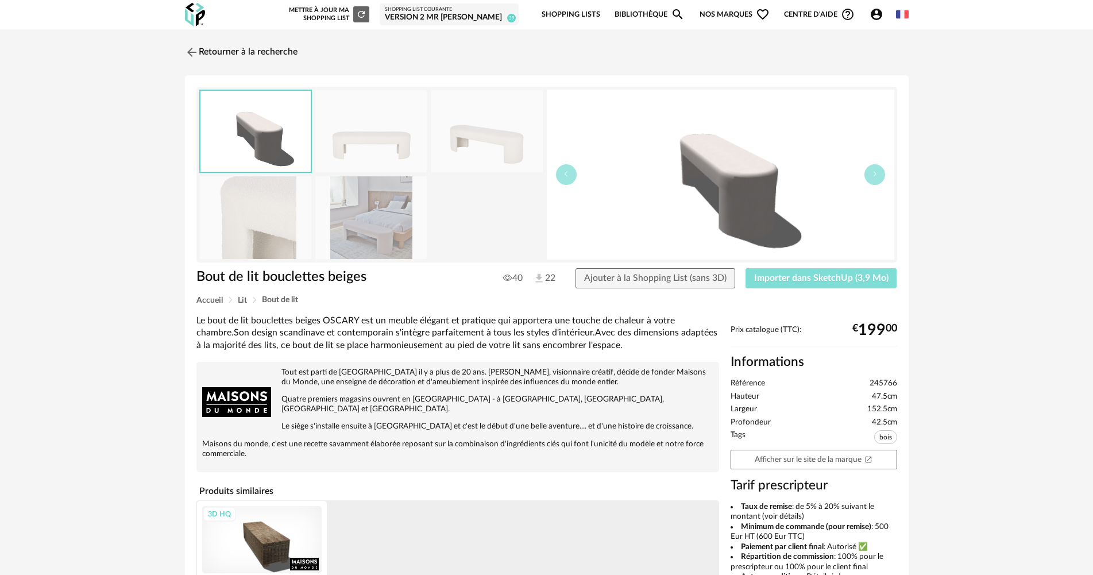
click at [836, 273] on span "Importer dans SketchUp (3,9 Mo)" at bounding box center [821, 277] width 134 height 9
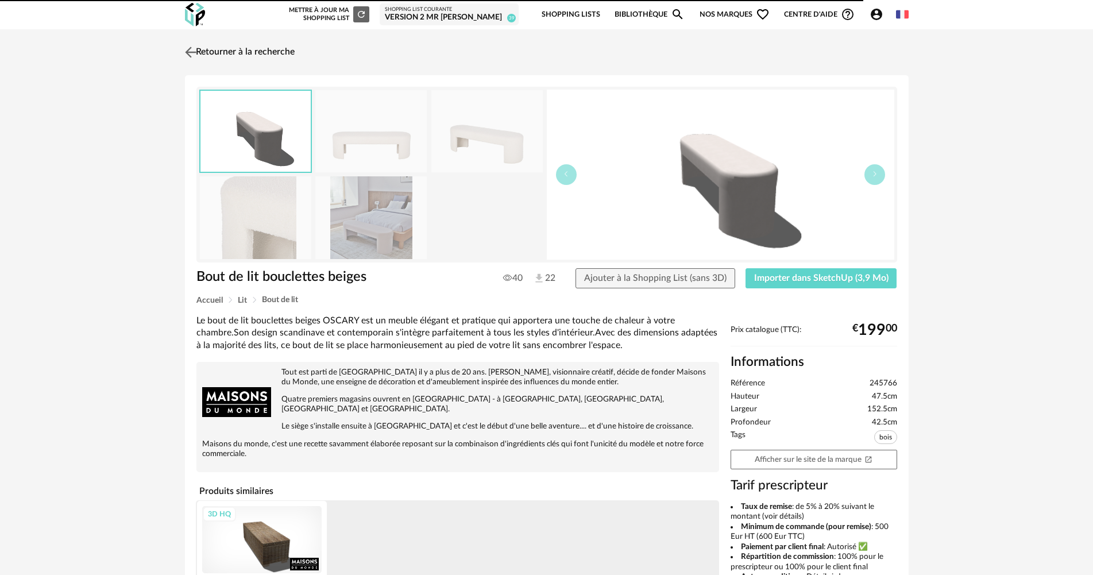
click at [229, 55] on link "Retourner à la recherche" at bounding box center [238, 52] width 113 height 25
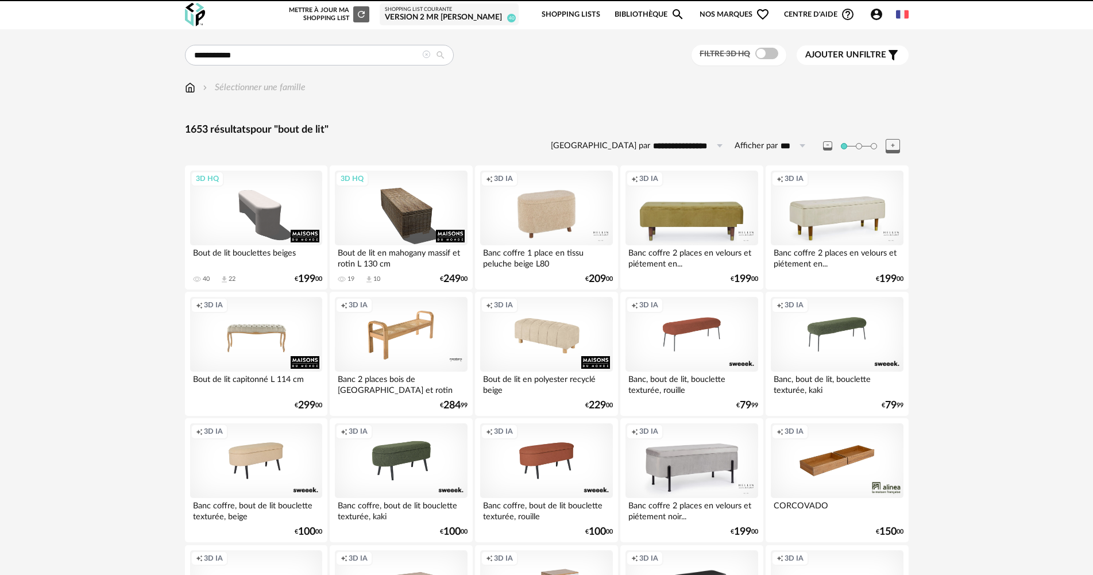
click at [423, 52] on icon at bounding box center [426, 55] width 8 height 8
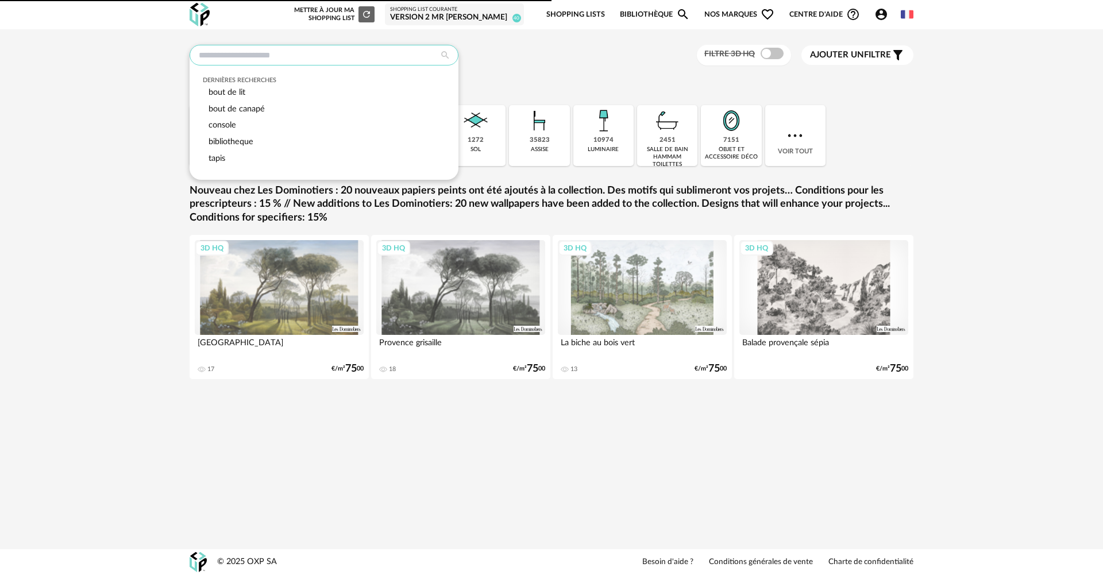
click at [345, 52] on input "text" at bounding box center [323, 55] width 269 height 21
click at [556, 57] on div "Dernières recherches bout de lit bout de canapé console bibliotheque tapis Filt…" at bounding box center [551, 55] width 724 height 21
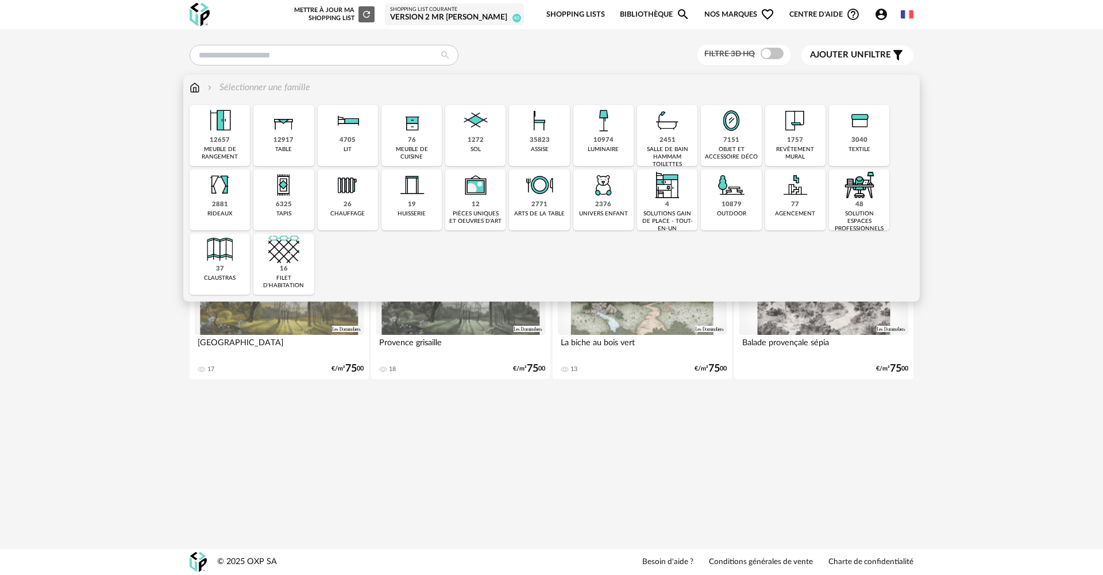
click at [557, 142] on div "35823 assise" at bounding box center [539, 135] width 60 height 61
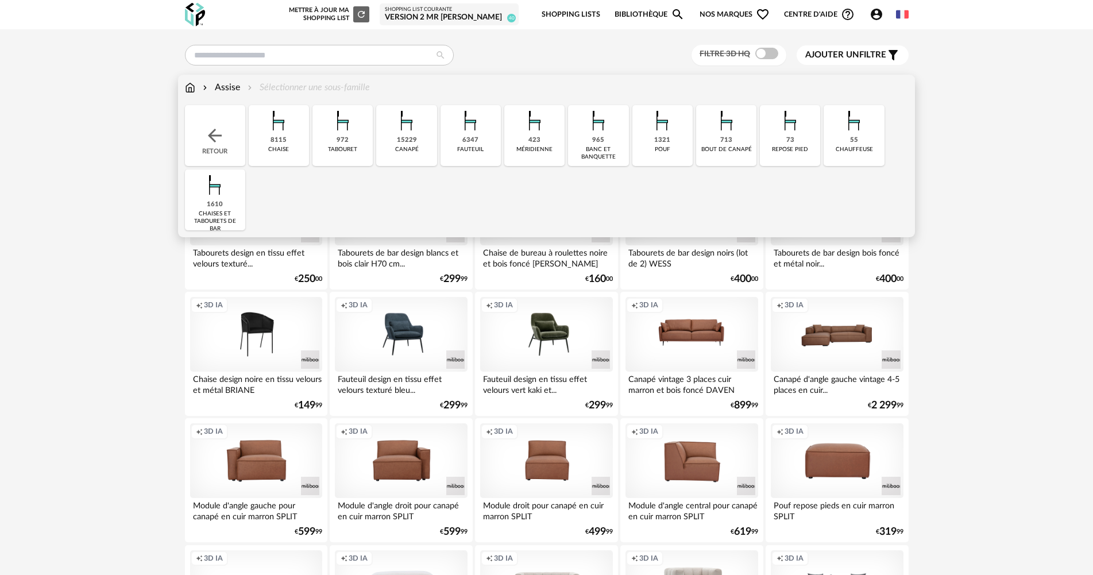
click at [655, 149] on div "pouf" at bounding box center [663, 149] width 16 height 7
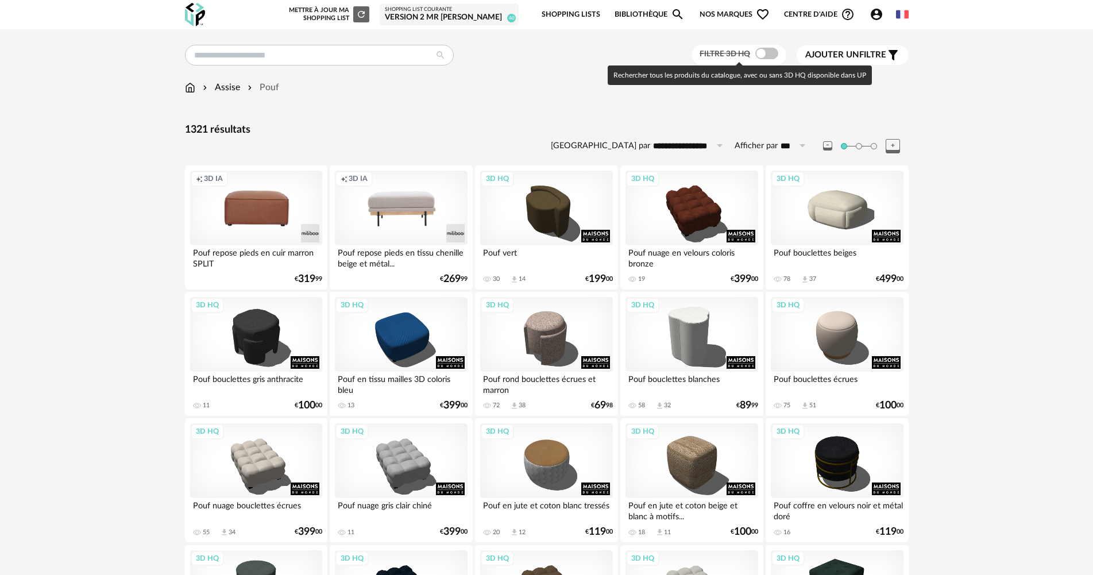
click at [770, 58] on span at bounding box center [766, 53] width 23 height 11
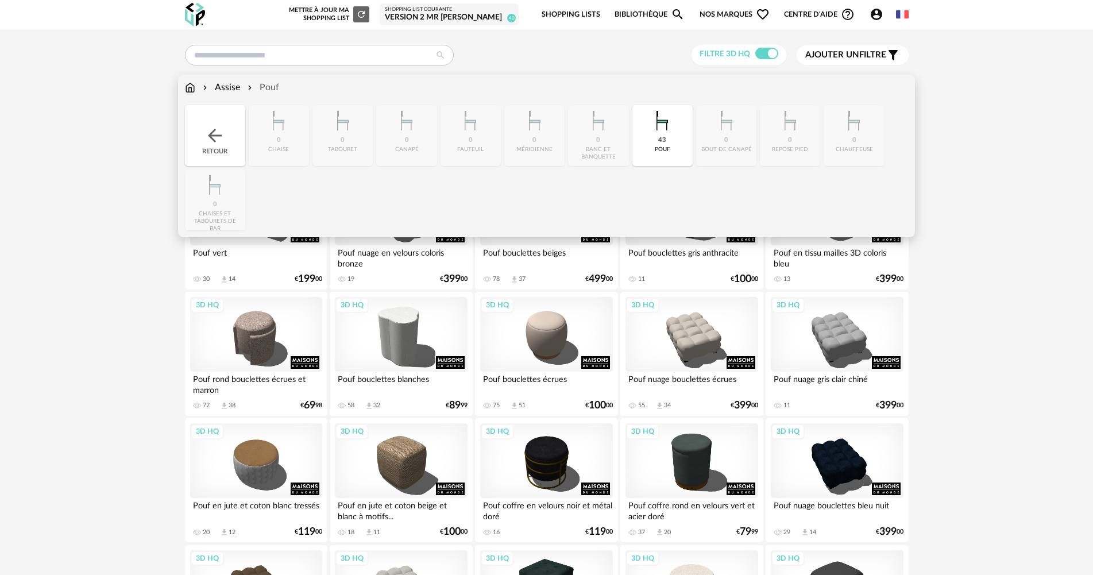
click at [651, 151] on div "43 pouf" at bounding box center [662, 135] width 60 height 61
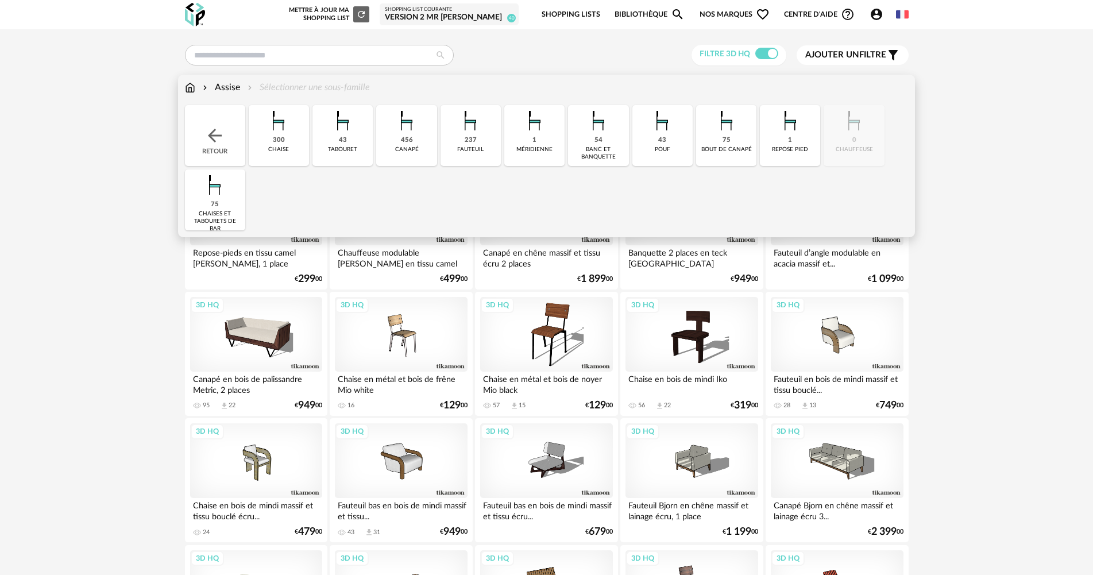
click at [478, 147] on div "fauteuil" at bounding box center [470, 149] width 26 height 7
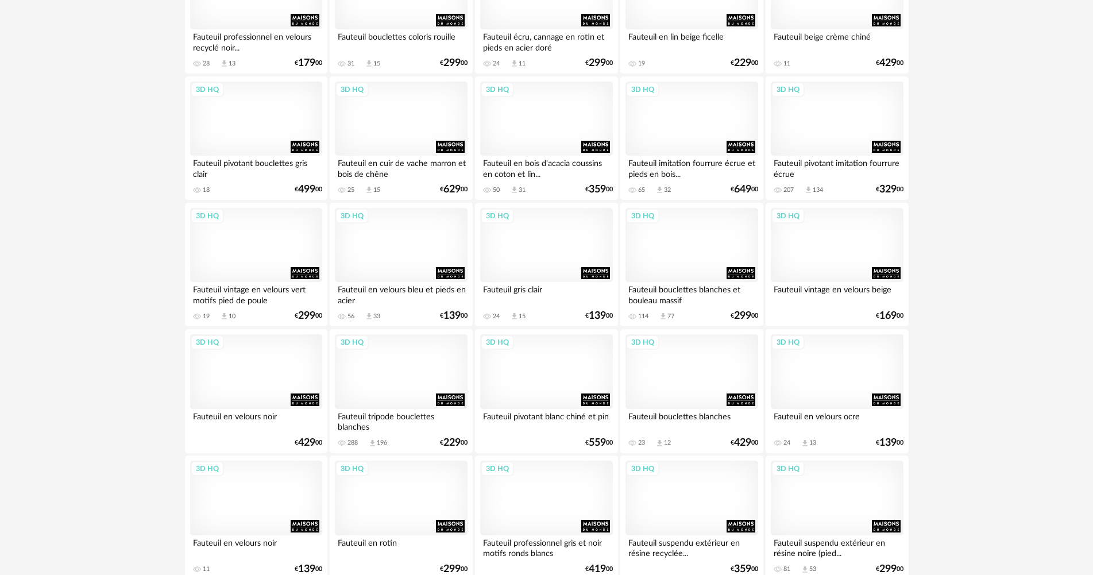
scroll to position [2194, 0]
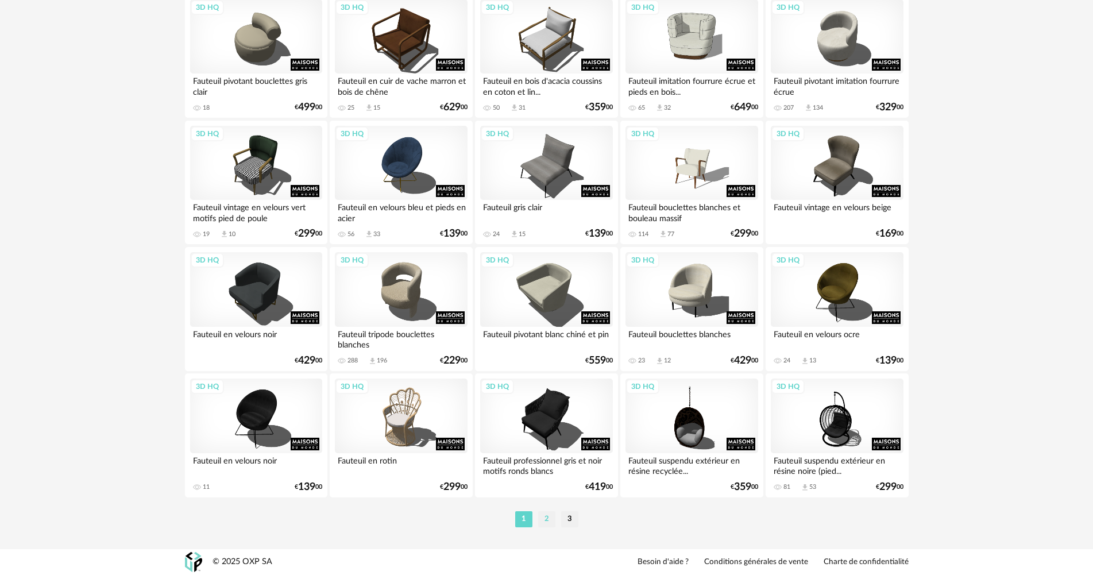
click at [549, 519] on li "2" at bounding box center [546, 519] width 17 height 16
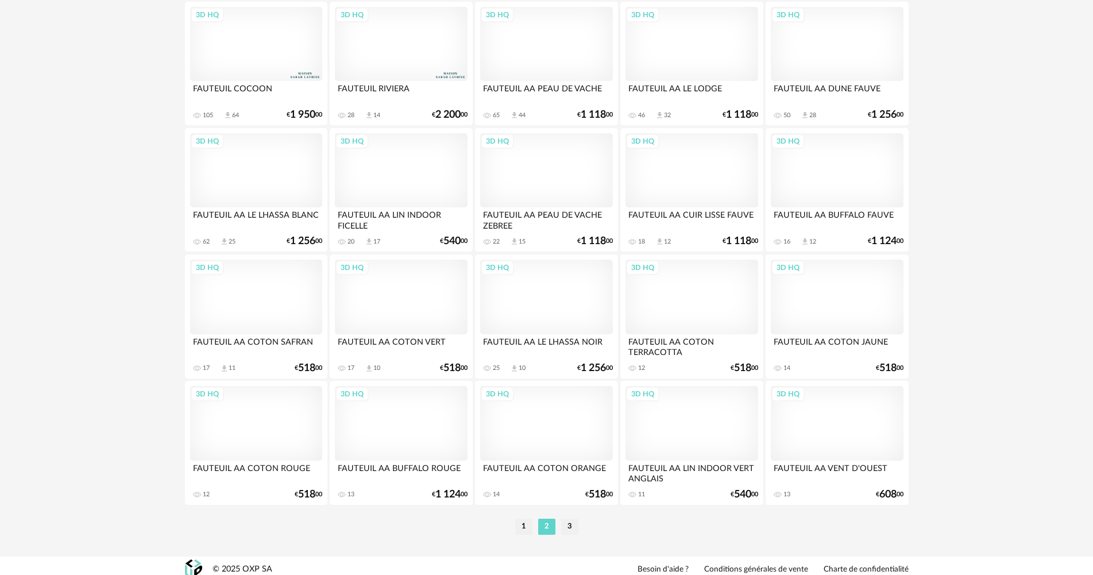
scroll to position [2194, 0]
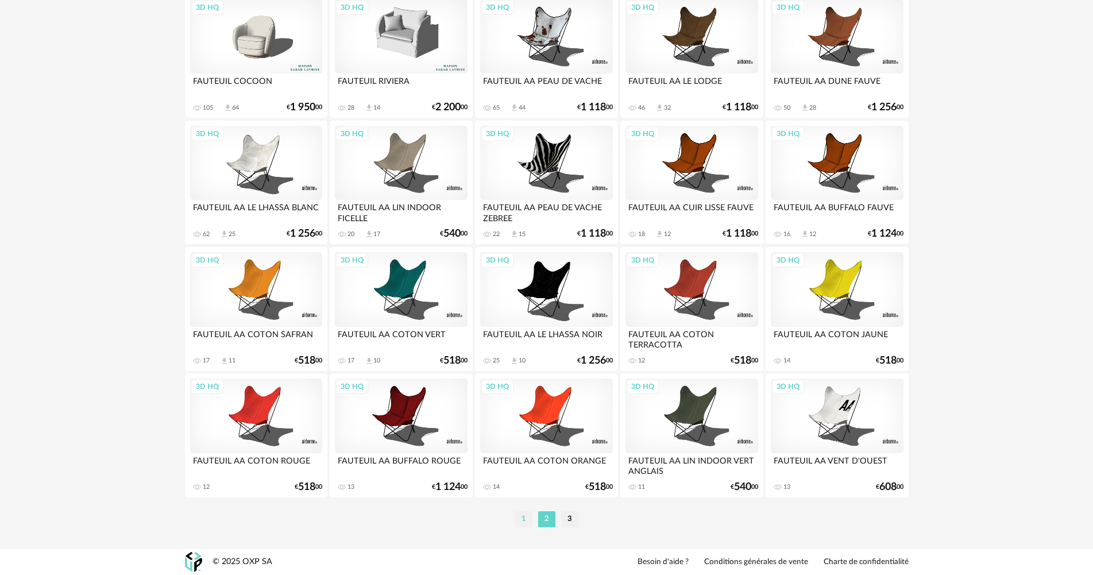
click at [527, 520] on li "1" at bounding box center [523, 519] width 17 height 16
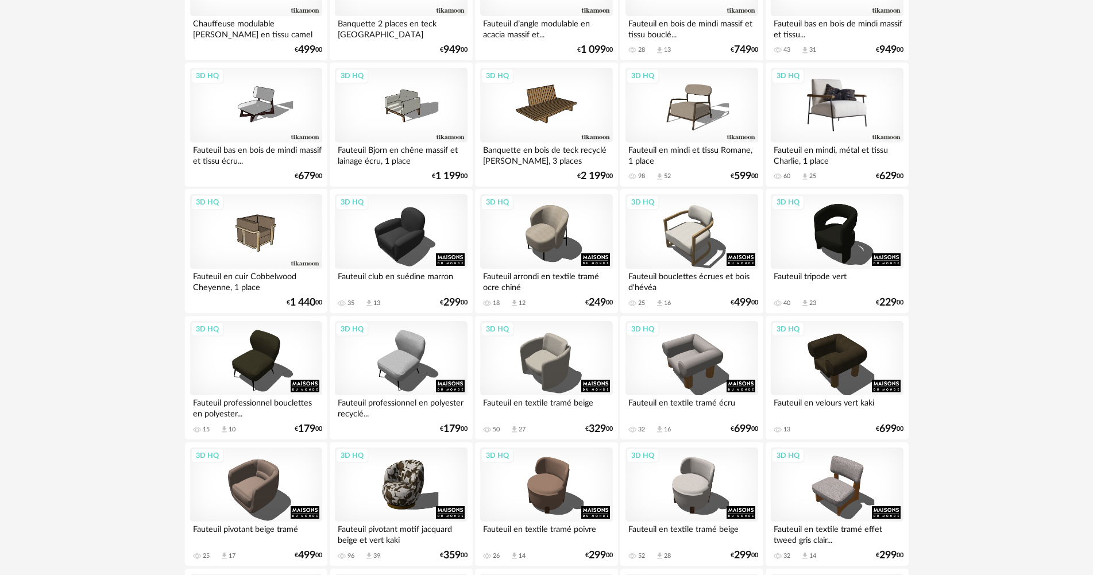
scroll to position [230, 0]
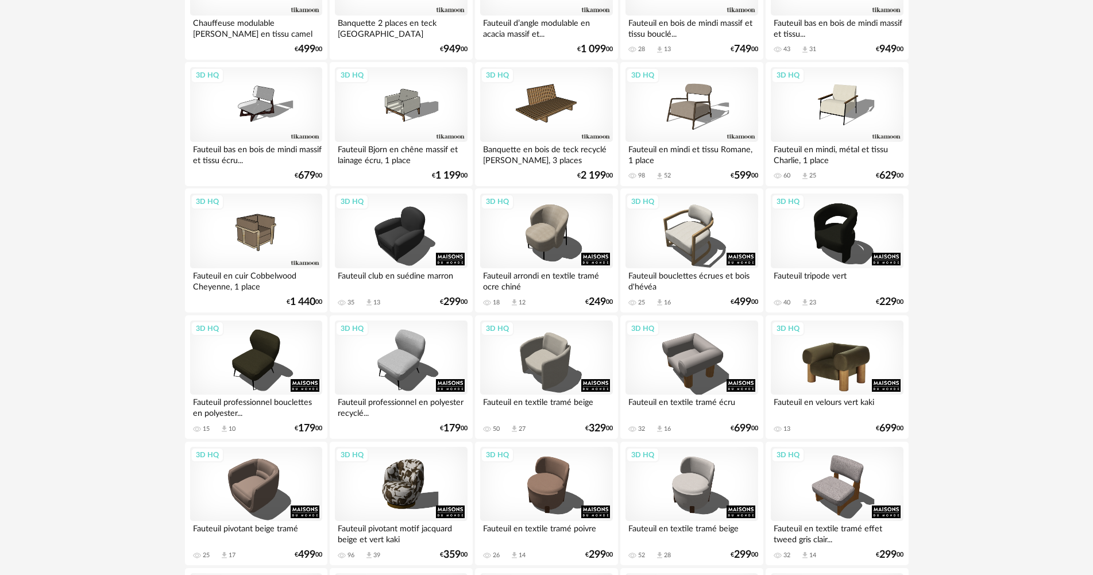
click at [810, 364] on div "3D HQ" at bounding box center [837, 357] width 132 height 75
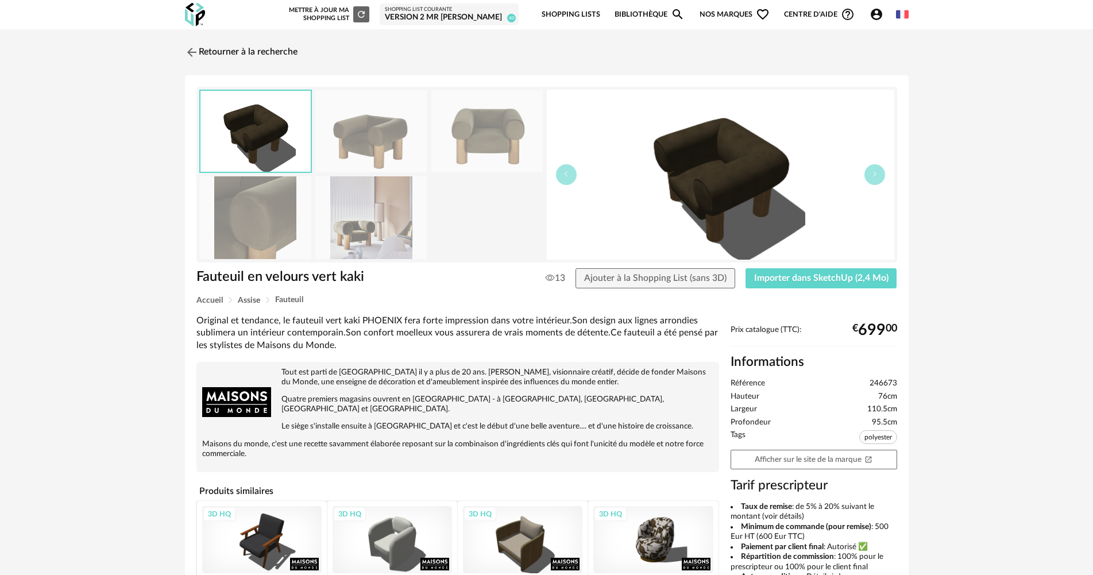
click at [386, 258] on img at bounding box center [370, 217] width 111 height 82
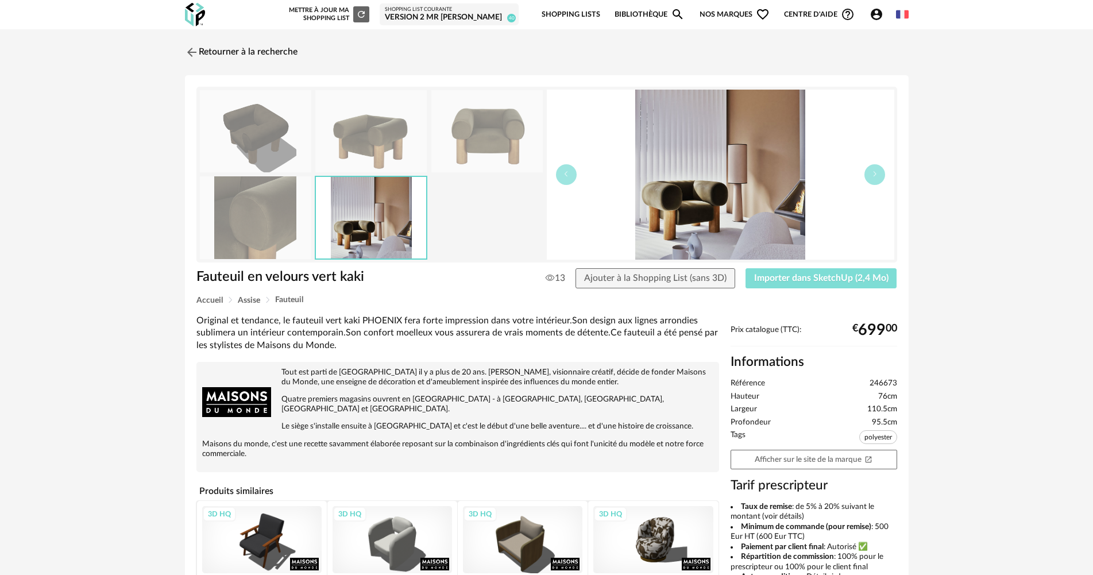
click at [807, 269] on button "Importer dans SketchUp (2,4 Mo)" at bounding box center [821, 278] width 152 height 21
click at [242, 37] on div "Retourner à la recherche Fauteuil en velours vert kaki Fauteuil en velours vert…" at bounding box center [546, 407] width 1093 height 757
click at [243, 44] on link "Retourner à la recherche" at bounding box center [238, 52] width 113 height 25
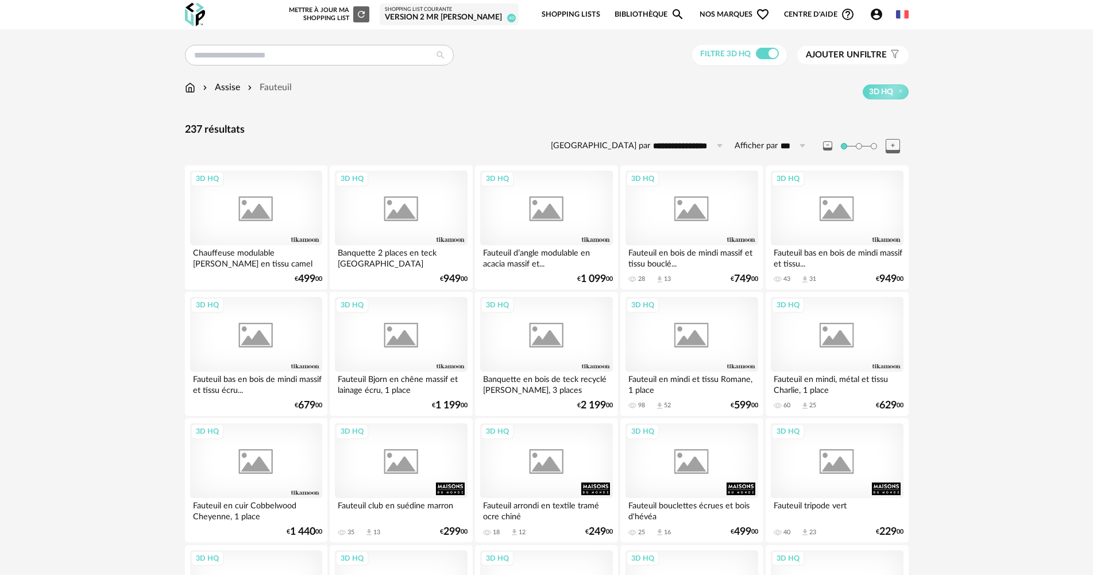
scroll to position [230, 0]
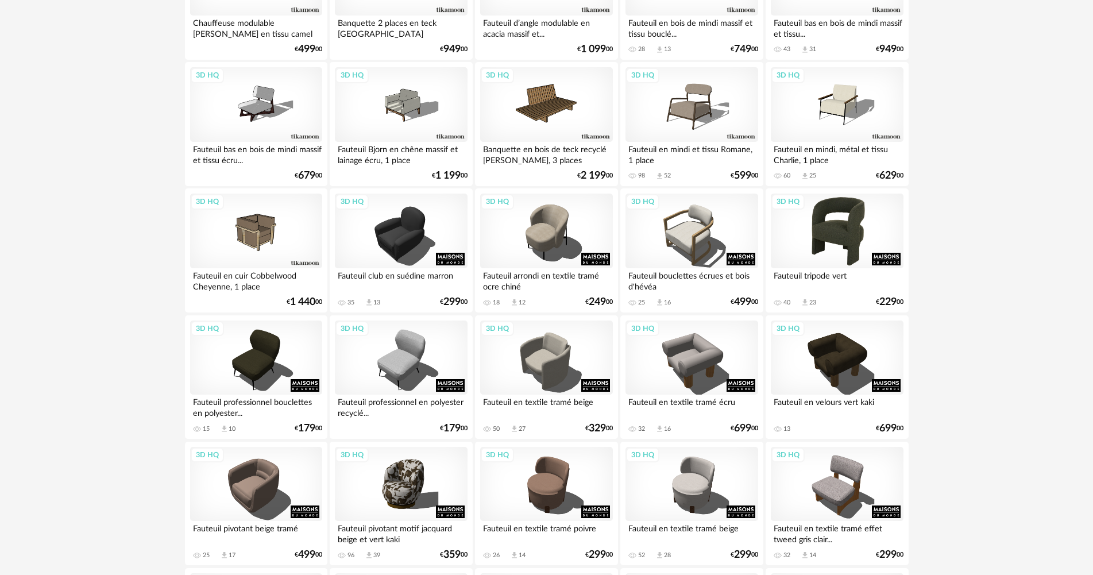
click at [833, 204] on div "3D HQ" at bounding box center [837, 231] width 132 height 75
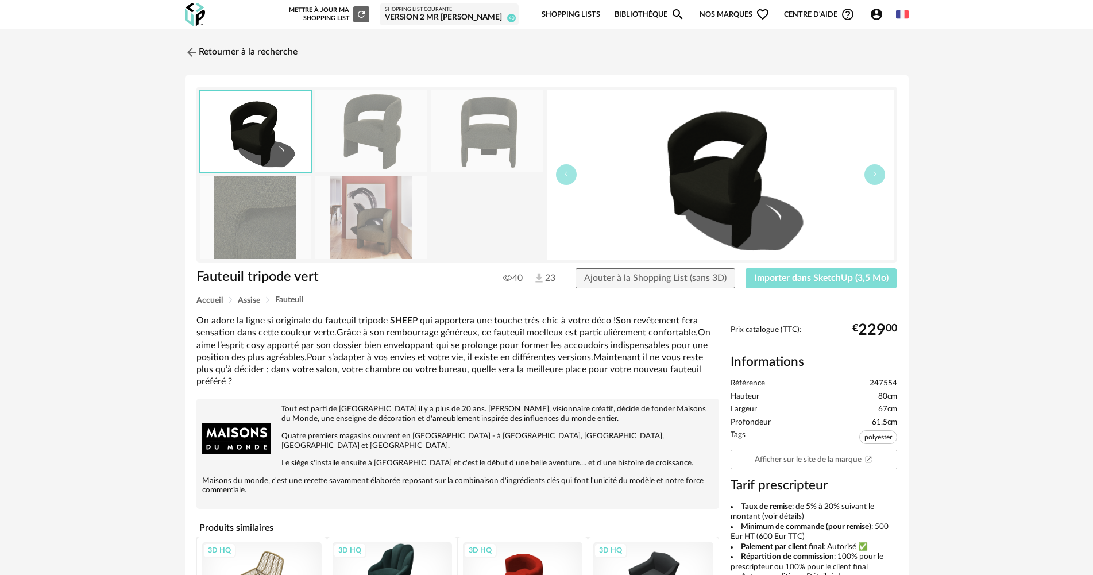
click at [838, 279] on span "Importer dans SketchUp (3,5 Mo)" at bounding box center [821, 277] width 134 height 9
click at [263, 50] on link "Retourner à la recherche" at bounding box center [238, 52] width 113 height 25
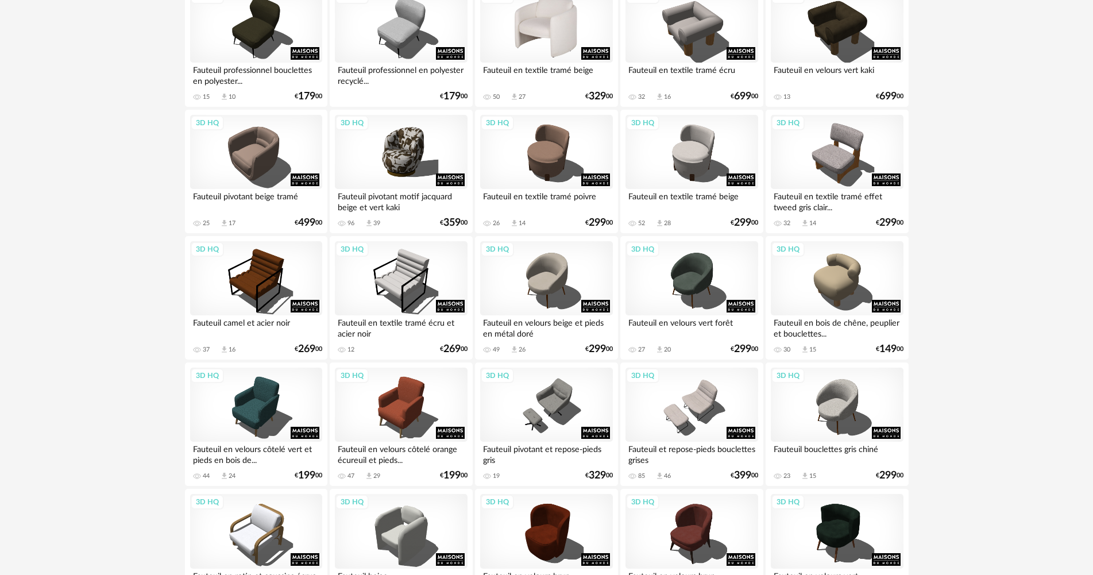
scroll to position [574, 0]
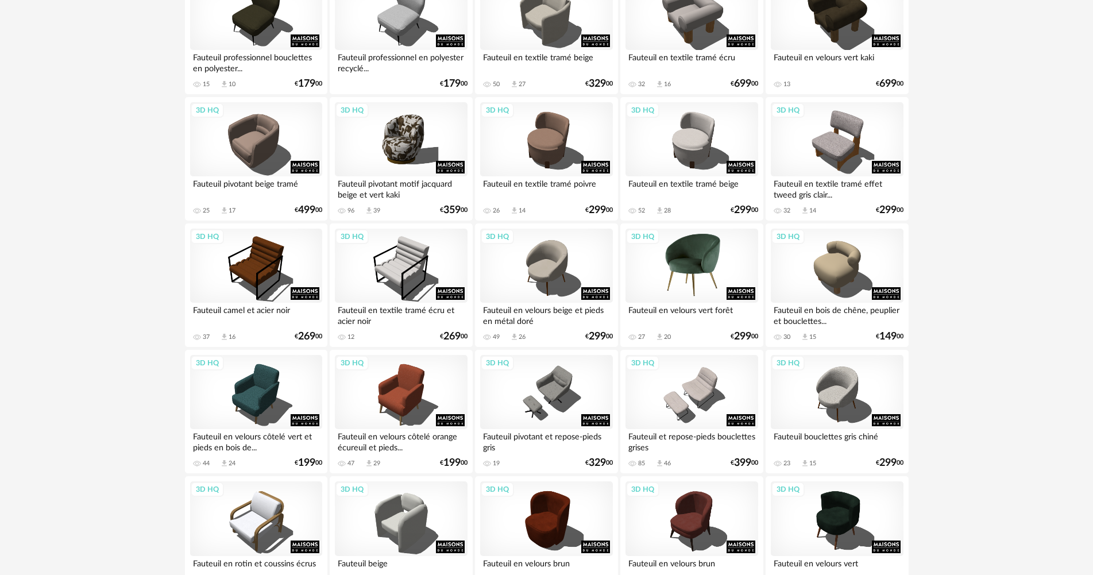
click at [716, 277] on div "3D HQ" at bounding box center [691, 266] width 132 height 75
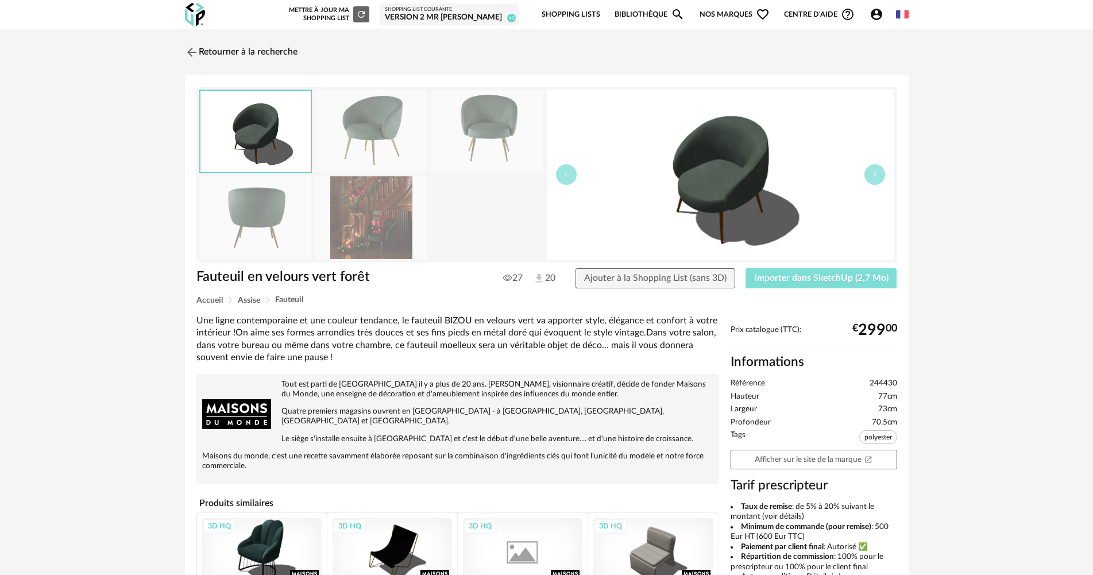
click at [851, 280] on span "Importer dans SketchUp (2,7 Mo)" at bounding box center [821, 277] width 134 height 9
click at [276, 58] on link "Retourner à la recherche" at bounding box center [238, 52] width 113 height 25
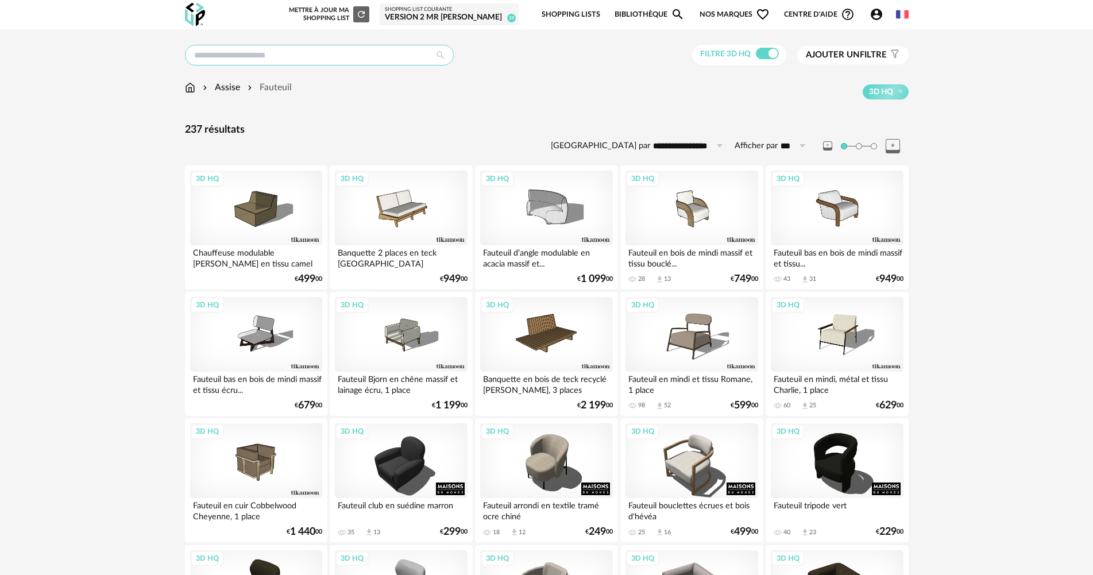
click at [396, 53] on input "text" at bounding box center [319, 55] width 269 height 21
click at [389, 54] on input "text" at bounding box center [319, 55] width 269 height 21
type input "**********"
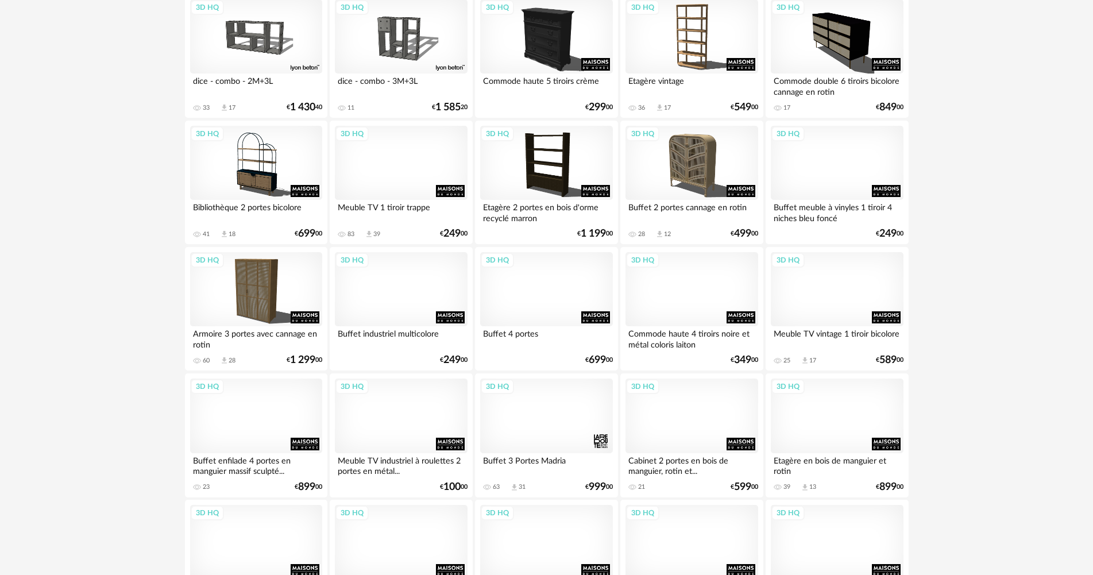
scroll to position [2194, 0]
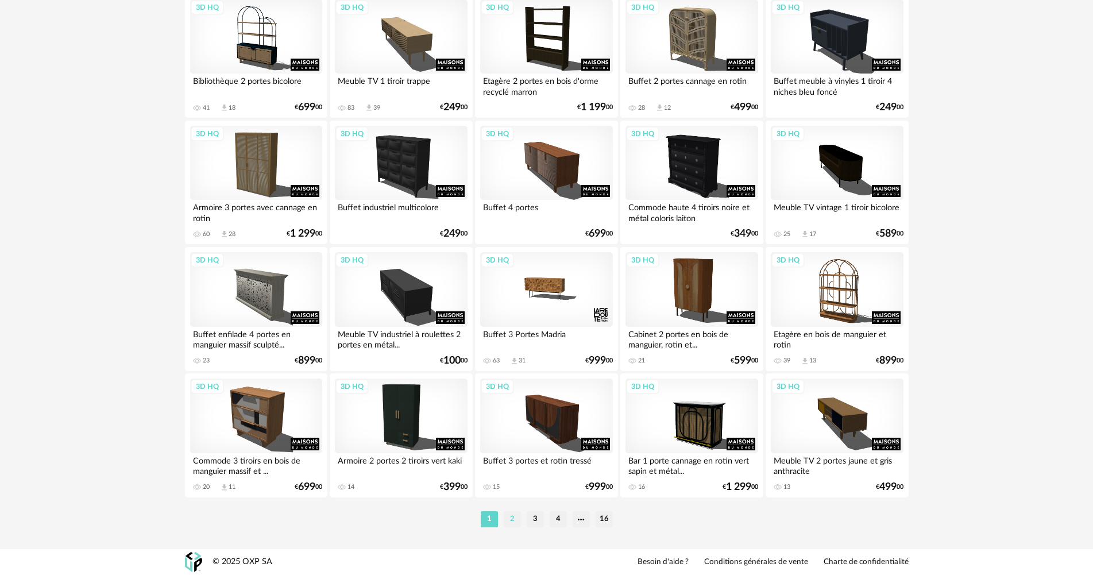
click at [509, 512] on li "2" at bounding box center [512, 519] width 17 height 16
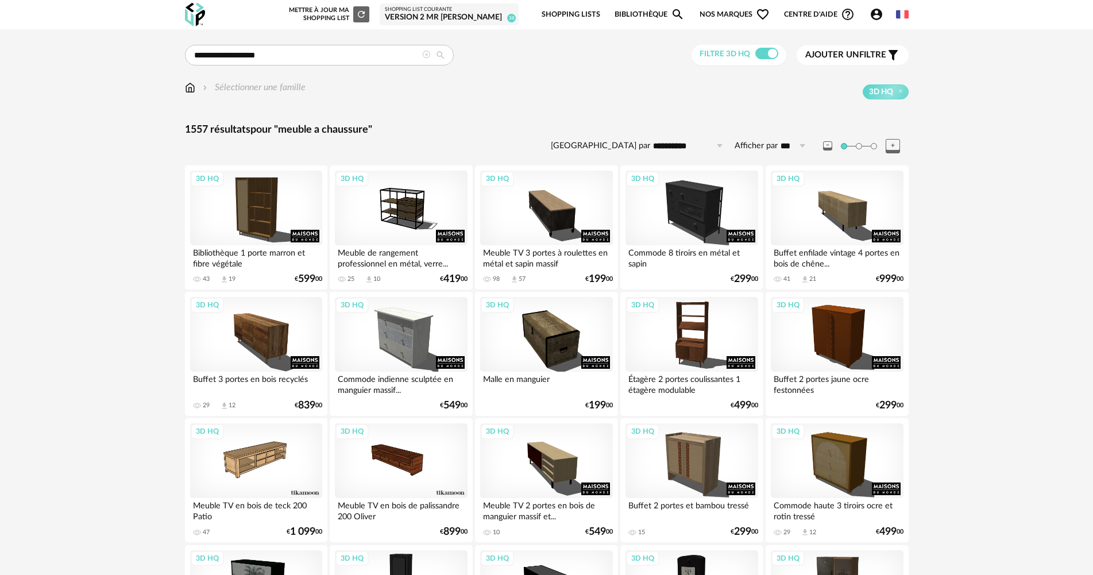
click at [422, 57] on icon at bounding box center [426, 55] width 8 height 8
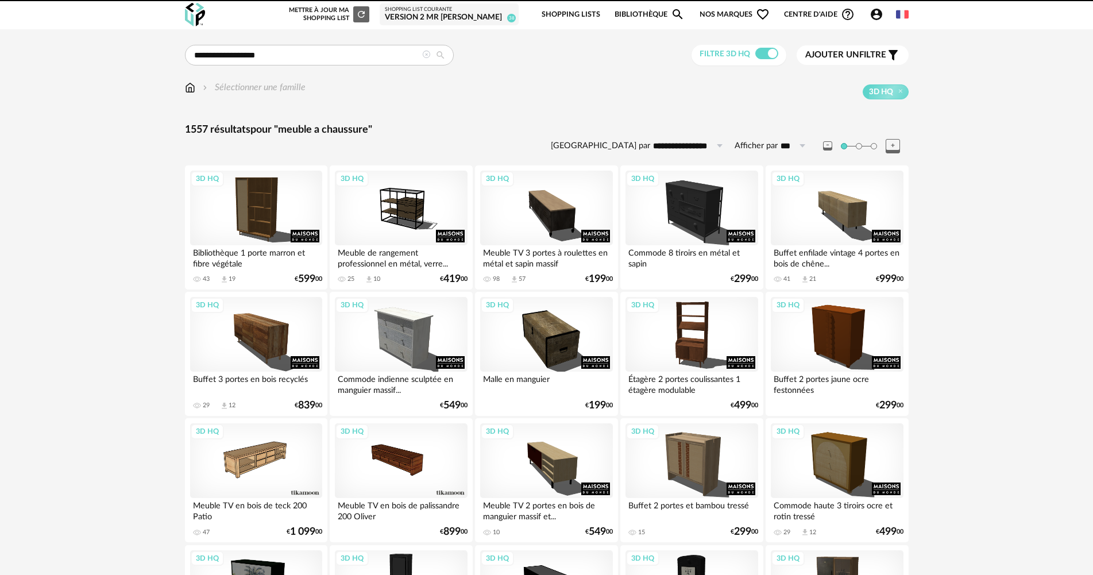
click at [185, 85] on img at bounding box center [190, 87] width 10 height 13
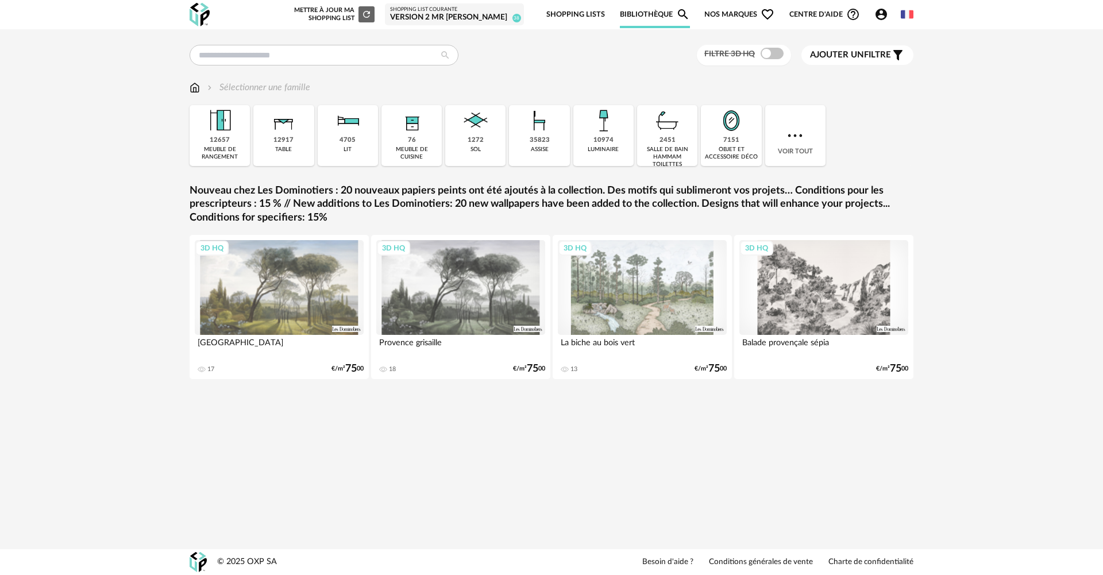
click at [881, 20] on icon "Account Circle icon" at bounding box center [880, 14] width 11 height 11
click at [455, 10] on div "Shopping List courante" at bounding box center [454, 9] width 129 height 7
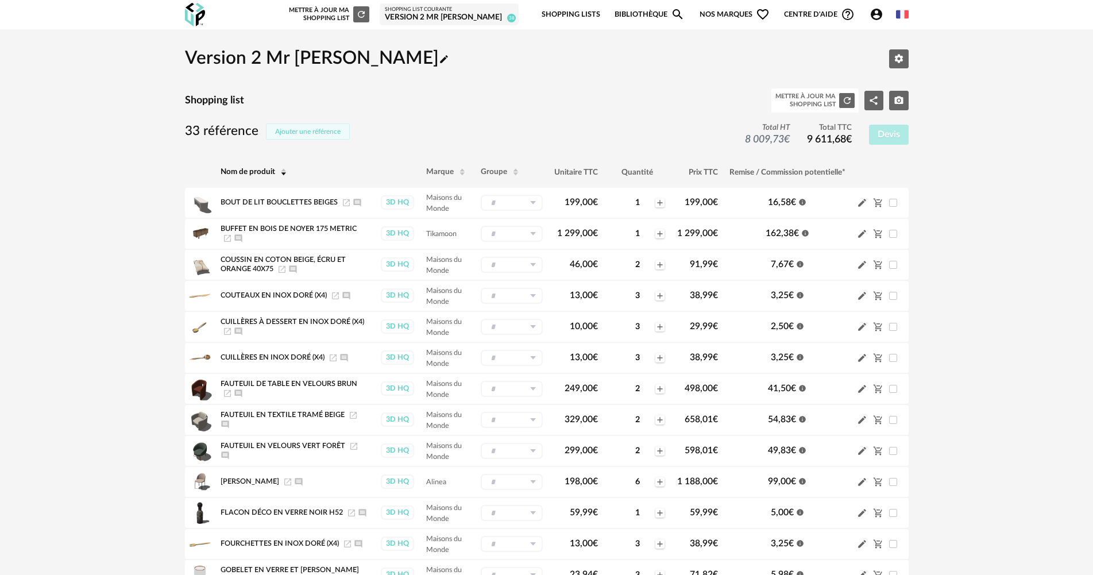
click at [312, 134] on span "Ajouter une référence" at bounding box center [307, 131] width 65 height 7
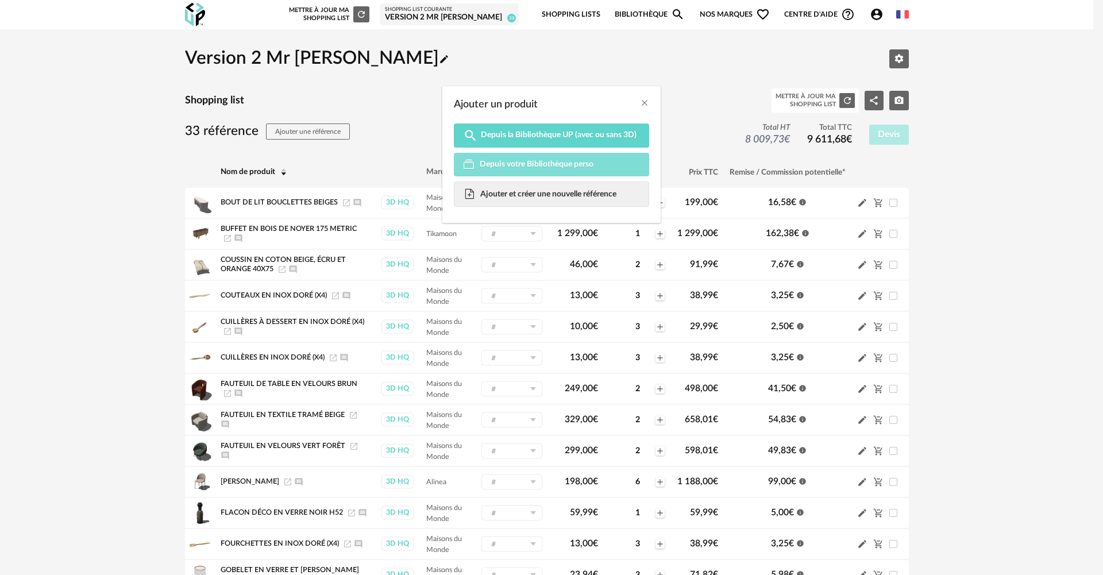
click at [520, 168] on span "Depuis votre Bibliothèque perso" at bounding box center [536, 164] width 114 height 10
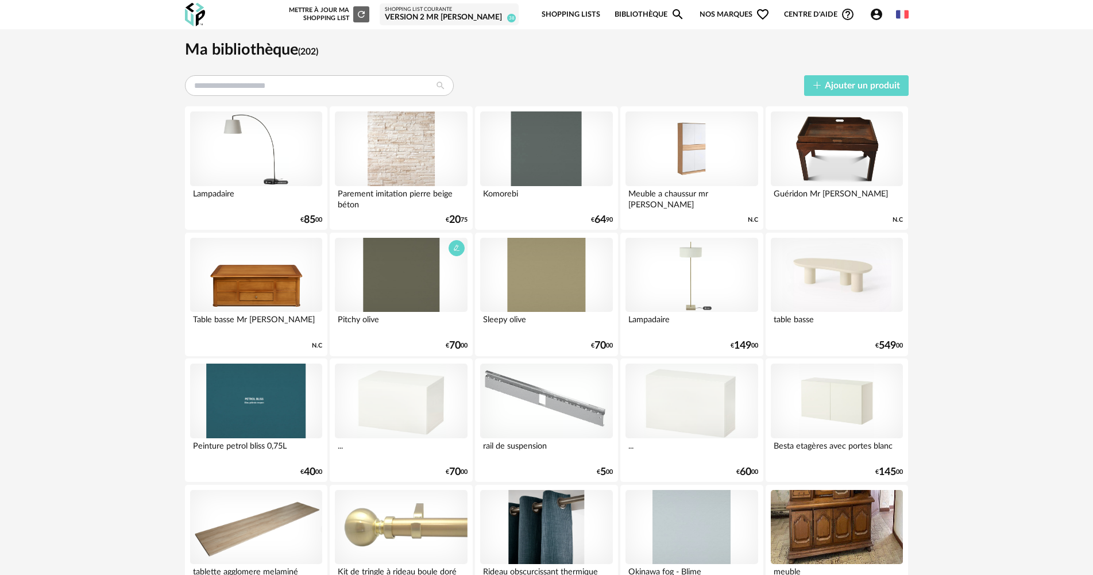
click at [395, 289] on div at bounding box center [401, 275] width 132 height 75
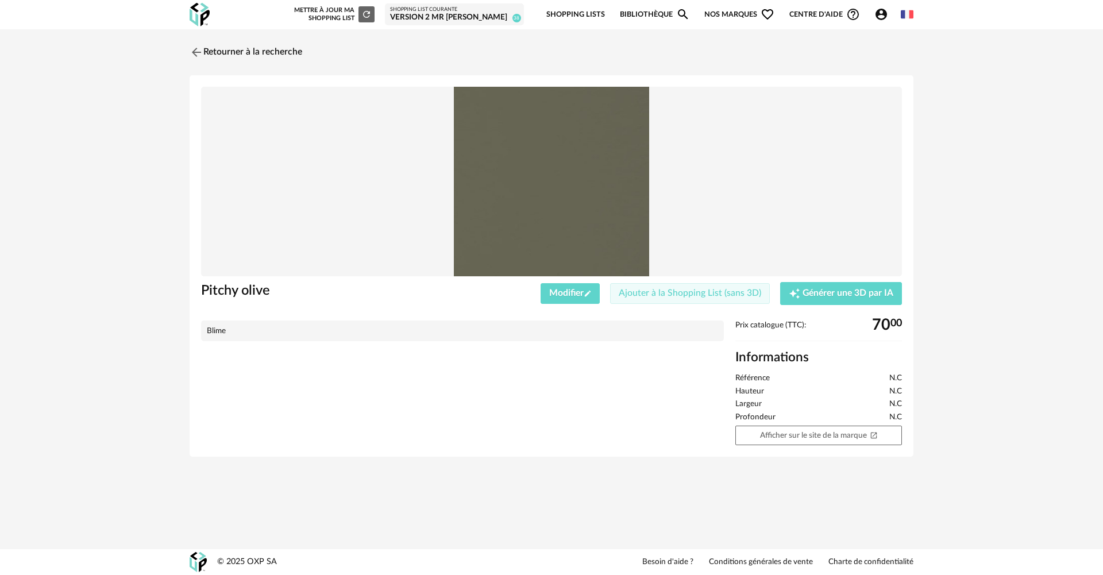
click at [683, 295] on span "Ajouter à la Shopping List (sans 3D)" at bounding box center [689, 292] width 142 height 9
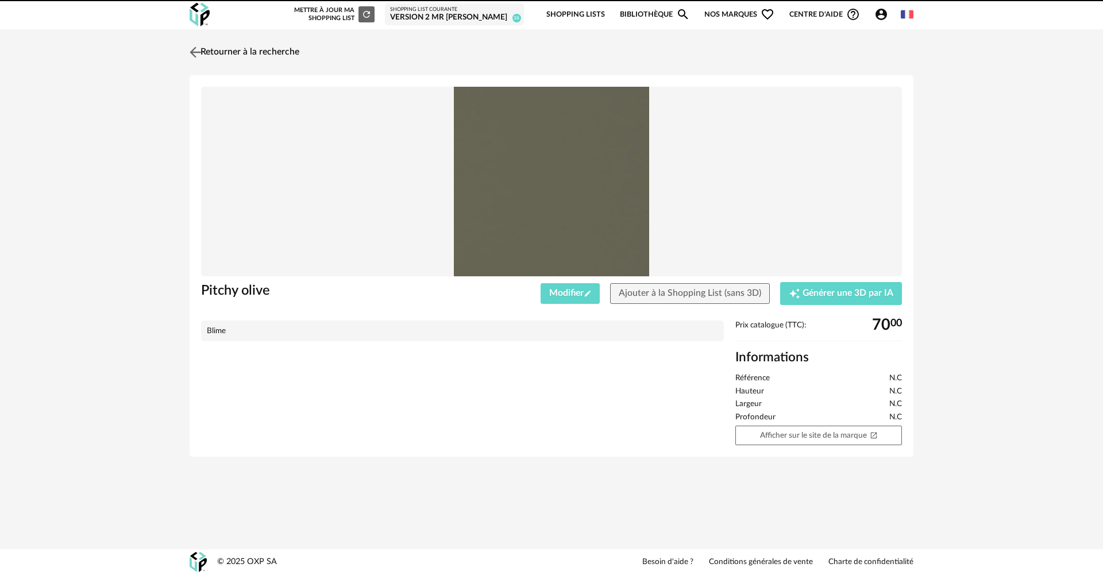
click at [234, 48] on link "Retourner à la recherche" at bounding box center [243, 52] width 113 height 25
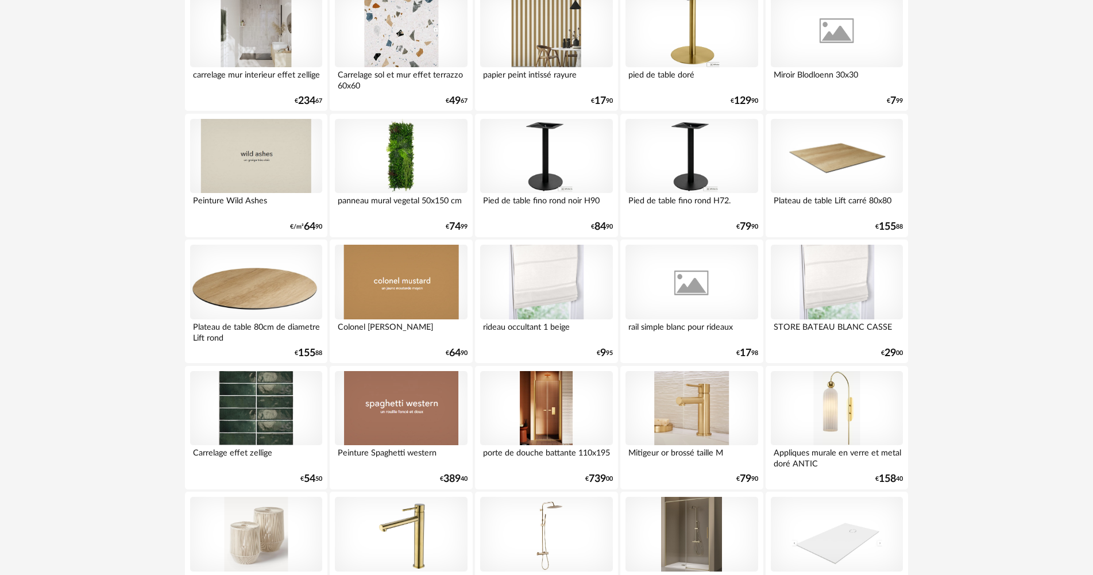
scroll to position [2297, 0]
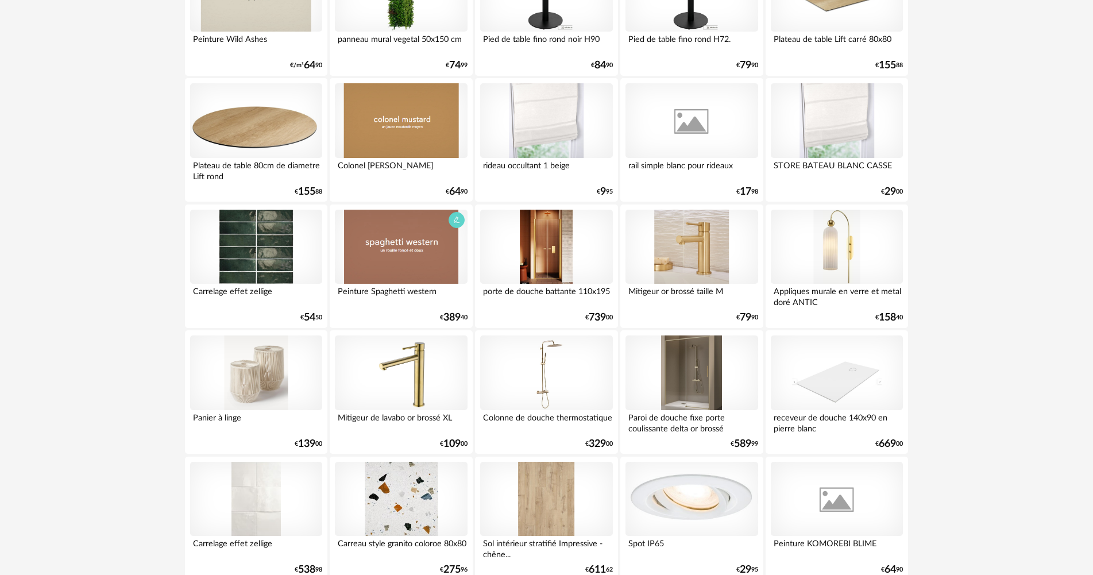
click at [396, 264] on div at bounding box center [401, 247] width 132 height 75
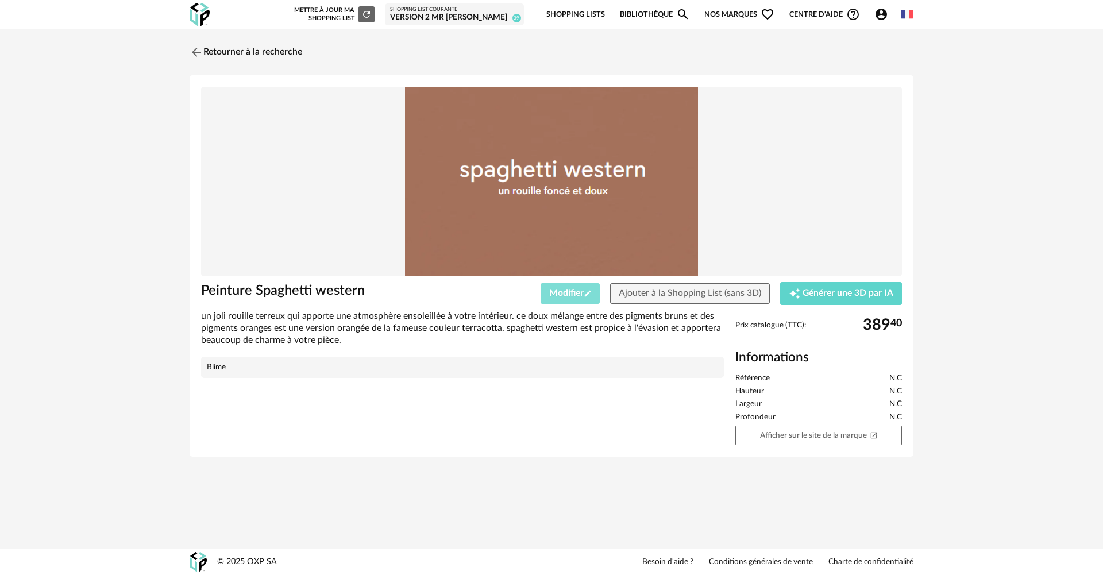
click at [575, 295] on span "Modifier Pencil icon" at bounding box center [570, 292] width 42 height 9
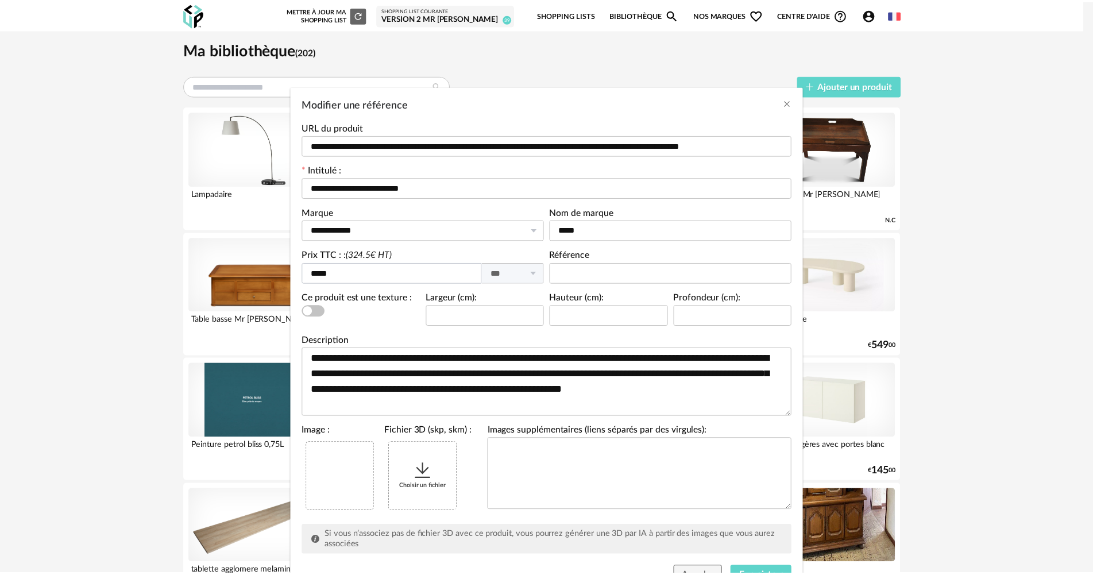
scroll to position [53, 0]
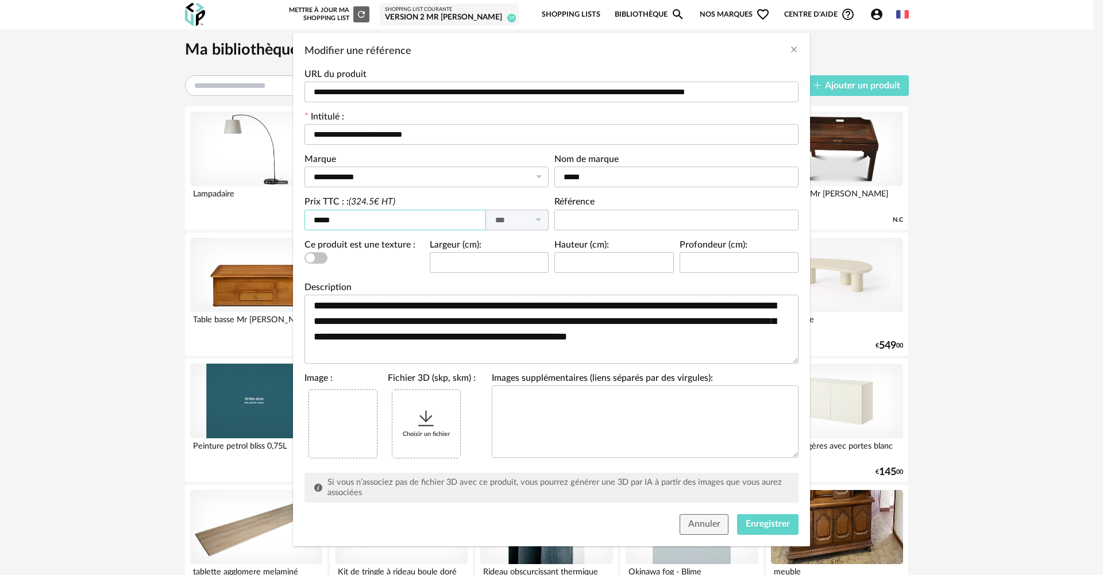
drag, startPoint x: 380, startPoint y: 225, endPoint x: 370, endPoint y: 226, distance: 9.8
click at [195, 227] on div "**********" at bounding box center [551, 287] width 1103 height 575
type input "****"
click at [766, 520] on span "Enregistrer" at bounding box center [767, 523] width 44 height 9
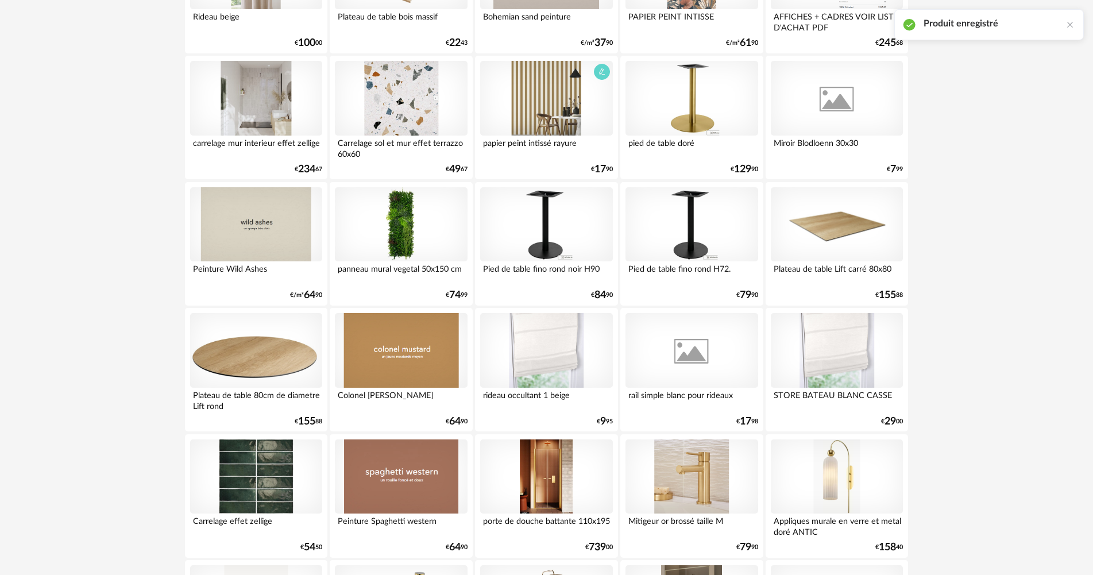
scroll to position [2412, 0]
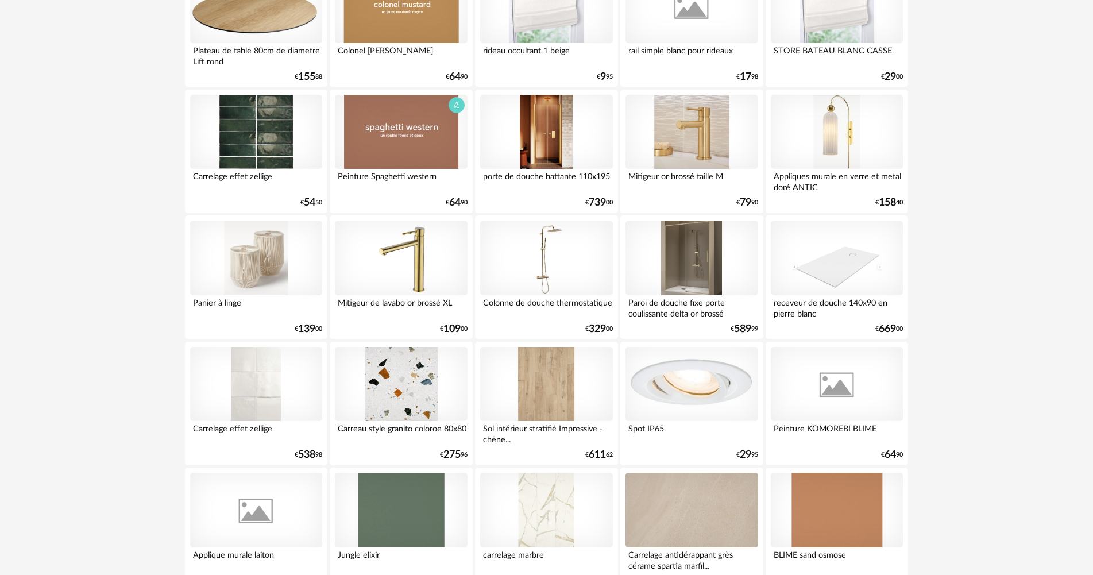
click at [422, 161] on div at bounding box center [401, 132] width 132 height 75
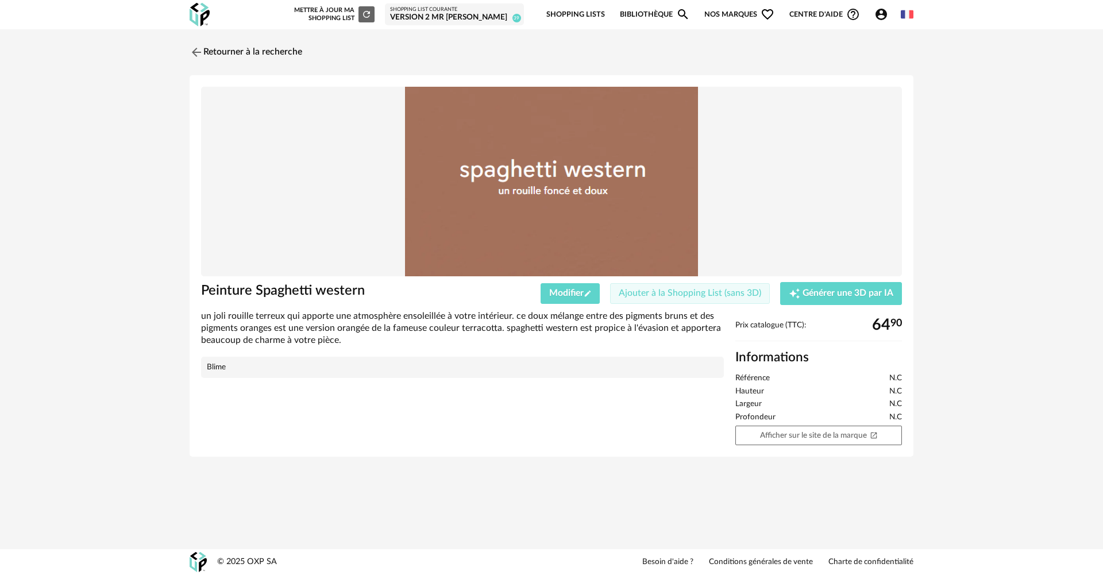
click at [726, 292] on span "Ajouter à la Shopping List (sans 3D)" at bounding box center [689, 292] width 142 height 9
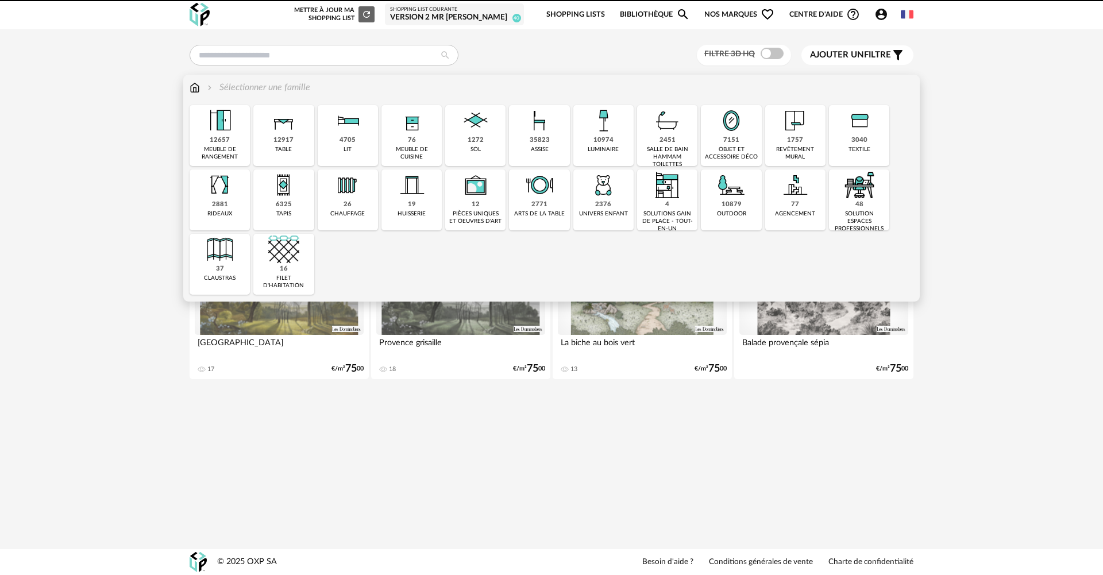
click at [593, 131] on img at bounding box center [602, 120] width 31 height 31
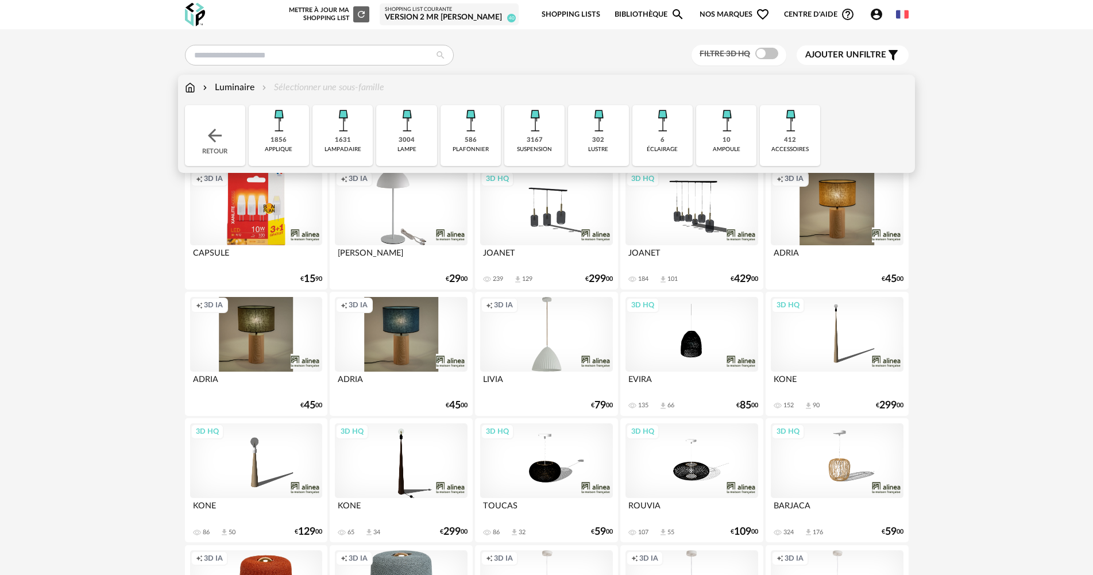
click at [286, 134] on img at bounding box center [278, 120] width 31 height 31
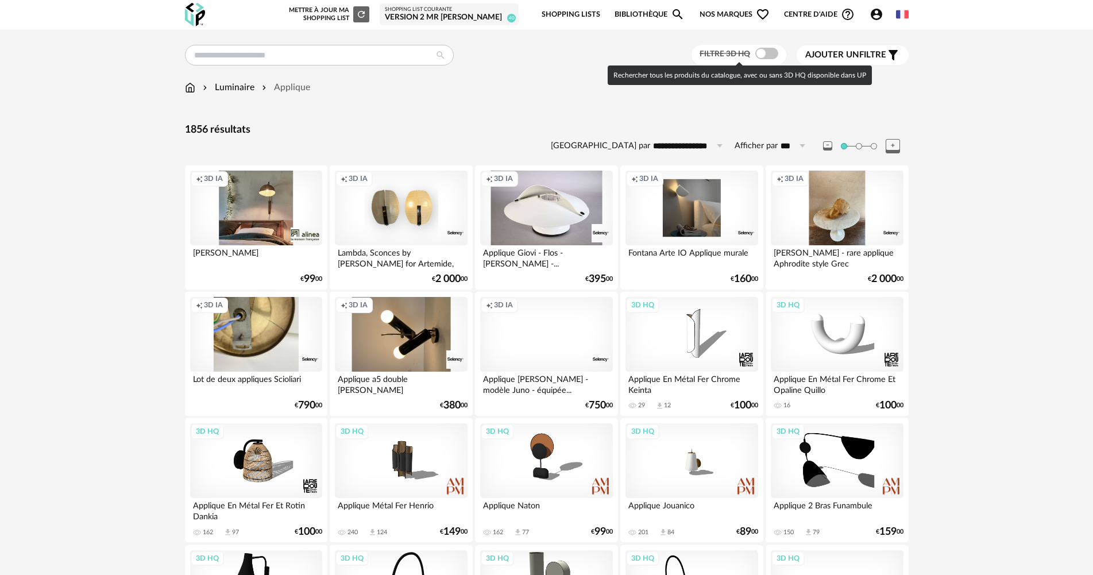
click at [760, 49] on span at bounding box center [766, 53] width 23 height 11
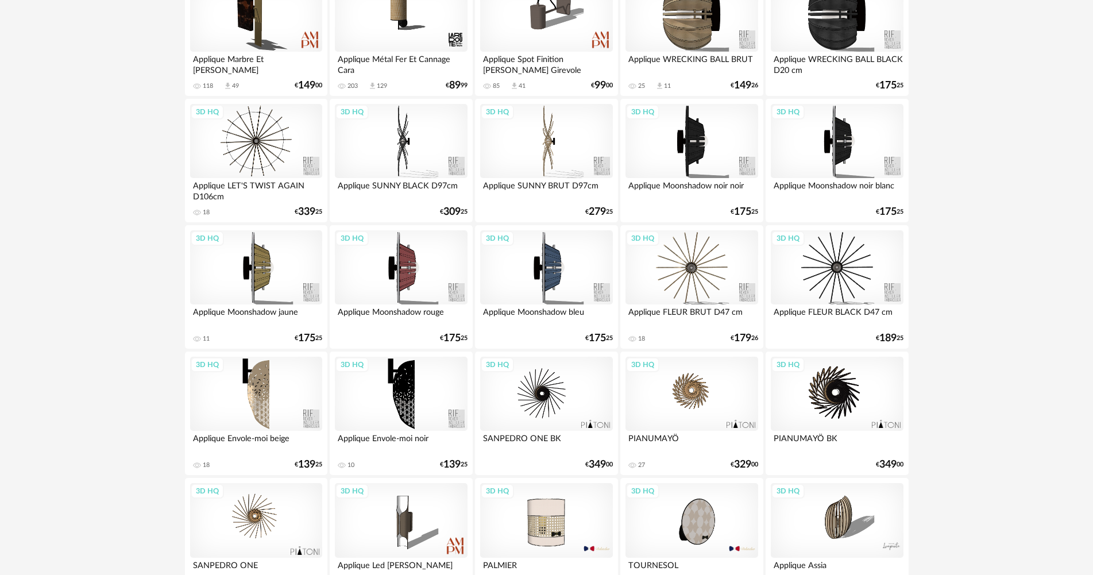
scroll to position [686, 0]
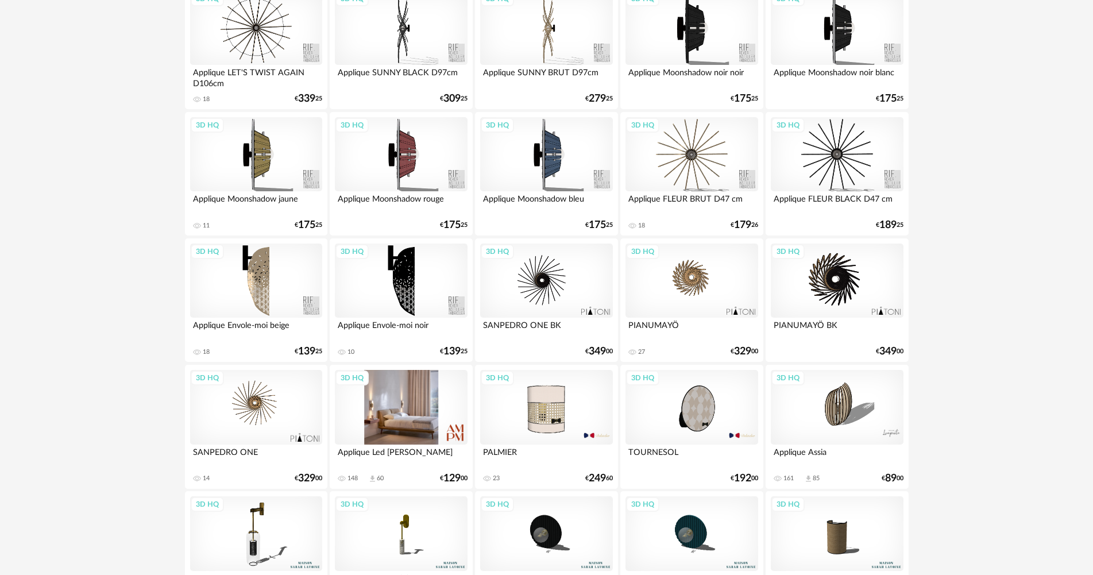
click at [408, 422] on div "3D HQ" at bounding box center [401, 407] width 132 height 75
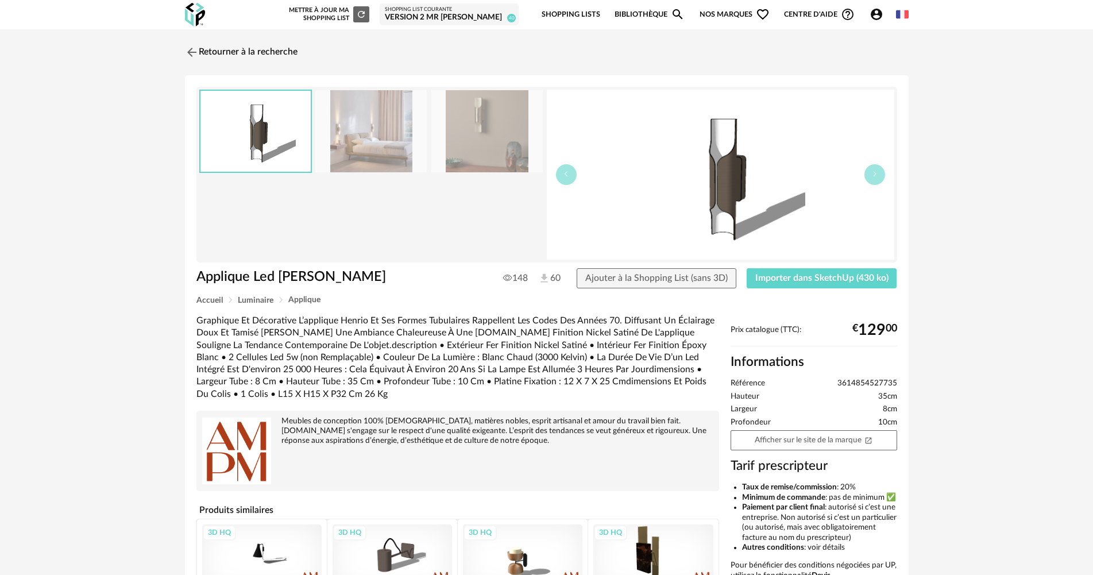
click at [382, 129] on img at bounding box center [370, 131] width 111 height 82
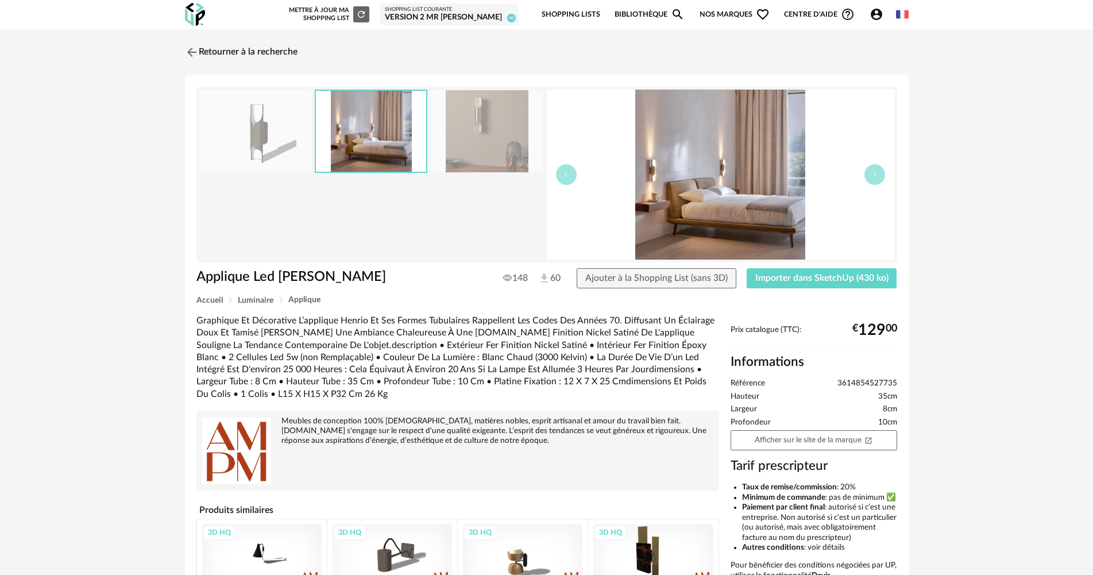
click at [446, 128] on img at bounding box center [486, 131] width 111 height 82
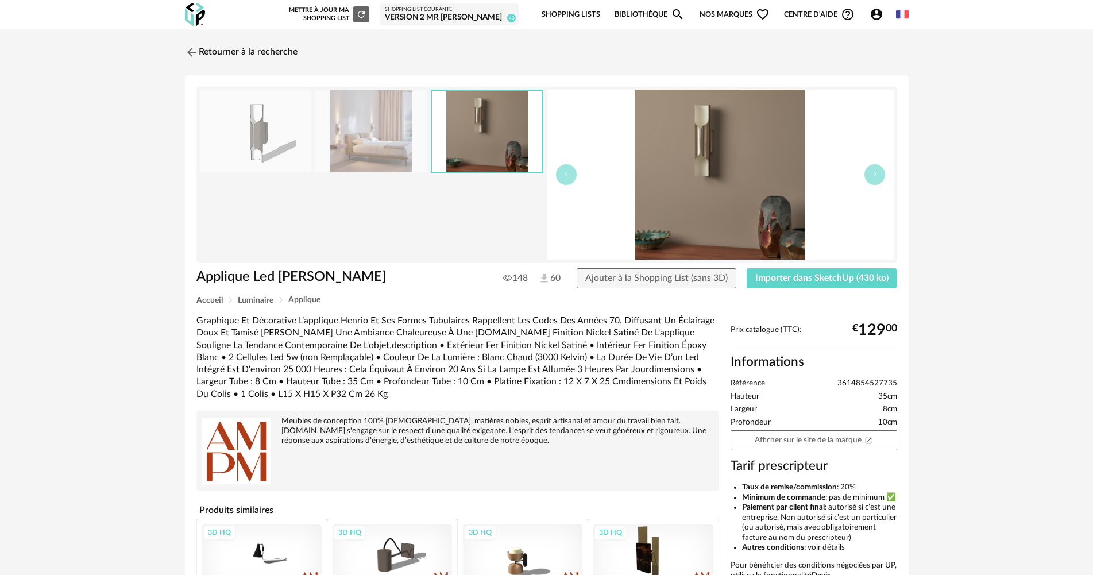
click at [779, 427] on li "Profondeur 10cm" at bounding box center [813, 422] width 167 height 10
click at [778, 434] on link "Afficher sur le site de la marque Open In New icon" at bounding box center [813, 440] width 167 height 20
click at [268, 66] on div "Retourner à la recherche Applique Led Nickel Satiné Henrio Applique Led Nickel …" at bounding box center [547, 379] width 744 height 678
click at [268, 45] on link "Retourner à la recherche" at bounding box center [238, 52] width 113 height 25
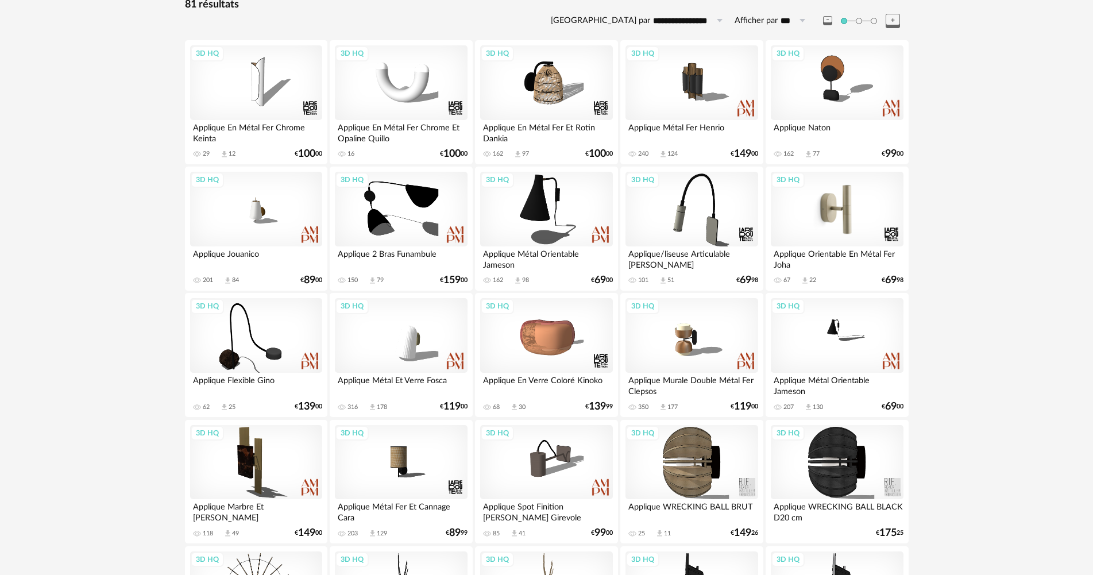
scroll to position [111, 0]
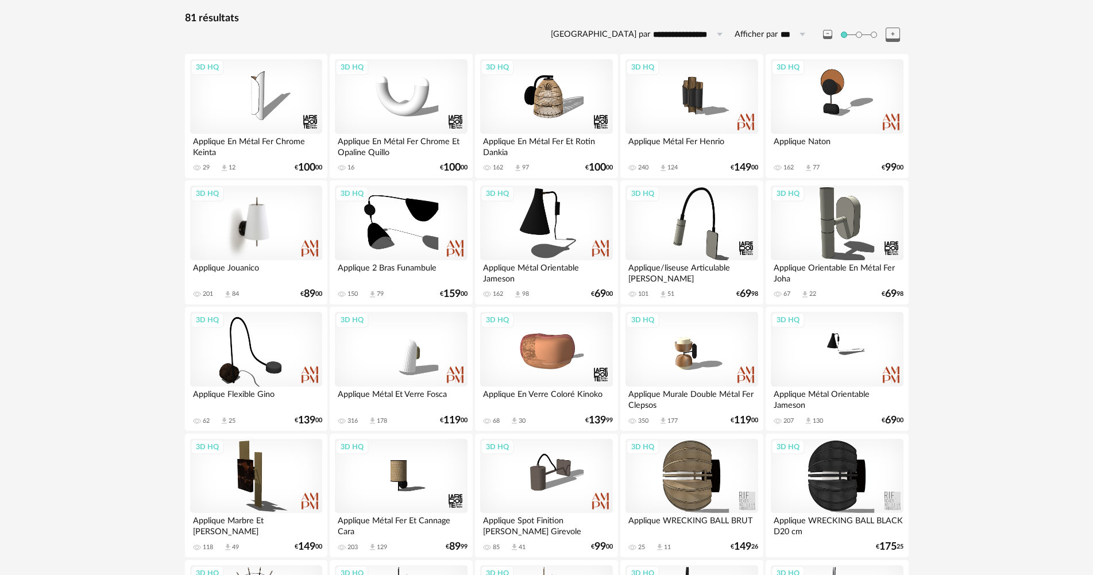
click at [274, 221] on div "3D HQ" at bounding box center [256, 222] width 132 height 75
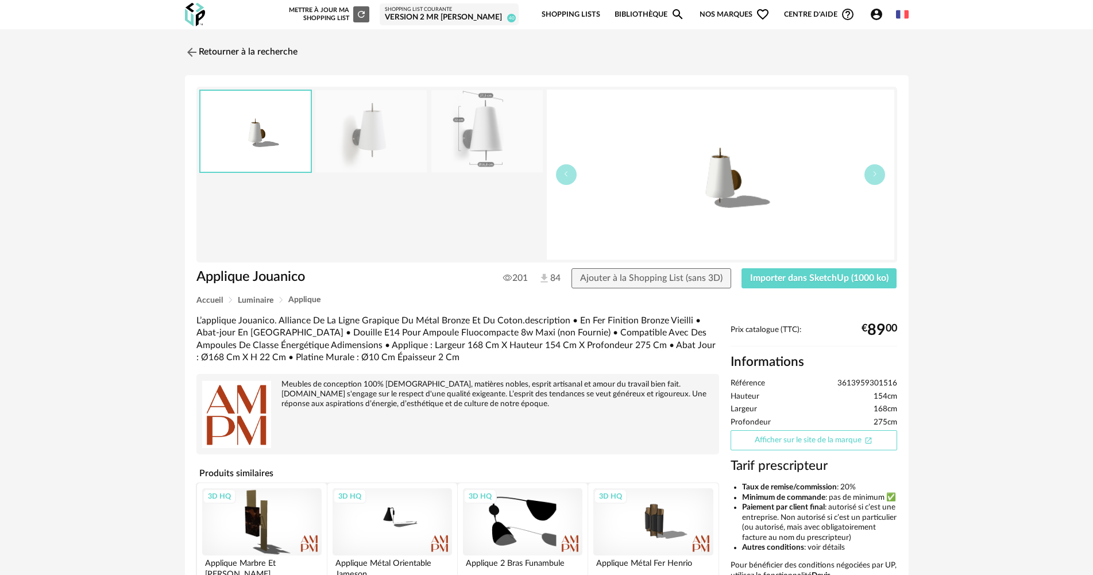
click at [775, 435] on link "Afficher sur le site de la marque Open In New icon" at bounding box center [813, 440] width 167 height 20
click at [276, 50] on link "Retourner à la recherche" at bounding box center [238, 52] width 113 height 25
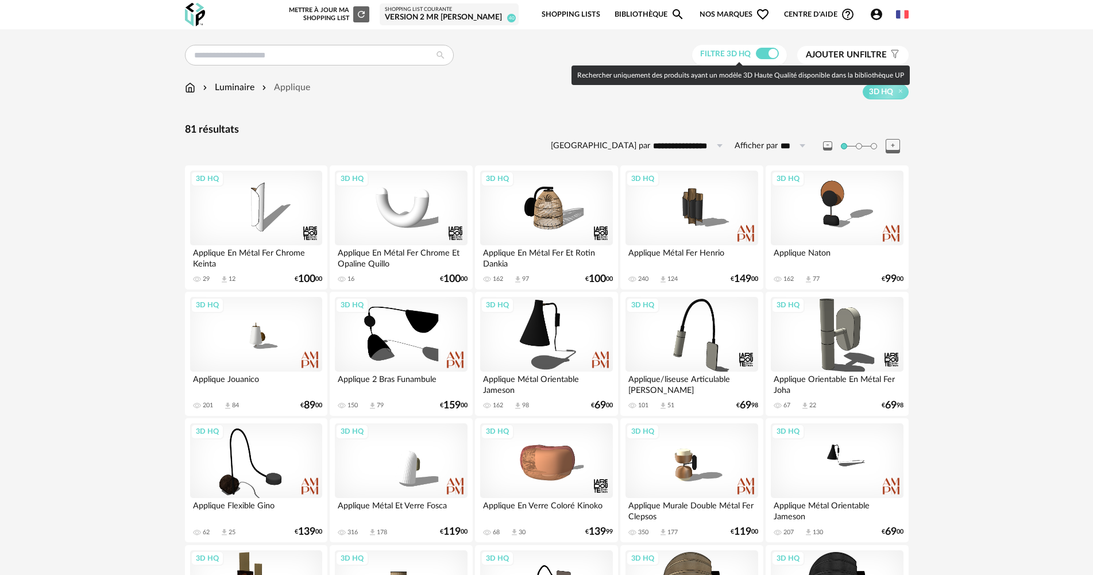
click at [771, 56] on span at bounding box center [767, 53] width 23 height 11
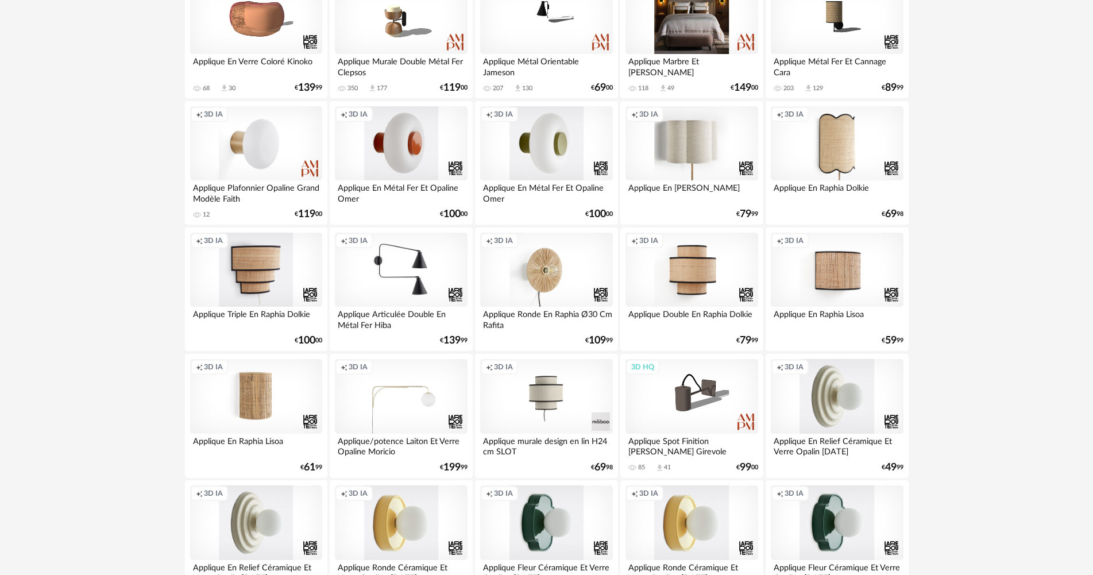
scroll to position [919, 0]
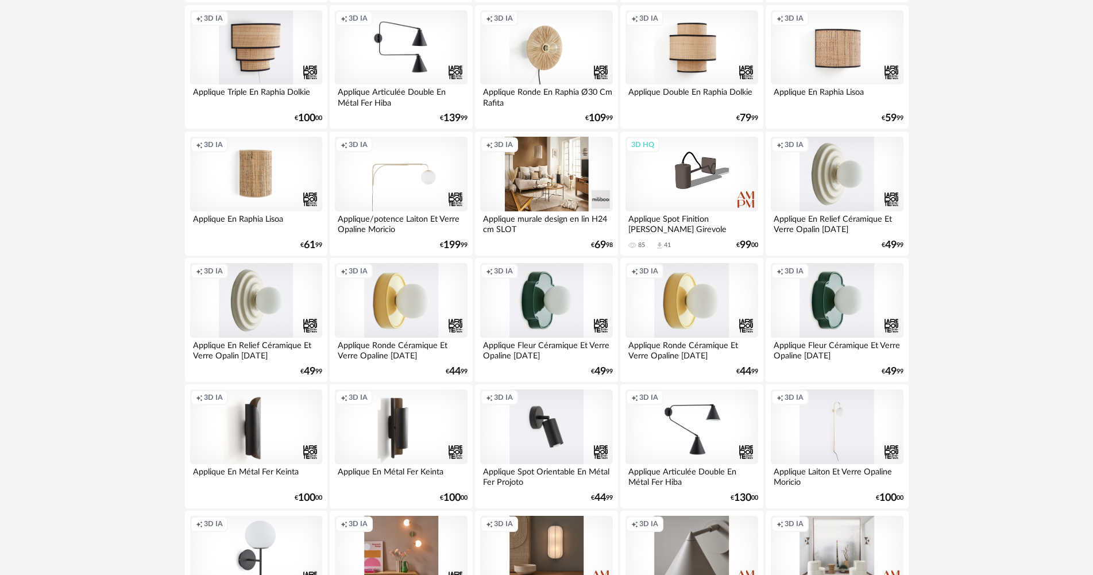
click at [543, 171] on div "Creation icon 3D IA" at bounding box center [546, 174] width 132 height 75
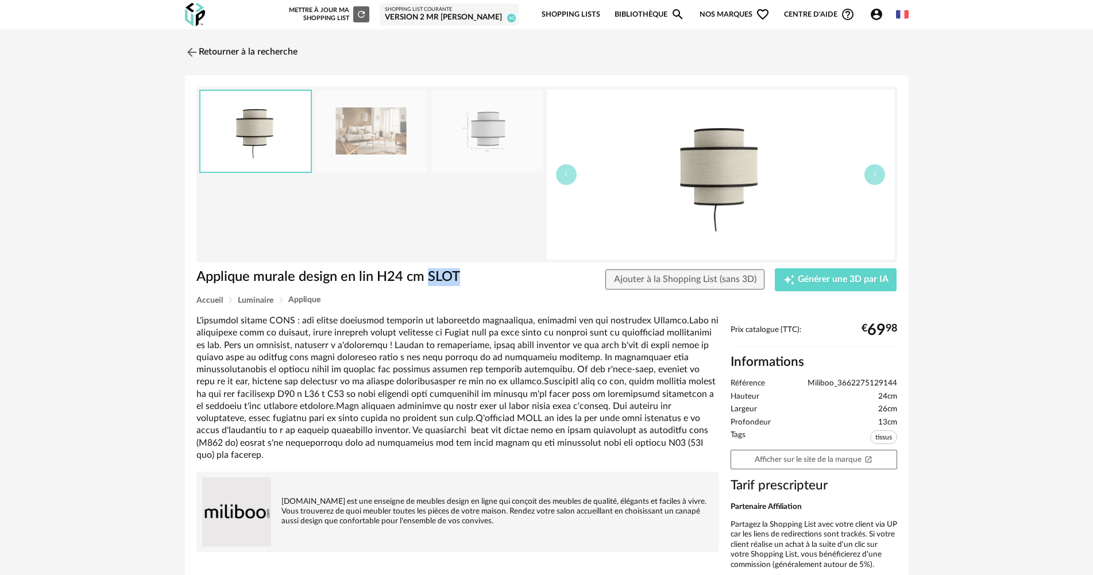
drag, startPoint x: 461, startPoint y: 279, endPoint x: 427, endPoint y: 274, distance: 34.2
click at [427, 274] on h1 "Applique murale design en lin H24 cm SLOT" at bounding box center [338, 277] width 285 height 18
copy h1 "SLOT"
click at [214, 35] on div "Retourner à la recherche Applique murale design en lin H24 cm SLOT Applique mur…" at bounding box center [546, 319] width 1093 height 581
click at [216, 48] on link "Retourner à la recherche" at bounding box center [238, 52] width 113 height 25
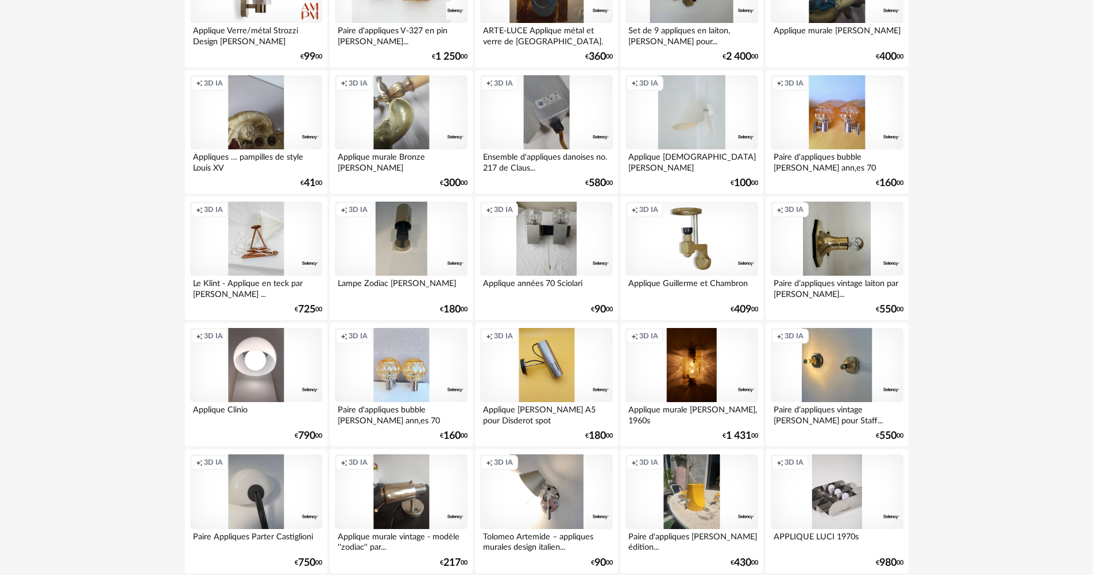
scroll to position [1906, 0]
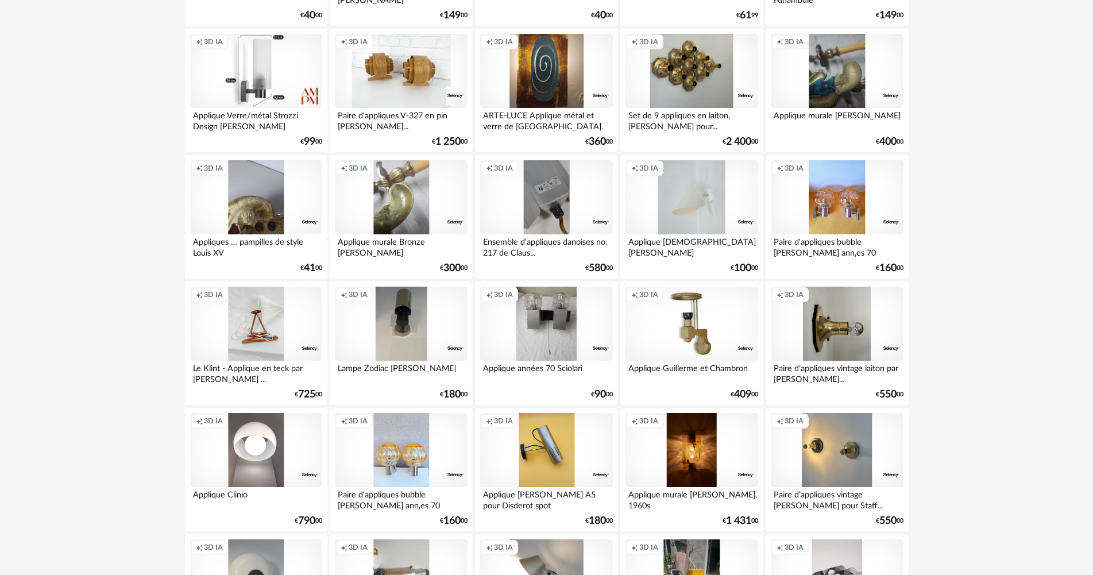
click at [258, 90] on div "Creation icon 3D IA" at bounding box center [256, 71] width 132 height 75
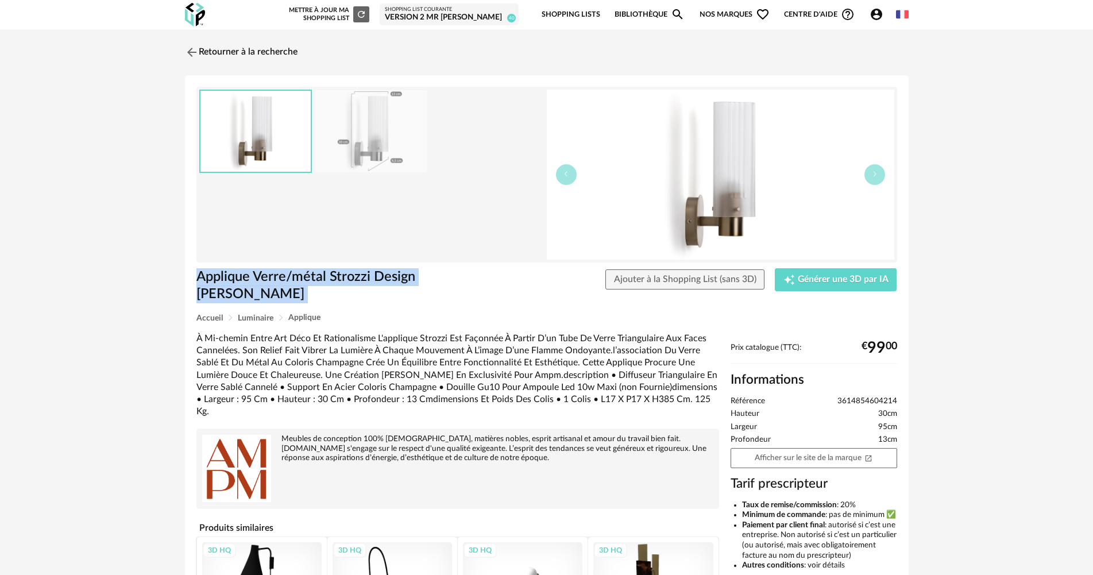
drag, startPoint x: 488, startPoint y: 276, endPoint x: 191, endPoint y: 282, distance: 296.4
click at [191, 282] on div "Applique Verre/métal Strozzi Design E.gallina Ajouter à la Shopping List (sans …" at bounding box center [547, 290] width 712 height 45
click at [884, 14] on span "Account Circle icon Compte" at bounding box center [878, 14] width 19 height 14
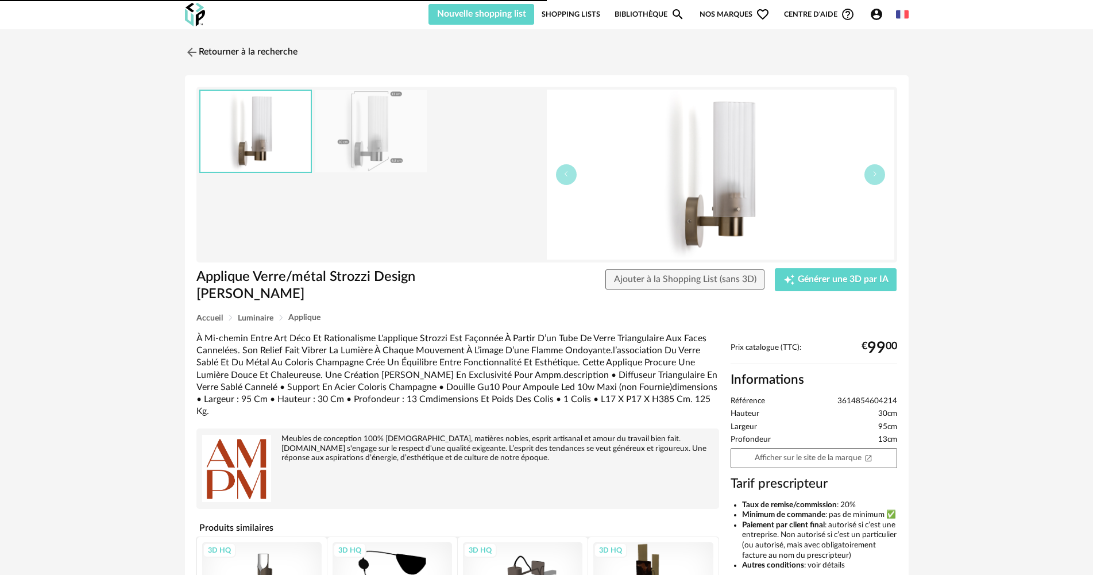
click at [865, 16] on div "Account Circle icon Compte Connecté en tant que [PERSON_NAME] Modifier mon prof…" at bounding box center [878, 14] width 33 height 14
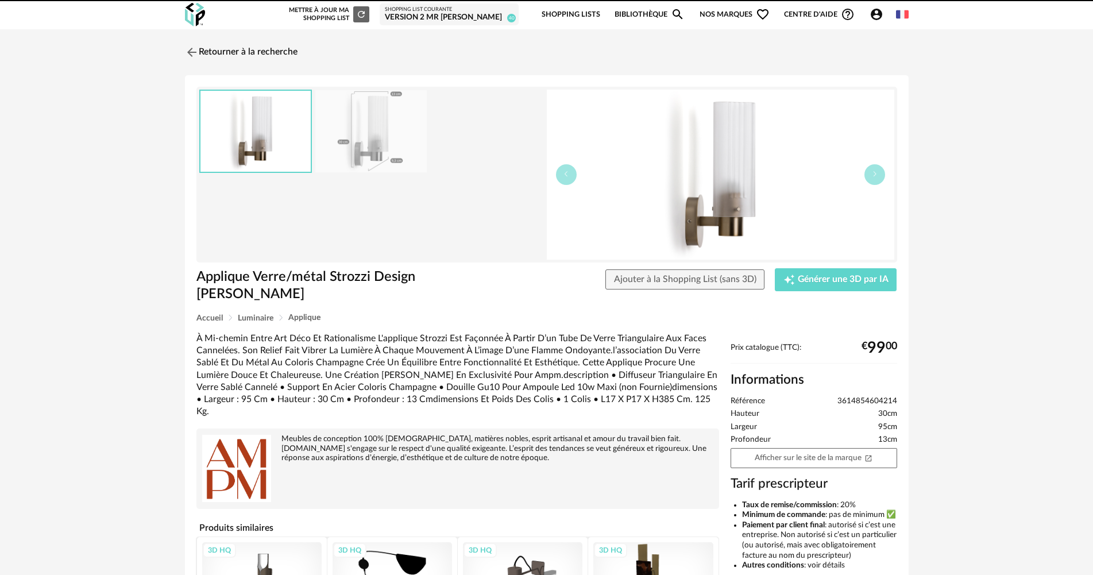
click at [873, 13] on icon "Account Circle icon" at bounding box center [876, 14] width 11 height 11
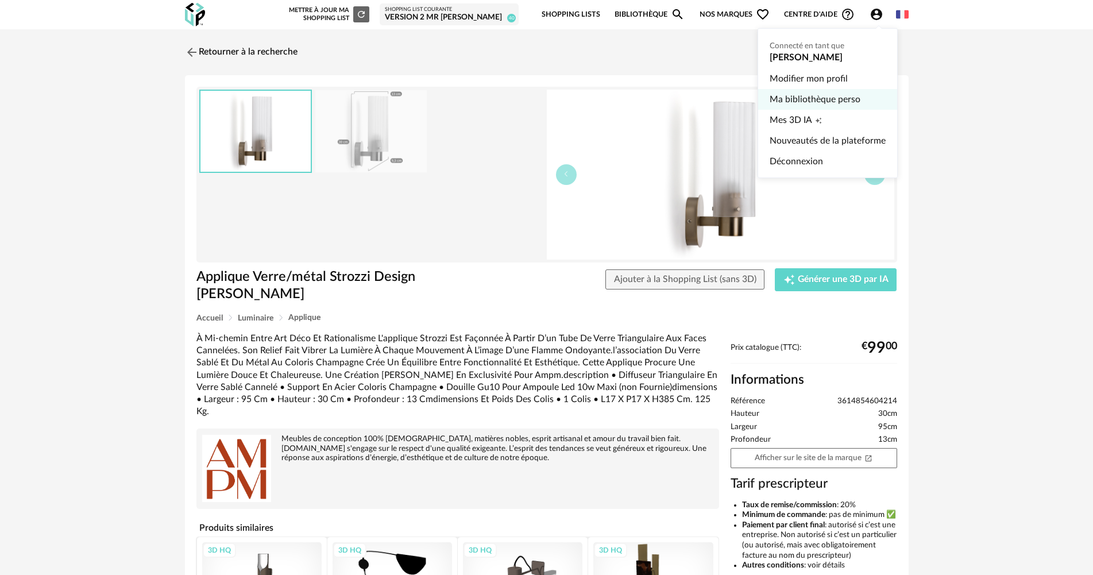
click at [852, 102] on link "Ma bibliothèque perso" at bounding box center [827, 99] width 116 height 21
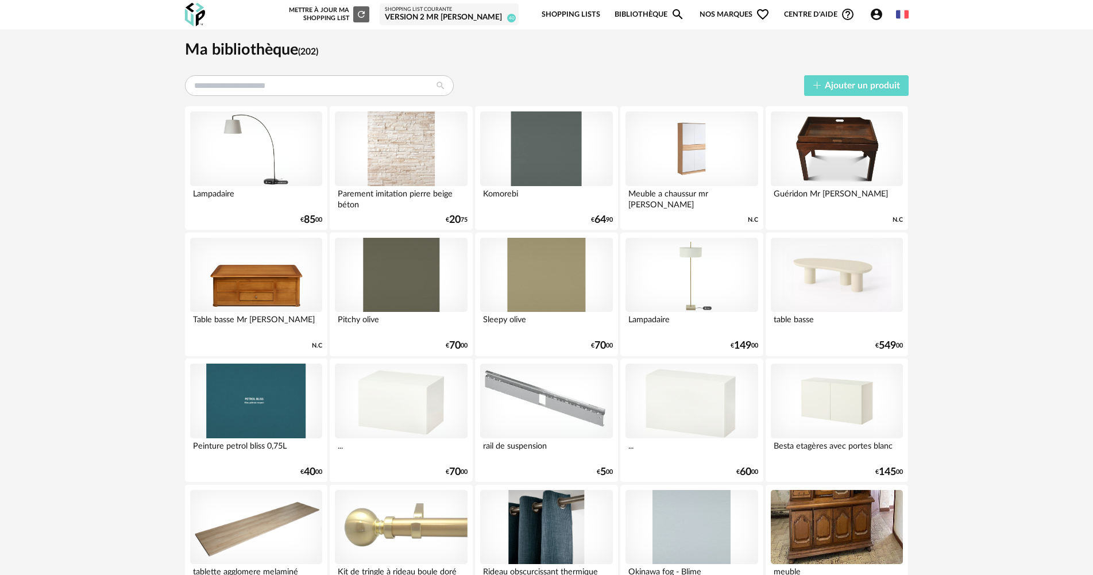
click at [198, 21] on img at bounding box center [195, 15] width 20 height 24
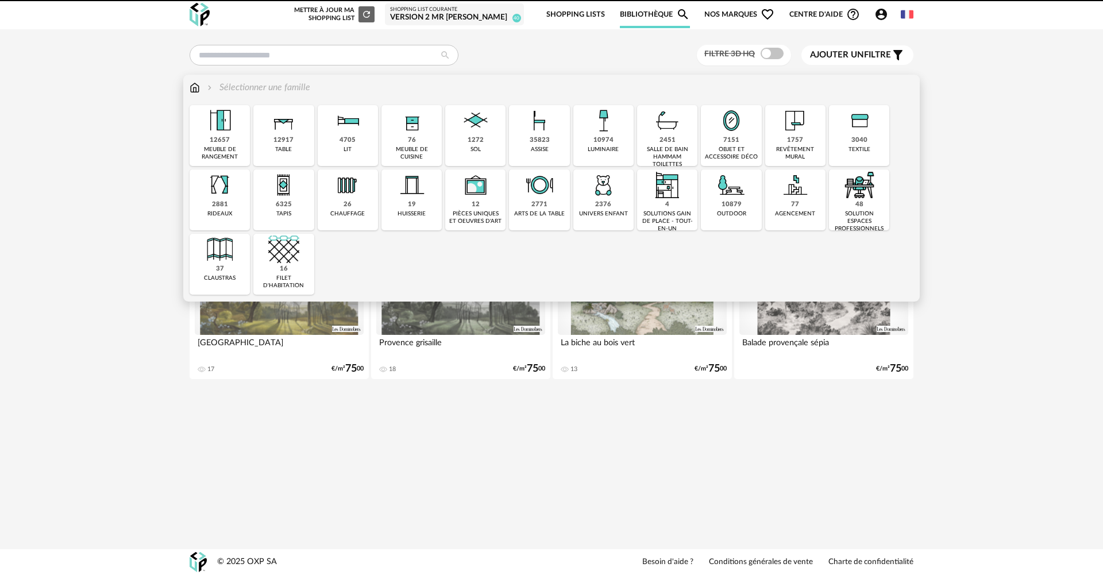
click at [602, 136] on img at bounding box center [602, 120] width 31 height 31
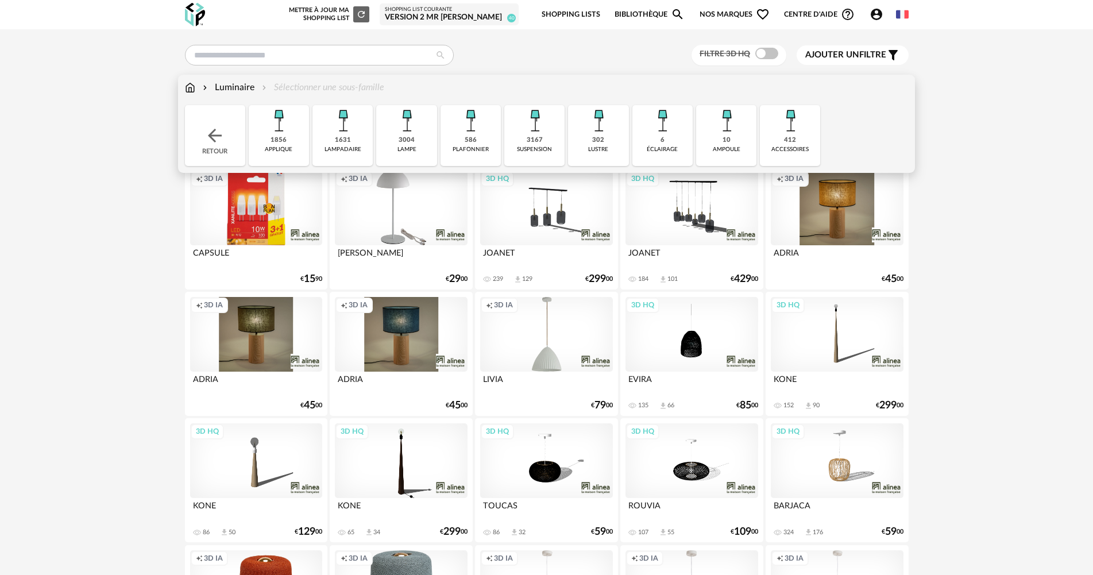
click at [304, 137] on div "1856 applique" at bounding box center [279, 135] width 60 height 61
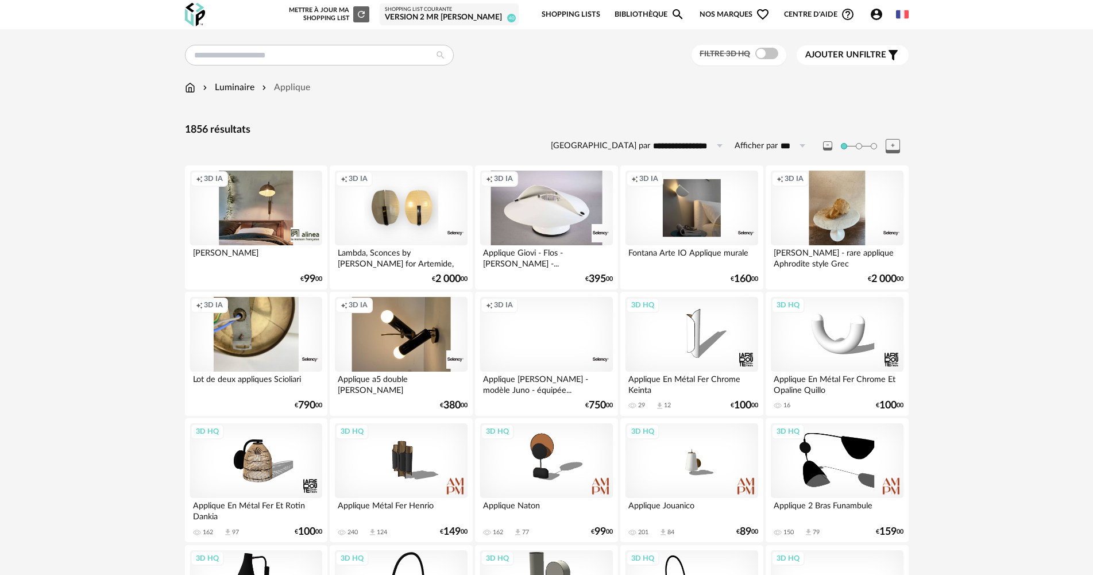
click at [840, 58] on span "Ajouter un" at bounding box center [832, 55] width 54 height 9
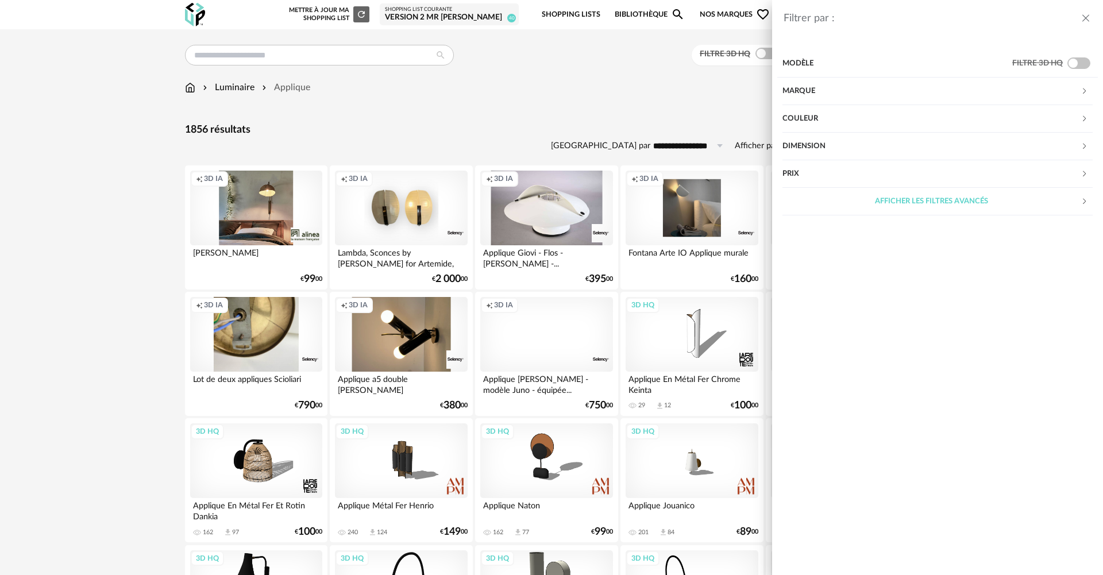
click at [821, 90] on div "Marque" at bounding box center [931, 92] width 298 height 28
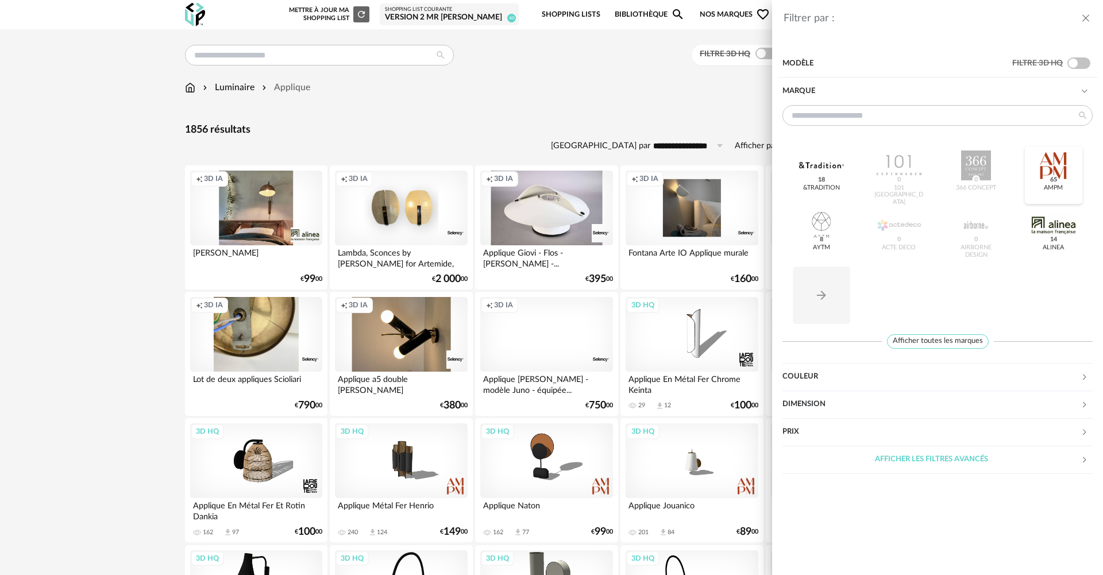
click at [1060, 168] on div at bounding box center [1053, 165] width 45 height 30
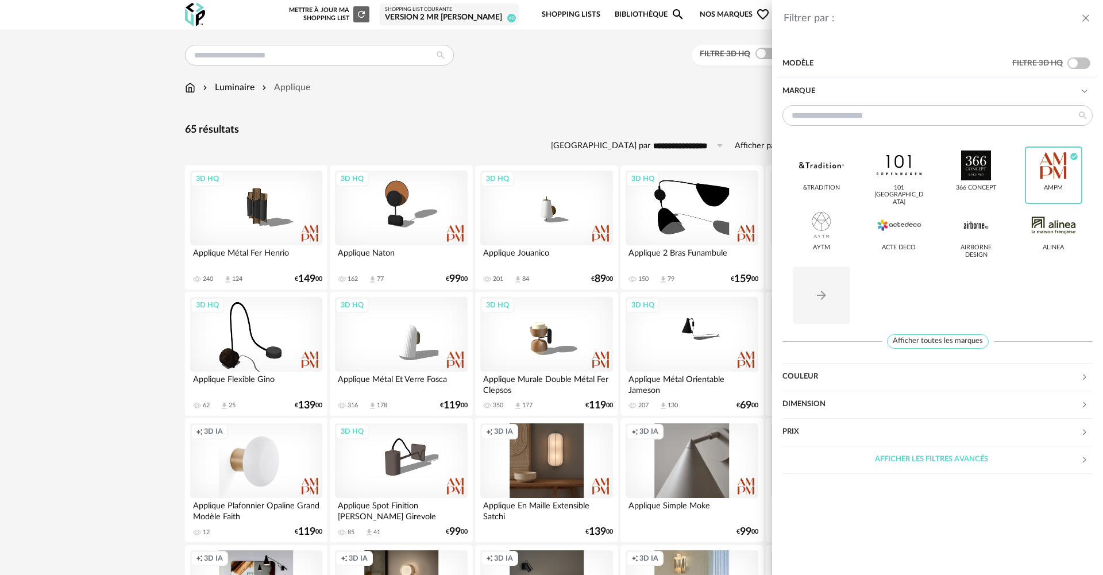
click at [597, 118] on div "Filtrer par : Modèle Filtre 3D HQ Marque &tradition 101 Copenhagen 366 Concept …" at bounding box center [551, 287] width 1103 height 575
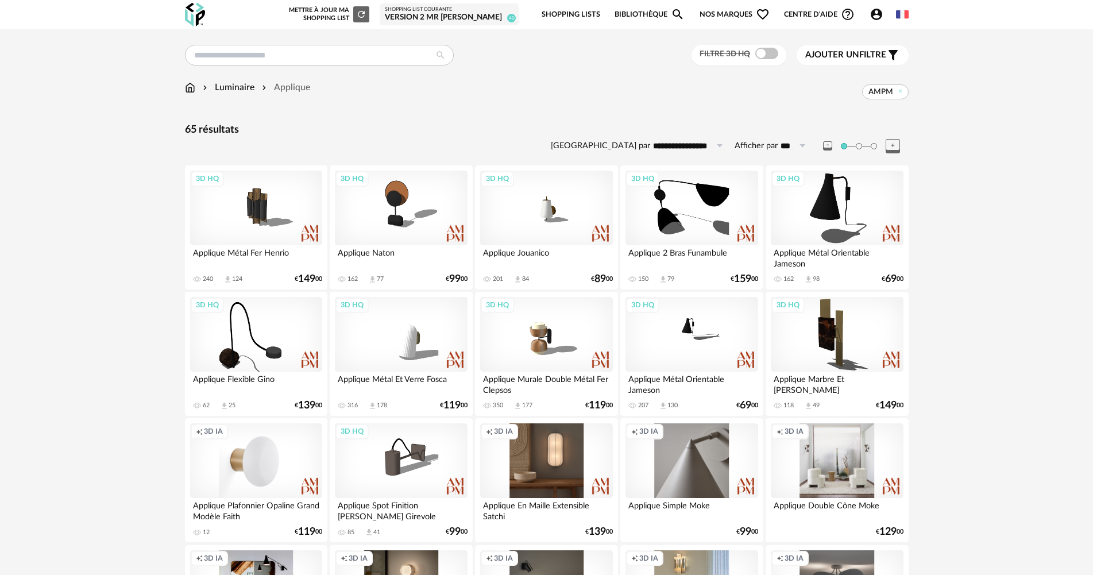
click at [865, 55] on span "Ajouter un filtre" at bounding box center [845, 54] width 81 height 11
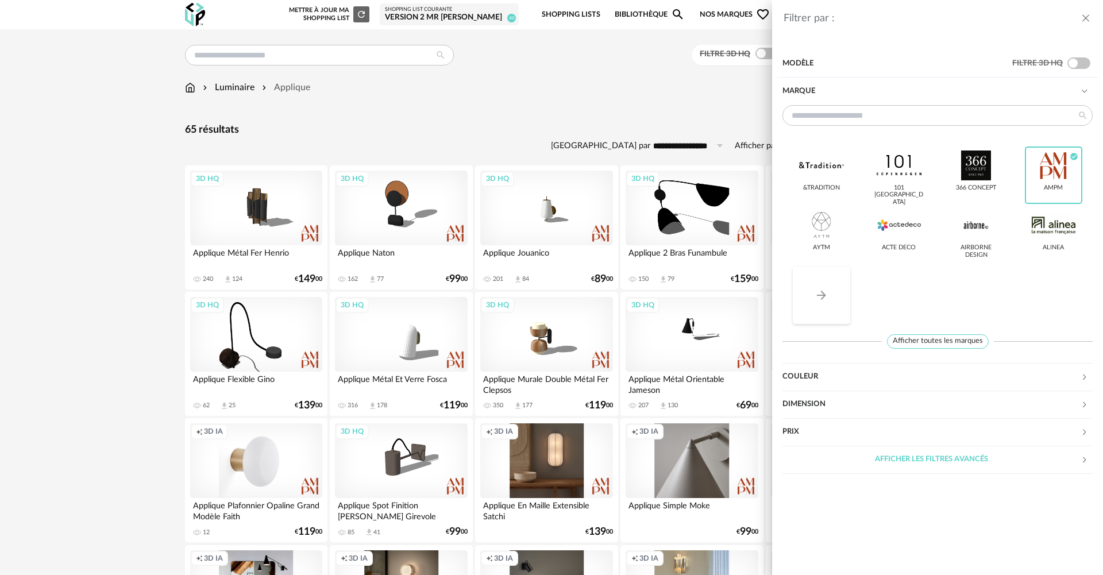
click at [821, 283] on button "Arrow Right icon" at bounding box center [820, 294] width 57 height 57
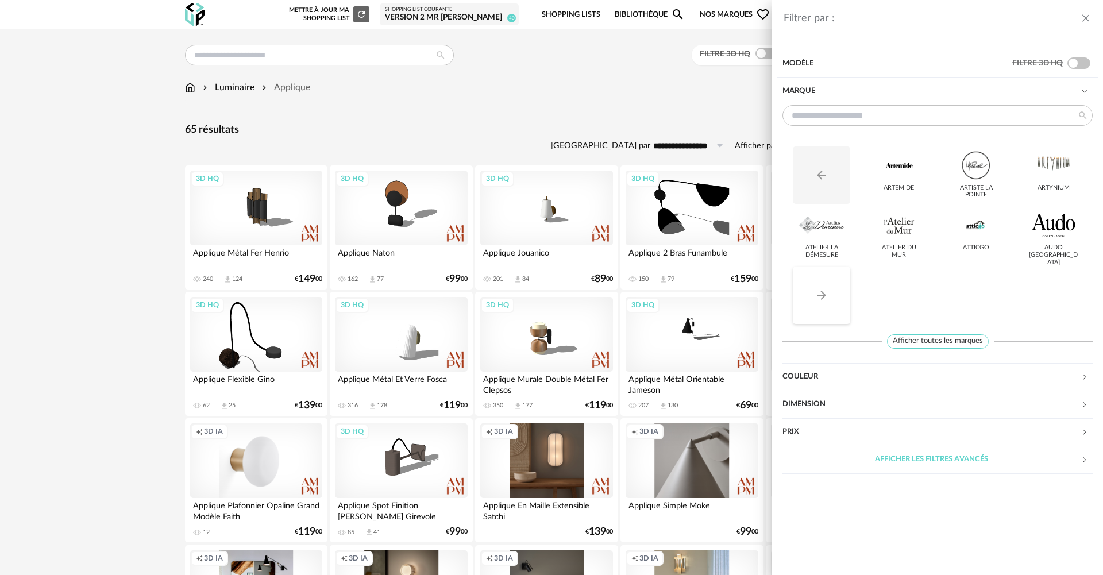
click at [829, 287] on button "Arrow Right icon" at bounding box center [820, 294] width 57 height 57
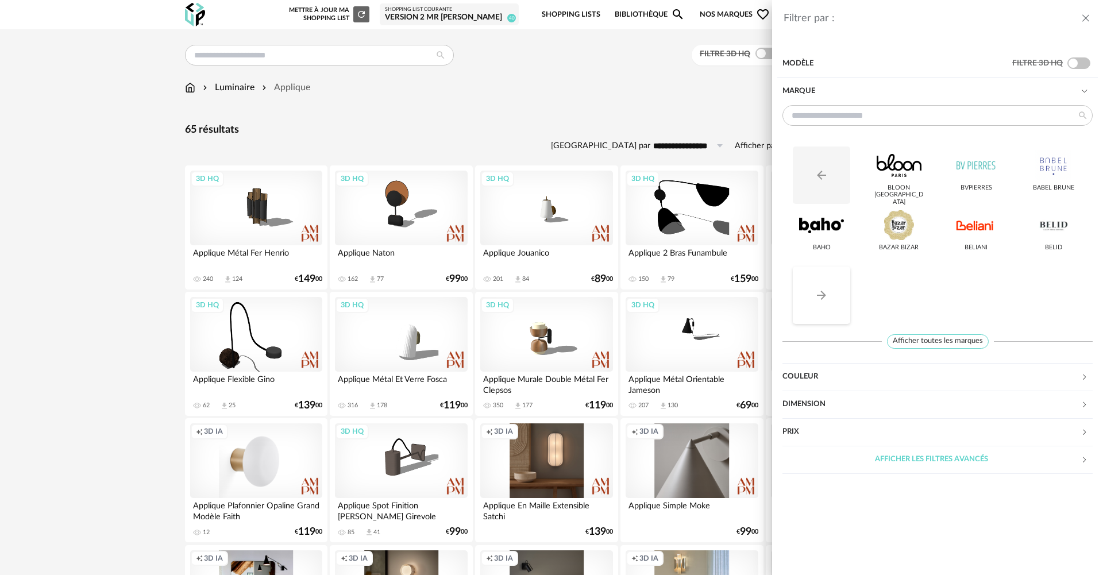
click at [829, 287] on button "Arrow Right icon" at bounding box center [820, 294] width 57 height 57
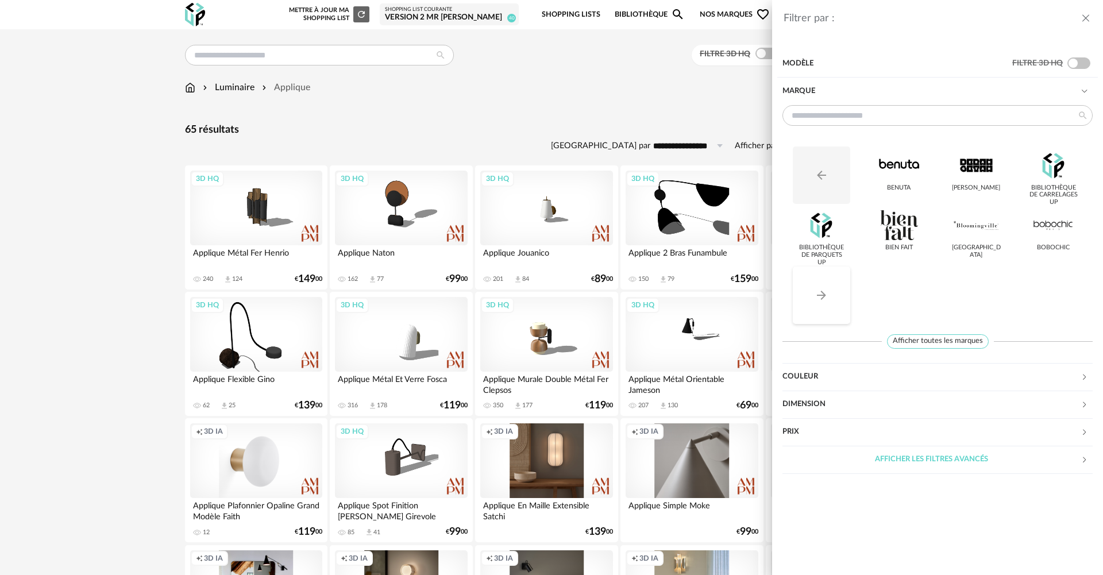
click at [829, 287] on button "Arrow Right icon" at bounding box center [820, 294] width 57 height 57
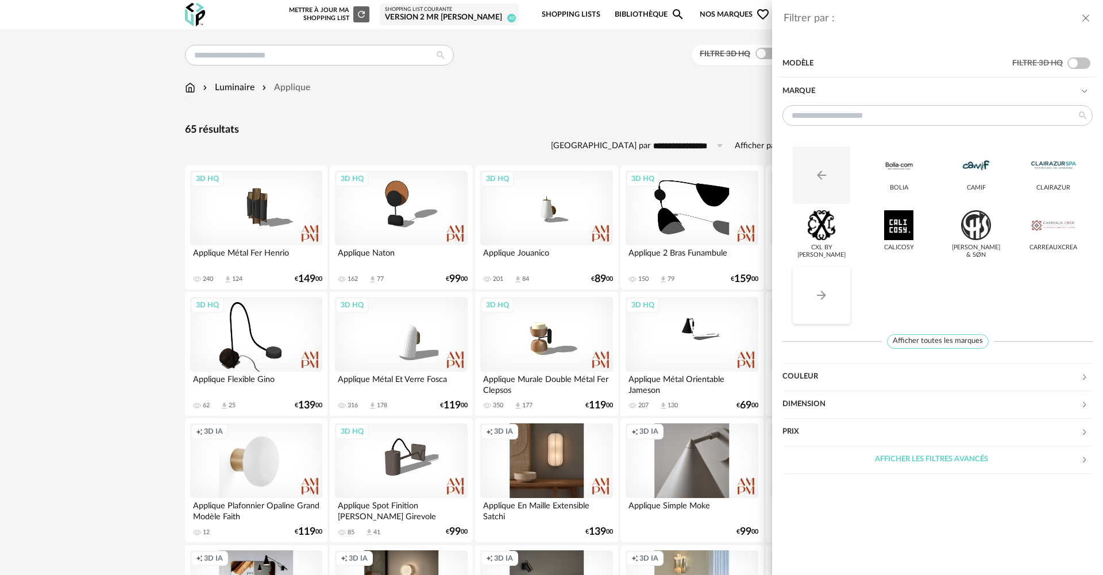
click at [829, 287] on button "Arrow Right icon" at bounding box center [820, 294] width 57 height 57
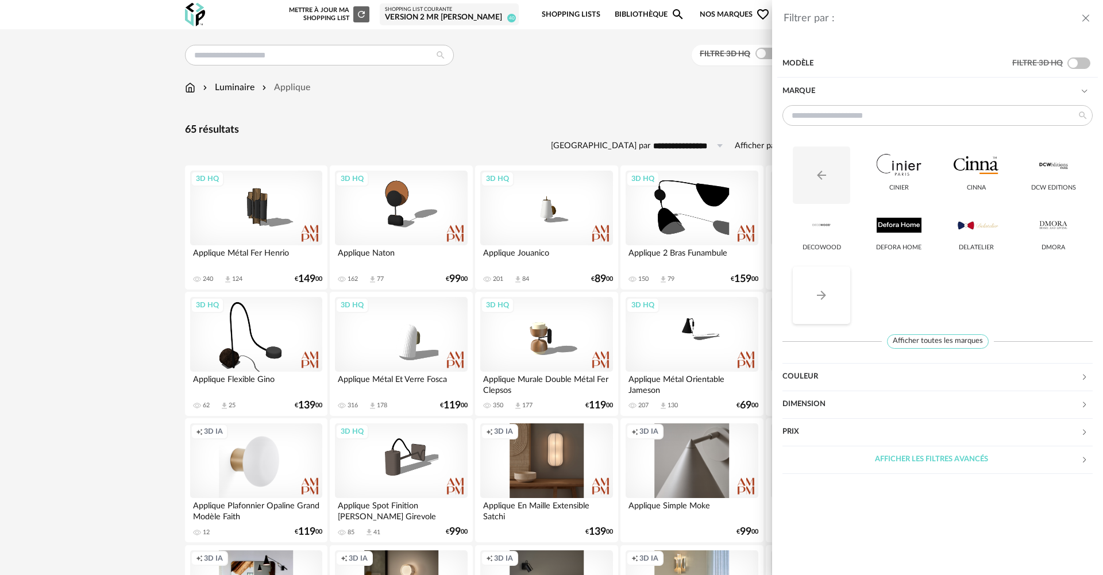
click at [829, 287] on button "Arrow Right icon" at bounding box center [820, 294] width 57 height 57
click at [822, 293] on icon "Arrow Right icon" at bounding box center [821, 295] width 9 height 9
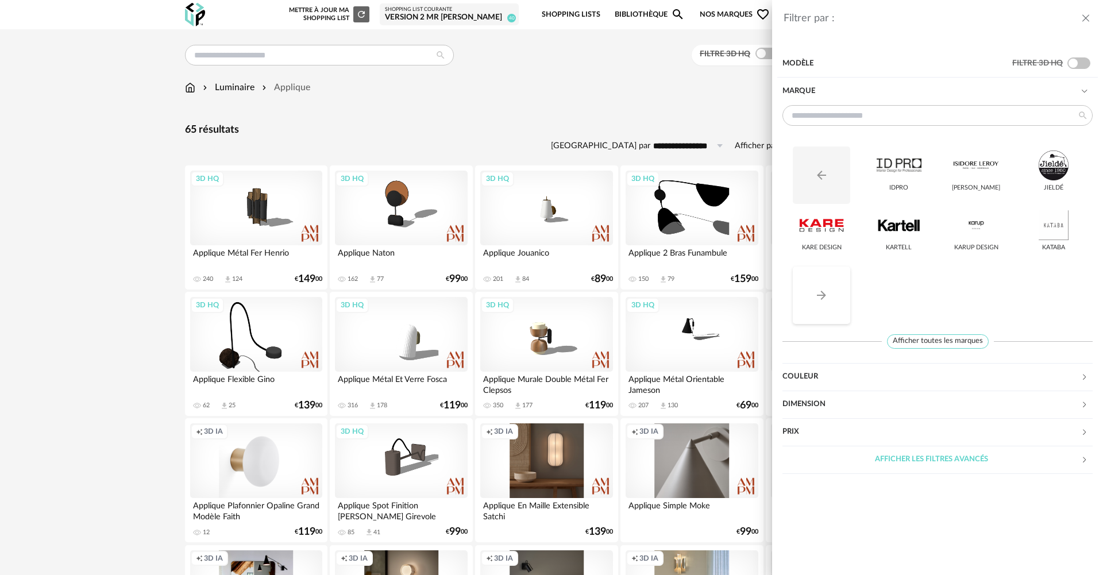
click at [822, 293] on icon "Arrow Right icon" at bounding box center [821, 295] width 9 height 9
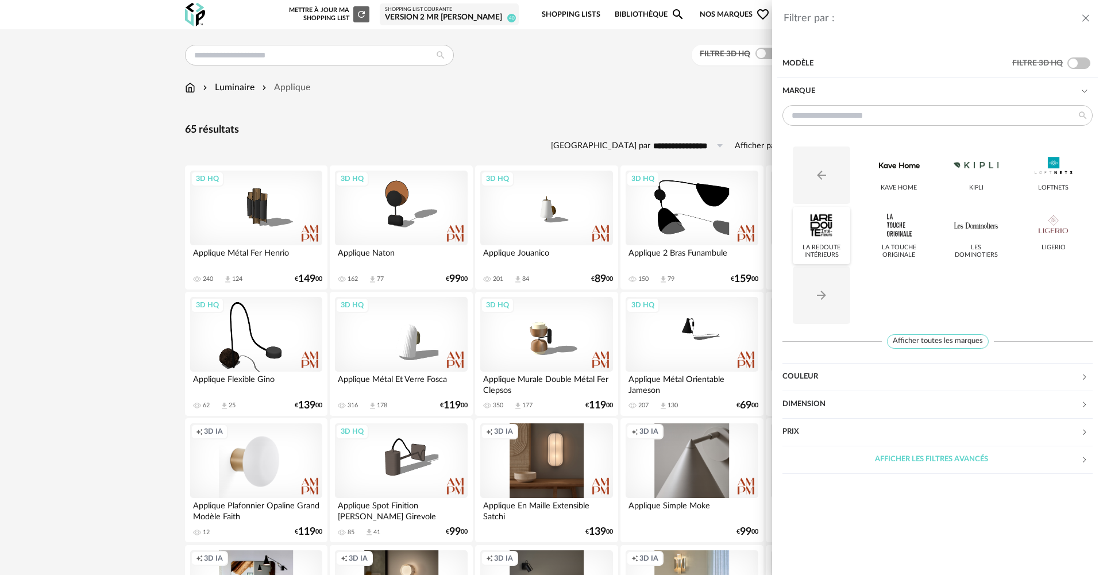
click at [825, 240] on div "La Redoute intérieurs" at bounding box center [820, 235] width 57 height 57
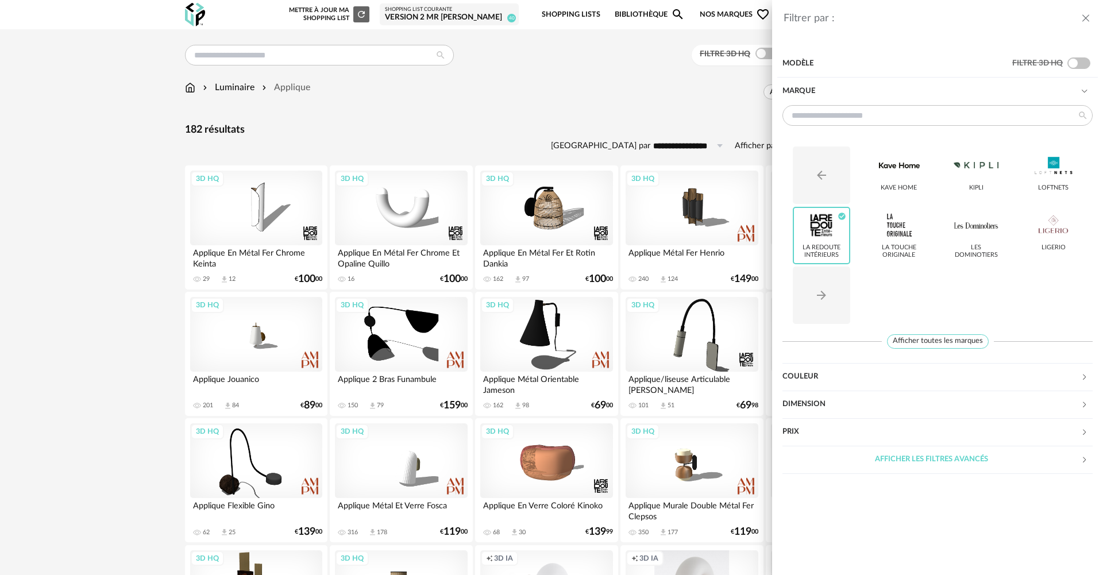
click at [641, 105] on div "Filtrer par : Modèle Filtre 3D HQ Marque Arrow Left icon Kave Home Kipli LOFTNE…" at bounding box center [551, 287] width 1103 height 575
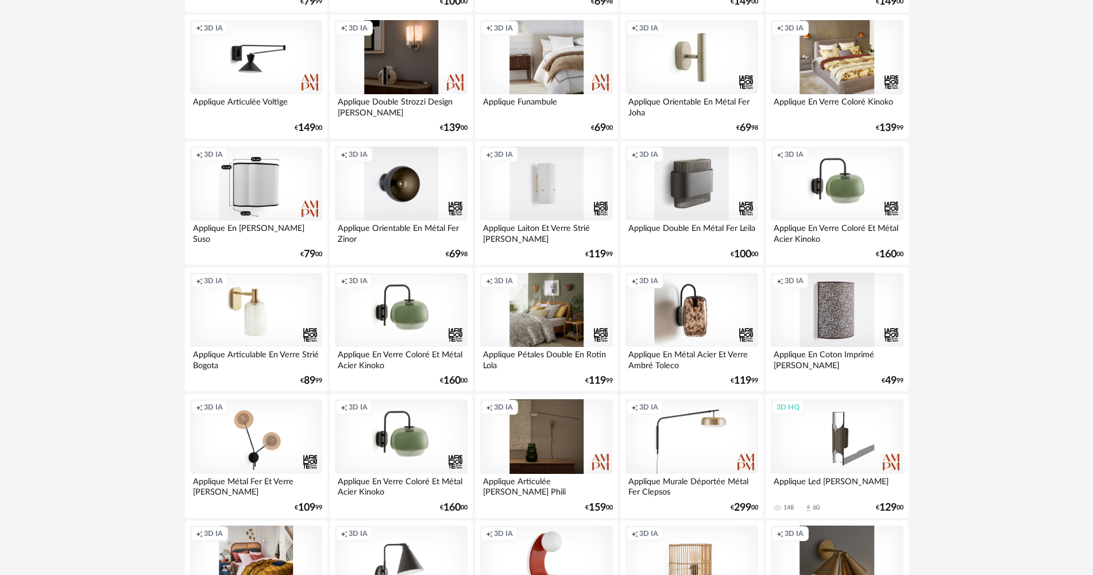
scroll to position [2067, 0]
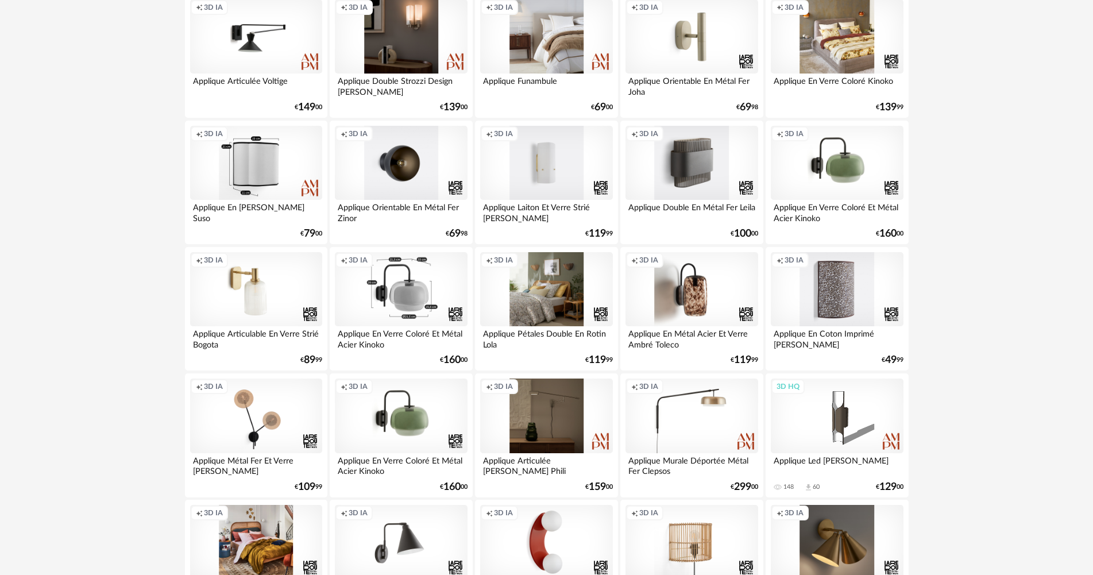
click at [433, 256] on div "Creation icon 3D IA" at bounding box center [401, 289] width 132 height 75
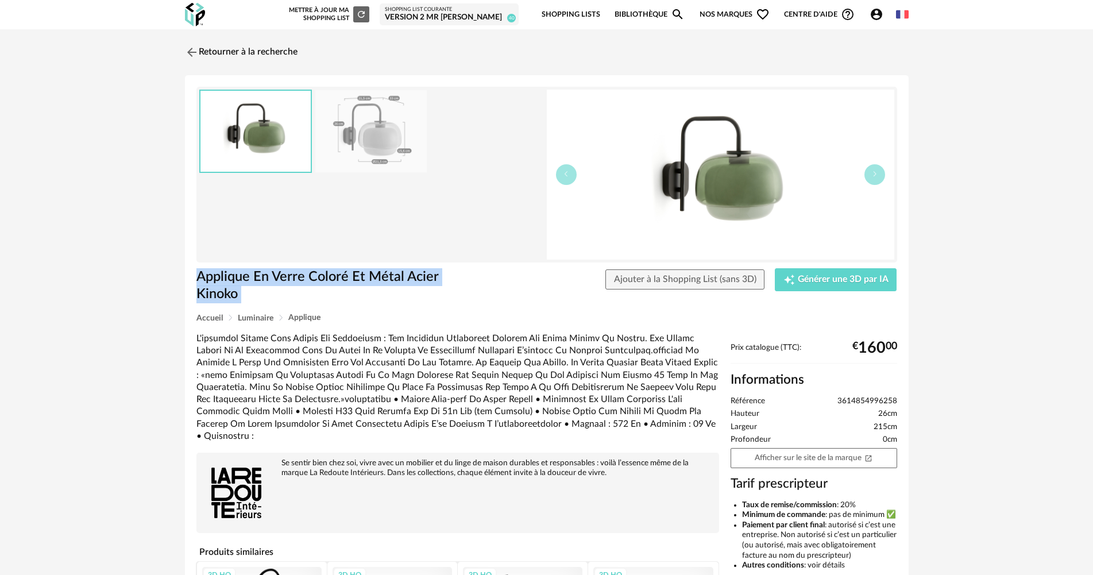
drag, startPoint x: 491, startPoint y: 272, endPoint x: 174, endPoint y: 286, distance: 317.3
click at [175, 286] on div "Retourner à la recherche Applique En Verre Coloré Et Métal Acier Kinoko Appliqu…" at bounding box center [547, 387] width 744 height 695
copy div "Applique En Verre Coloré Et Métal Acier Kinoko Ajouter à la Shopping List (sans…"
click at [208, 53] on link "Retourner à la recherche" at bounding box center [238, 52] width 113 height 25
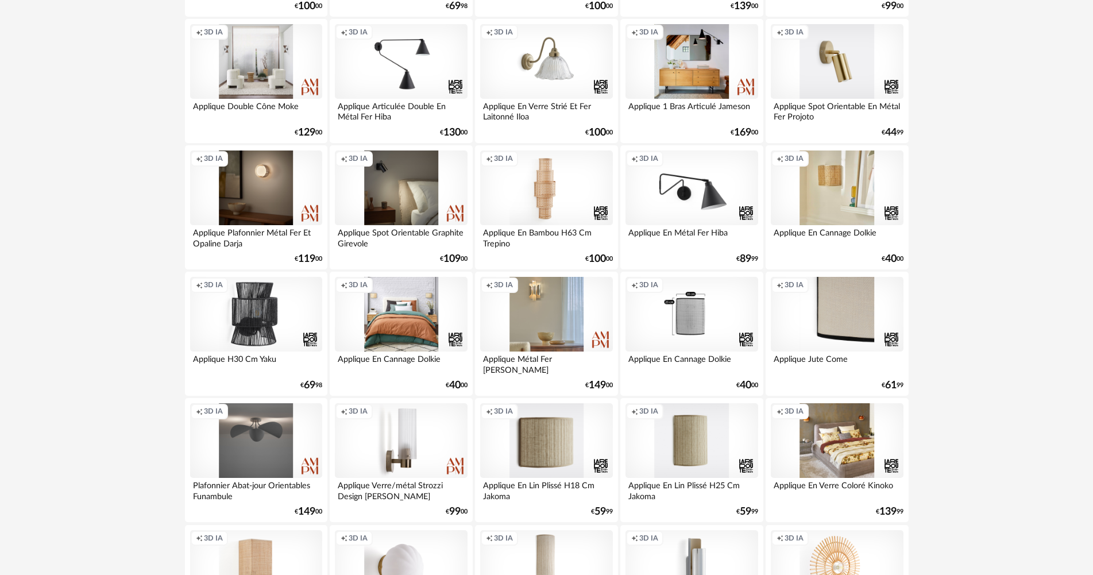
scroll to position [1275, 0]
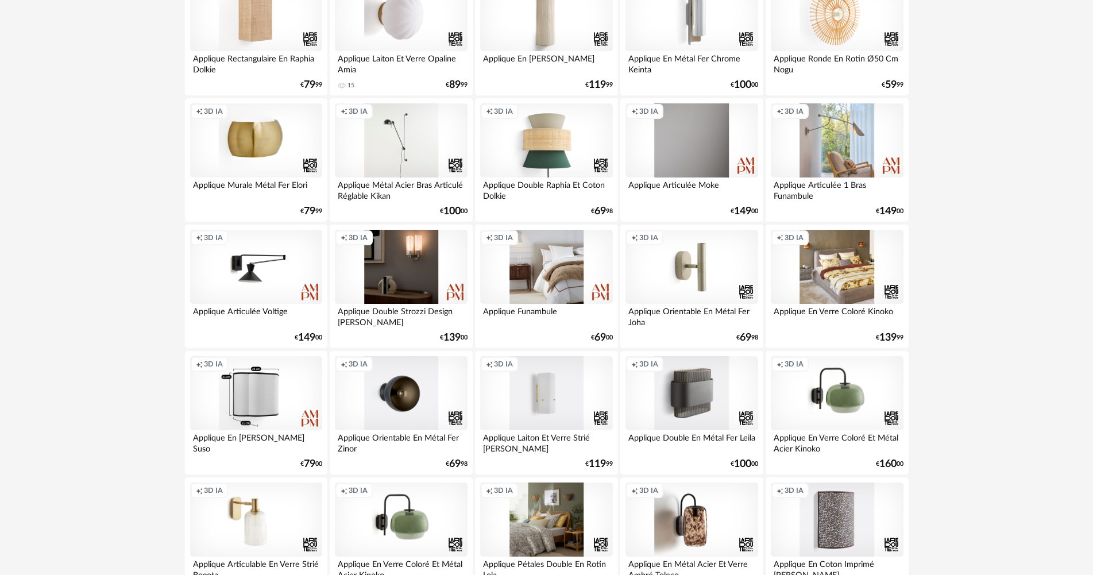
scroll to position [1838, 0]
click at [552, 171] on div "Creation icon 3D IA" at bounding box center [546, 140] width 132 height 75
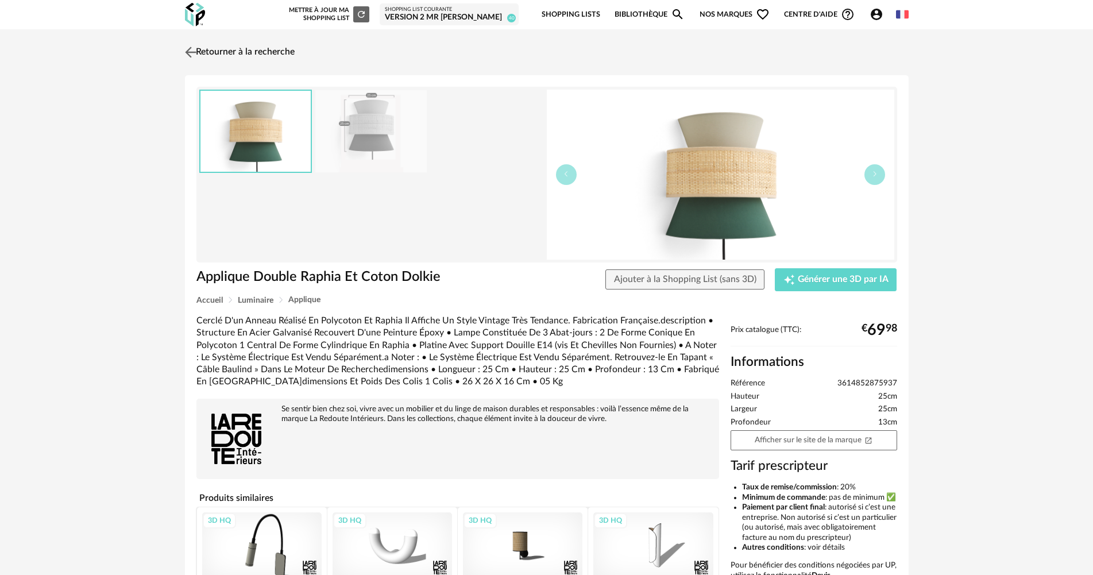
click at [237, 61] on link "Retourner à la recherche" at bounding box center [238, 52] width 113 height 25
click at [223, 49] on link "Retourner à la recherche" at bounding box center [238, 52] width 113 height 25
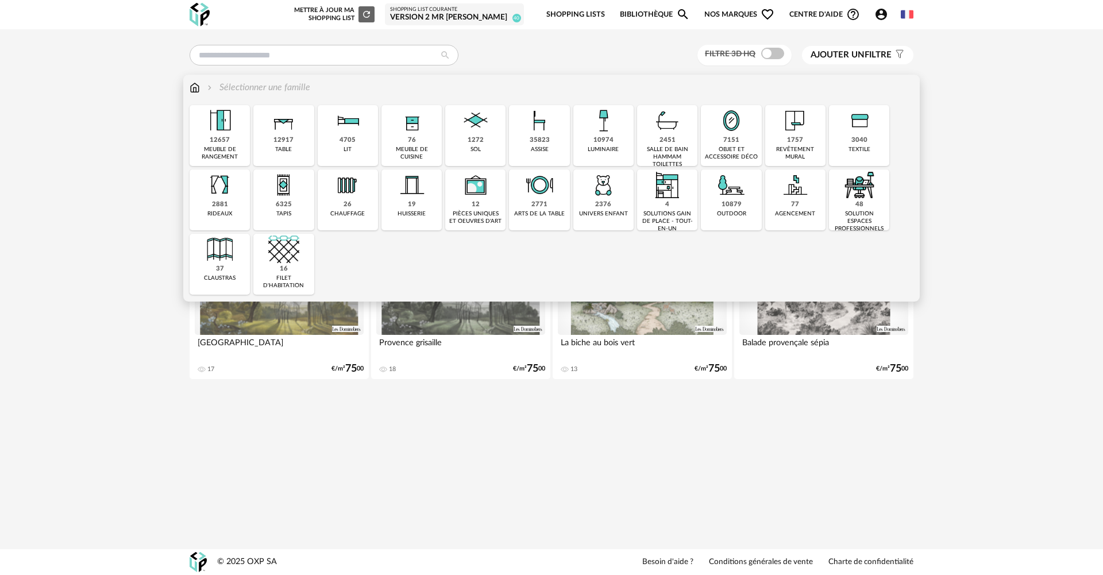
click at [594, 139] on div "10974" at bounding box center [603, 140] width 20 height 9
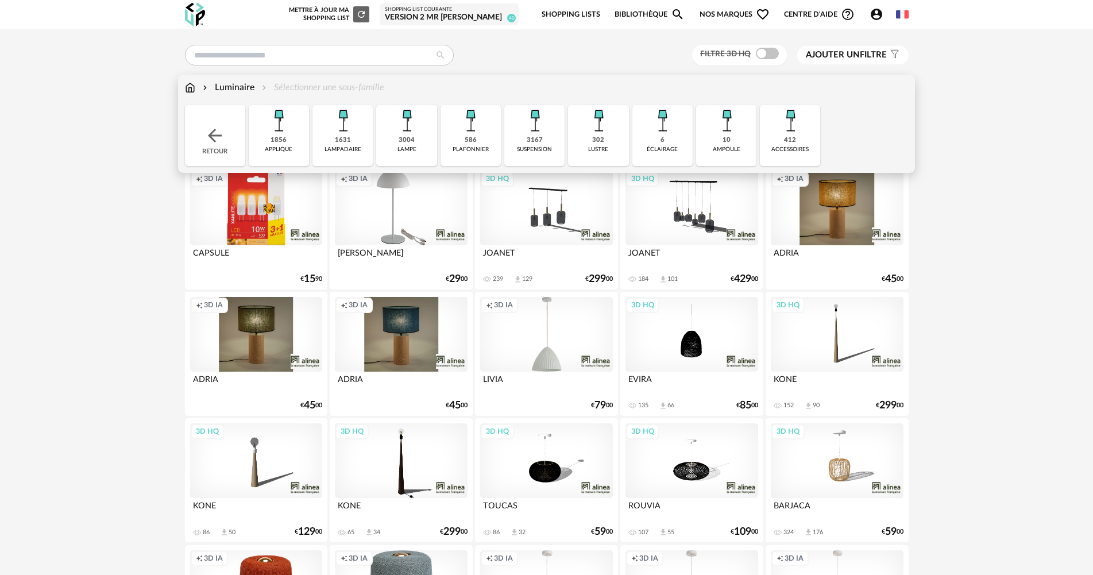
click at [297, 138] on div "1856 applique" at bounding box center [279, 135] width 60 height 61
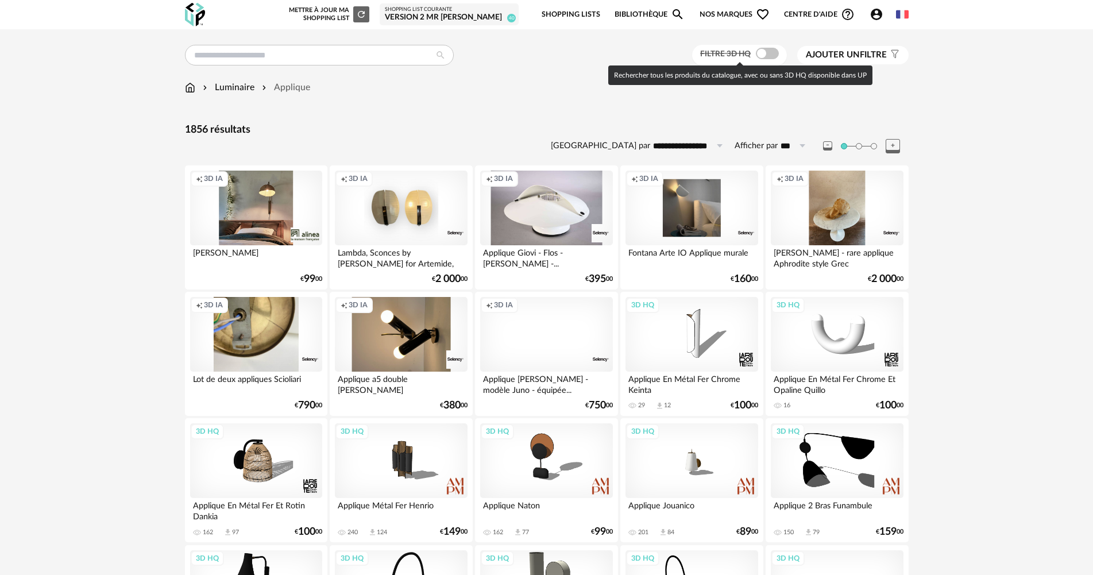
click at [760, 53] on span at bounding box center [767, 53] width 23 height 11
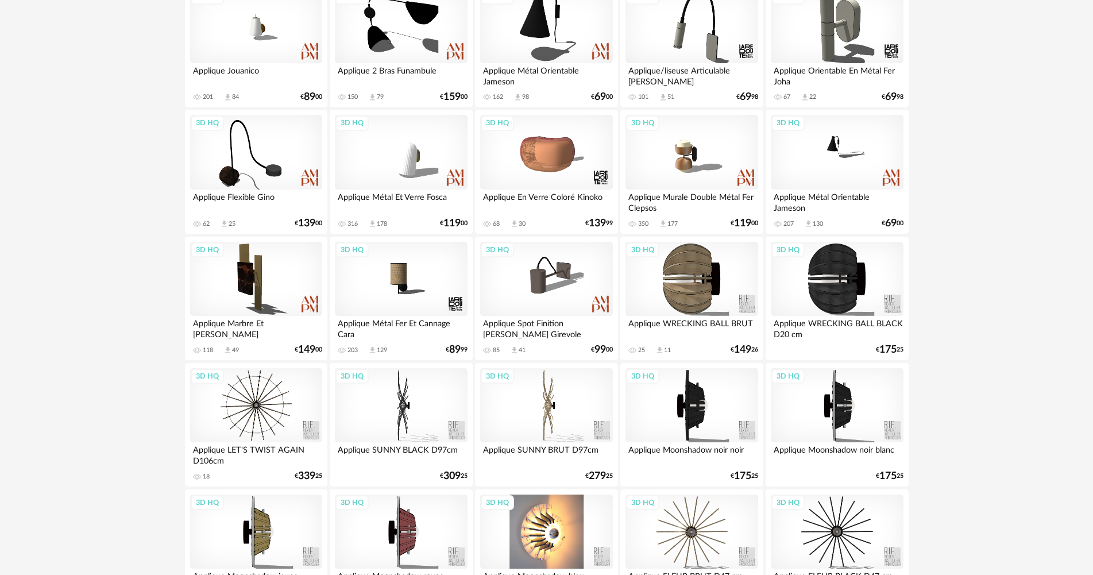
scroll to position [459, 0]
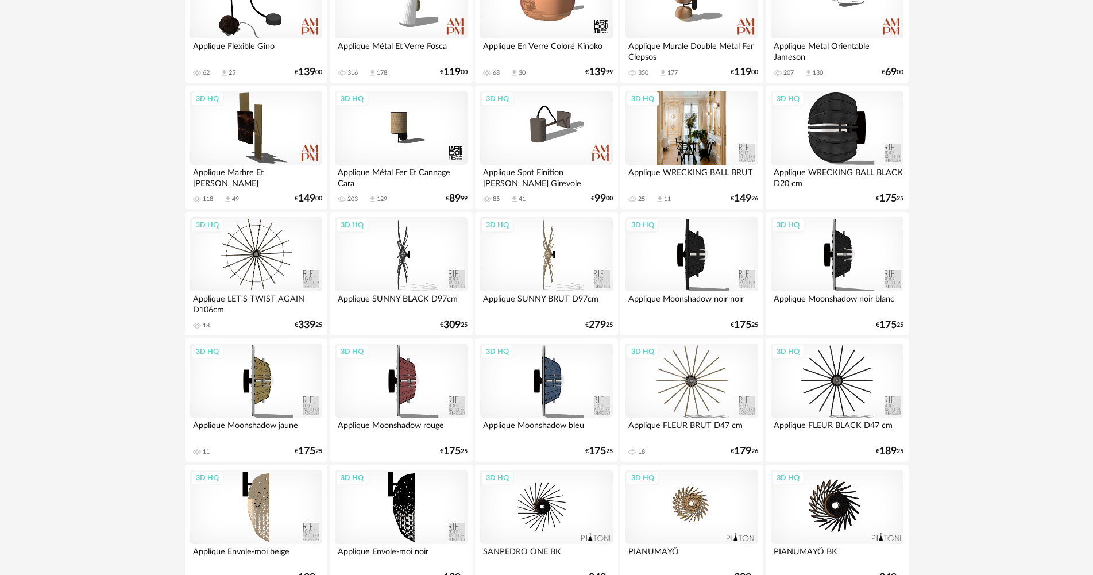
click at [678, 137] on div "3D HQ" at bounding box center [691, 128] width 132 height 75
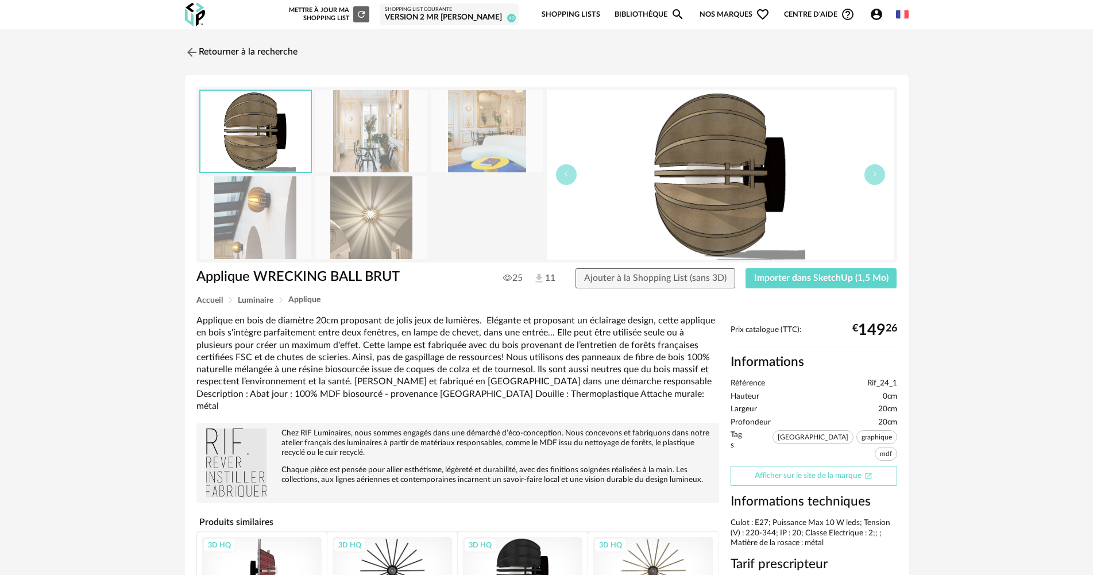
click at [817, 466] on link "Afficher sur le site de la marque Open In New icon" at bounding box center [813, 476] width 167 height 20
click at [235, 51] on link "Retourner à la recherche" at bounding box center [238, 52] width 113 height 25
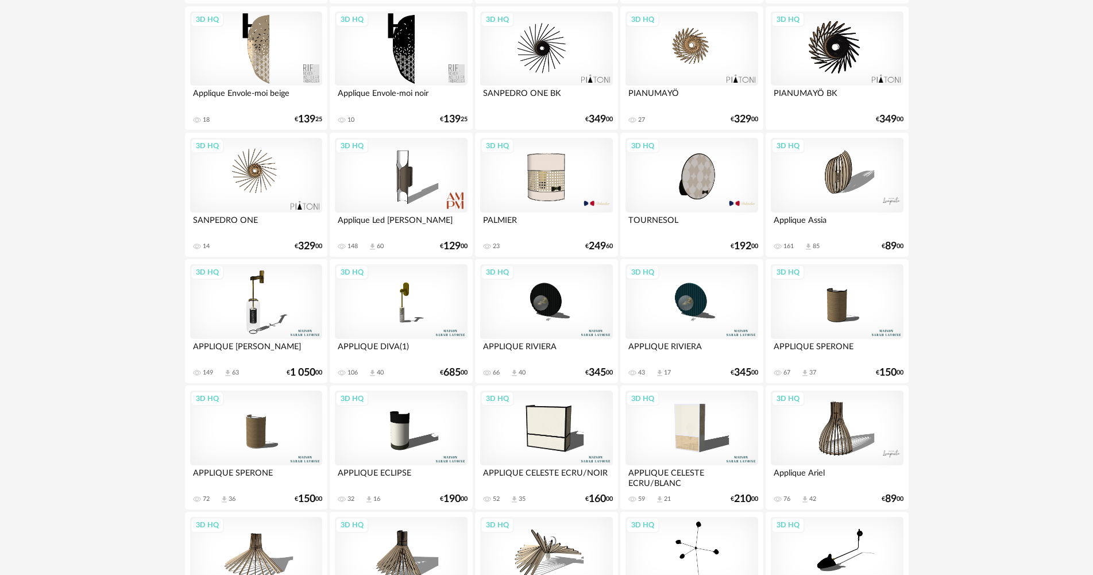
scroll to position [915, 0]
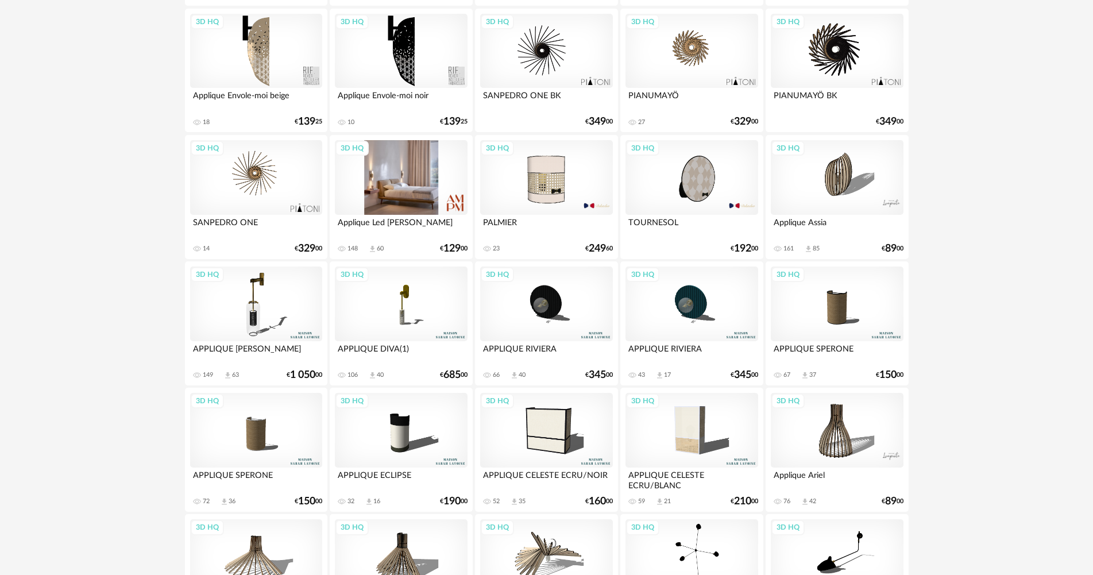
click at [411, 196] on div "3D HQ" at bounding box center [401, 177] width 132 height 75
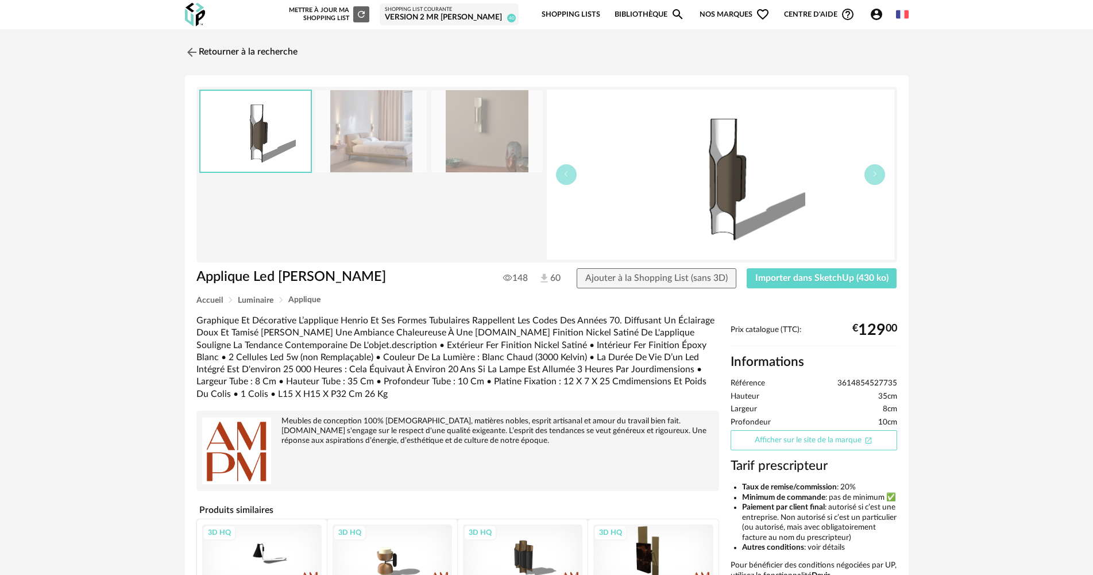
click at [774, 446] on link "Afficher sur le site de la marque Open In New icon" at bounding box center [813, 440] width 167 height 20
click at [211, 53] on link "Retourner à la recherche" at bounding box center [238, 52] width 113 height 25
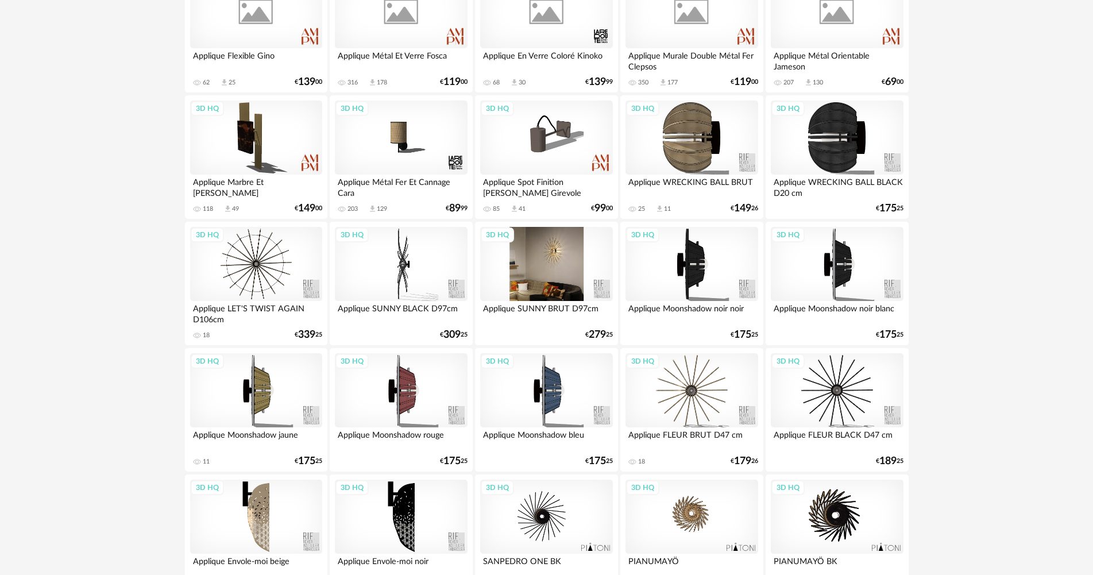
scroll to position [341, 0]
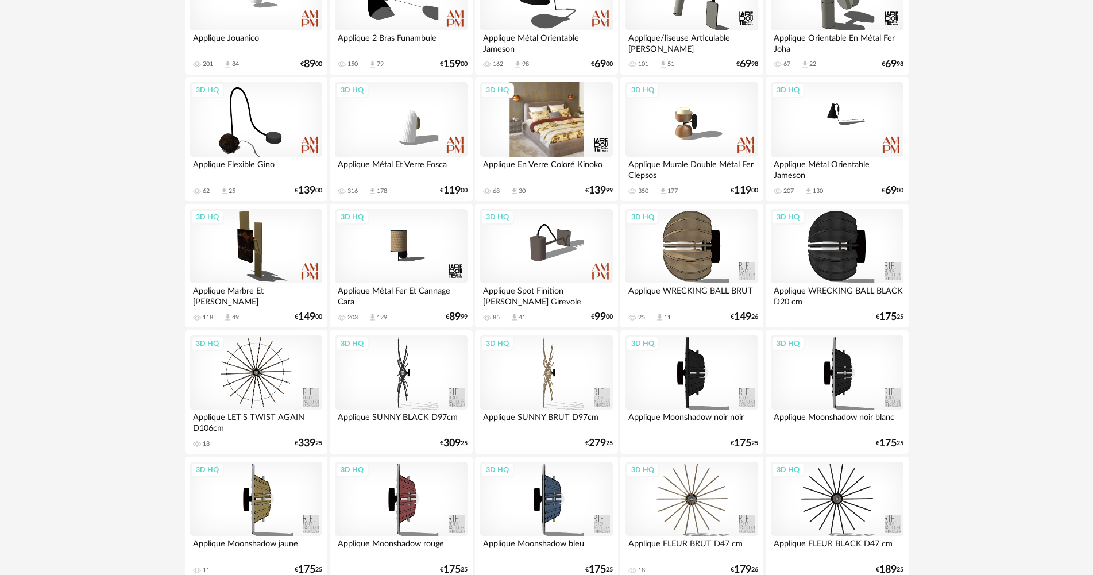
click at [566, 143] on div "3D HQ" at bounding box center [546, 119] width 132 height 75
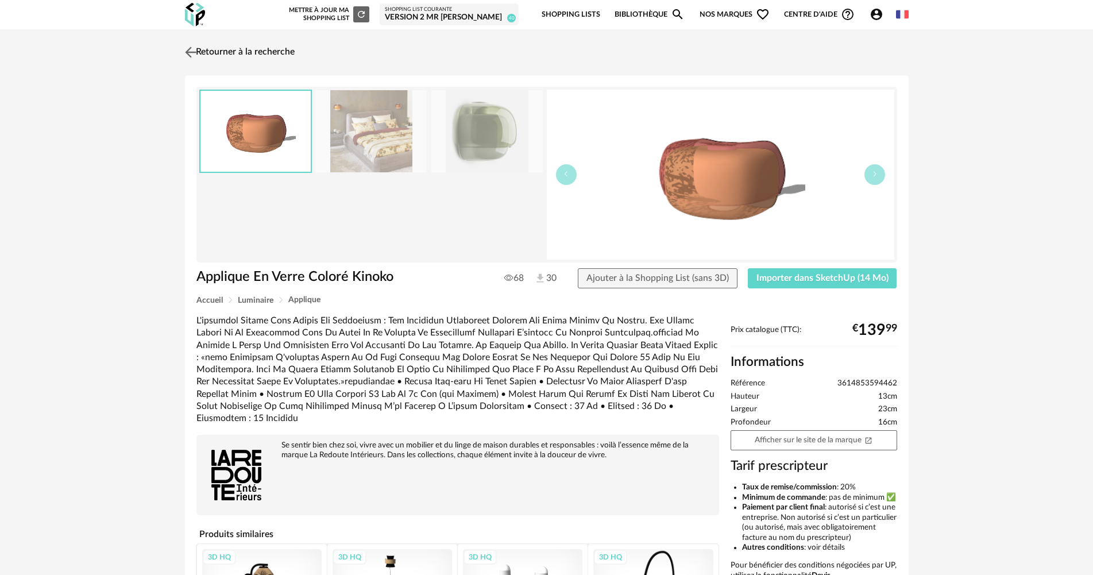
click at [207, 49] on link "Retourner à la recherche" at bounding box center [238, 52] width 113 height 25
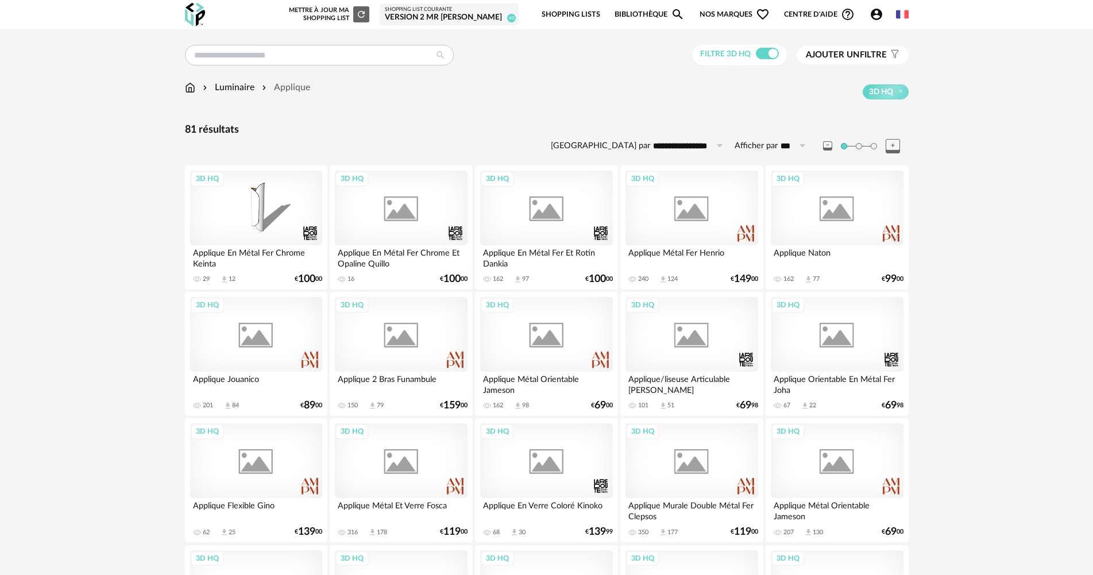
scroll to position [341, 0]
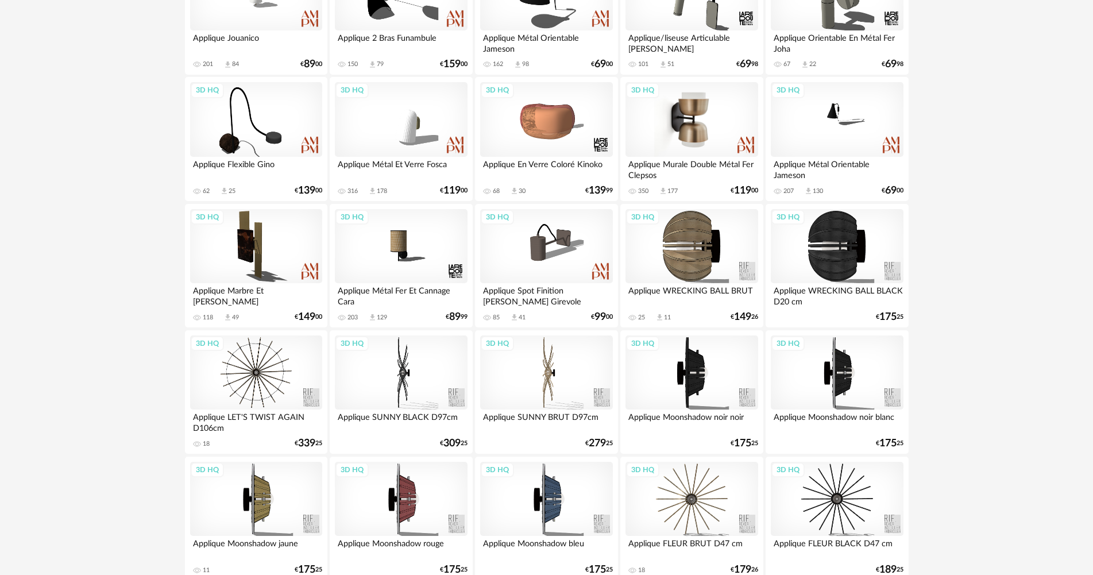
click at [699, 139] on div "3D HQ" at bounding box center [691, 119] width 132 height 75
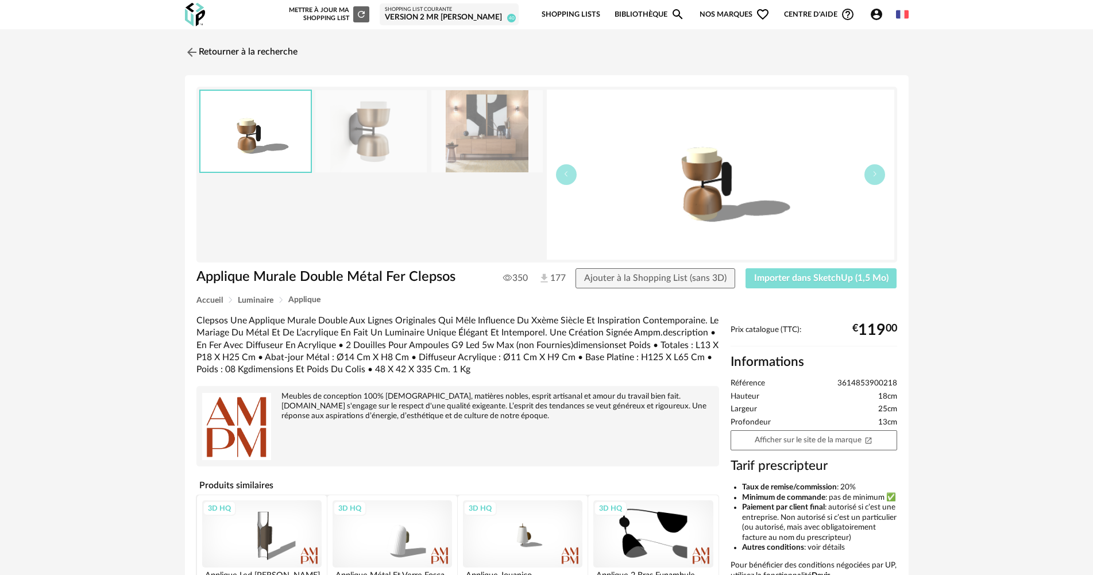
click at [767, 272] on button "Importer dans SketchUp (1,5 Mo)" at bounding box center [821, 278] width 152 height 21
click at [285, 55] on link "Retourner à la recherche" at bounding box center [238, 52] width 113 height 25
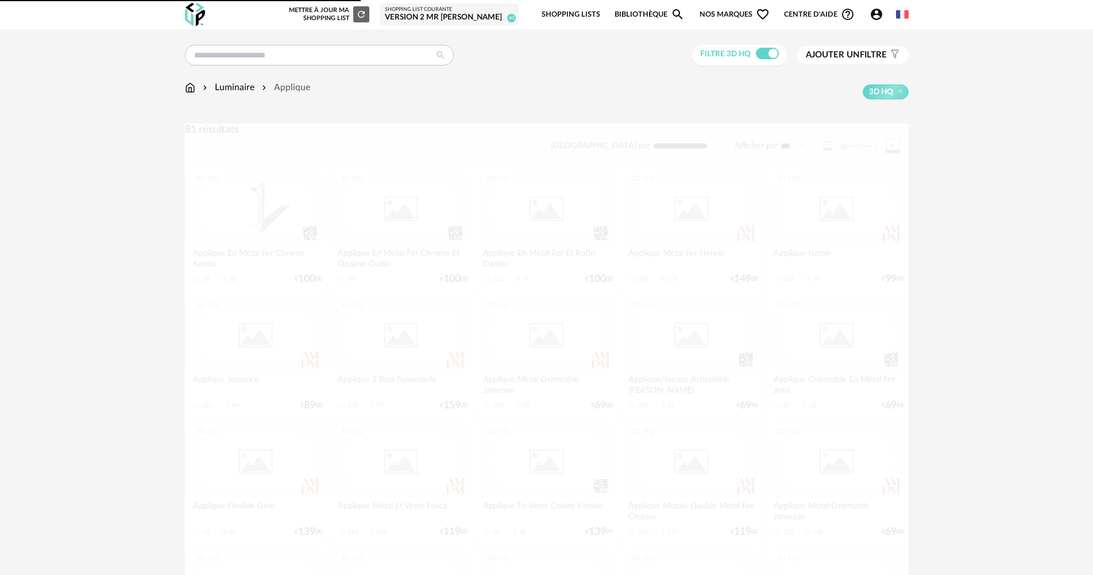
scroll to position [341, 0]
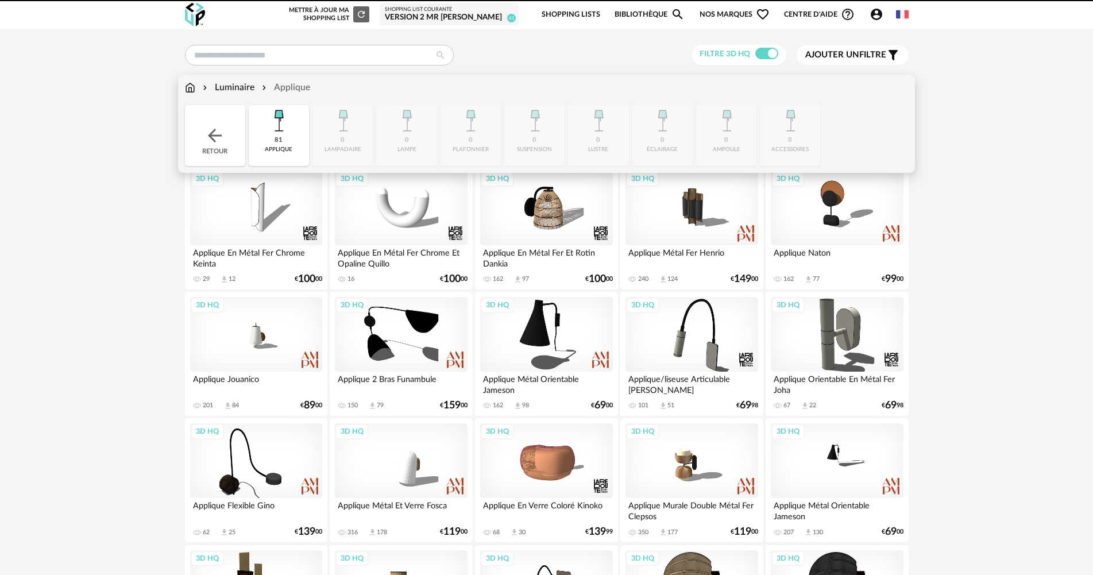
click at [185, 86] on img at bounding box center [190, 87] width 10 height 13
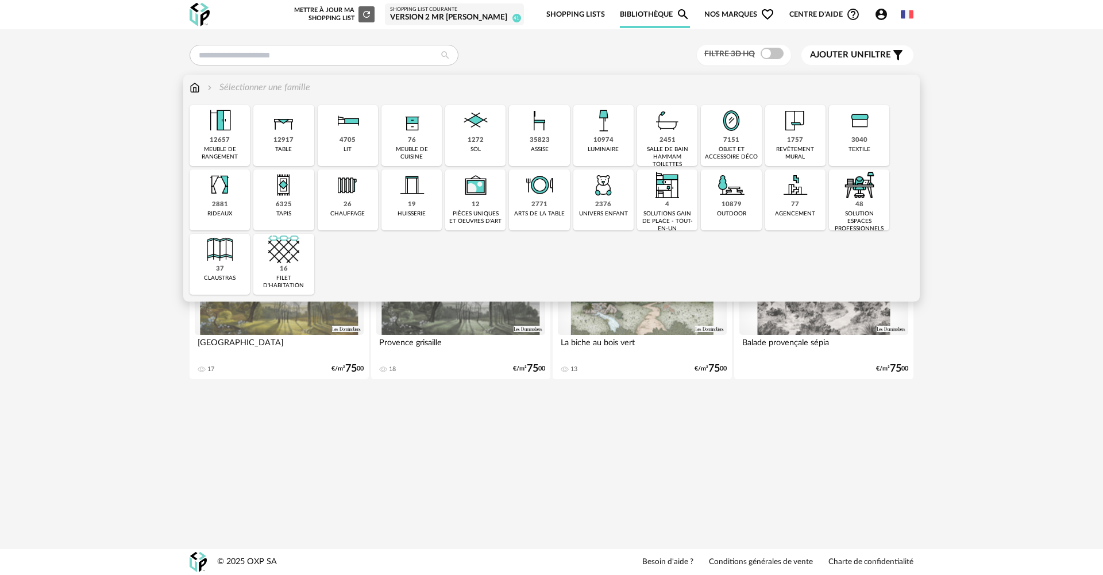
click at [740, 142] on div "7151 objet et accessoire déco" at bounding box center [731, 135] width 60 height 61
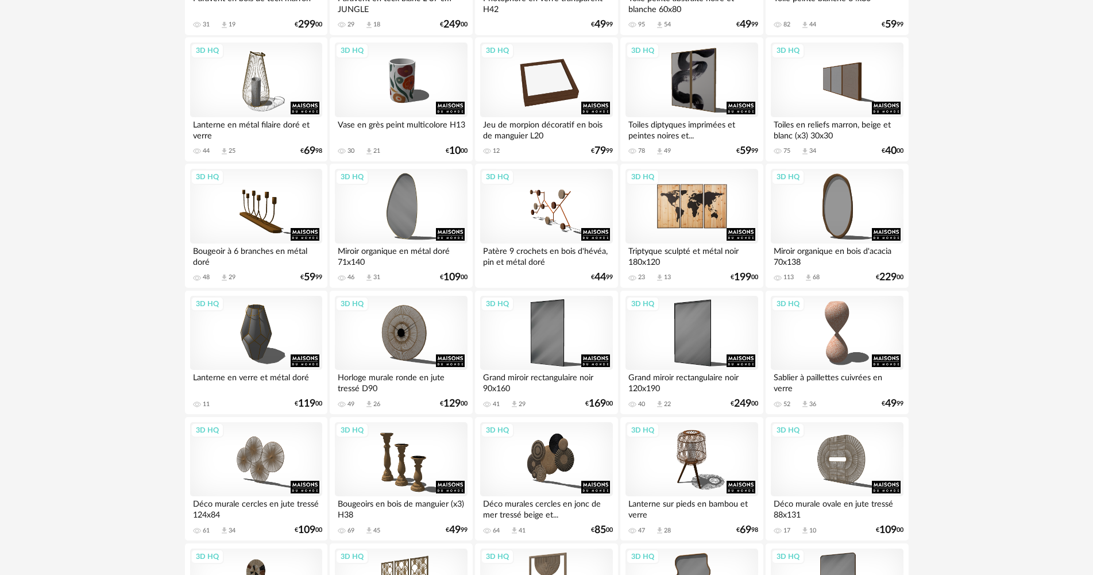
scroll to position [1436, 0]
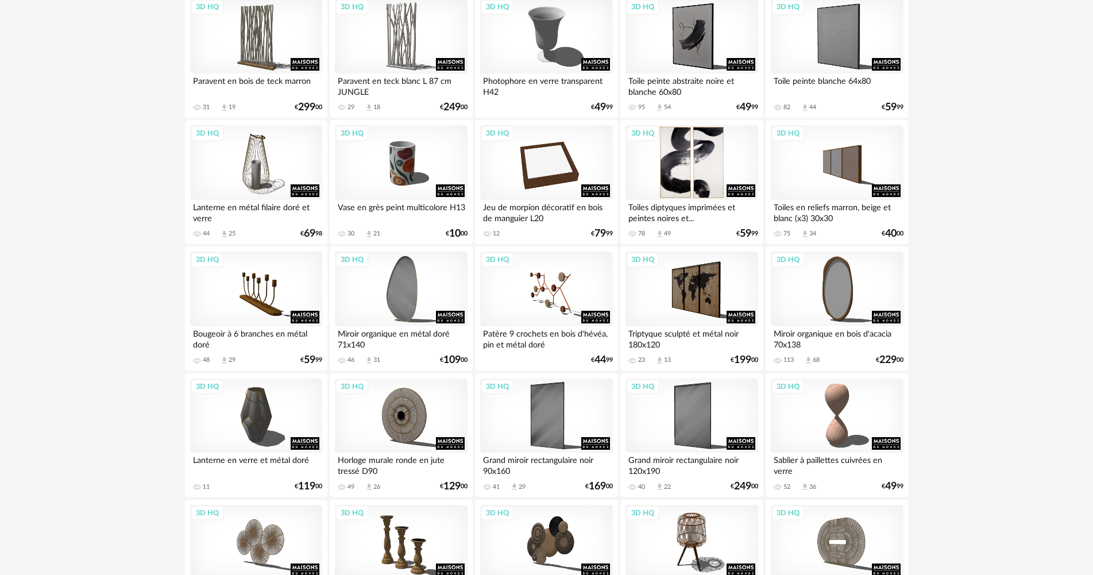
click at [700, 174] on div "3D HQ" at bounding box center [691, 162] width 132 height 75
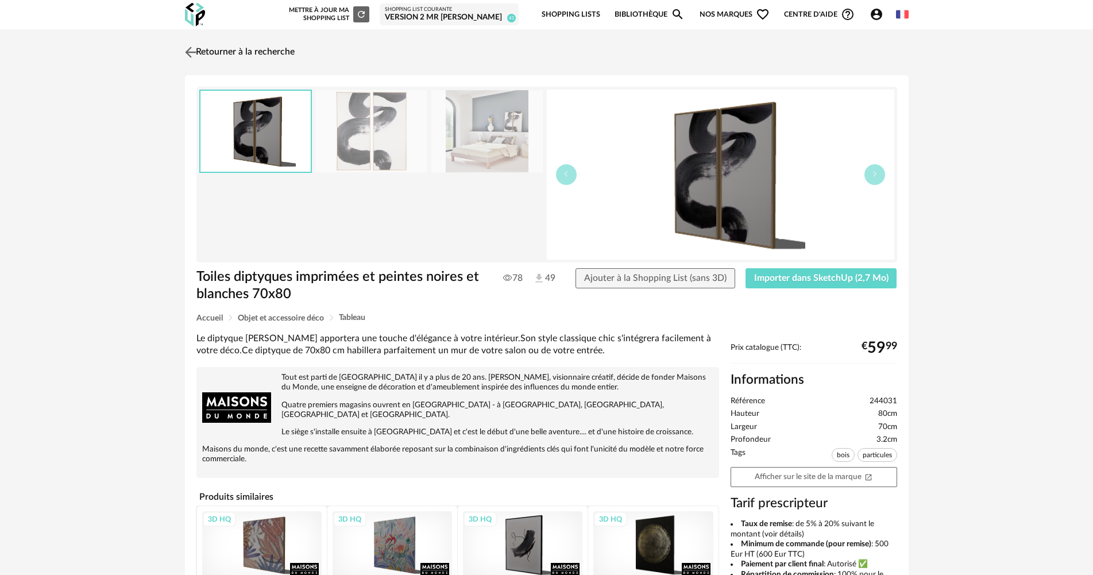
click at [243, 50] on link "Retourner à la recherche" at bounding box center [238, 52] width 113 height 25
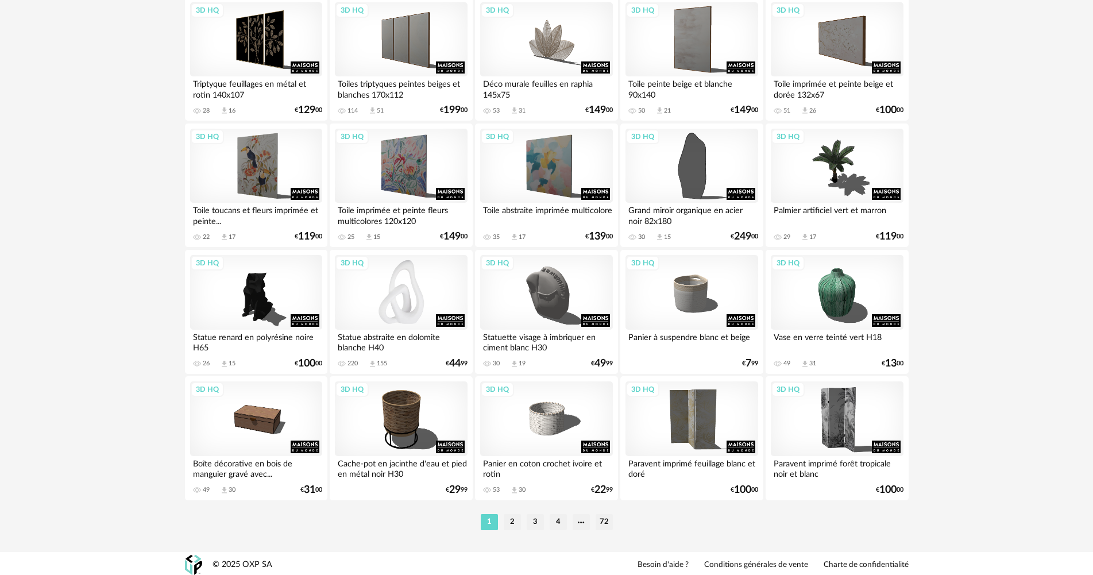
scroll to position [2194, 0]
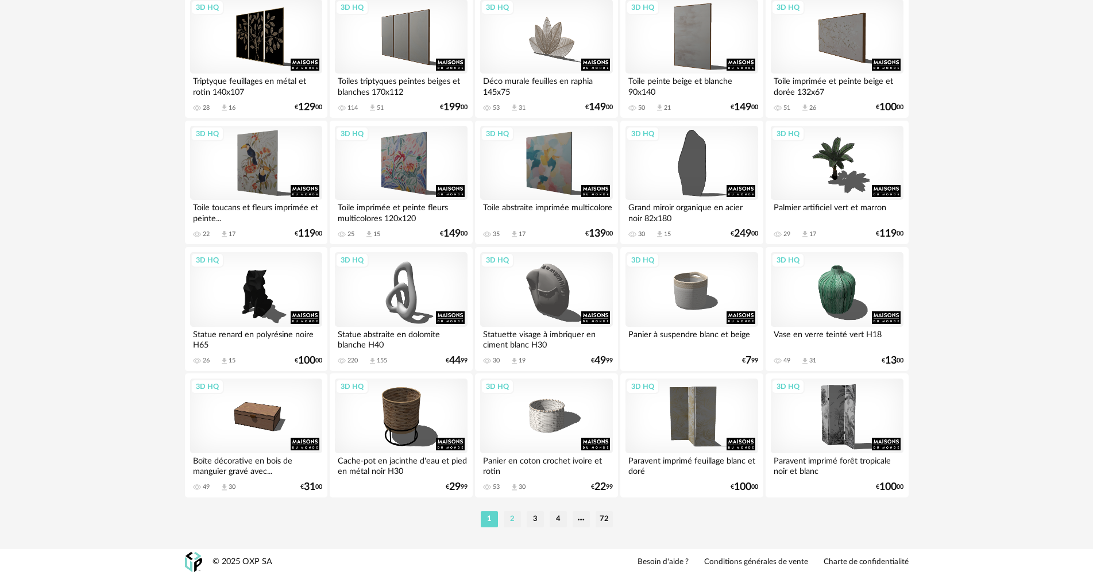
click at [506, 525] on li "2" at bounding box center [512, 519] width 17 height 16
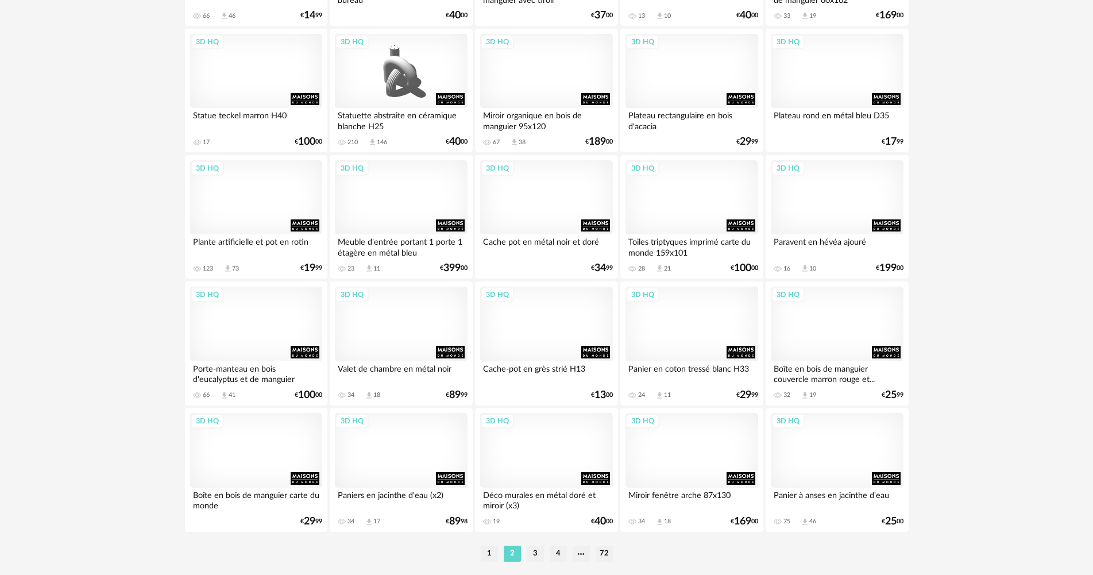
scroll to position [2194, 0]
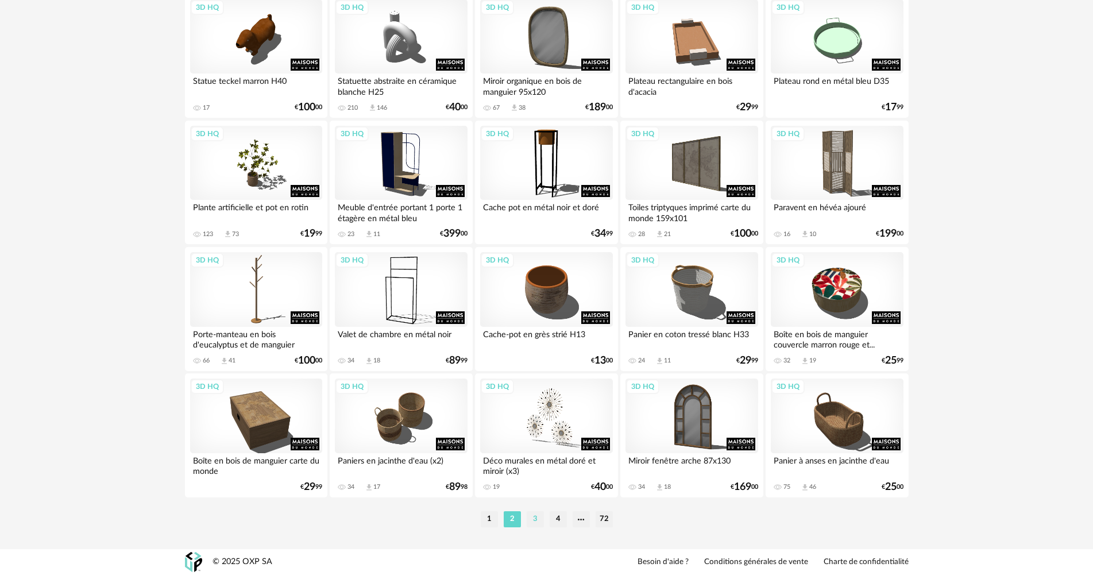
click at [536, 517] on li "3" at bounding box center [535, 519] width 17 height 16
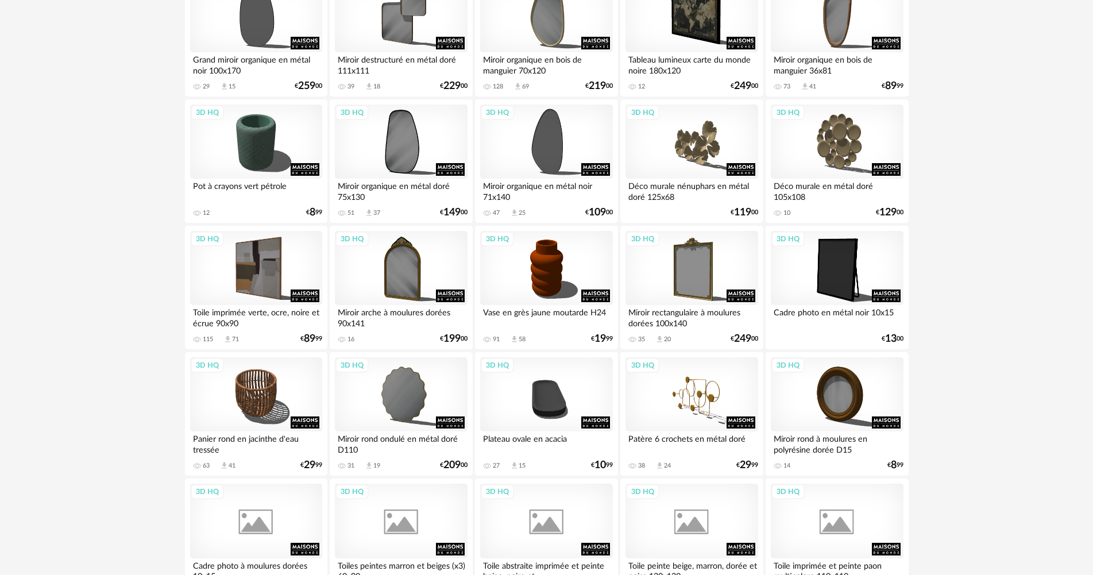
scroll to position [574, 0]
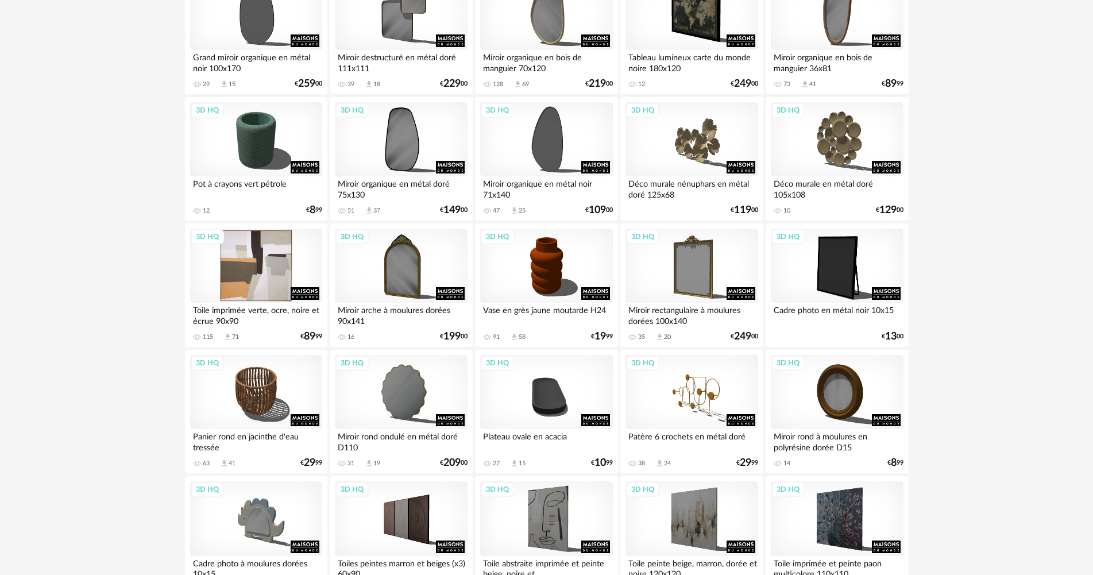
click at [290, 239] on div "3D HQ" at bounding box center [256, 266] width 132 height 75
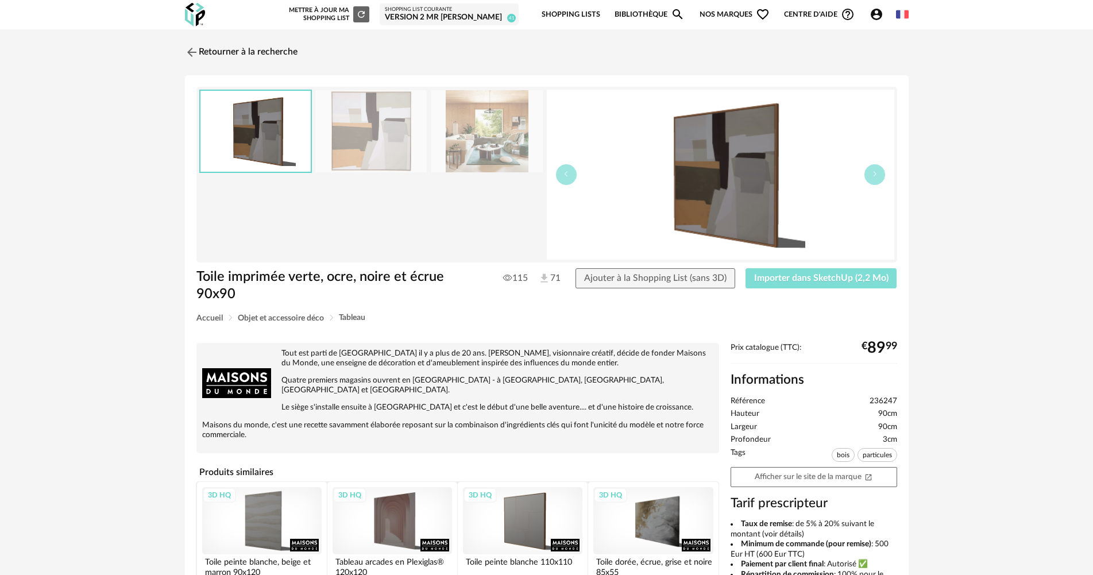
click at [796, 277] on span "Importer dans SketchUp (2,2 Mo)" at bounding box center [821, 277] width 134 height 9
click at [291, 67] on div "Retourner à la recherche Toile imprimée verte, ocre, noire et écrue 90x90 Toile…" at bounding box center [547, 422] width 744 height 764
click at [287, 45] on link "Retourner à la recherche" at bounding box center [238, 52] width 113 height 25
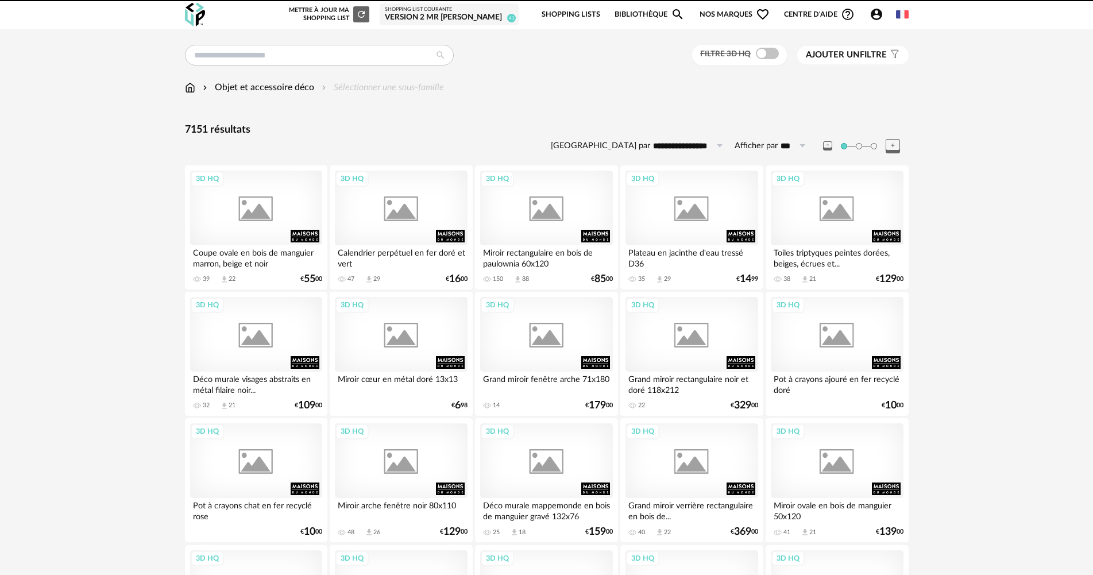
scroll to position [574, 0]
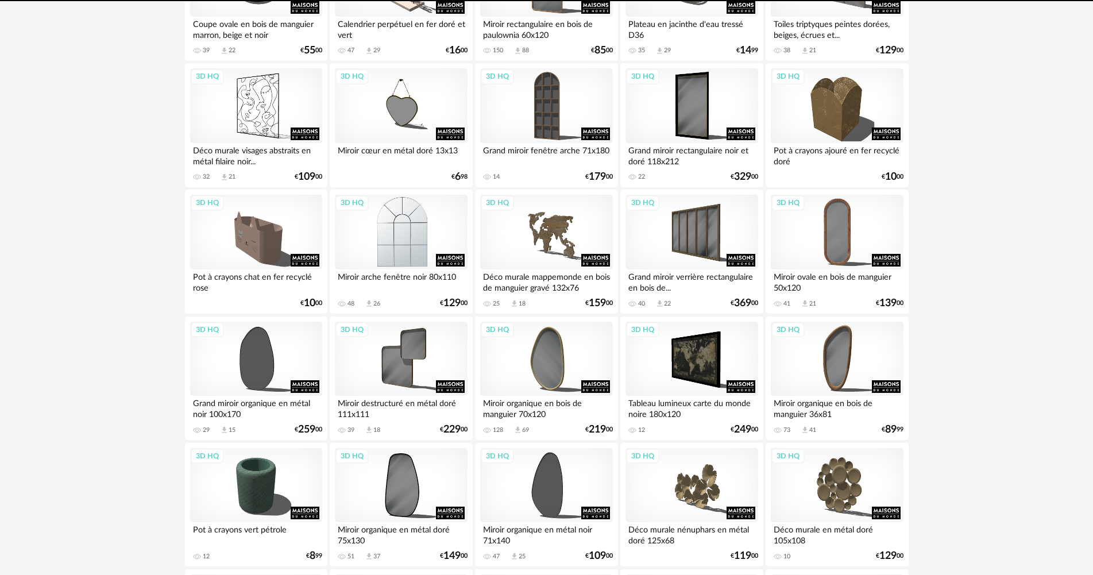
scroll to position [230, 0]
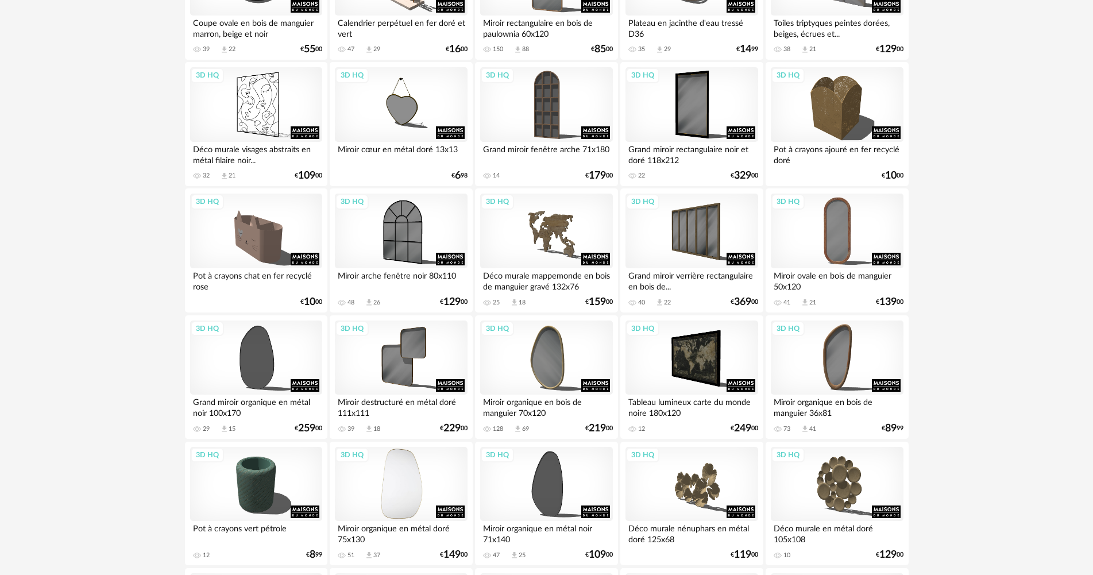
click at [399, 473] on div "3D HQ" at bounding box center [401, 484] width 132 height 75
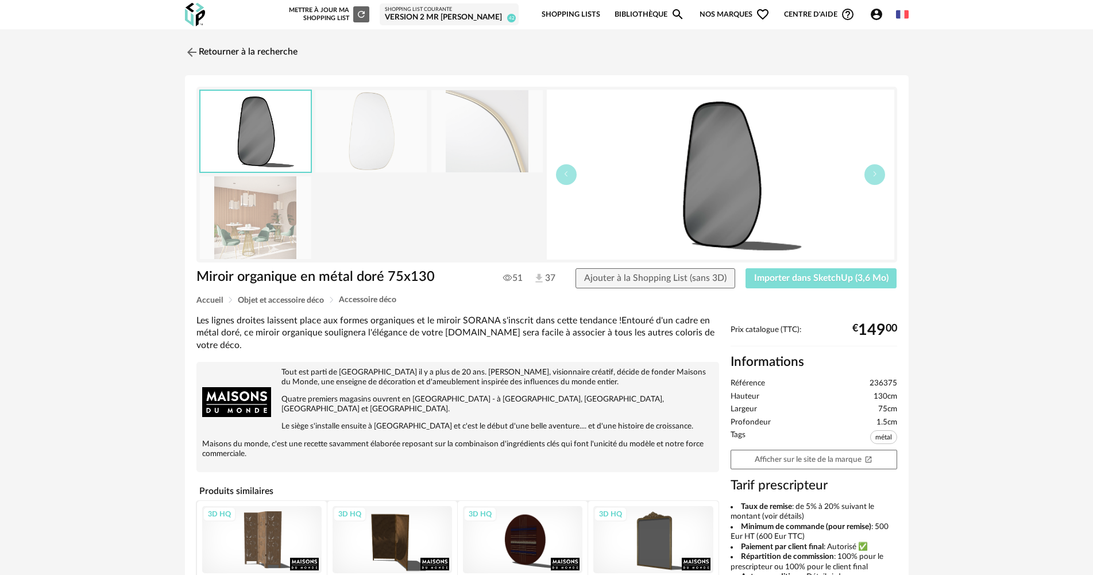
click at [819, 277] on span "Importer dans SketchUp (3,6 Mo)" at bounding box center [821, 277] width 134 height 9
click at [283, 52] on link "Retourner à la recherche" at bounding box center [238, 52] width 113 height 25
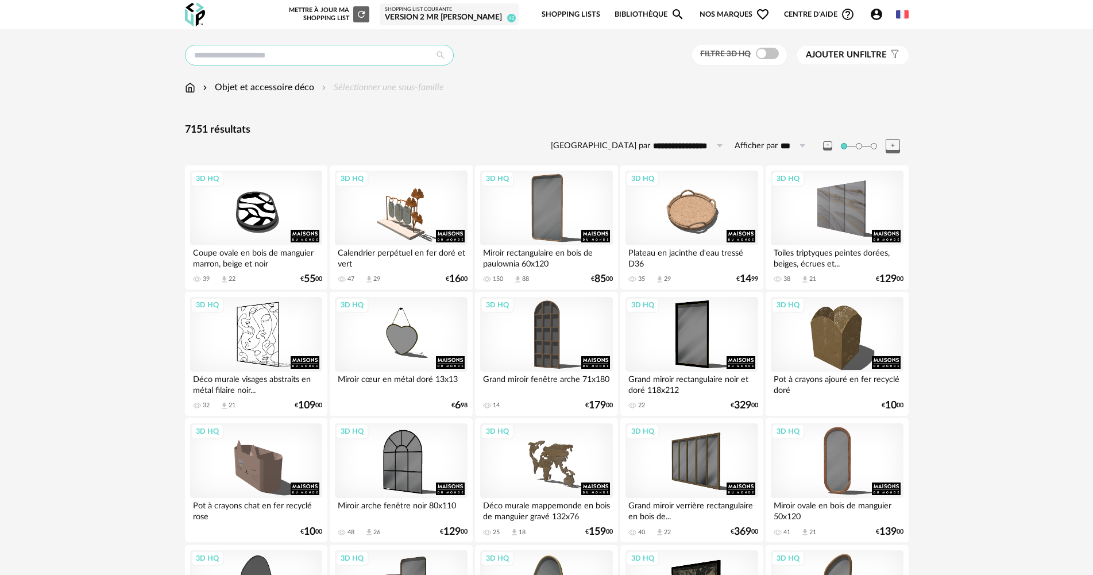
click at [358, 53] on input "text" at bounding box center [319, 55] width 269 height 21
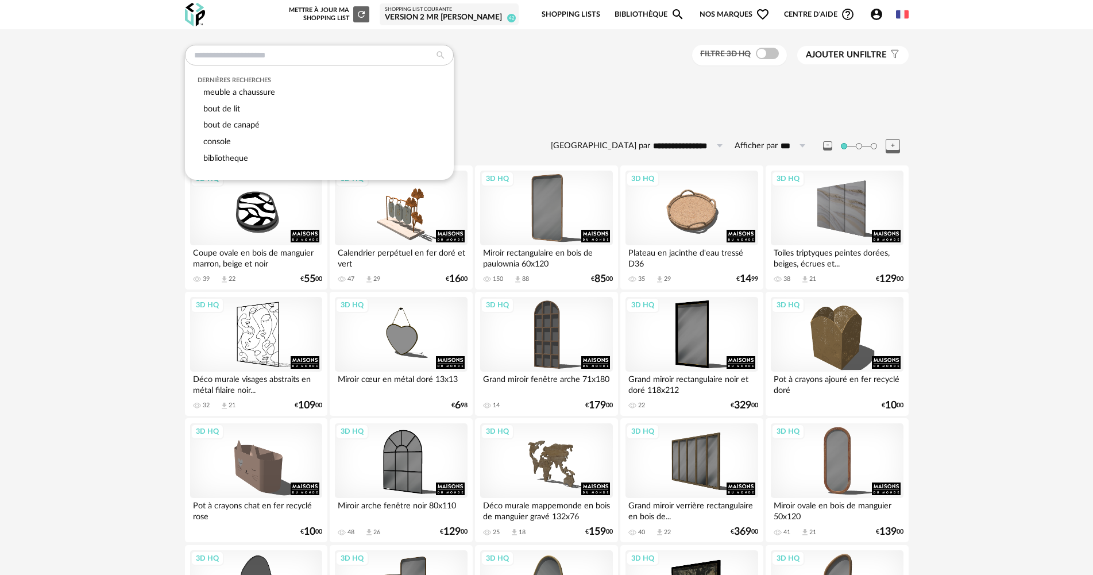
drag, startPoint x: 67, startPoint y: 95, endPoint x: 144, endPoint y: 99, distance: 77.6
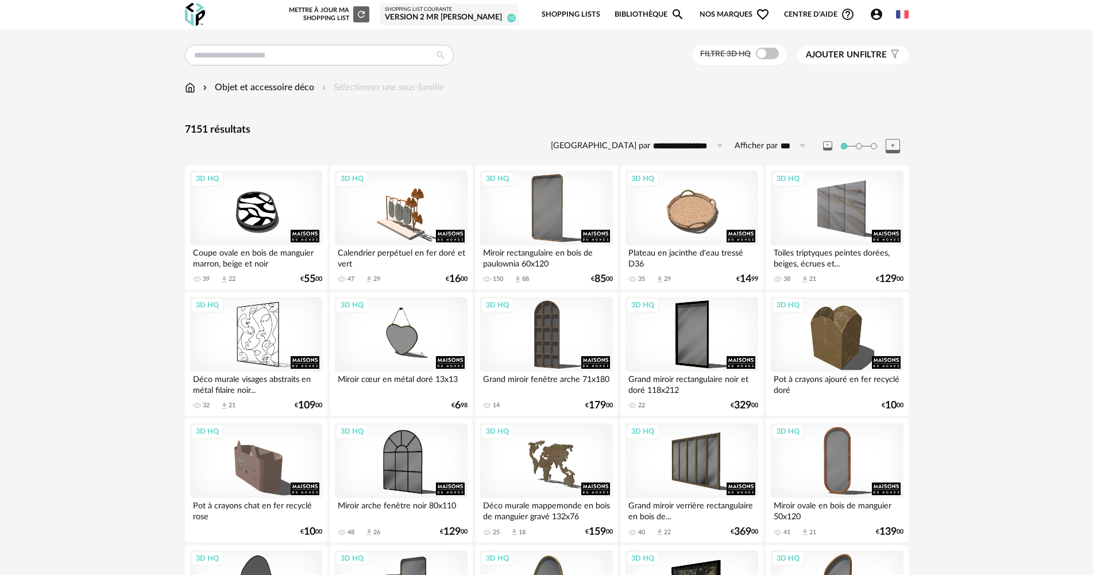
click at [188, 90] on img at bounding box center [190, 87] width 10 height 13
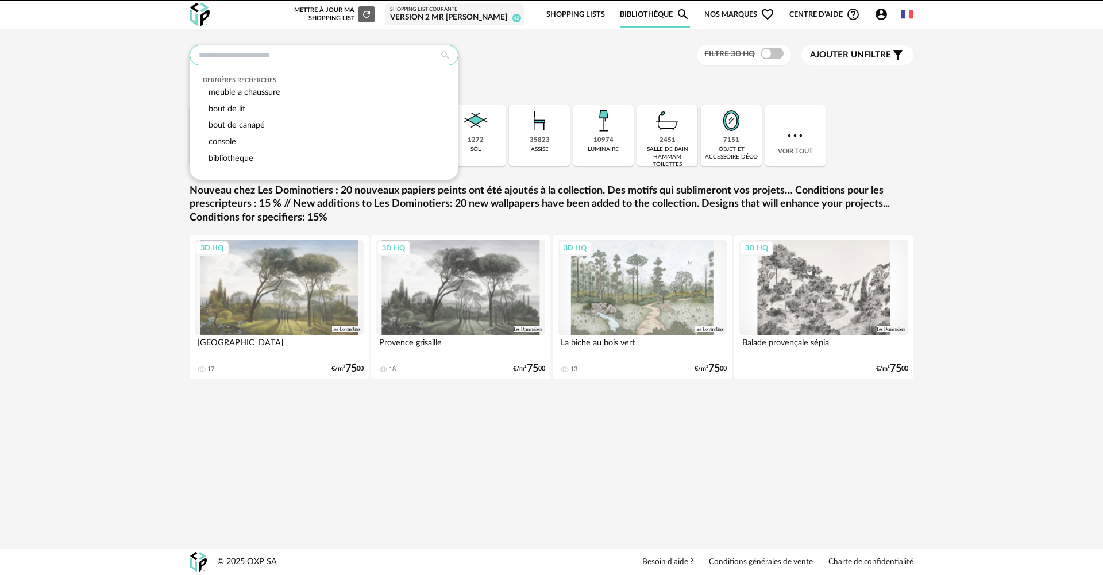
click at [249, 61] on input "text" at bounding box center [323, 55] width 269 height 21
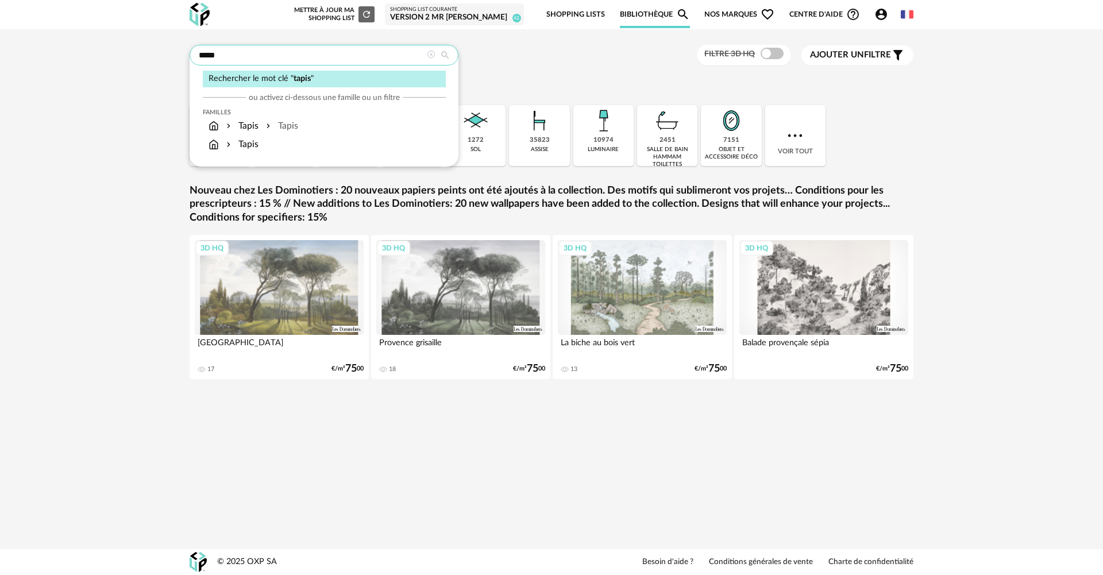
type input "*****"
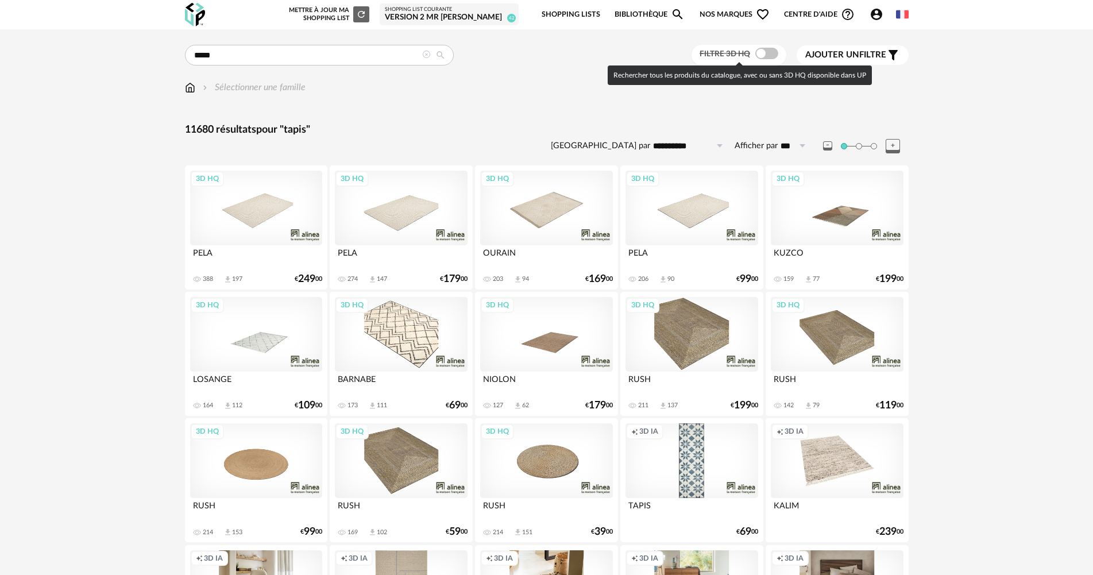
click at [765, 47] on div "Filtre 3D HQ" at bounding box center [738, 55] width 95 height 21
click at [766, 48] on span at bounding box center [766, 53] width 23 height 11
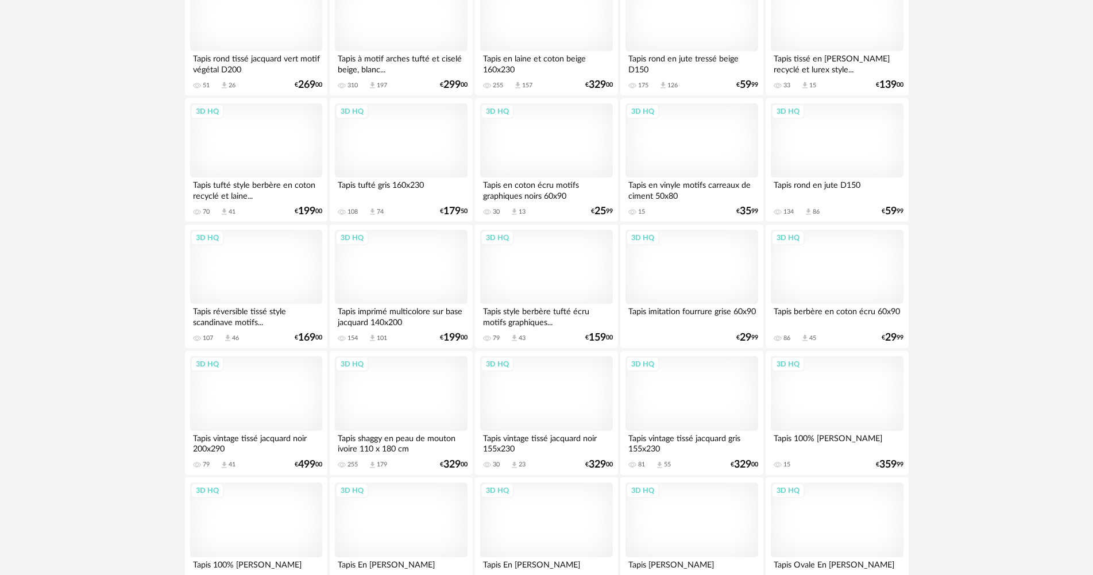
scroll to position [2182, 0]
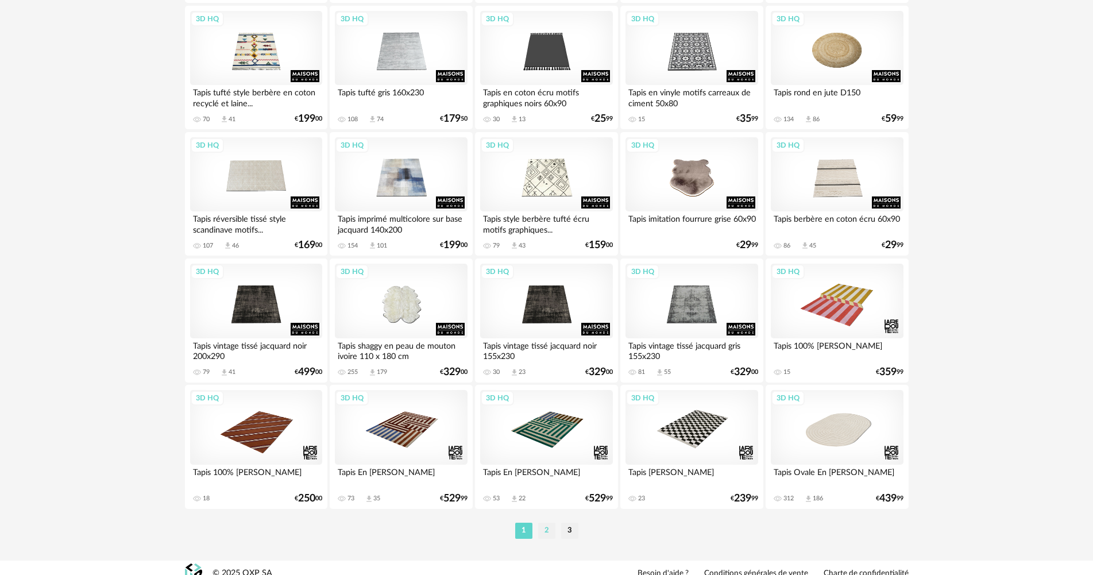
click at [543, 533] on li "2" at bounding box center [546, 531] width 17 height 16
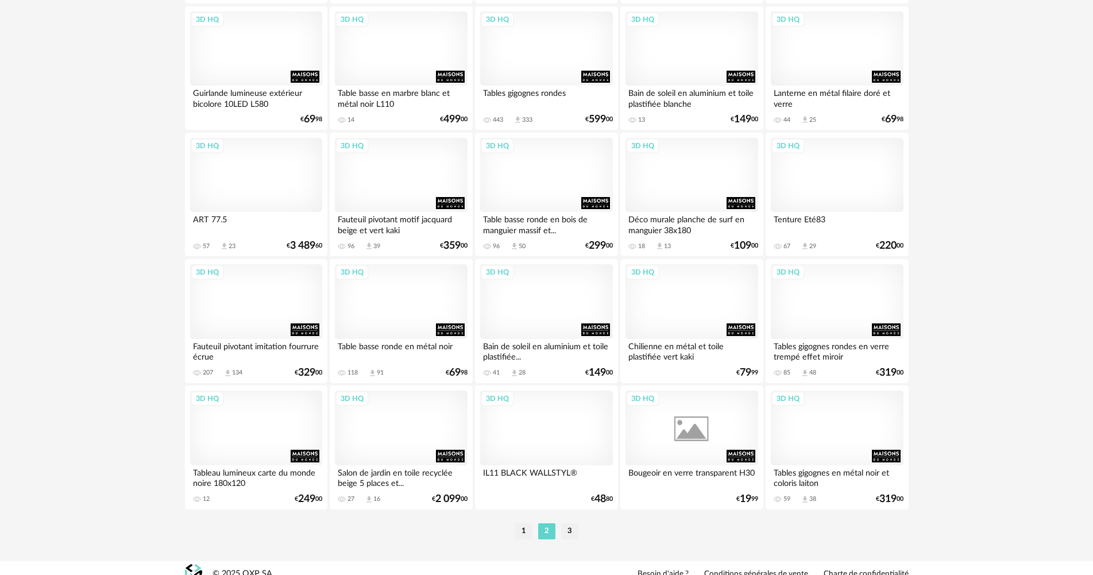
scroll to position [2182, 0]
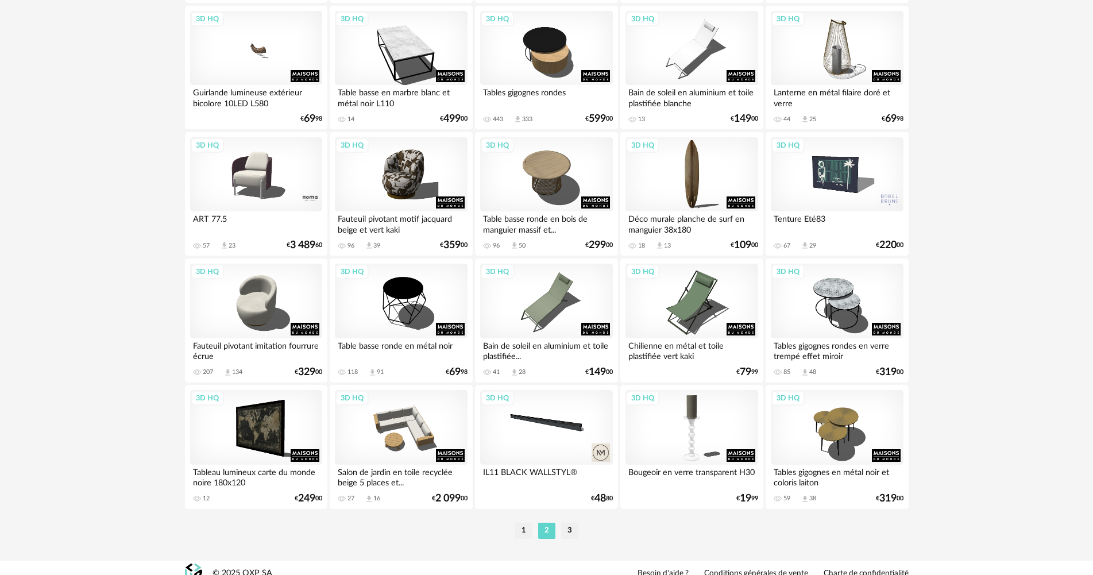
click at [538, 534] on li "2" at bounding box center [546, 531] width 17 height 16
click at [526, 529] on li "1" at bounding box center [523, 531] width 17 height 16
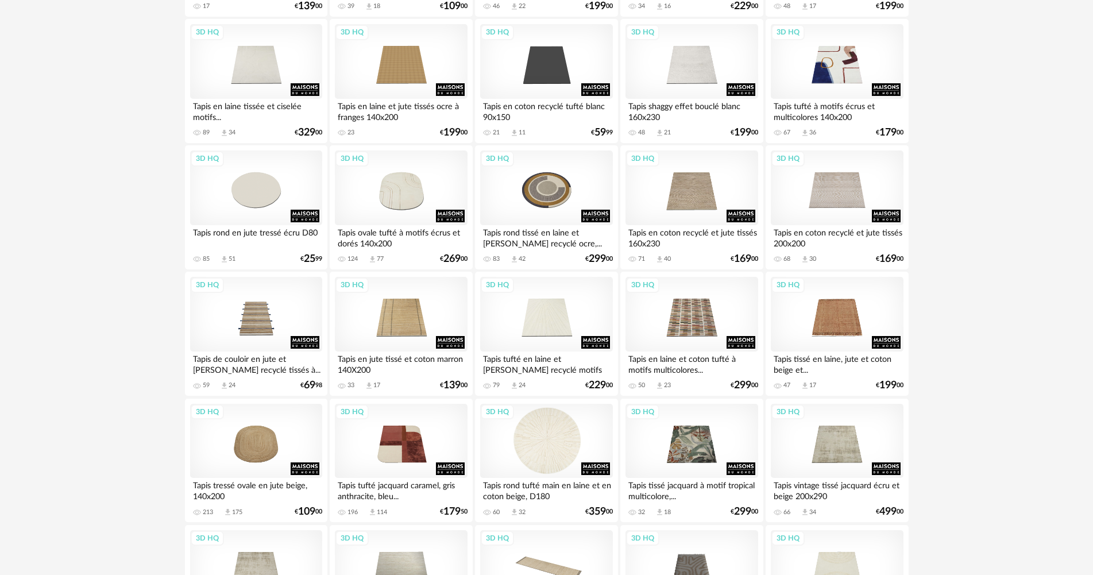
scroll to position [1550, 0]
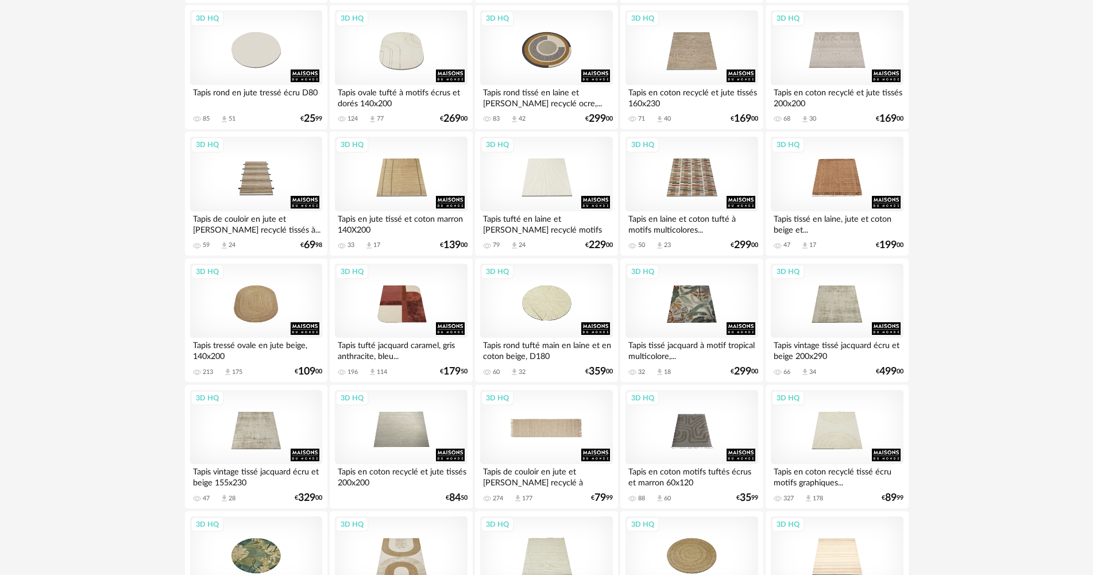
click at [556, 449] on div "3D HQ" at bounding box center [546, 427] width 132 height 75
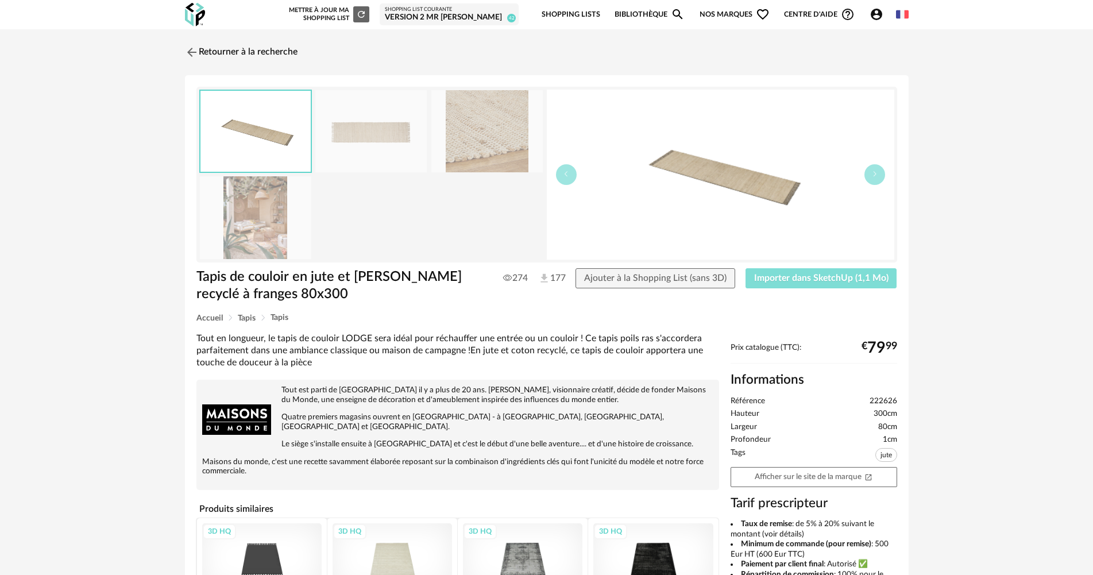
click at [809, 276] on span "Importer dans SketchUp (1,1 Mo)" at bounding box center [821, 277] width 134 height 9
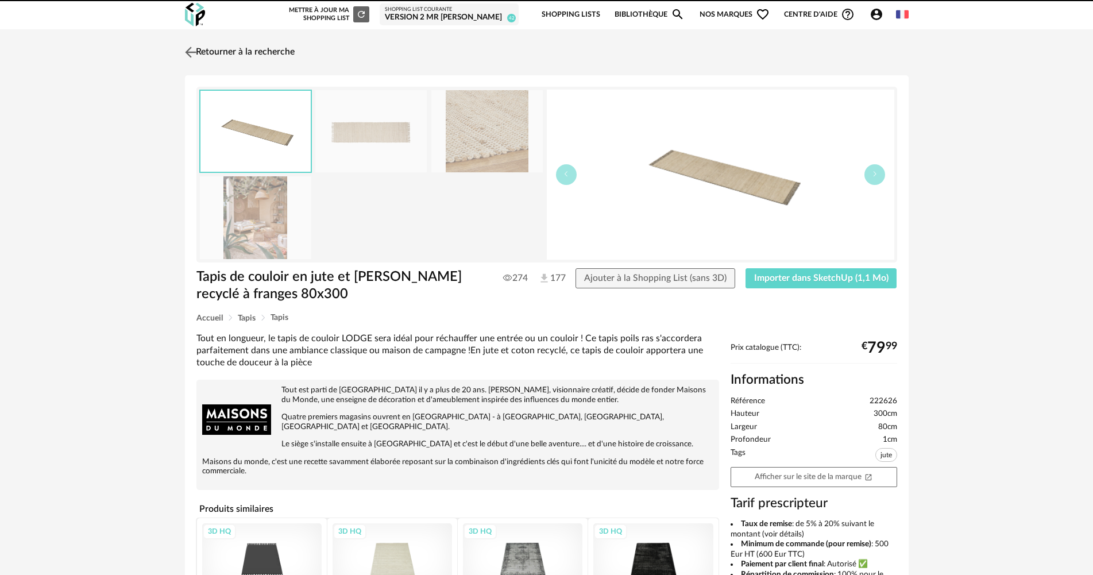
click at [219, 45] on link "Retourner à la recherche" at bounding box center [238, 52] width 113 height 25
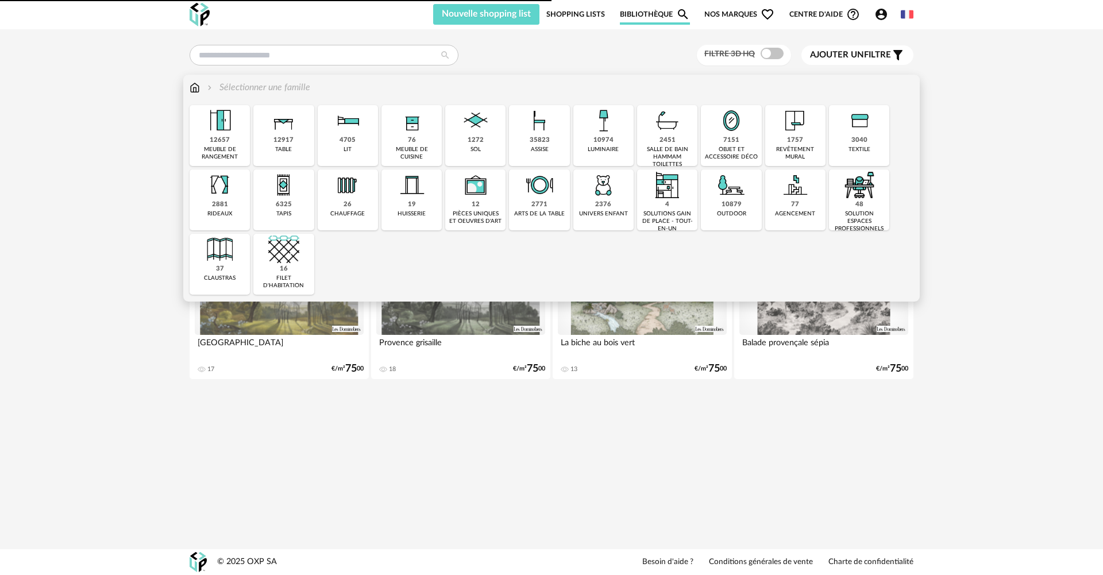
click at [589, 134] on img at bounding box center [602, 120] width 31 height 31
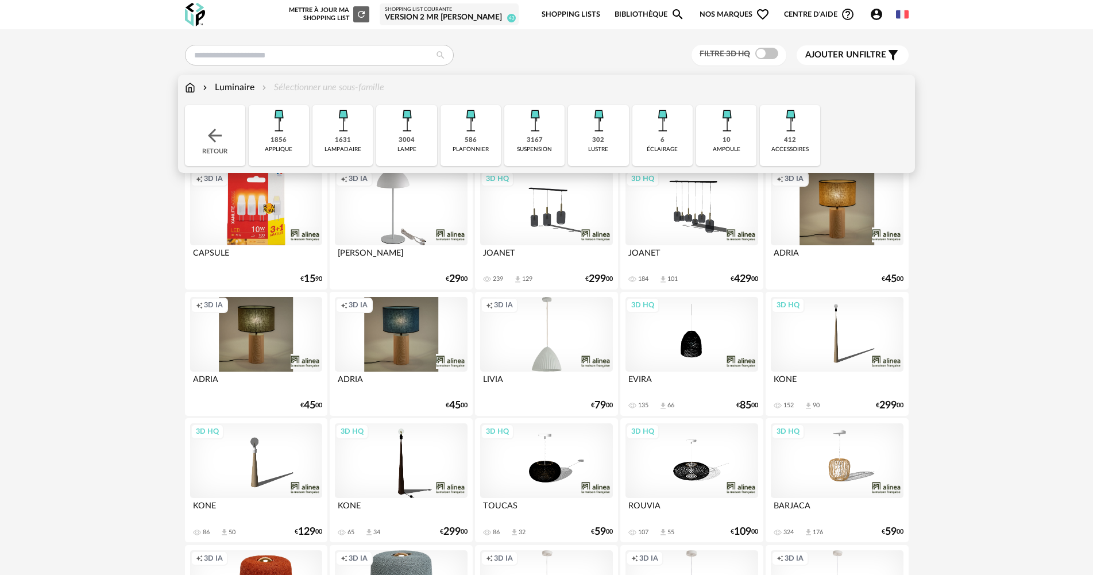
click at [525, 142] on div "3167 suspension" at bounding box center [534, 135] width 60 height 61
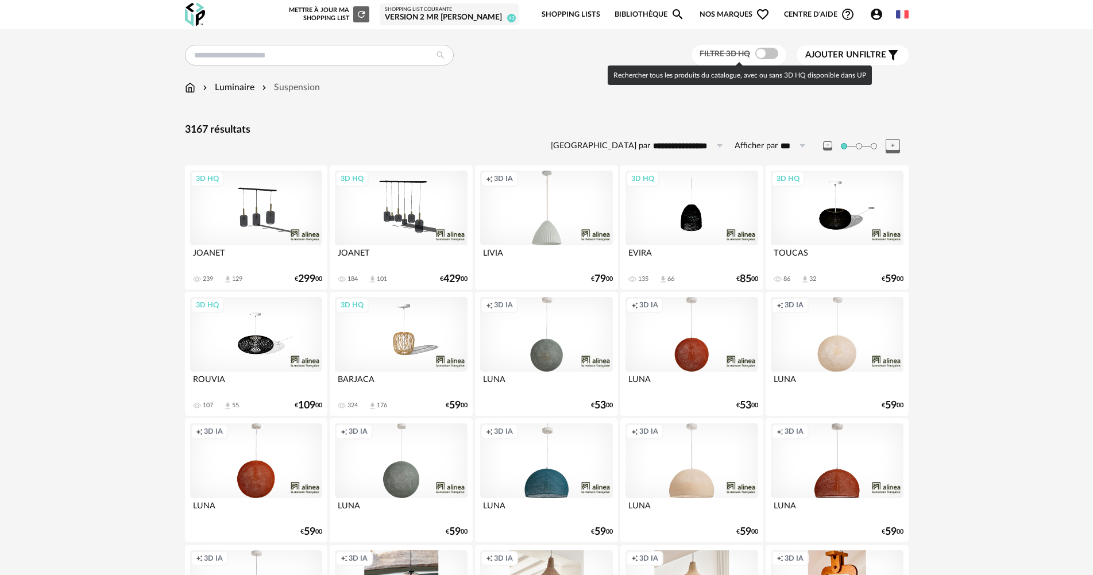
click at [769, 52] on span at bounding box center [766, 53] width 23 height 11
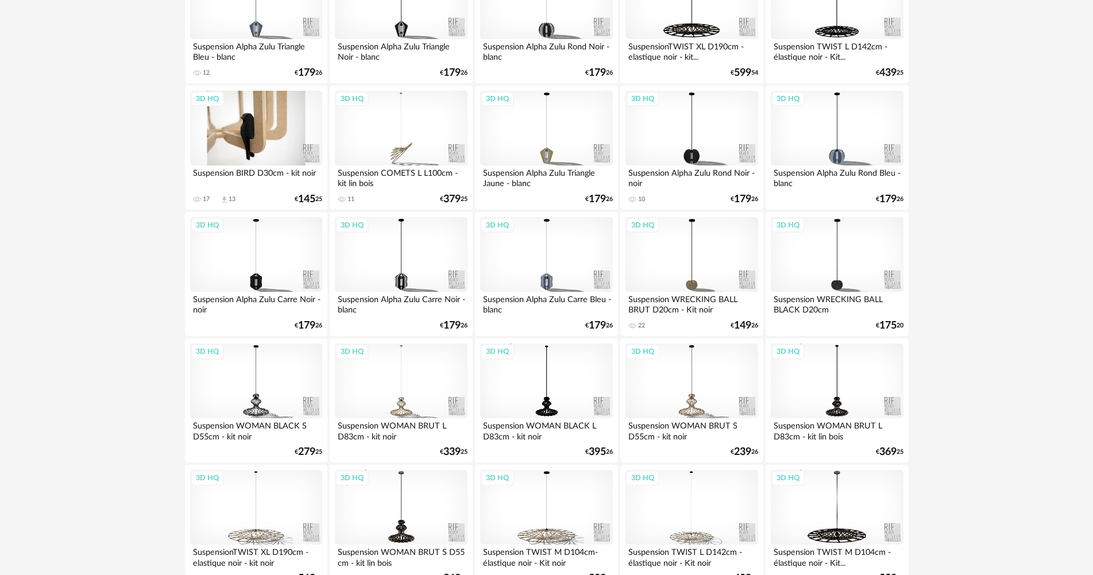
scroll to position [804, 0]
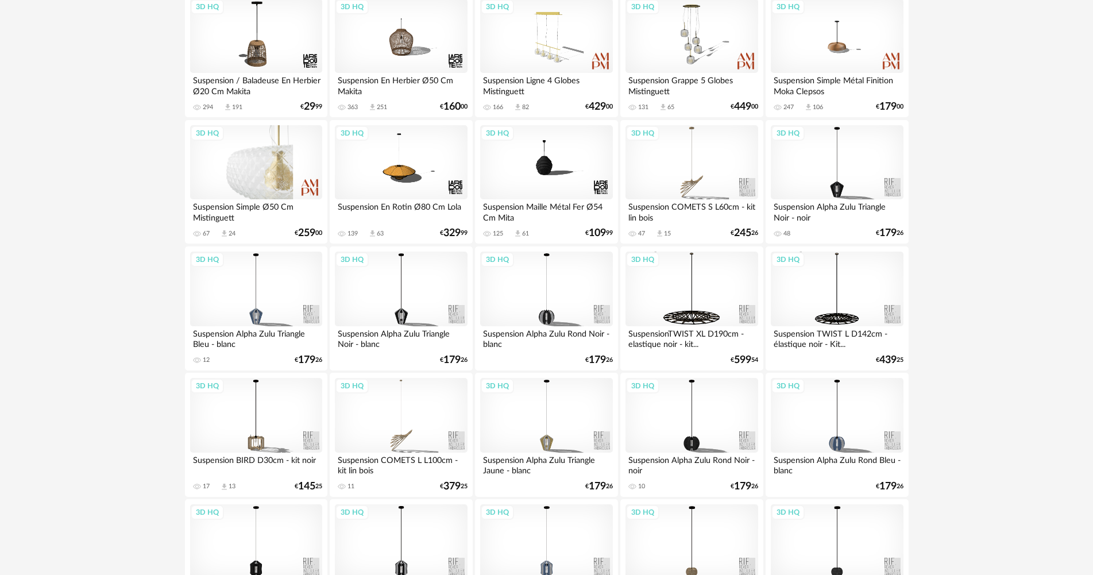
click at [287, 180] on div "3D HQ" at bounding box center [256, 162] width 132 height 75
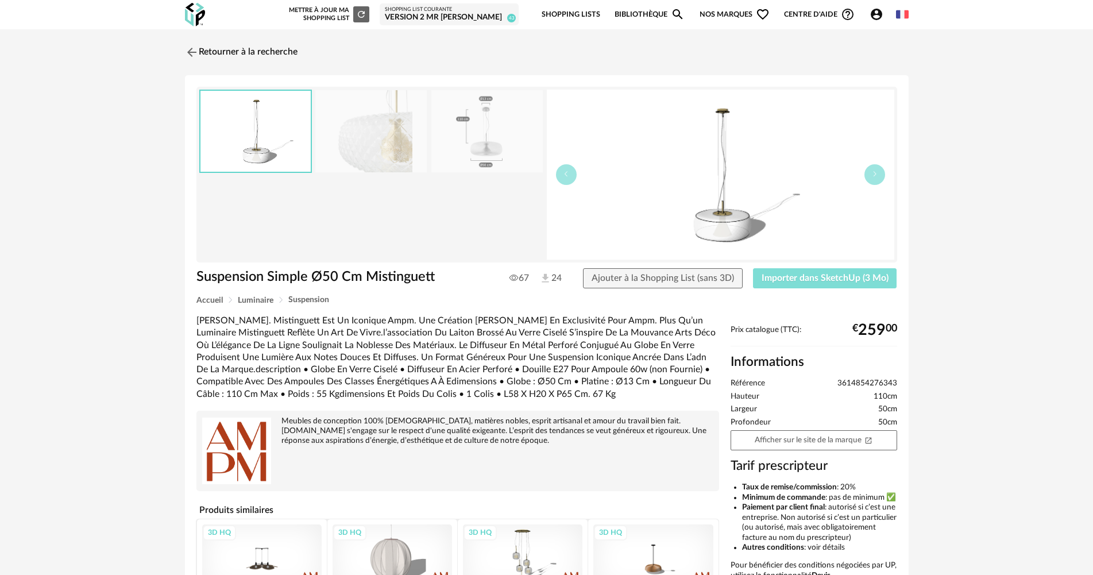
click at [792, 282] on span "Importer dans SketchUp (3 Mo)" at bounding box center [824, 277] width 127 height 9
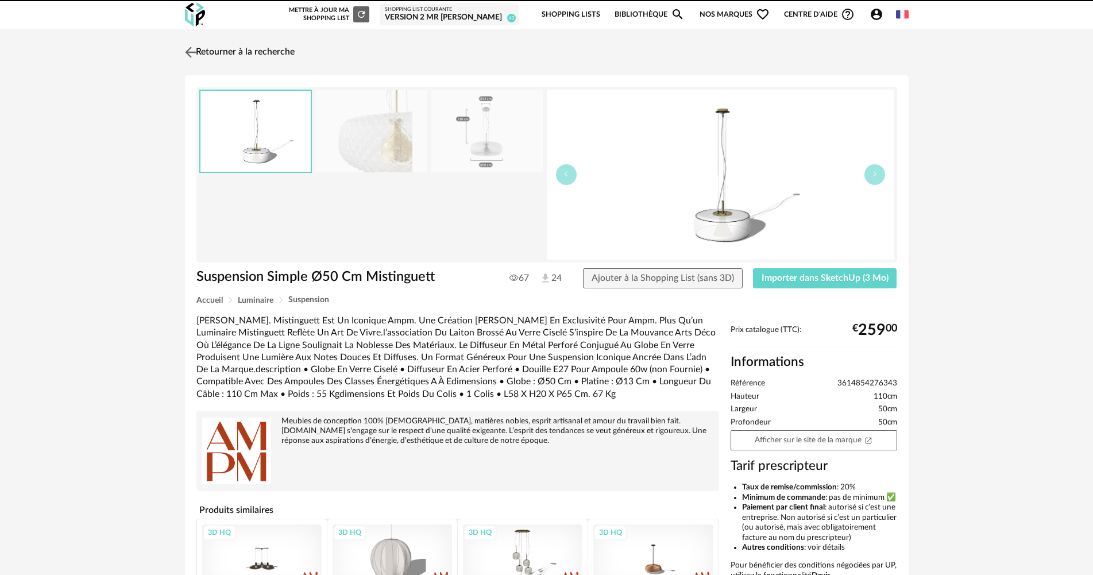
click at [282, 58] on link "Retourner à la recherche" at bounding box center [238, 52] width 113 height 25
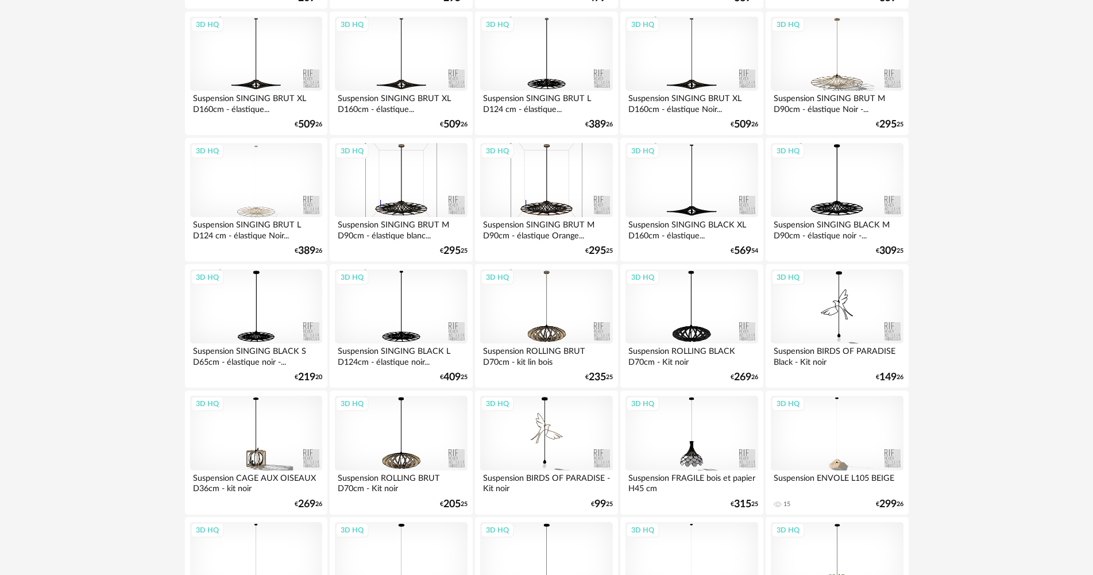
scroll to position [2194, 0]
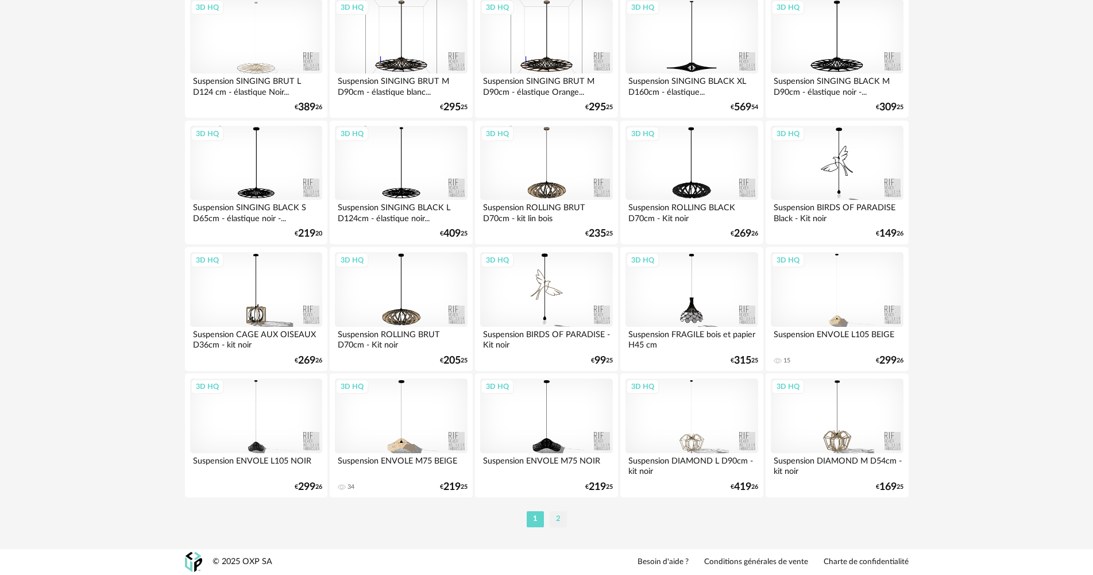
click at [557, 512] on li "2" at bounding box center [558, 519] width 17 height 16
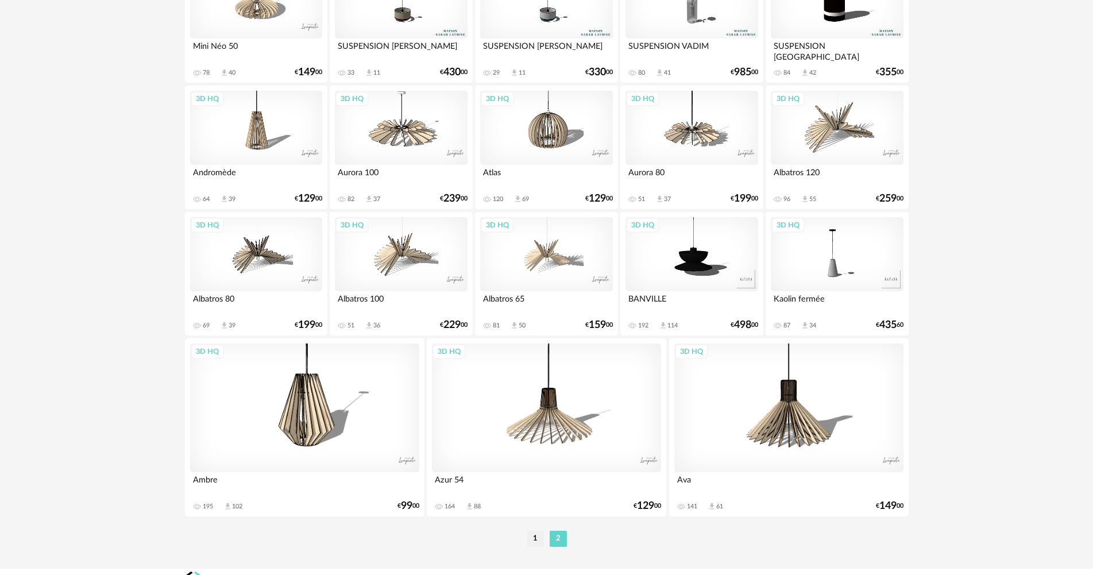
scroll to position [2122, 0]
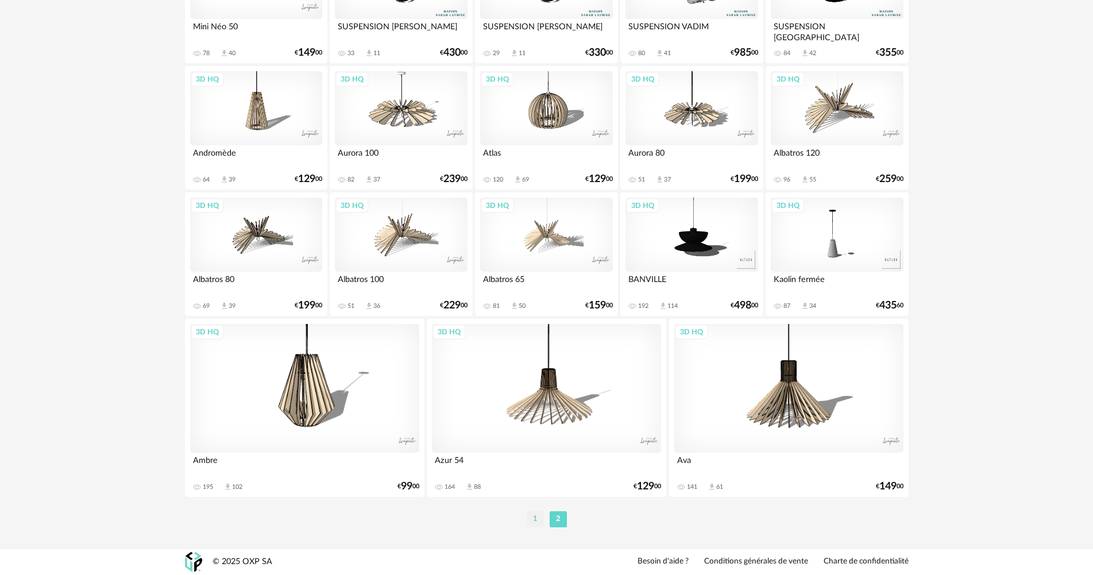
click at [541, 513] on li "1" at bounding box center [535, 519] width 17 height 16
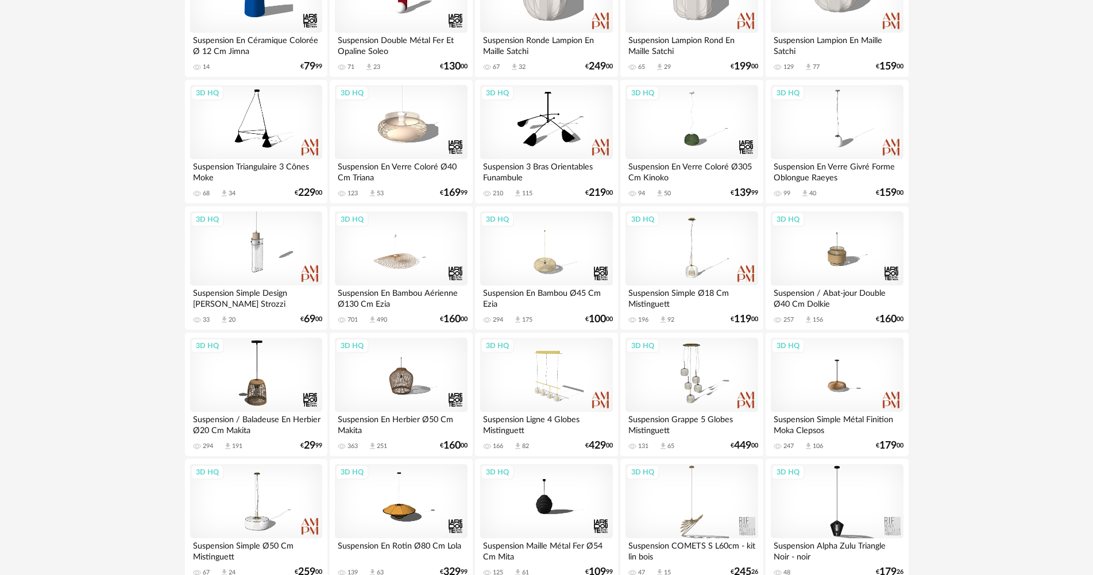
scroll to position [574, 0]
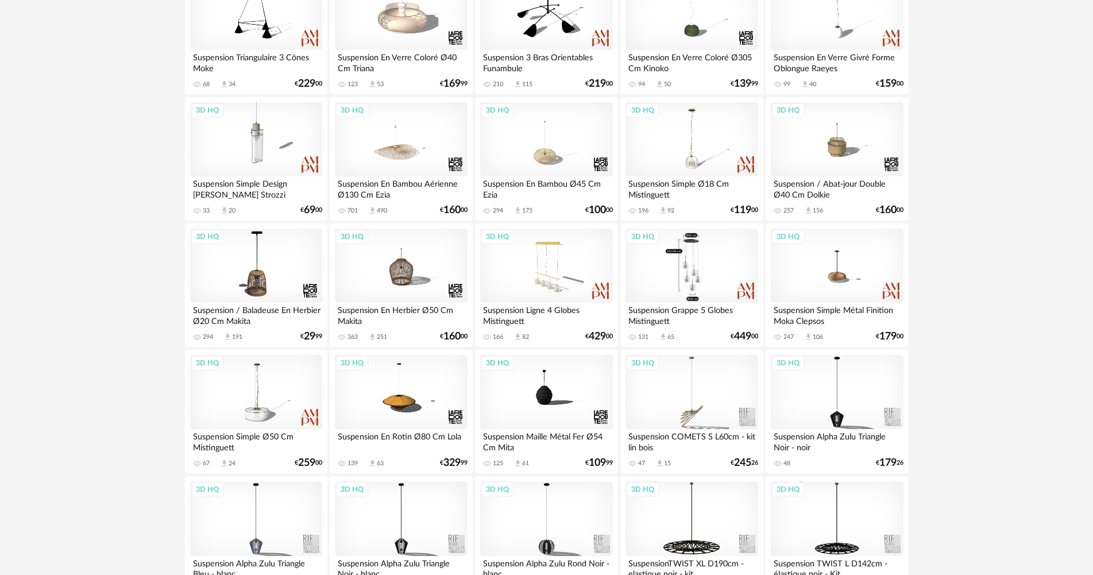
click at [715, 270] on div "3D HQ" at bounding box center [691, 266] width 132 height 75
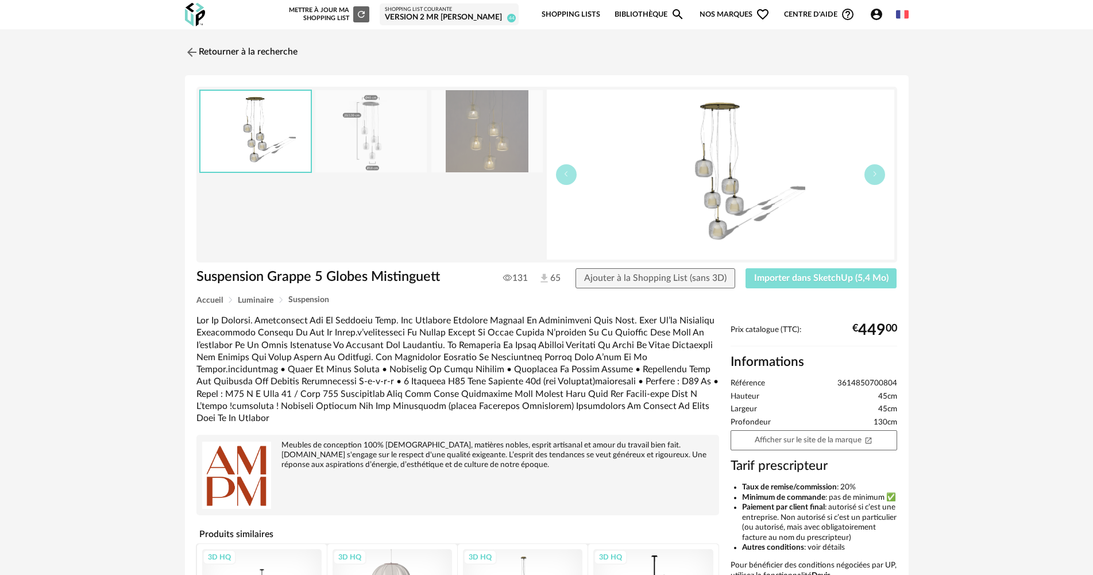
click at [791, 278] on span "Importer dans SketchUp (5,4 Mo)" at bounding box center [821, 277] width 134 height 9
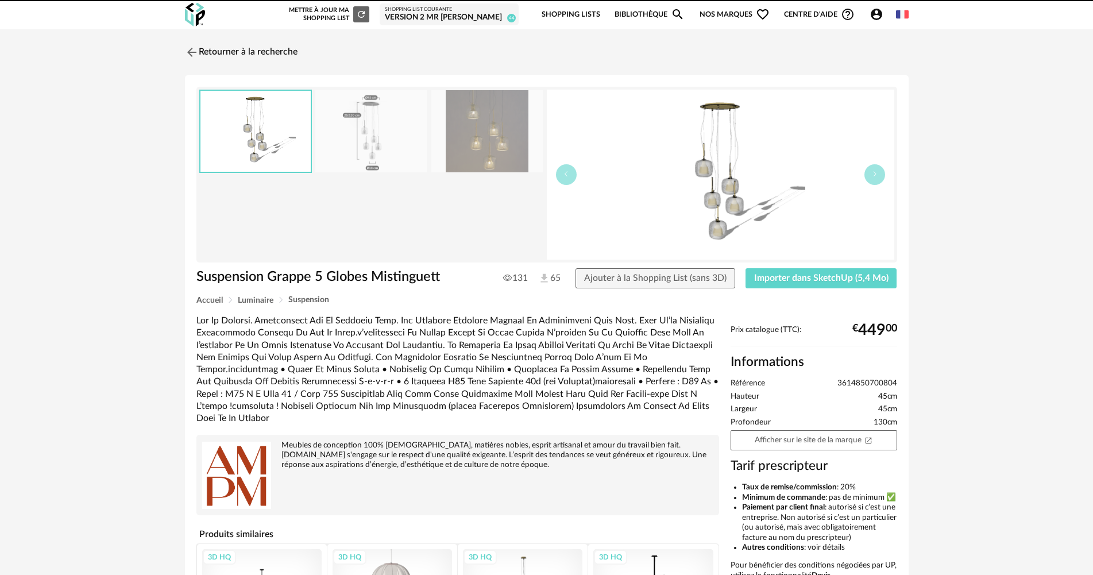
click at [302, 57] on div "Retourner à la recherche" at bounding box center [547, 52] width 724 height 25
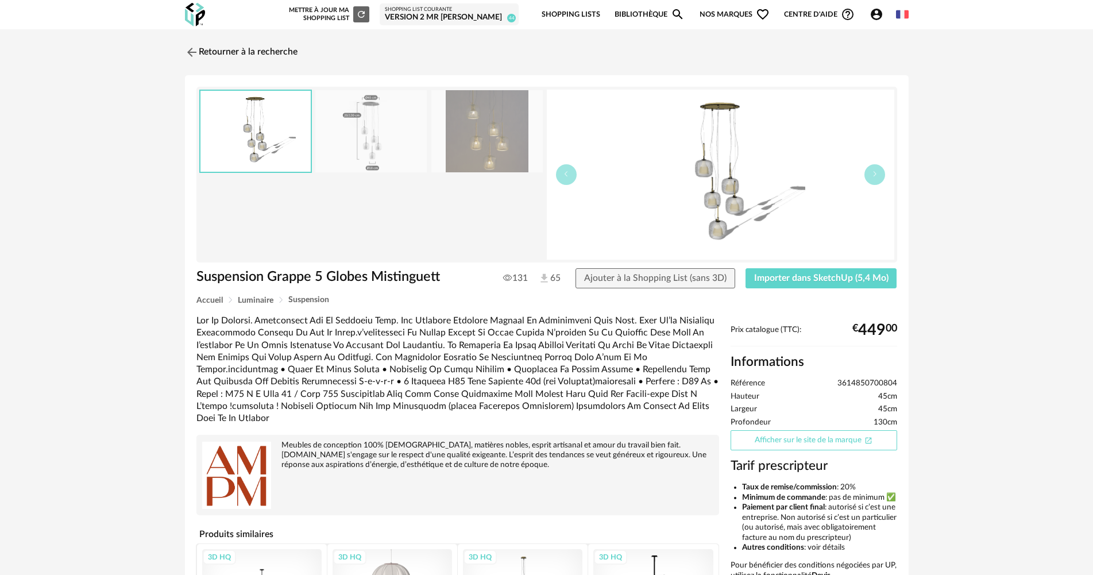
click at [744, 442] on link "Afficher sur le site de la marque Open In New icon" at bounding box center [813, 440] width 167 height 20
click at [273, 44] on link "Retourner à la recherche" at bounding box center [238, 52] width 113 height 25
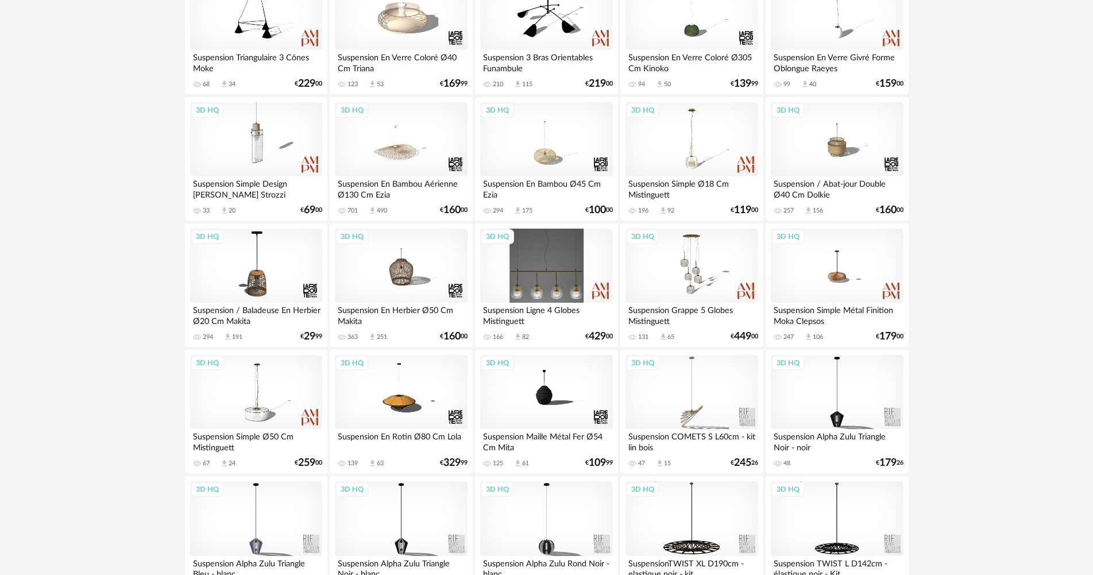
click at [549, 270] on div "3D HQ" at bounding box center [546, 266] width 132 height 75
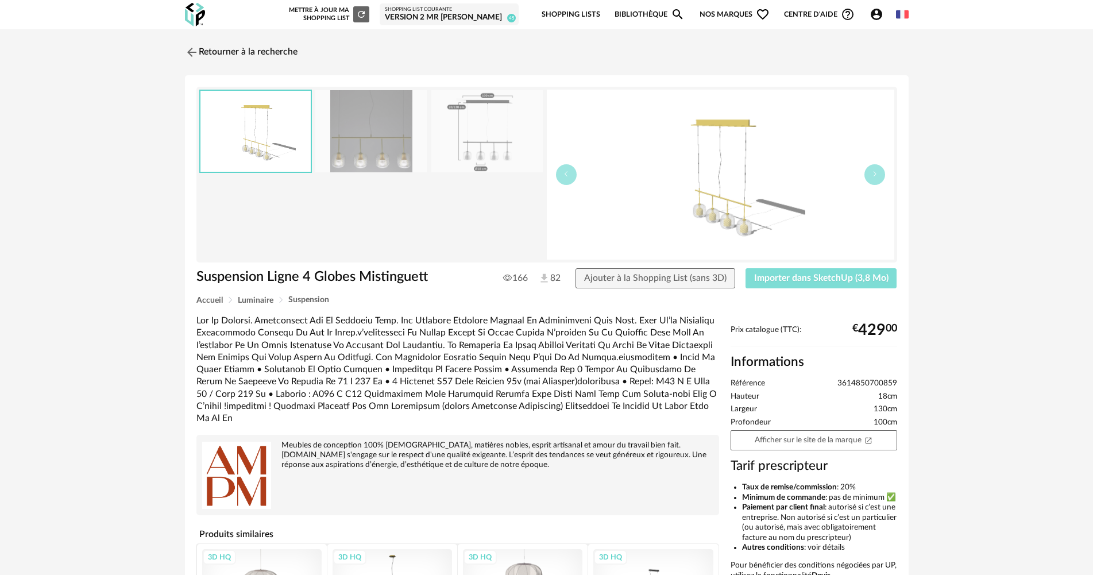
click at [783, 269] on button "Importer dans SketchUp (3,8 Mo)" at bounding box center [821, 278] width 152 height 21
click at [269, 63] on link "Retourner à la recherche" at bounding box center [238, 52] width 113 height 25
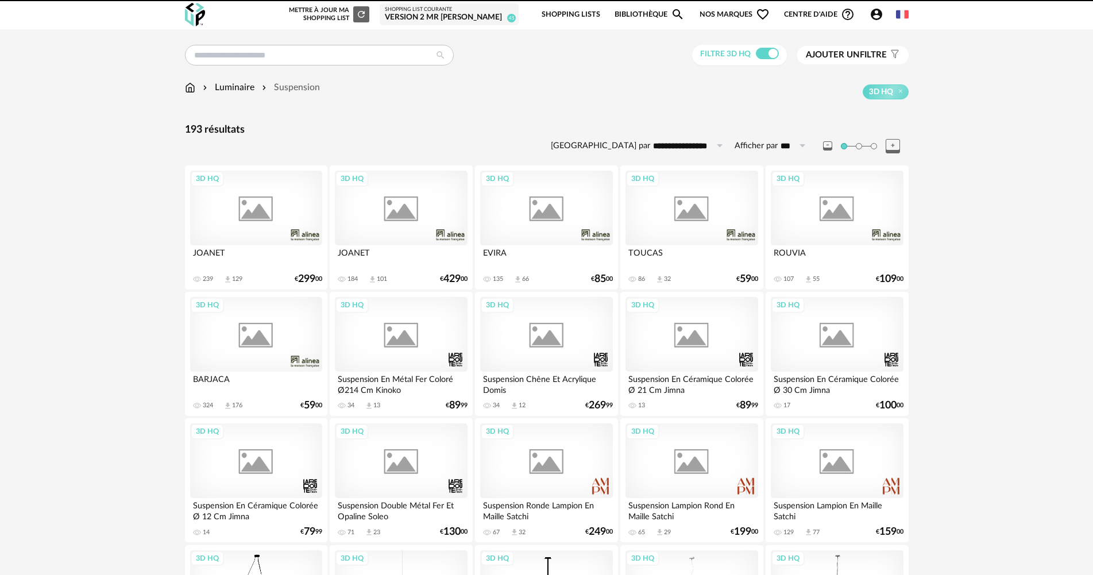
scroll to position [574, 0]
